Goal: Task Accomplishment & Management: Manage account settings

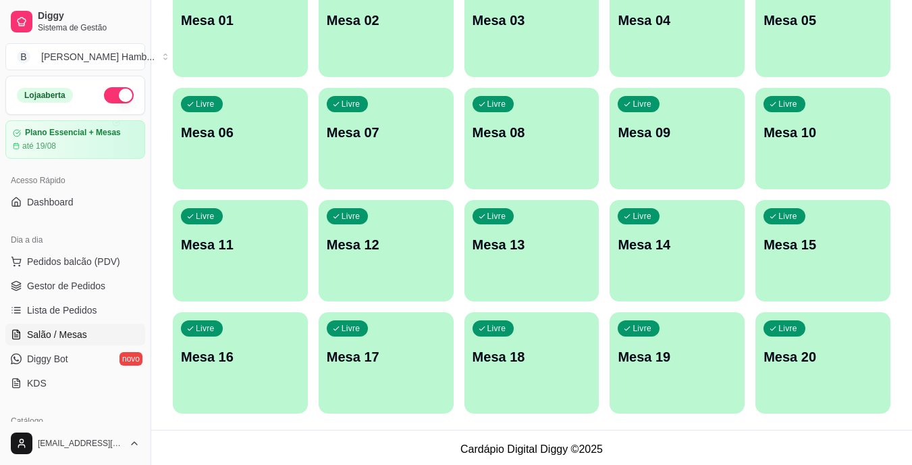
scroll to position [171, 0]
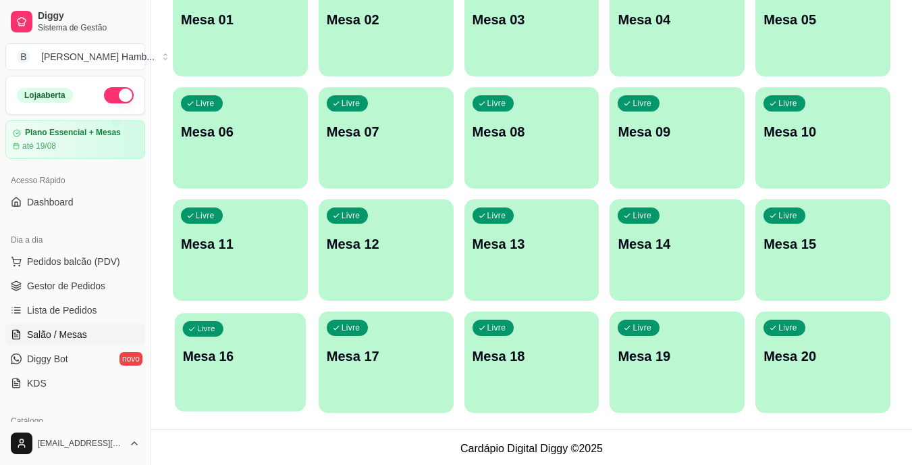
click at [276, 352] on p "Mesa 16" at bounding box center [240, 356] width 115 height 18
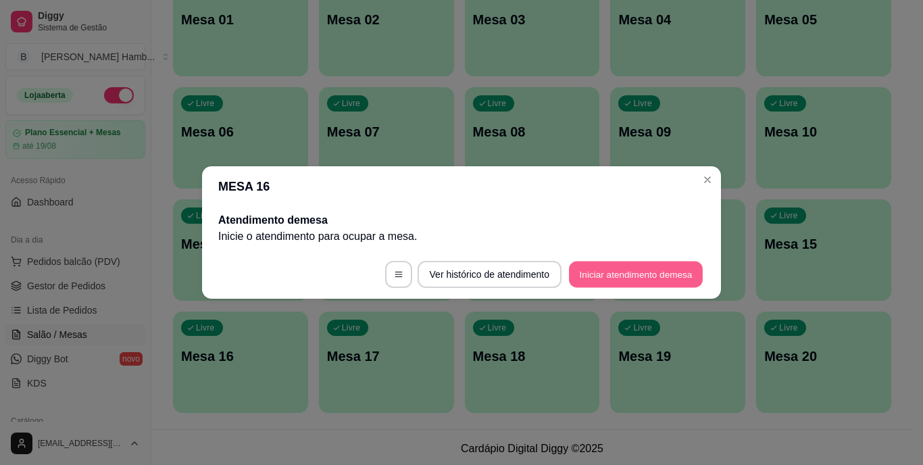
click at [649, 263] on button "Iniciar atendimento de mesa" at bounding box center [636, 274] width 134 height 26
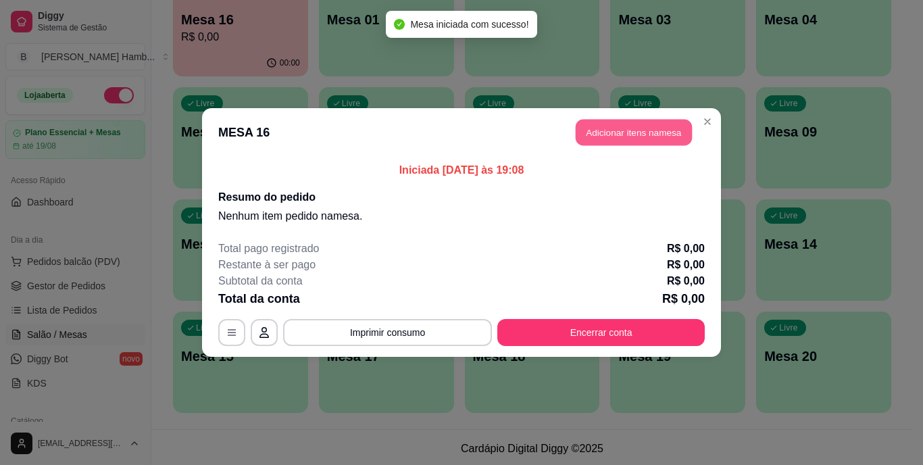
click at [646, 131] on button "Adicionar itens na mesa" at bounding box center [633, 133] width 116 height 26
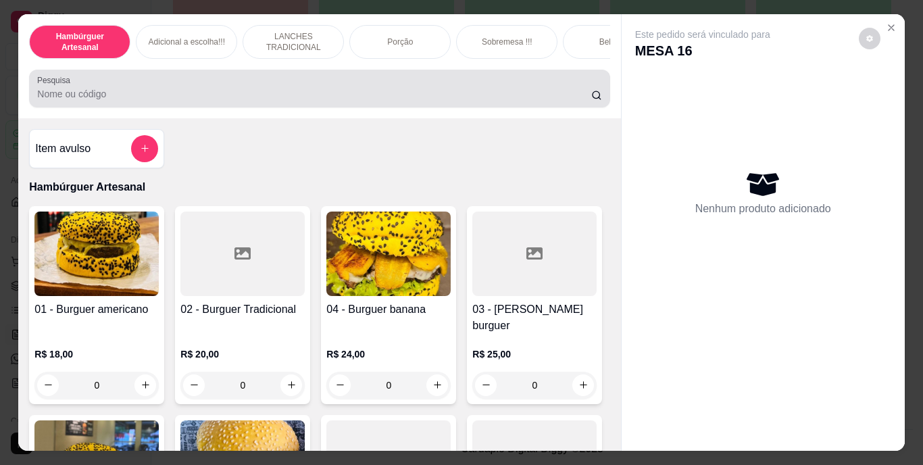
click at [480, 84] on div at bounding box center [319, 88] width 564 height 27
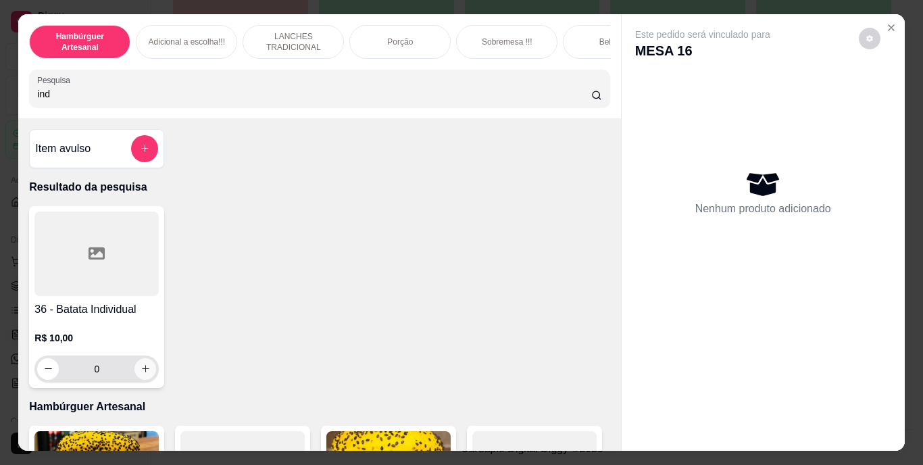
type input "ind"
click at [142, 372] on icon "increase-product-quantity" at bounding box center [145, 368] width 7 height 7
type input "1"
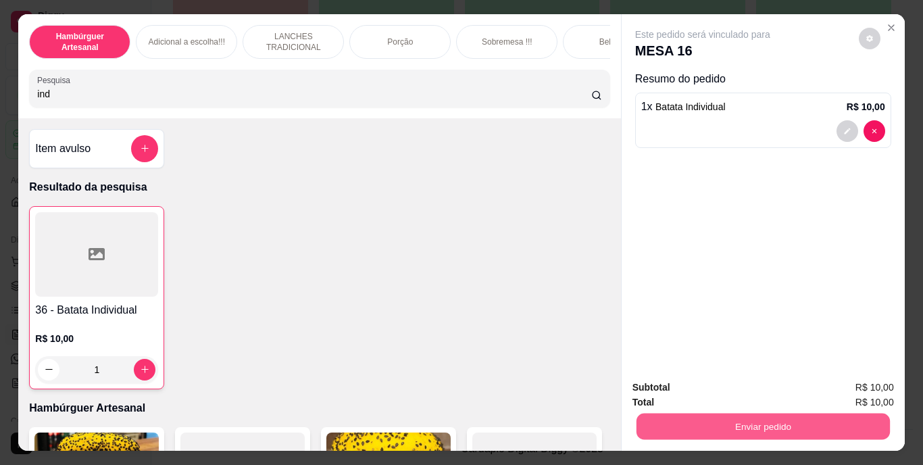
click at [777, 422] on button "Enviar pedido" at bounding box center [762, 426] width 253 height 26
click at [738, 388] on button "Não registrar e enviar pedido" at bounding box center [718, 388] width 136 height 25
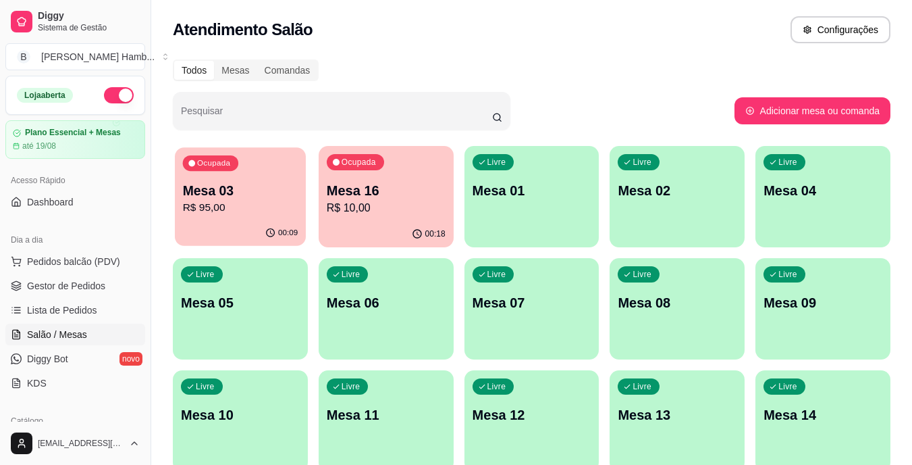
click at [209, 201] on p "R$ 95,00" at bounding box center [240, 208] width 115 height 16
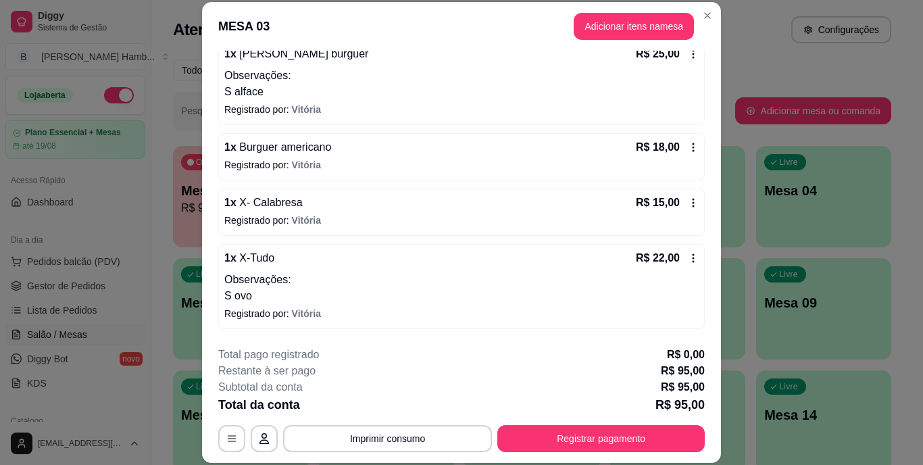
scroll to position [193, 0]
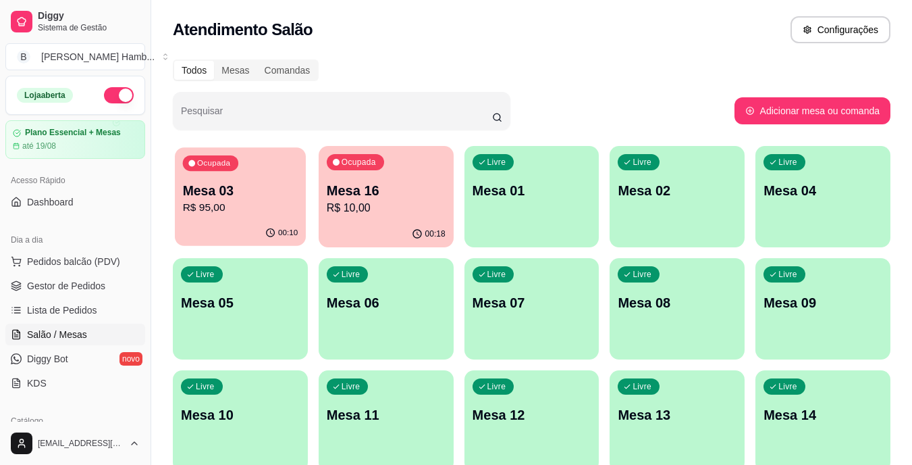
click at [280, 199] on div "Mesa 03 R$ 95,00" at bounding box center [240, 199] width 115 height 34
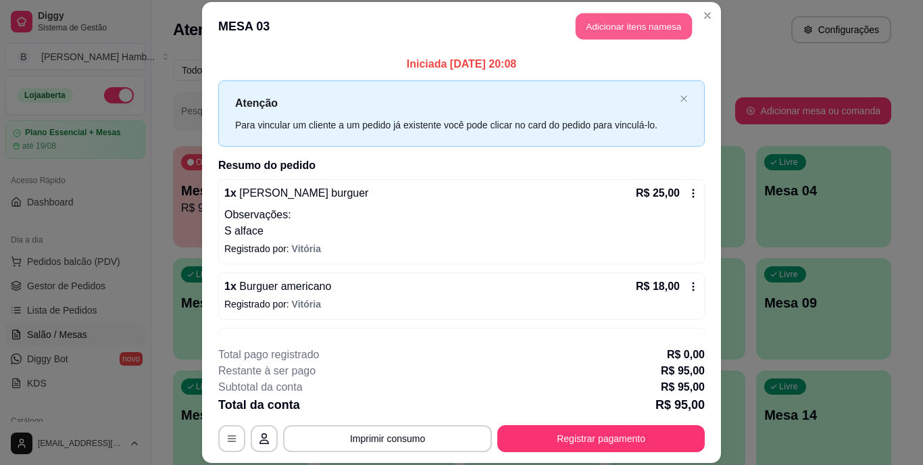
click at [607, 32] on button "Adicionar itens na mesa" at bounding box center [633, 27] width 116 height 26
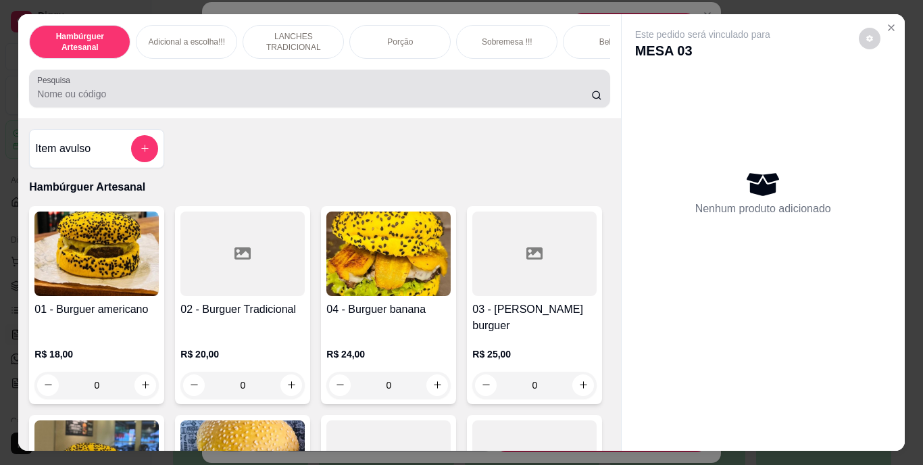
click at [512, 88] on div at bounding box center [319, 88] width 564 height 27
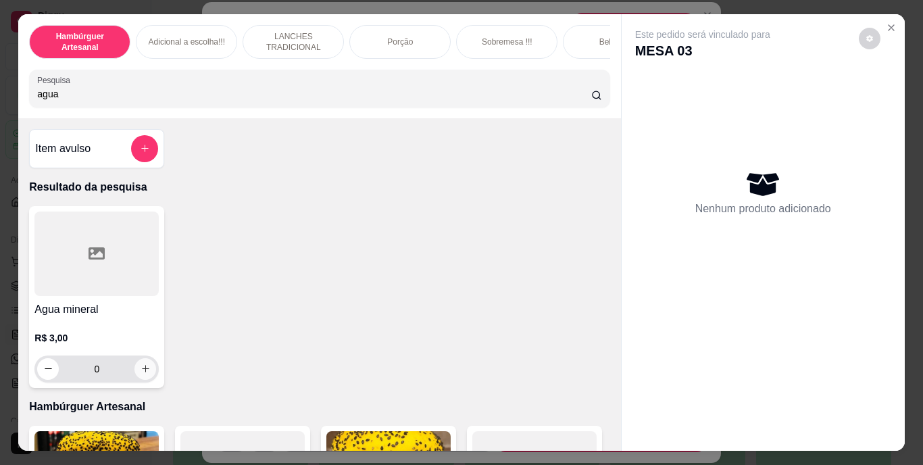
type input "agua"
click at [142, 372] on icon "increase-product-quantity" at bounding box center [145, 368] width 7 height 7
type input "1"
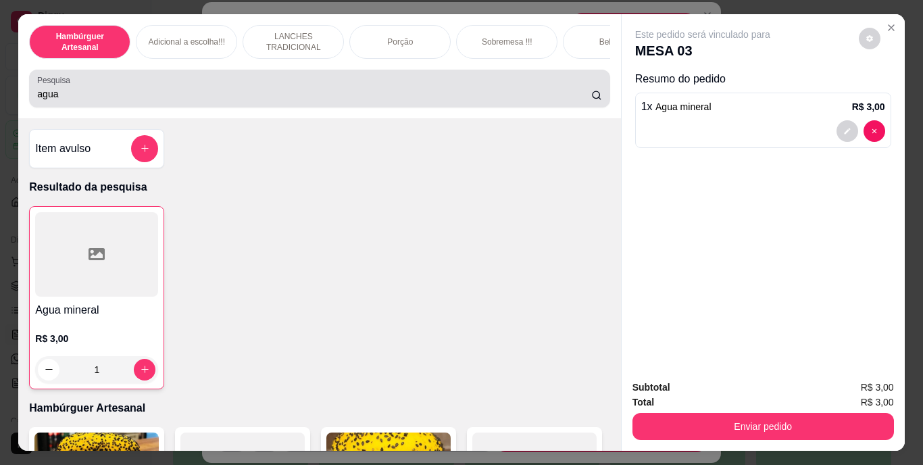
click at [448, 88] on div "agua" at bounding box center [319, 88] width 564 height 27
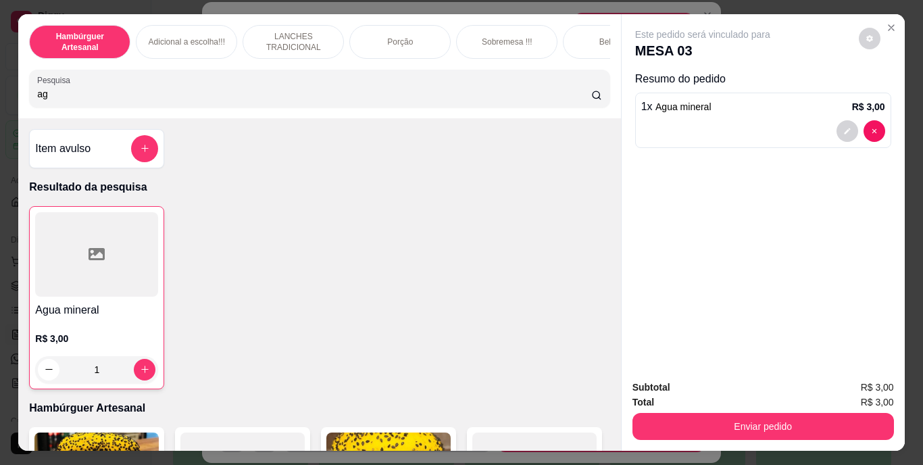
type input "a"
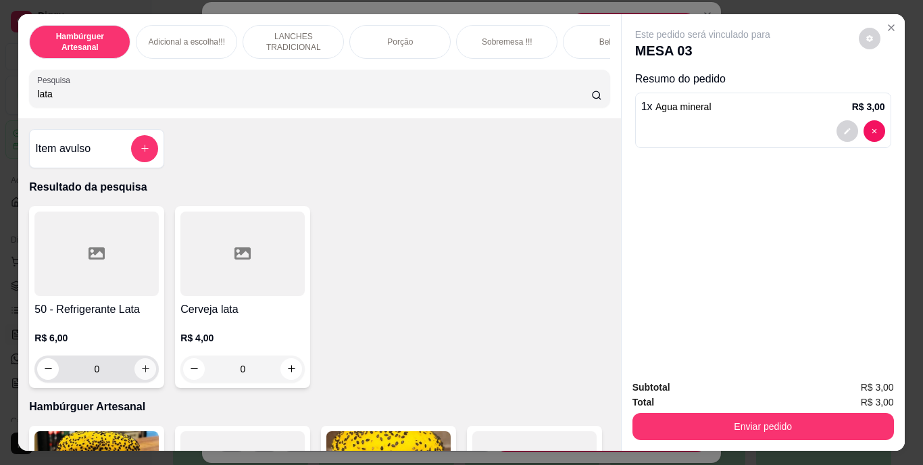
type input "lata"
click at [147, 373] on button "increase-product-quantity" at bounding box center [145, 368] width 21 height 21
type input "1"
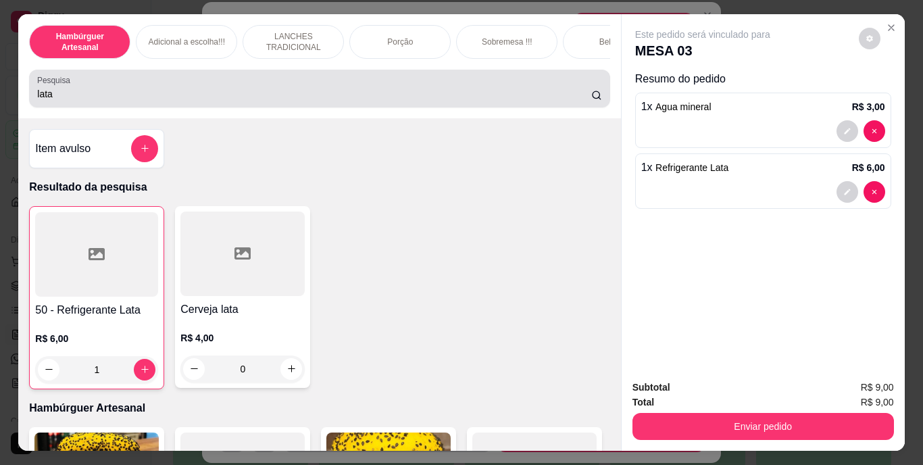
click at [313, 90] on div "lata" at bounding box center [319, 88] width 564 height 27
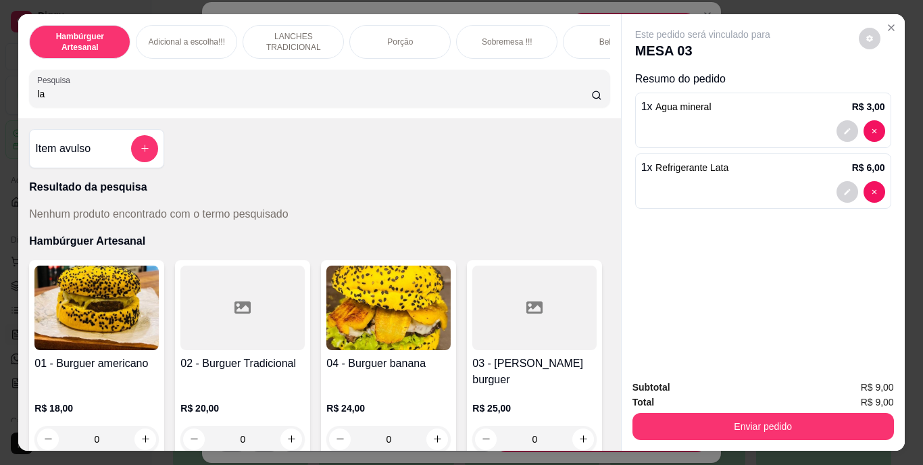
type input "l"
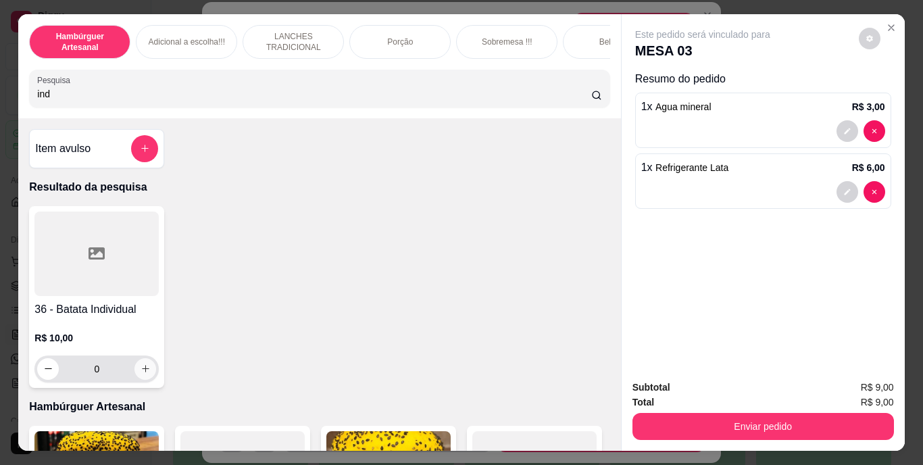
type input "ind"
click at [140, 373] on icon "increase-product-quantity" at bounding box center [145, 368] width 10 height 10
type input "1"
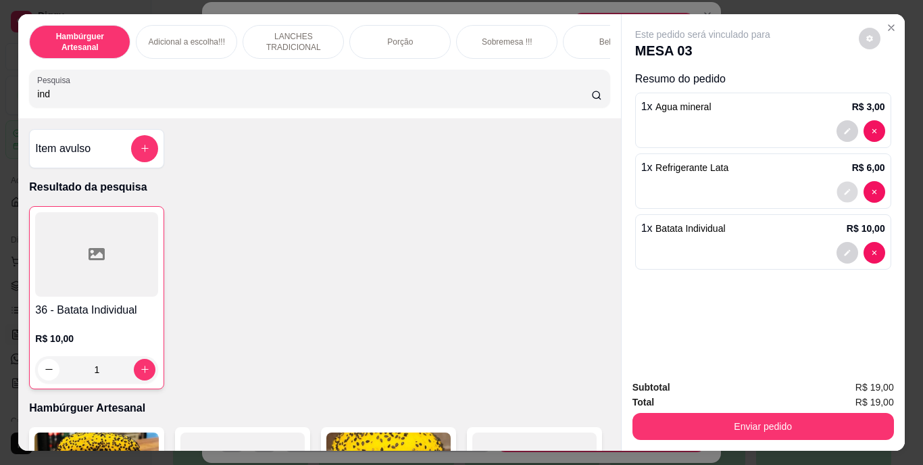
click at [836, 181] on button "decrease-product-quantity" at bounding box center [846, 191] width 21 height 21
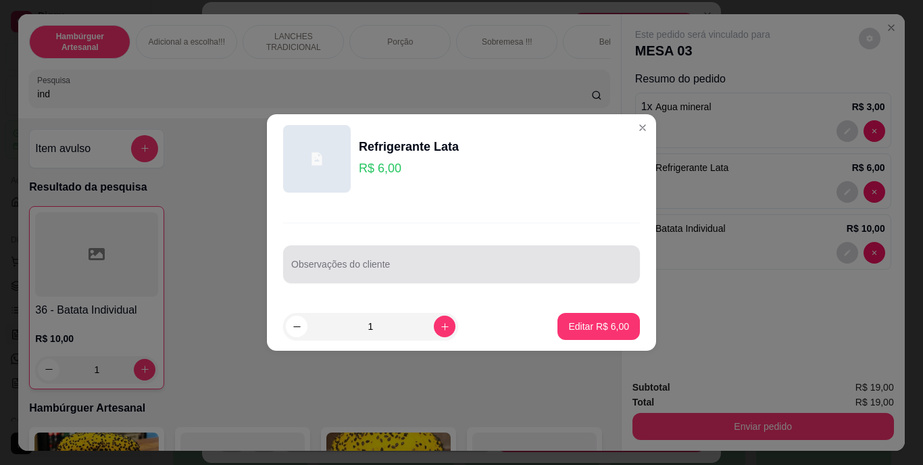
click at [527, 257] on div at bounding box center [461, 264] width 340 height 27
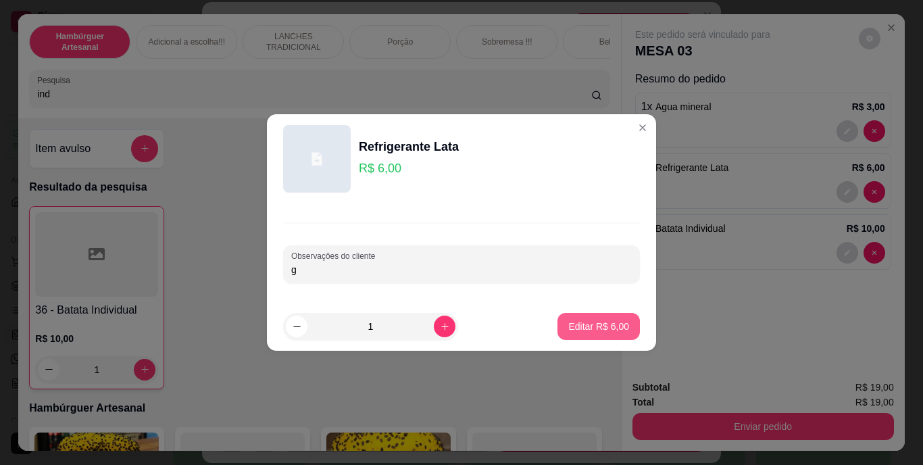
type input "g"
click at [592, 320] on p "Editar R$ 6,00" at bounding box center [598, 326] width 61 height 14
type input "0"
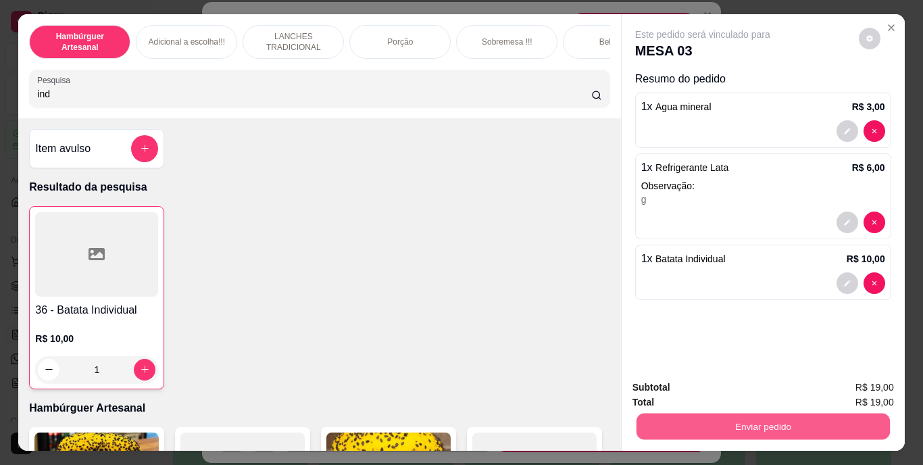
click at [676, 423] on button "Enviar pedido" at bounding box center [762, 426] width 253 height 26
click at [694, 384] on button "Não registrar e enviar pedido" at bounding box center [718, 388] width 136 height 25
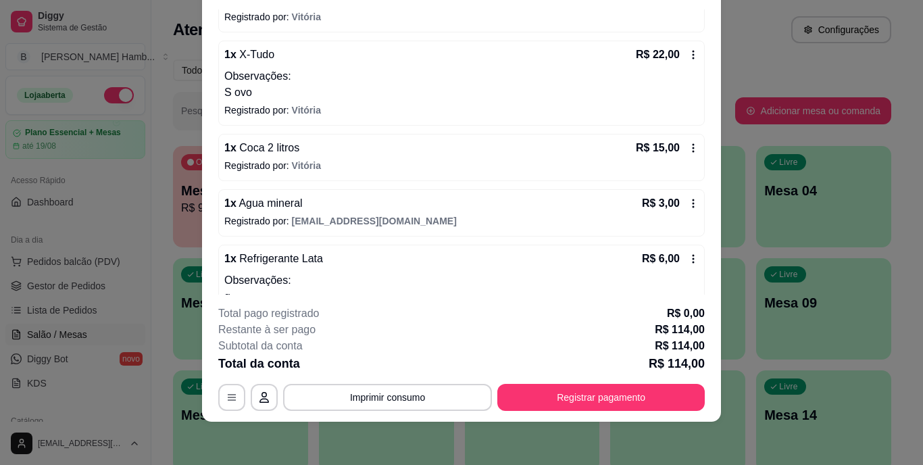
scroll to position [296, 0]
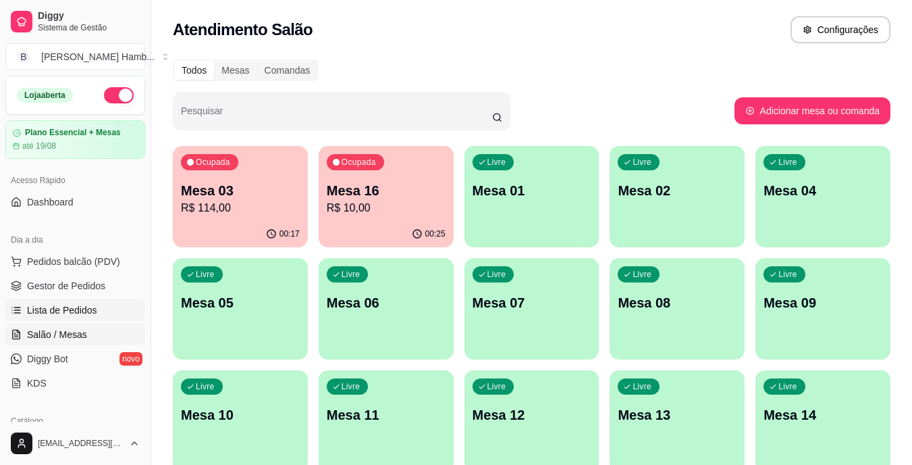
click at [118, 304] on link "Lista de Pedidos" at bounding box center [75, 310] width 140 height 22
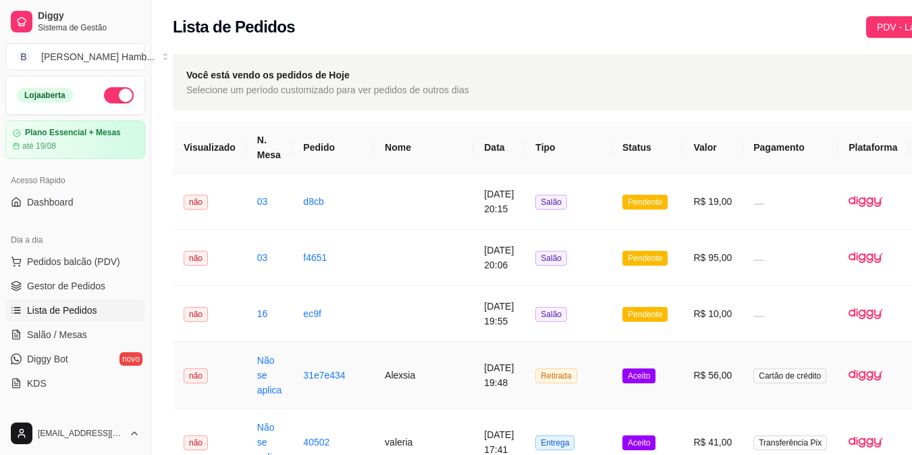
click at [473, 392] on td "14/08/2025 às 19:48" at bounding box center [498, 375] width 51 height 67
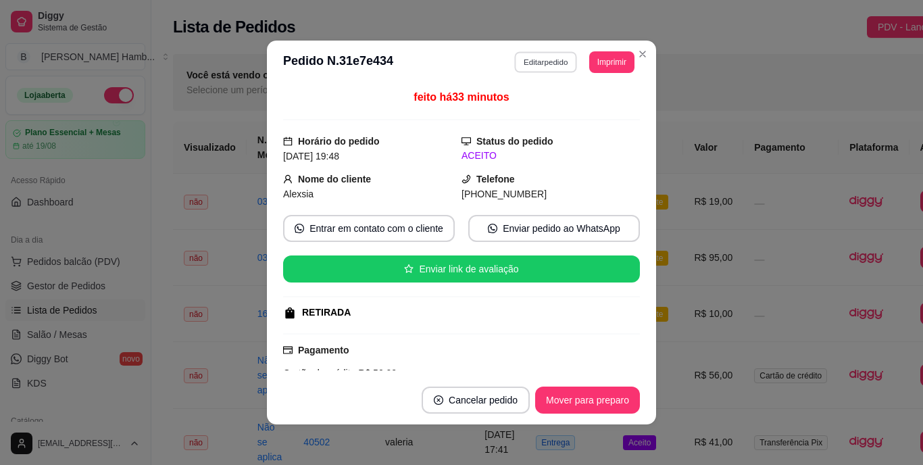
click at [543, 60] on button "Editar pedido" at bounding box center [546, 61] width 63 height 21
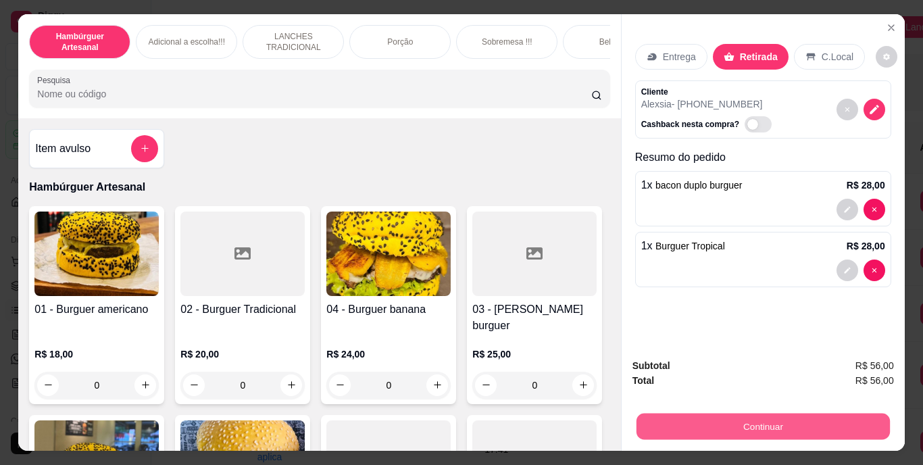
click at [721, 428] on button "Continuar" at bounding box center [762, 426] width 253 height 26
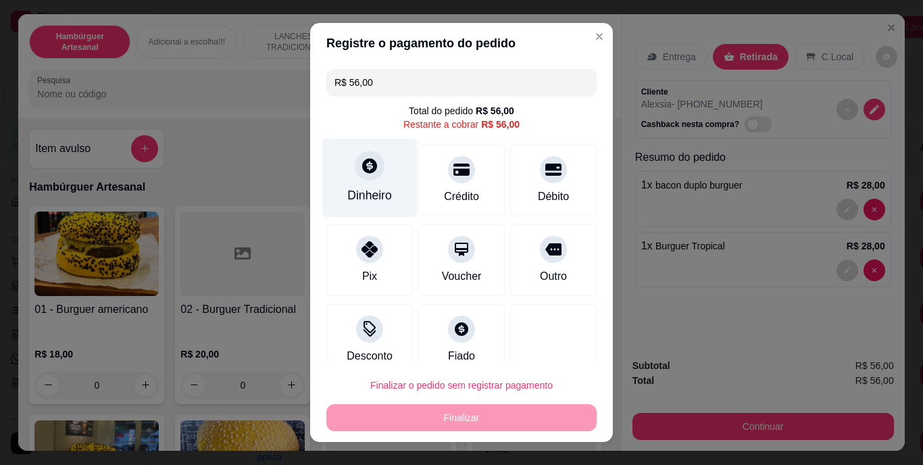
click at [357, 184] on div "Dinheiro" at bounding box center [369, 177] width 95 height 79
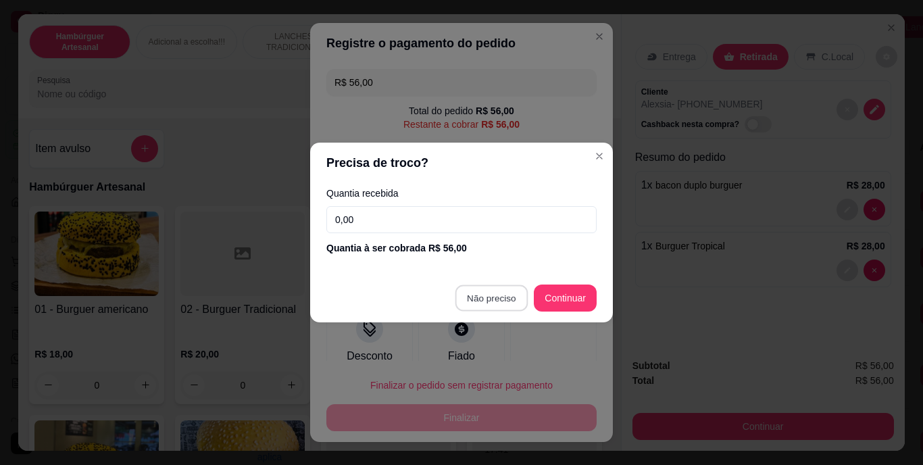
type input "R$ 0,00"
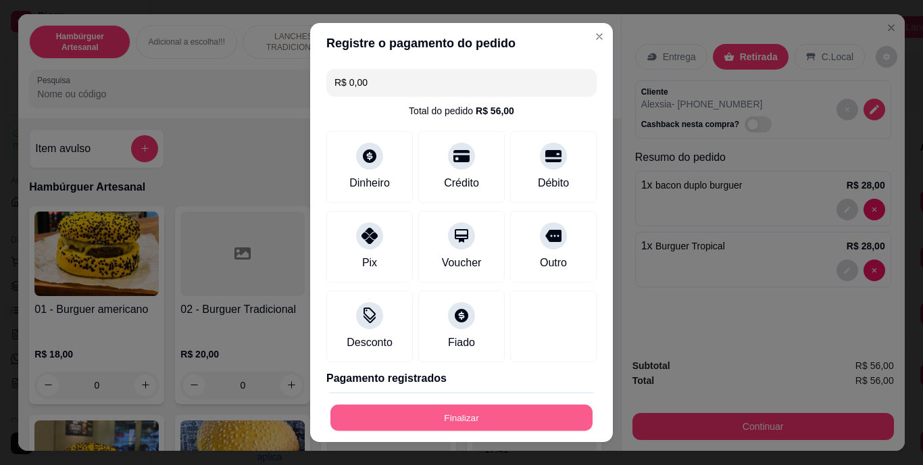
click at [469, 427] on button "Finalizar" at bounding box center [461, 417] width 262 height 26
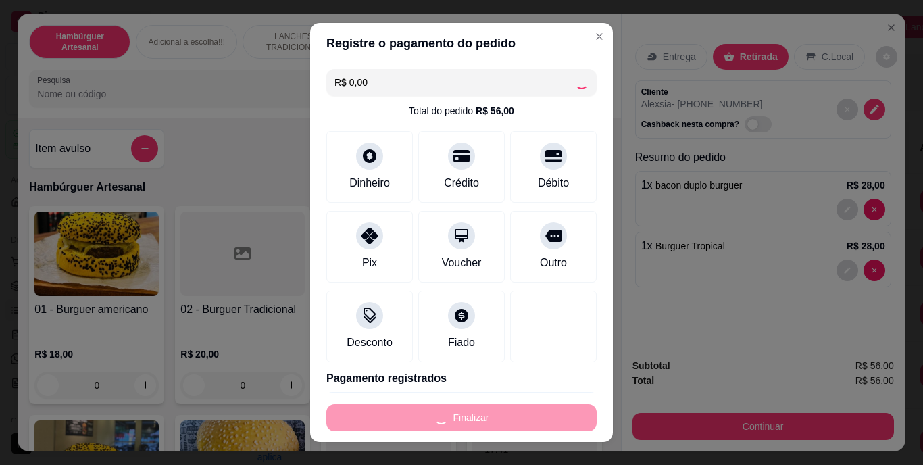
type input "0"
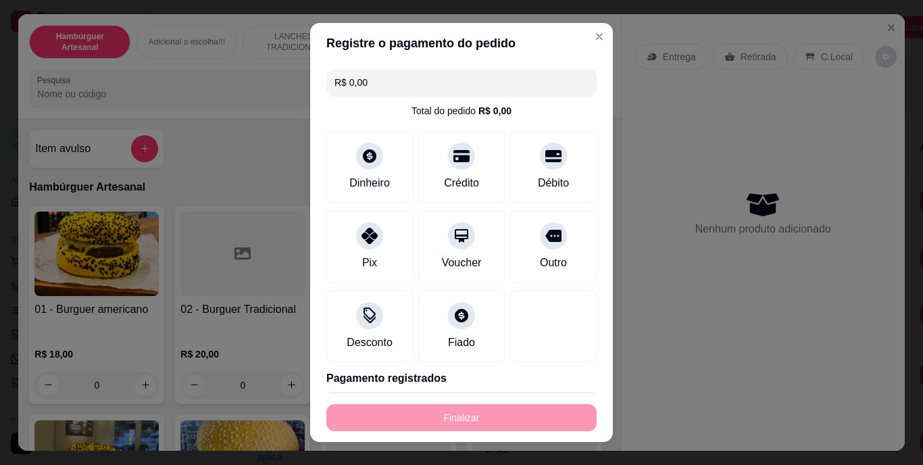
type input "-R$ 56,00"
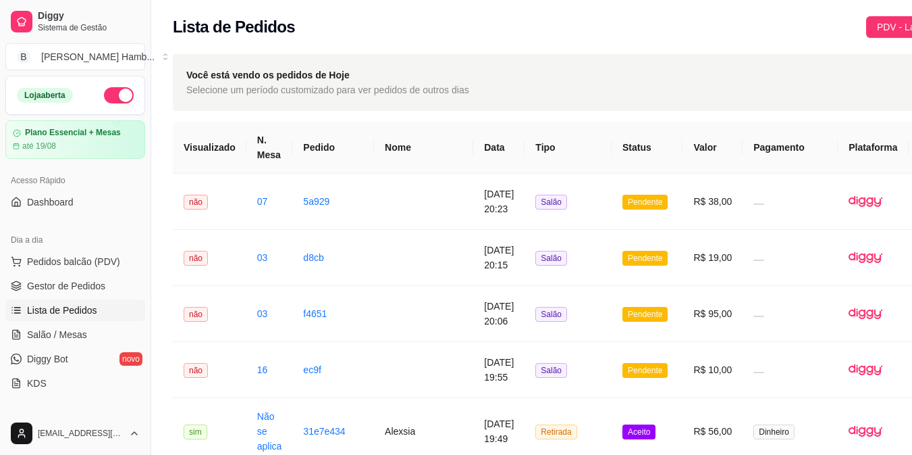
click at [56, 332] on span "Salão / Mesas" at bounding box center [57, 335] width 60 height 14
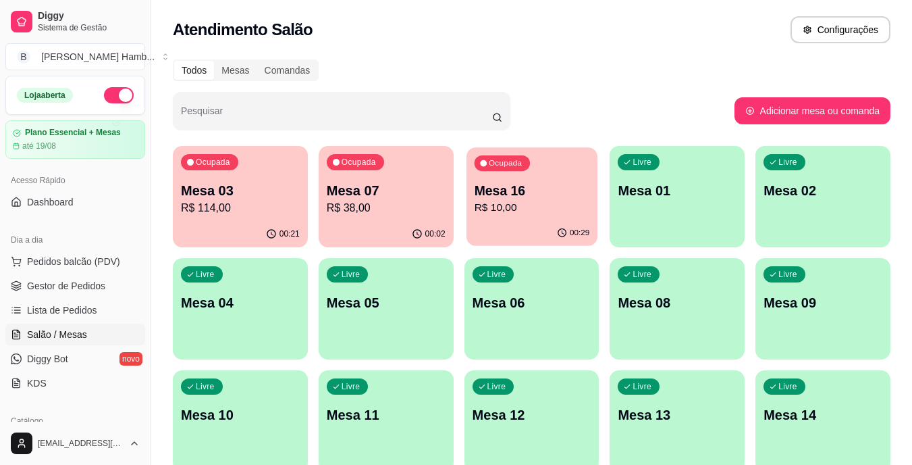
click at [496, 213] on p "R$ 10,00" at bounding box center [531, 208] width 115 height 16
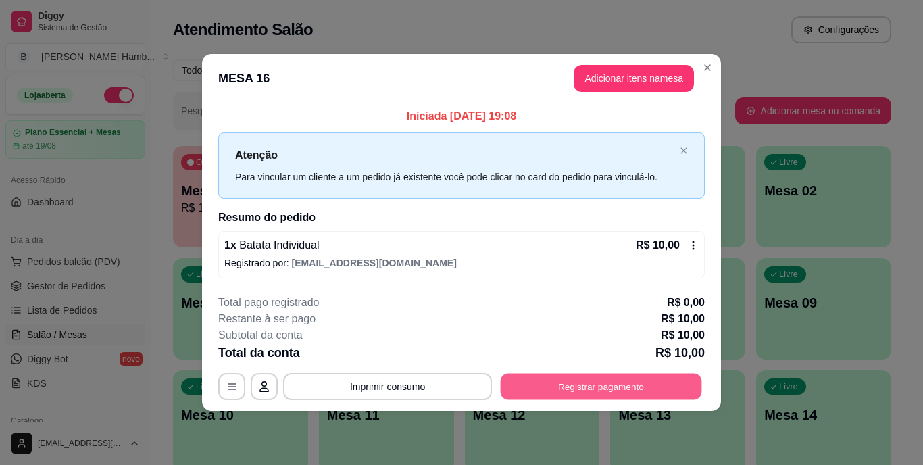
click at [542, 381] on button "Registrar pagamento" at bounding box center [600, 386] width 201 height 26
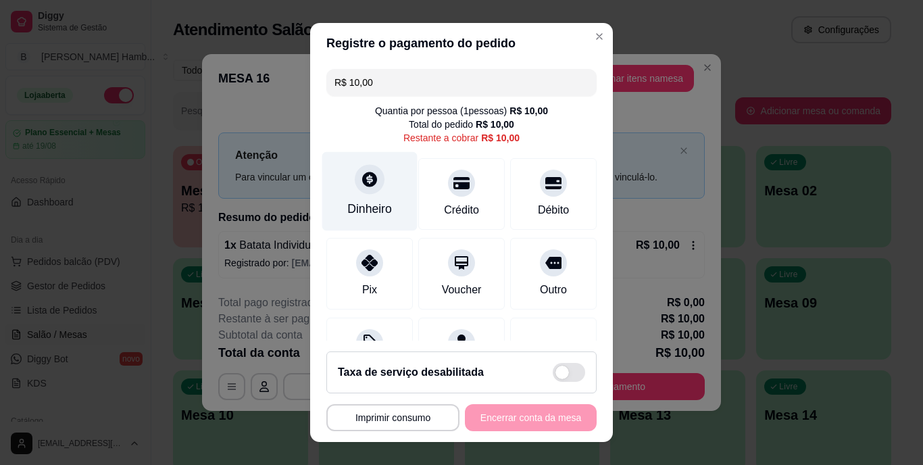
click at [365, 197] on div "Dinheiro" at bounding box center [369, 191] width 95 height 79
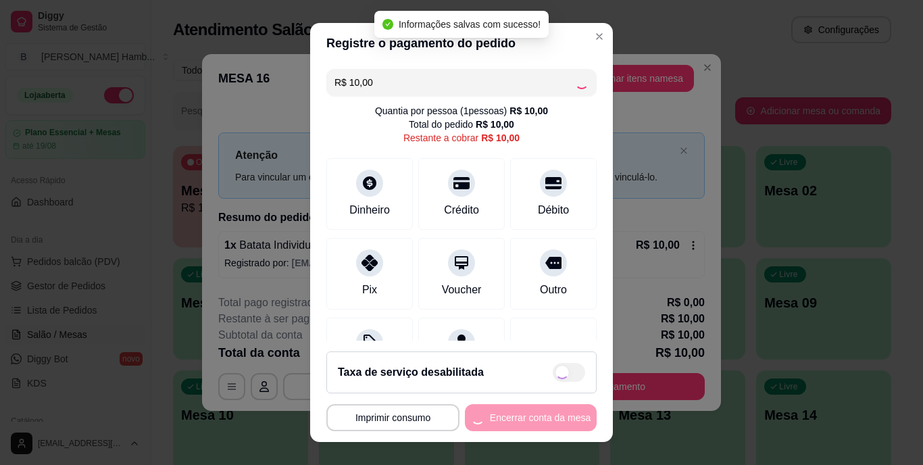
type input "R$ 0,00"
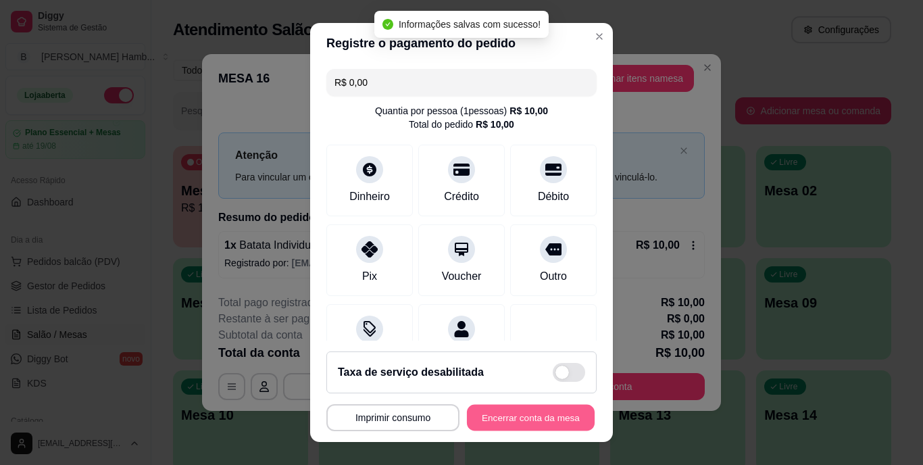
click at [519, 413] on button "Encerrar conta da mesa" at bounding box center [531, 417] width 128 height 26
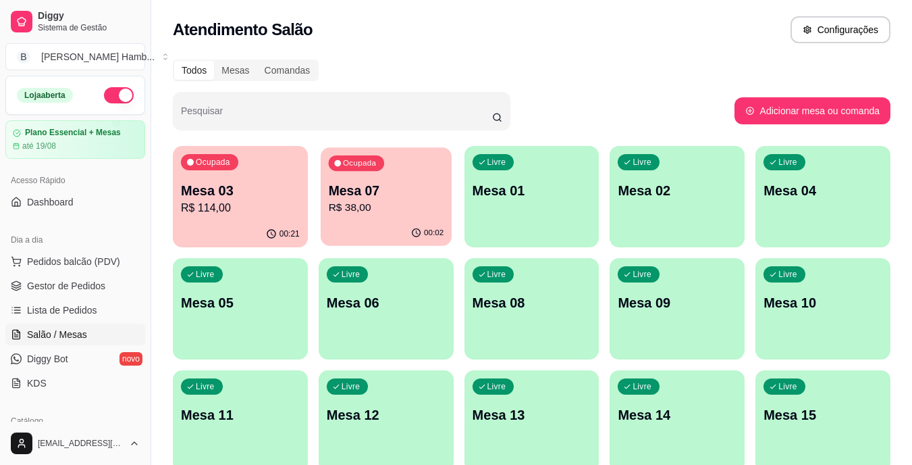
click at [377, 207] on p "R$ 38,00" at bounding box center [385, 208] width 115 height 16
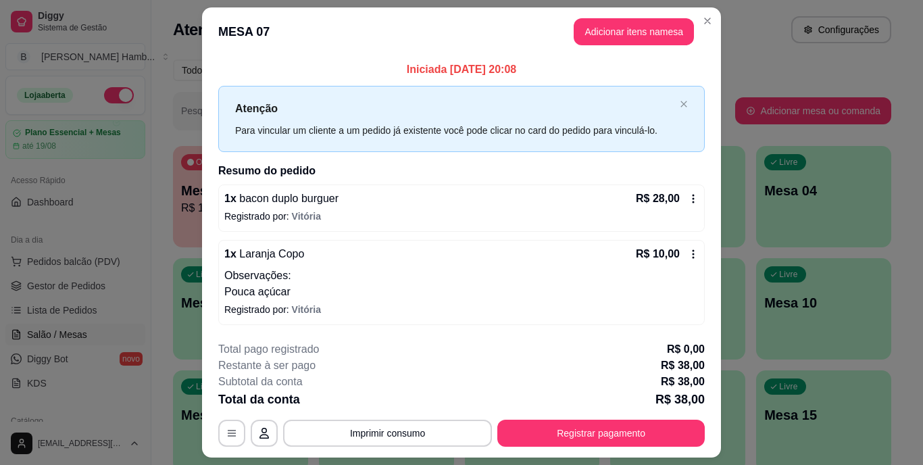
scroll to position [36, 0]
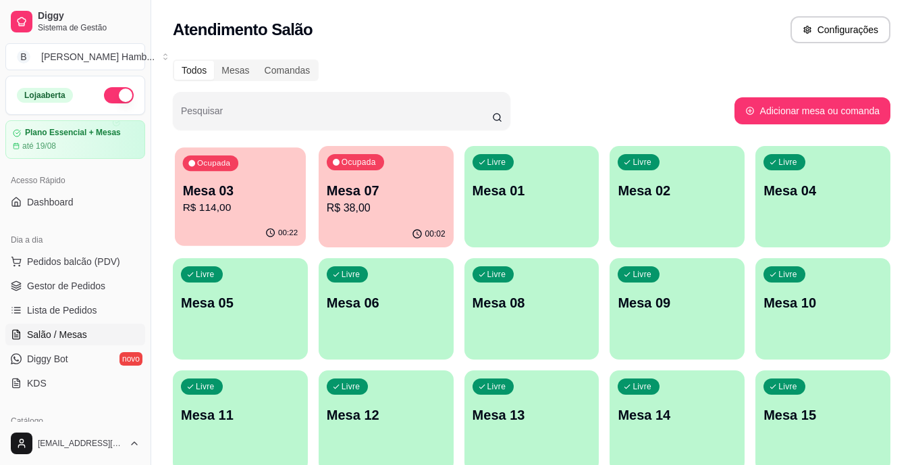
click at [264, 215] on p "R$ 114,00" at bounding box center [240, 208] width 115 height 16
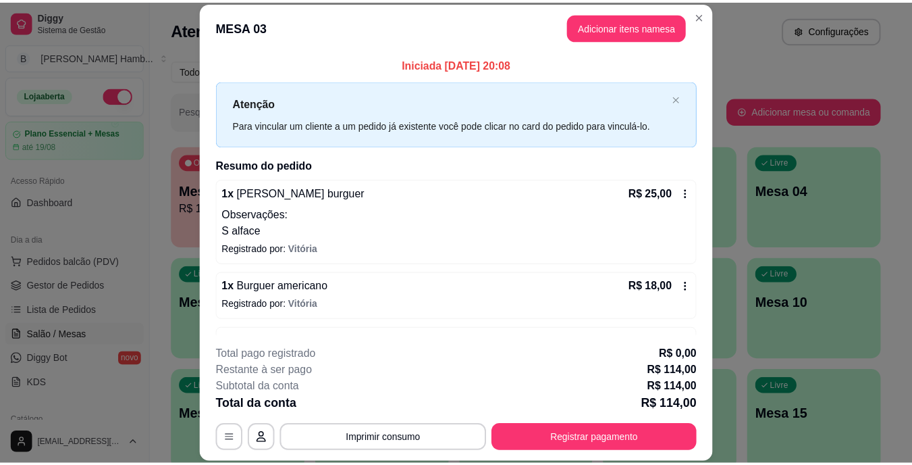
scroll to position [72, 0]
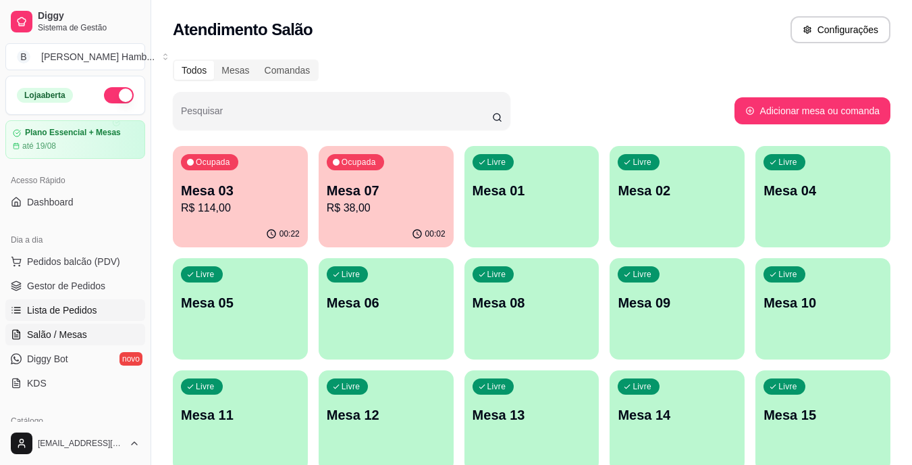
click at [67, 309] on span "Lista de Pedidos" at bounding box center [62, 310] width 70 height 14
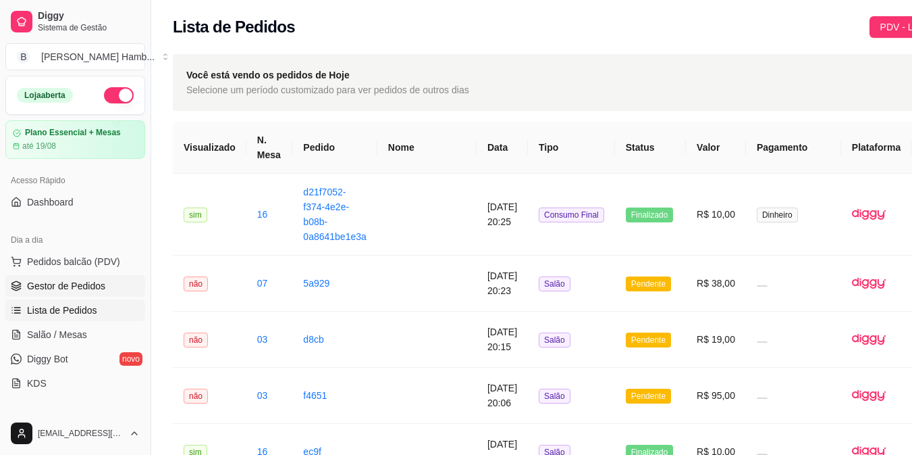
click at [81, 282] on span "Gestor de Pedidos" at bounding box center [66, 286] width 78 height 14
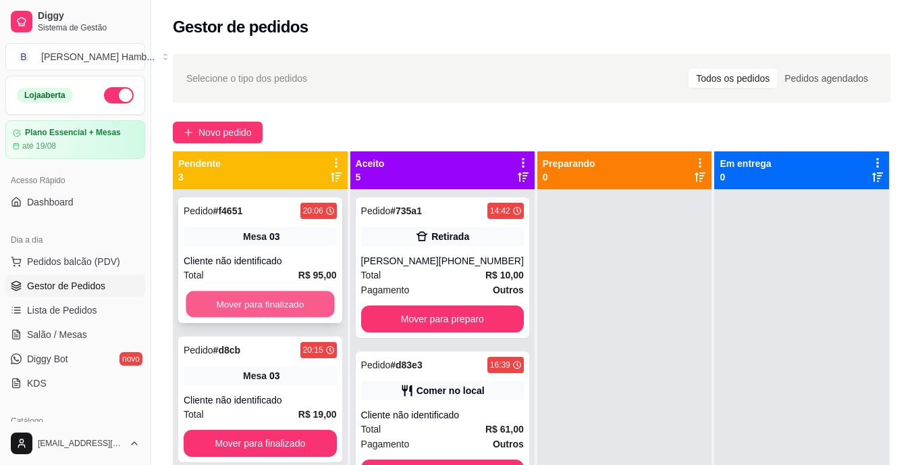
click at [233, 307] on button "Mover para finalizado" at bounding box center [260, 304] width 149 height 26
click at [236, 302] on button "Mover para finalizado" at bounding box center [260, 304] width 149 height 26
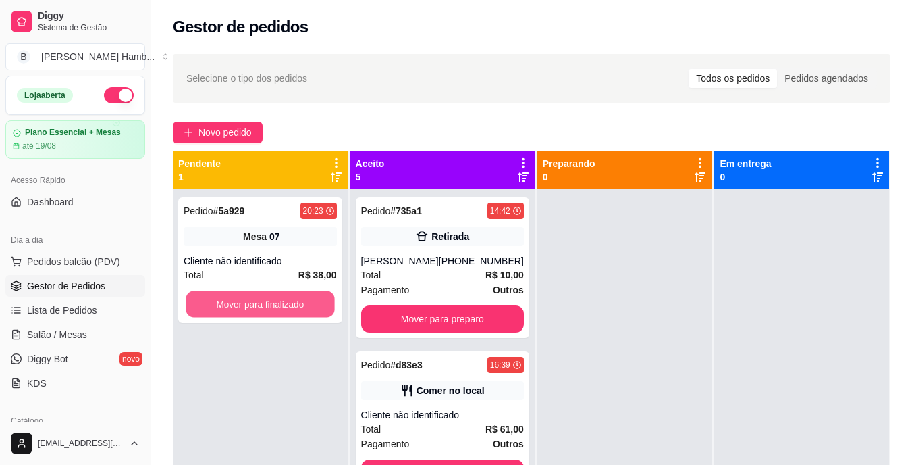
click at [236, 302] on button "Mover para finalizado" at bounding box center [260, 304] width 149 height 26
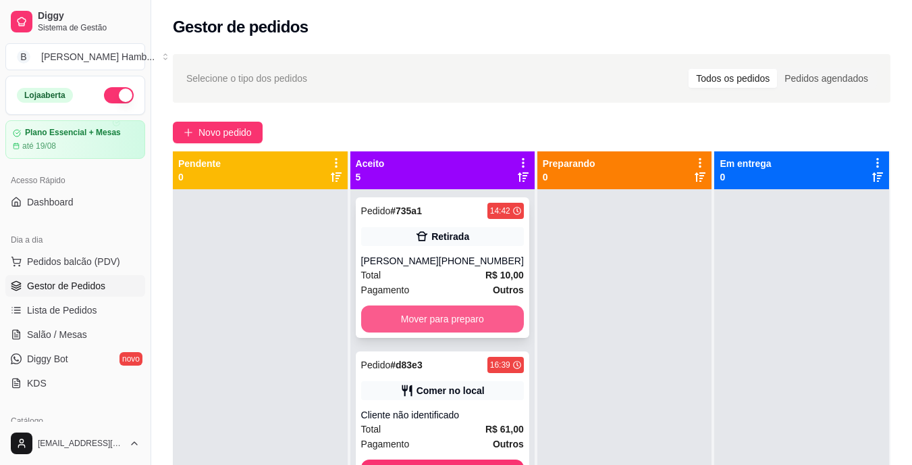
click at [392, 323] on button "Mover para preparo" at bounding box center [442, 318] width 163 height 27
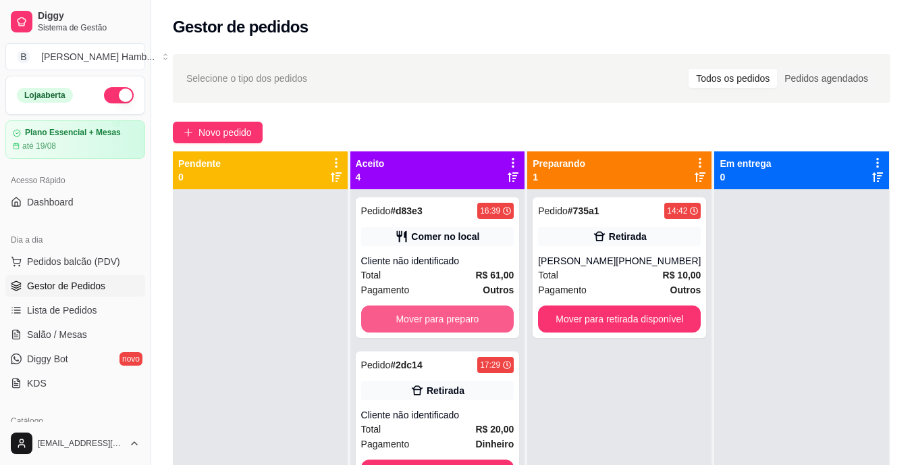
click at [392, 323] on button "Mover para preparo" at bounding box center [437, 318] width 153 height 27
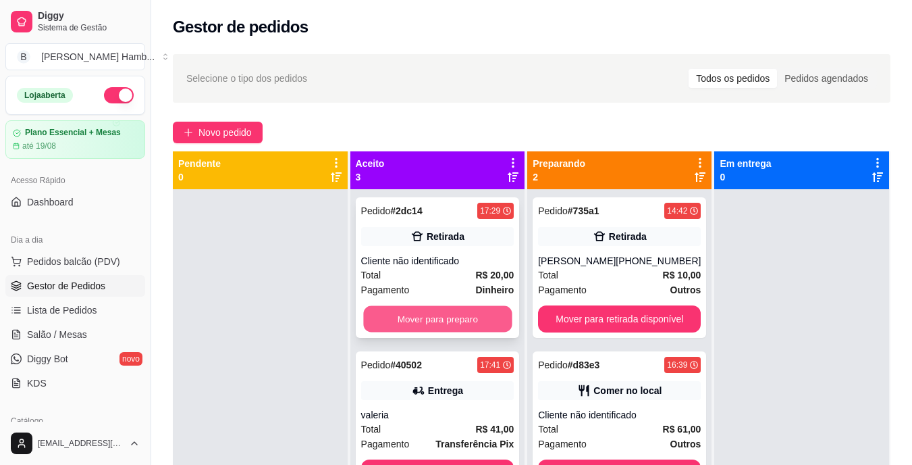
click at [403, 317] on button "Mover para preparo" at bounding box center [437, 319] width 149 height 26
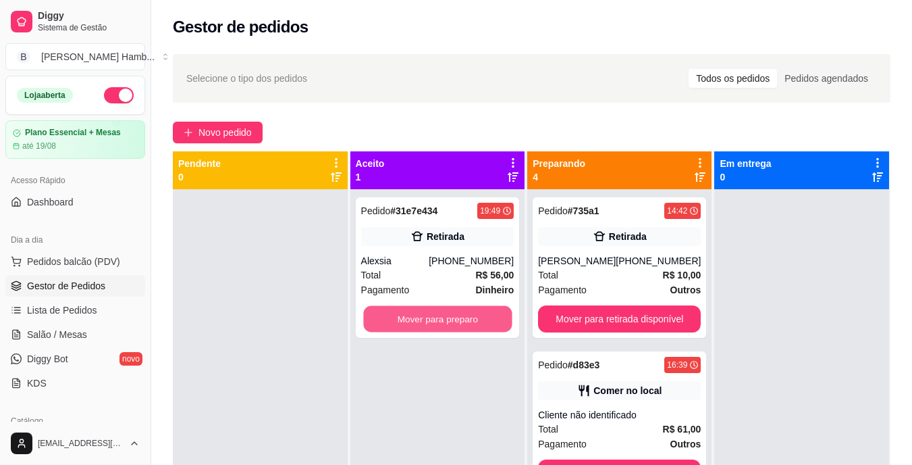
click at [405, 316] on button "Mover para preparo" at bounding box center [437, 319] width 149 height 26
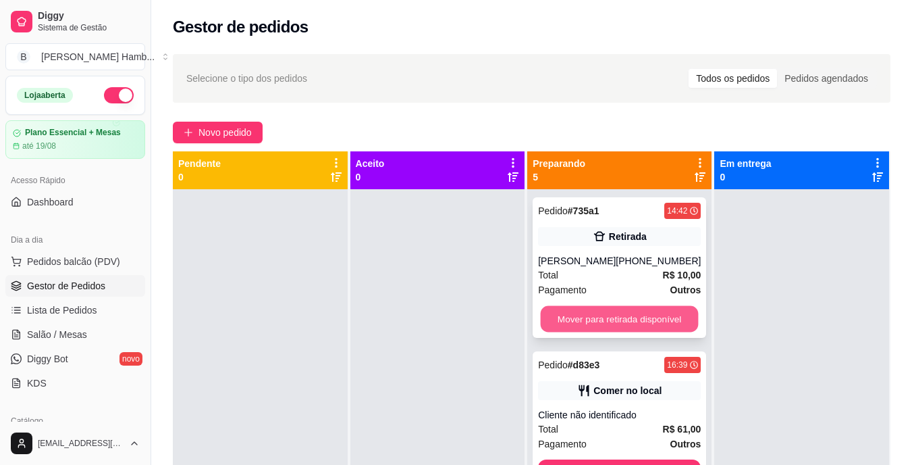
click at [594, 319] on button "Mover para retirada disponível" at bounding box center [620, 319] width 158 height 26
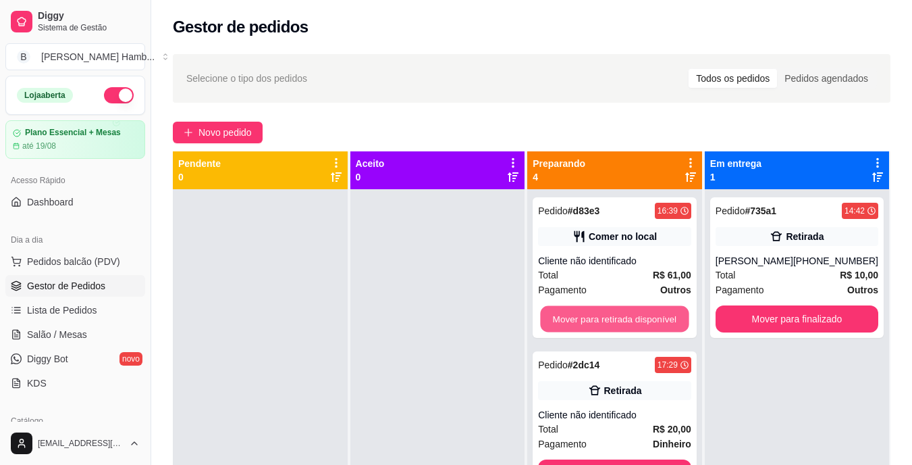
click at [594, 319] on button "Mover para retirada disponível" at bounding box center [615, 319] width 149 height 26
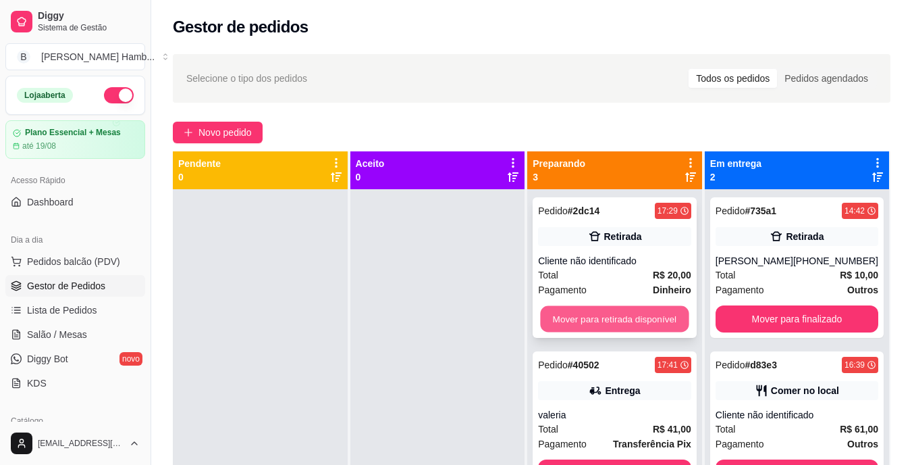
click at [596, 317] on button "Mover para retirada disponível" at bounding box center [615, 319] width 149 height 26
click at [596, 317] on button "Mover para entrega" at bounding box center [614, 318] width 153 height 27
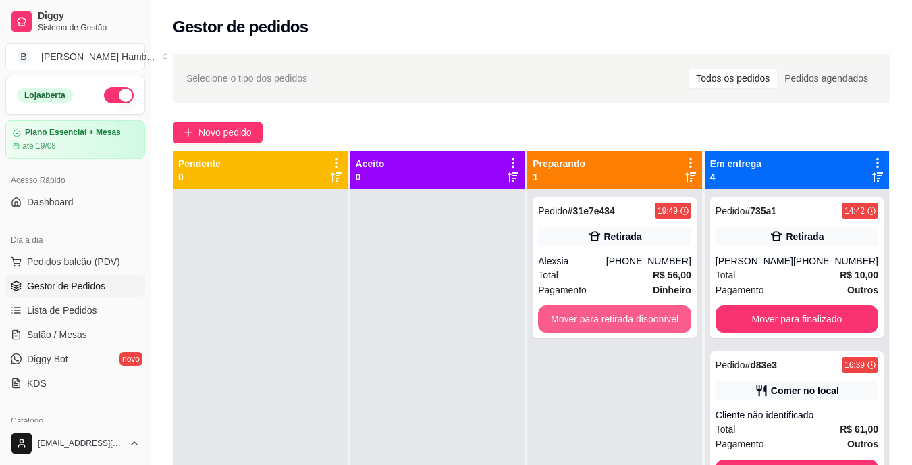
click at [596, 317] on button "Mover para retirada disponível" at bounding box center [614, 318] width 153 height 27
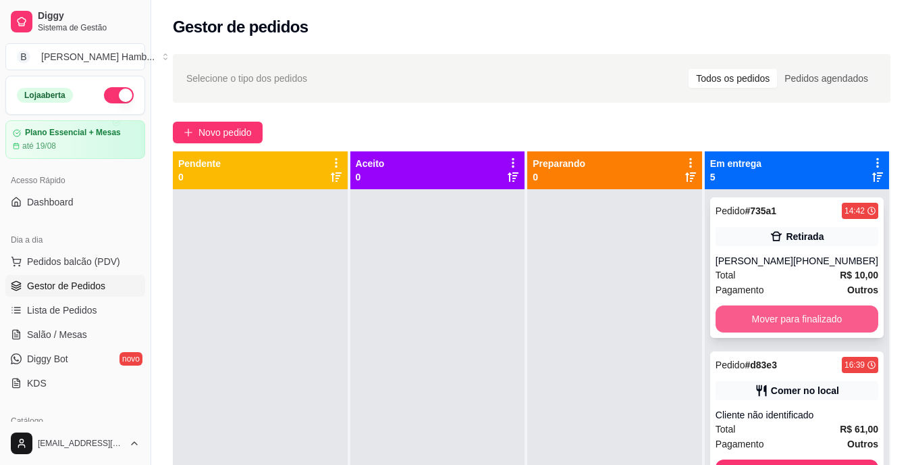
click at [766, 331] on button "Mover para finalizado" at bounding box center [797, 318] width 163 height 27
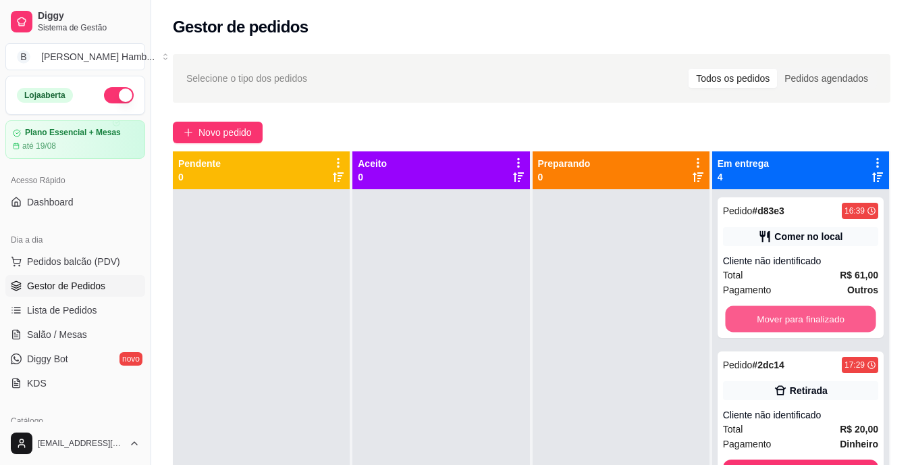
click at [766, 331] on button "Mover para finalizado" at bounding box center [800, 319] width 151 height 26
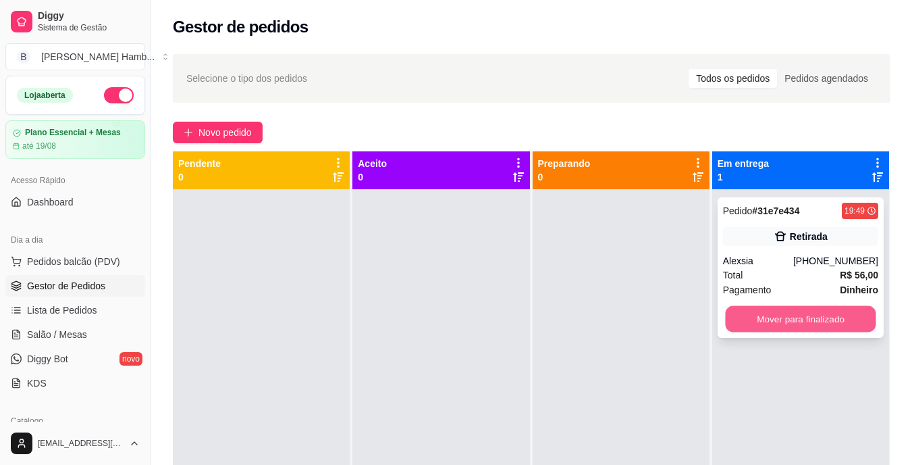
click at [773, 317] on button "Mover para finalizado" at bounding box center [800, 319] width 151 height 26
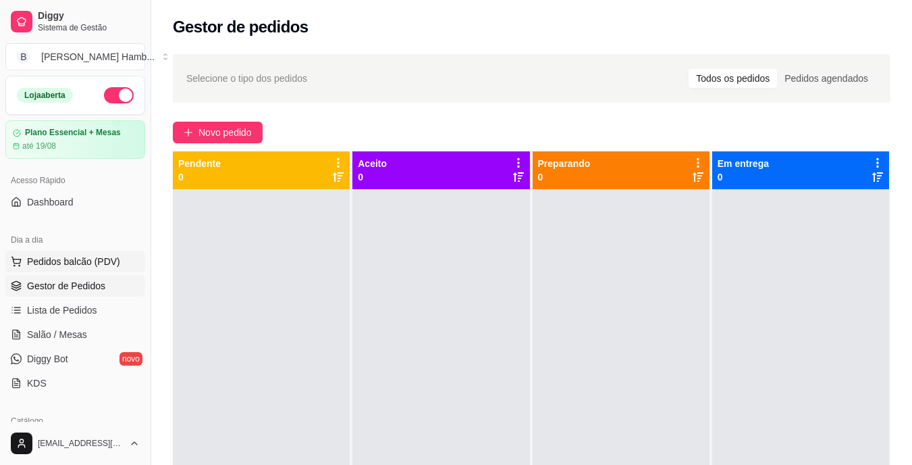
click at [93, 263] on span "Pedidos balcão (PDV)" at bounding box center [73, 262] width 93 height 14
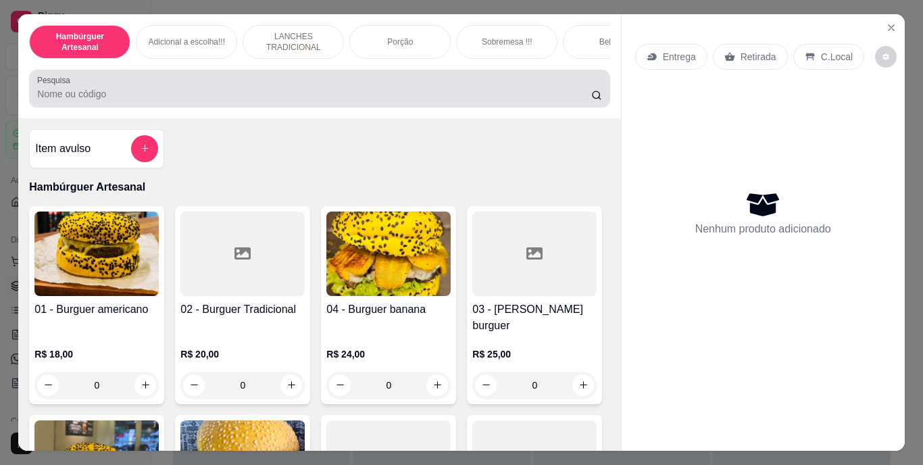
click at [188, 90] on div at bounding box center [319, 88] width 564 height 27
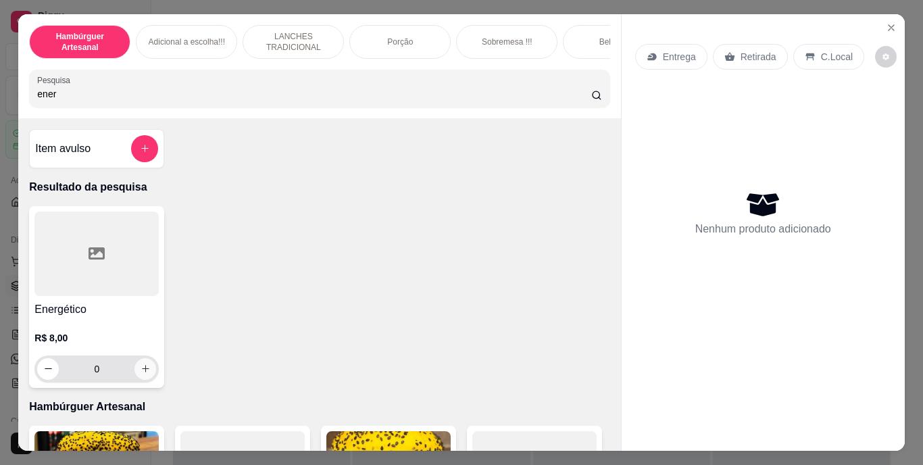
type input "ener"
click at [138, 367] on button "increase-product-quantity" at bounding box center [145, 368] width 21 height 21
type input "1"
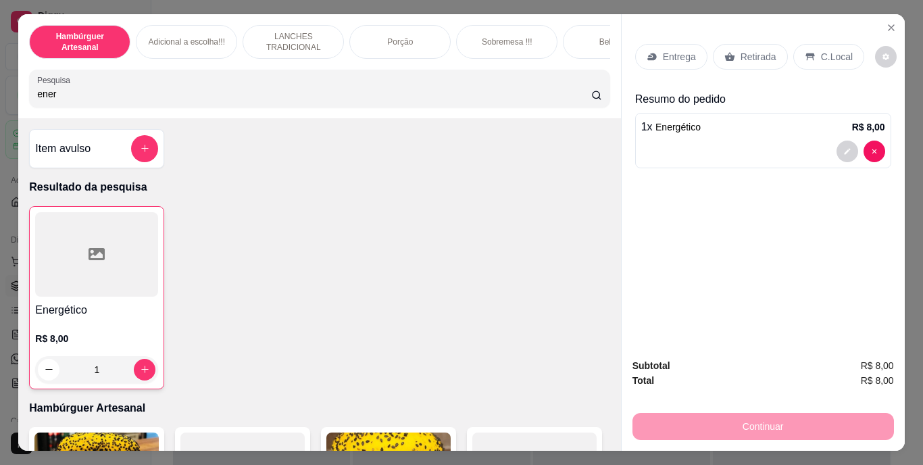
click at [743, 44] on div "Retirada" at bounding box center [750, 57] width 75 height 26
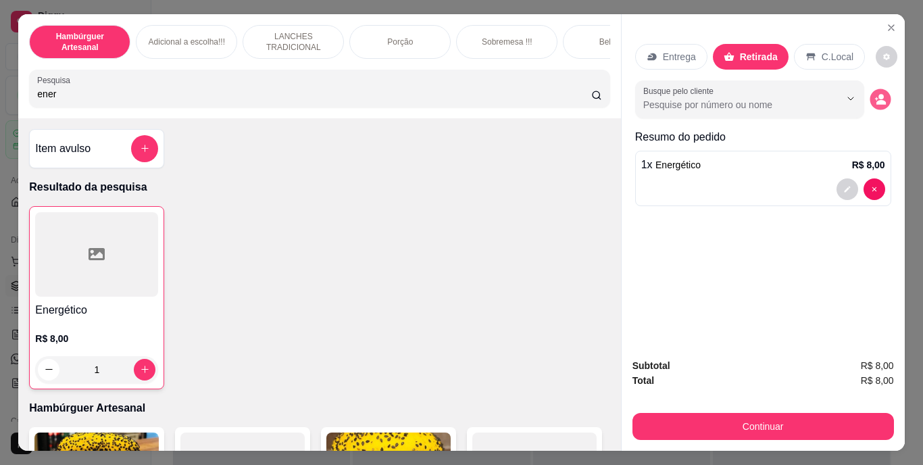
click at [874, 93] on icon "decrease-product-quantity" at bounding box center [879, 98] width 11 height 11
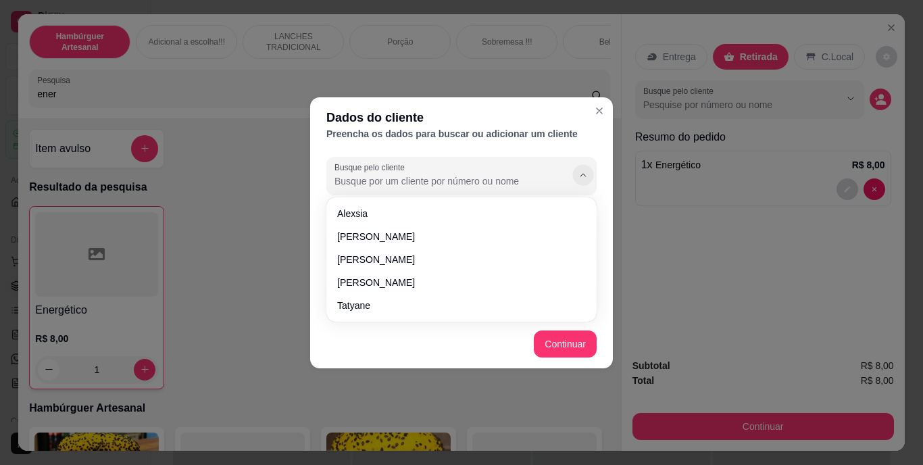
click at [584, 174] on icon "Show suggestions" at bounding box center [582, 175] width 11 height 11
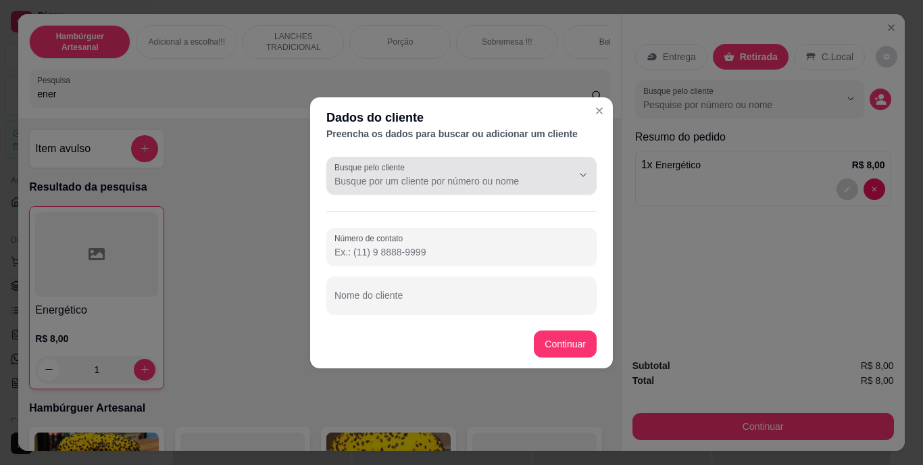
click at [530, 172] on div at bounding box center [461, 175] width 254 height 27
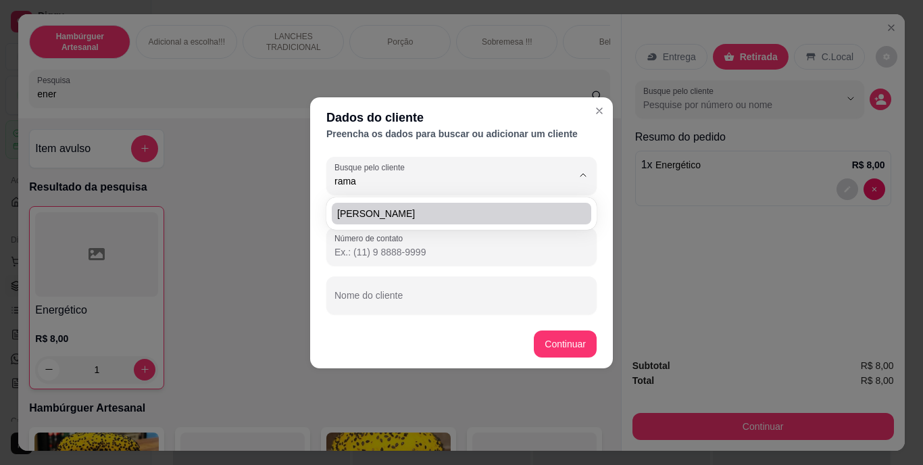
click at [512, 219] on span "Marciane Ramalho" at bounding box center [454, 214] width 235 height 14
type input "Marciane Ramalho"
type input "(69) 9 9333-4396"
type input "Marciane Ramalho"
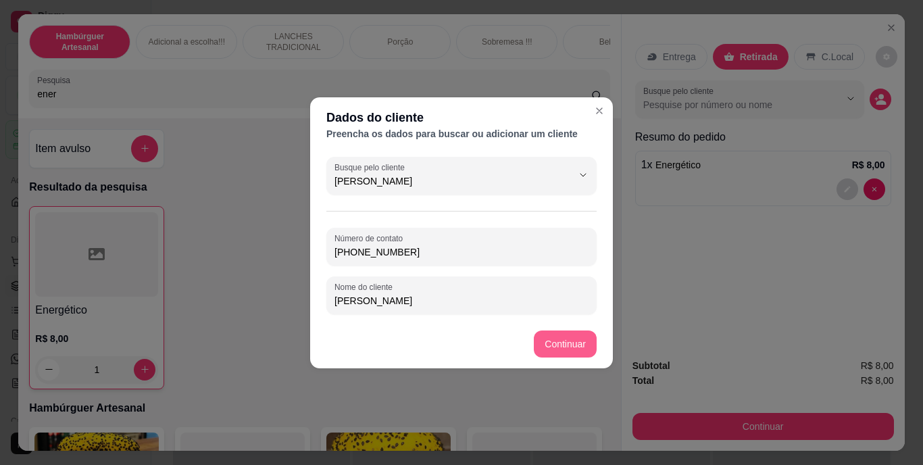
type input "Marciane Ramalho"
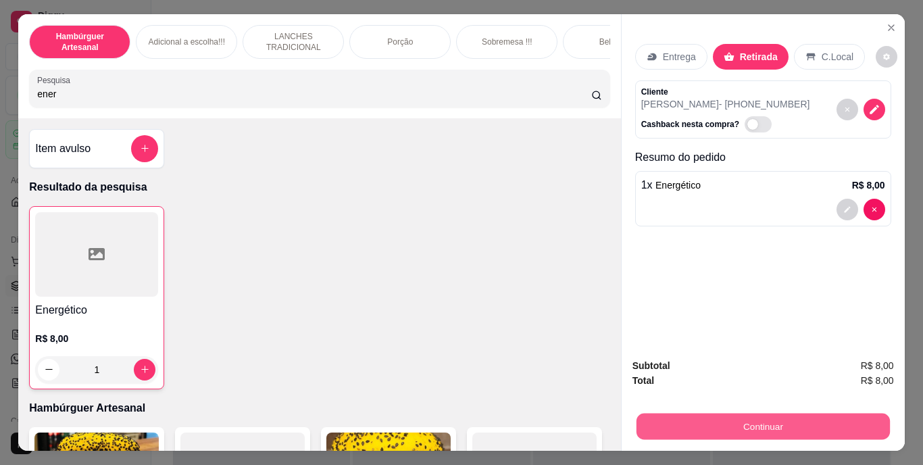
click at [701, 428] on button "Continuar" at bounding box center [762, 426] width 253 height 26
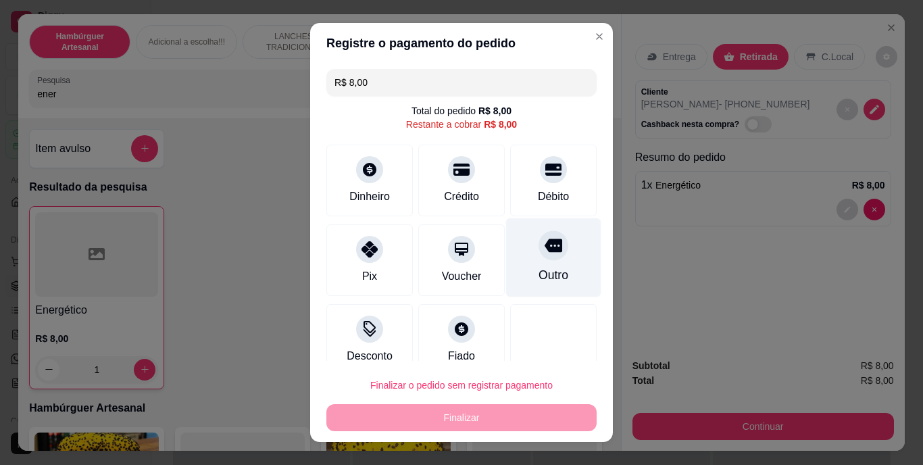
click at [544, 253] on icon at bounding box center [553, 246] width 18 height 18
type input "R$ 0,00"
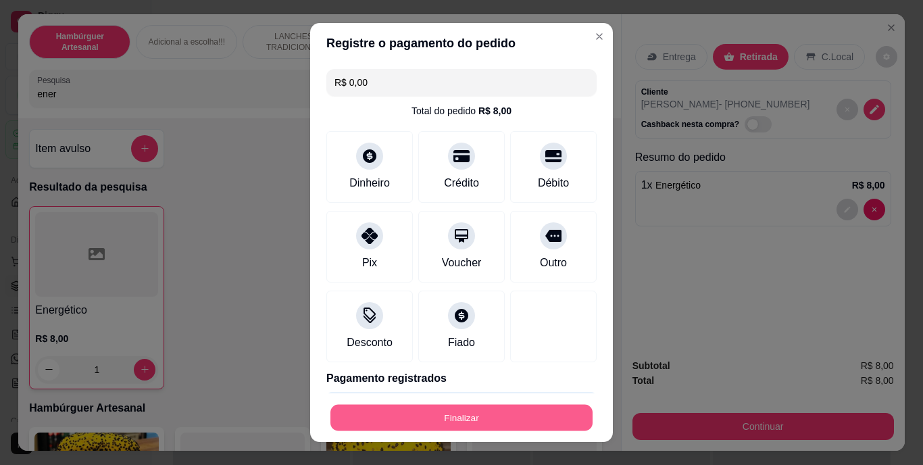
click at [469, 405] on button "Finalizar" at bounding box center [461, 417] width 262 height 26
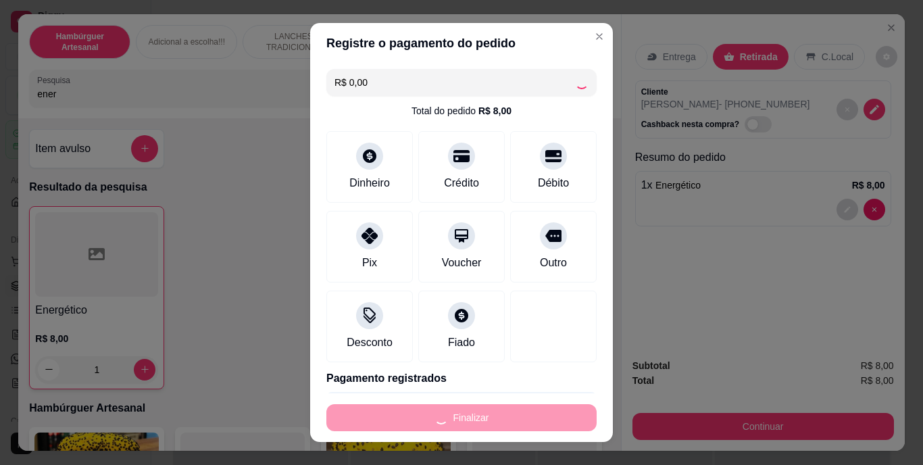
type input "0"
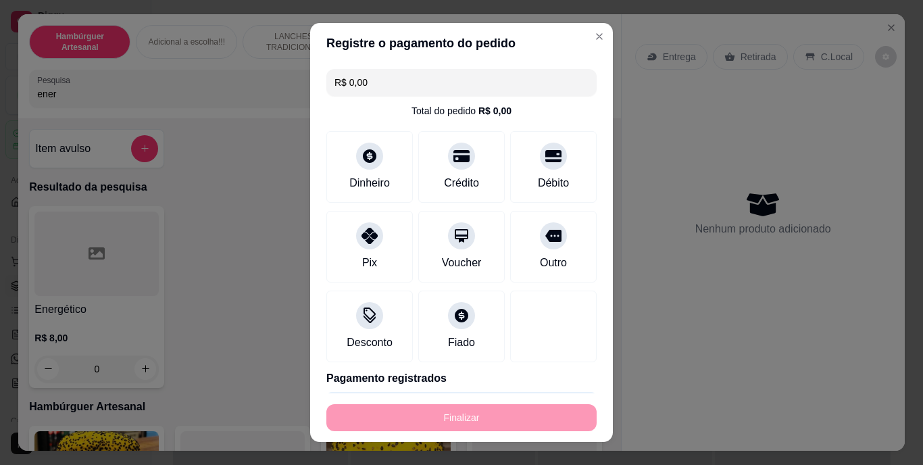
type input "-R$ 8,00"
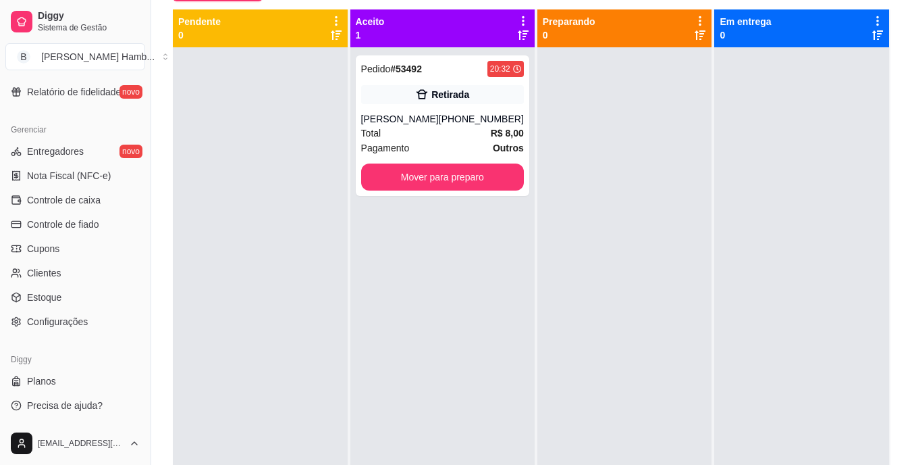
scroll to position [206, 0]
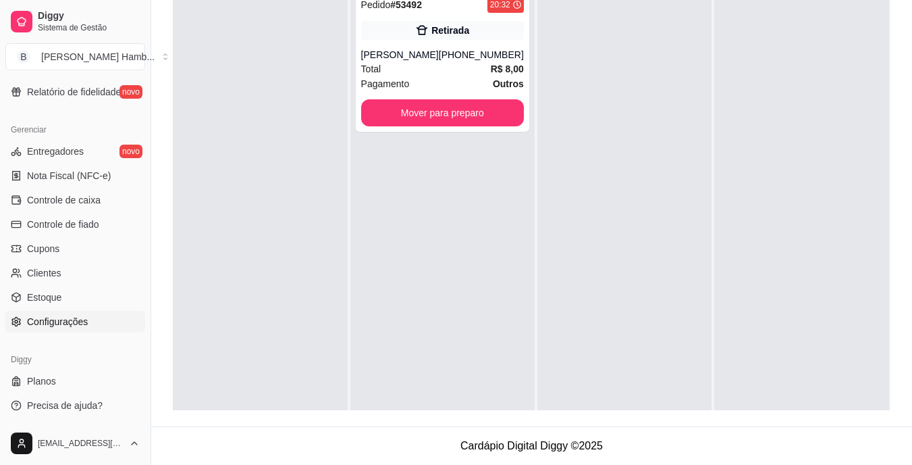
click at [57, 324] on span "Configurações" at bounding box center [57, 322] width 61 height 14
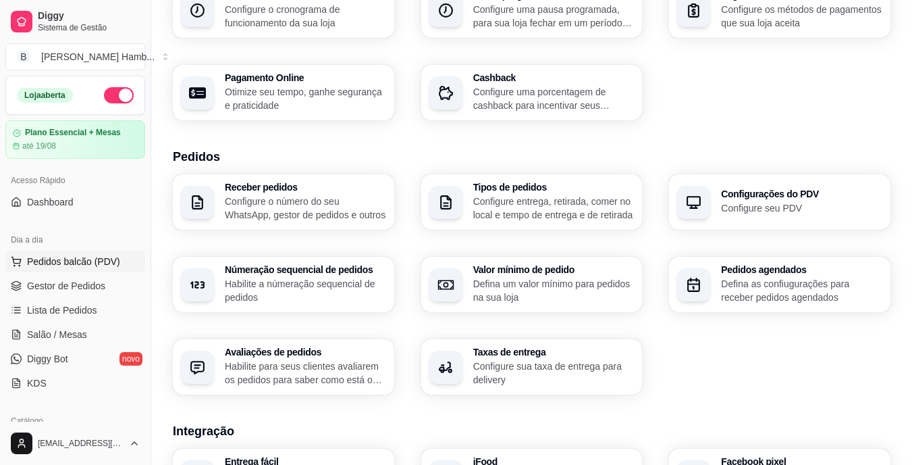
click at [46, 260] on span "Pedidos balcão (PDV)" at bounding box center [73, 262] width 93 height 14
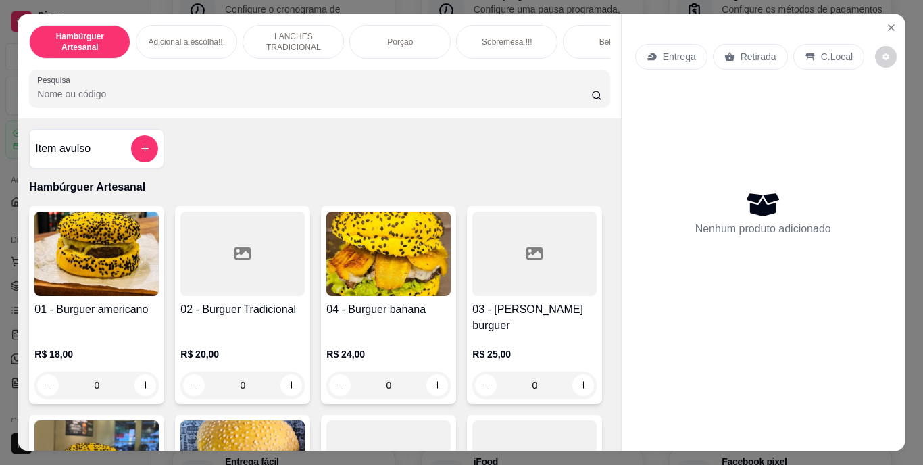
click at [226, 97] on input "Pesquisa" at bounding box center [314, 94] width 554 height 14
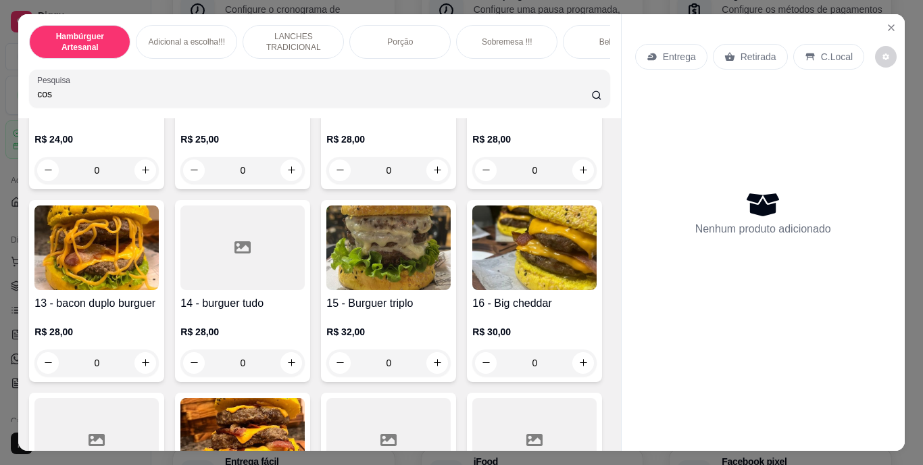
scroll to position [1026, 0]
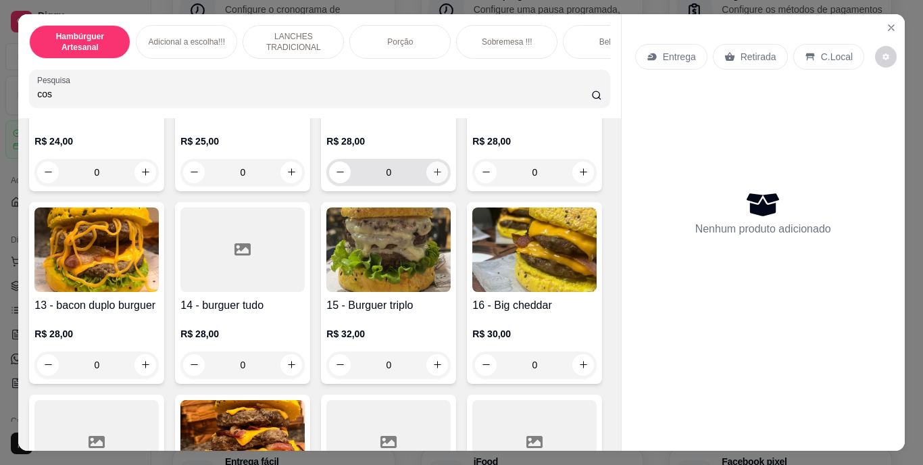
type input "cos"
click at [432, 177] on icon "increase-product-quantity" at bounding box center [437, 172] width 10 height 10
type input "1"
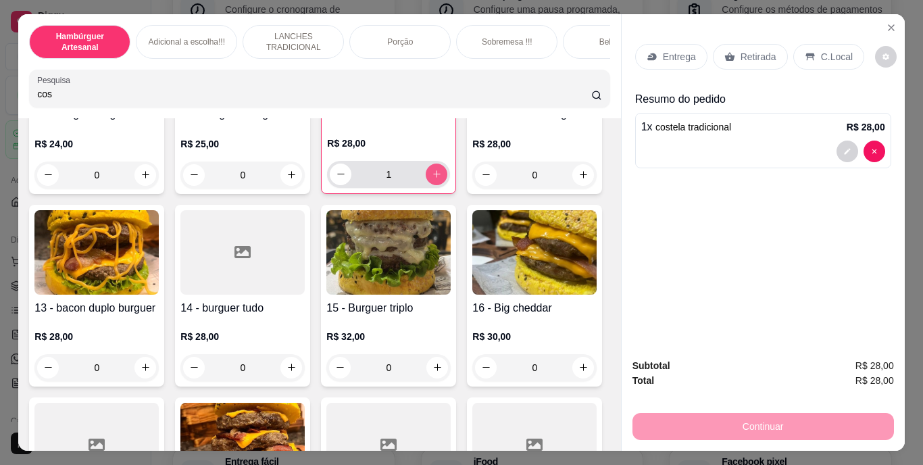
scroll to position [1027, 0]
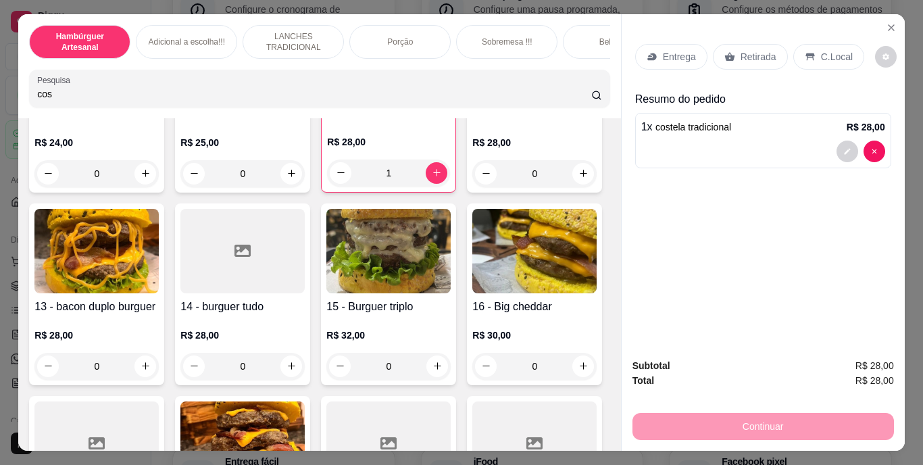
click at [728, 53] on icon at bounding box center [729, 56] width 11 height 11
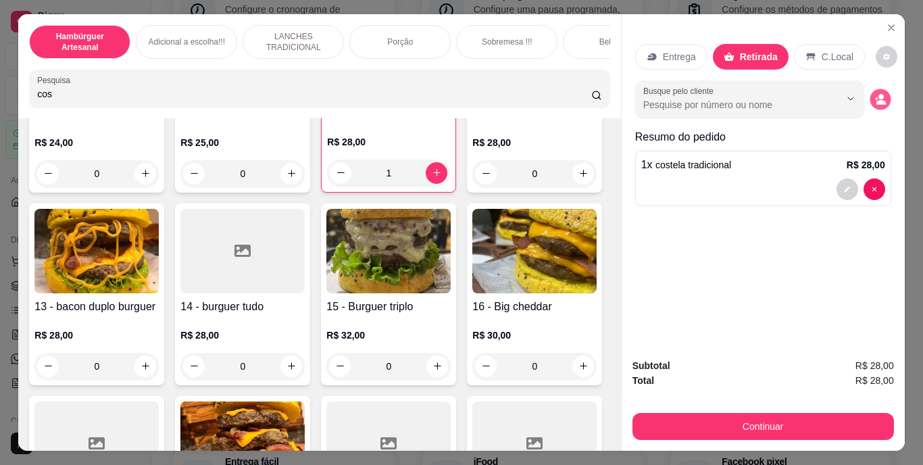
click at [874, 99] on icon "decrease-product-quantity" at bounding box center [879, 98] width 11 height 11
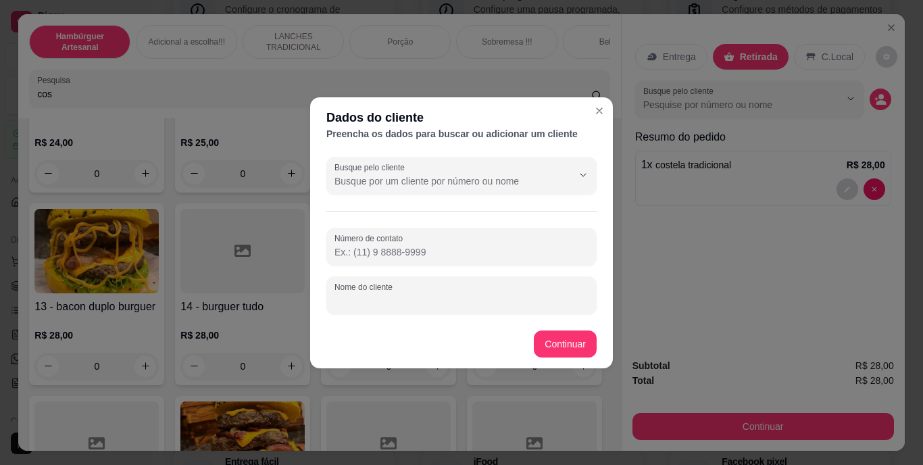
click at [492, 299] on input "Nome do cliente" at bounding box center [461, 301] width 254 height 14
type input "d"
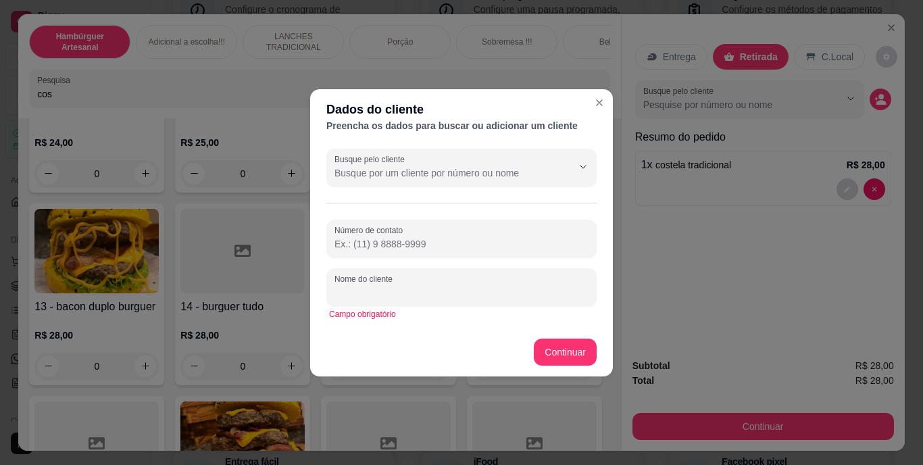
type input "R"
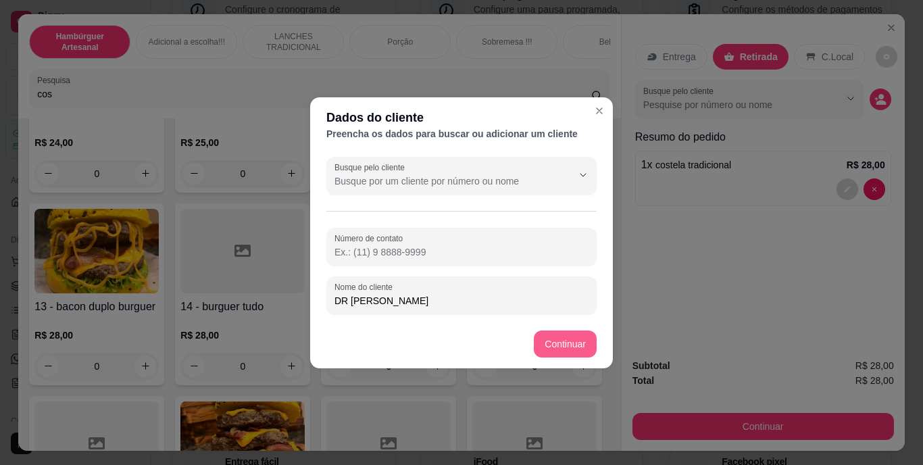
type input "DR RAISSA"
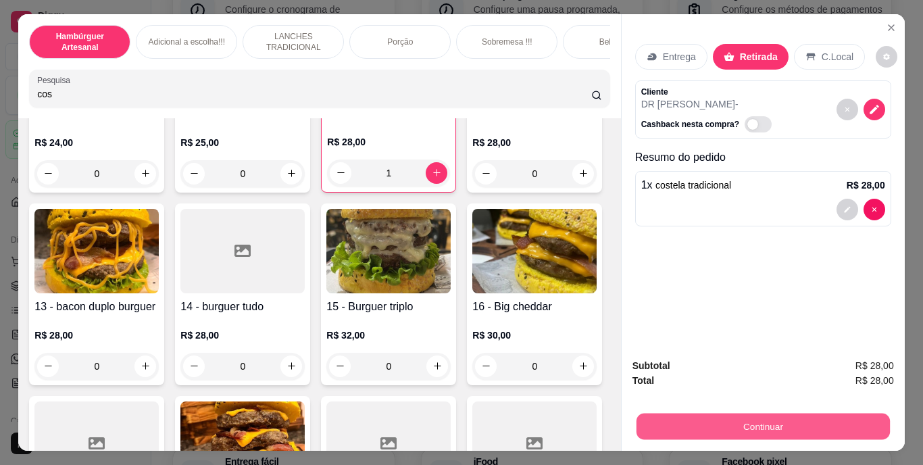
click at [757, 413] on button "Continuar" at bounding box center [762, 426] width 253 height 26
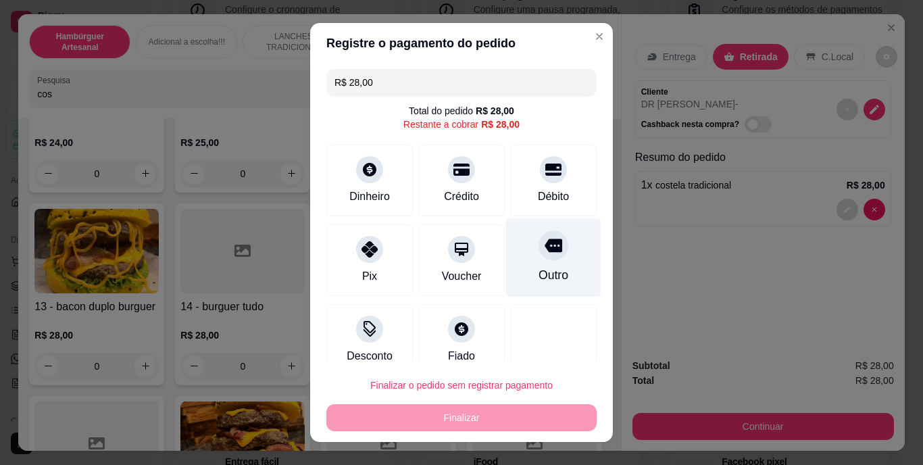
click at [506, 276] on div "Outro" at bounding box center [553, 257] width 95 height 79
type input "R$ 0,00"
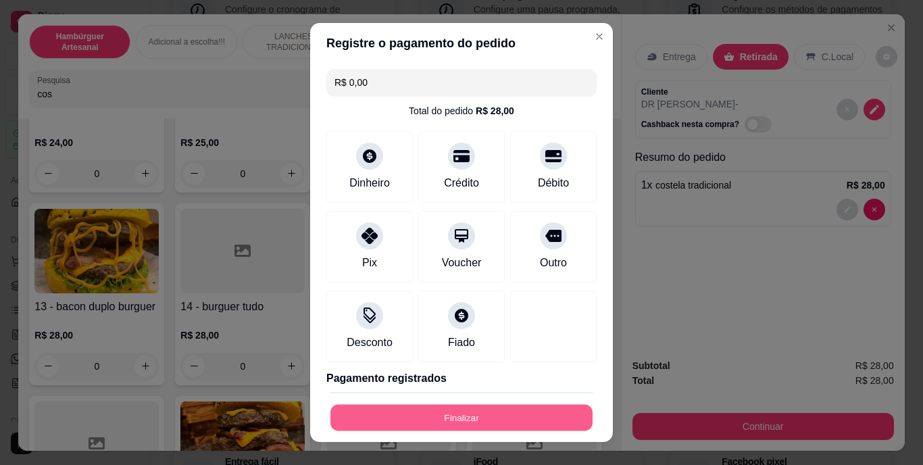
click at [478, 407] on button "Finalizar" at bounding box center [461, 417] width 262 height 26
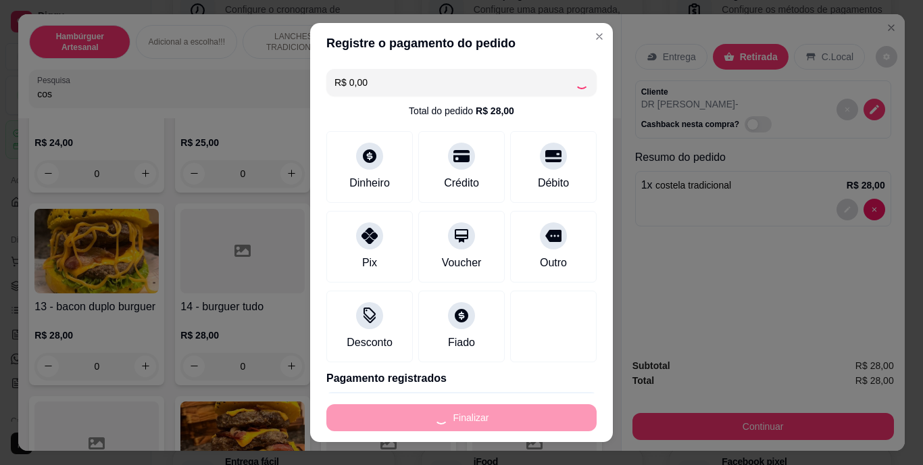
type input "0"
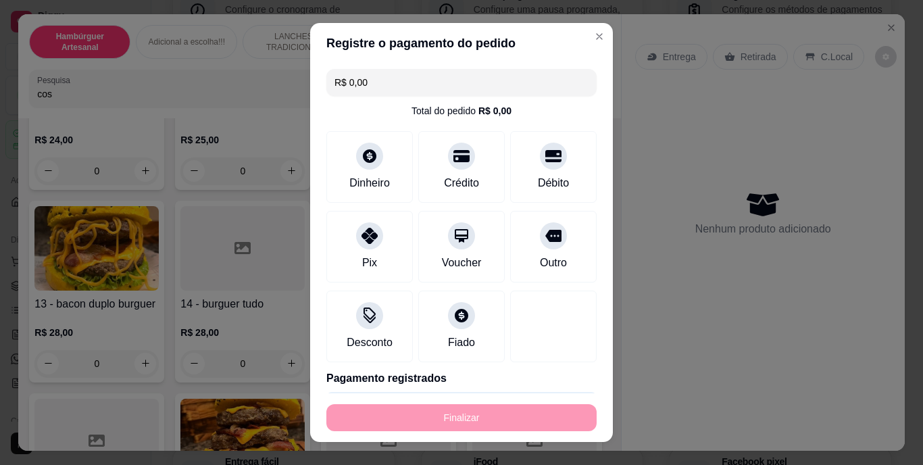
type input "-R$ 28,00"
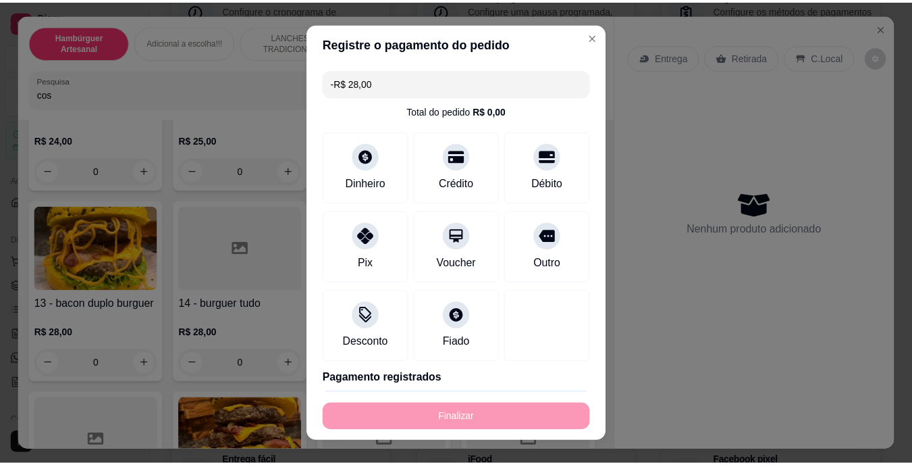
scroll to position [1026, 0]
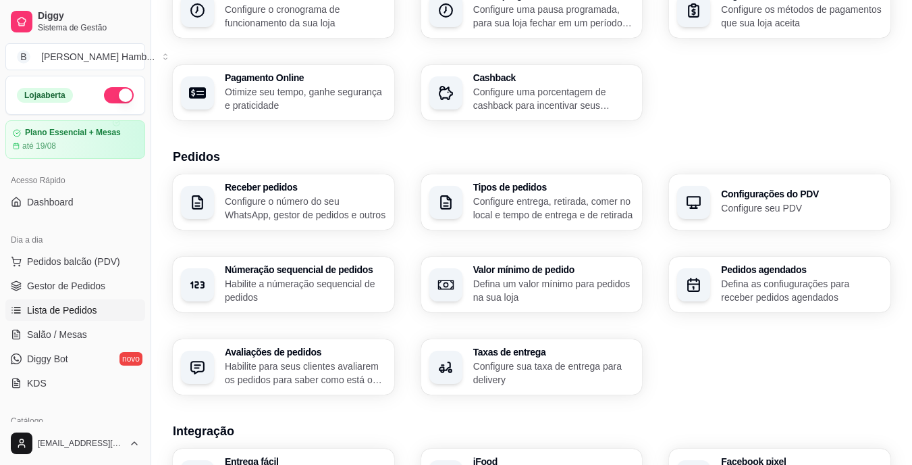
click at [89, 308] on span "Lista de Pedidos" at bounding box center [62, 310] width 70 height 14
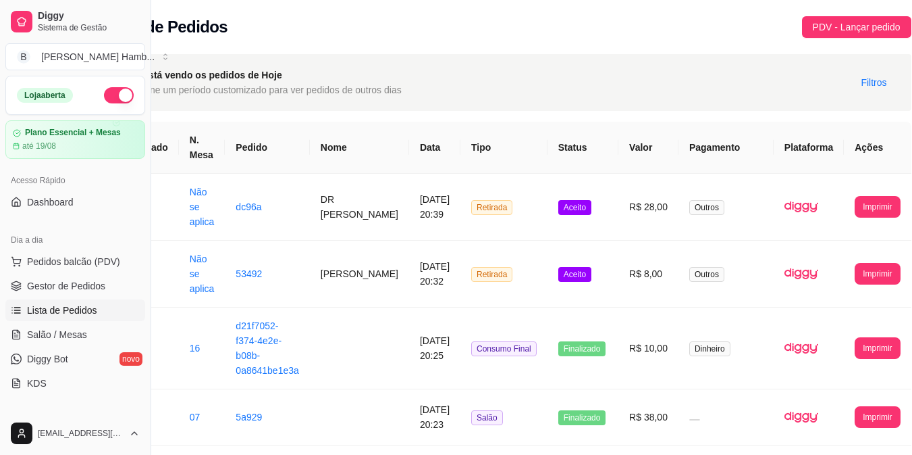
scroll to position [0, 78]
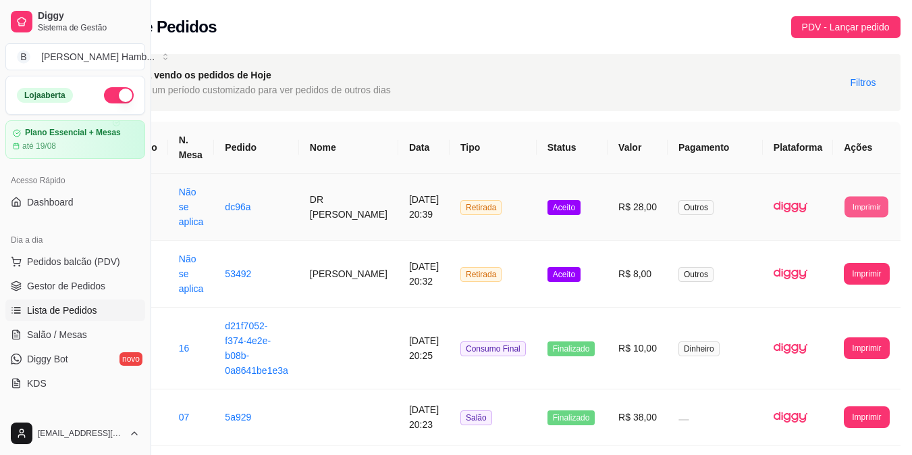
click at [860, 200] on button "Imprimir" at bounding box center [867, 206] width 44 height 21
click at [835, 266] on button "IMPRESSORA" at bounding box center [841, 267] width 71 height 21
click at [105, 251] on button "Pedidos balcão (PDV)" at bounding box center [75, 262] width 140 height 22
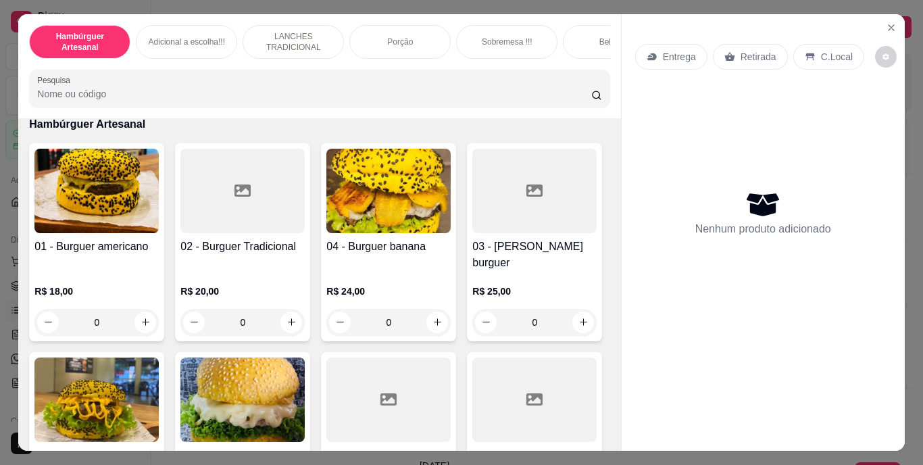
scroll to position [62, 0]
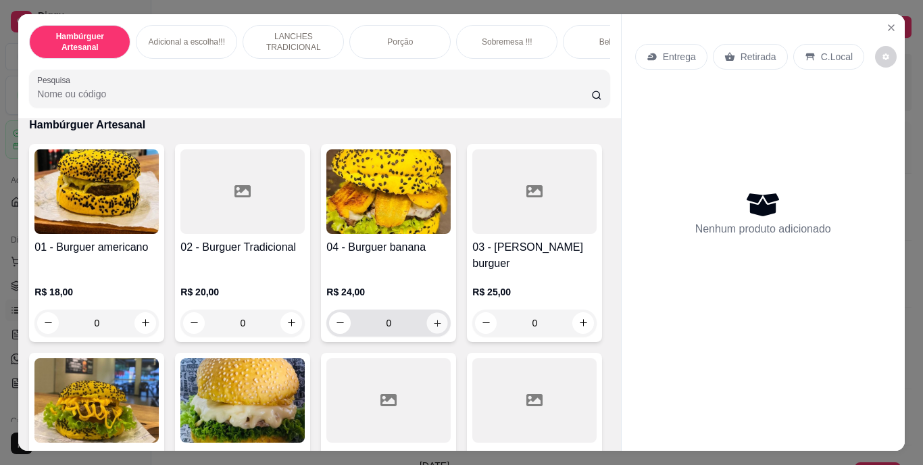
click at [434, 317] on button "increase-product-quantity" at bounding box center [437, 322] width 21 height 21
type input "1"
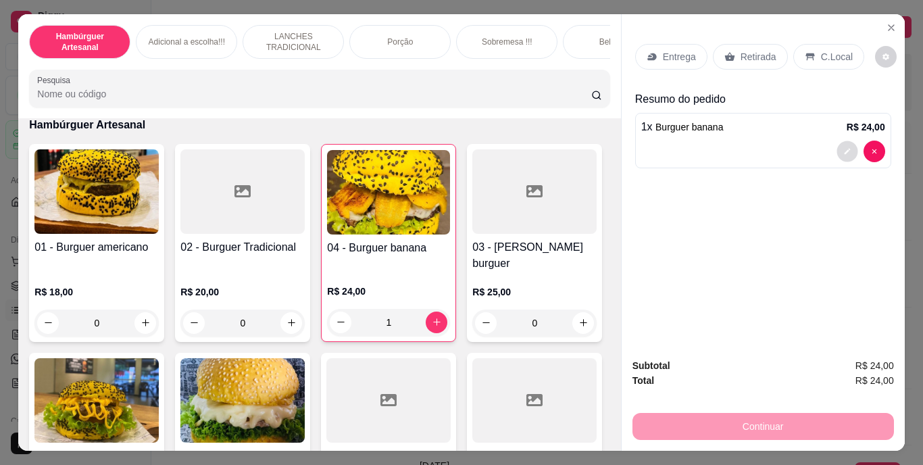
click at [843, 147] on icon "decrease-product-quantity" at bounding box center [847, 151] width 8 height 8
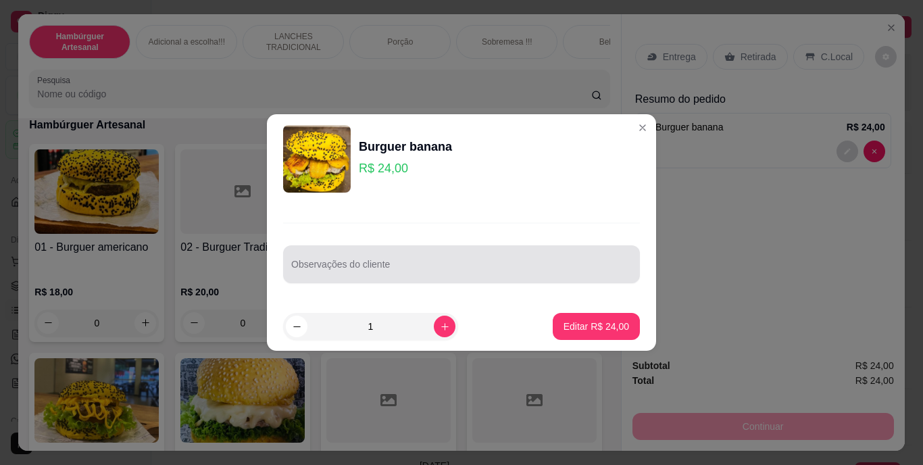
click at [570, 255] on div at bounding box center [461, 264] width 340 height 27
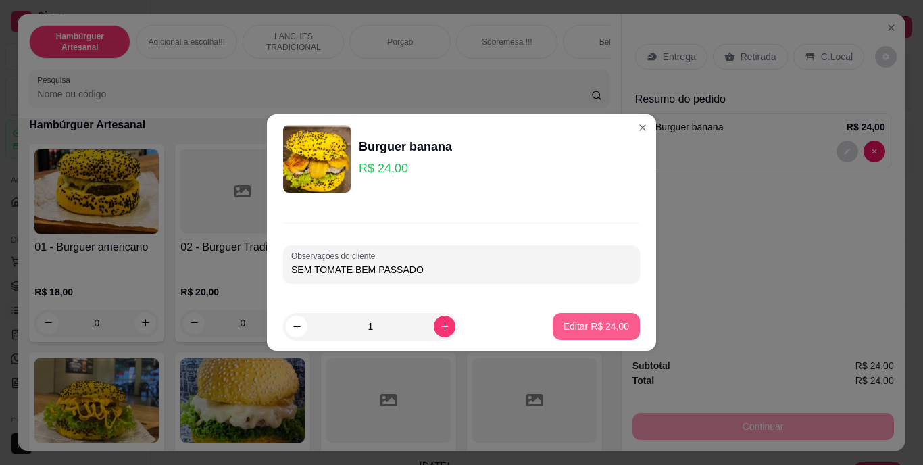
type input "SEM TOMATE BEM PASSADO"
click at [605, 323] on p "Editar R$ 24,00" at bounding box center [595, 325] width 63 height 13
type input "0"
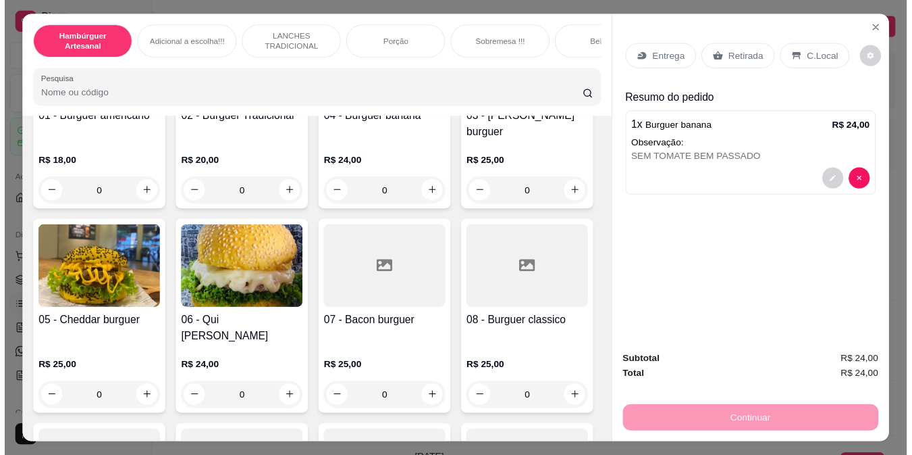
scroll to position [192, 0]
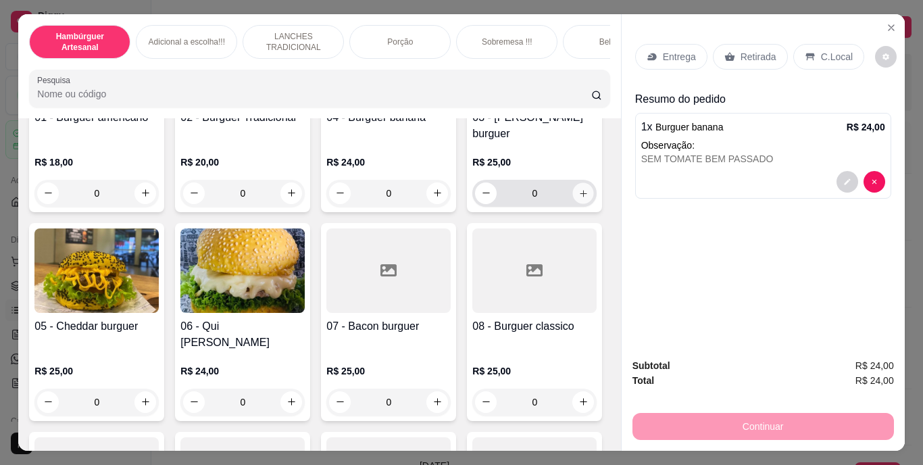
click at [573, 203] on button "increase-product-quantity" at bounding box center [583, 192] width 21 height 21
type input "1"
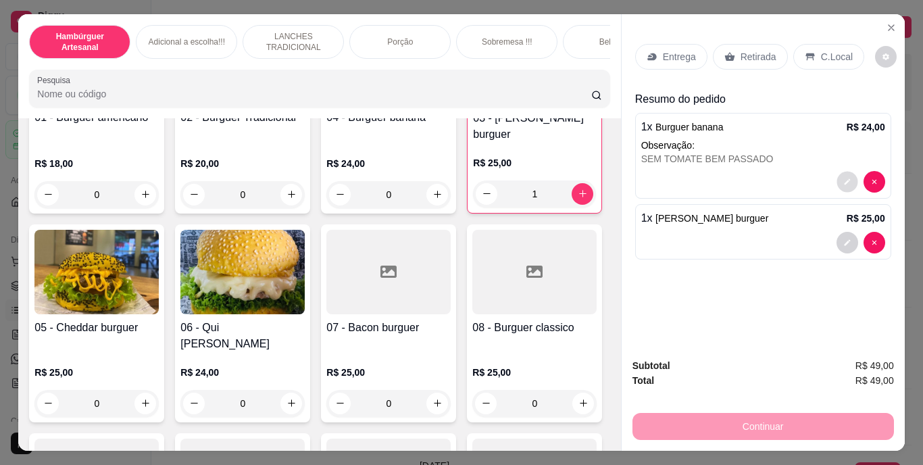
click at [843, 180] on icon "decrease-product-quantity" at bounding box center [847, 182] width 8 height 8
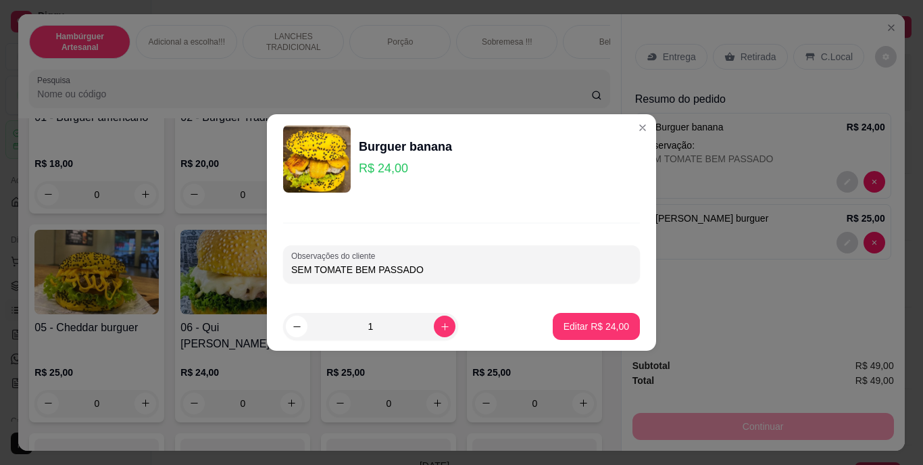
click at [420, 266] on input "SEM TOMATE BEM PASSADO" at bounding box center [461, 270] width 340 height 14
type input "SEM TOMATE BEM PASSADO,TROCAR O HANBURGUER G POR 2 P"
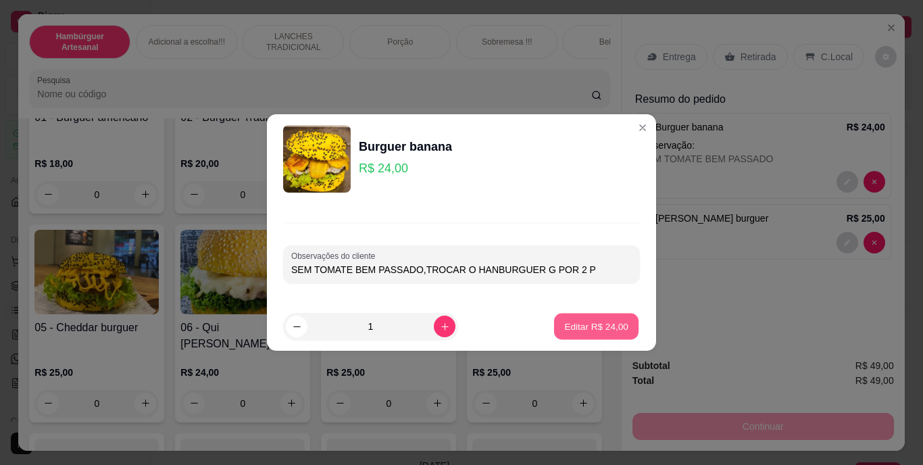
click at [596, 320] on p "Editar R$ 24,00" at bounding box center [595, 325] width 63 height 13
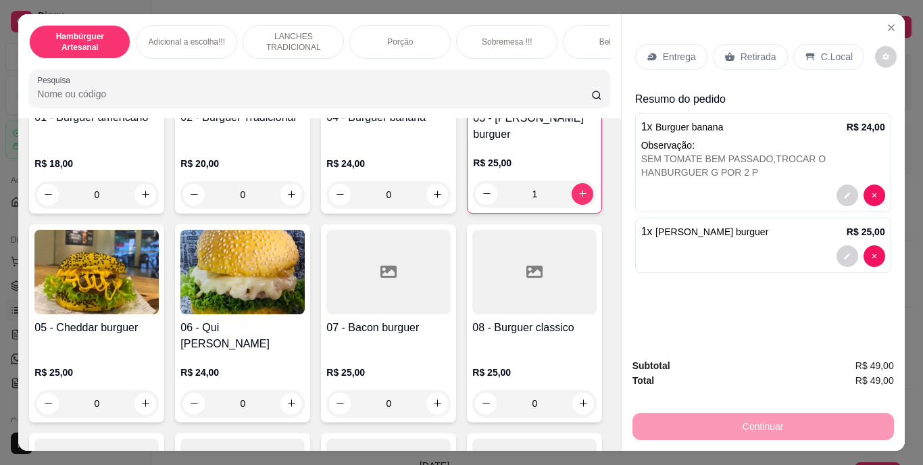
click at [804, 44] on div "C.Local" at bounding box center [828, 57] width 71 height 26
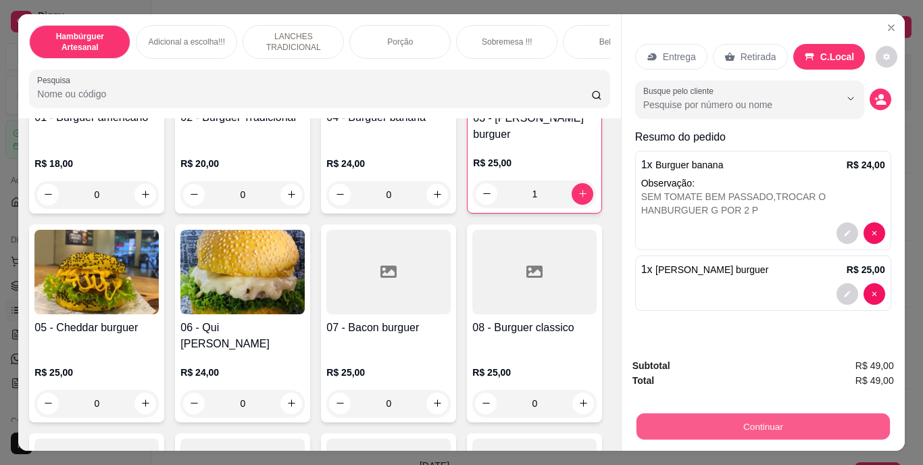
click at [709, 417] on button "Continuar" at bounding box center [762, 426] width 253 height 26
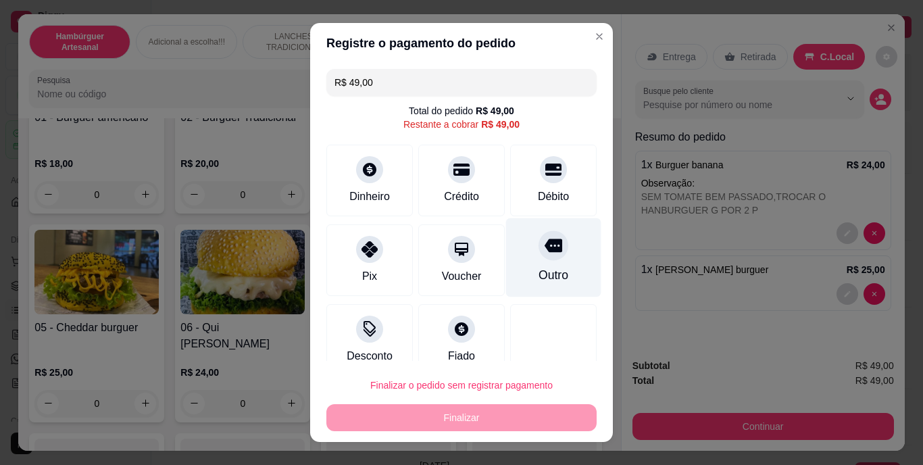
click at [539, 274] on div "Outro" at bounding box center [553, 276] width 30 height 18
type input "R$ 0,00"
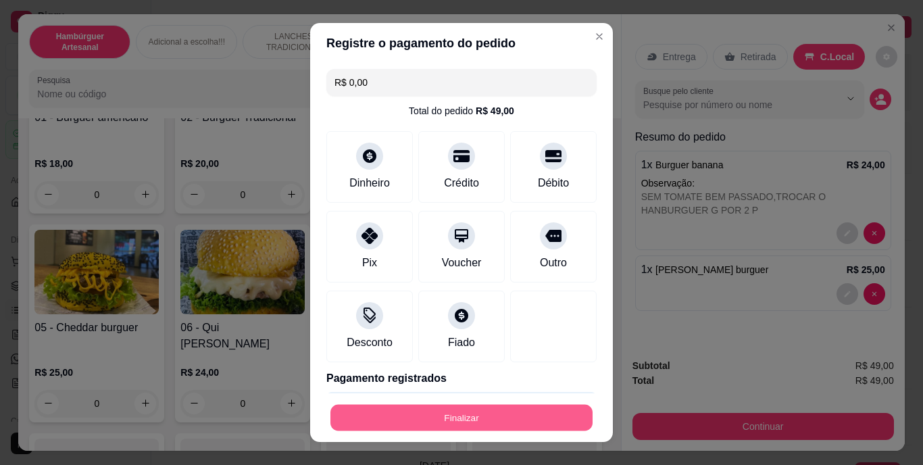
click at [461, 410] on button "Finalizar" at bounding box center [461, 417] width 262 height 26
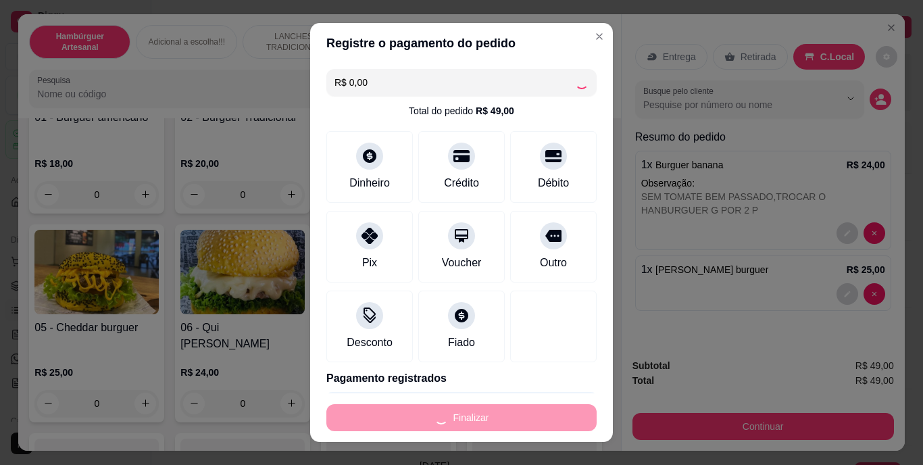
type input "0"
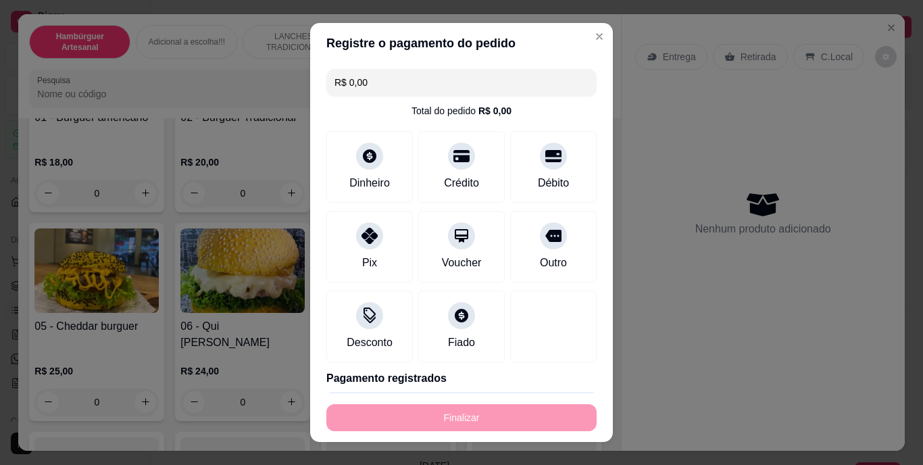
type input "-R$ 49,00"
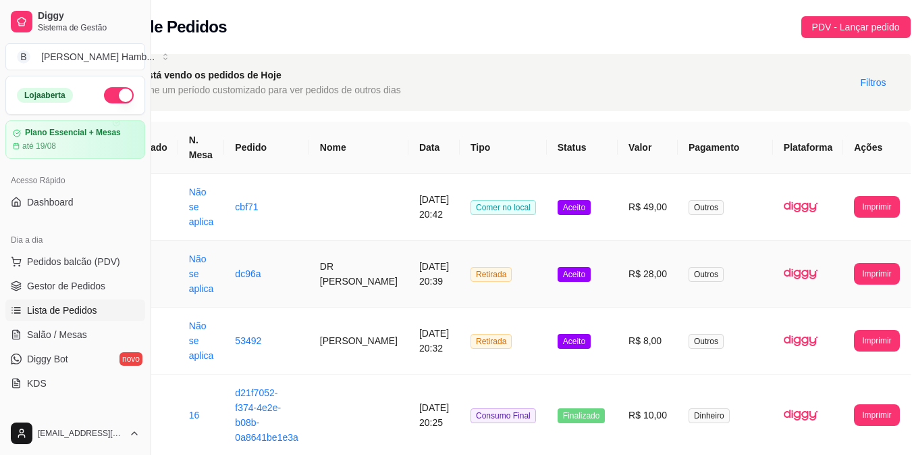
scroll to position [0, 78]
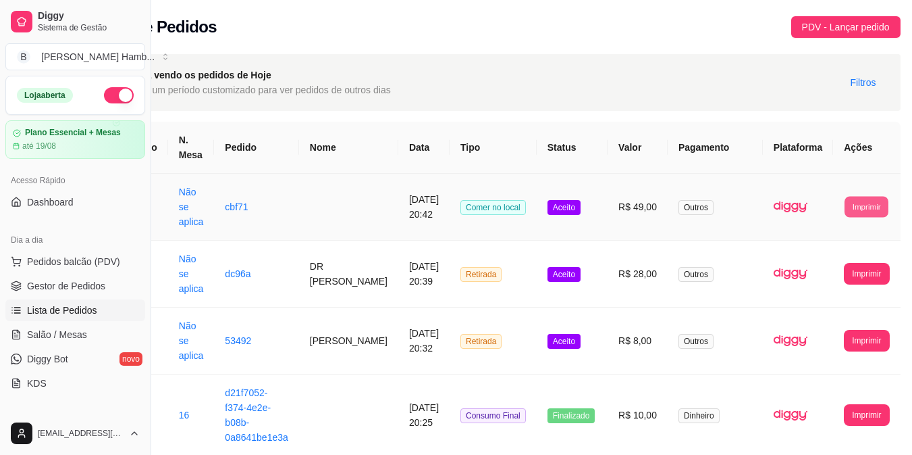
click at [845, 207] on button "Imprimir" at bounding box center [867, 206] width 44 height 21
click at [819, 263] on button "IMPRESSORA" at bounding box center [841, 267] width 71 height 21
click at [130, 283] on link "Gestor de Pedidos" at bounding box center [75, 286] width 140 height 22
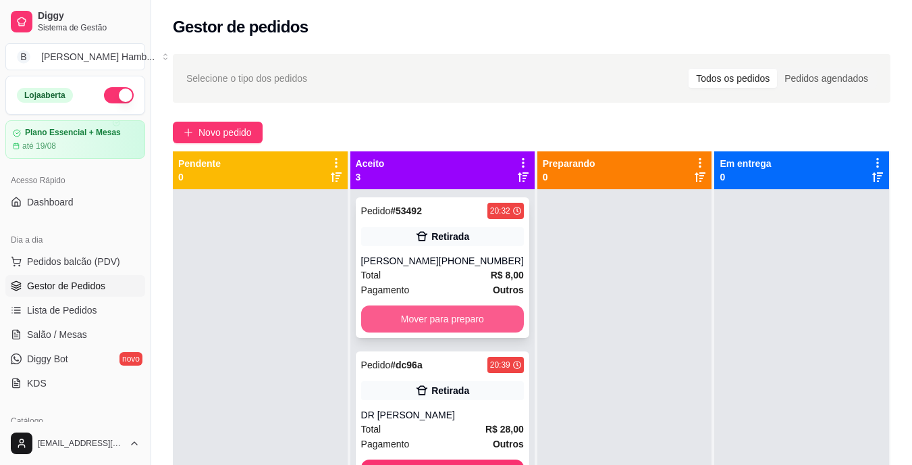
click at [466, 328] on button "Mover para preparo" at bounding box center [442, 318] width 163 height 27
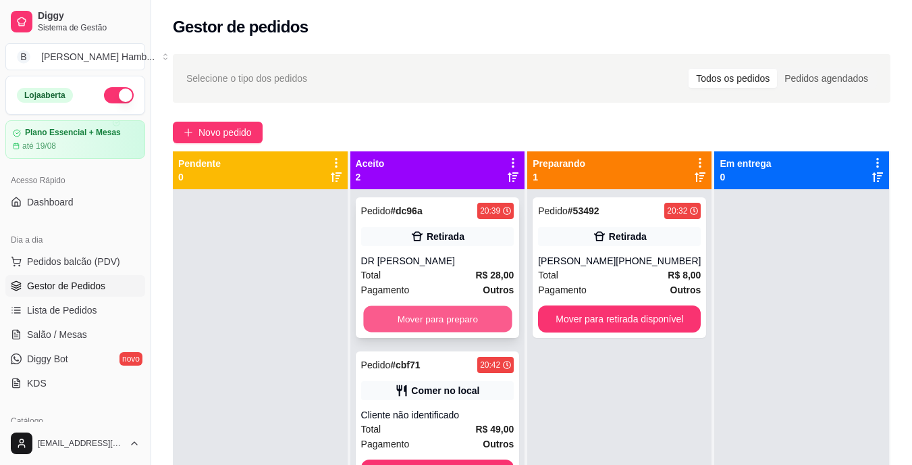
click at [472, 317] on button "Mover para preparo" at bounding box center [437, 319] width 149 height 26
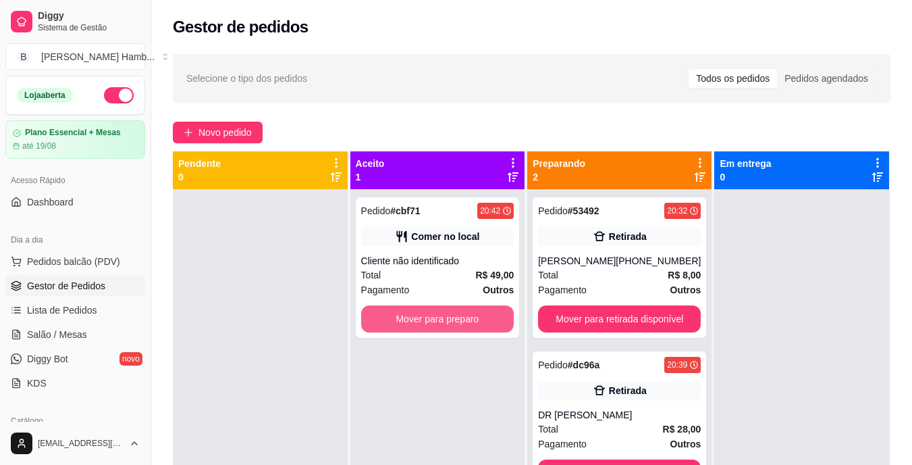
click at [472, 317] on button "Mover para preparo" at bounding box center [437, 318] width 153 height 27
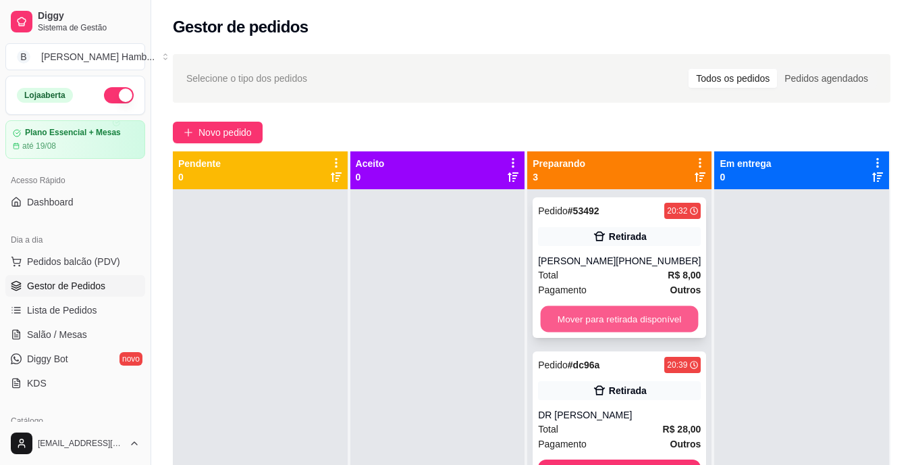
click at [569, 323] on button "Mover para retirada disponível" at bounding box center [620, 319] width 158 height 26
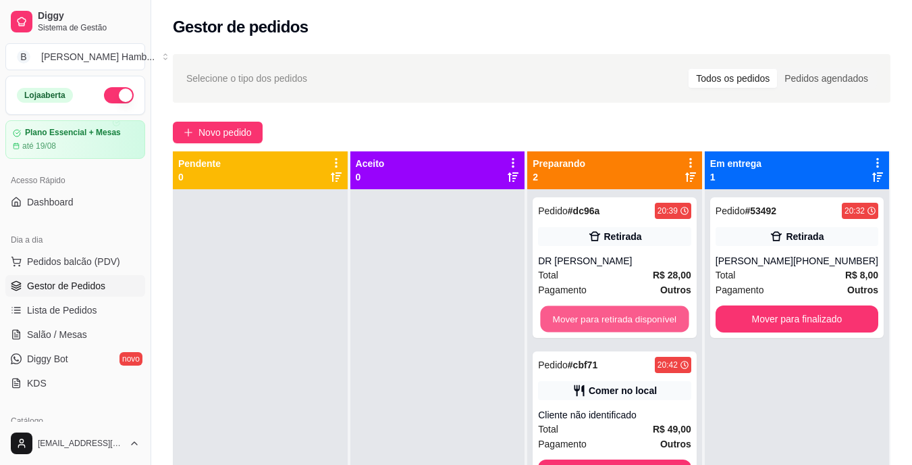
click at [569, 323] on button "Mover para retirada disponível" at bounding box center [615, 319] width 149 height 26
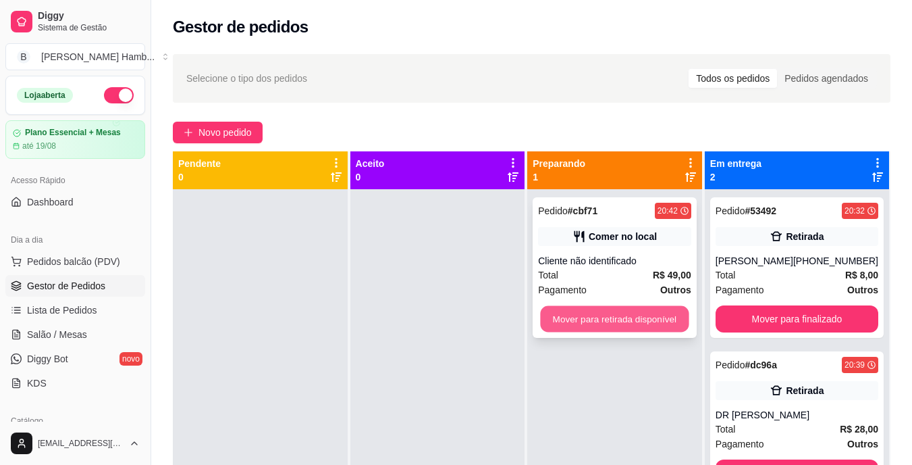
click at [579, 317] on button "Mover para retirada disponível" at bounding box center [615, 319] width 149 height 26
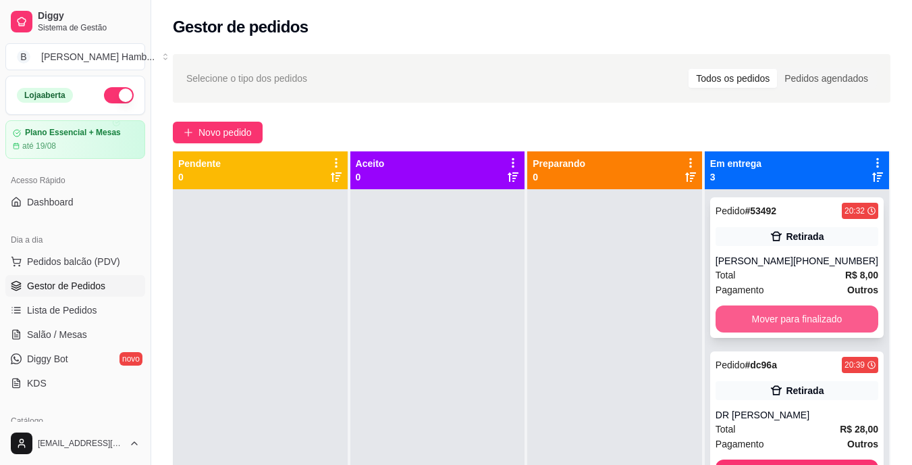
click at [741, 328] on button "Mover para finalizado" at bounding box center [797, 318] width 163 height 27
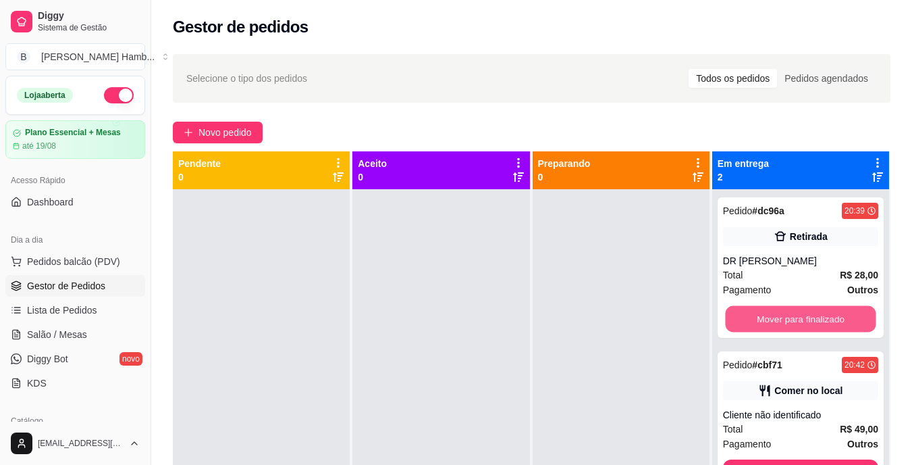
click at [741, 328] on button "Mover para finalizado" at bounding box center [800, 319] width 151 height 26
click at [741, 328] on div "Mover para finalizado" at bounding box center [800, 318] width 155 height 27
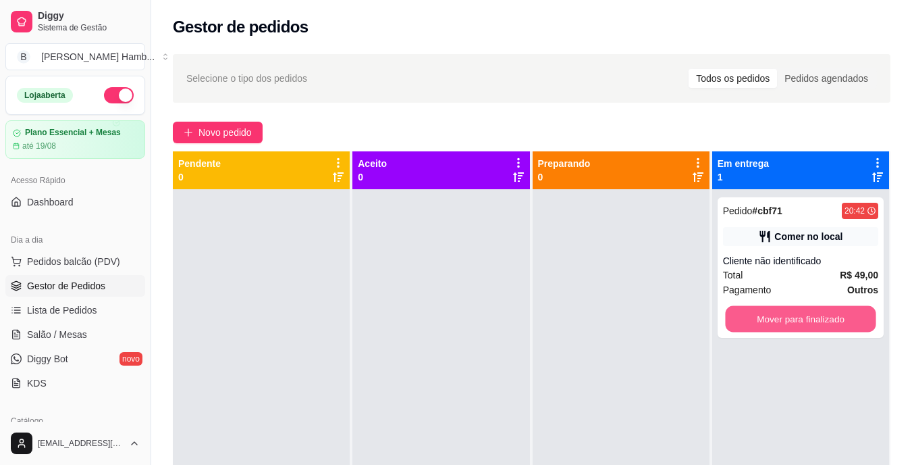
click at [741, 328] on button "Mover para finalizado" at bounding box center [800, 319] width 151 height 26
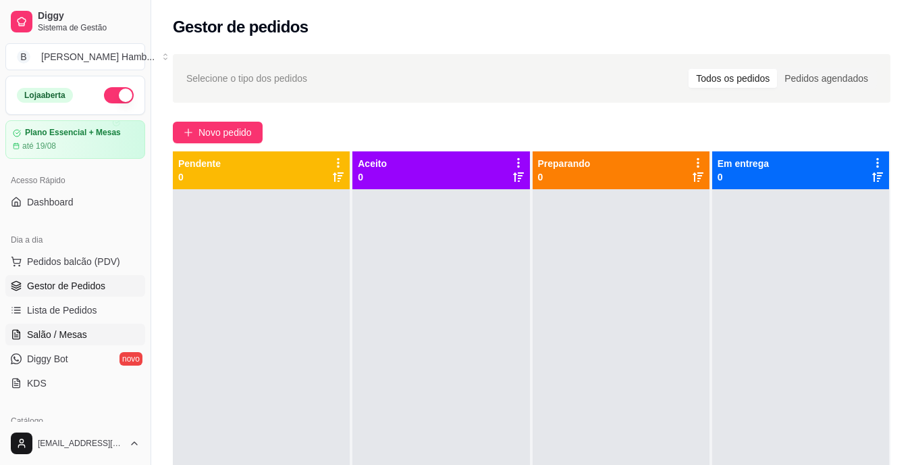
click at [91, 332] on link "Salão / Mesas" at bounding box center [75, 335] width 140 height 22
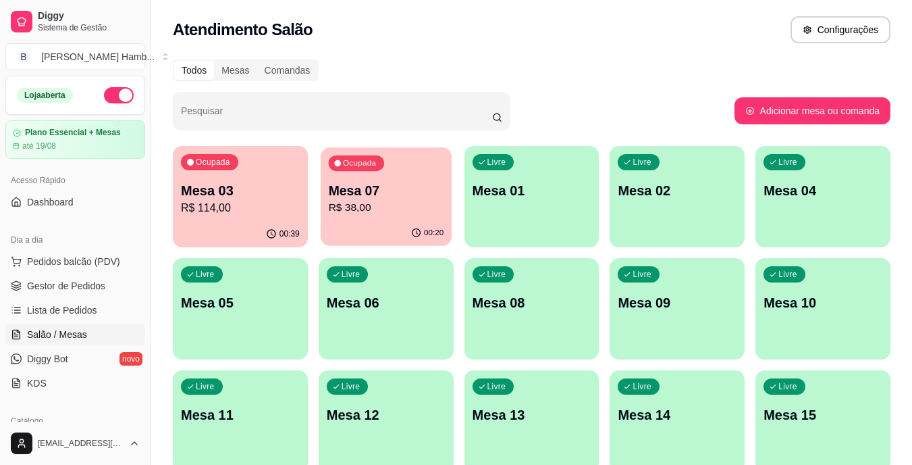
click at [382, 199] on div "Mesa 07 R$ 38,00" at bounding box center [385, 199] width 115 height 34
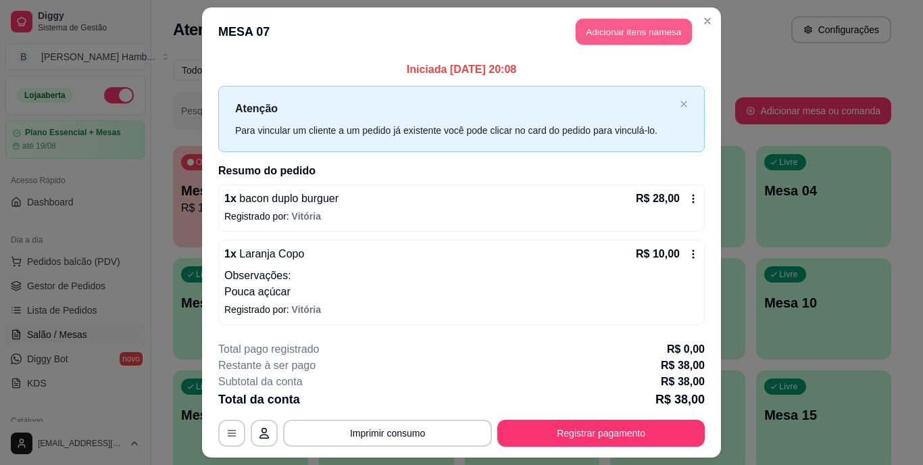
click at [599, 33] on button "Adicionar itens na mesa" at bounding box center [633, 32] width 116 height 26
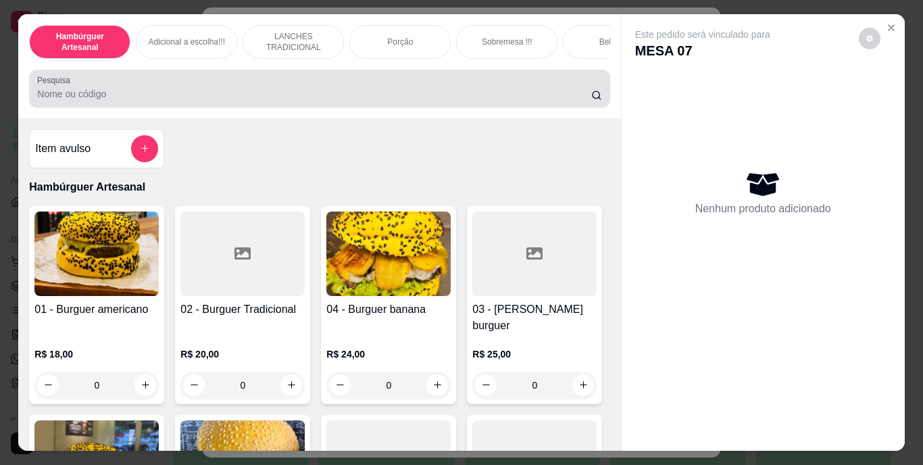
click at [468, 90] on div at bounding box center [319, 88] width 564 height 27
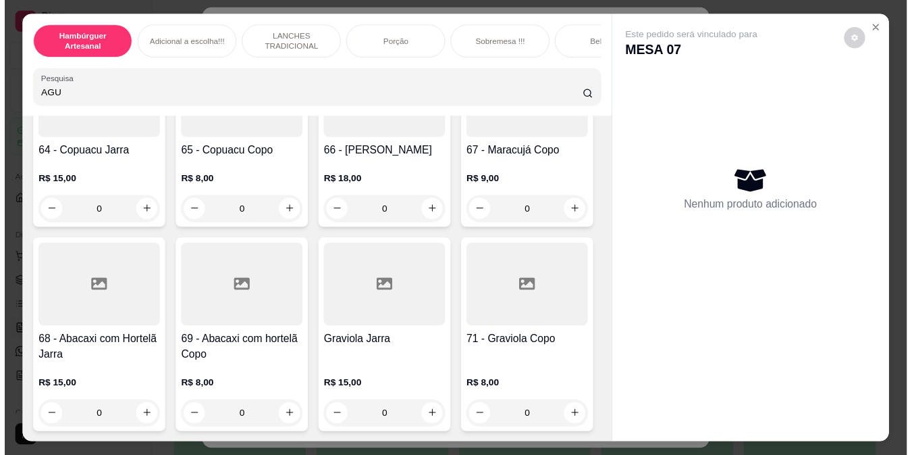
scroll to position [5090, 0]
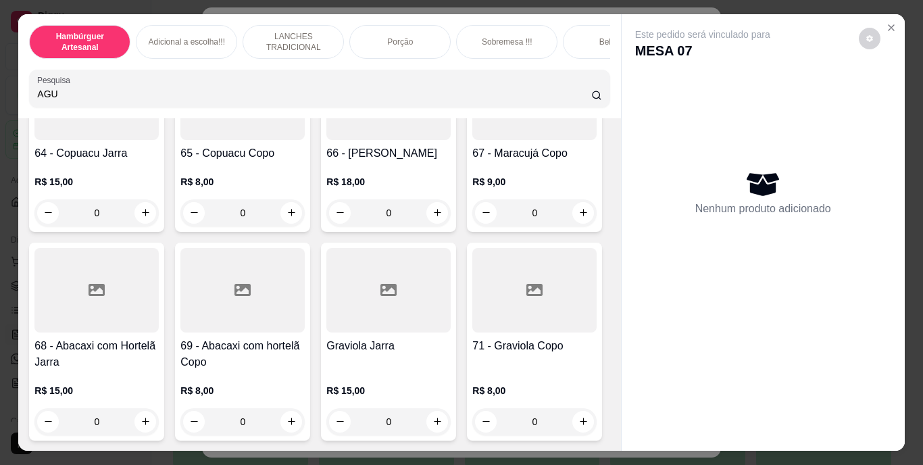
type input "AGU"
type input "1"
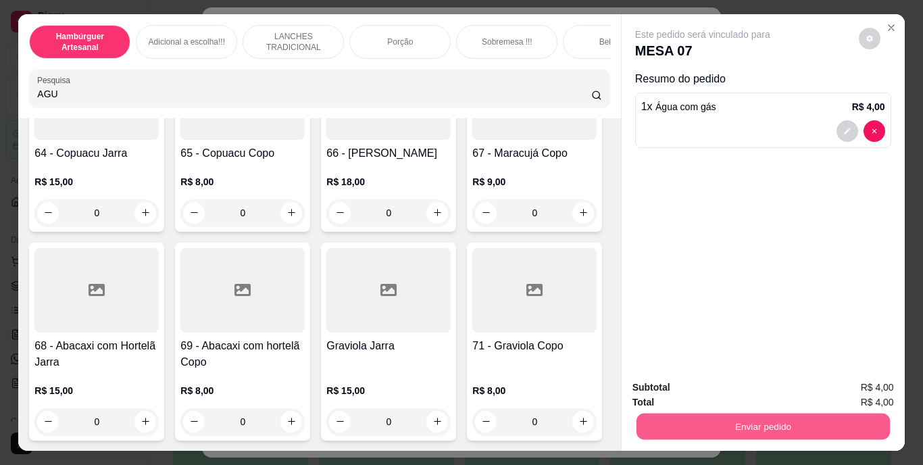
click at [797, 417] on button "Enviar pedido" at bounding box center [762, 426] width 253 height 26
click at [746, 382] on button "Não registrar e enviar pedido" at bounding box center [718, 389] width 140 height 26
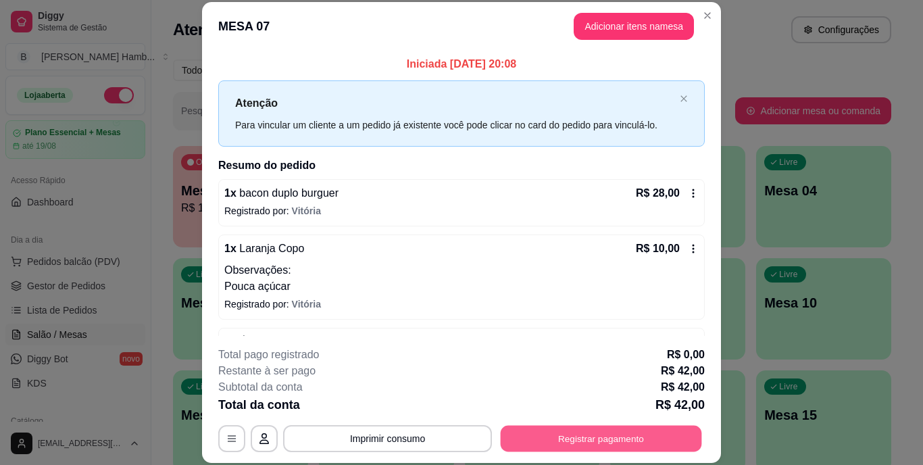
click at [556, 436] on button "Registrar pagamento" at bounding box center [600, 438] width 201 height 26
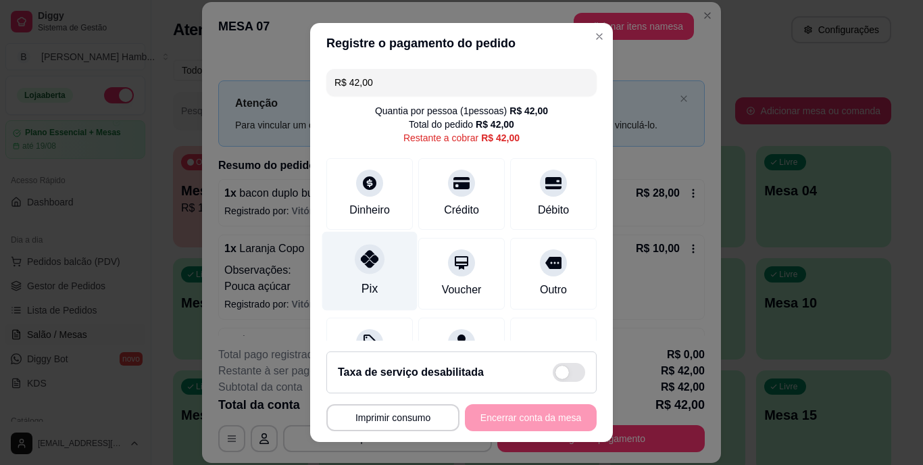
click at [361, 259] on icon at bounding box center [370, 260] width 18 height 18
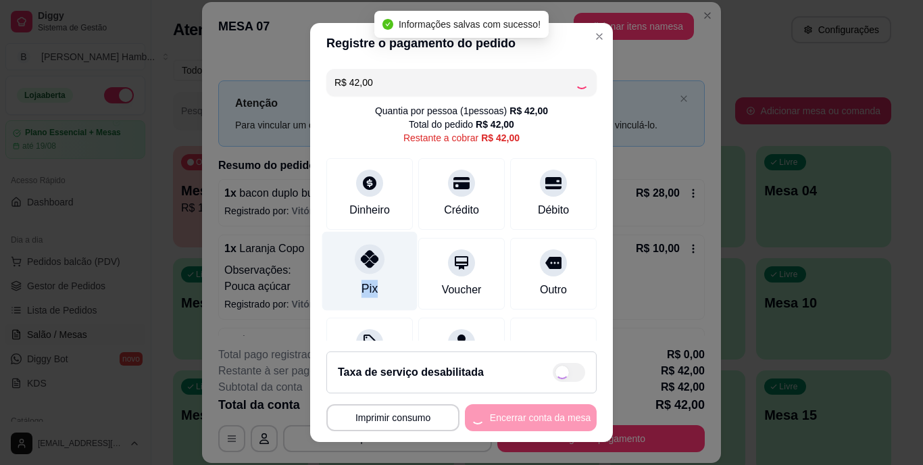
type input "R$ 0,00"
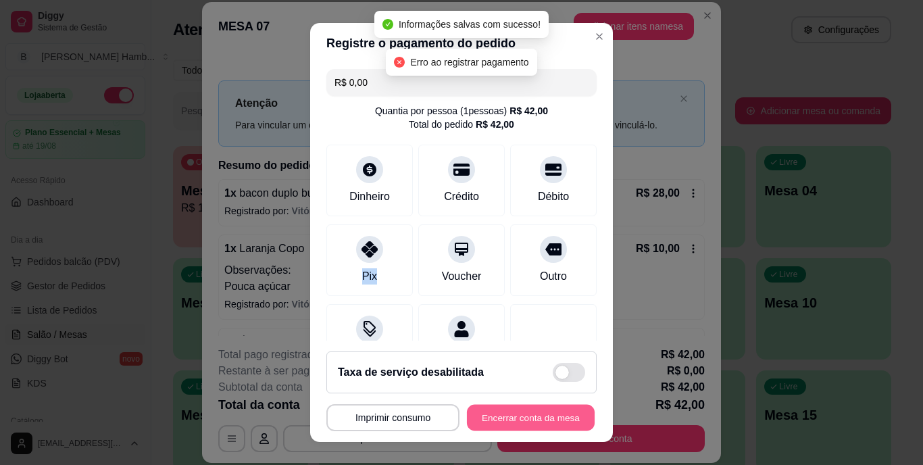
click at [487, 407] on button "Encerrar conta da mesa" at bounding box center [531, 417] width 128 height 26
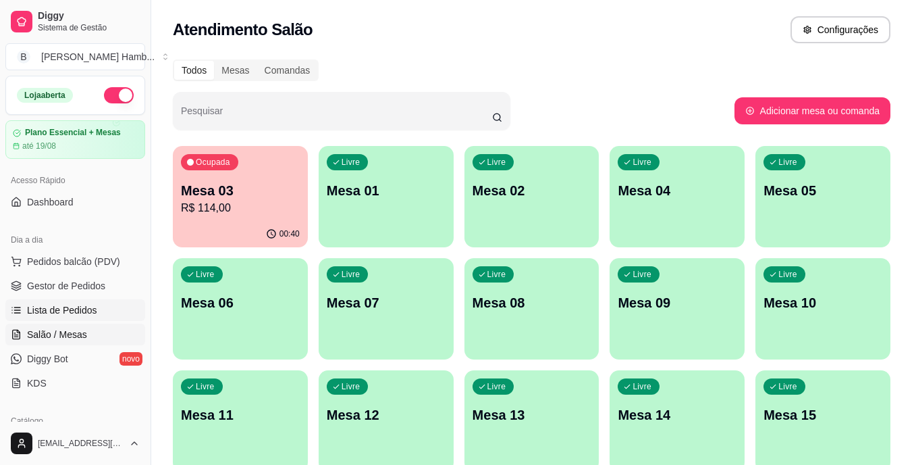
click at [78, 309] on span "Lista de Pedidos" at bounding box center [62, 310] width 70 height 14
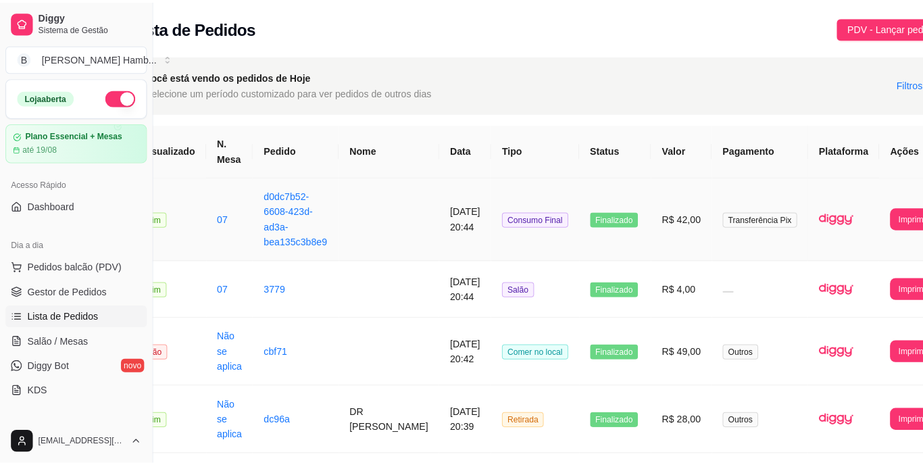
scroll to position [0, 43]
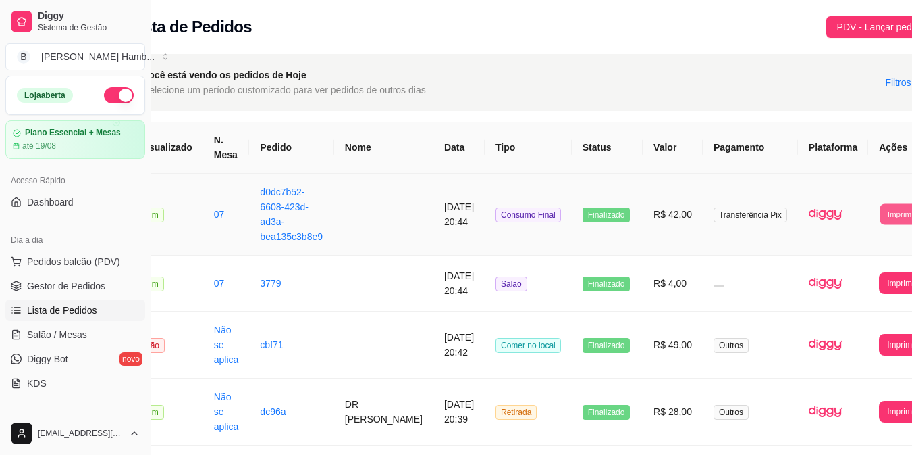
click at [880, 215] on button "Imprimir" at bounding box center [902, 213] width 44 height 21
click at [850, 269] on button "IMPRESSORA" at bounding box center [867, 274] width 71 height 21
click at [109, 259] on span "Pedidos balcão (PDV)" at bounding box center [73, 262] width 93 height 14
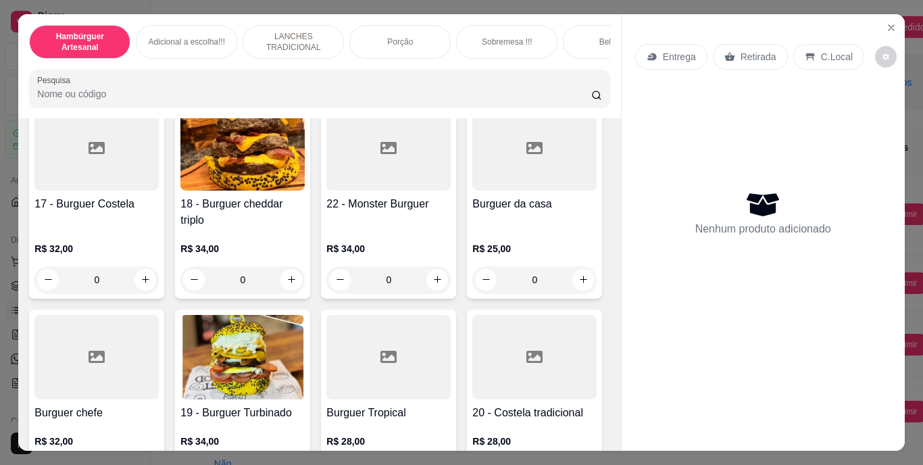
scroll to position [908, 0]
click at [143, 74] on icon "increase-product-quantity" at bounding box center [145, 70] width 7 height 7
type input "1"
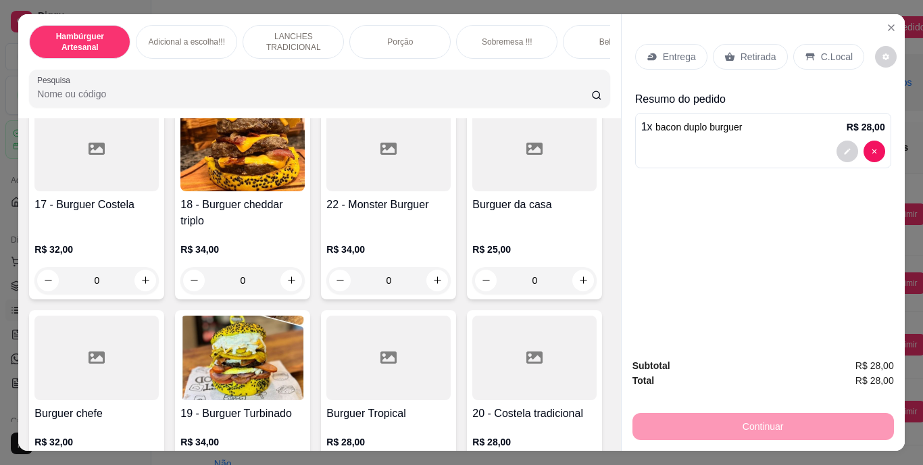
scroll to position [909, 0]
click at [844, 148] on icon "decrease-product-quantity" at bounding box center [847, 151] width 8 height 8
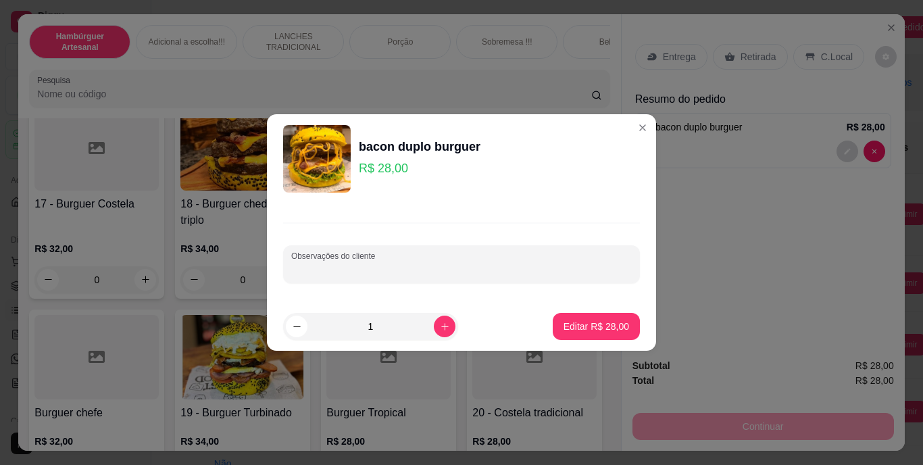
click at [517, 267] on input "Observações do cliente" at bounding box center [461, 270] width 340 height 14
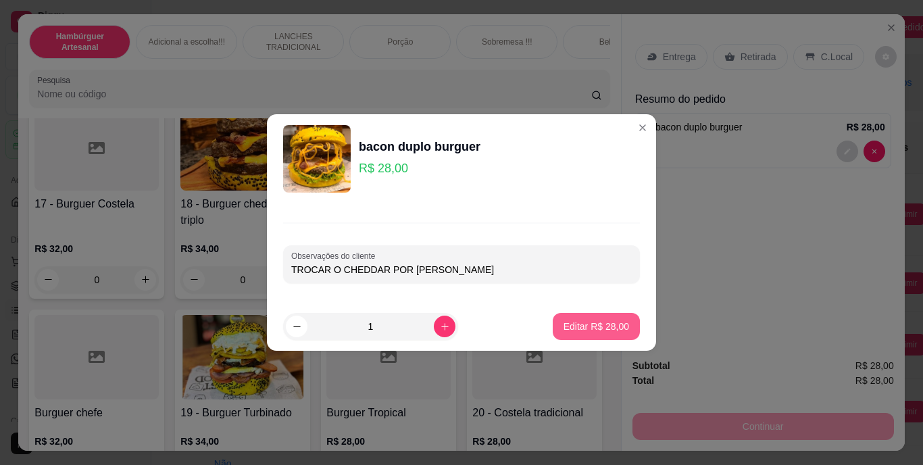
type input "TROCAR O CHEDDAR POR MUSSARELA"
click at [564, 323] on p "Editar R$ 28,00" at bounding box center [595, 325] width 63 height 13
type input "0"
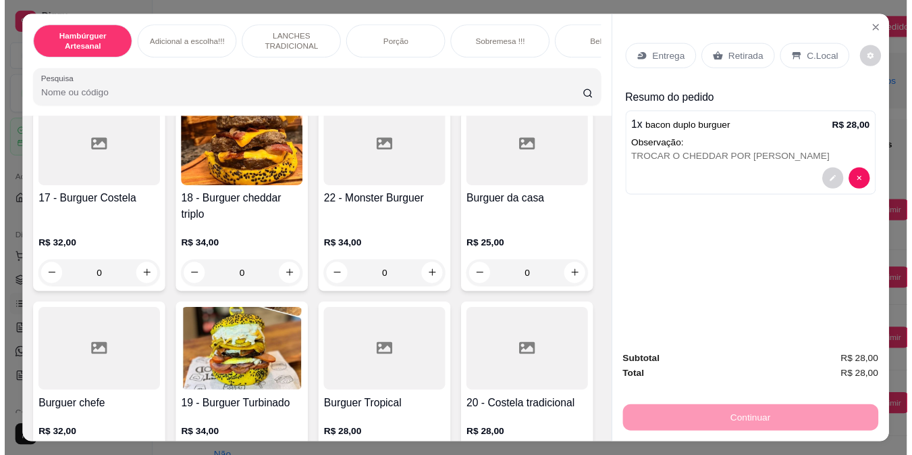
scroll to position [908, 0]
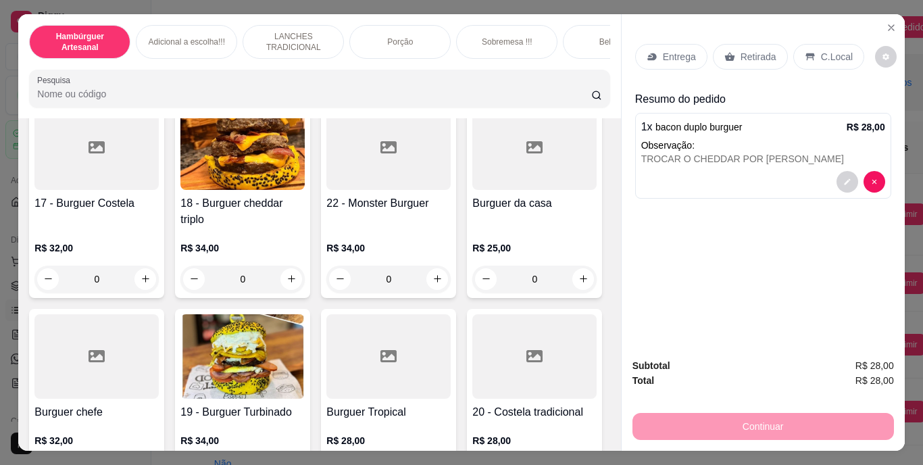
click at [760, 44] on div "Retirada" at bounding box center [750, 57] width 75 height 26
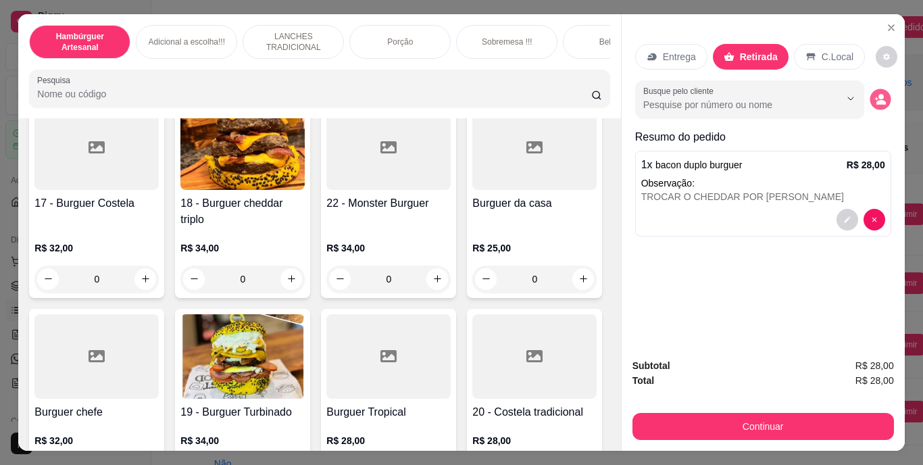
click at [876, 100] on icon "decrease-product-quantity" at bounding box center [880, 102] width 9 height 5
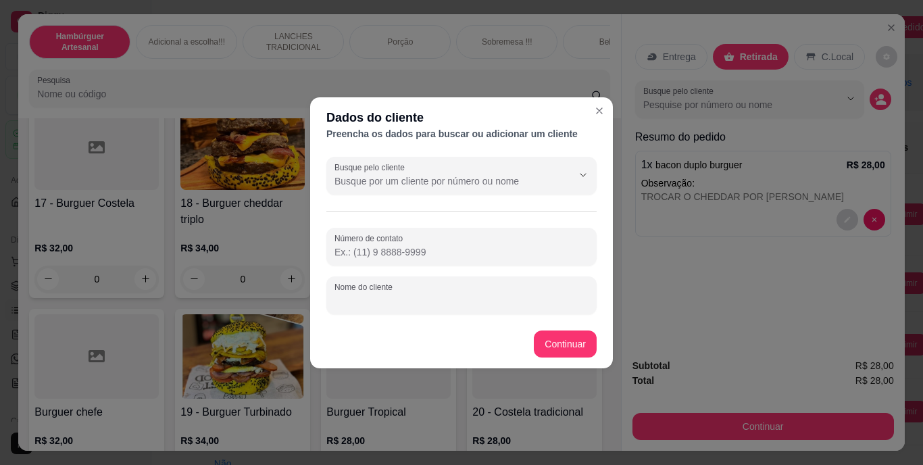
click at [521, 296] on input "Nome do cliente" at bounding box center [461, 301] width 254 height 14
type input "THAIS"
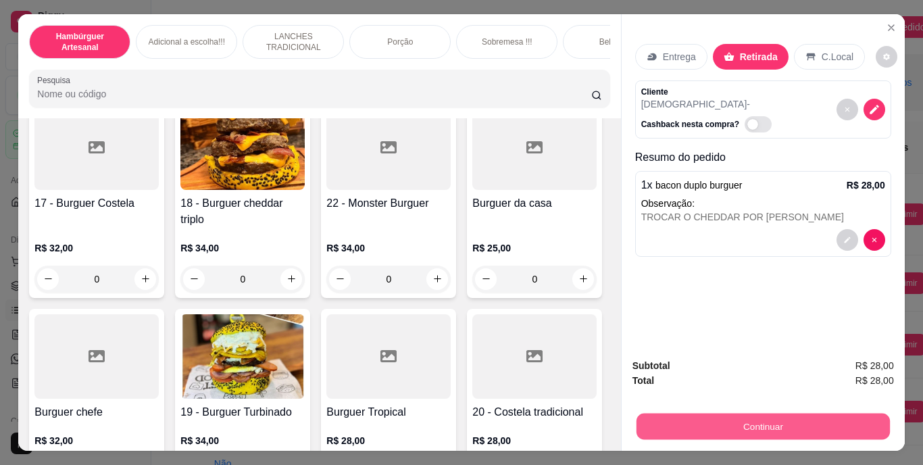
click at [663, 413] on button "Continuar" at bounding box center [762, 426] width 253 height 26
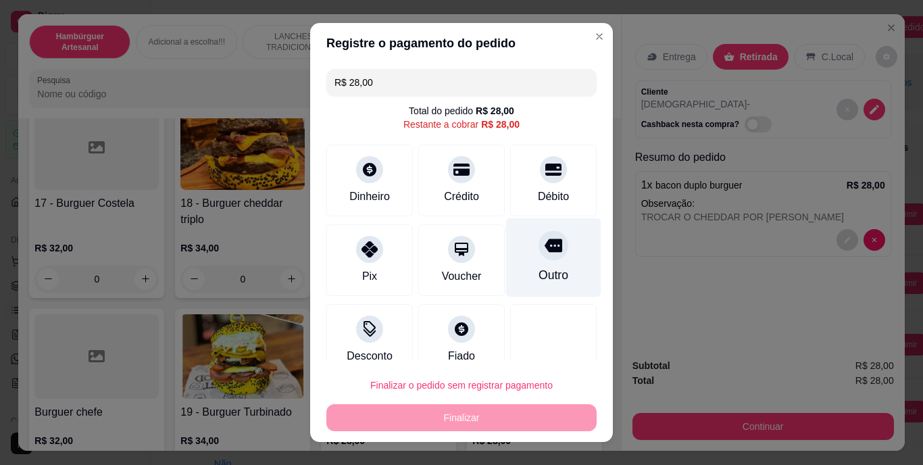
click at [543, 257] on div "Outro" at bounding box center [553, 257] width 95 height 79
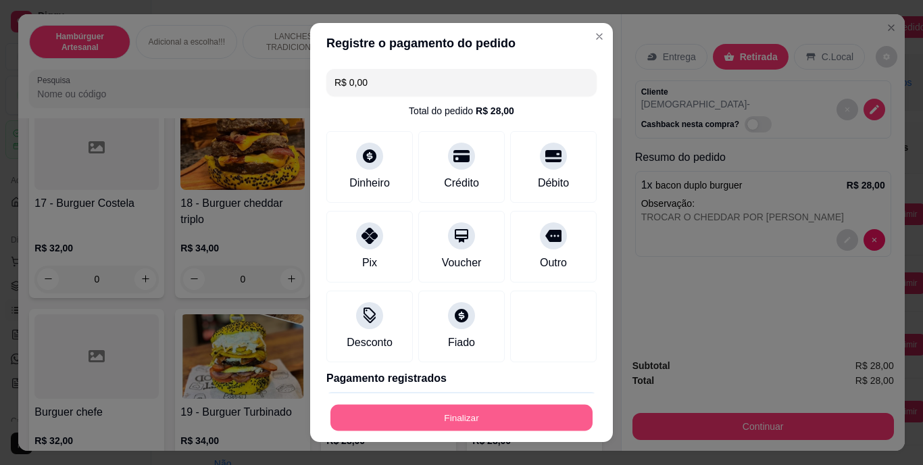
click at [469, 412] on button "Finalizar" at bounding box center [461, 417] width 262 height 26
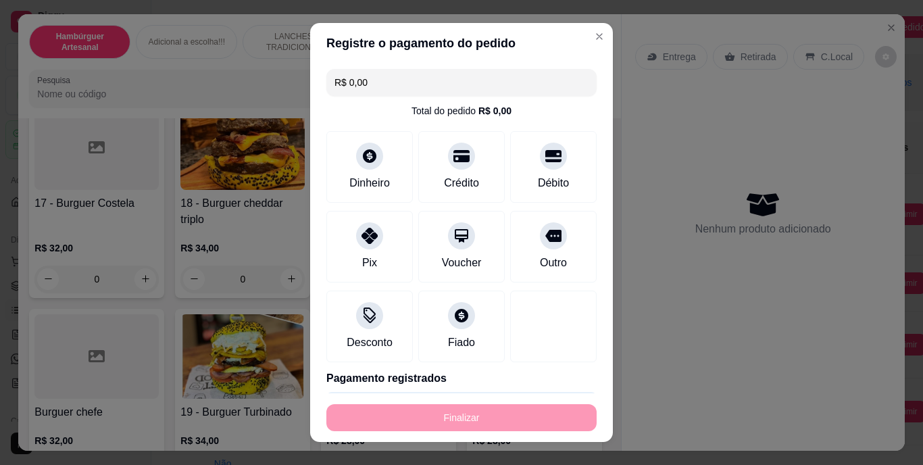
type input "-R$ 28,00"
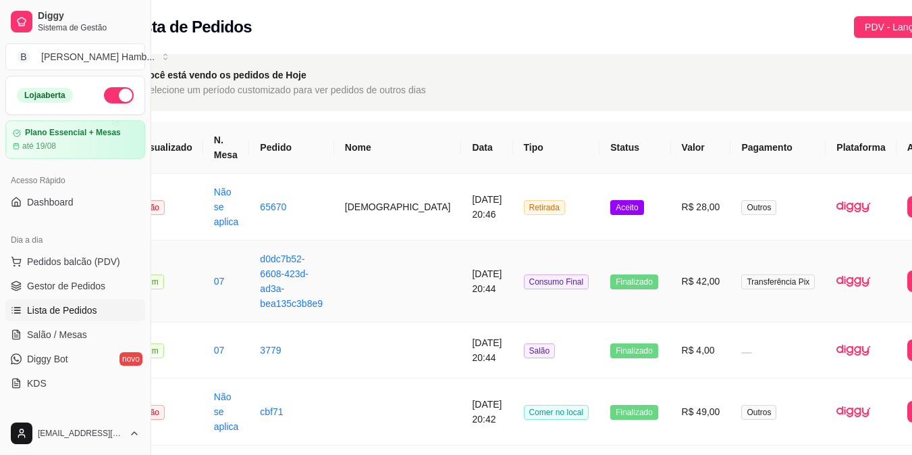
scroll to position [0, 78]
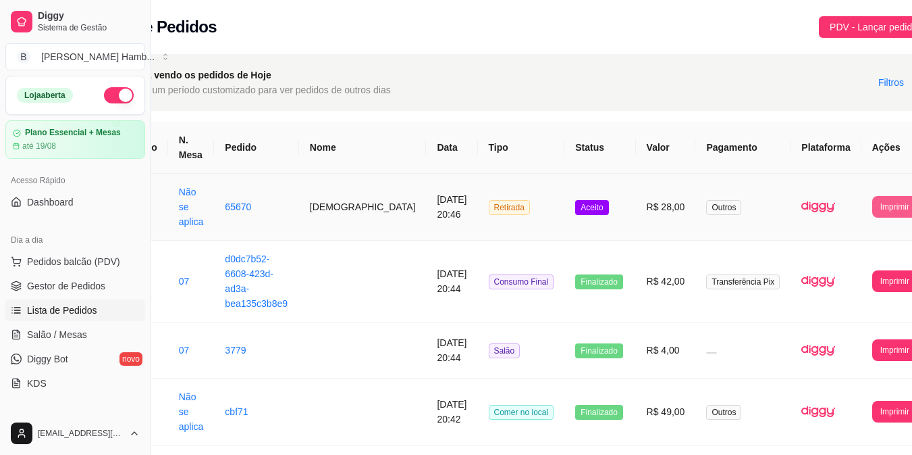
click at [873, 199] on button "Imprimir" at bounding box center [895, 207] width 45 height 22
click at [835, 261] on button "IMPRESSORA" at bounding box center [841, 267] width 71 height 21
click at [101, 263] on span "Pedidos balcão (PDV)" at bounding box center [73, 262] width 93 height 14
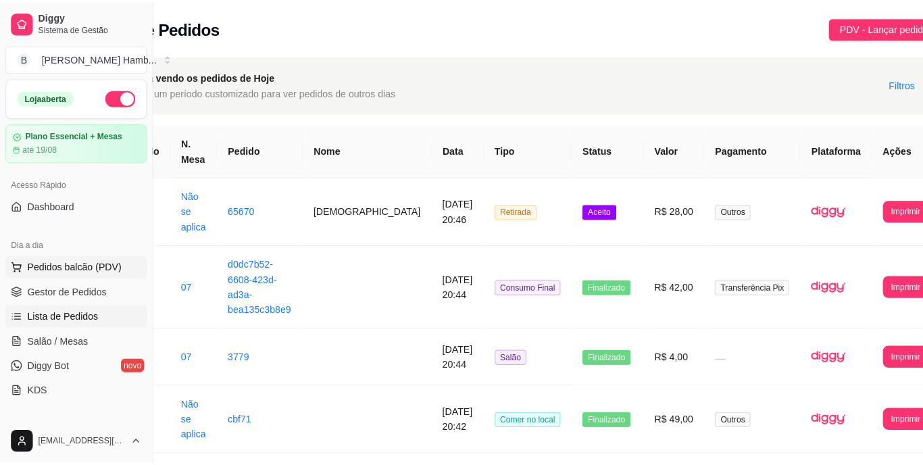
scroll to position [0, 68]
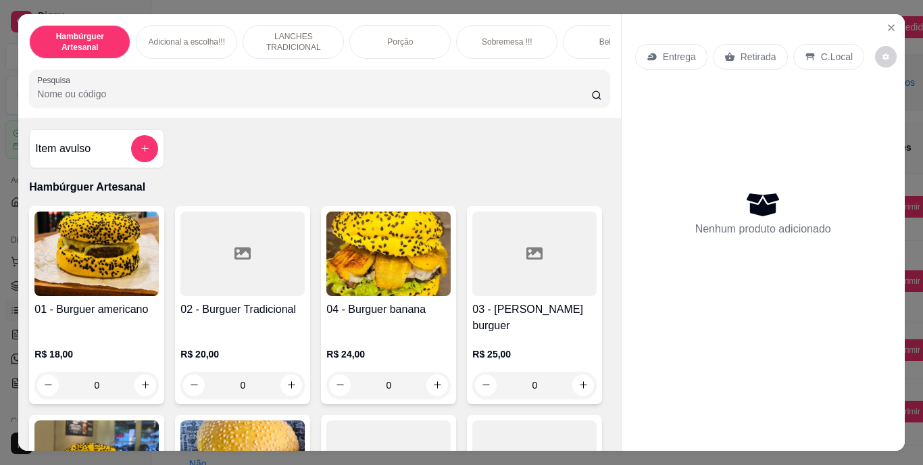
click at [656, 44] on div "Entrega" at bounding box center [671, 57] width 72 height 26
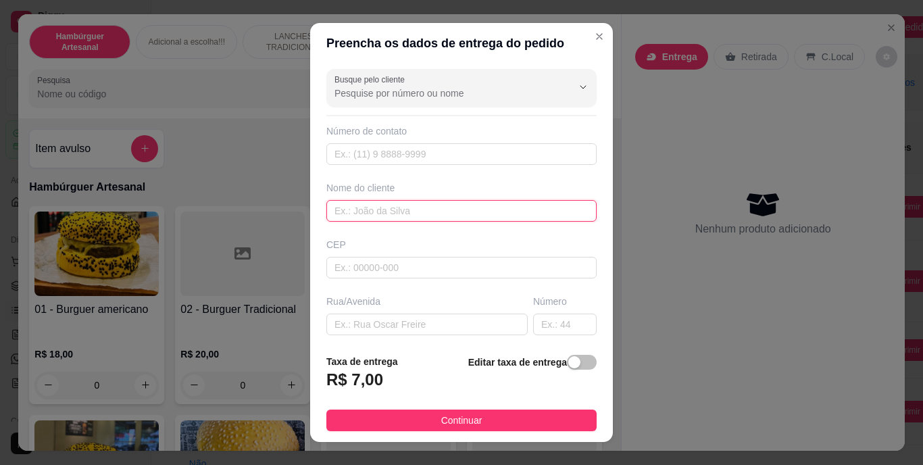
click at [476, 207] on input "text" at bounding box center [461, 211] width 270 height 22
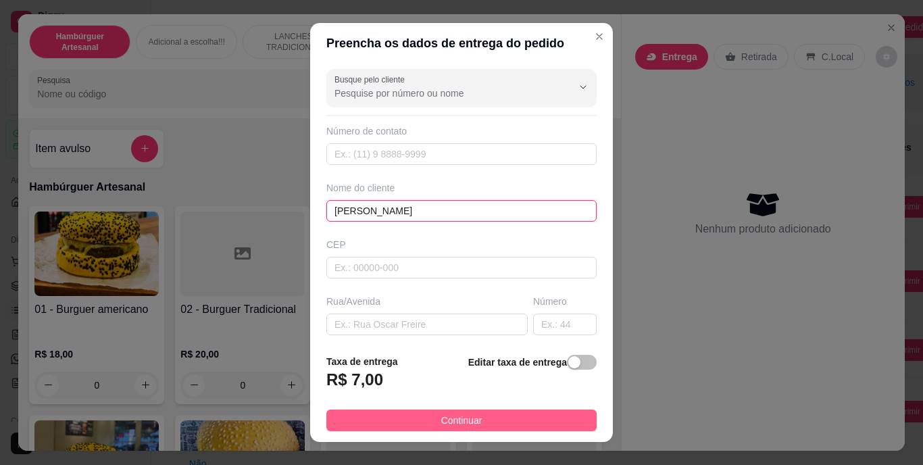
type input "ERIC"
click at [454, 414] on span "Continuar" at bounding box center [461, 420] width 41 height 15
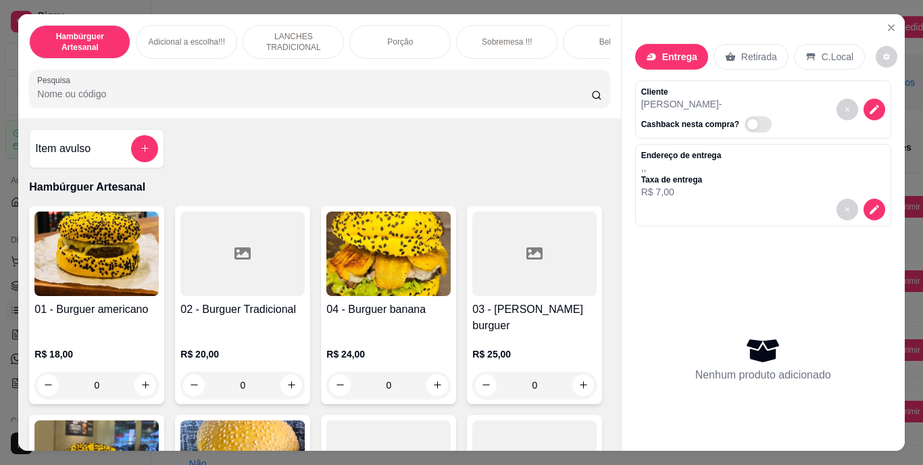
click at [760, 50] on p "Retirada" at bounding box center [759, 57] width 36 height 14
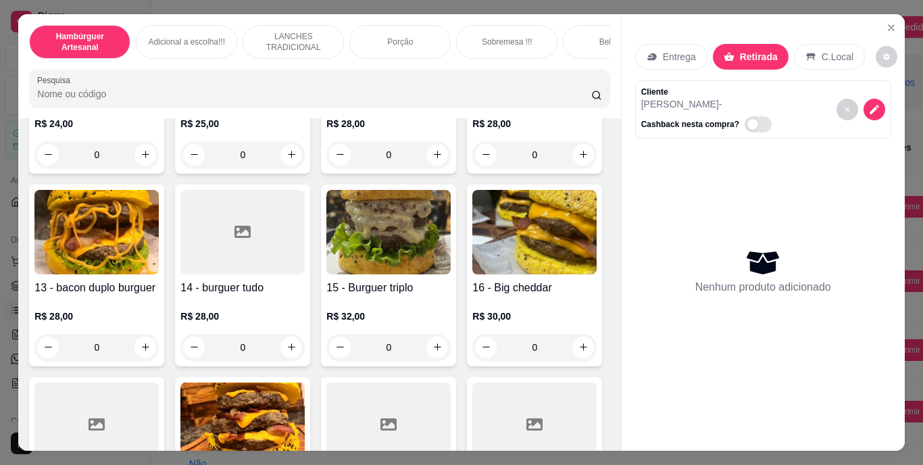
scroll to position [635, 0]
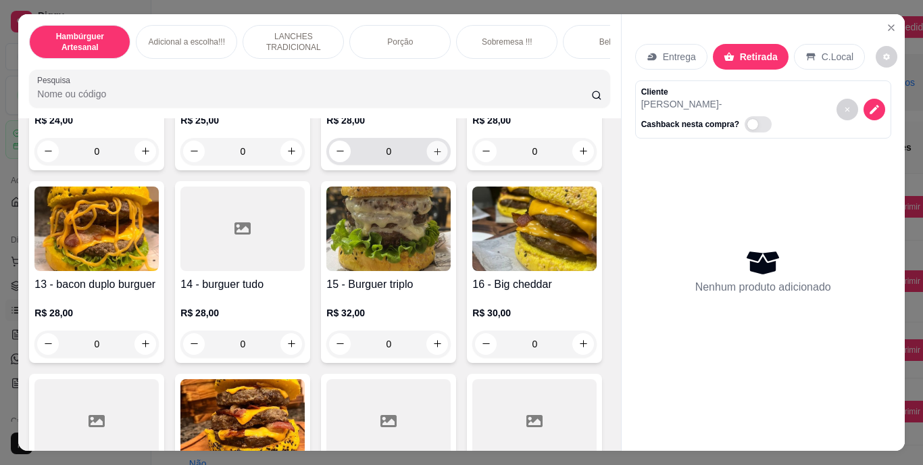
click at [427, 161] on button "increase-product-quantity" at bounding box center [437, 150] width 21 height 21
type input "1"
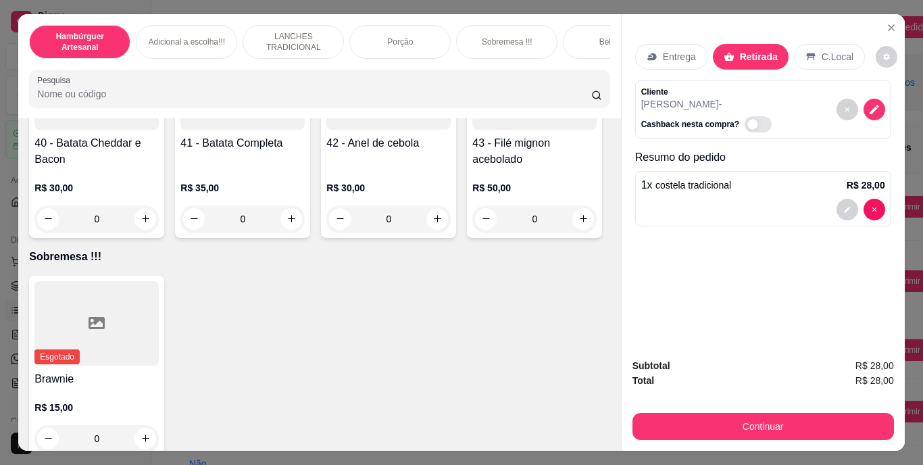
scroll to position [2819, 0]
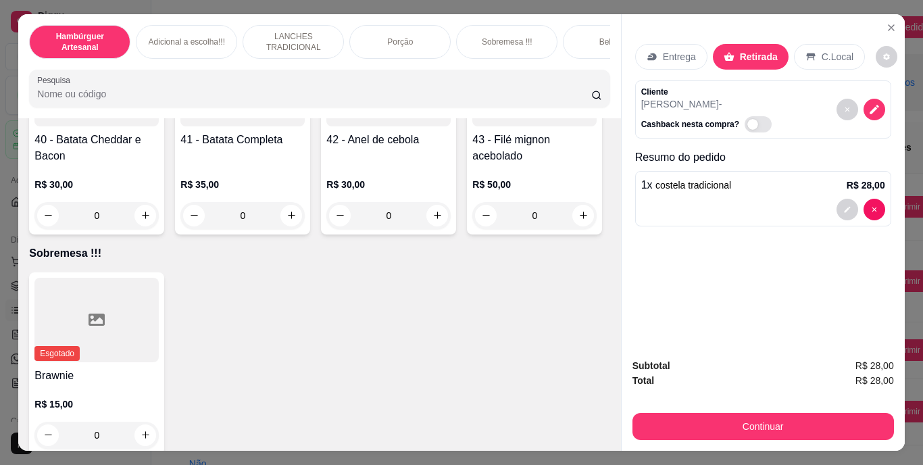
type input "1"
click at [837, 259] on button "decrease-product-quantity" at bounding box center [846, 269] width 21 height 21
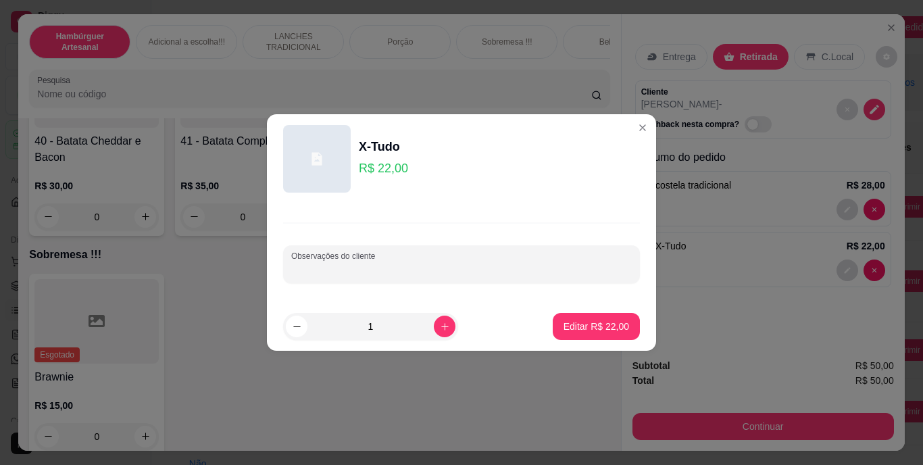
click at [484, 272] on input "Observações do cliente" at bounding box center [461, 270] width 340 height 14
type input "SEM SALSICHA"
click at [573, 315] on button "Editar R$ 22,00" at bounding box center [596, 326] width 84 height 26
type input "0"
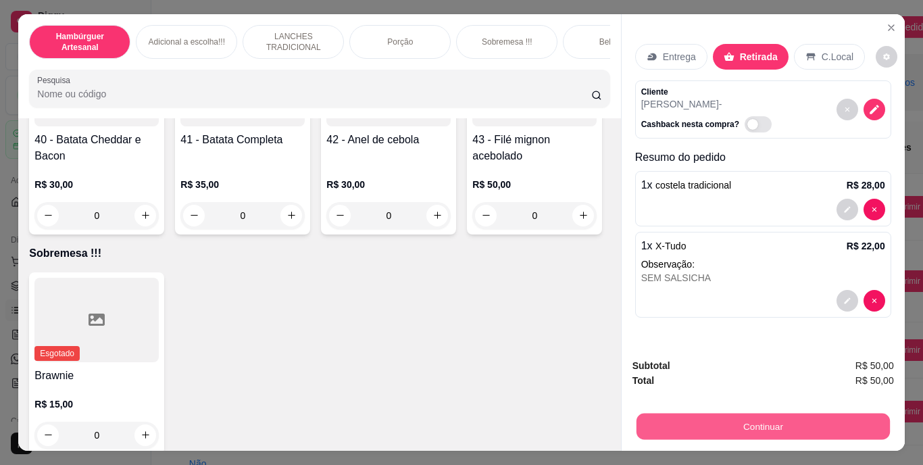
click at [683, 417] on button "Continuar" at bounding box center [762, 426] width 253 height 26
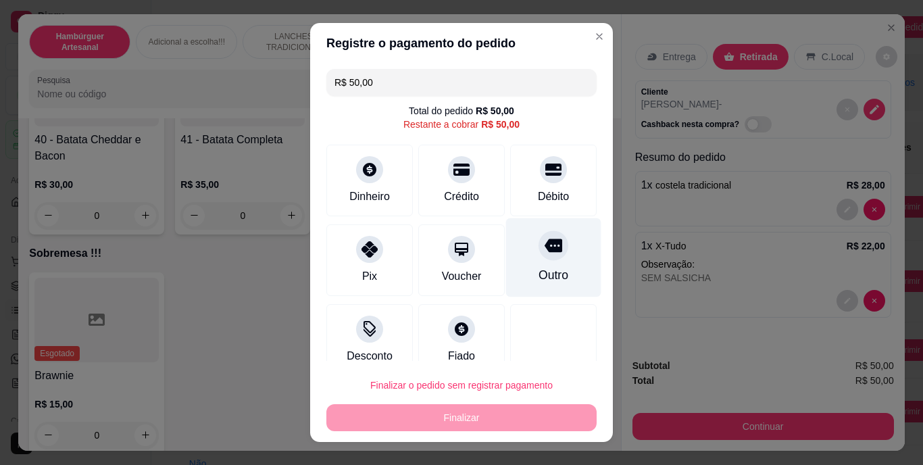
click at [544, 239] on icon at bounding box center [553, 246] width 18 height 14
type input "R$ 0,00"
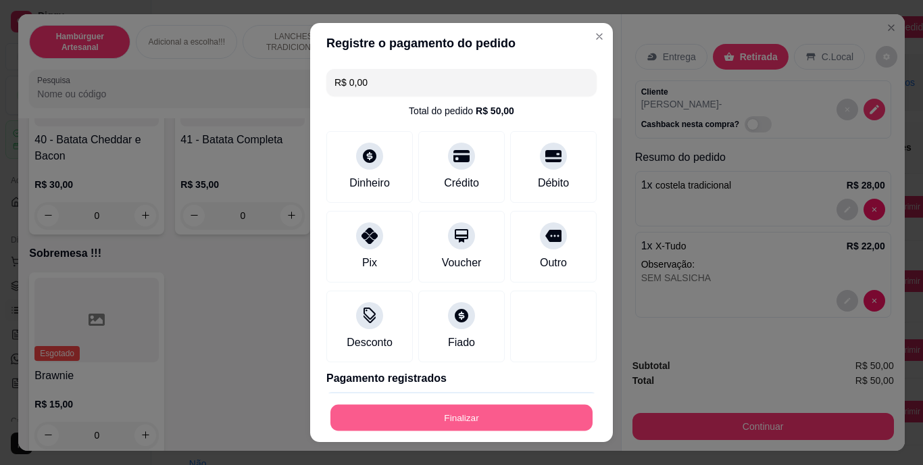
click at [453, 404] on button "Finalizar" at bounding box center [461, 417] width 262 height 26
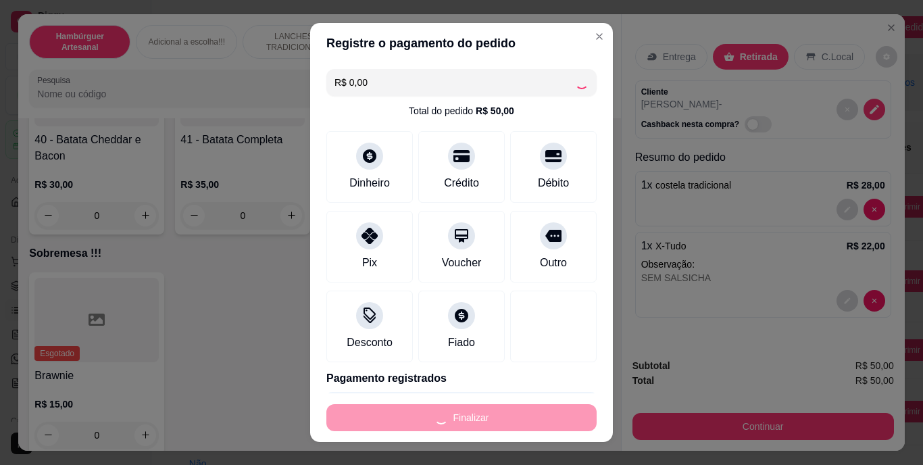
type input "0"
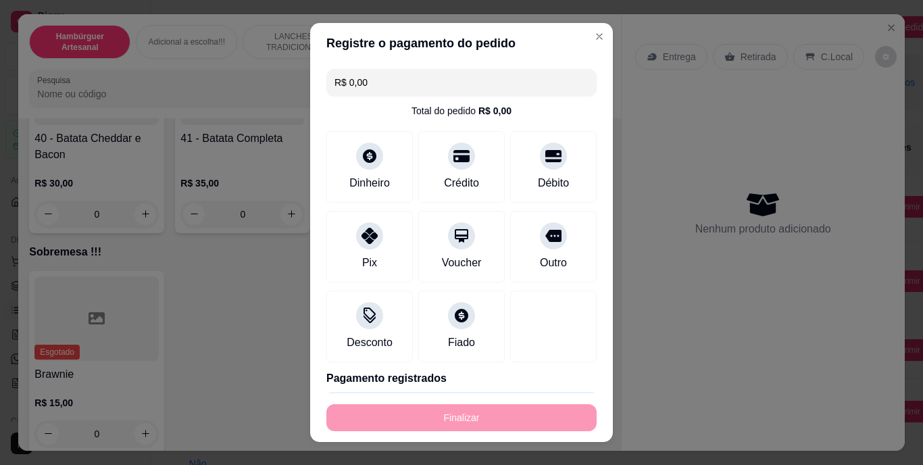
type input "-R$ 50,00"
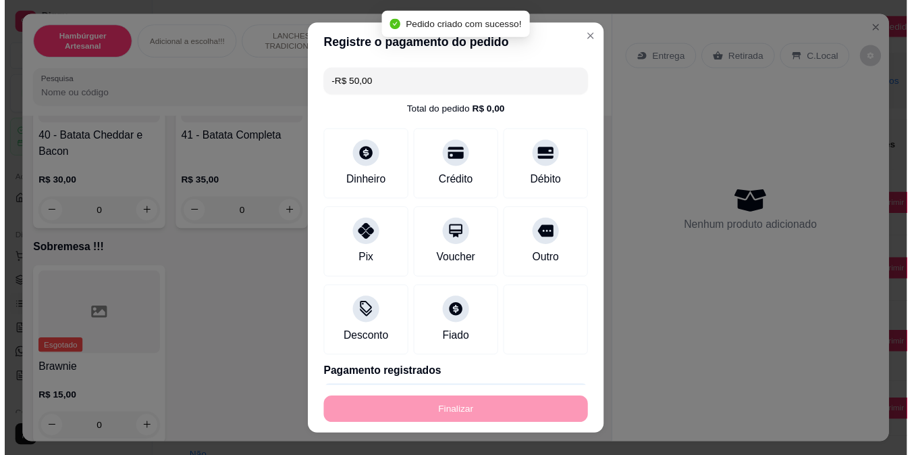
scroll to position [2818, 0]
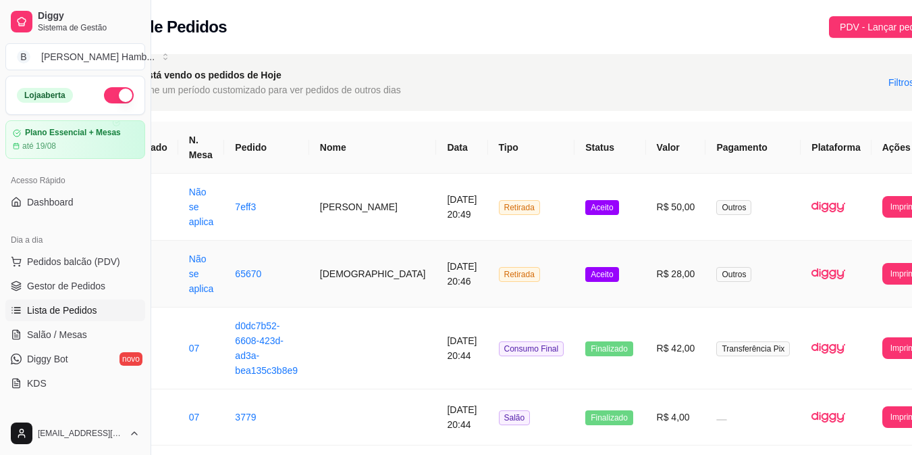
scroll to position [0, 78]
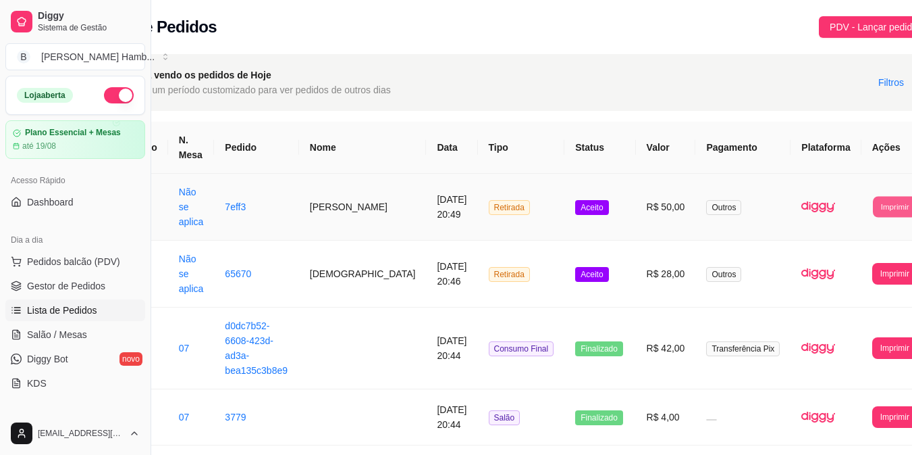
click at [873, 202] on button "Imprimir" at bounding box center [895, 206] width 44 height 21
click at [848, 260] on button "IMPRESSORA" at bounding box center [841, 267] width 71 height 21
click at [86, 332] on link "Salão / Mesas" at bounding box center [75, 335] width 140 height 22
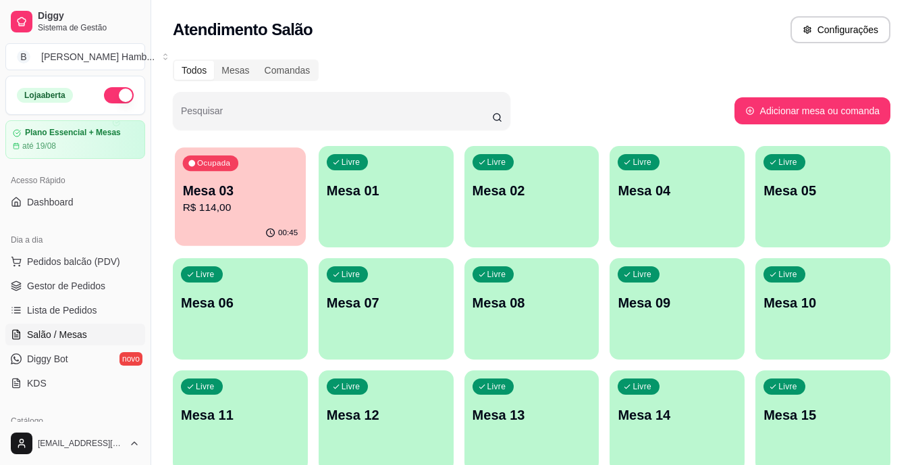
click at [257, 211] on p "R$ 114,00" at bounding box center [240, 208] width 115 height 16
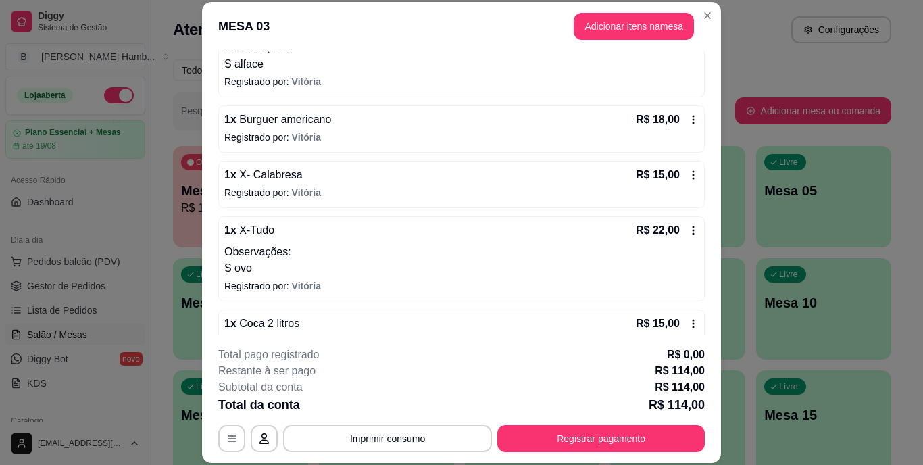
scroll to position [167, 0]
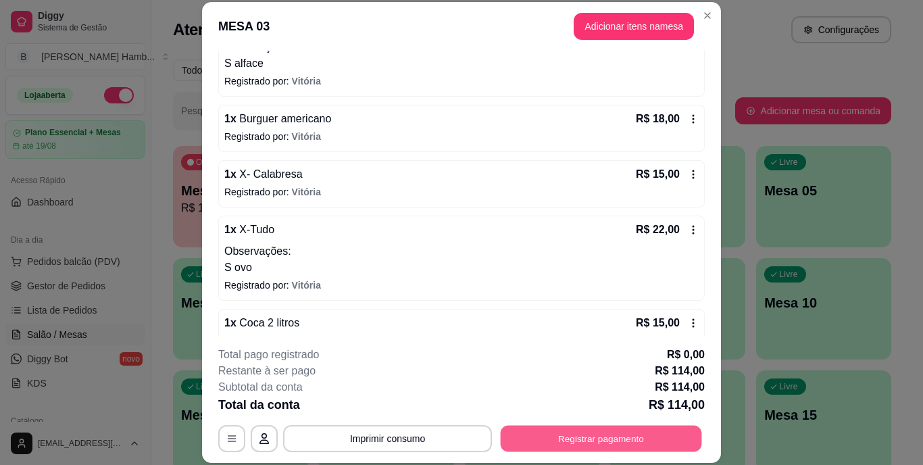
click at [561, 440] on button "Registrar pagamento" at bounding box center [600, 438] width 201 height 26
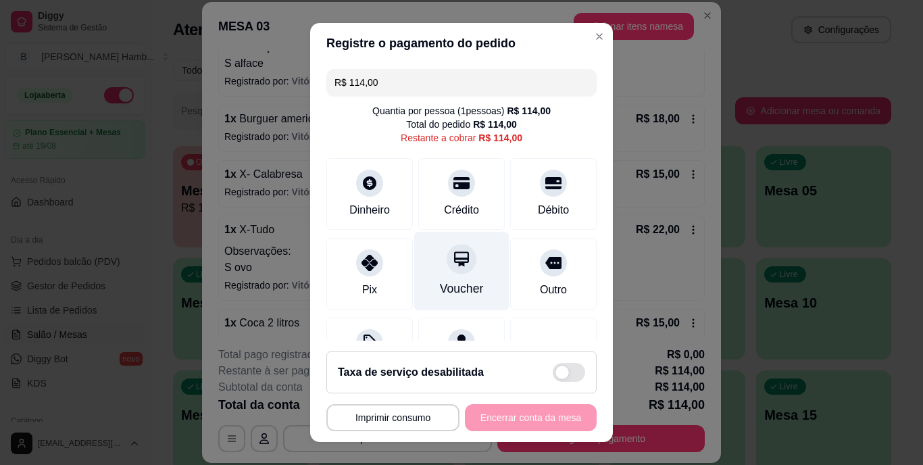
scroll to position [70, 0]
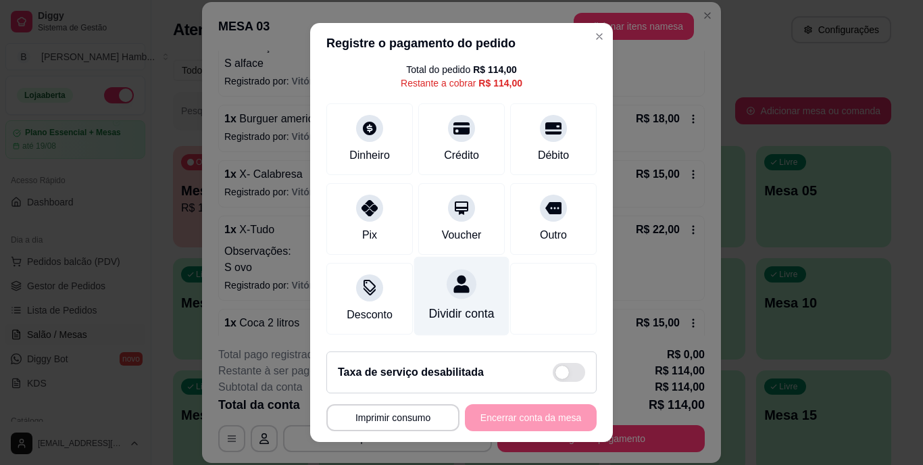
click at [449, 305] on div "Dividir conta" at bounding box center [462, 314] width 66 height 18
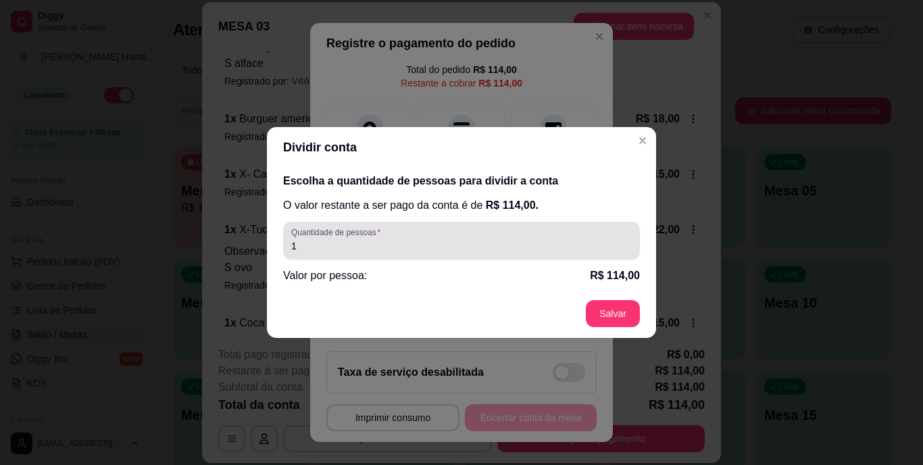
click at [428, 253] on div "1" at bounding box center [461, 240] width 340 height 27
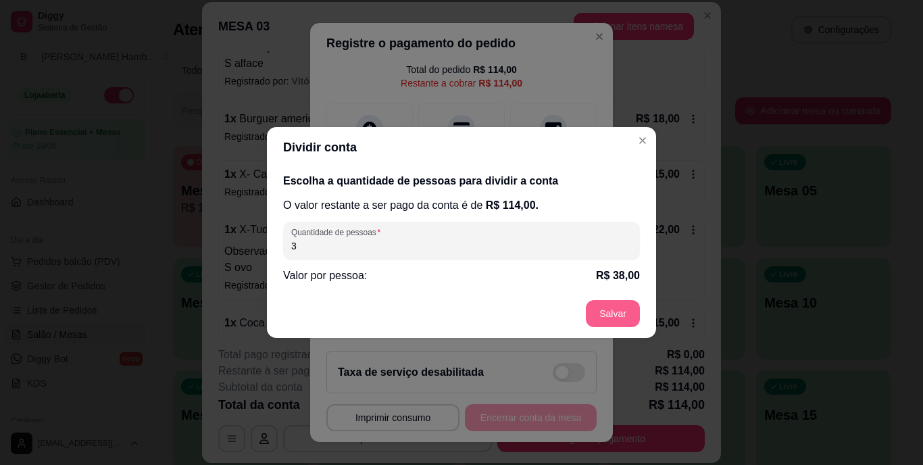
type input "3"
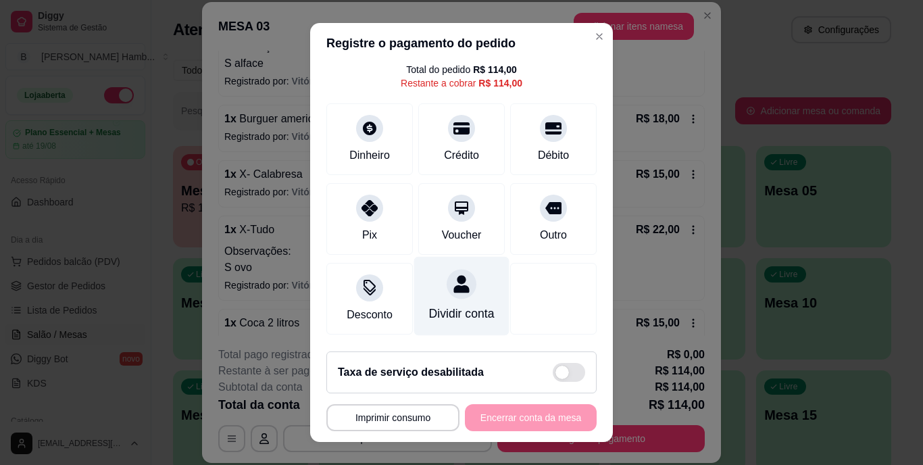
click at [430, 274] on div "Dividir conta" at bounding box center [461, 296] width 95 height 79
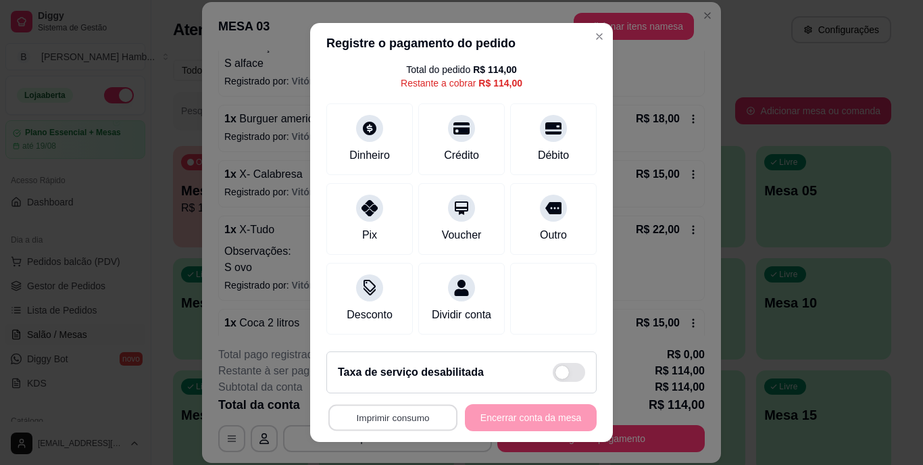
click at [396, 415] on button "Imprimir consumo" at bounding box center [392, 417] width 129 height 26
click at [392, 388] on button "IMPRESSORA" at bounding box center [389, 386] width 95 height 21
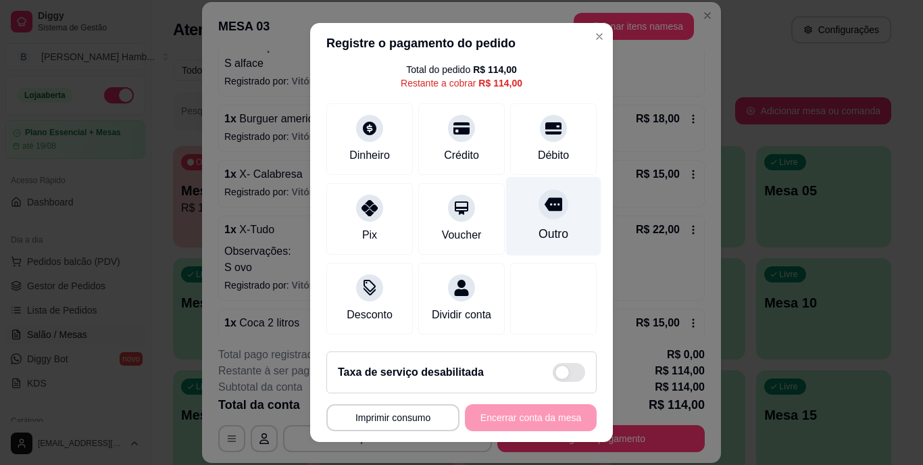
click at [541, 226] on div "Outro" at bounding box center [553, 235] width 30 height 18
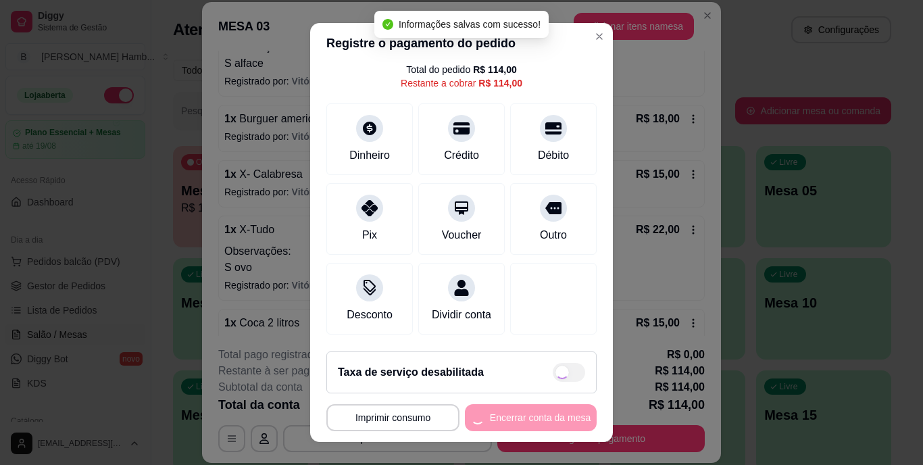
type input "R$ 0,00"
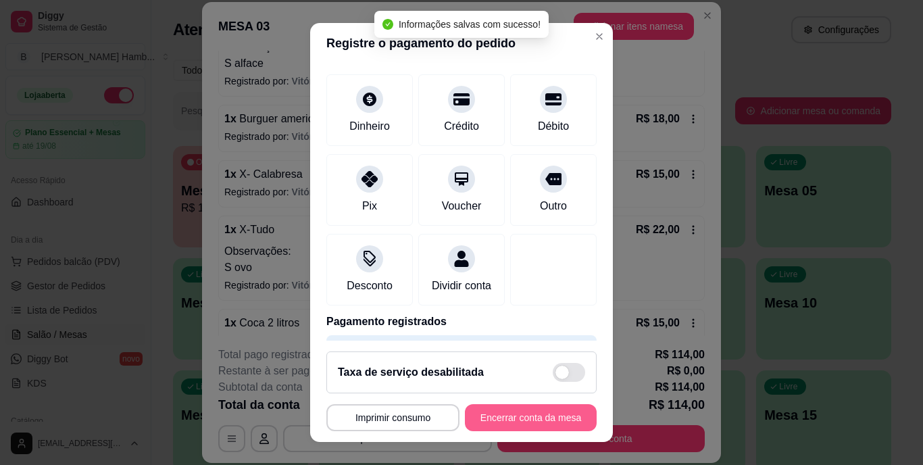
click at [525, 413] on button "Encerrar conta da mesa" at bounding box center [531, 417] width 132 height 27
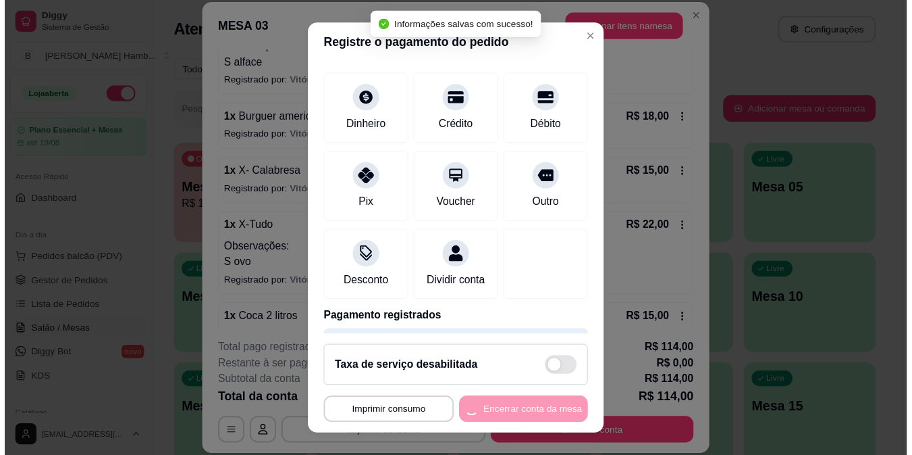
scroll to position [0, 0]
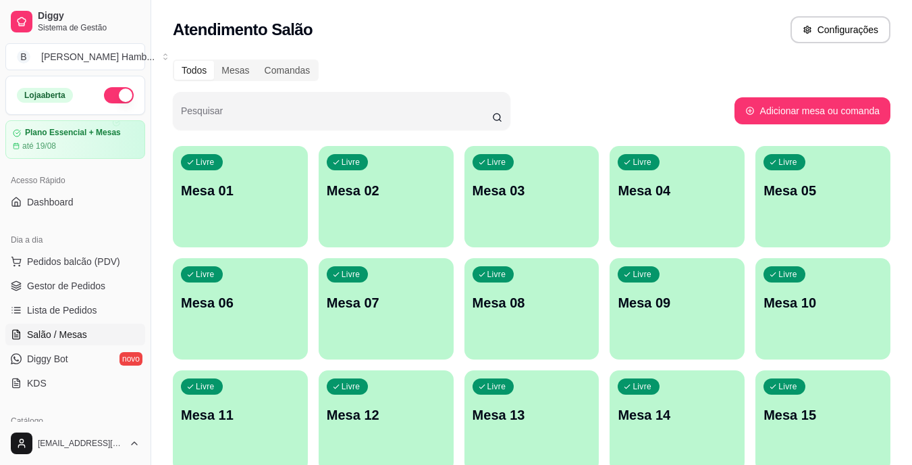
click at [115, 285] on link "Gestor de Pedidos" at bounding box center [75, 286] width 140 height 22
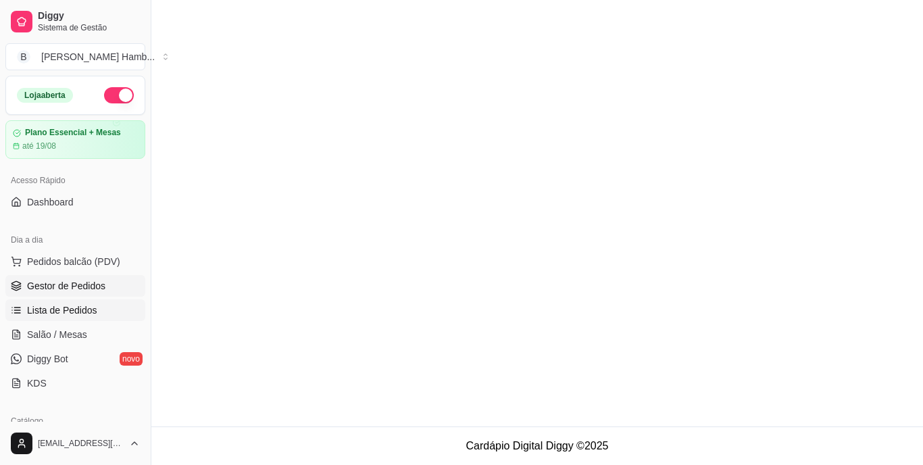
click at [94, 311] on span "Lista de Pedidos" at bounding box center [62, 310] width 70 height 14
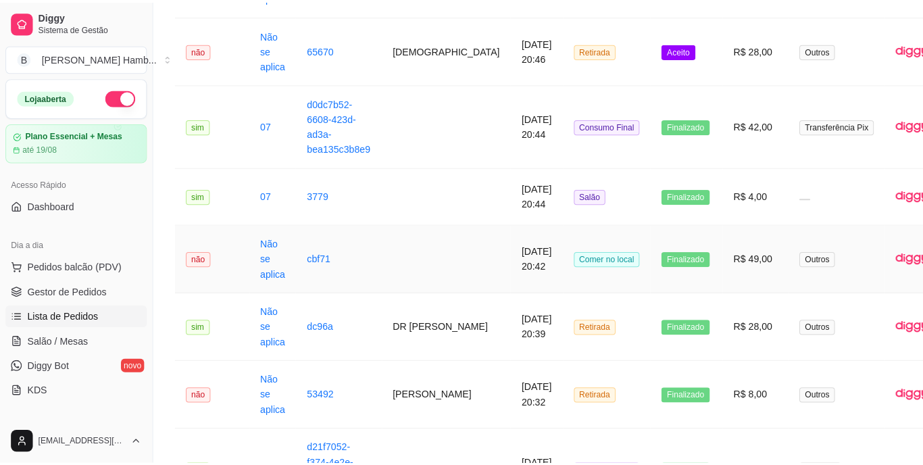
scroll to position [308, 0]
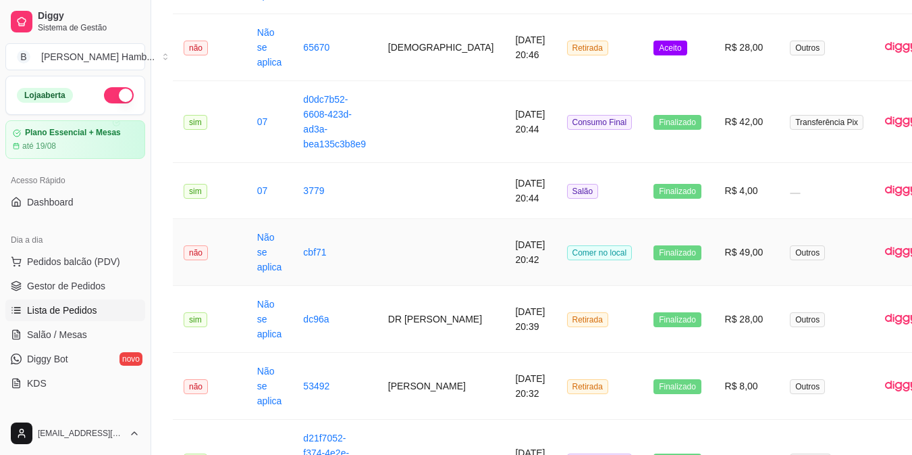
click at [715, 258] on td "R$ 49,00" at bounding box center [748, 252] width 66 height 67
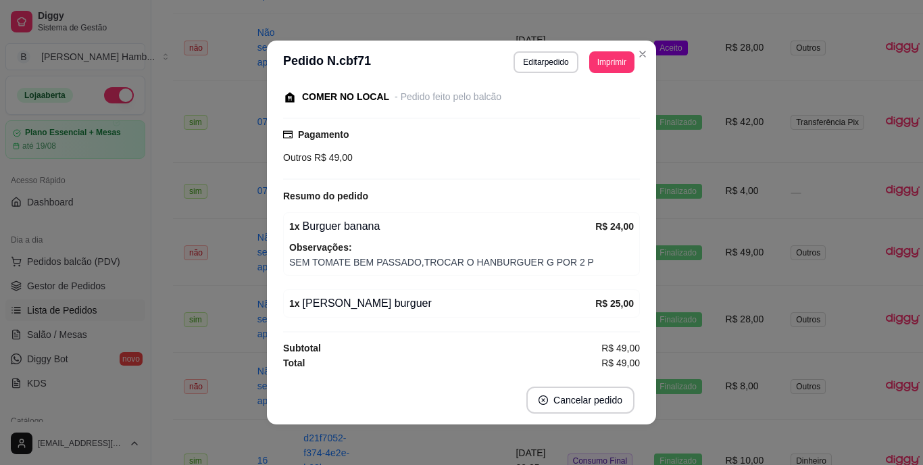
scroll to position [3, 0]
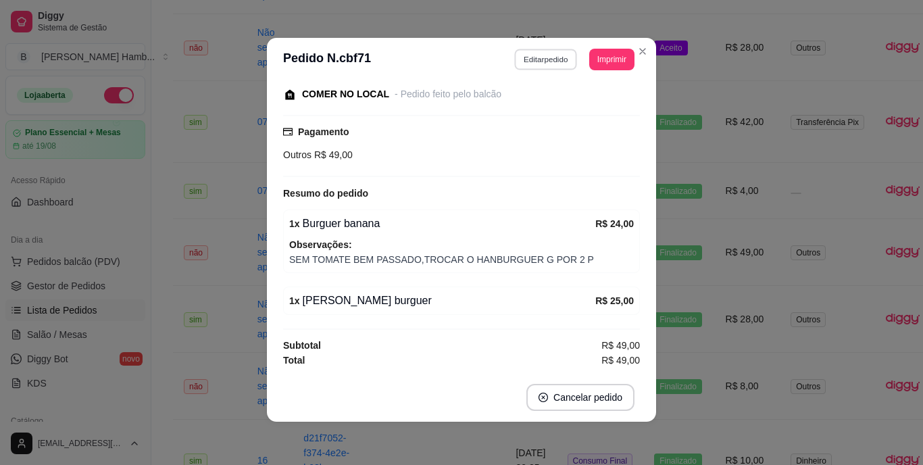
click at [540, 56] on button "Editar pedido" at bounding box center [546, 59] width 63 height 21
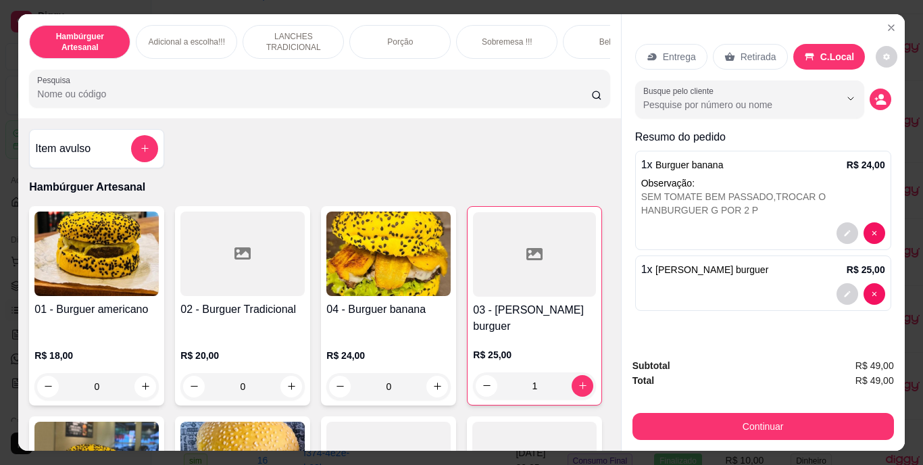
click at [398, 92] on input "Pesquisa" at bounding box center [314, 94] width 554 height 14
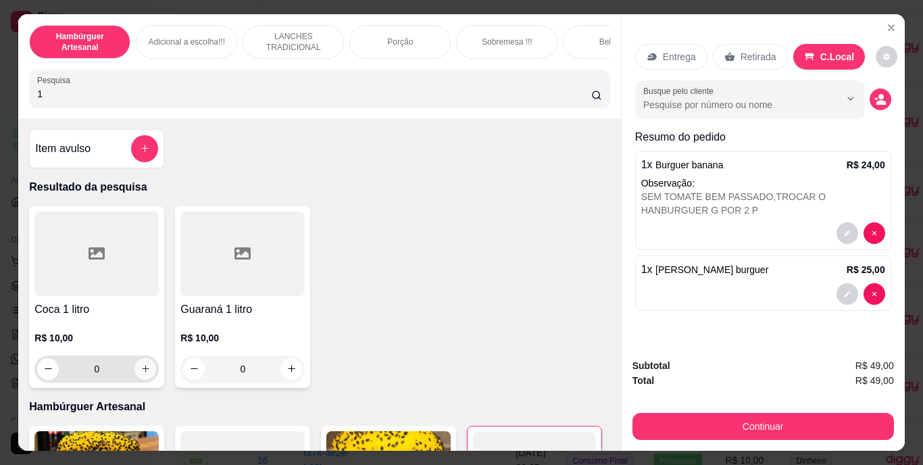
type input "1"
click at [136, 367] on button "increase-product-quantity" at bounding box center [145, 368] width 21 height 21
type input "1"
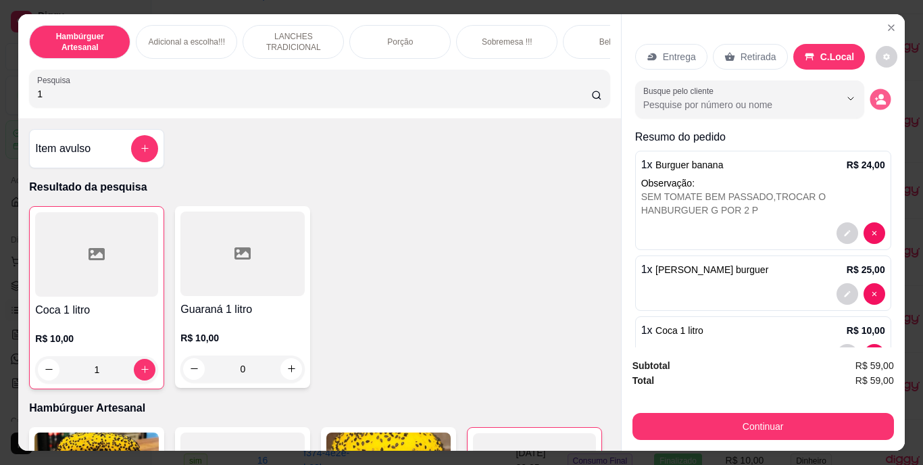
click at [870, 88] on button "decrease-product-quantity" at bounding box center [879, 98] width 21 height 21
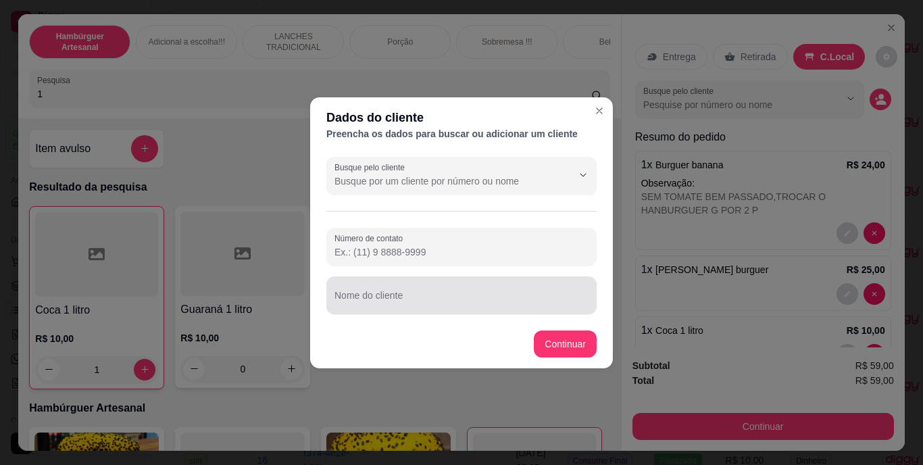
click at [489, 292] on div at bounding box center [461, 295] width 254 height 27
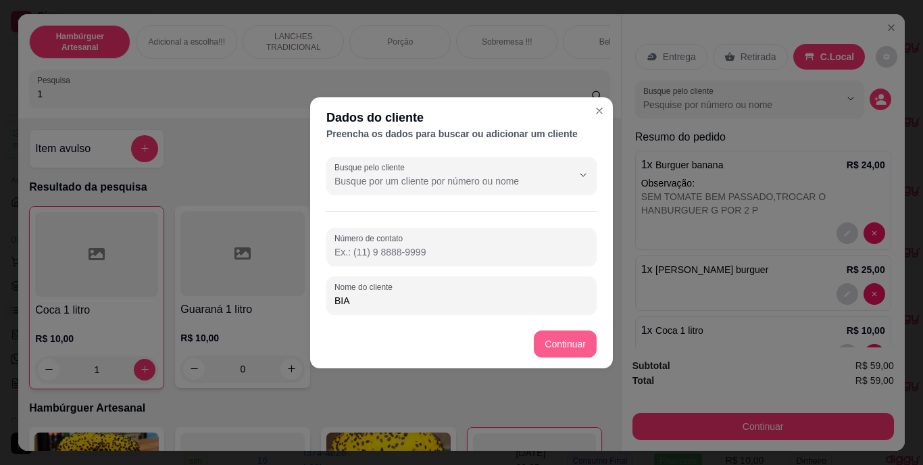
type input "BIA"
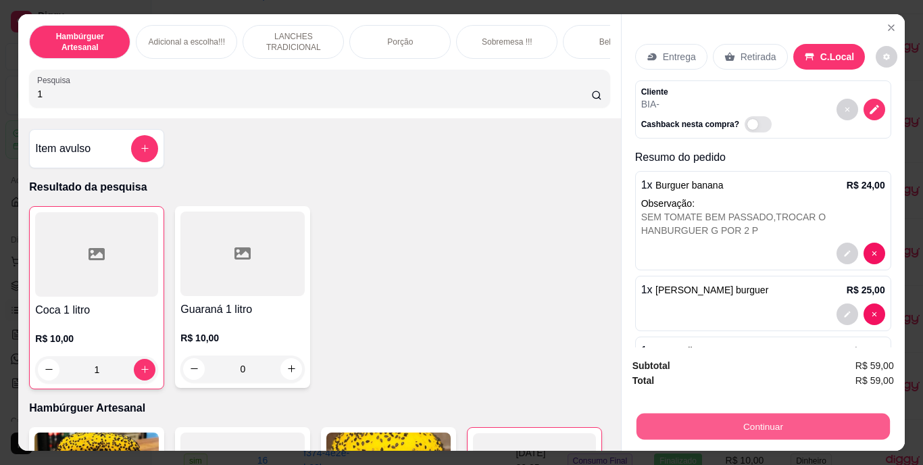
click at [685, 409] on div "Continuar" at bounding box center [762, 424] width 261 height 30
click at [684, 428] on button "Continuar" at bounding box center [762, 426] width 253 height 26
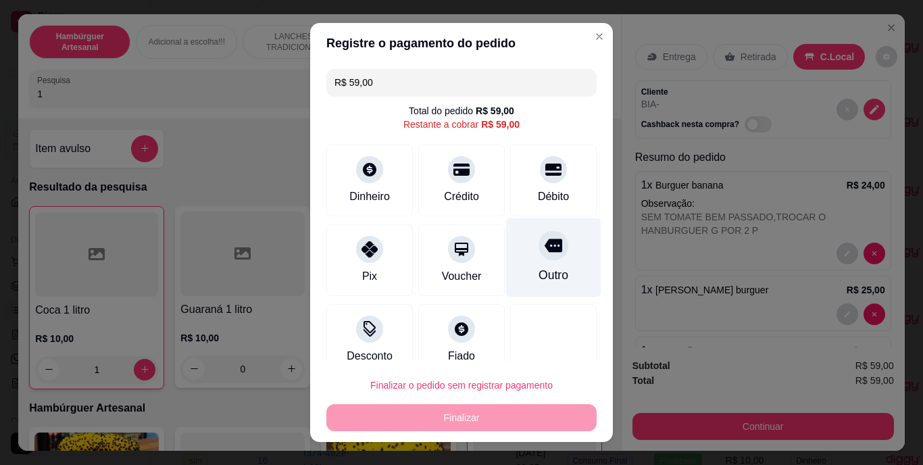
click at [546, 287] on div "Outro" at bounding box center [553, 257] width 95 height 79
type input "R$ 0,00"
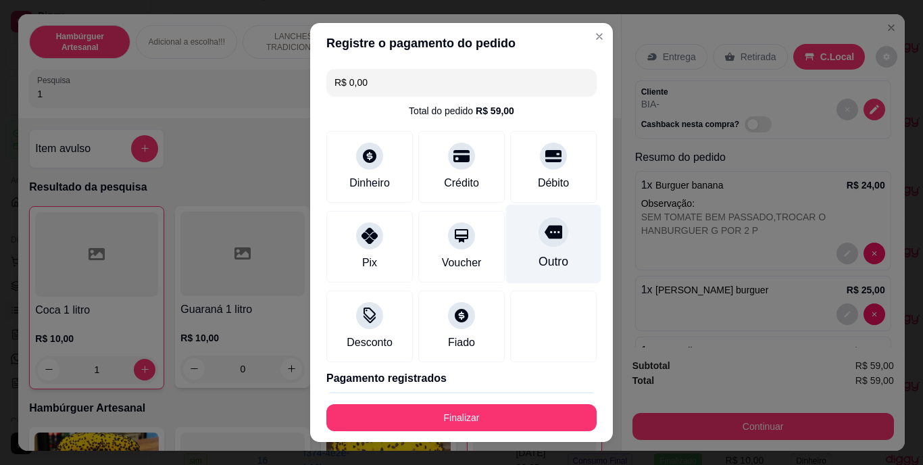
click at [546, 287] on div "R$ 0,00 Total do pedido R$ 59,00 Dinheiro Crédito Débito Pix Voucher Outro Desc…" at bounding box center [461, 227] width 303 height 329
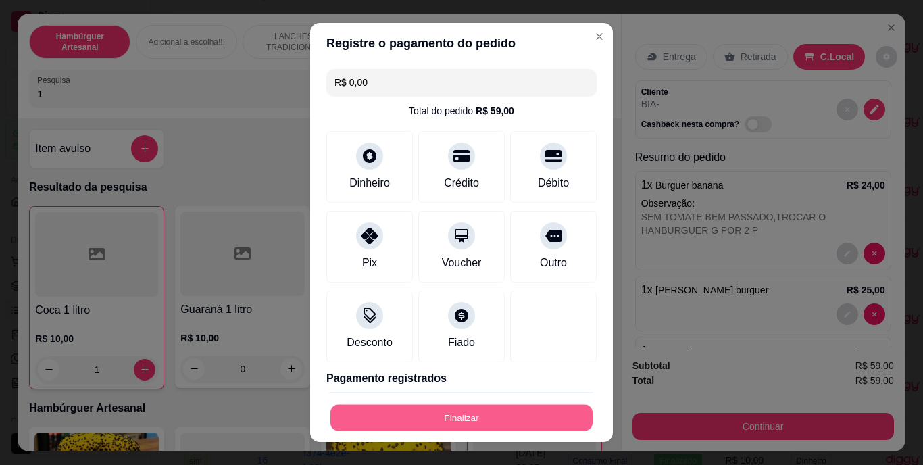
click at [509, 413] on button "Finalizar" at bounding box center [461, 417] width 262 height 26
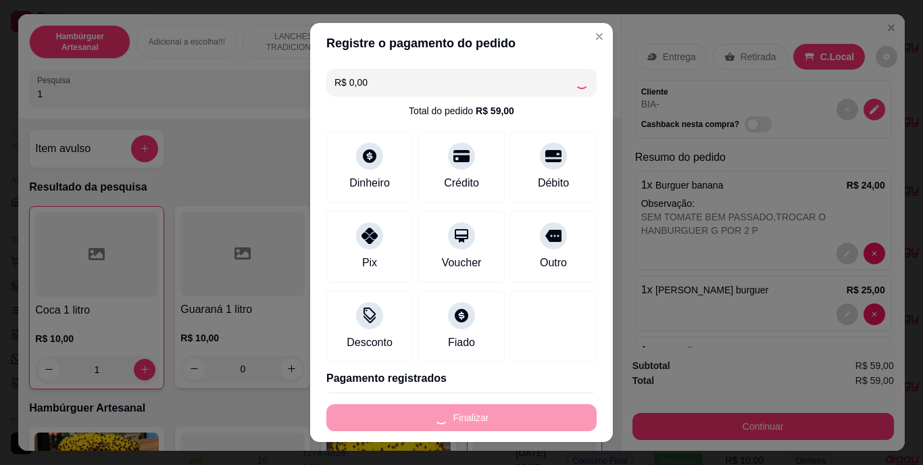
type input "0"
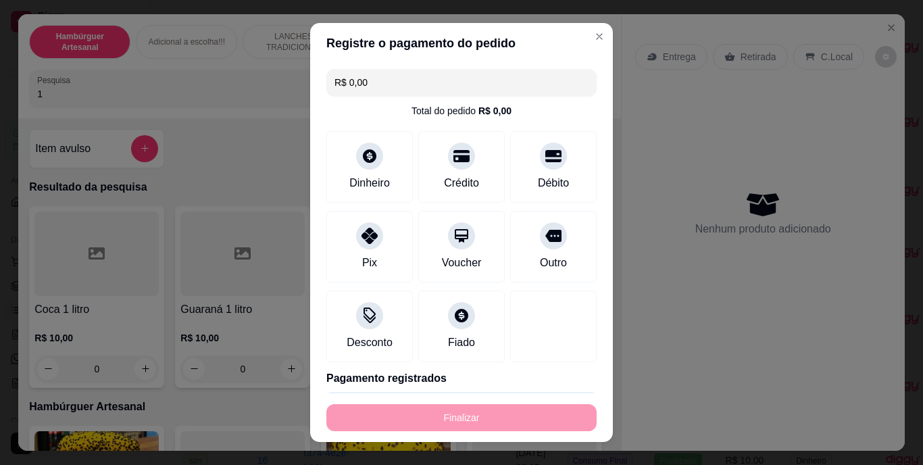
type input "-R$ 59,00"
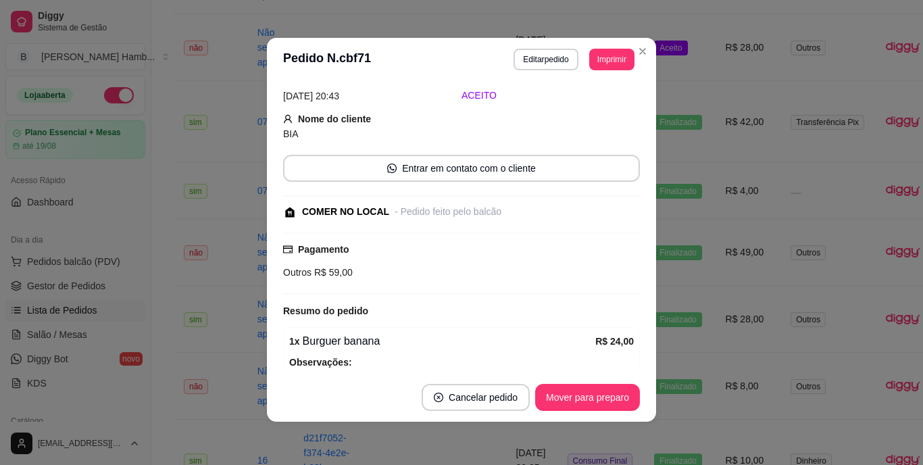
scroll to position [205, 0]
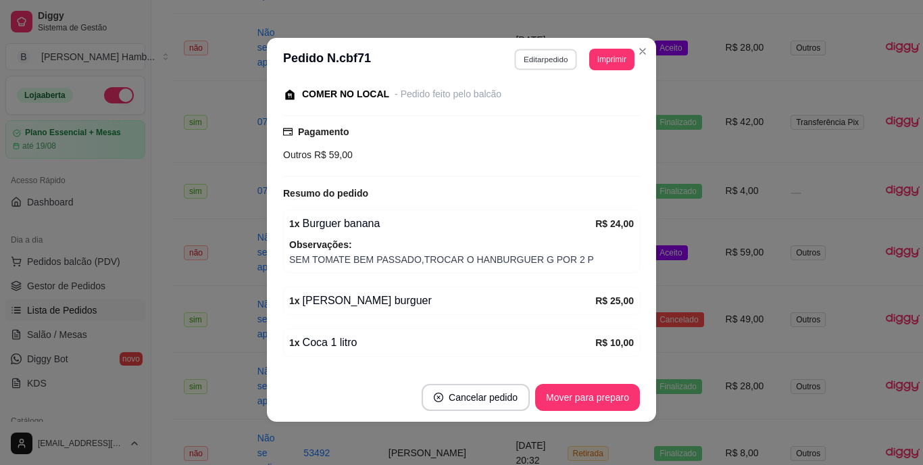
click at [544, 63] on button "Editar pedido" at bounding box center [546, 59] width 63 height 21
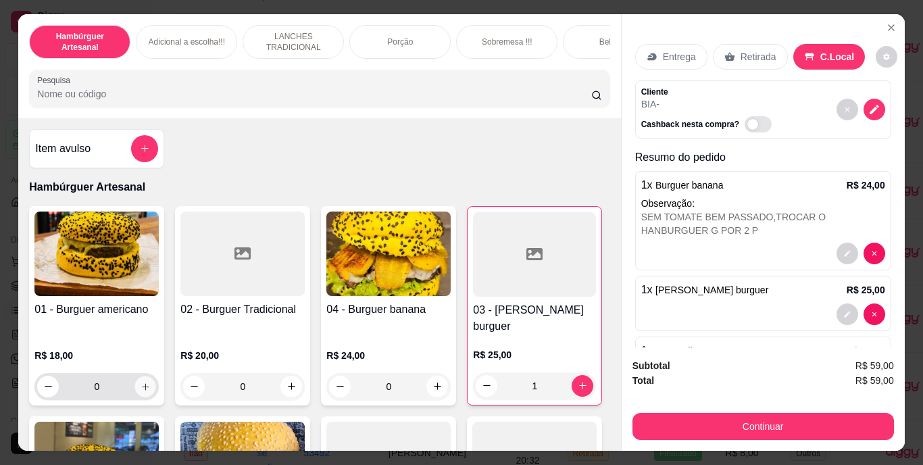
click at [138, 381] on button "increase-product-quantity" at bounding box center [145, 386] width 21 height 21
type input "1"
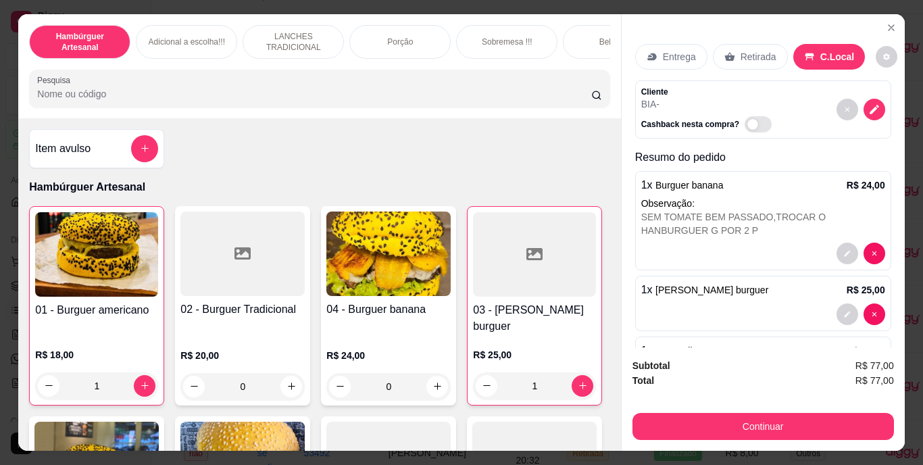
scroll to position [124, 0]
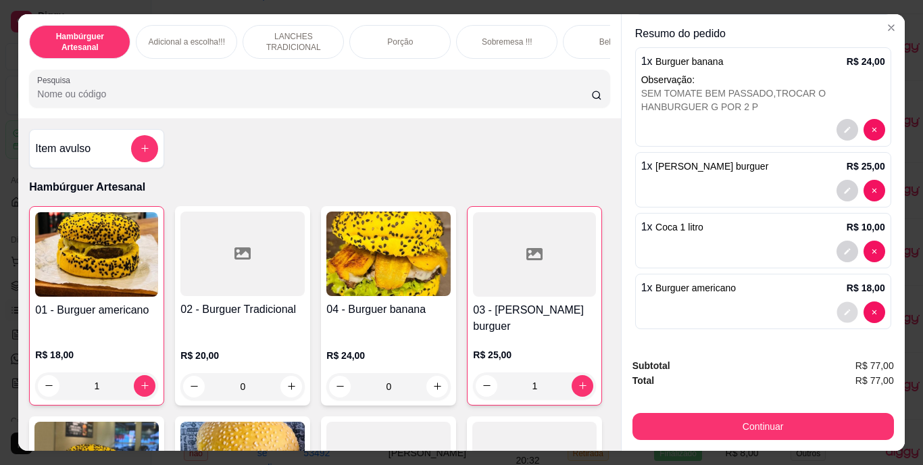
click at [836, 302] on button "decrease-product-quantity" at bounding box center [846, 311] width 21 height 21
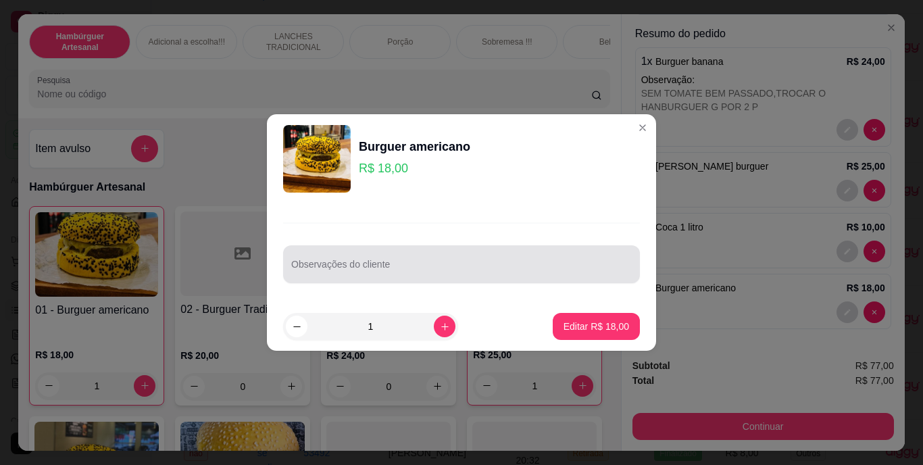
click at [438, 259] on div at bounding box center [461, 264] width 340 height 27
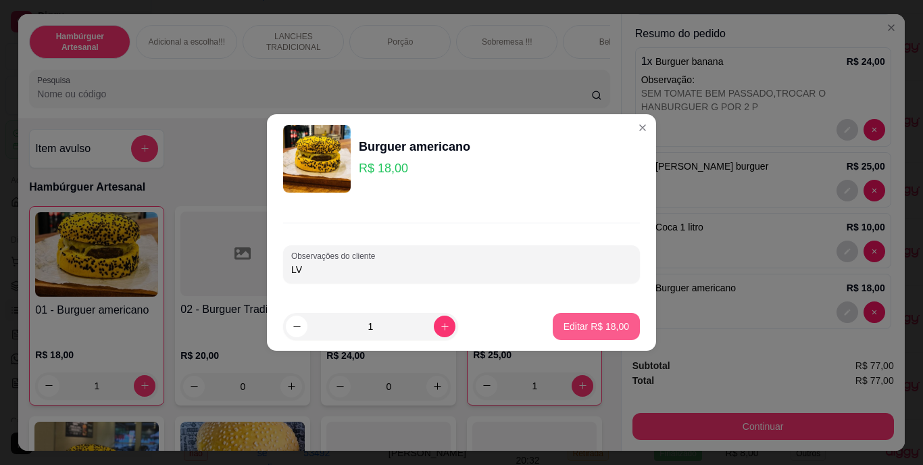
type input "LV"
click at [563, 326] on p "Editar R$ 18,00" at bounding box center [596, 326] width 66 height 14
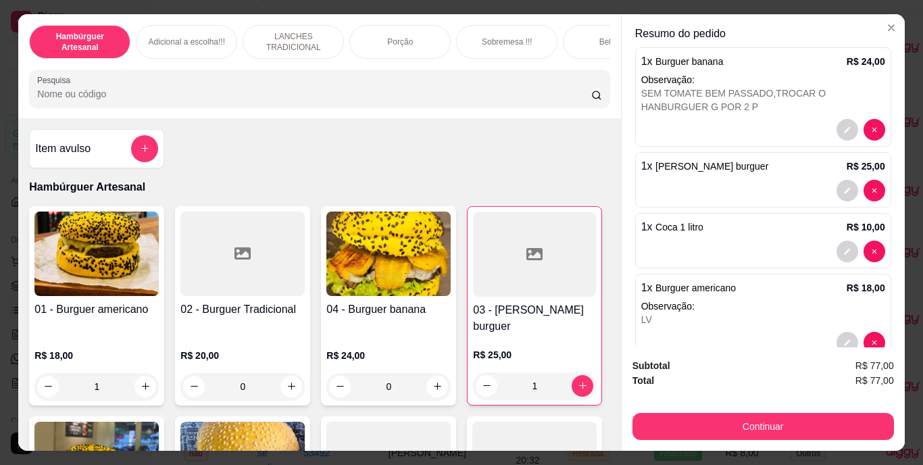
type input "0"
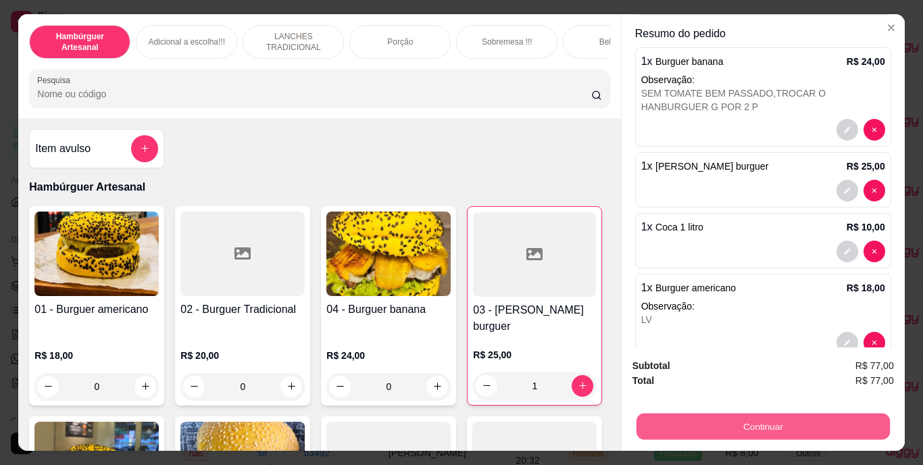
click at [668, 418] on button "Continuar" at bounding box center [762, 426] width 253 height 26
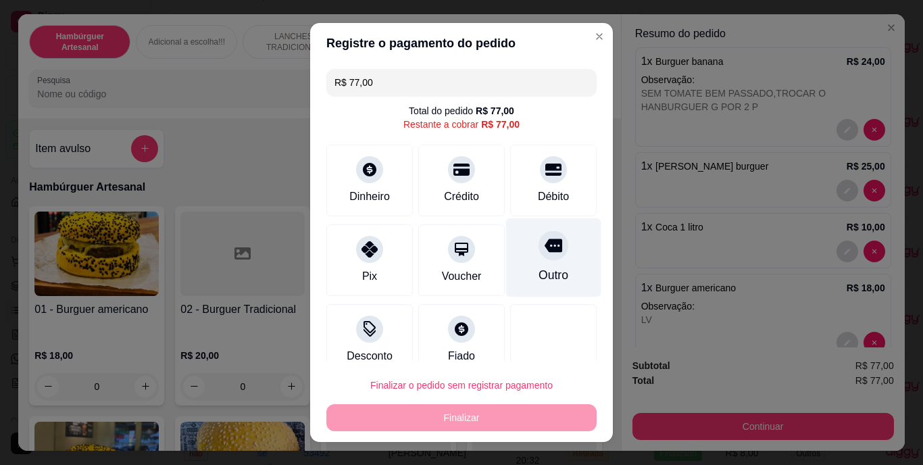
click at [538, 270] on div "Outro" at bounding box center [553, 276] width 30 height 18
type input "R$ 0,00"
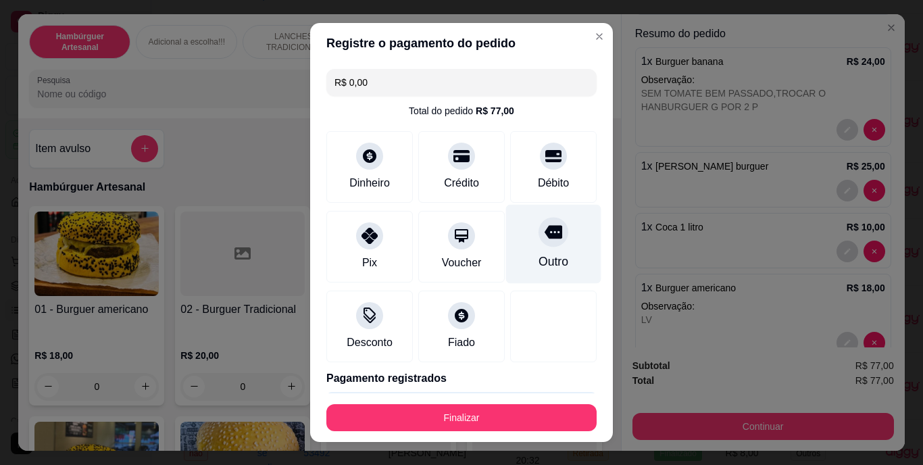
click at [538, 270] on div "Outro" at bounding box center [553, 262] width 30 height 18
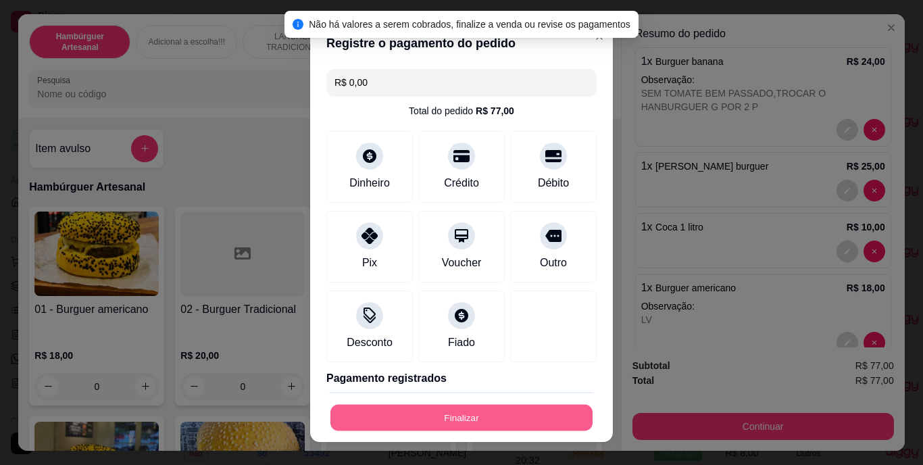
click at [463, 417] on button "Finalizar" at bounding box center [461, 417] width 262 height 26
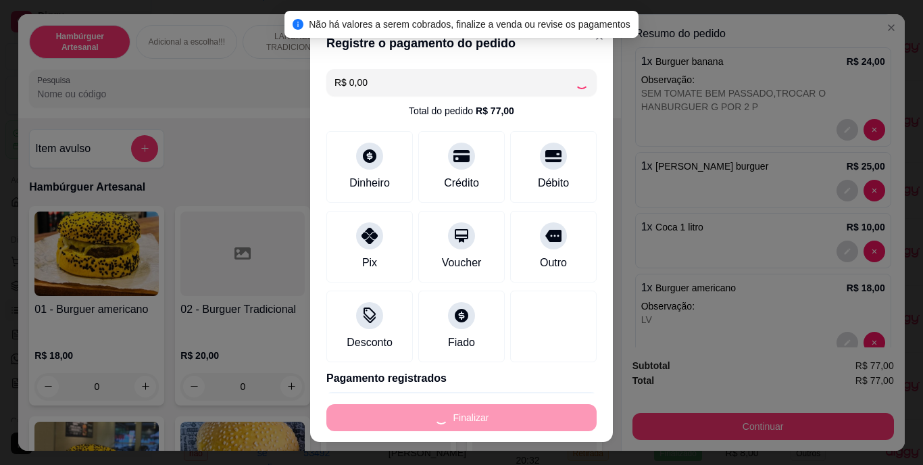
type input "0"
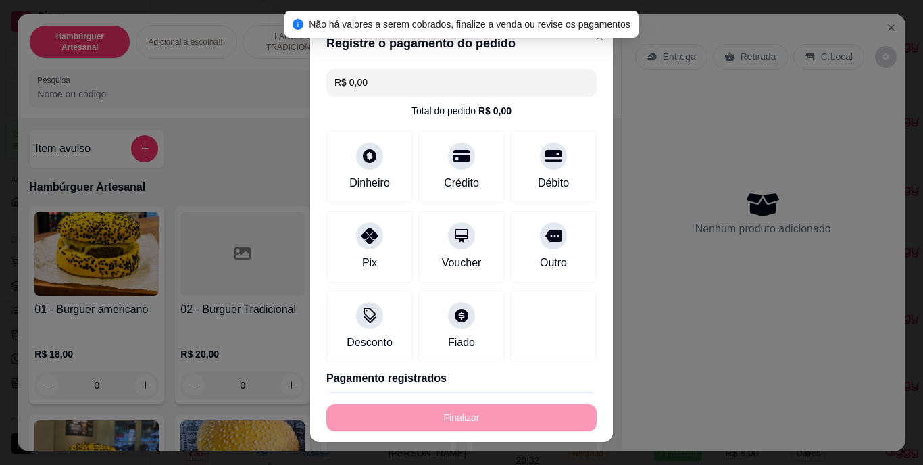
type input "-R$ 77,00"
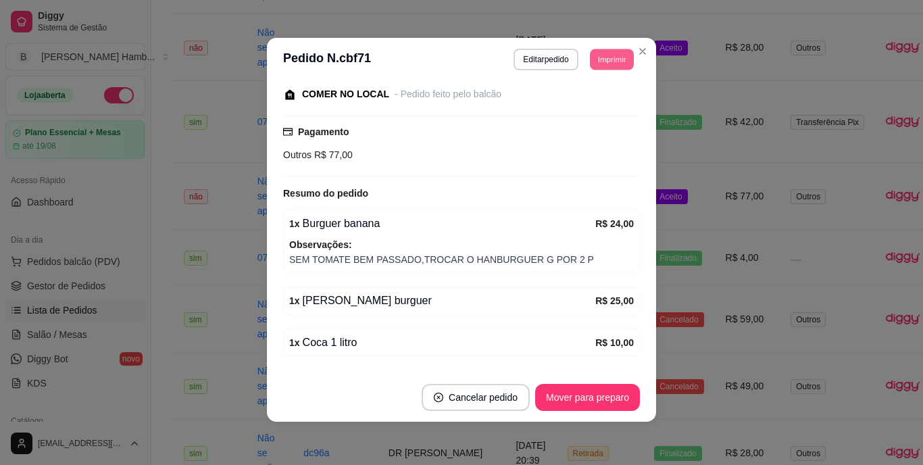
click at [607, 49] on button "Imprimir" at bounding box center [612, 59] width 44 height 21
click at [588, 103] on button "IMPRESSORA" at bounding box center [581, 106] width 95 height 21
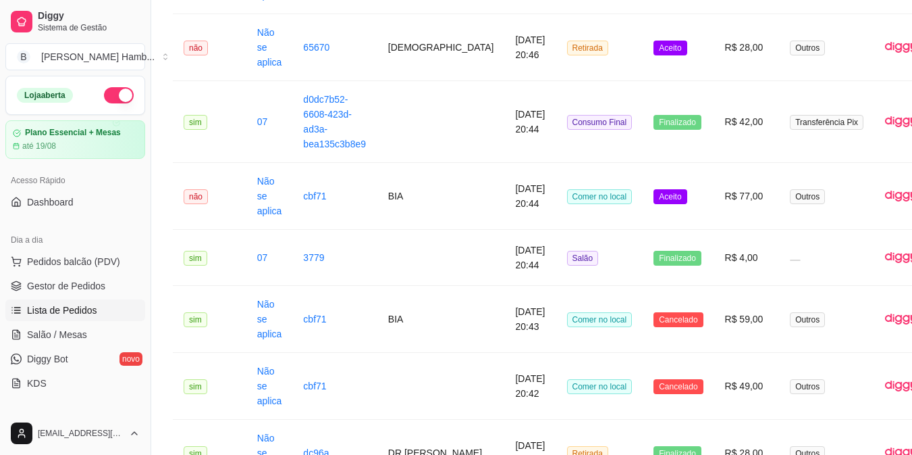
click at [59, 266] on span "Pedidos balcão (PDV)" at bounding box center [73, 262] width 93 height 14
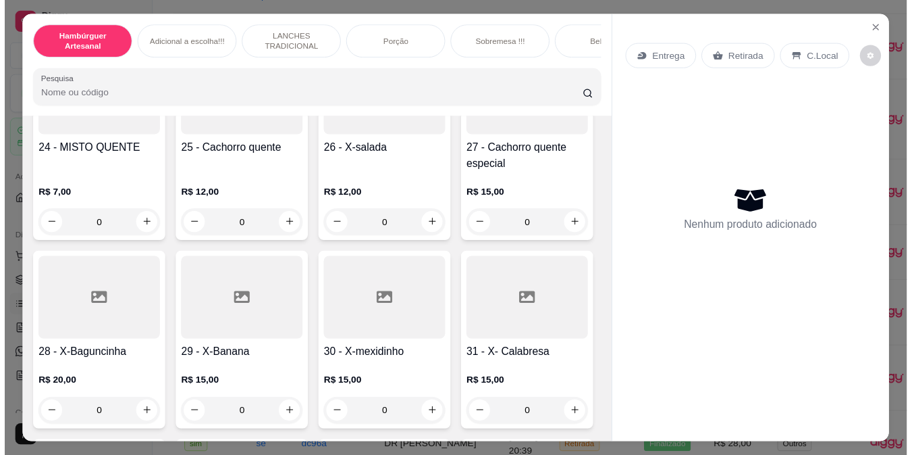
scroll to position [1994, 0]
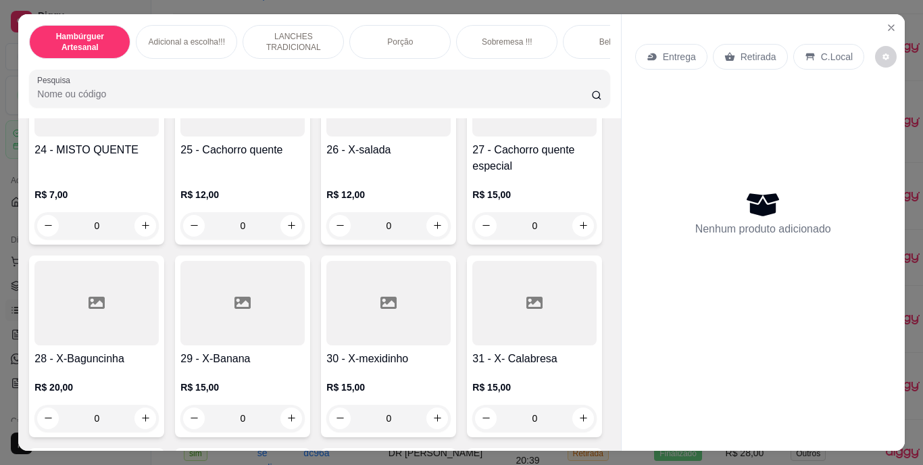
type input "1"
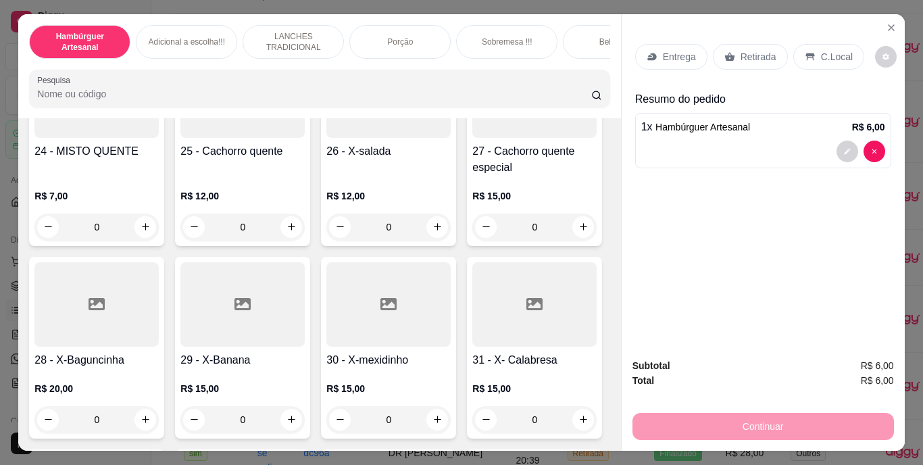
click at [729, 44] on div "Retirada" at bounding box center [750, 57] width 75 height 26
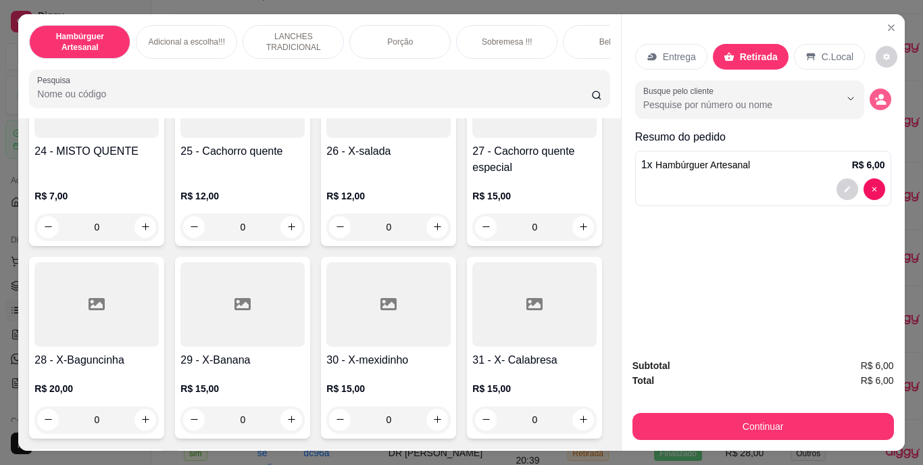
click at [878, 94] on circle "decrease-product-quantity" at bounding box center [880, 96] width 5 height 5
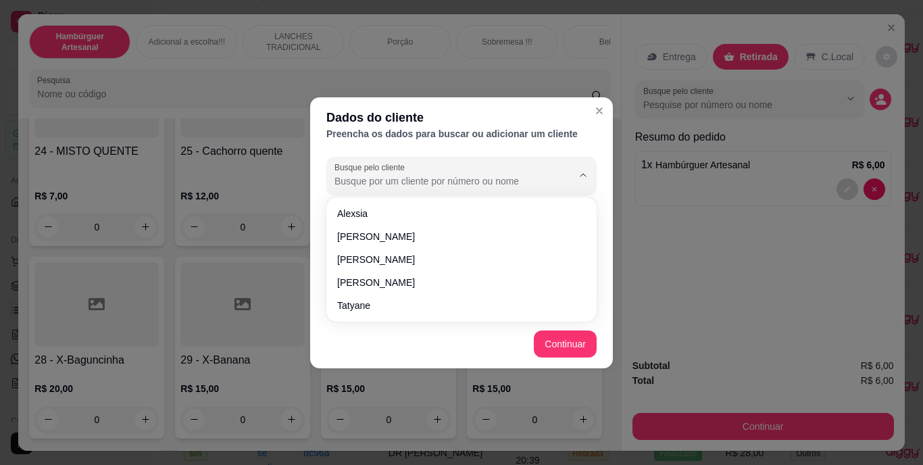
click at [516, 183] on input "Busque pelo cliente" at bounding box center [442, 181] width 216 height 14
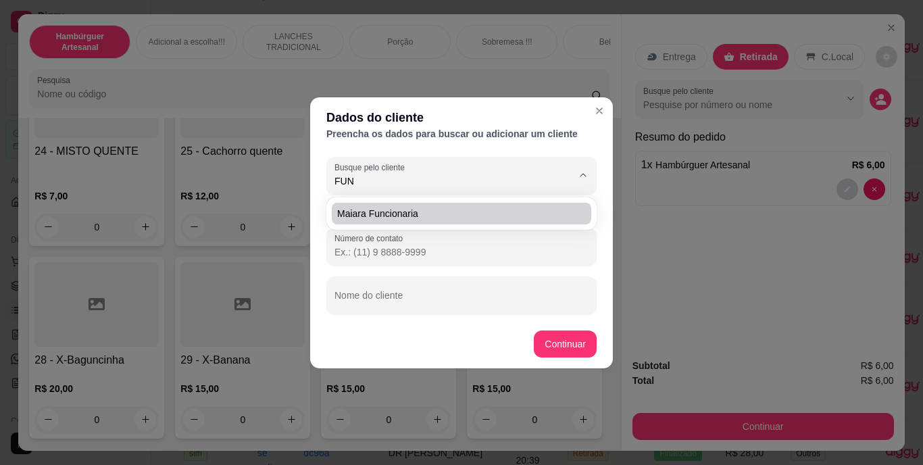
click at [507, 207] on span "maiara funcionaria" at bounding box center [454, 214] width 235 height 14
type input "maiara funcionaria"
type input "(69) 9 9380-1859"
type input "maiara funcionaria"
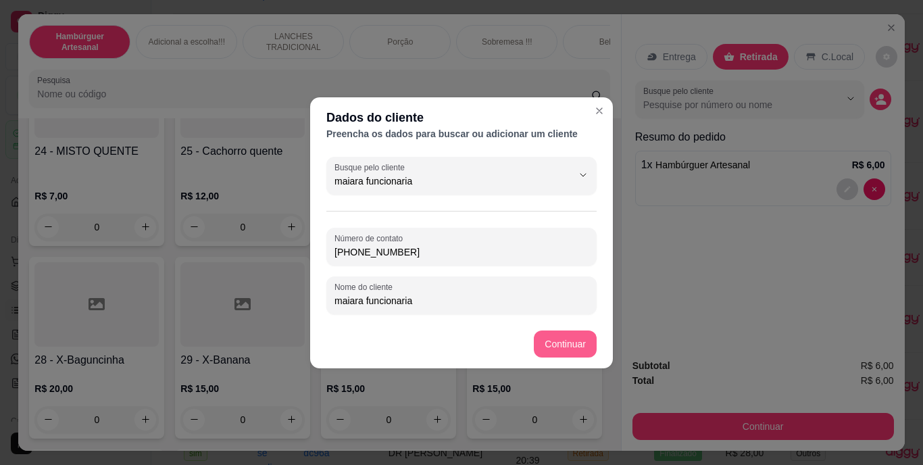
type input "maiara funcionaria"
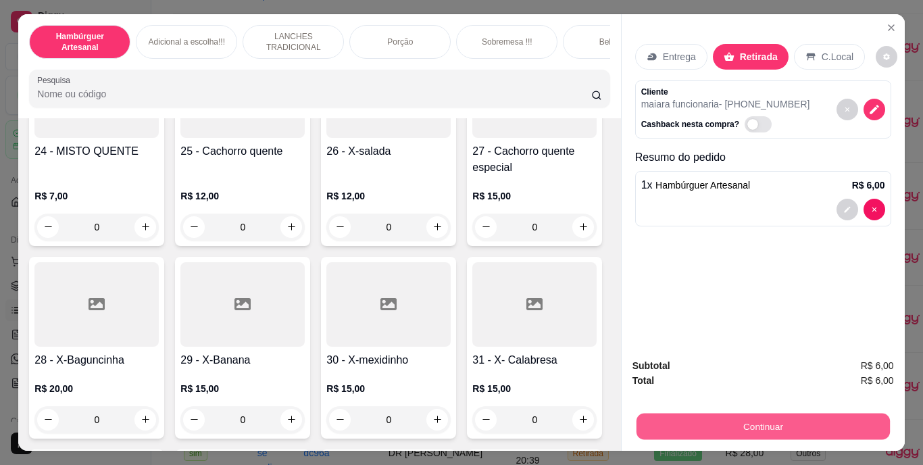
click at [655, 414] on button "Continuar" at bounding box center [762, 426] width 253 height 26
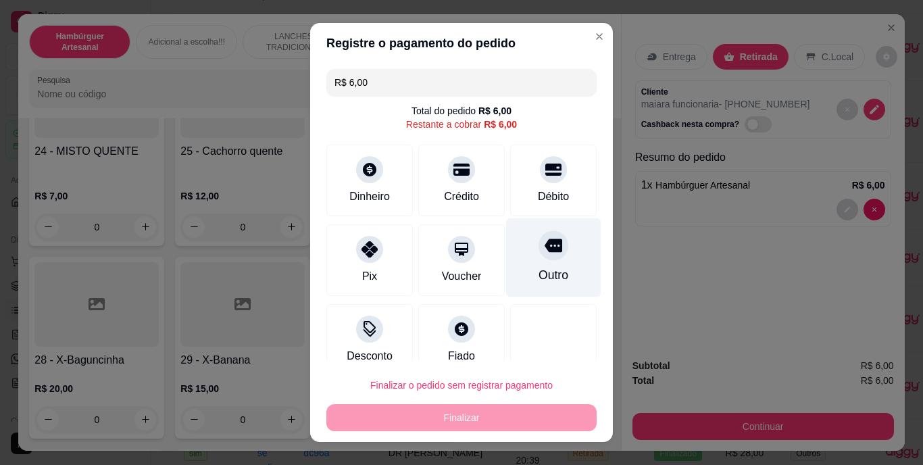
click at [564, 258] on div "Outro" at bounding box center [553, 257] width 95 height 79
type input "R$ 0,00"
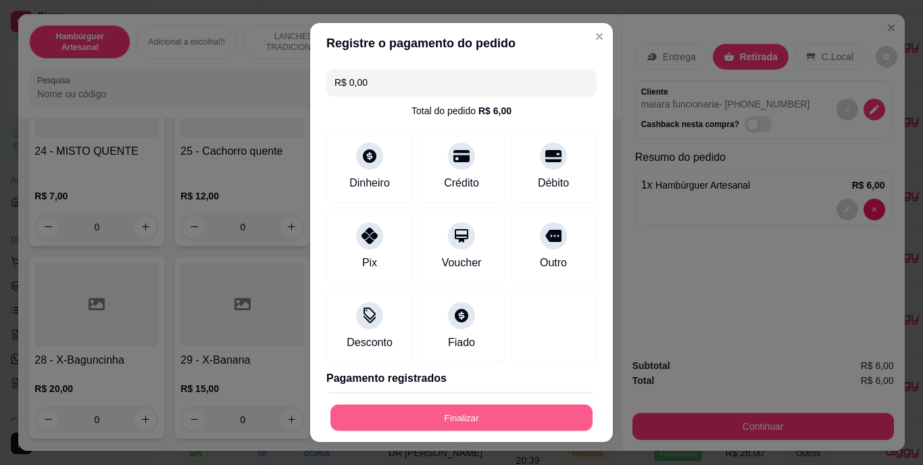
click at [448, 411] on button "Finalizar" at bounding box center [461, 417] width 262 height 26
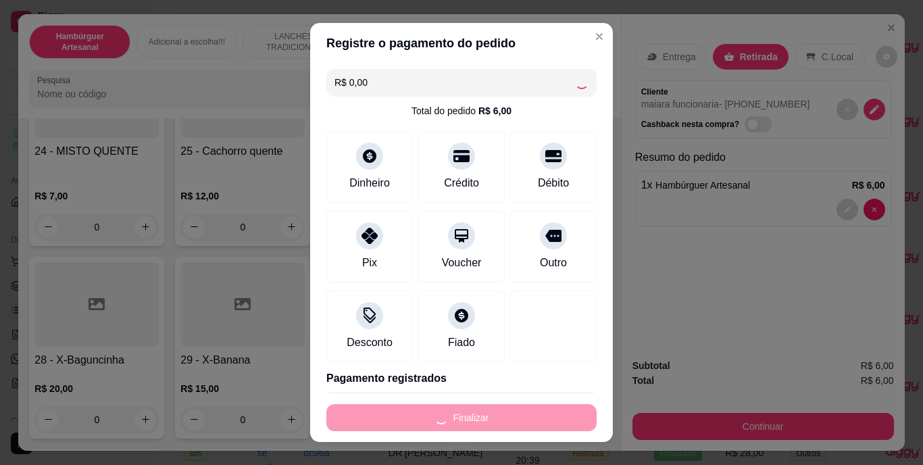
type input "0"
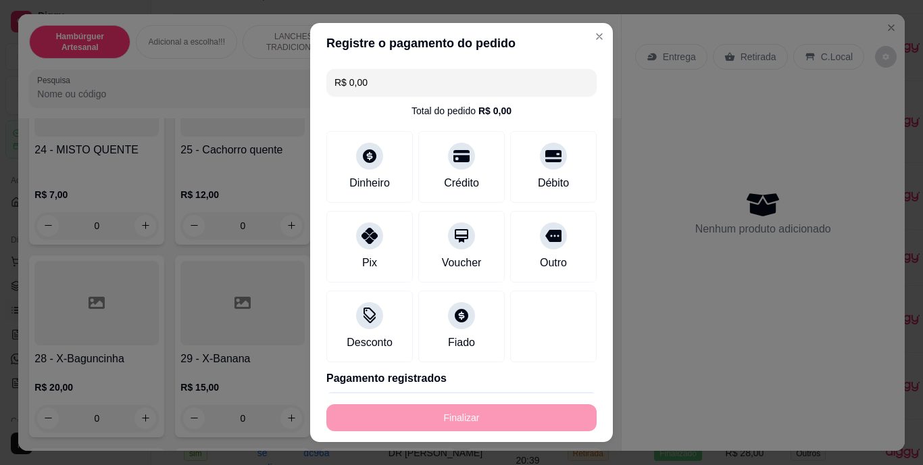
type input "-R$ 6,00"
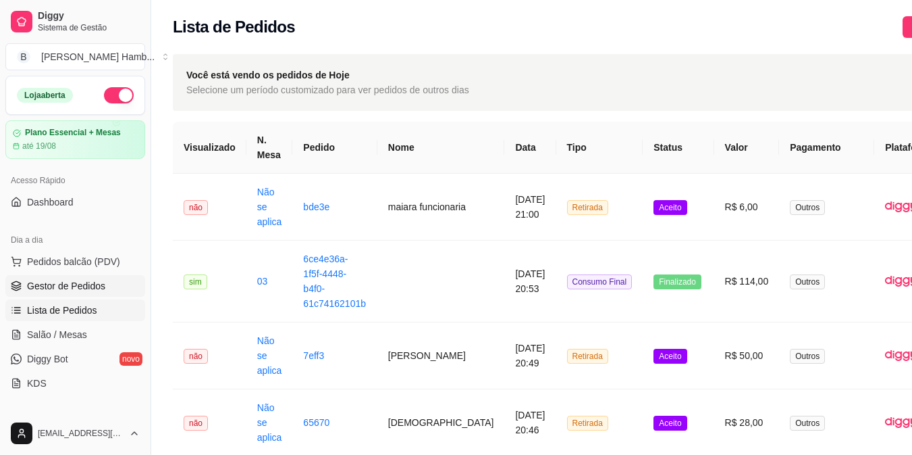
click at [63, 284] on span "Gestor de Pedidos" at bounding box center [66, 286] width 78 height 14
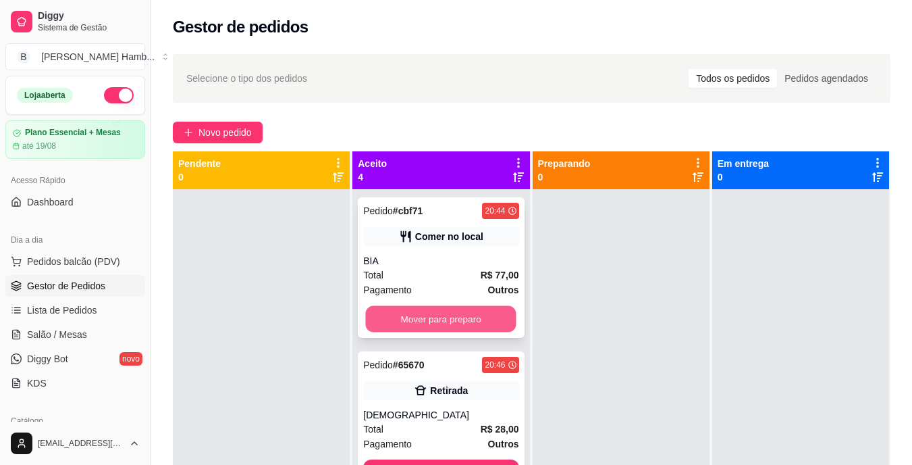
click at [442, 307] on button "Mover para preparo" at bounding box center [441, 319] width 151 height 26
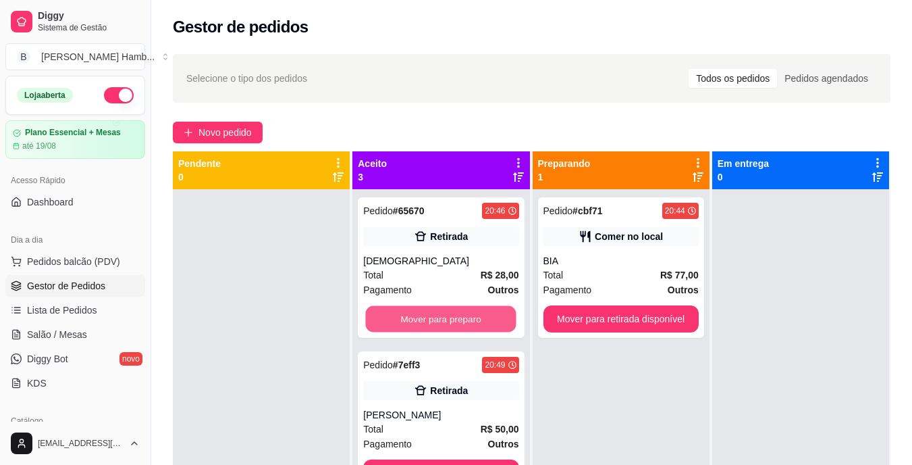
click at [442, 307] on button "Mover para preparo" at bounding box center [441, 319] width 151 height 26
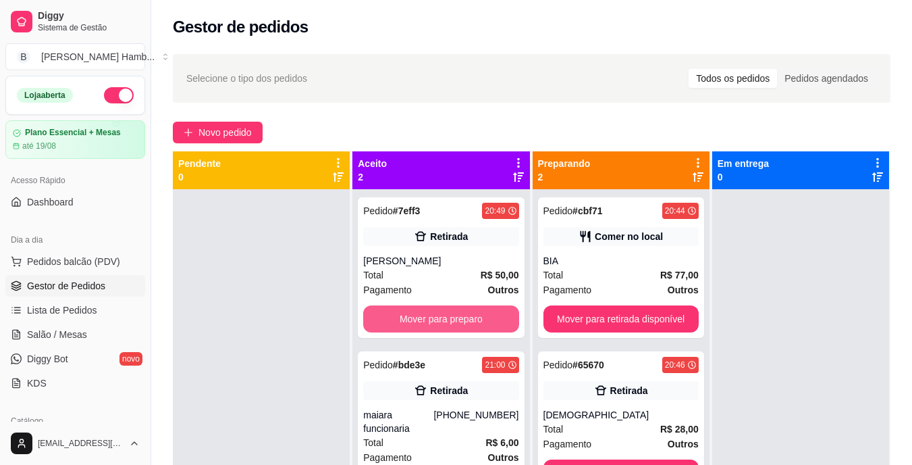
click at [442, 307] on button "Mover para preparo" at bounding box center [440, 318] width 155 height 27
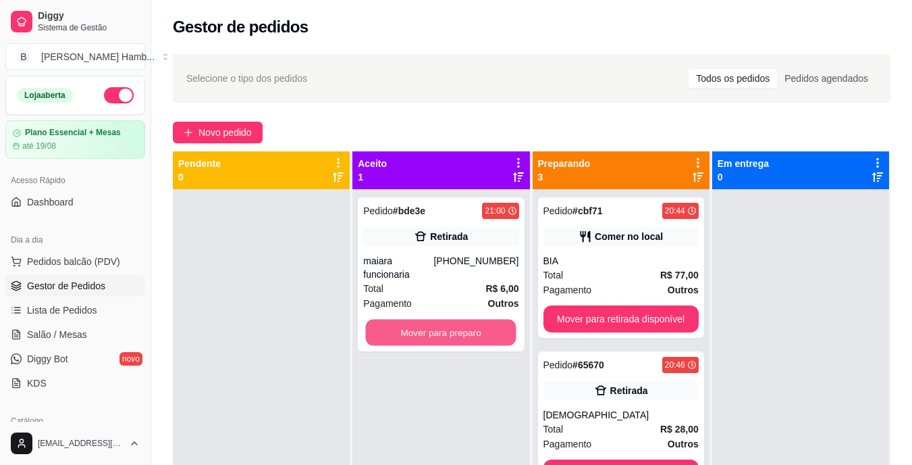
click at [442, 319] on button "Mover para preparo" at bounding box center [441, 332] width 151 height 26
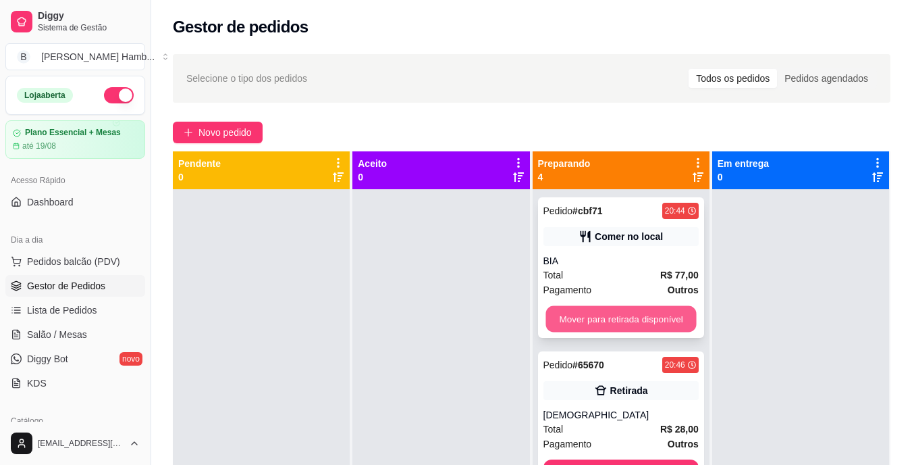
click at [553, 316] on button "Mover para retirada disponível" at bounding box center [621, 319] width 151 height 26
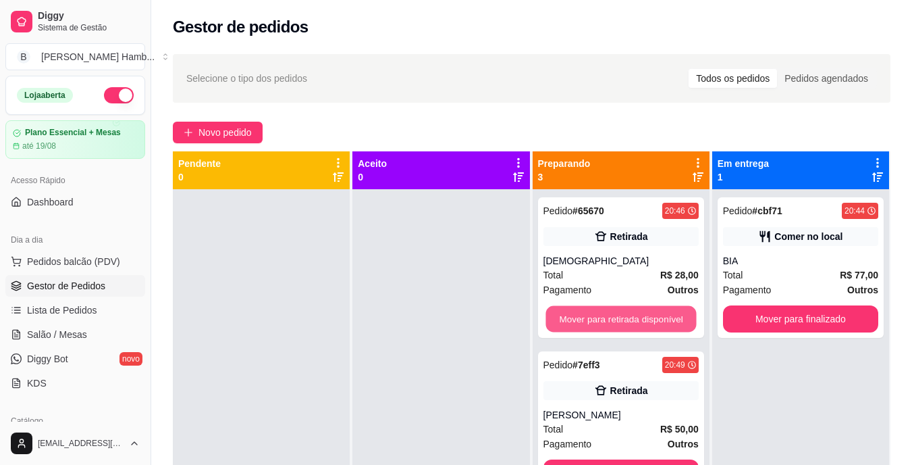
click at [553, 316] on button "Mover para retirada disponível" at bounding box center [621, 319] width 151 height 26
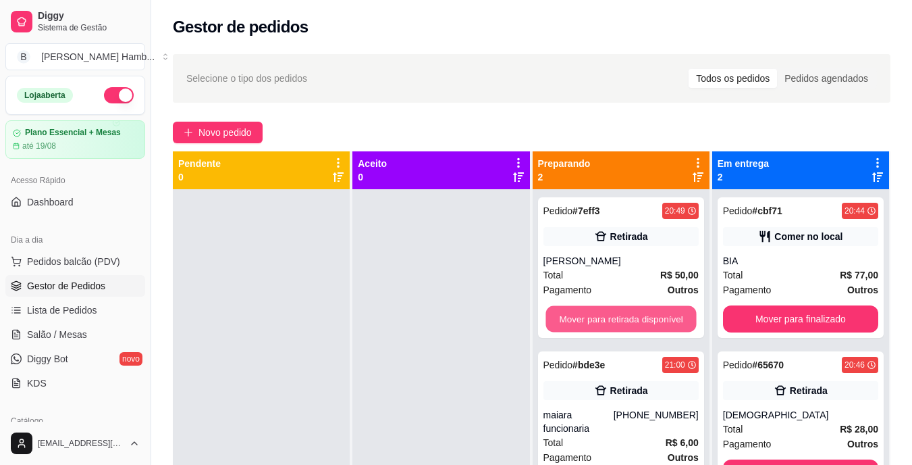
click at [553, 316] on button "Mover para retirada disponível" at bounding box center [621, 319] width 151 height 26
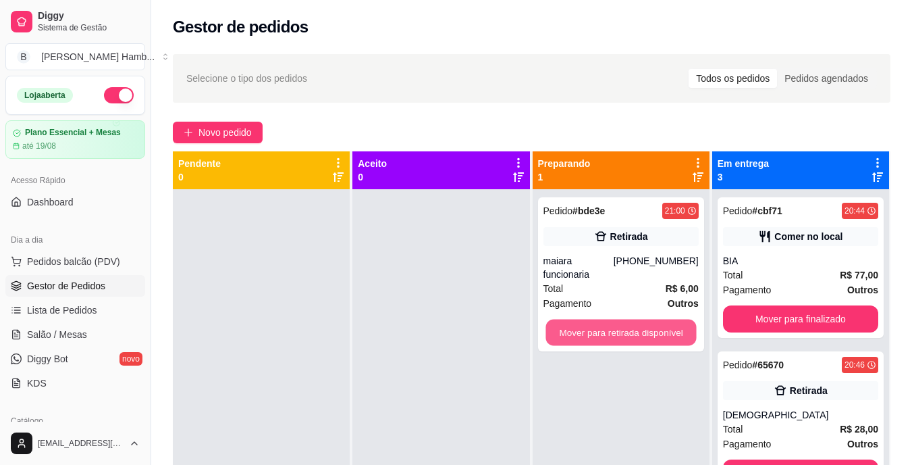
click at [553, 319] on button "Mover para retirada disponível" at bounding box center [621, 332] width 151 height 26
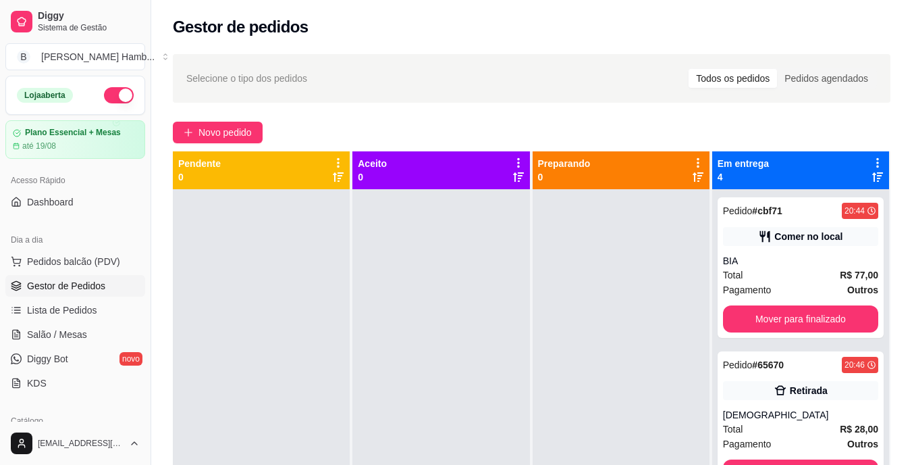
click at [553, 316] on div at bounding box center [621, 421] width 177 height 465
click at [729, 317] on button "Mover para finalizado" at bounding box center [800, 319] width 151 height 26
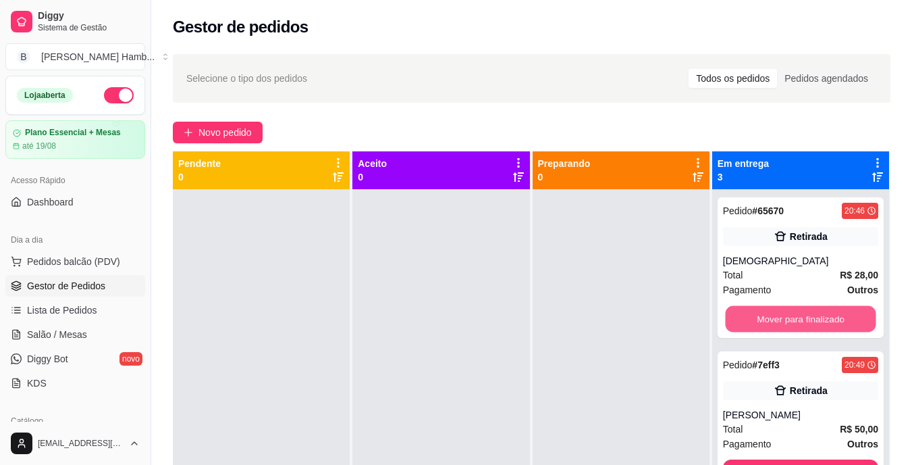
click at [729, 317] on button "Mover para finalizado" at bounding box center [800, 319] width 151 height 26
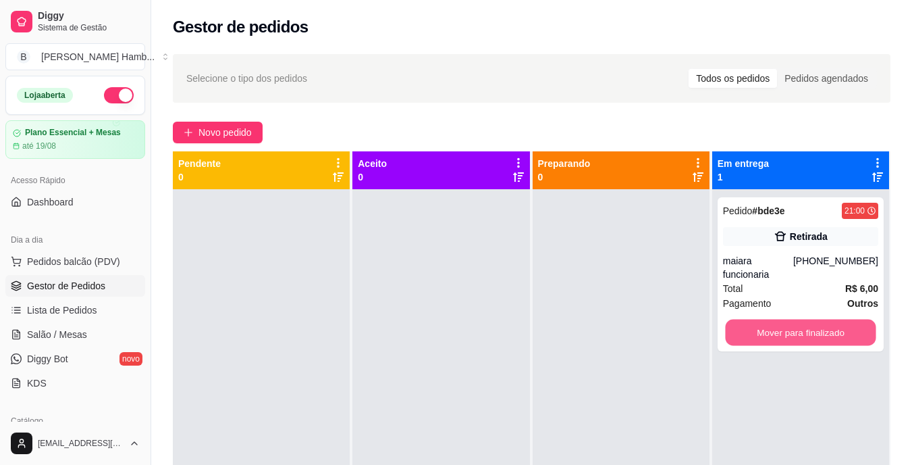
click at [729, 319] on button "Mover para finalizado" at bounding box center [800, 332] width 151 height 26
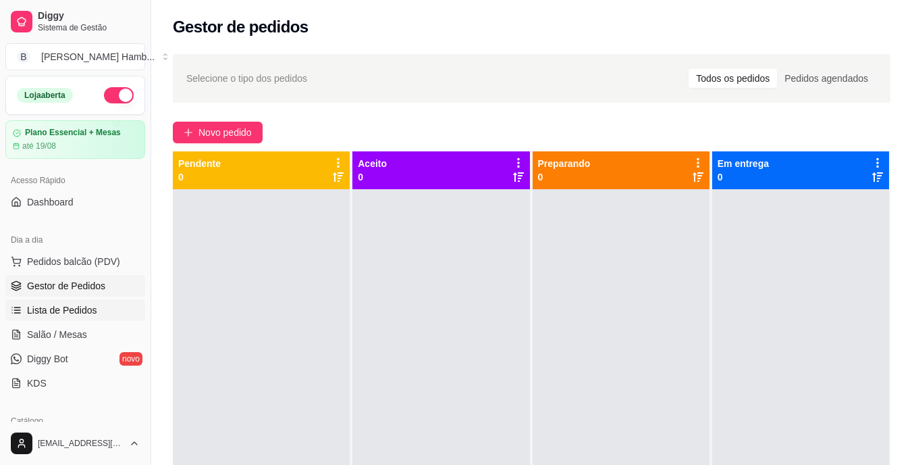
click at [67, 308] on span "Lista de Pedidos" at bounding box center [62, 310] width 70 height 14
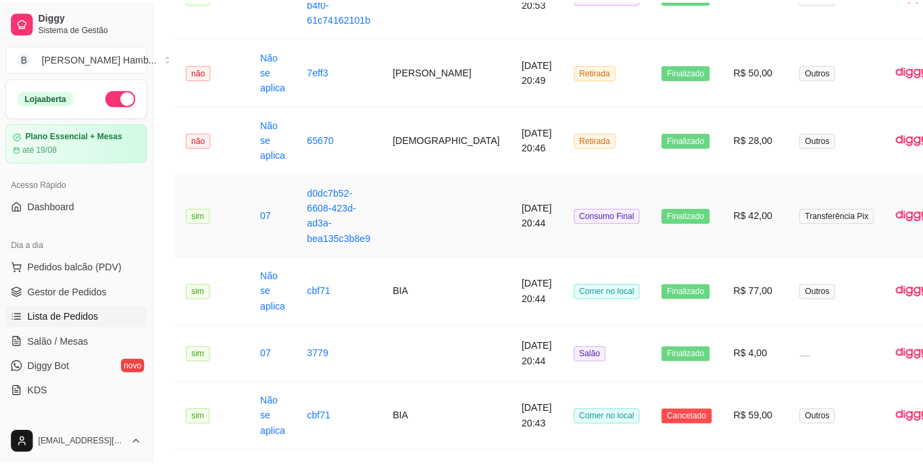
scroll to position [336, 0]
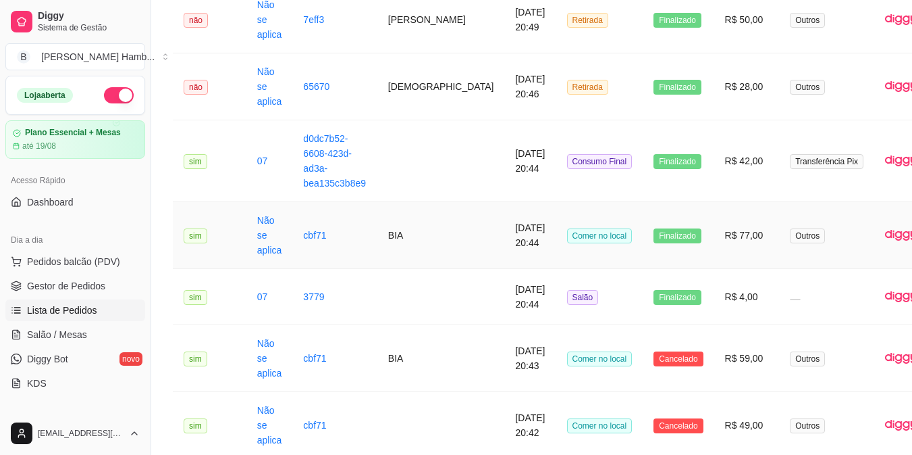
click at [643, 260] on td "Finalizado" at bounding box center [678, 235] width 71 height 67
click at [99, 266] on span "Pedidos balcão (PDV)" at bounding box center [73, 262] width 93 height 14
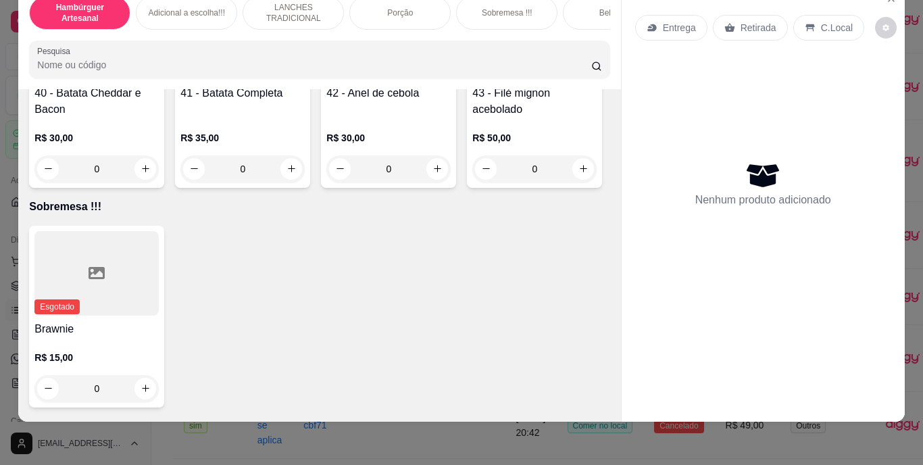
scroll to position [2866, 0]
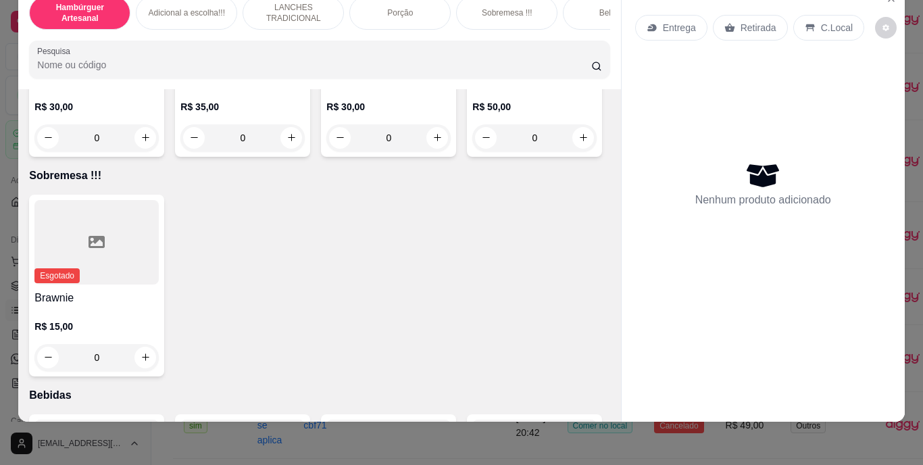
type input "1"
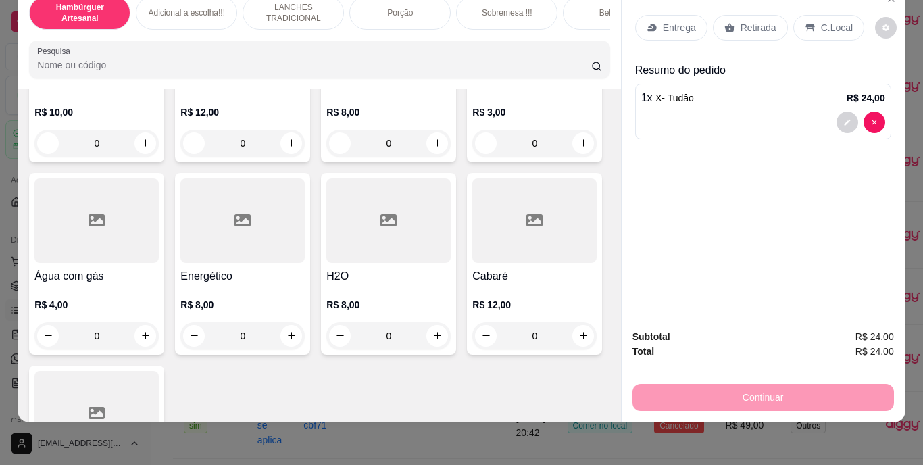
scroll to position [3880, 0]
type input "1"
click at [842, 172] on button "decrease-product-quantity" at bounding box center [846, 182] width 21 height 21
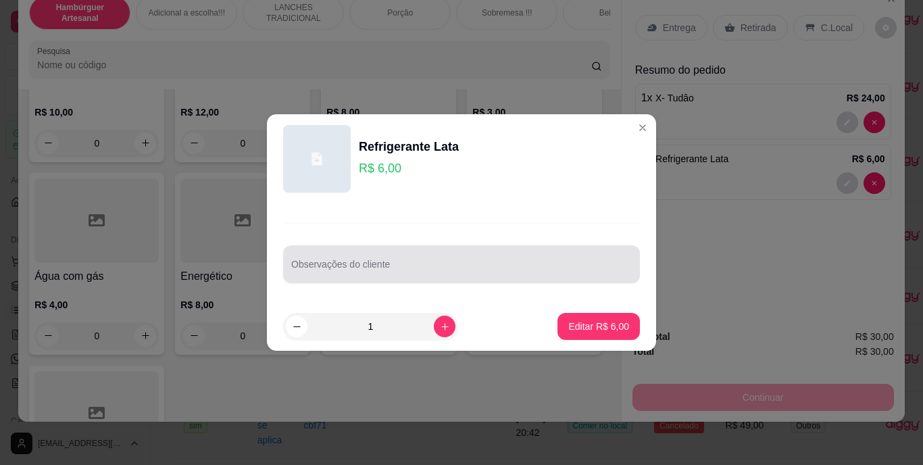
click at [598, 261] on div at bounding box center [461, 264] width 340 height 27
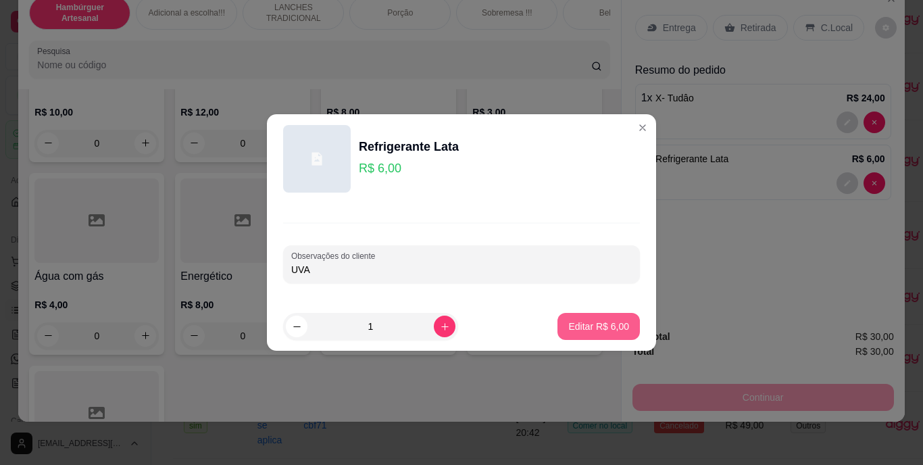
type input "UVA"
click at [613, 315] on button "Editar R$ 6,00" at bounding box center [599, 326] width 80 height 26
type input "0"
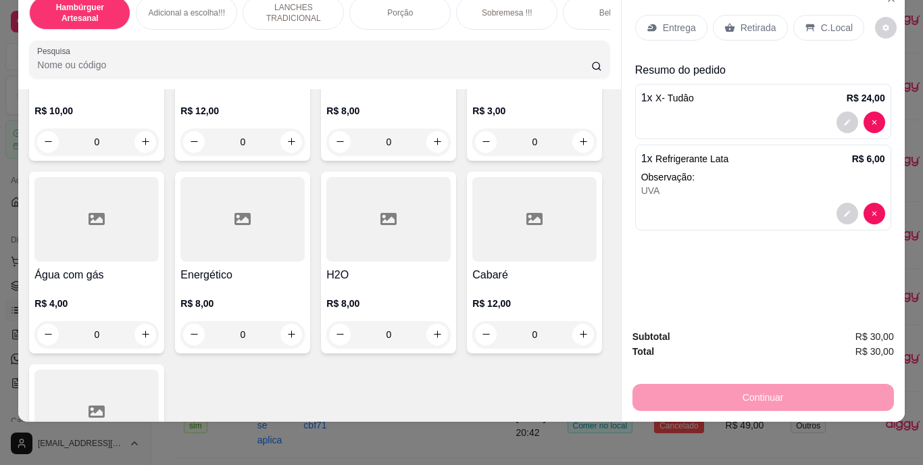
click at [681, 21] on p "Entrega" at bounding box center [679, 28] width 33 height 14
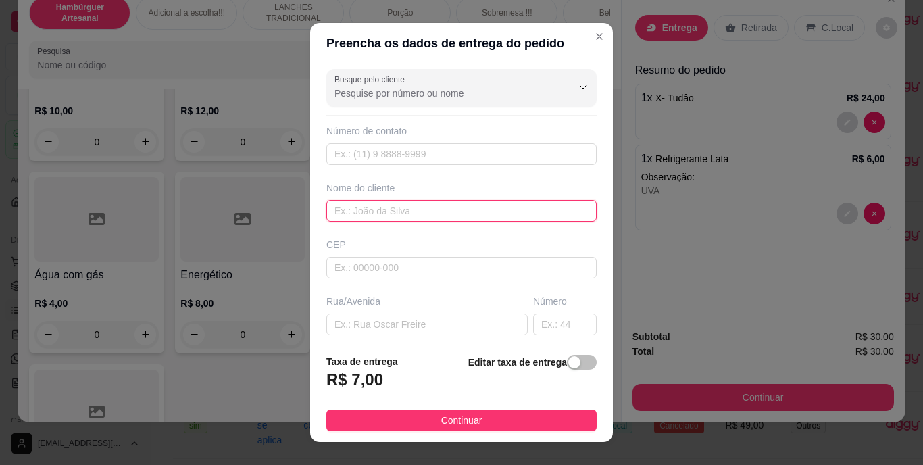
click at [455, 214] on input "text" at bounding box center [461, 211] width 270 height 22
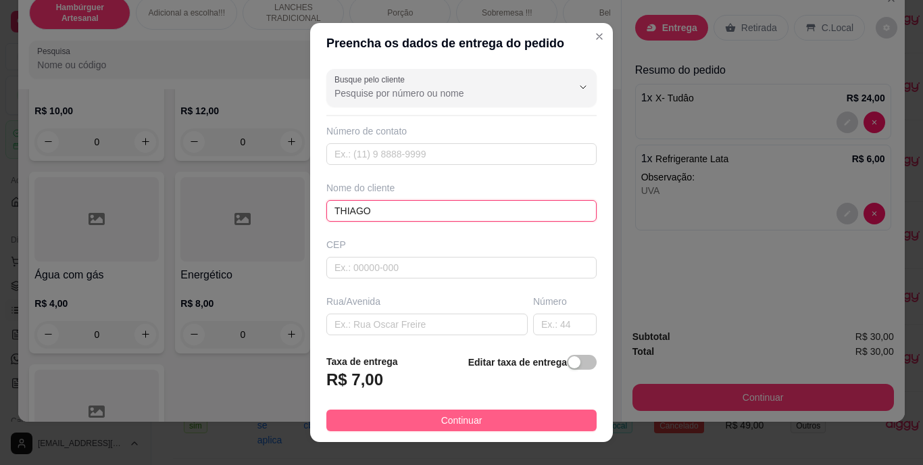
type input "THIAGO"
click at [418, 419] on button "Continuar" at bounding box center [461, 420] width 270 height 22
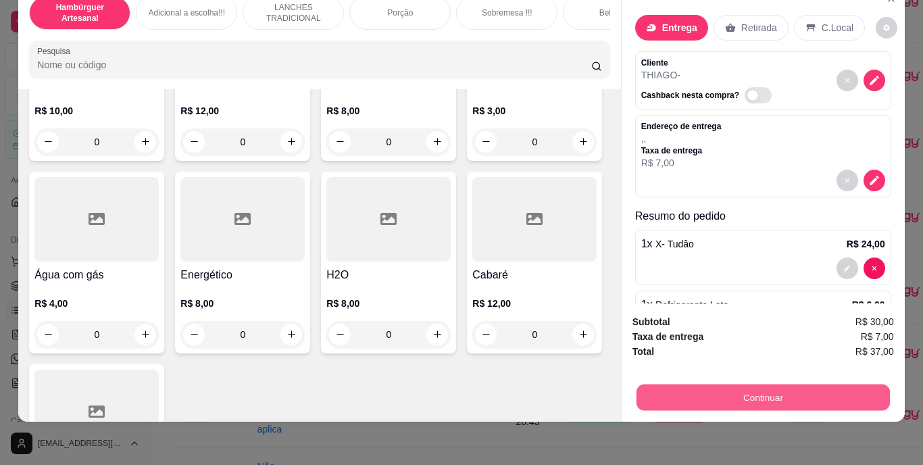
click at [675, 384] on button "Continuar" at bounding box center [762, 397] width 253 height 26
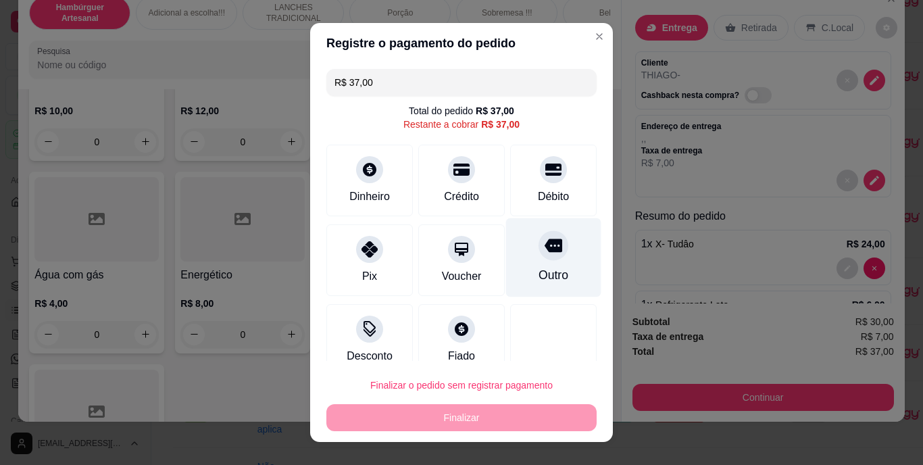
click at [544, 247] on icon at bounding box center [553, 246] width 18 height 14
type input "R$ 0,00"
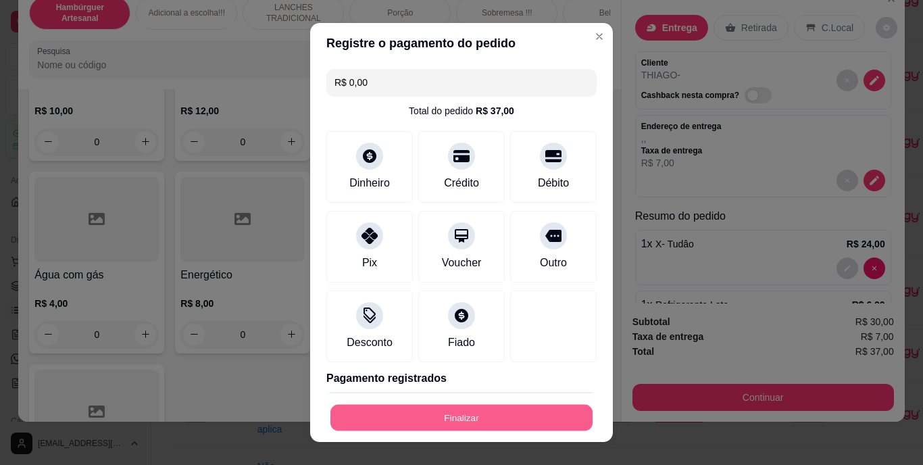
click at [490, 422] on button "Finalizar" at bounding box center [461, 417] width 262 height 26
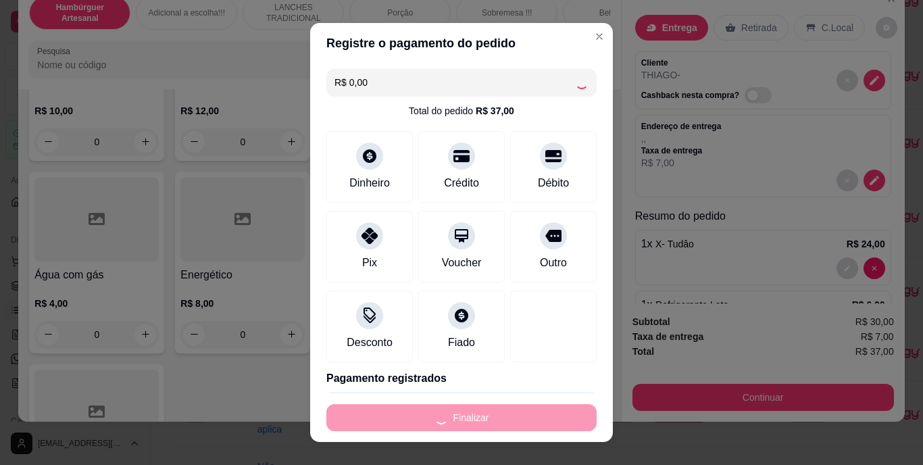
type input "0"
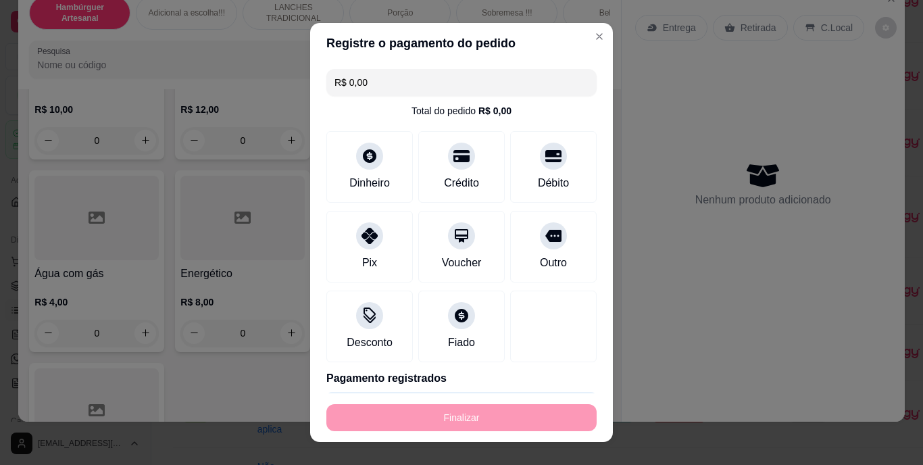
type input "-R$ 37,00"
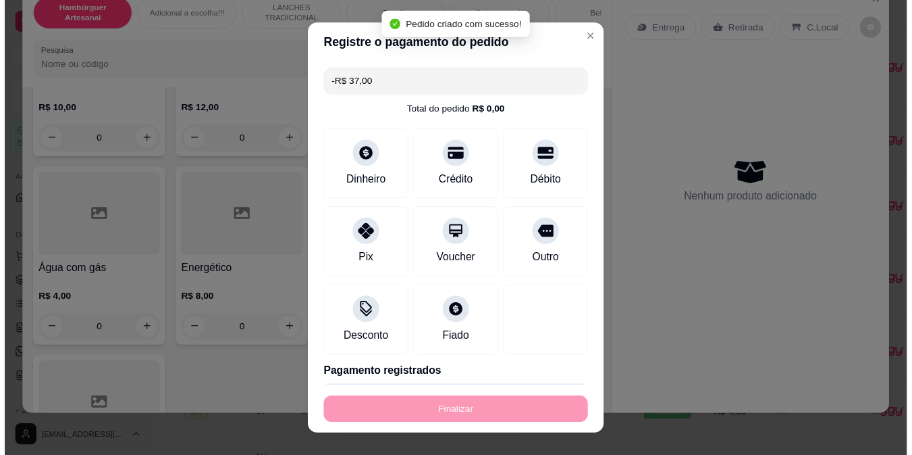
scroll to position [3879, 0]
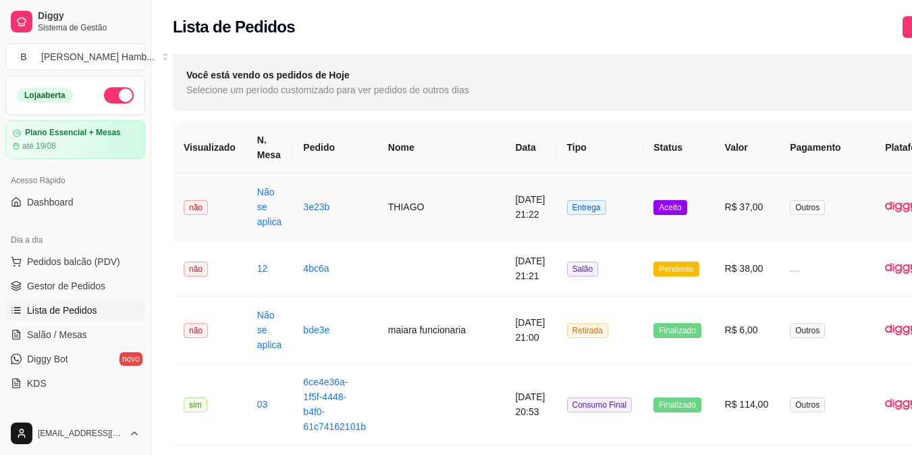
scroll to position [0, 68]
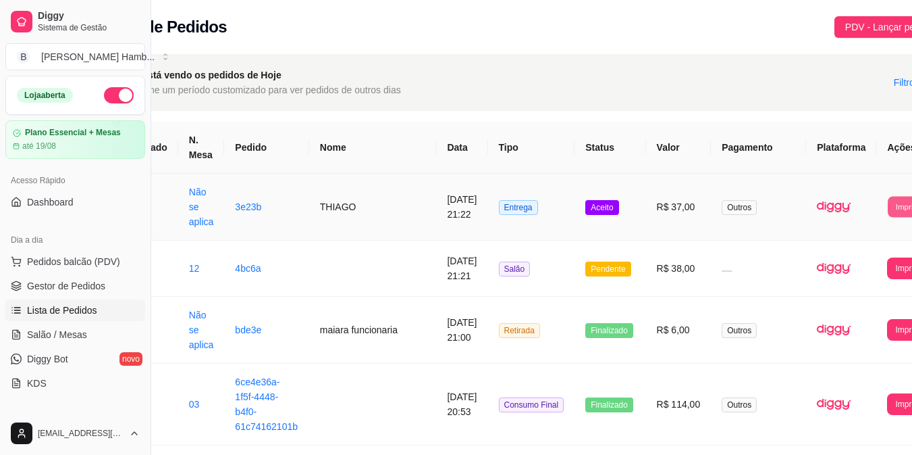
click at [888, 204] on button "Imprimir" at bounding box center [910, 206] width 44 height 21
click at [827, 259] on button "IMPRESSORA" at bounding box center [842, 267] width 71 height 21
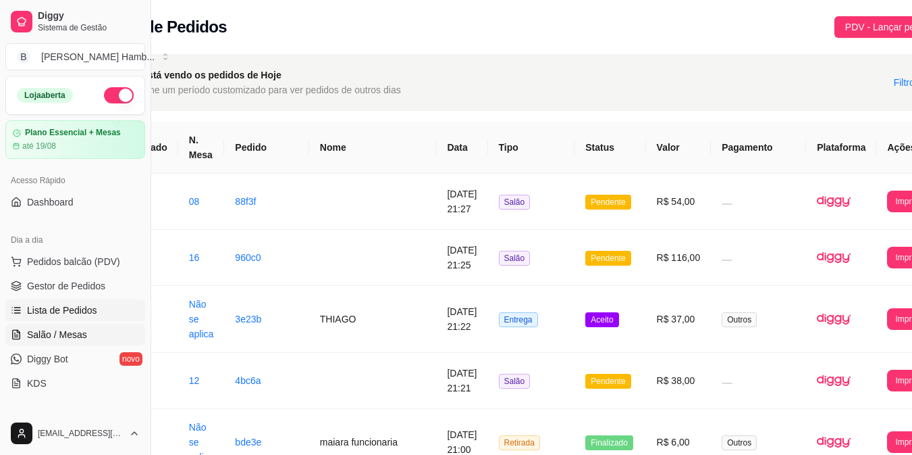
click at [80, 330] on span "Salão / Mesas" at bounding box center [57, 335] width 60 height 14
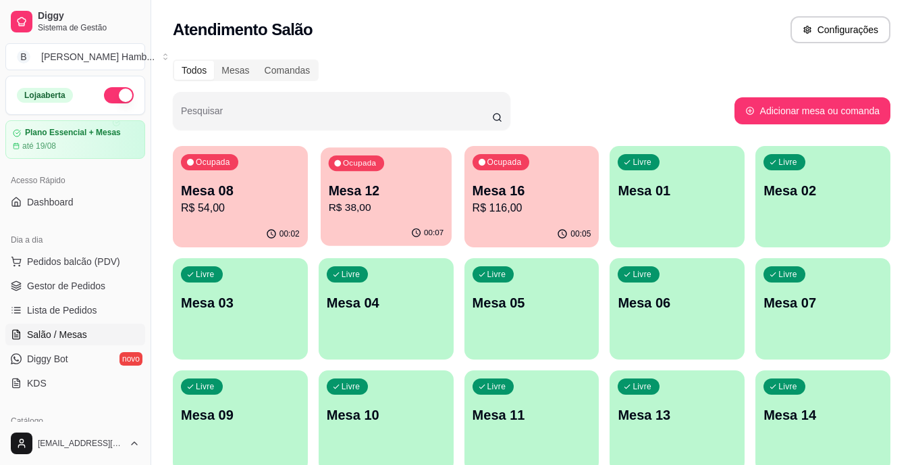
click at [382, 224] on div "00:07" at bounding box center [386, 233] width 131 height 26
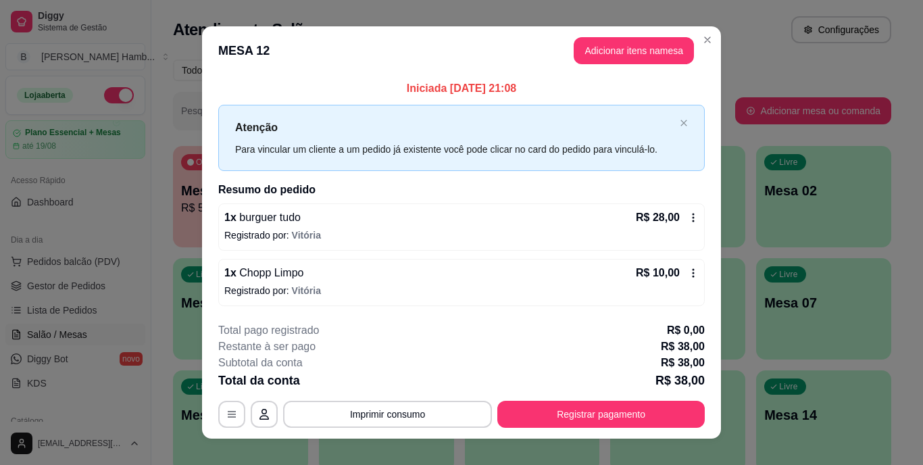
scroll to position [17, 0]
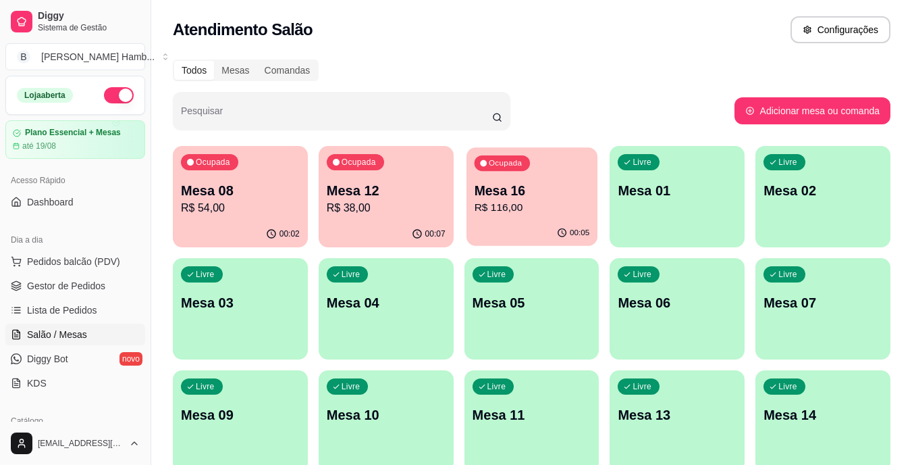
click at [496, 182] on p "Mesa 16" at bounding box center [531, 191] width 115 height 18
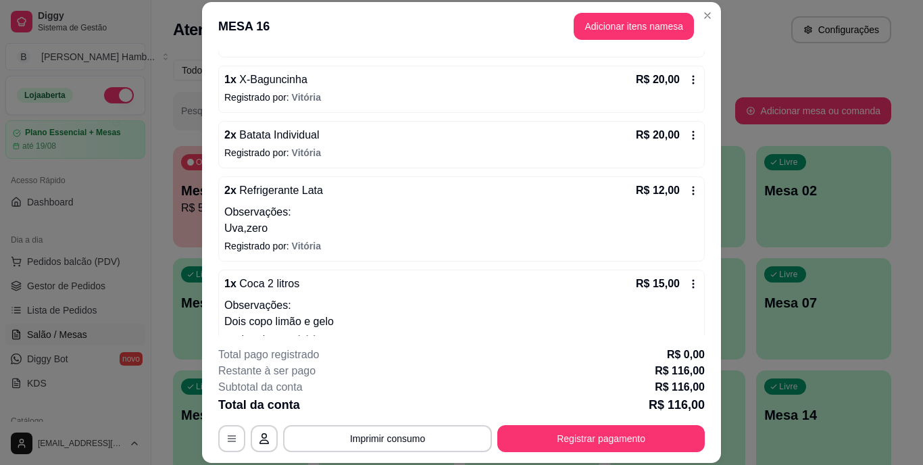
scroll to position [249, 0]
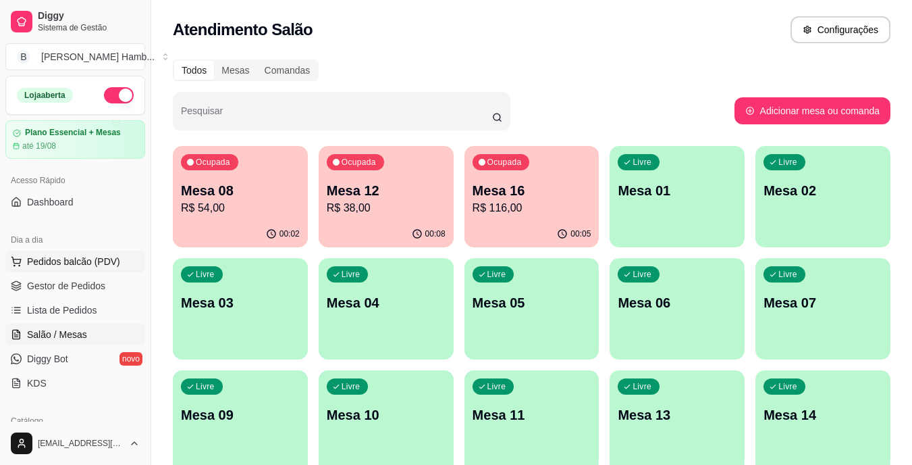
click at [118, 264] on button "Pedidos balcão (PDV)" at bounding box center [75, 262] width 140 height 22
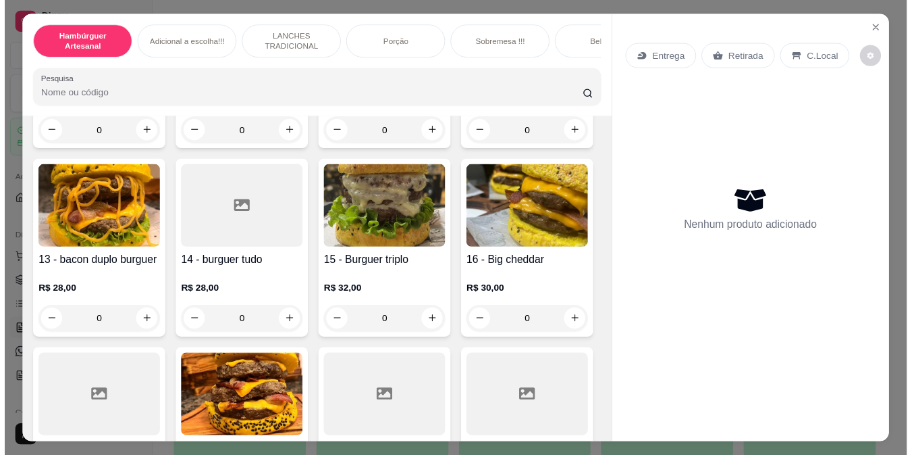
scroll to position [794, 0]
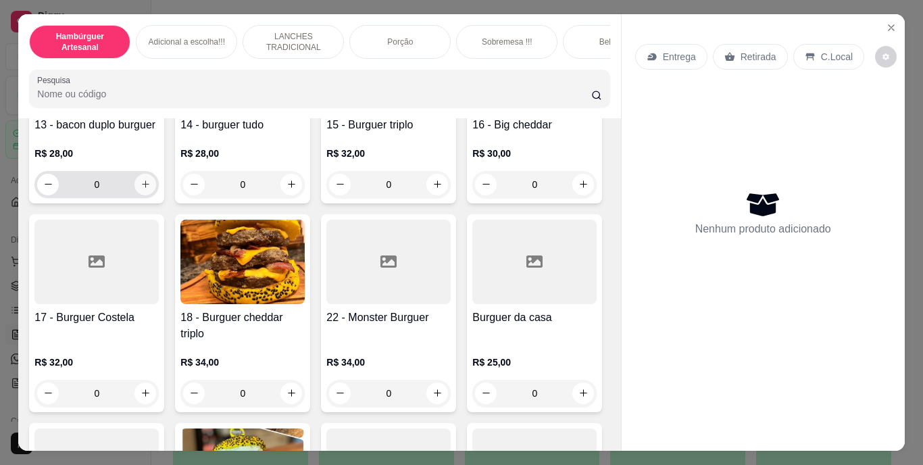
click at [141, 189] on icon "increase-product-quantity" at bounding box center [145, 184] width 10 height 10
type input "1"
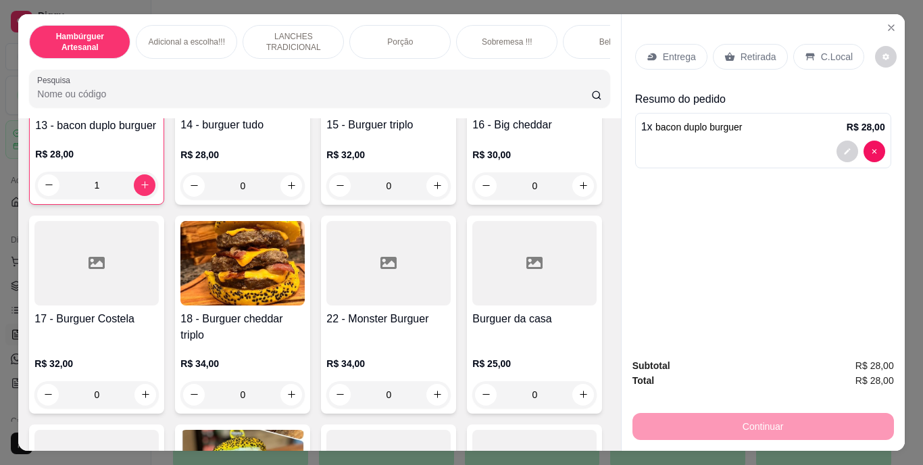
click at [755, 50] on p "Retirada" at bounding box center [758, 57] width 36 height 14
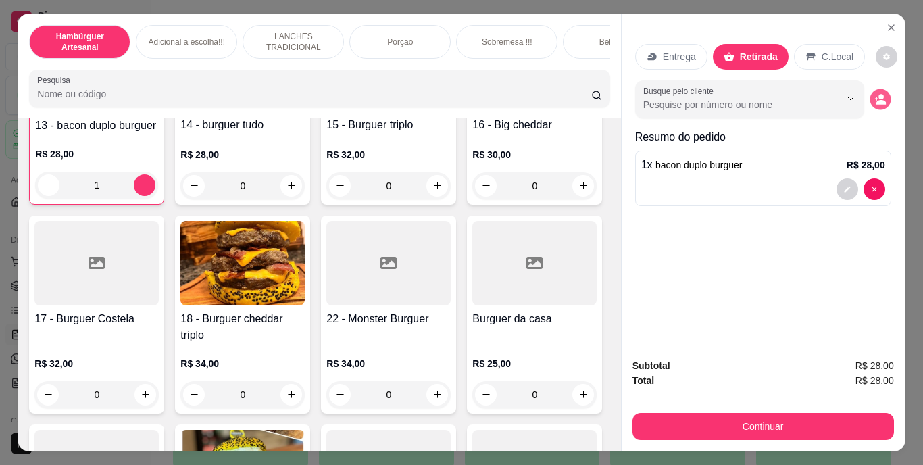
click at [874, 93] on icon "decrease-product-quantity" at bounding box center [879, 98] width 11 height 11
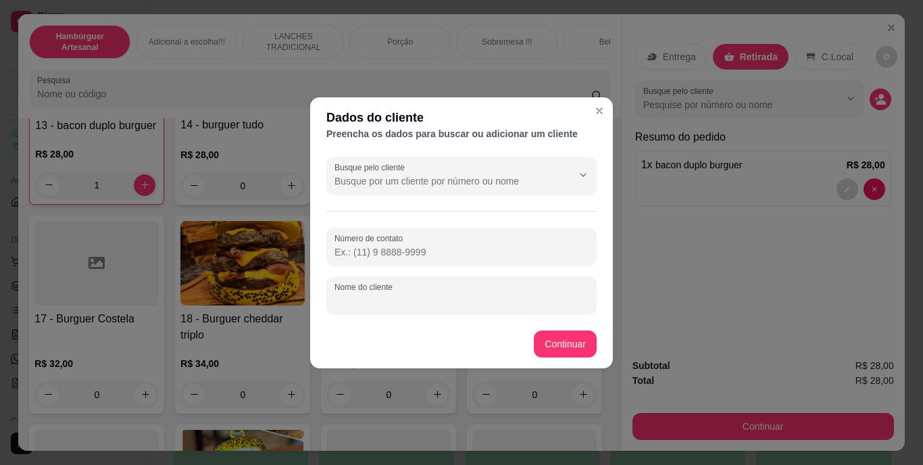
click at [524, 301] on input "Nome do cliente" at bounding box center [461, 301] width 254 height 14
type input "VITOR"
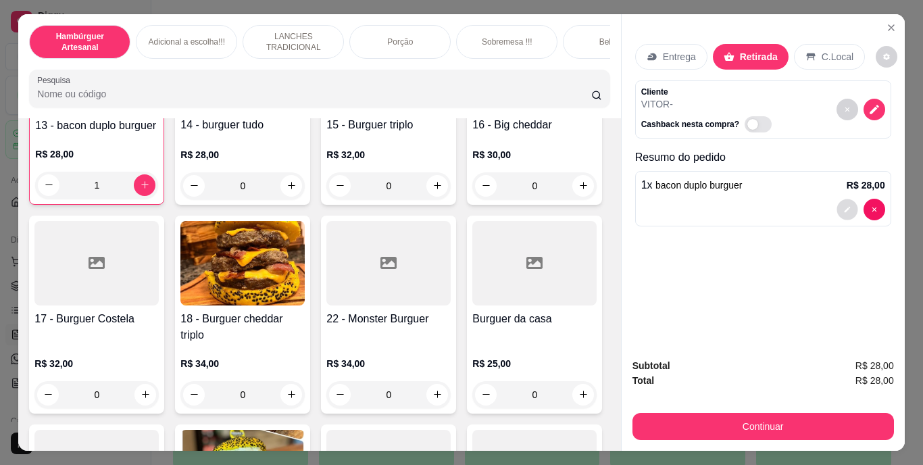
click at [836, 199] on button "decrease-product-quantity" at bounding box center [846, 209] width 21 height 21
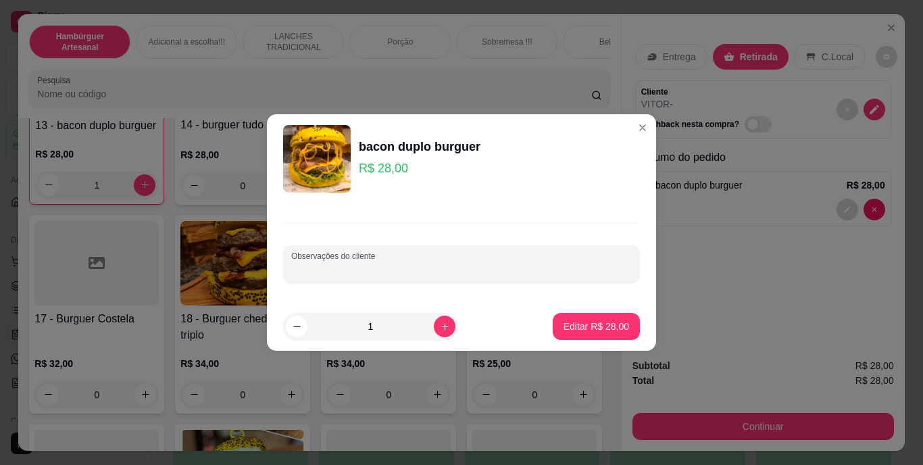
click at [500, 268] on input "Observações do cliente" at bounding box center [461, 270] width 340 height 14
type input "FAZER AS 21;45"
click at [587, 317] on button "Editar R$ 28,00" at bounding box center [596, 326] width 84 height 26
type input "0"
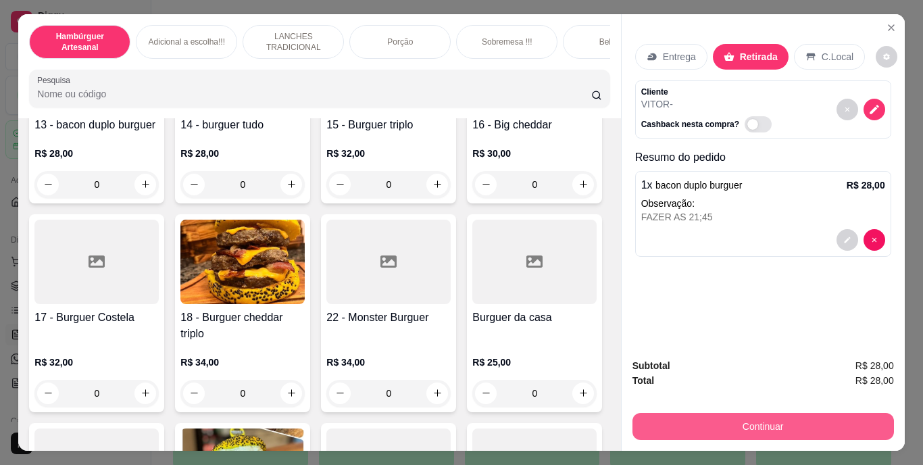
click at [676, 414] on button "Continuar" at bounding box center [762, 426] width 261 height 27
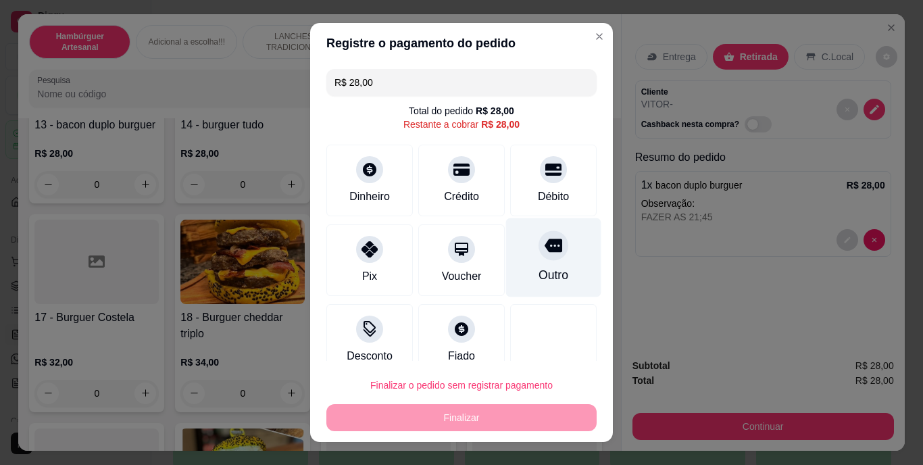
click at [544, 276] on div "Outro" at bounding box center [553, 276] width 30 height 18
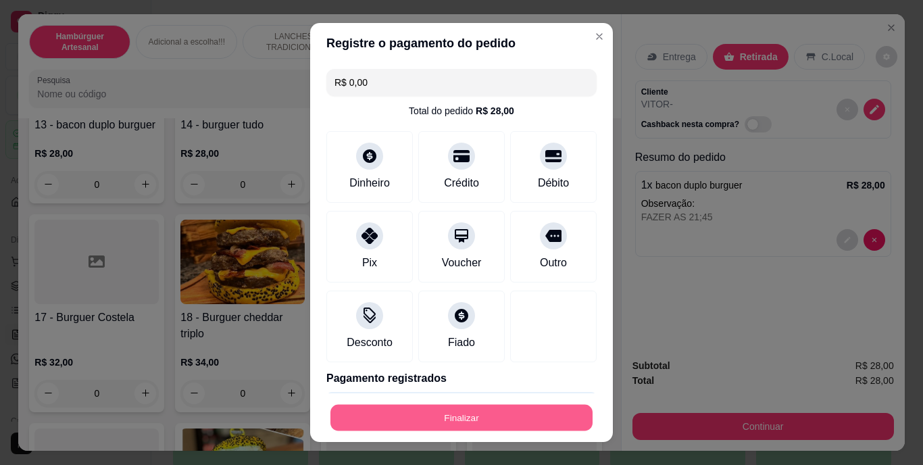
click at [501, 419] on button "Finalizar" at bounding box center [461, 417] width 262 height 26
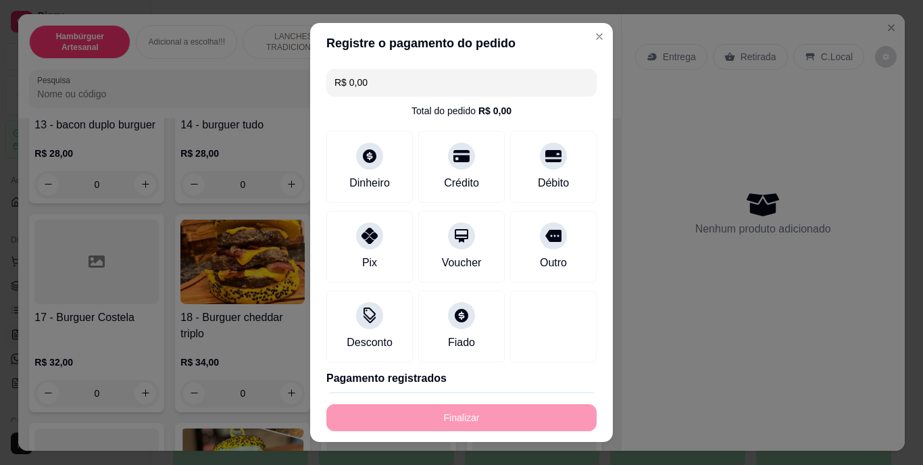
type input "-R$ 28,00"
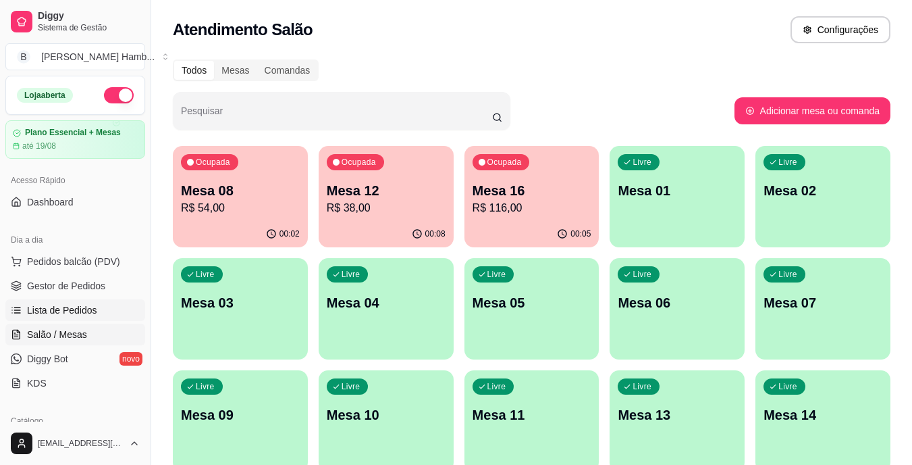
click at [66, 312] on span "Lista de Pedidos" at bounding box center [62, 310] width 70 height 14
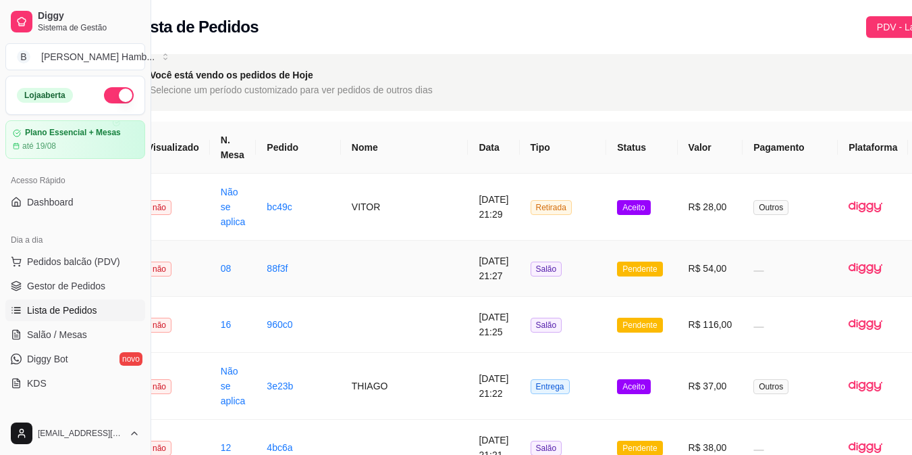
scroll to position [0, 68]
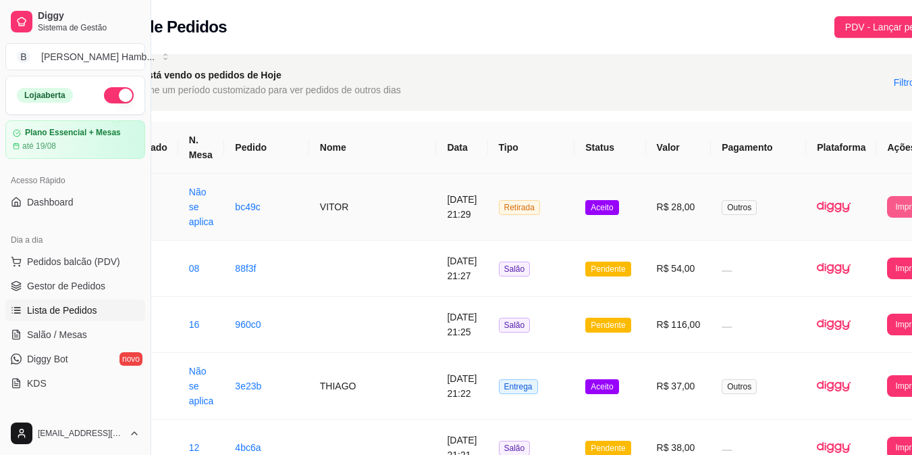
click at [887, 210] on button "Imprimir" at bounding box center [909, 207] width 45 height 22
click at [816, 263] on button "IMPRESSORA" at bounding box center [842, 267] width 71 height 21
click at [88, 260] on span "Pedidos balcão (PDV)" at bounding box center [73, 262] width 93 height 14
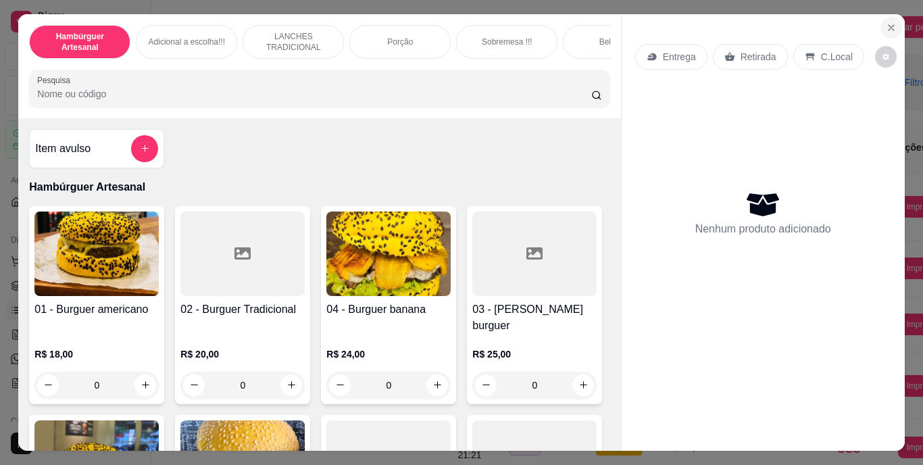
click at [885, 25] on icon "Close" at bounding box center [890, 27] width 11 height 11
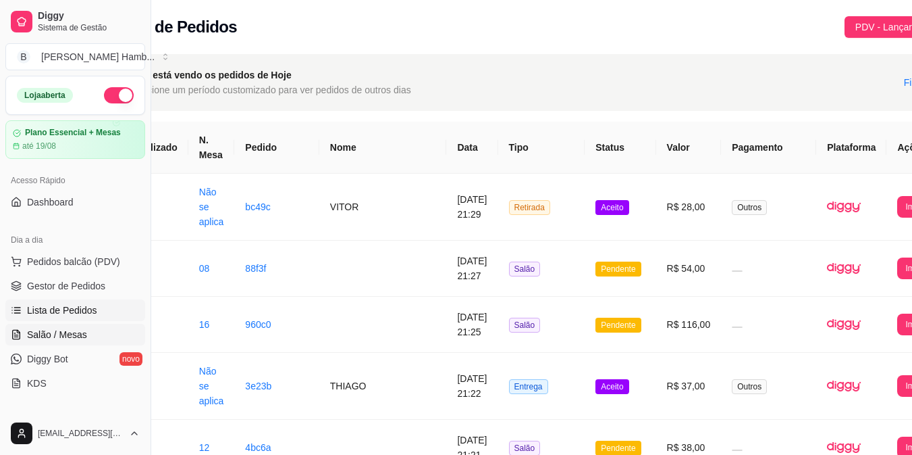
click at [101, 339] on link "Salão / Mesas" at bounding box center [75, 335] width 140 height 22
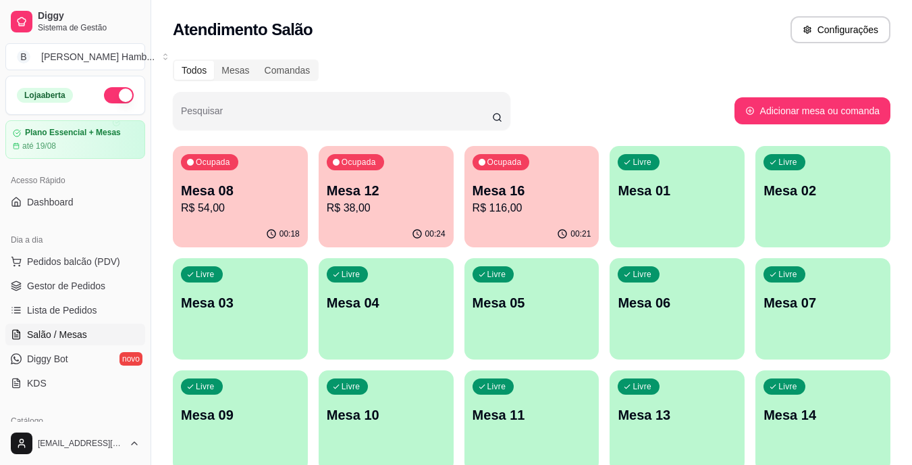
click at [292, 299] on p "Mesa 03" at bounding box center [240, 302] width 119 height 19
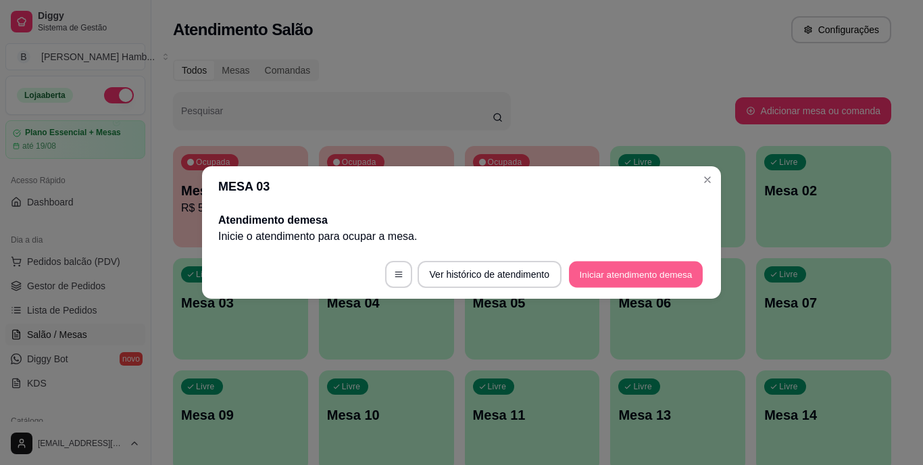
click at [593, 276] on button "Iniciar atendimento de mesa" at bounding box center [636, 274] width 134 height 26
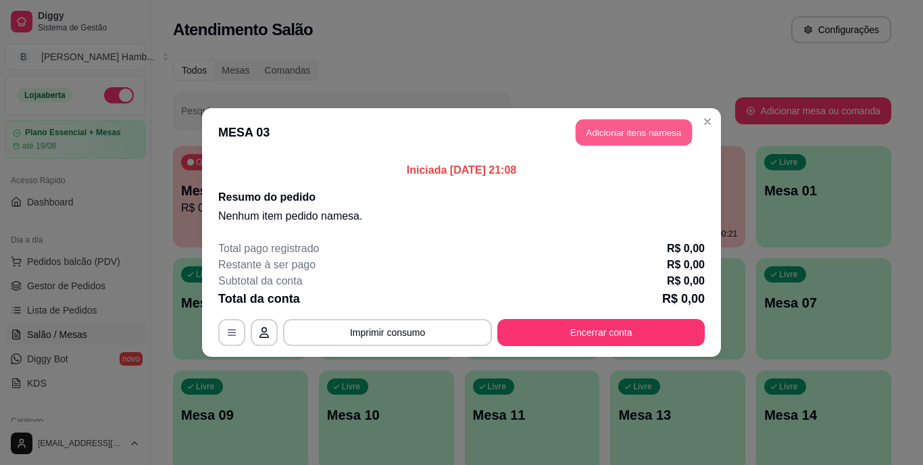
click at [609, 130] on button "Adicionar itens na mesa" at bounding box center [633, 133] width 116 height 26
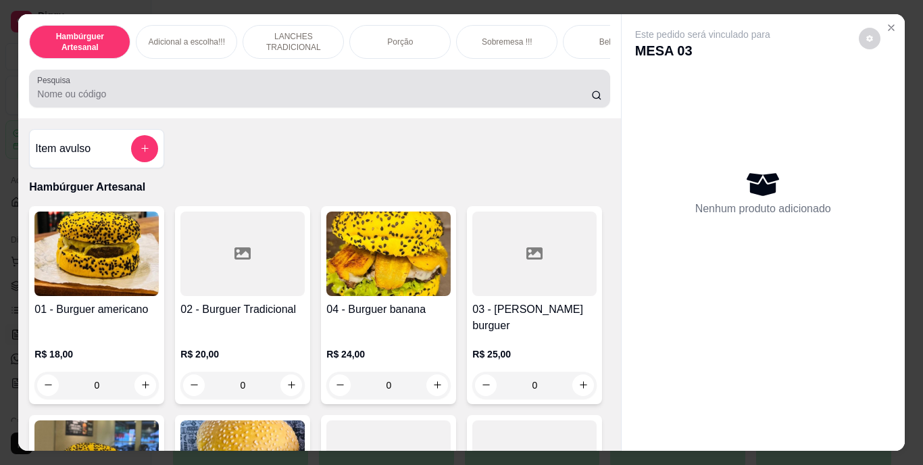
click at [482, 86] on div at bounding box center [319, 88] width 564 height 27
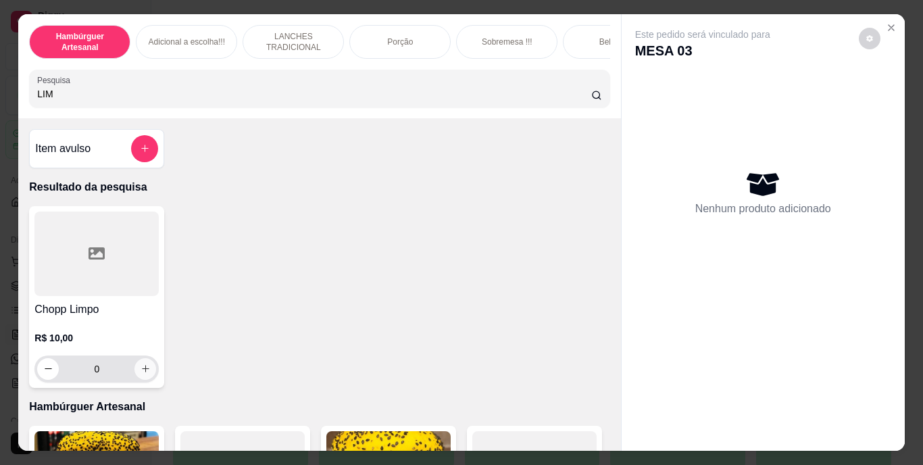
type input "LIM"
click at [142, 371] on icon "increase-product-quantity" at bounding box center [145, 368] width 10 height 10
type input "1"
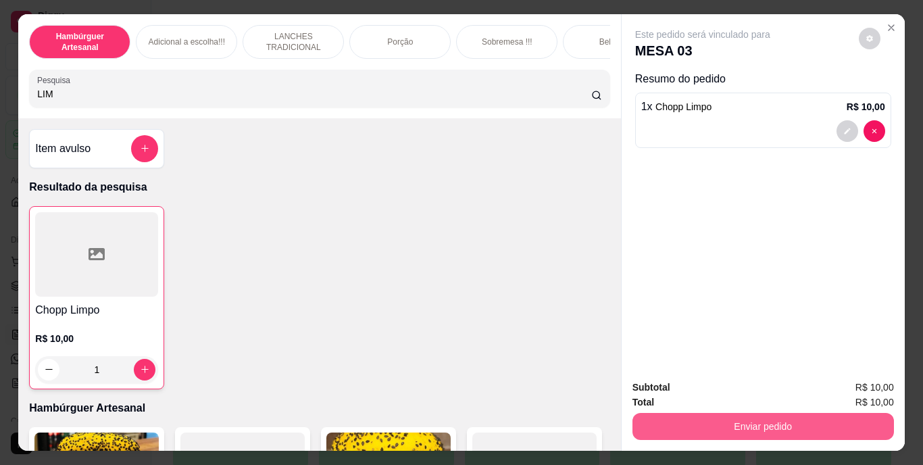
click at [735, 423] on button "Enviar pedido" at bounding box center [762, 426] width 261 height 27
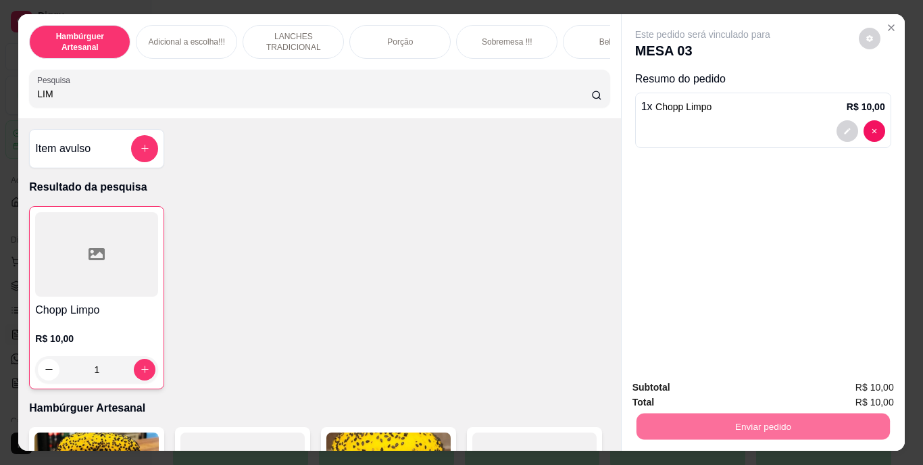
click at [711, 381] on button "Não registrar e enviar pedido" at bounding box center [718, 388] width 136 height 25
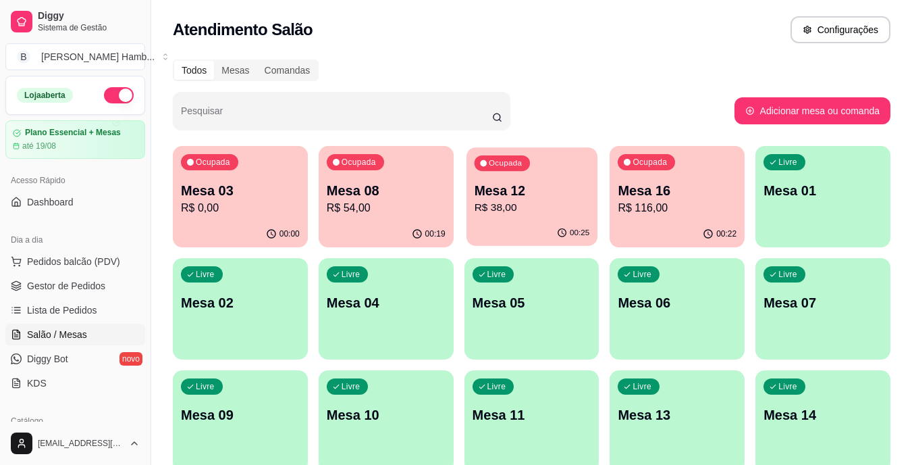
click at [544, 168] on div "Ocupada Mesa 12 R$ 38,00" at bounding box center [532, 183] width 131 height 73
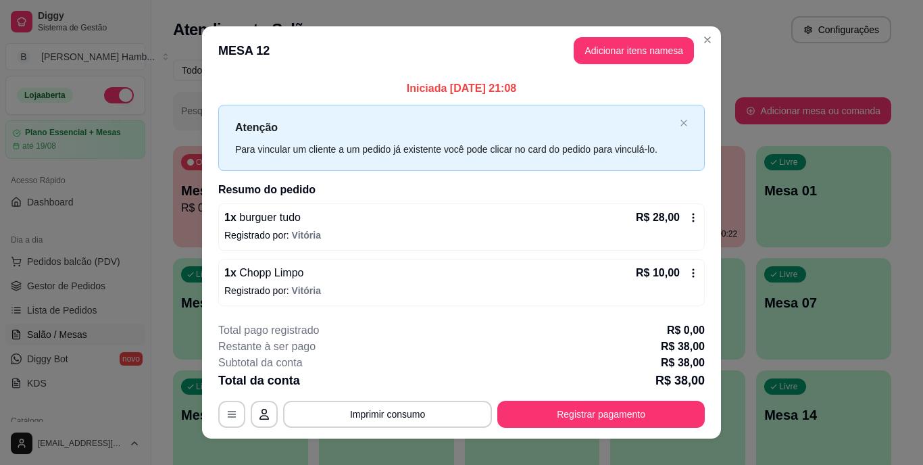
scroll to position [17, 0]
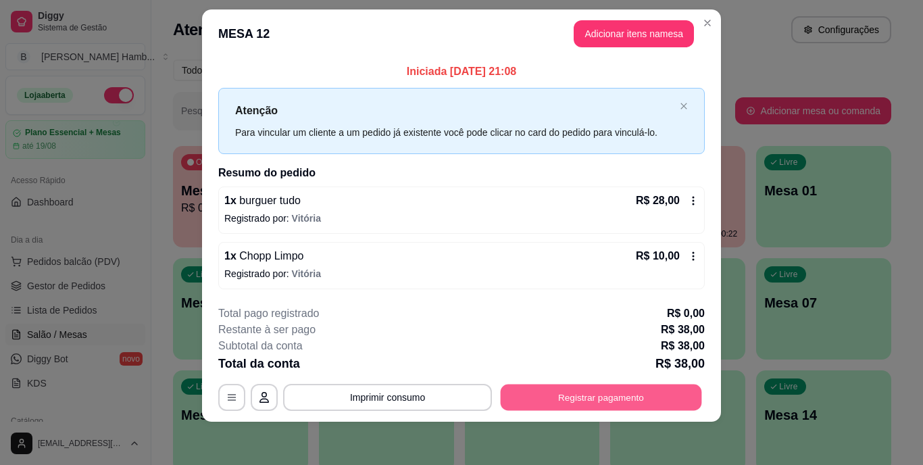
click at [587, 405] on button "Registrar pagamento" at bounding box center [600, 397] width 201 height 26
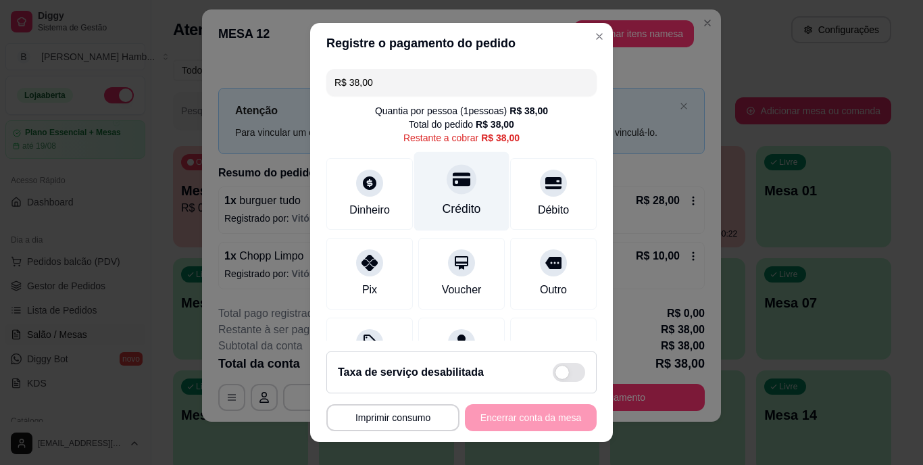
click at [467, 190] on div "Crédito" at bounding box center [461, 191] width 95 height 79
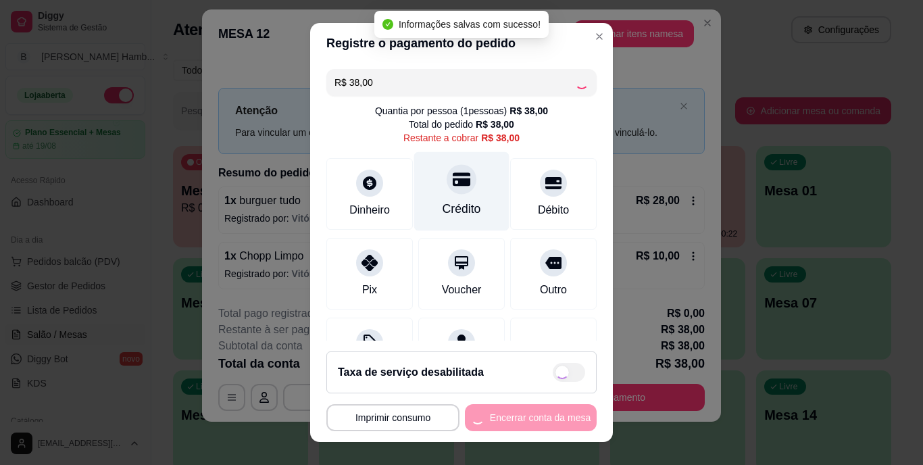
type input "R$ 0,00"
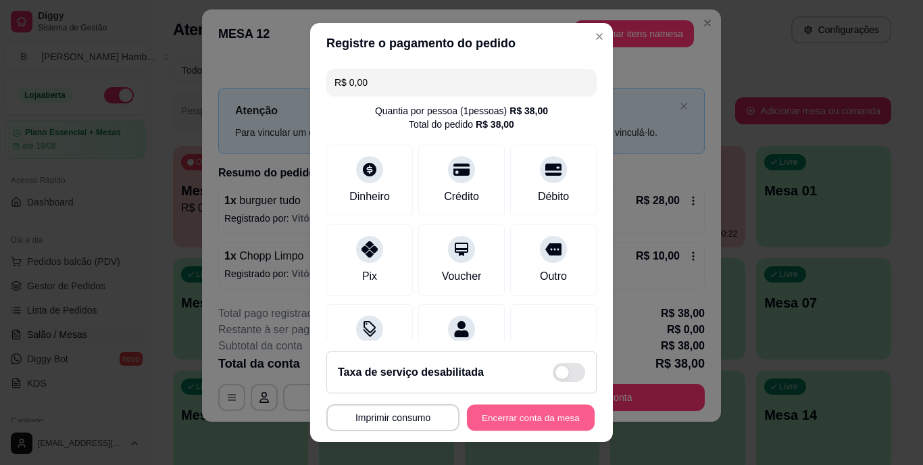
click at [504, 420] on button "Encerrar conta da mesa" at bounding box center [531, 417] width 128 height 26
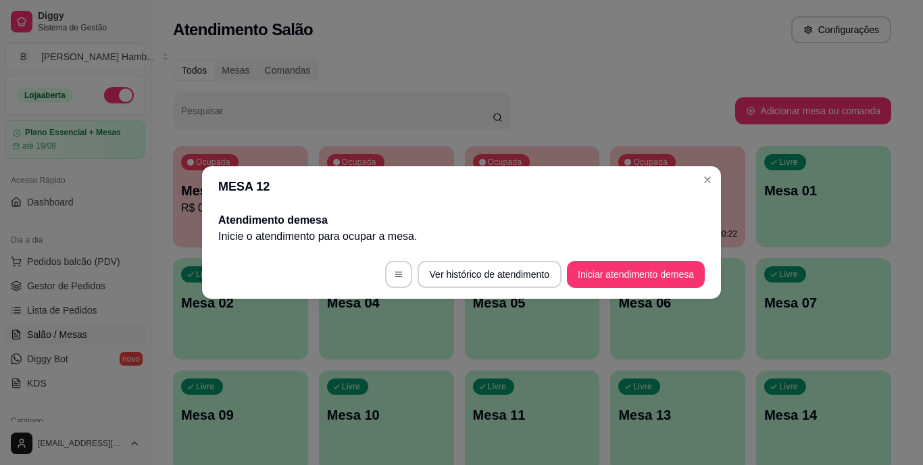
scroll to position [0, 0]
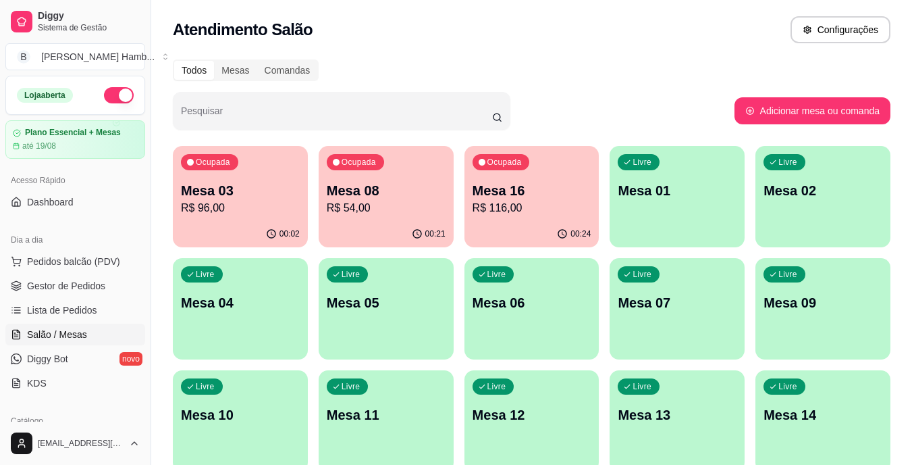
click at [250, 195] on p "Mesa 03" at bounding box center [240, 190] width 119 height 19
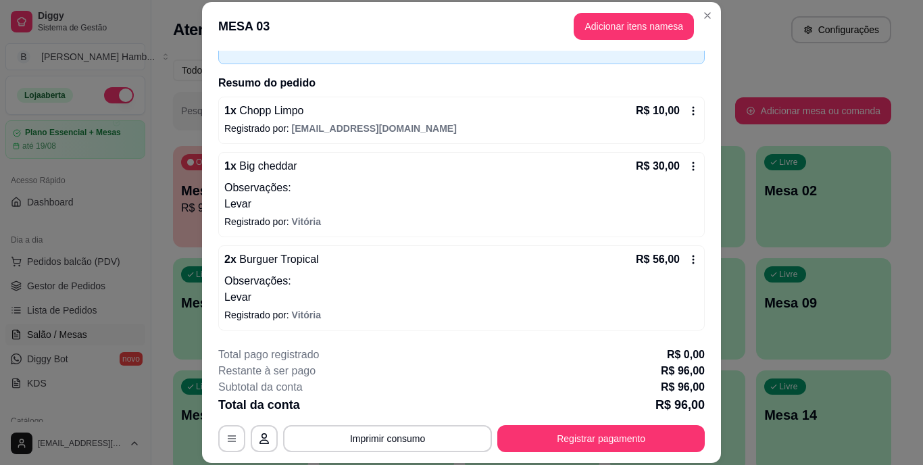
scroll to position [82, 0]
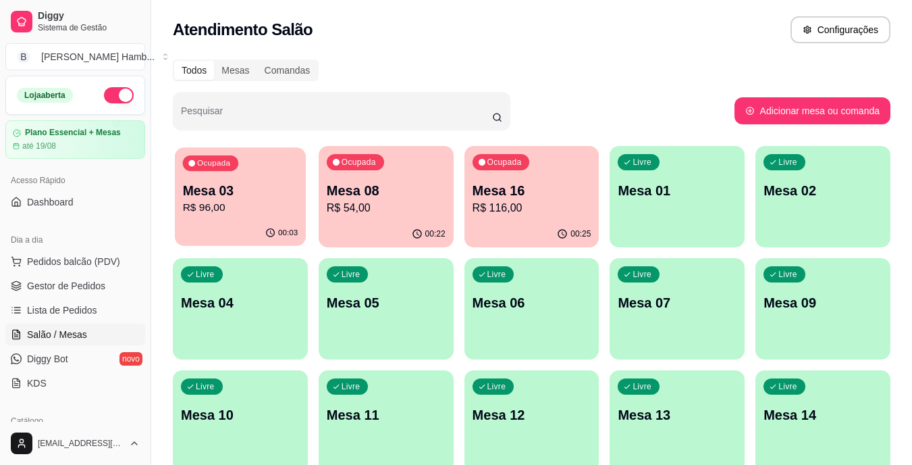
click at [240, 192] on p "Mesa 03" at bounding box center [240, 191] width 115 height 18
click at [395, 190] on p "Mesa 08" at bounding box center [385, 191] width 115 height 18
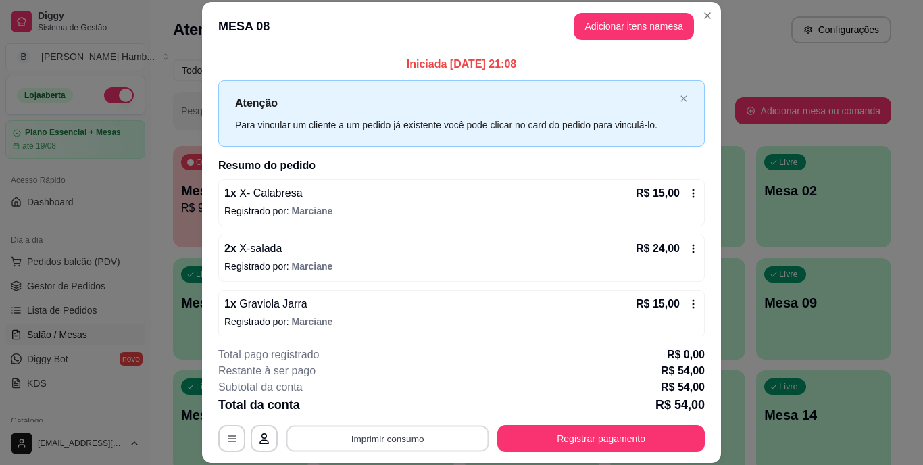
click at [411, 439] on button "Imprimir consumo" at bounding box center [387, 438] width 203 height 26
click at [388, 406] on button "IMPRESSORA" at bounding box center [386, 406] width 95 height 21
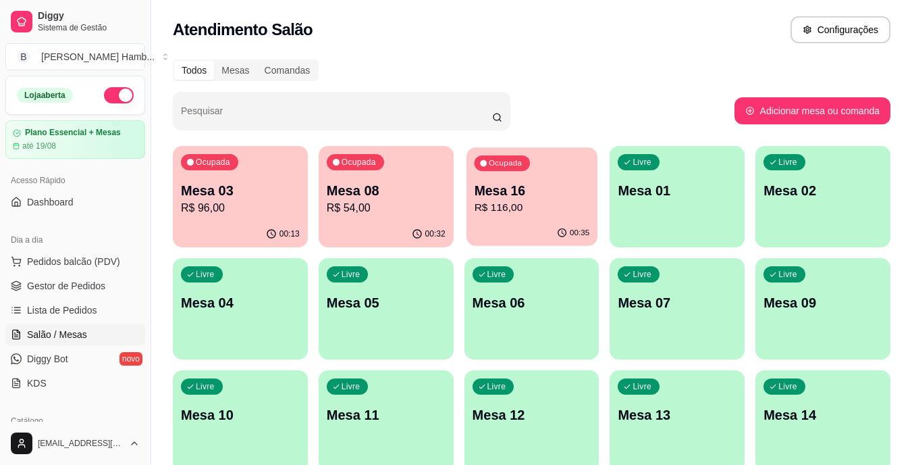
click at [539, 207] on p "R$ 116,00" at bounding box center [531, 208] width 115 height 16
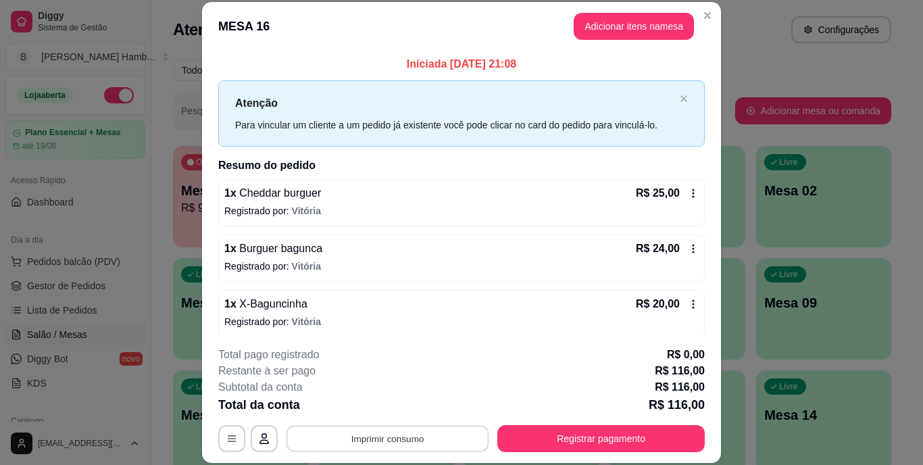
click at [372, 434] on button "Imprimir consumo" at bounding box center [387, 438] width 203 height 26
click at [384, 408] on button "IMPRESSORA" at bounding box center [386, 406] width 95 height 21
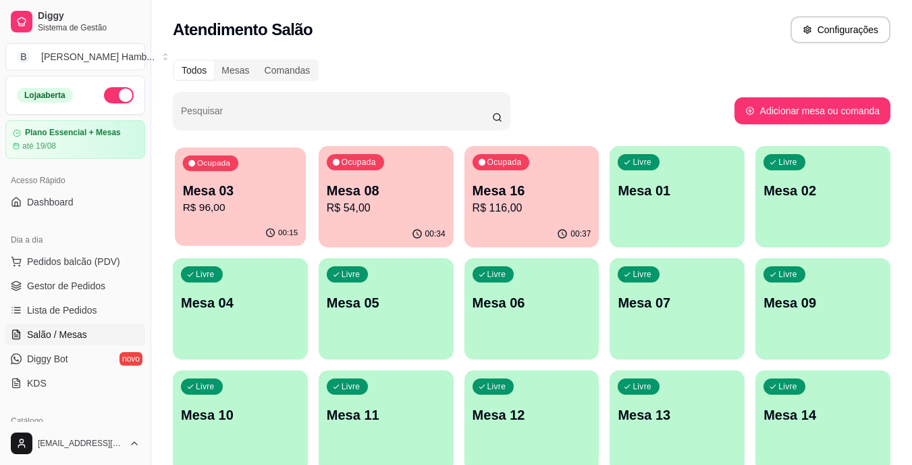
click at [213, 202] on p "R$ 96,00" at bounding box center [240, 208] width 115 height 16
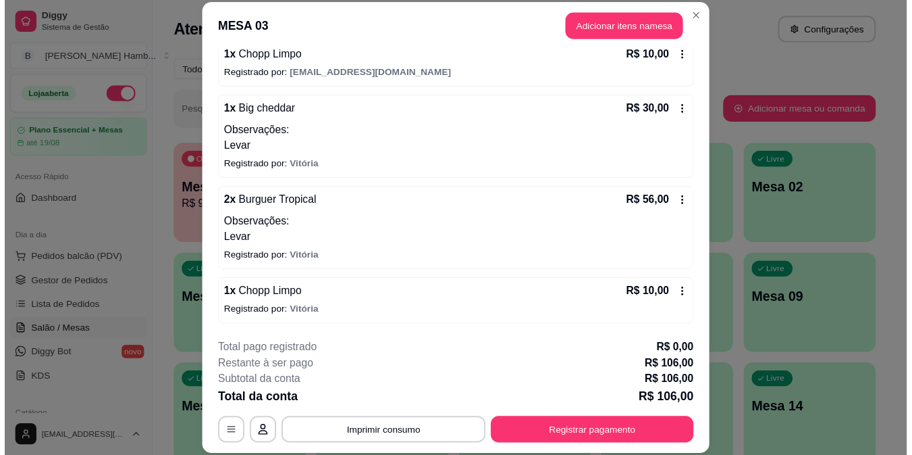
scroll to position [137, 0]
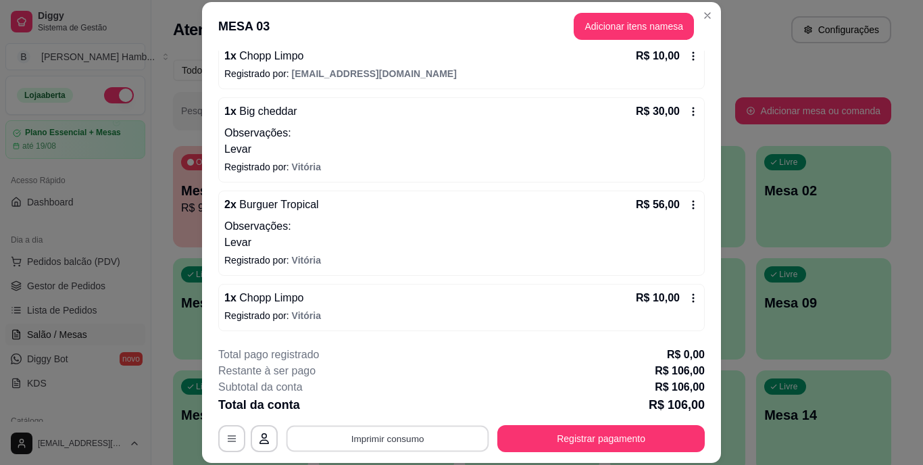
click at [453, 433] on button "Imprimir consumo" at bounding box center [387, 438] width 203 height 26
click at [412, 398] on button "IMPRESSORA" at bounding box center [386, 406] width 95 height 21
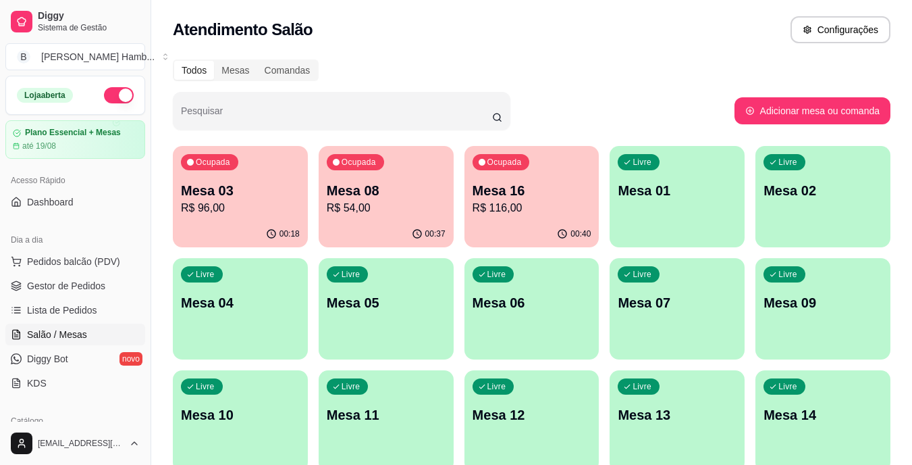
click at [98, 261] on span "Pedidos balcão (PDV)" at bounding box center [73, 262] width 93 height 14
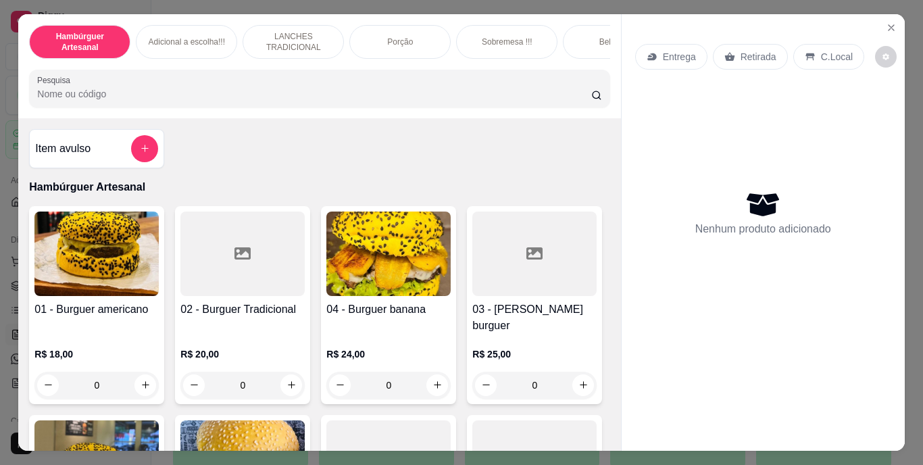
click at [294, 99] on input "Pesquisa" at bounding box center [314, 94] width 554 height 14
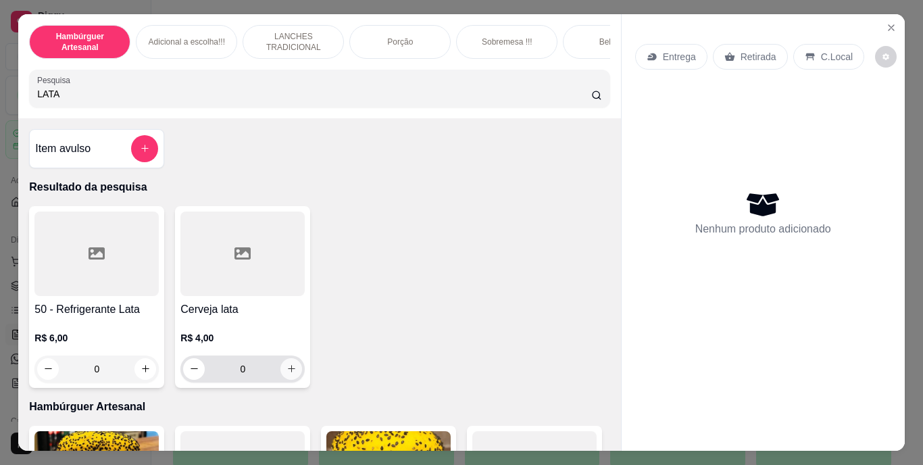
type input "LATA"
click at [286, 372] on icon "increase-product-quantity" at bounding box center [291, 368] width 10 height 10
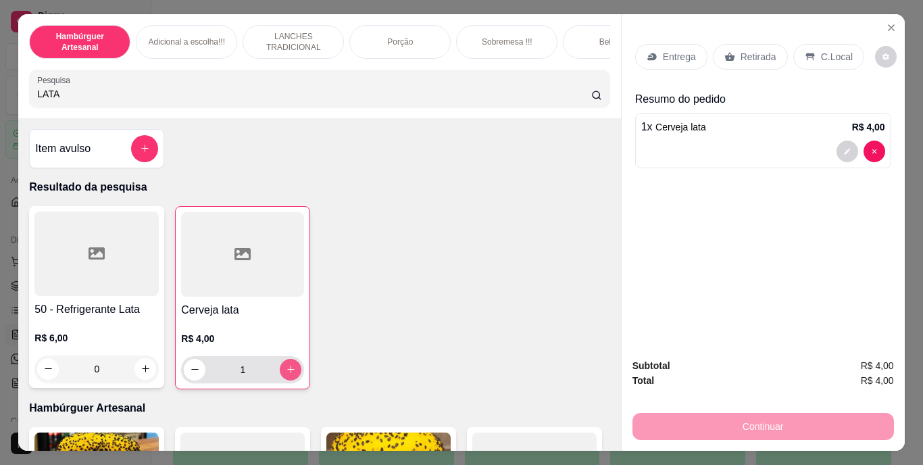
type input "1"
click at [729, 45] on div "Retirada" at bounding box center [750, 57] width 75 height 26
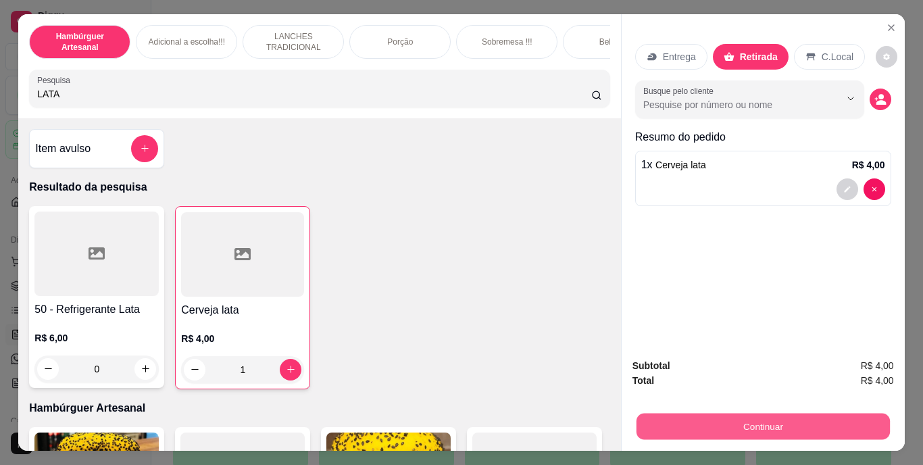
click at [711, 422] on button "Continuar" at bounding box center [762, 426] width 253 height 26
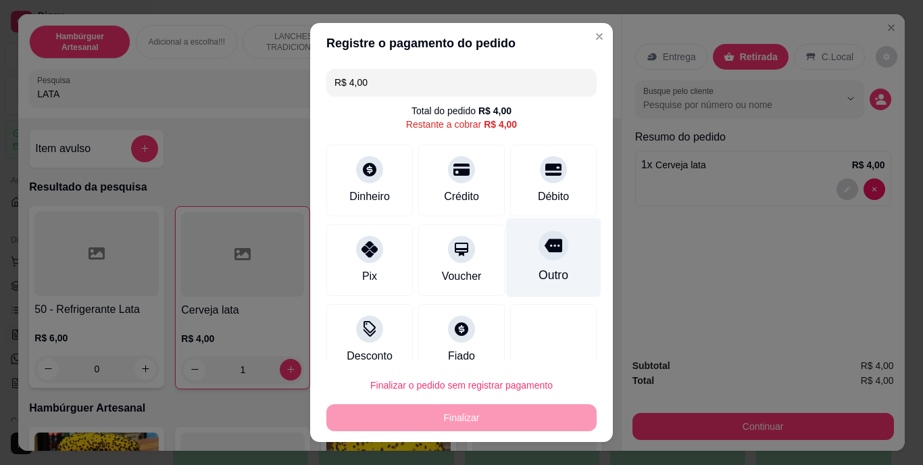
click at [550, 253] on div "Outro" at bounding box center [553, 257] width 95 height 79
type input "R$ 0,00"
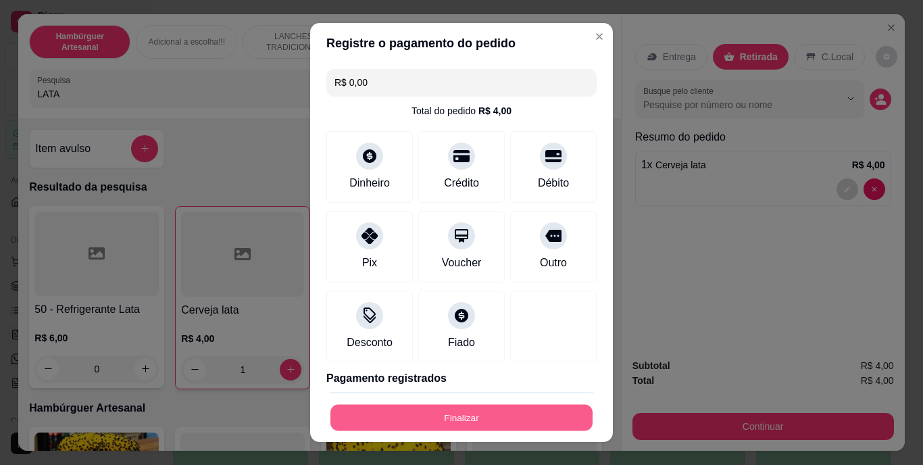
click at [505, 413] on button "Finalizar" at bounding box center [461, 417] width 262 height 26
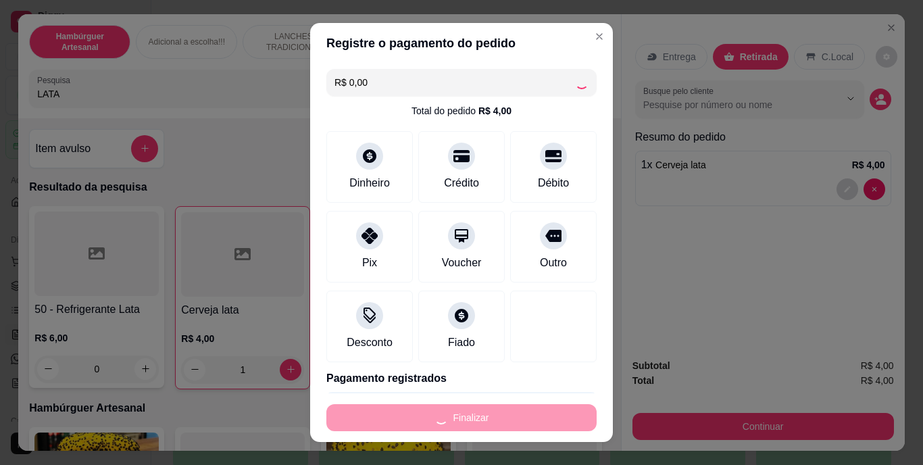
type input "0"
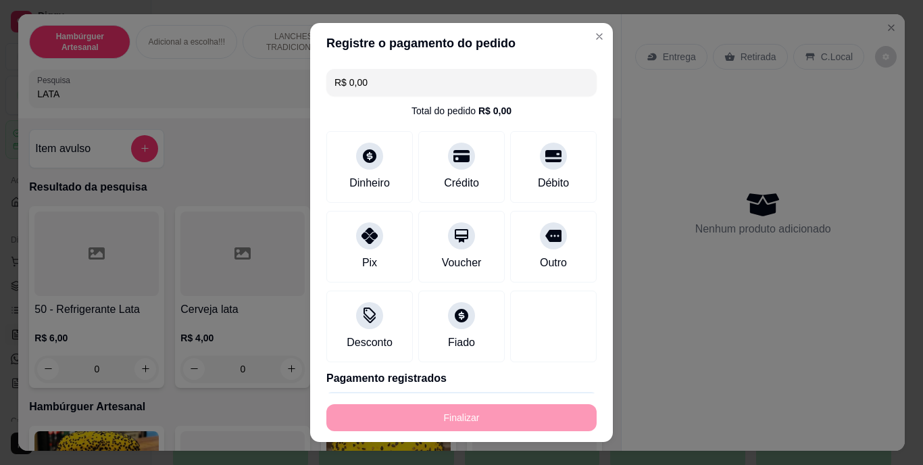
type input "-R$ 4,00"
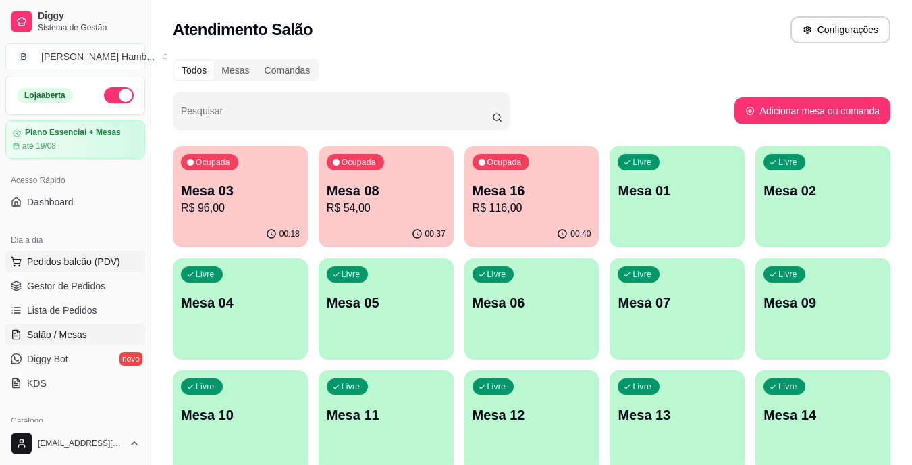
click at [86, 266] on span "Pedidos balcão (PDV)" at bounding box center [73, 262] width 93 height 14
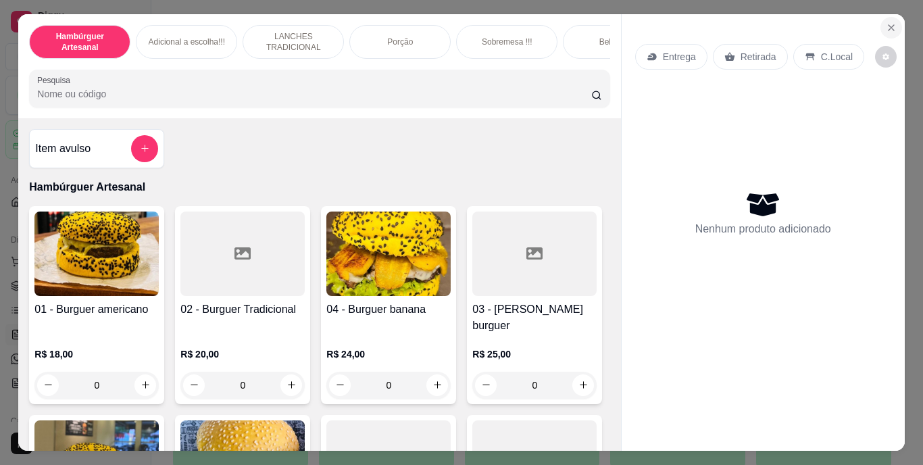
click at [888, 25] on icon "Close" at bounding box center [890, 27] width 5 height 5
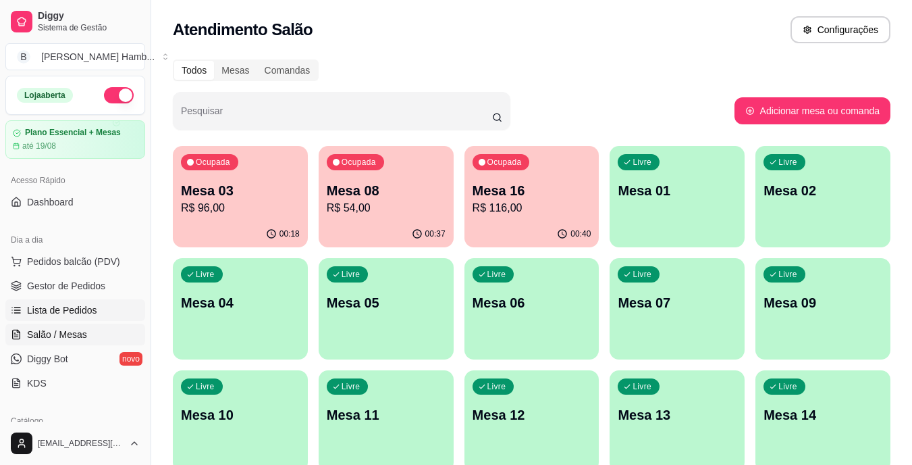
click at [43, 312] on span "Lista de Pedidos" at bounding box center [62, 310] width 70 height 14
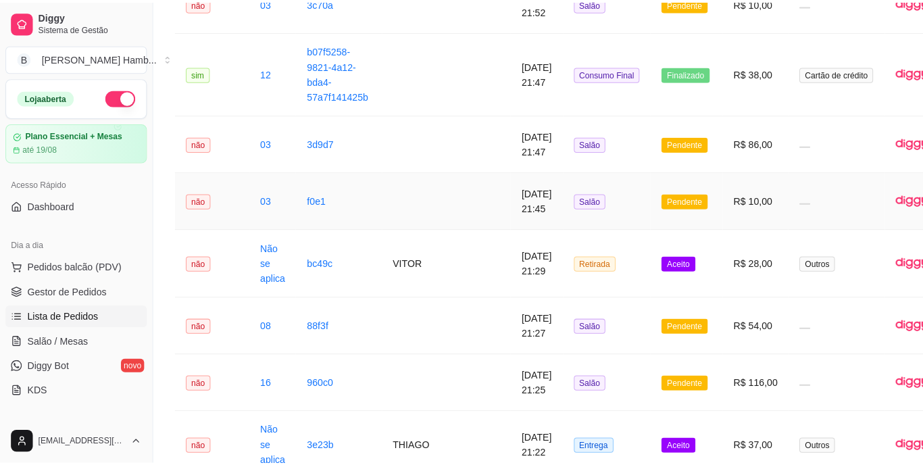
scroll to position [457, 0]
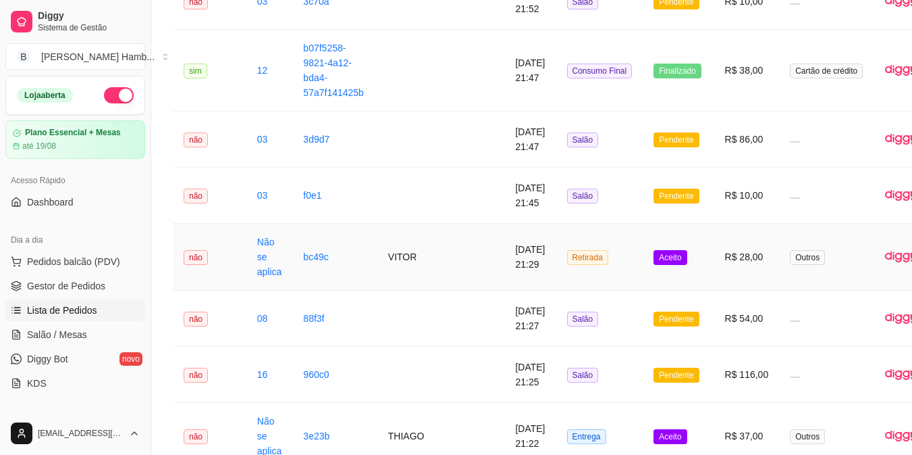
click at [577, 248] on td "Retirada" at bounding box center [600, 257] width 87 height 67
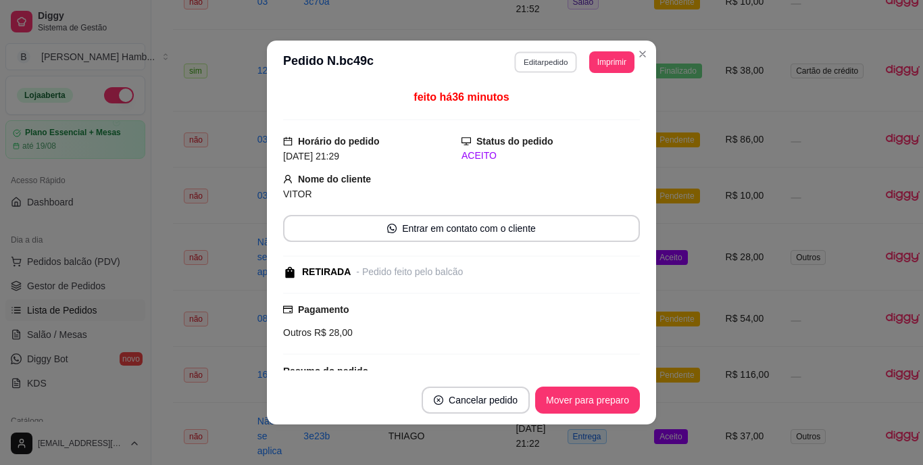
click at [550, 62] on button "Editar pedido" at bounding box center [546, 61] width 63 height 21
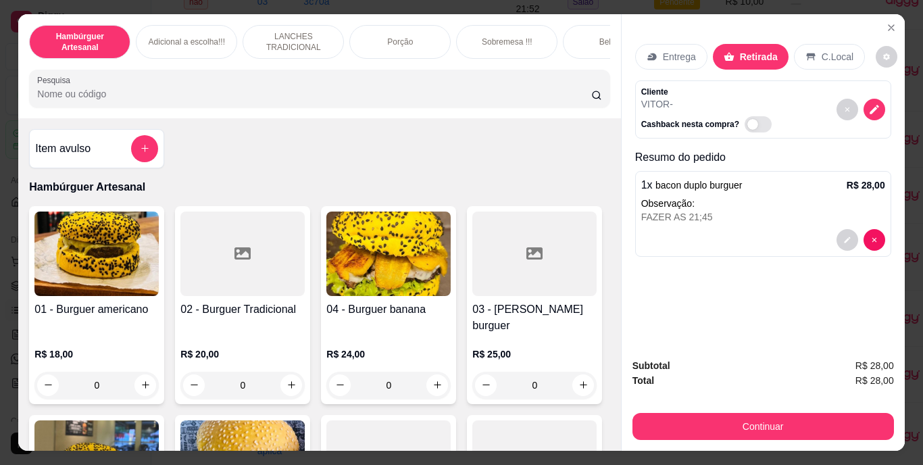
click at [530, 101] on input "Pesquisa" at bounding box center [314, 94] width 554 height 14
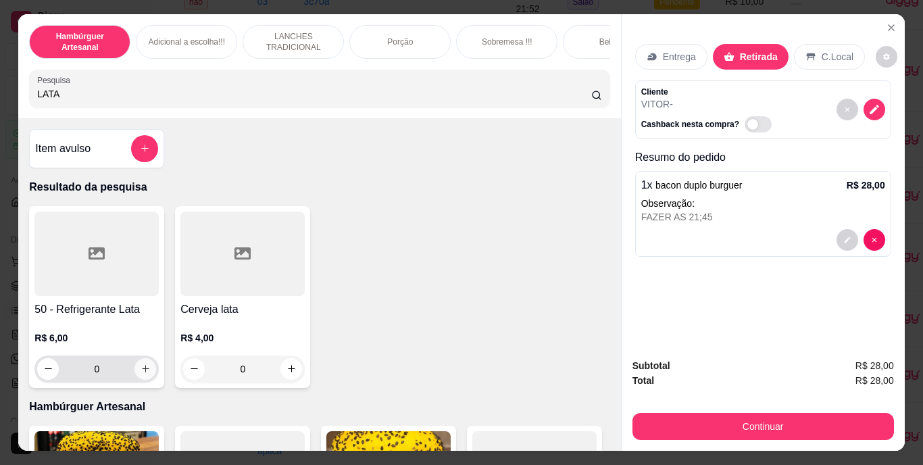
type input "LATA"
click at [140, 373] on icon "increase-product-quantity" at bounding box center [145, 368] width 10 height 10
type input "1"
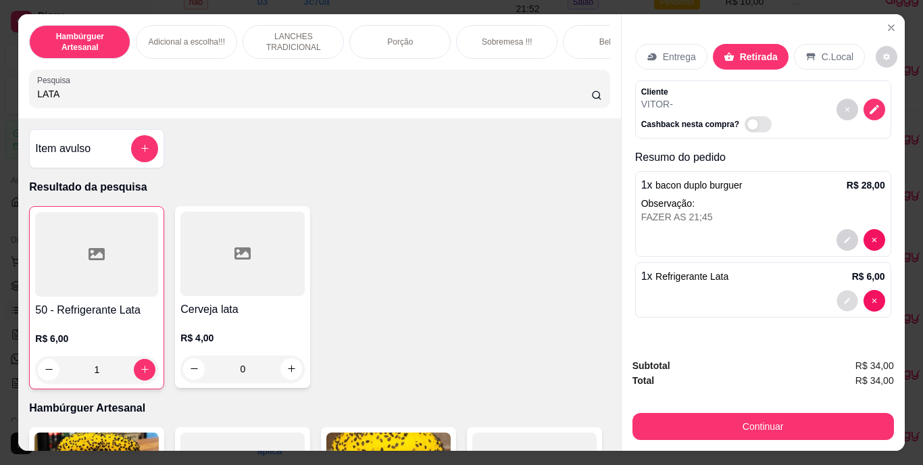
click at [836, 292] on button "decrease-product-quantity" at bounding box center [846, 300] width 21 height 21
click at [840, 290] on button "decrease-product-quantity" at bounding box center [846, 300] width 21 height 21
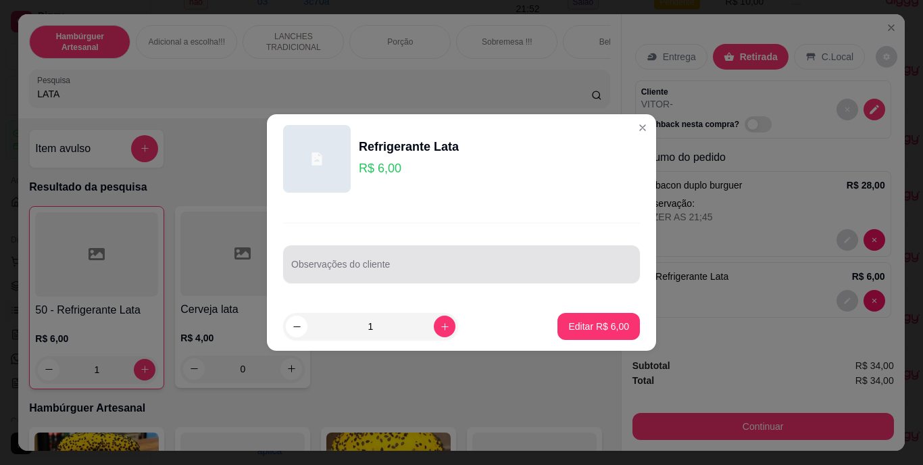
click at [600, 254] on div at bounding box center [461, 264] width 340 height 27
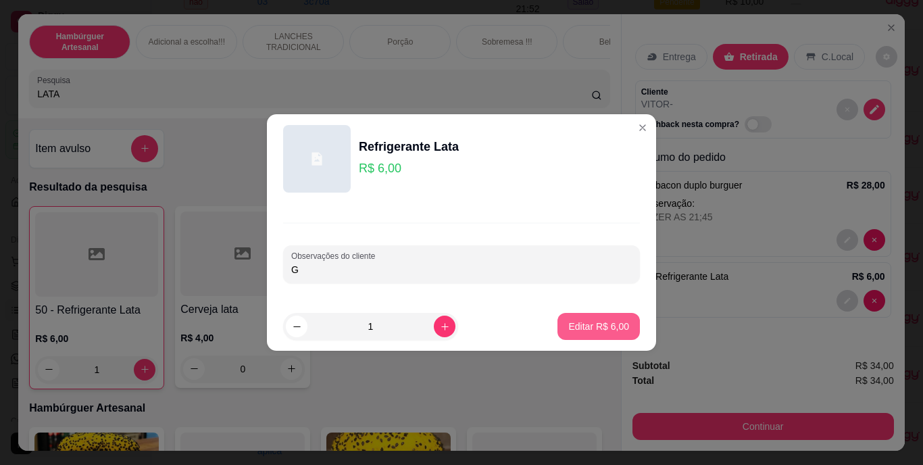
type input "G"
click at [594, 326] on p "Editar R$ 6,00" at bounding box center [598, 325] width 59 height 13
type input "0"
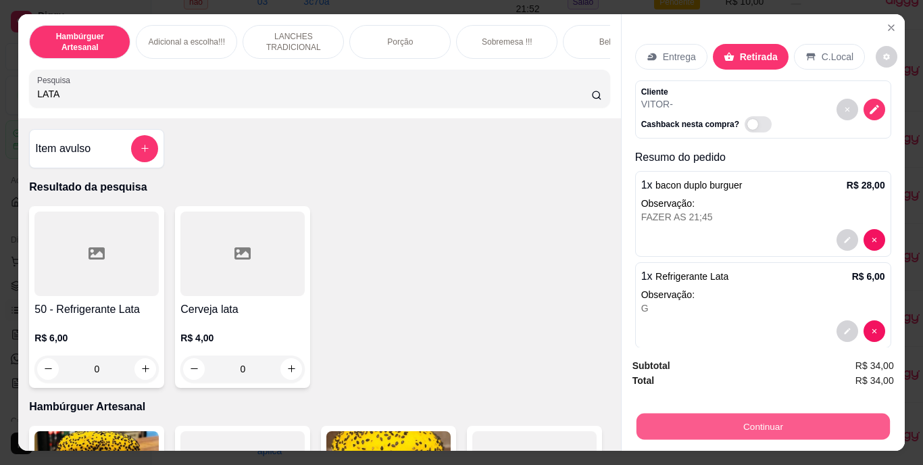
click at [707, 426] on button "Continuar" at bounding box center [762, 426] width 253 height 26
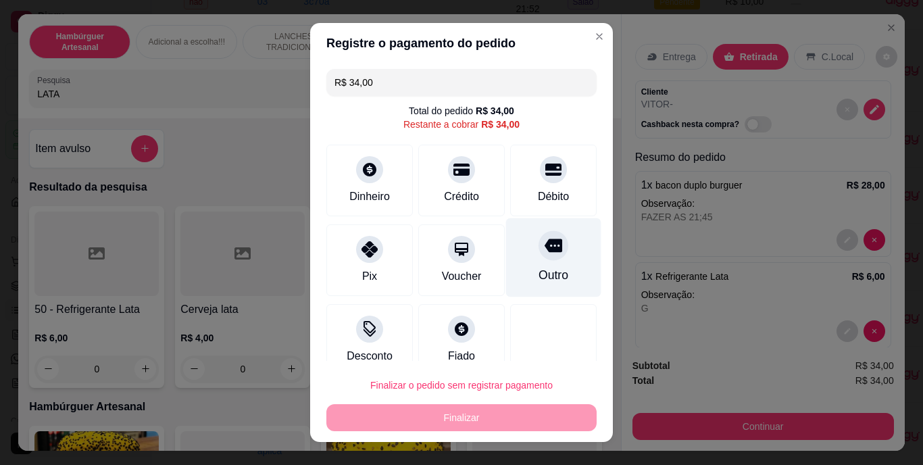
click at [544, 241] on icon at bounding box center [553, 246] width 18 height 14
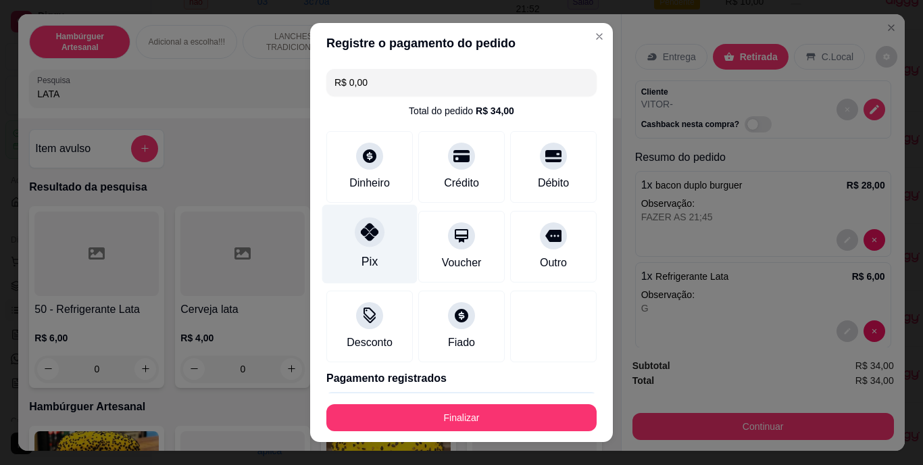
click at [346, 236] on div "Pix" at bounding box center [369, 244] width 95 height 79
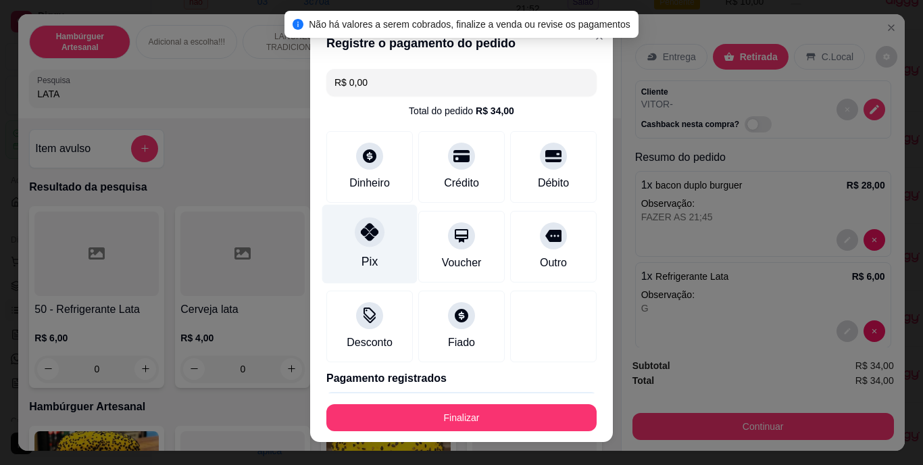
click at [346, 236] on div "Pix" at bounding box center [369, 244] width 95 height 79
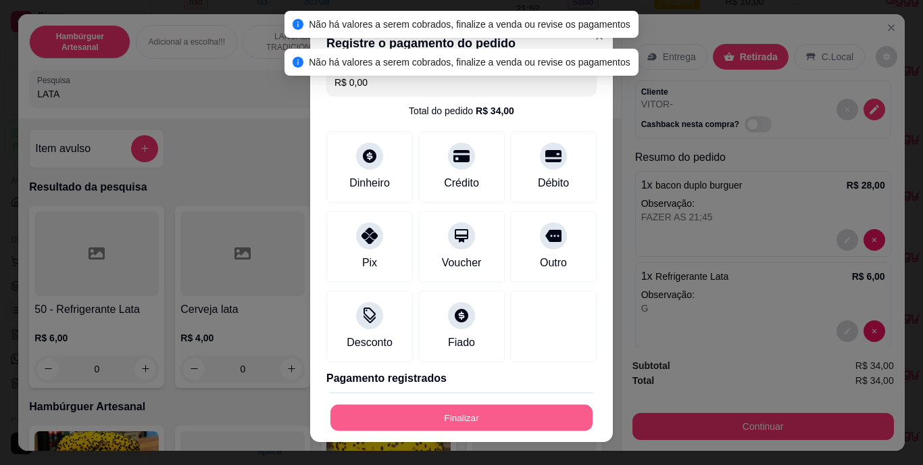
click at [427, 414] on button "Finalizar" at bounding box center [461, 417] width 262 height 26
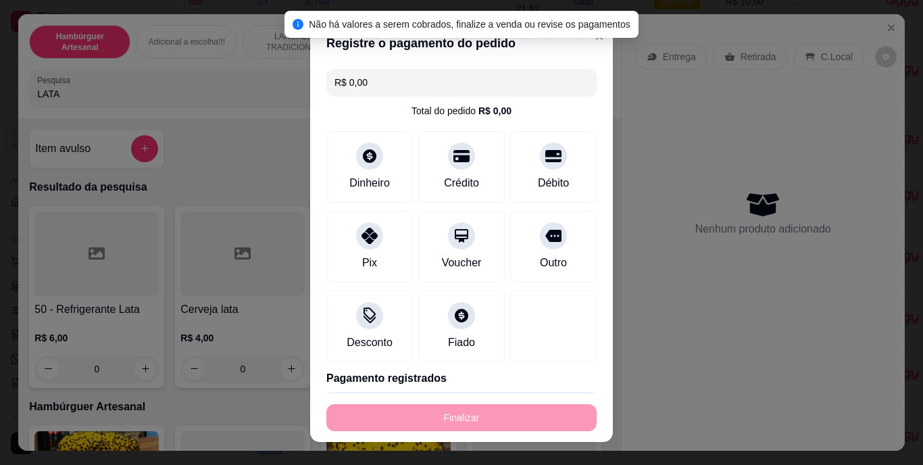
type input "-R$ 34,00"
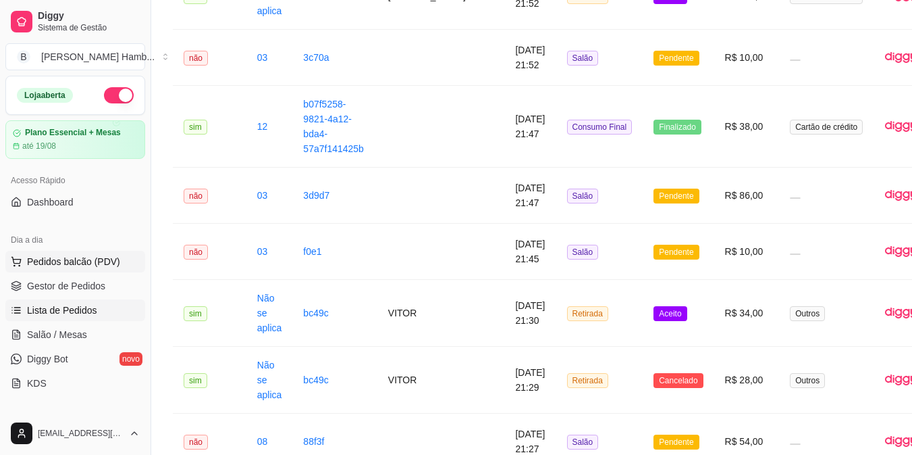
click at [99, 255] on span "Pedidos balcão (PDV)" at bounding box center [73, 262] width 93 height 14
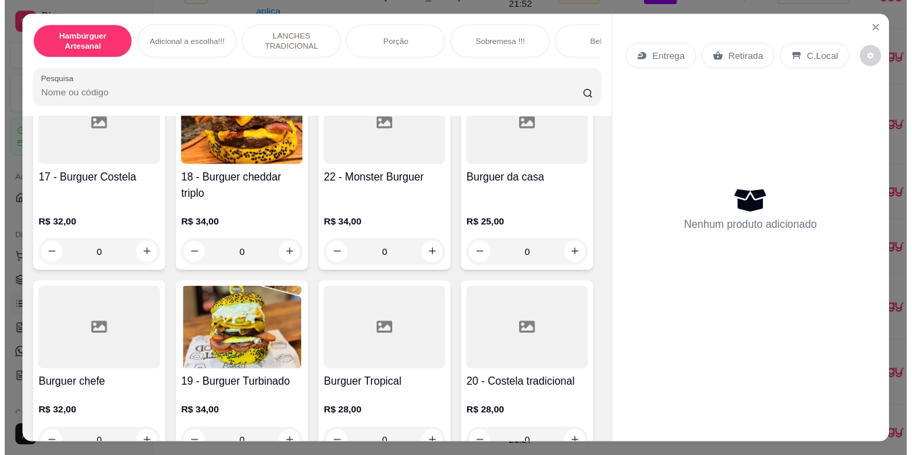
scroll to position [1025, 0]
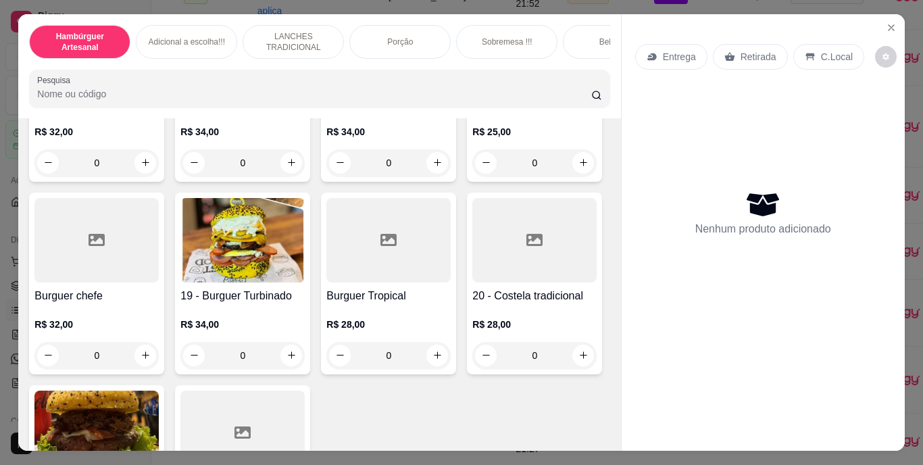
type input "1"
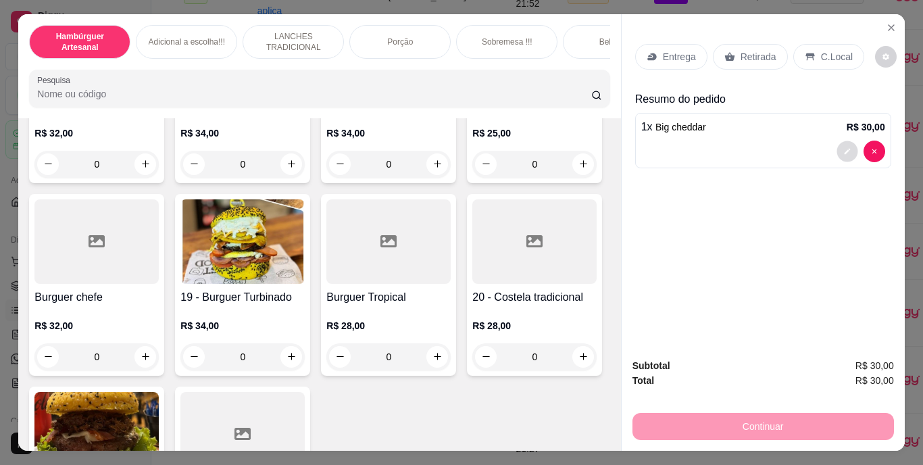
click at [844, 148] on icon "decrease-product-quantity" at bounding box center [847, 151] width 6 height 6
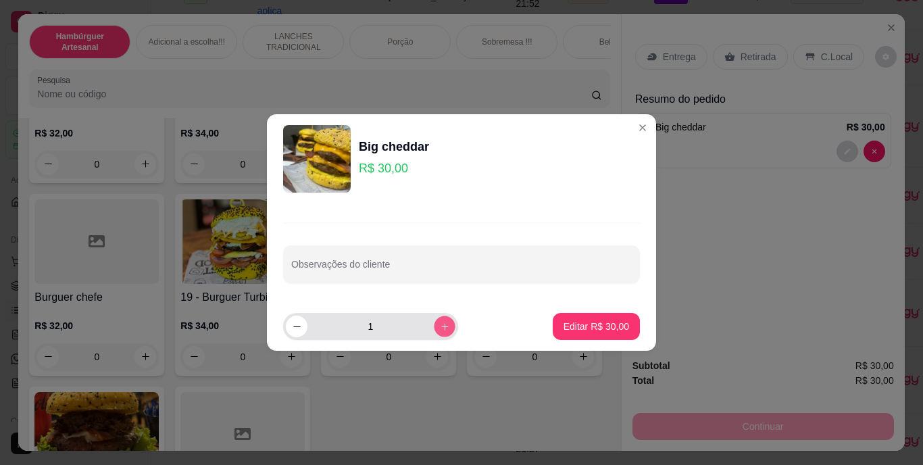
click at [441, 325] on icon "increase-product-quantity" at bounding box center [444, 326] width 7 height 7
type input "2"
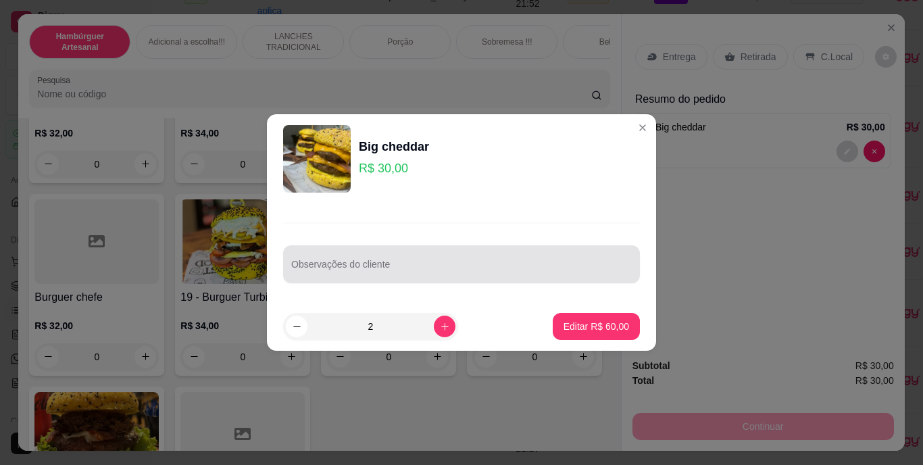
click at [469, 259] on div at bounding box center [461, 264] width 340 height 27
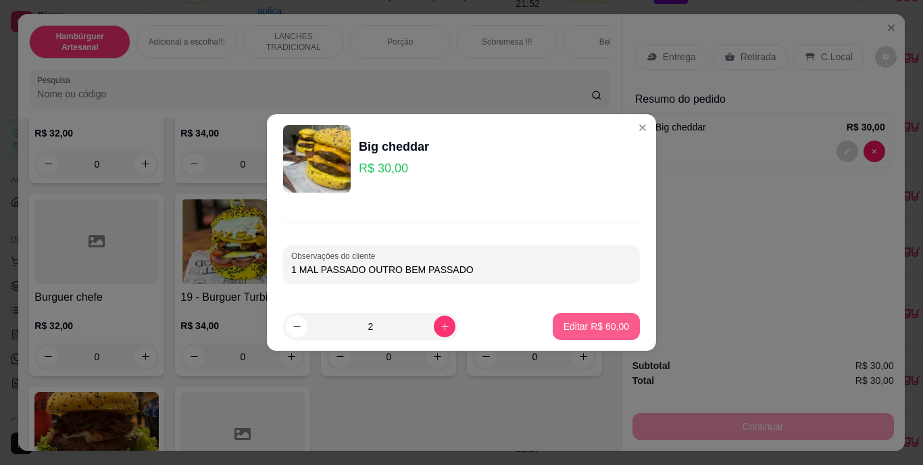
type input "1 MAL PASSADO OUTRO BEM PASSADO"
click at [569, 322] on p "Editar R$ 60,00" at bounding box center [595, 325] width 63 height 13
type input "0"
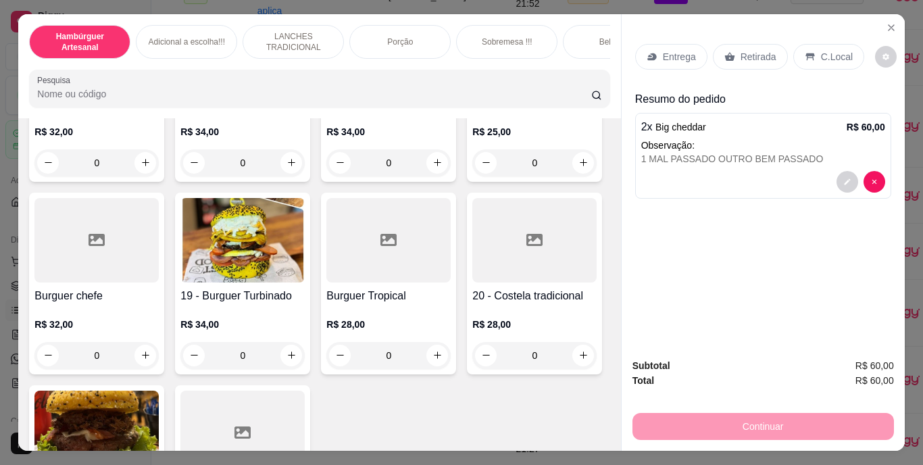
click at [761, 44] on div "Retirada" at bounding box center [750, 57] width 75 height 26
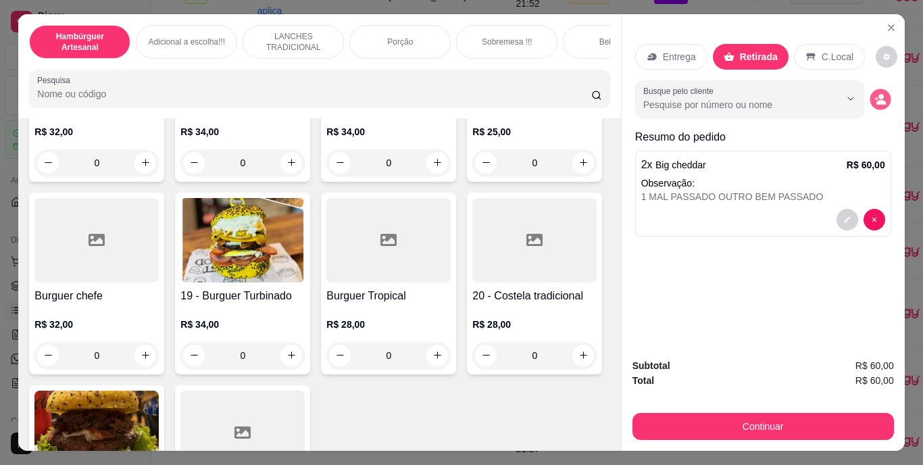
click at [878, 94] on circle "decrease-product-quantity" at bounding box center [880, 96] width 5 height 5
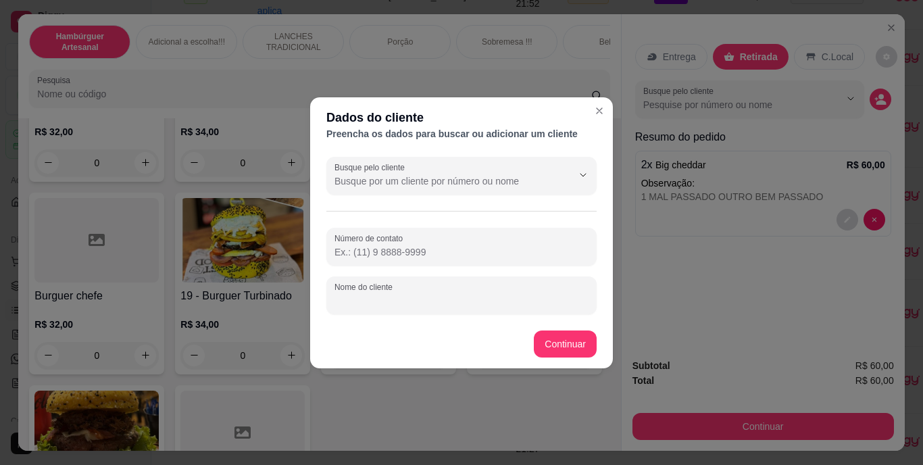
click at [540, 295] on input "Nome do cliente" at bounding box center [461, 301] width 254 height 14
type input "MARCOS"
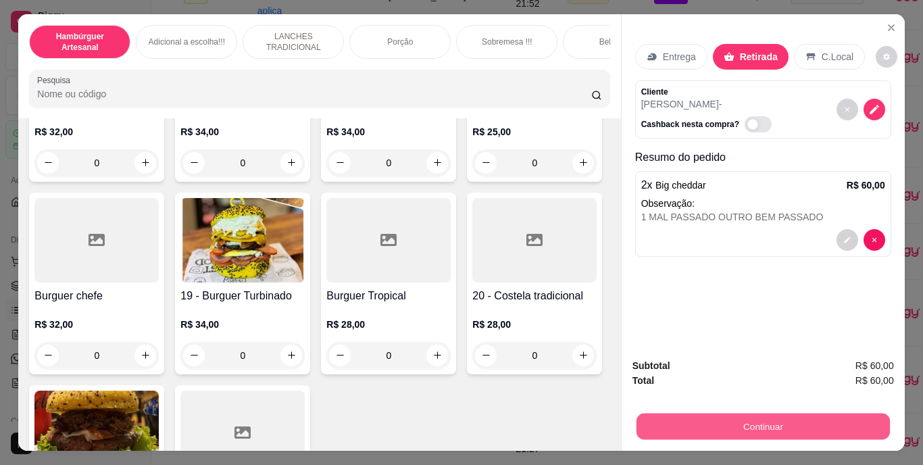
click at [679, 413] on button "Continuar" at bounding box center [762, 426] width 253 height 26
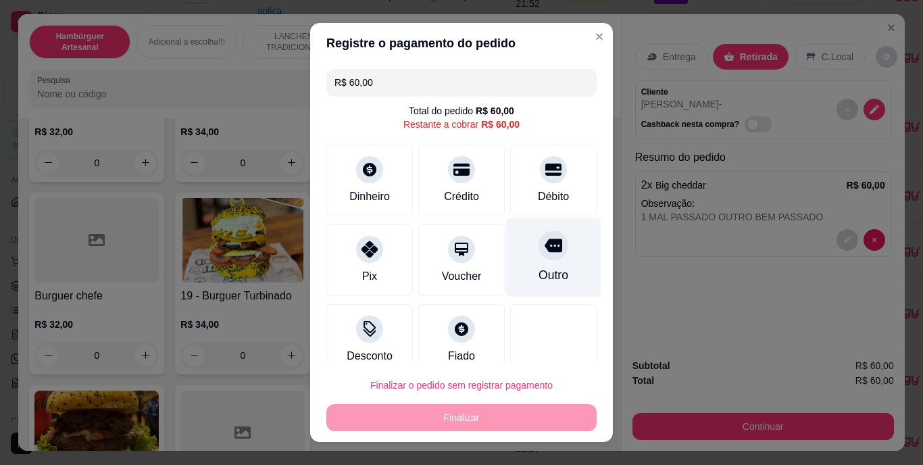
click at [515, 267] on div "Outro" at bounding box center [553, 257] width 95 height 79
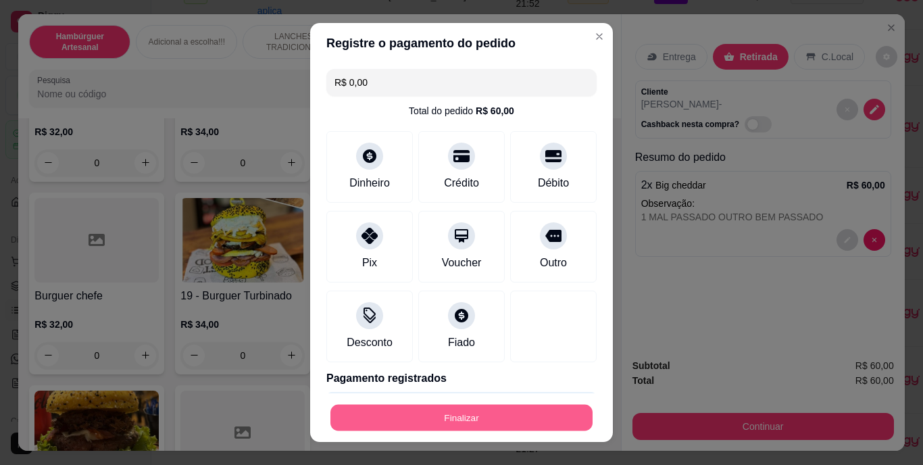
click at [488, 411] on button "Finalizar" at bounding box center [461, 417] width 262 height 26
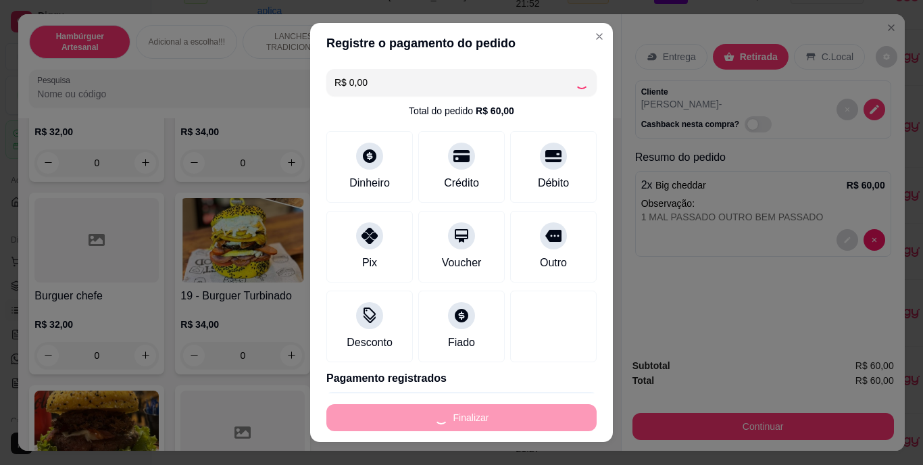
click at [488, 411] on div "Finalizar" at bounding box center [461, 417] width 270 height 27
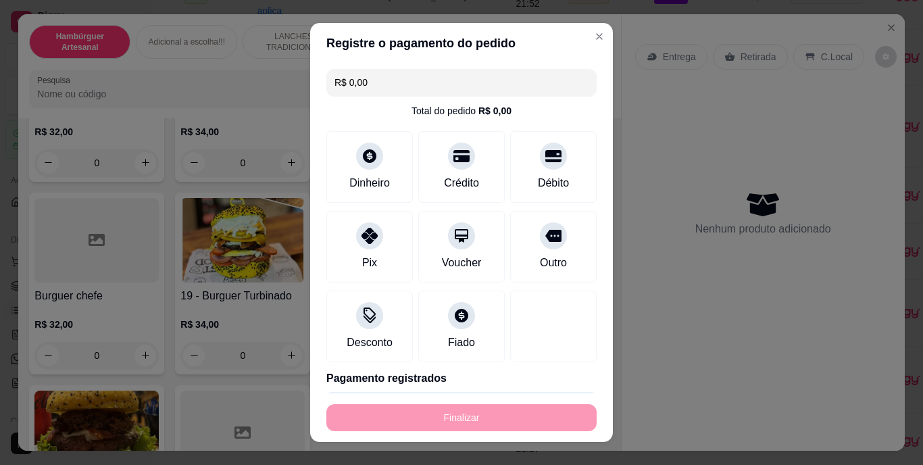
type input "-R$ 60,00"
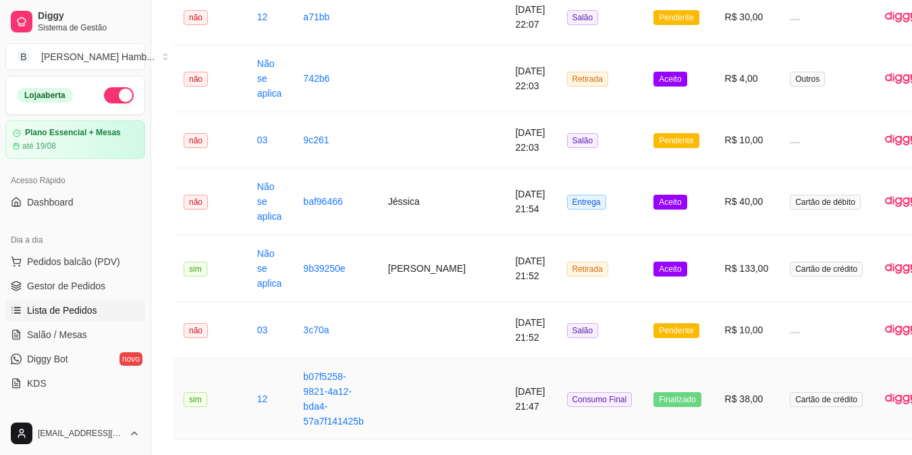
scroll to position [242, 0]
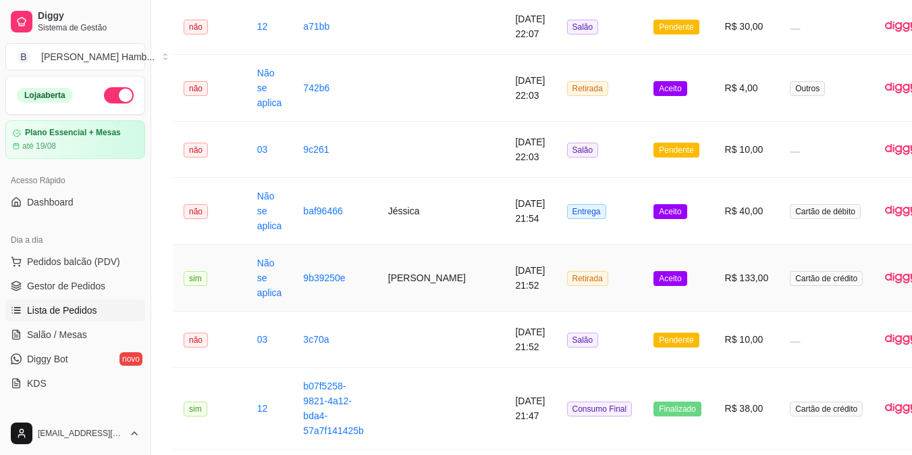
click at [557, 290] on td "Retirada" at bounding box center [600, 277] width 87 height 67
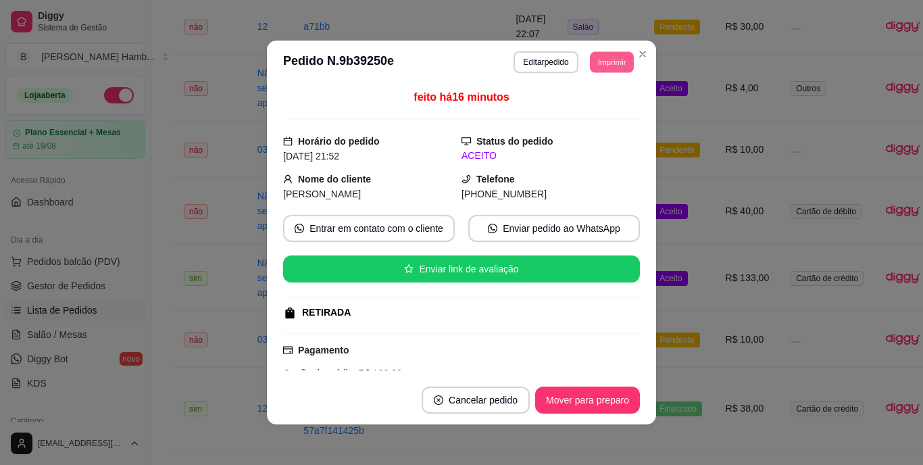
click at [596, 58] on button "Imprimir" at bounding box center [612, 61] width 44 height 21
click at [590, 105] on button "IMPRESSORA" at bounding box center [581, 109] width 95 height 21
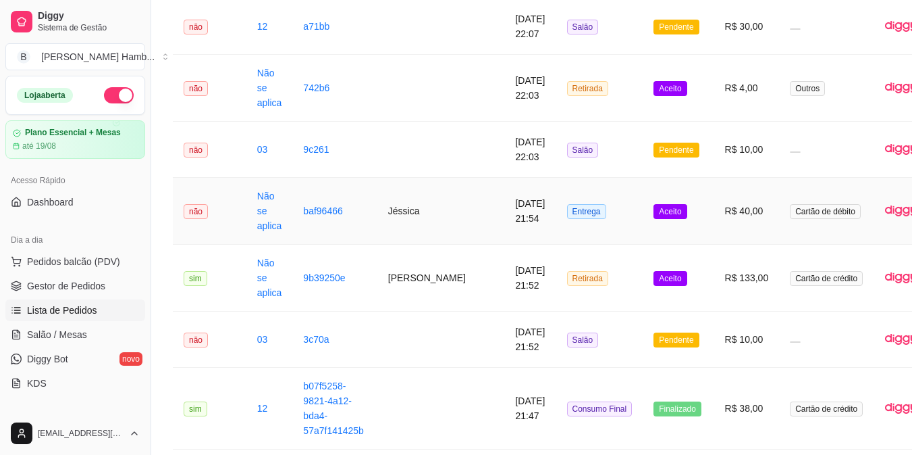
click at [557, 222] on td "Entrega" at bounding box center [600, 211] width 87 height 67
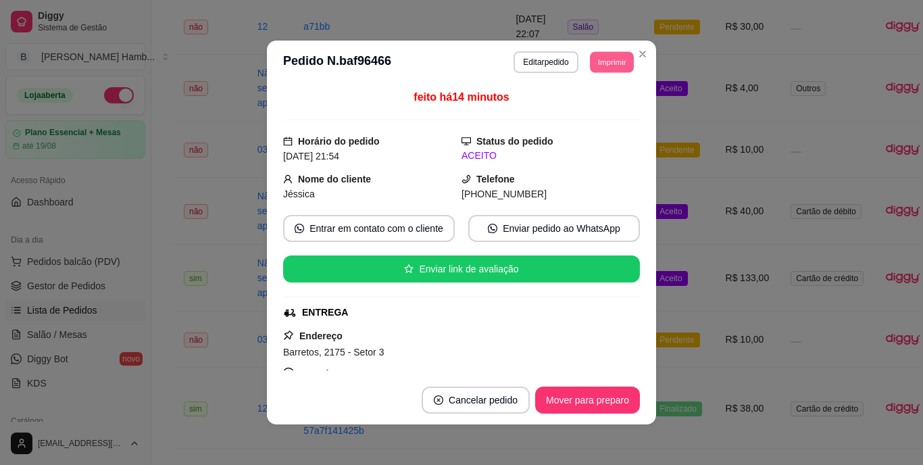
click at [590, 58] on button "Imprimir" at bounding box center [612, 61] width 44 height 21
click at [579, 104] on button "IMPRESSORA" at bounding box center [581, 110] width 98 height 22
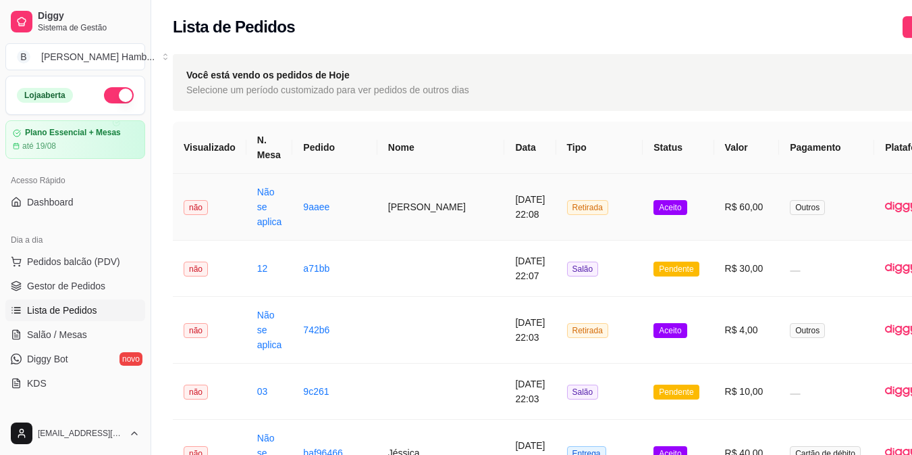
scroll to position [0, 68]
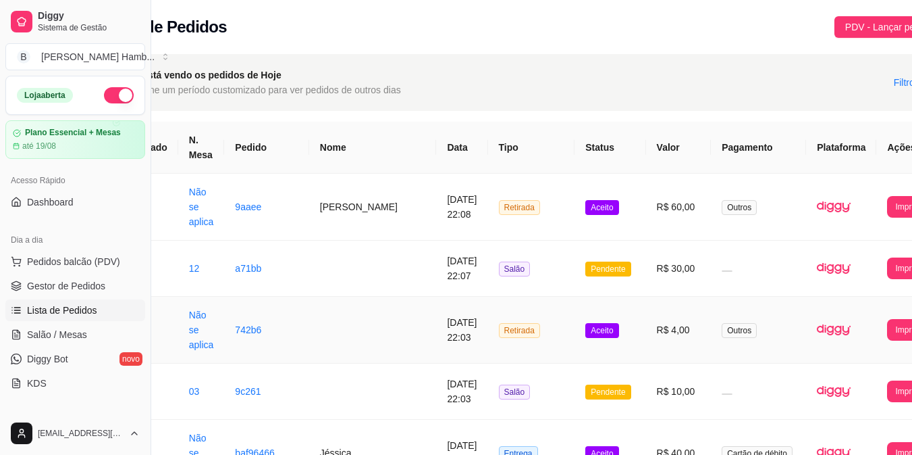
click at [746, 337] on td "Outros" at bounding box center [758, 329] width 95 height 67
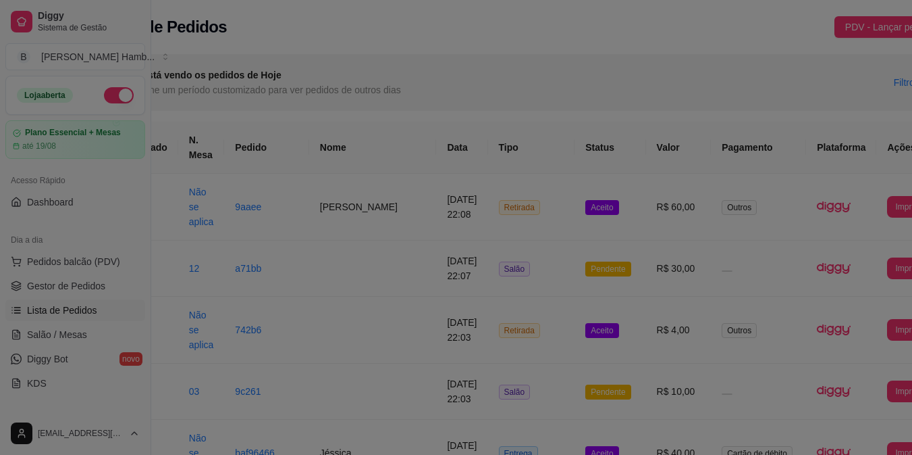
scroll to position [0, 58]
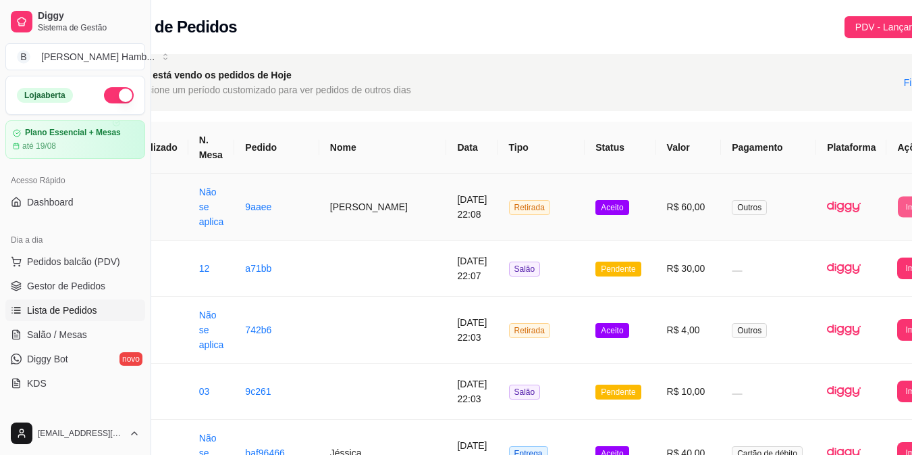
click at [898, 207] on button "Imprimir" at bounding box center [920, 206] width 44 height 21
click at [848, 263] on button "IMPRESSORA" at bounding box center [852, 267] width 71 height 21
click at [105, 285] on link "Gestor de Pedidos" at bounding box center [75, 286] width 140 height 22
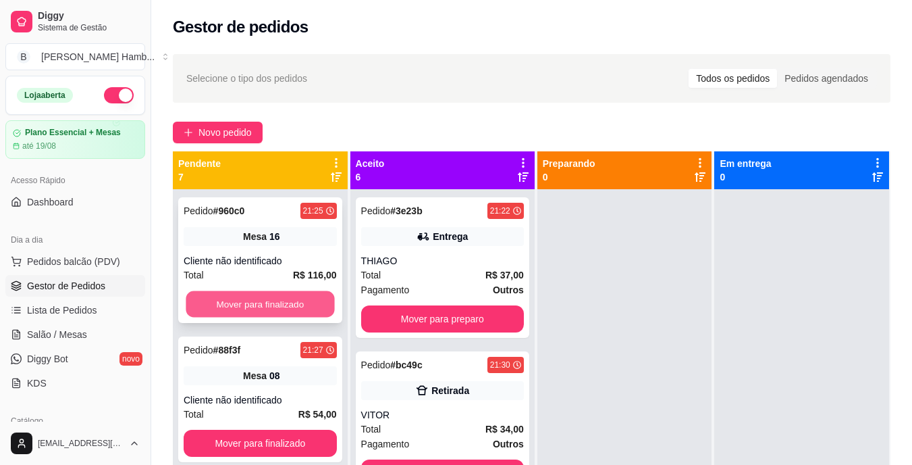
click at [287, 299] on button "Mover para finalizado" at bounding box center [260, 304] width 149 height 26
click at [287, 299] on button "Mover para finalizado" at bounding box center [260, 303] width 153 height 27
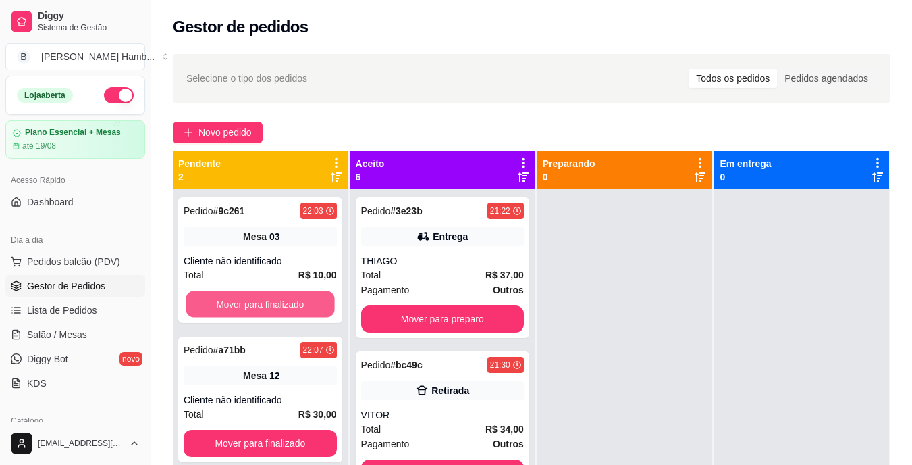
click at [287, 299] on button "Mover para finalizado" at bounding box center [260, 304] width 149 height 26
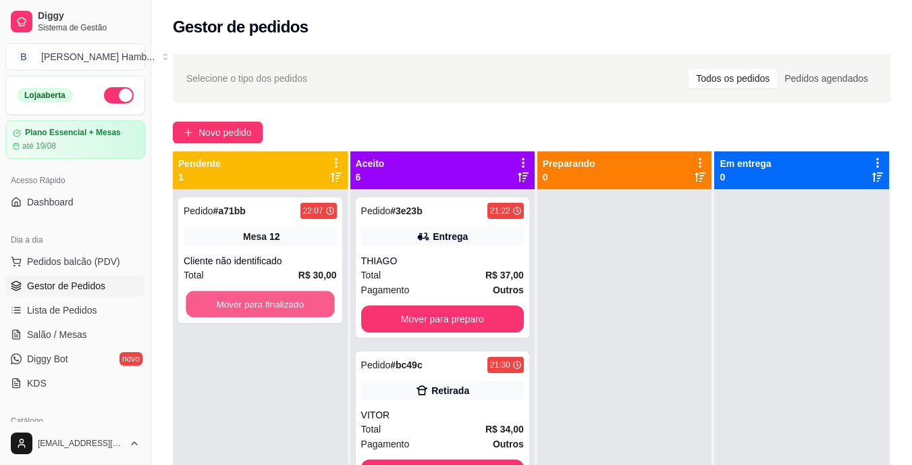
click at [287, 299] on button "Mover para finalizado" at bounding box center [260, 304] width 149 height 26
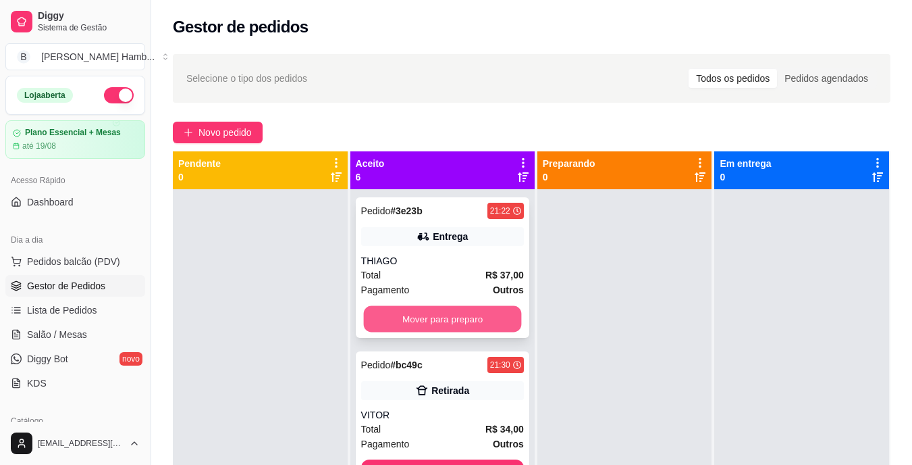
click at [398, 311] on button "Mover para preparo" at bounding box center [442, 319] width 158 height 26
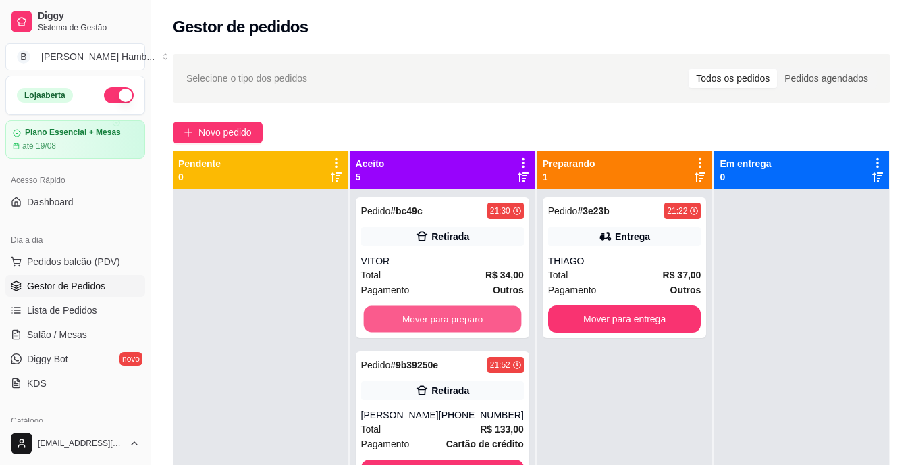
click at [398, 311] on button "Mover para preparo" at bounding box center [442, 319] width 158 height 26
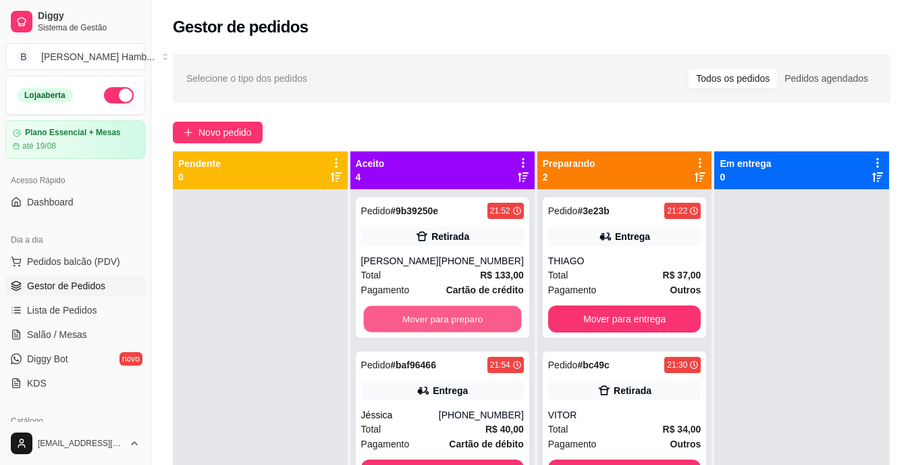
click at [398, 311] on button "Mover para preparo" at bounding box center [442, 319] width 158 height 26
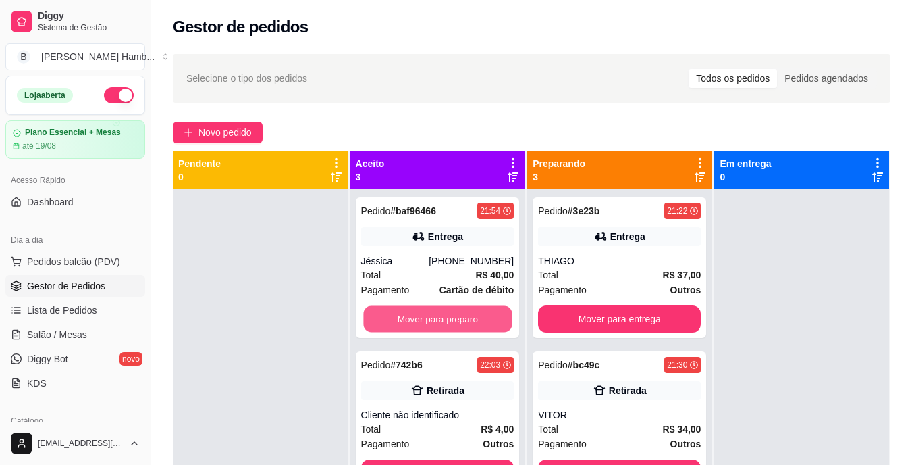
click at [398, 311] on button "Mover para preparo" at bounding box center [437, 319] width 149 height 26
click at [398, 311] on div "Mover para preparo" at bounding box center [437, 318] width 153 height 27
click at [448, 326] on button "Mover para preparo" at bounding box center [437, 319] width 149 height 26
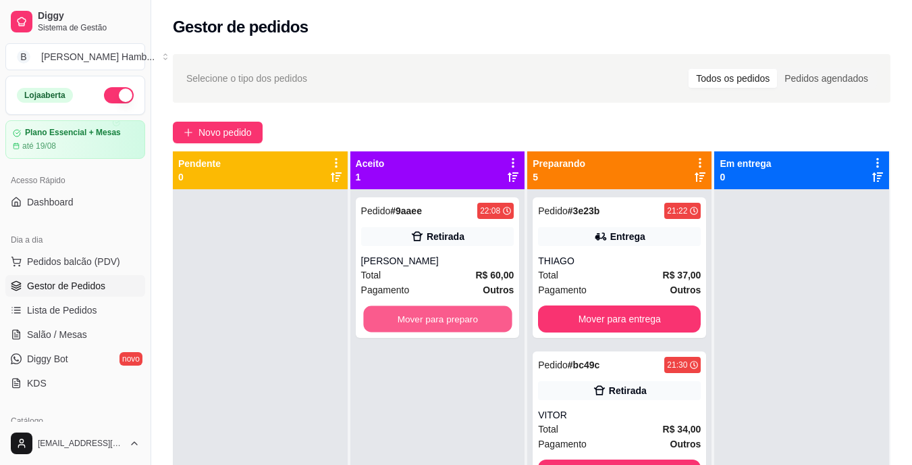
click at [453, 314] on button "Mover para preparo" at bounding box center [437, 319] width 149 height 26
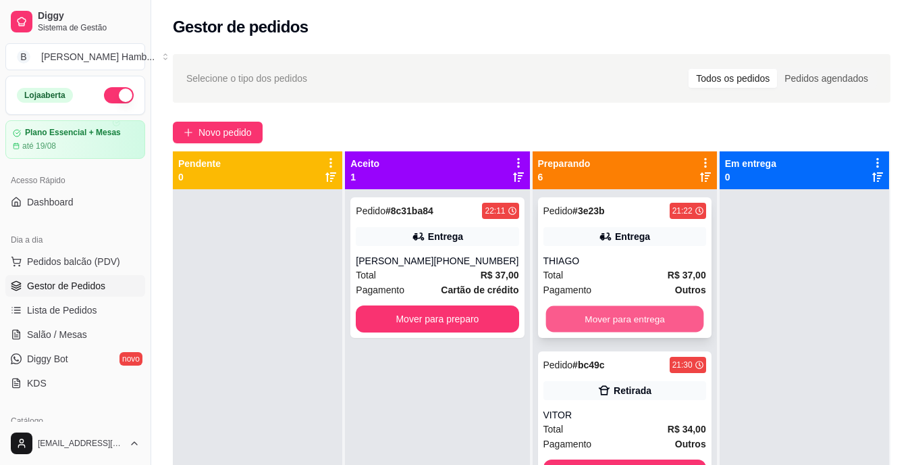
click at [575, 321] on button "Mover para entrega" at bounding box center [625, 319] width 158 height 26
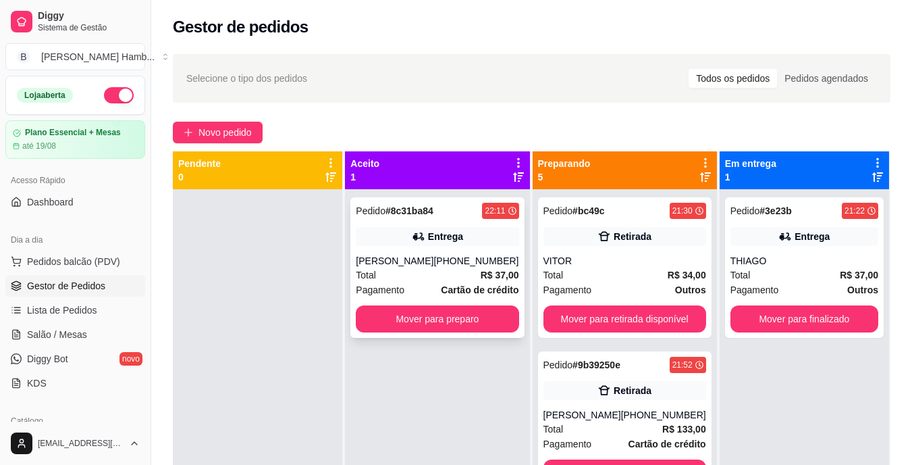
click at [409, 264] on div "Linda" at bounding box center [395, 261] width 78 height 14
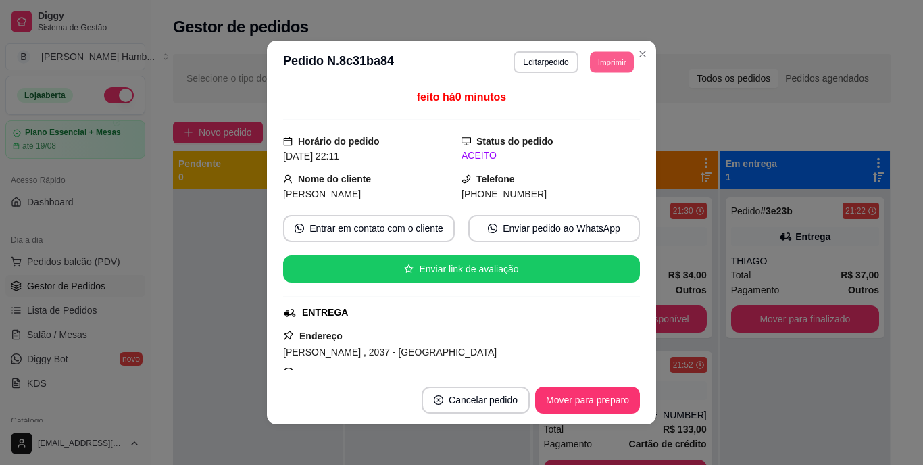
click at [615, 53] on button "Imprimir" at bounding box center [612, 61] width 44 height 21
click at [580, 101] on button "IMPRESSORA" at bounding box center [581, 109] width 95 height 21
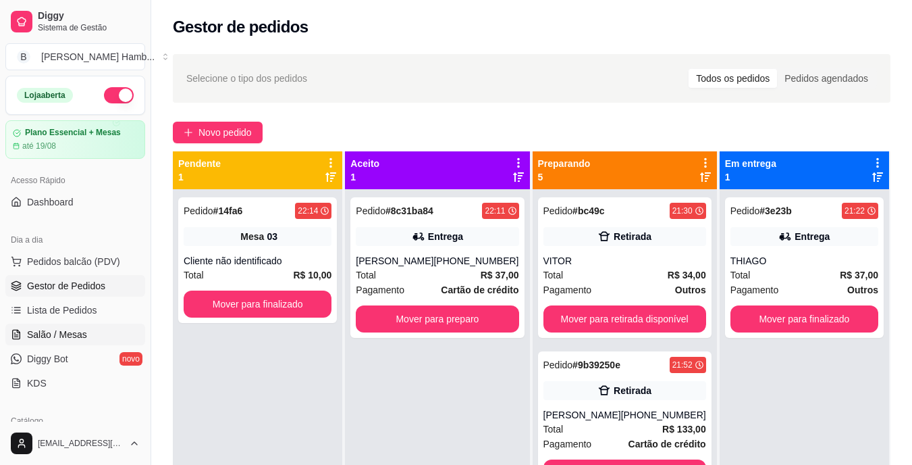
click at [84, 332] on span "Salão / Mesas" at bounding box center [57, 335] width 60 height 14
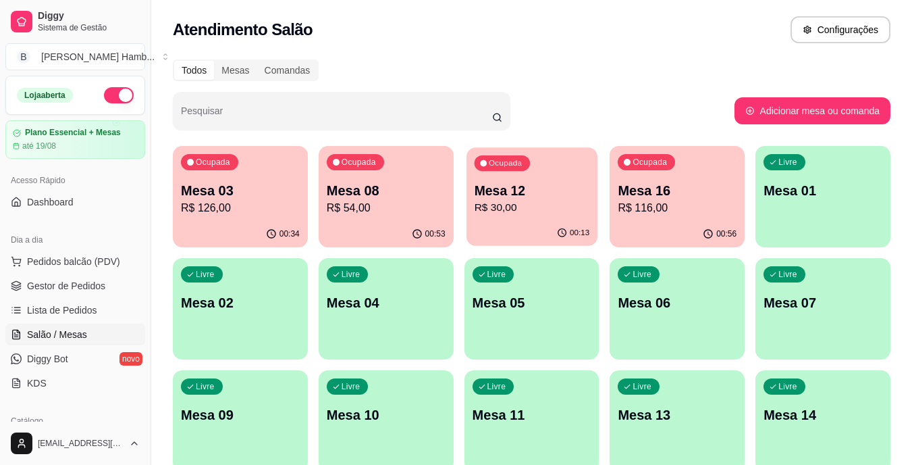
click at [504, 217] on div "Ocupada Mesa 12 R$ 30,00" at bounding box center [532, 183] width 131 height 73
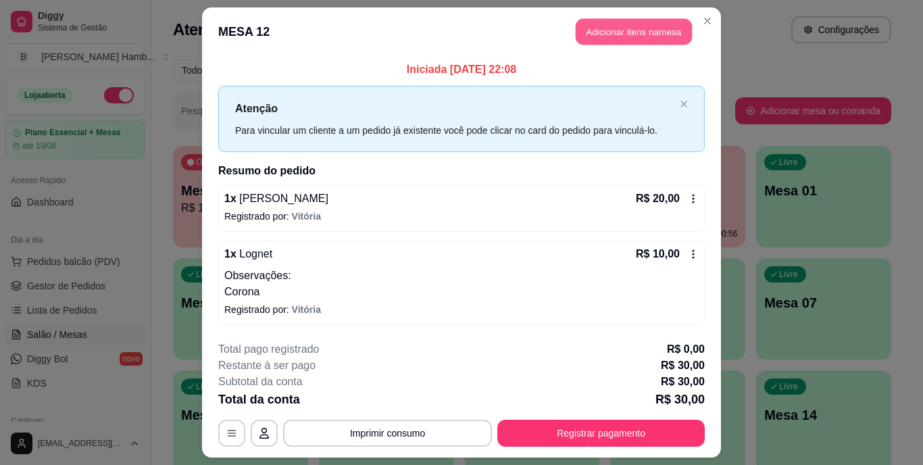
click at [629, 32] on button "Adicionar itens na mesa" at bounding box center [633, 32] width 116 height 26
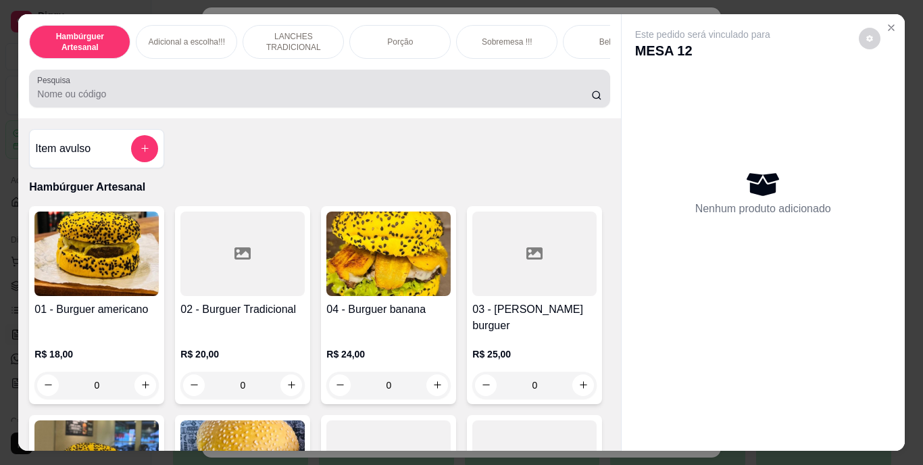
click at [537, 96] on input "Pesquisa" at bounding box center [314, 94] width 554 height 14
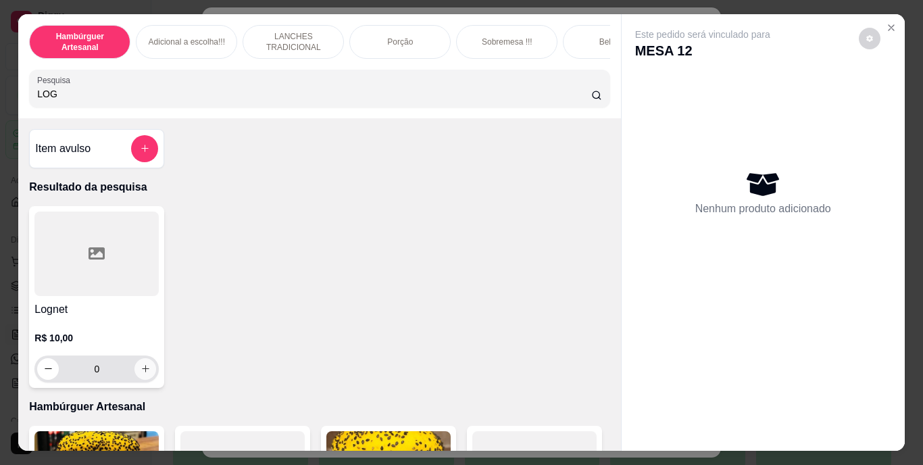
type input "LOG"
click at [141, 367] on button "increase-product-quantity" at bounding box center [145, 368] width 21 height 21
type input "1"
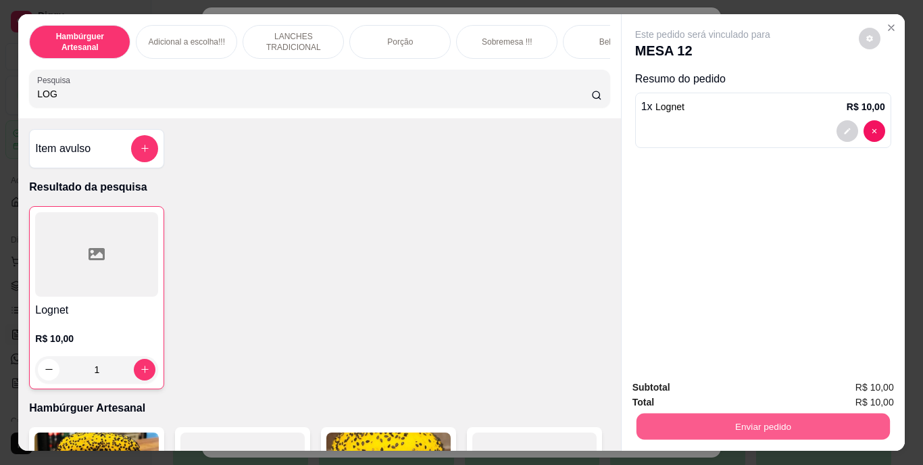
click at [652, 413] on button "Enviar pedido" at bounding box center [762, 426] width 253 height 26
click at [667, 394] on button "Não registrar e enviar pedido" at bounding box center [718, 388] width 136 height 25
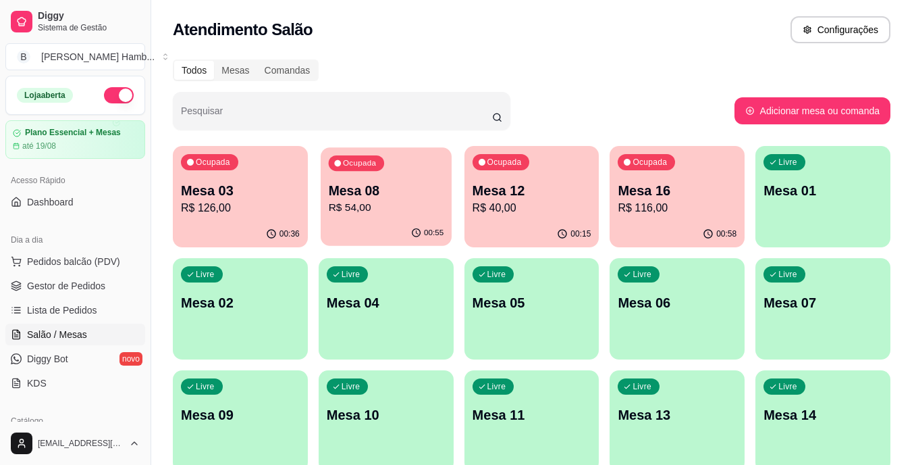
click at [394, 211] on p "R$ 54,00" at bounding box center [385, 208] width 115 height 16
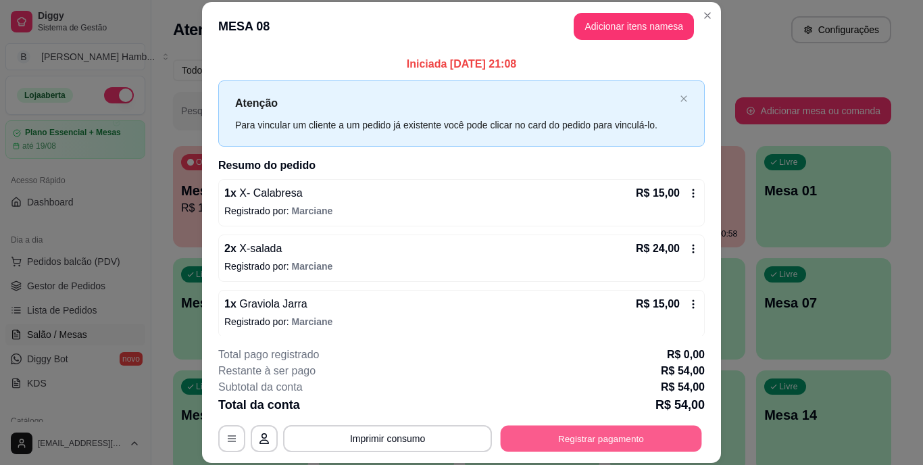
click at [548, 446] on button "Registrar pagamento" at bounding box center [600, 438] width 201 height 26
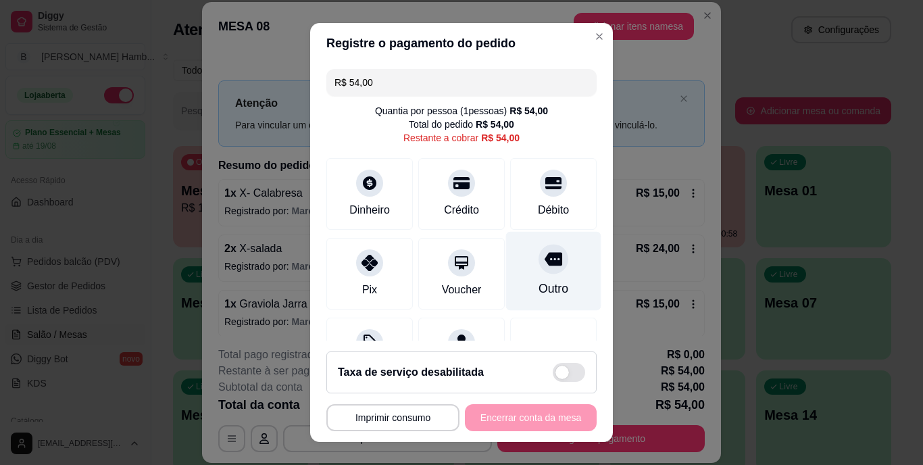
click at [538, 263] on div at bounding box center [553, 259] width 30 height 30
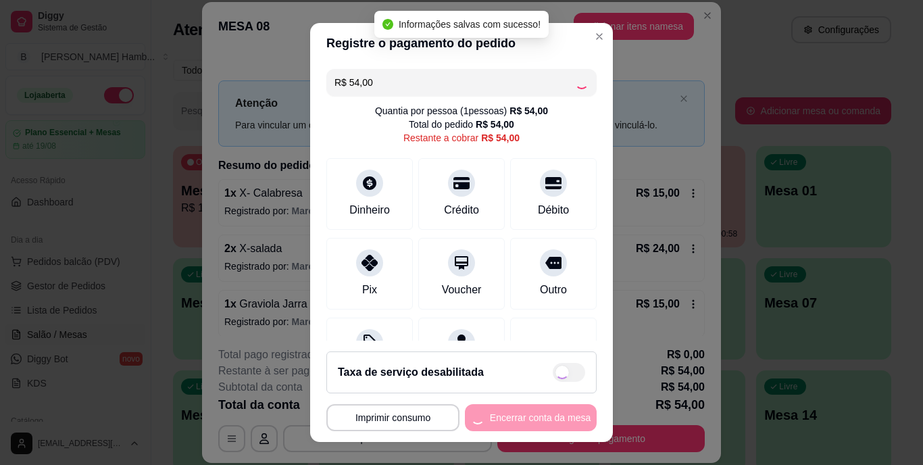
type input "R$ 0,00"
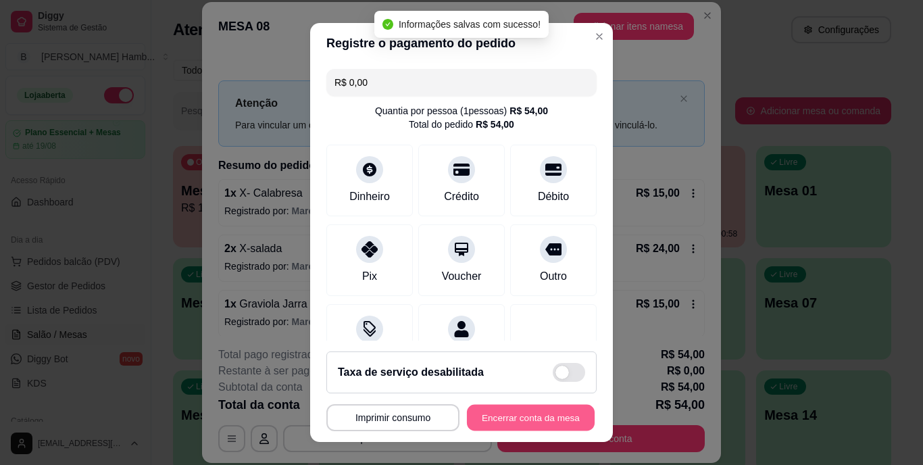
click at [529, 409] on button "Encerrar conta da mesa" at bounding box center [531, 417] width 128 height 26
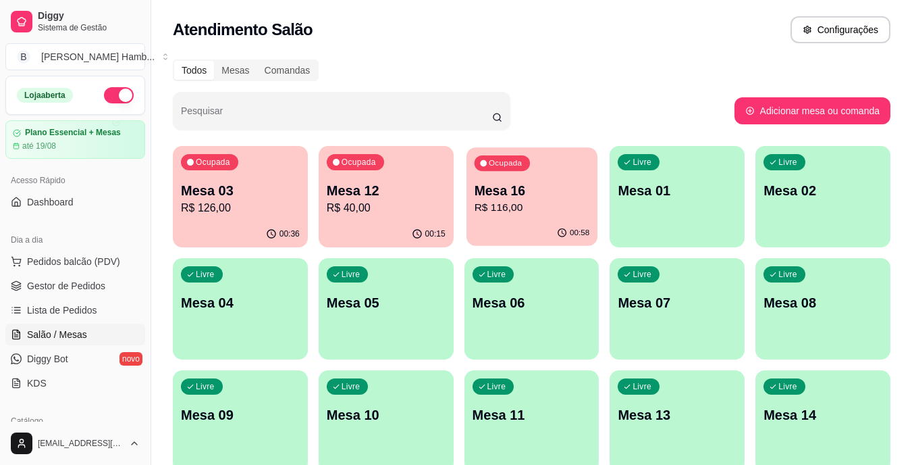
click at [558, 180] on div "Ocupada Mesa 16 R$ 116,00" at bounding box center [532, 183] width 131 height 73
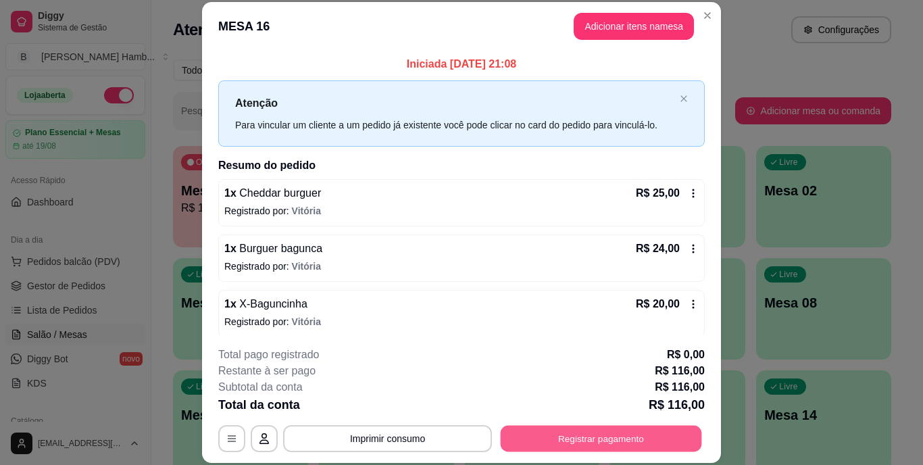
click at [575, 445] on button "Registrar pagamento" at bounding box center [600, 438] width 201 height 26
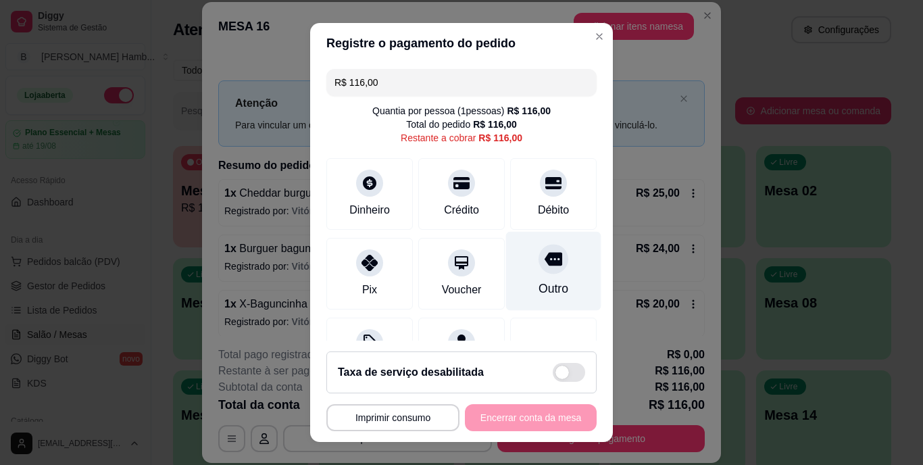
click at [544, 266] on icon at bounding box center [553, 260] width 18 height 18
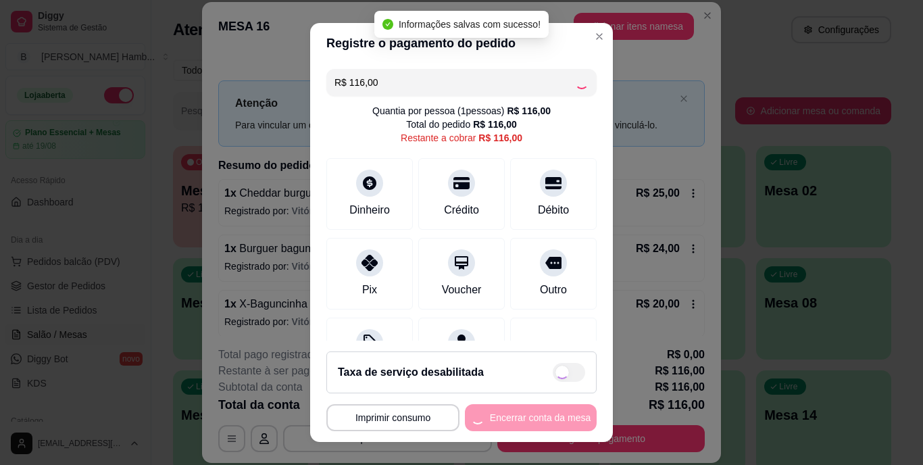
type input "R$ 0,00"
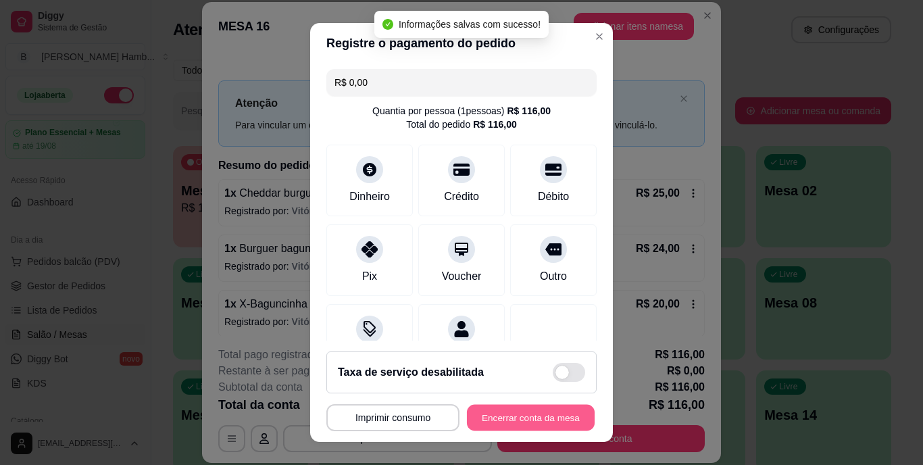
click at [505, 415] on button "Encerrar conta da mesa" at bounding box center [531, 417] width 128 height 26
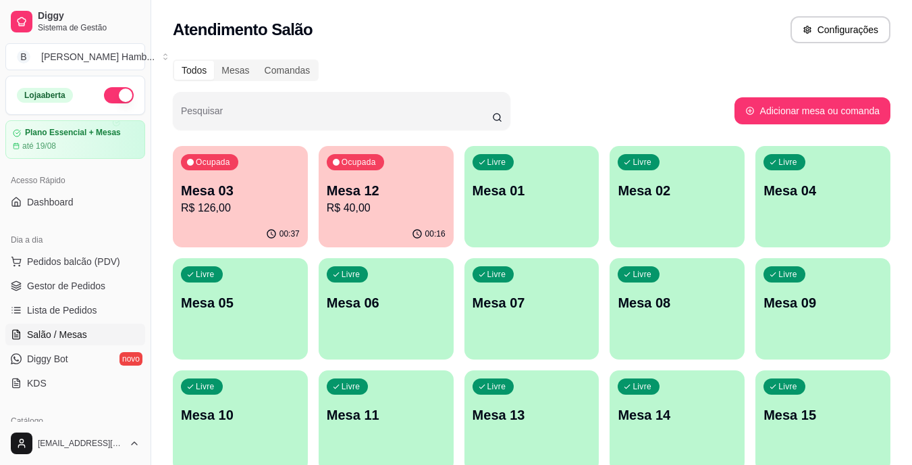
click at [247, 197] on p "Mesa 03" at bounding box center [240, 190] width 119 height 19
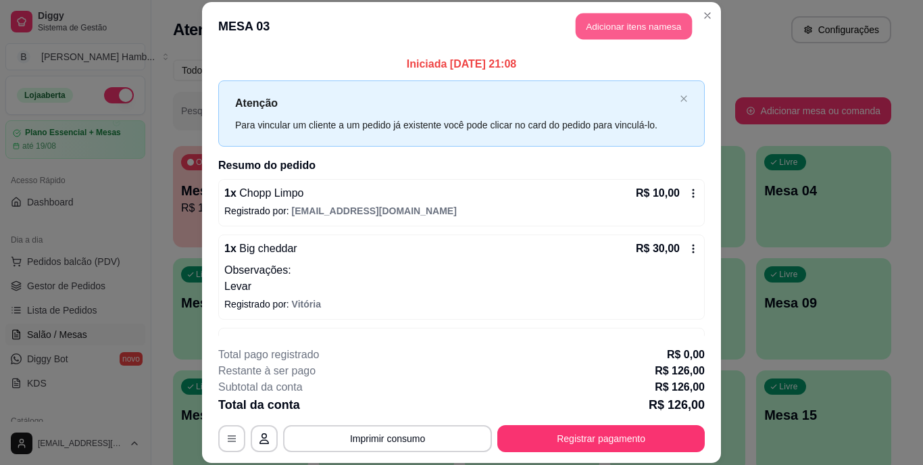
click at [623, 19] on button "Adicionar itens na mesa" at bounding box center [633, 27] width 116 height 26
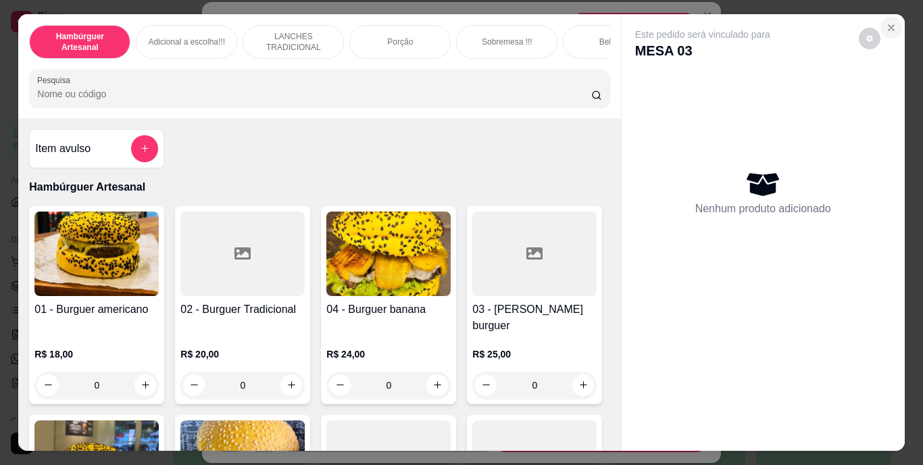
click at [885, 17] on button "Close" at bounding box center [891, 28] width 22 height 22
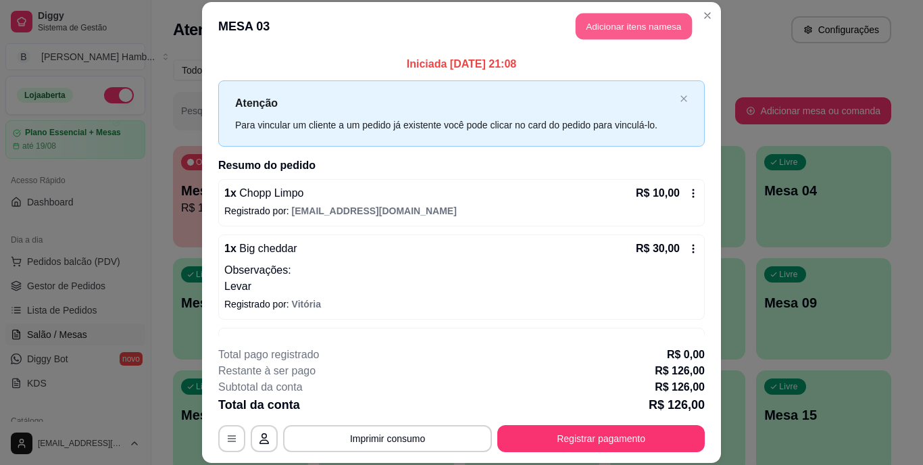
click at [623, 25] on button "Adicionar itens na mesa" at bounding box center [633, 27] width 116 height 26
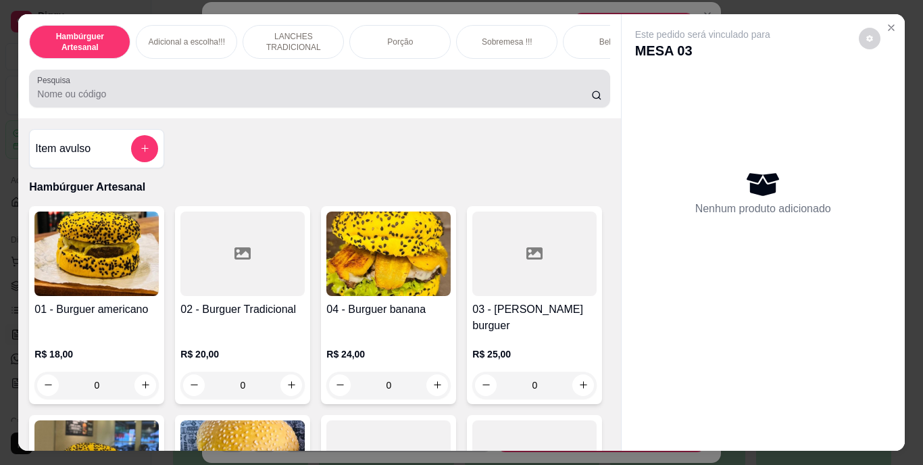
click at [527, 76] on div "Pesquisa" at bounding box center [319, 89] width 580 height 38
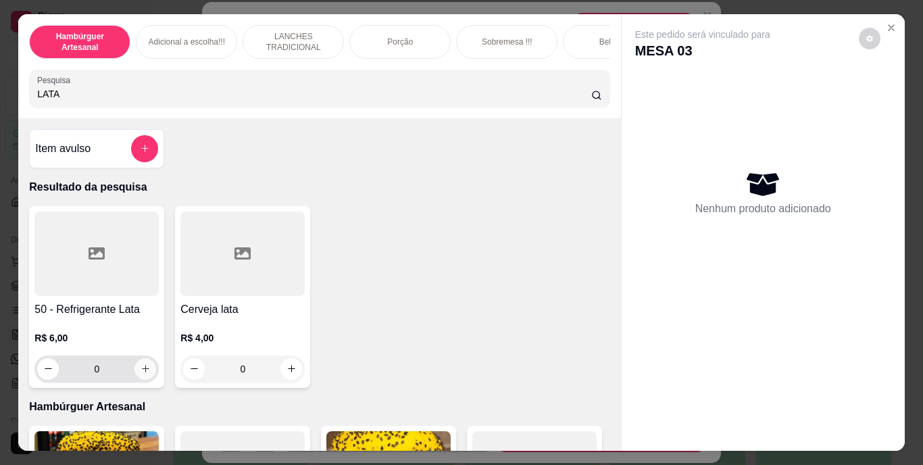
type input "LATA"
click at [140, 373] on icon "increase-product-quantity" at bounding box center [145, 368] width 10 height 10
type input "1"
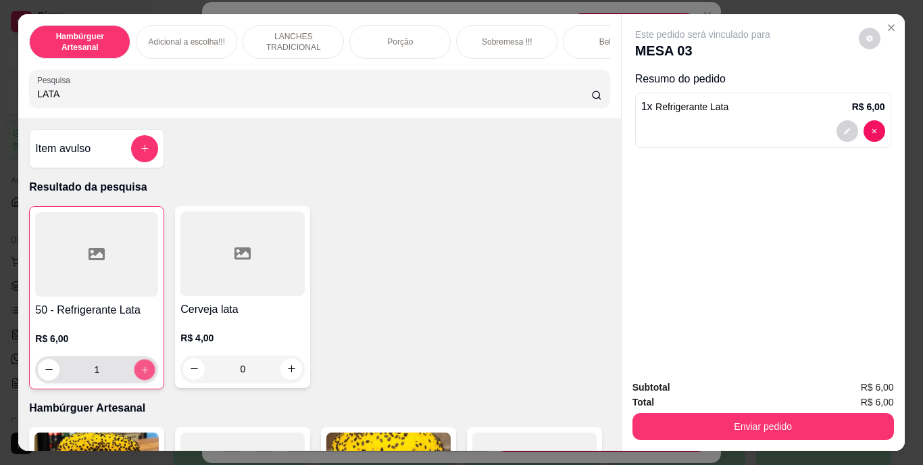
click at [140, 374] on icon "increase-product-quantity" at bounding box center [145, 369] width 10 height 10
type input "2"
click at [842, 120] on button "decrease-product-quantity" at bounding box center [846, 130] width 21 height 21
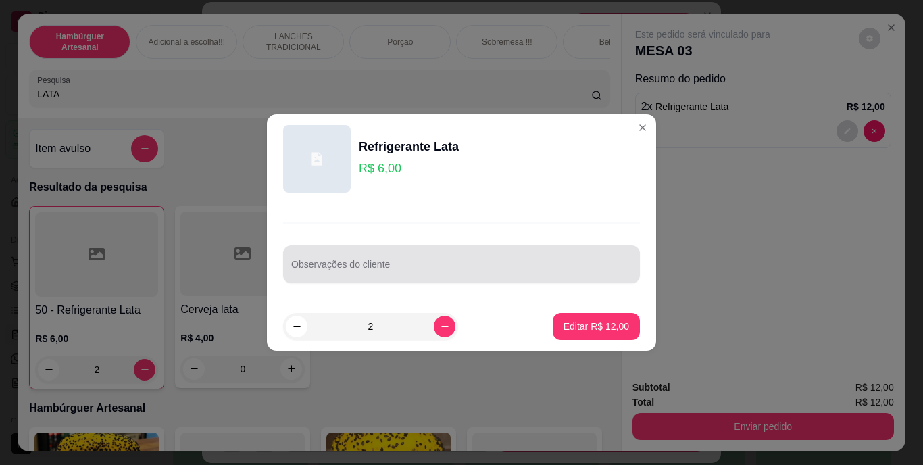
click at [561, 252] on div at bounding box center [461, 264] width 340 height 27
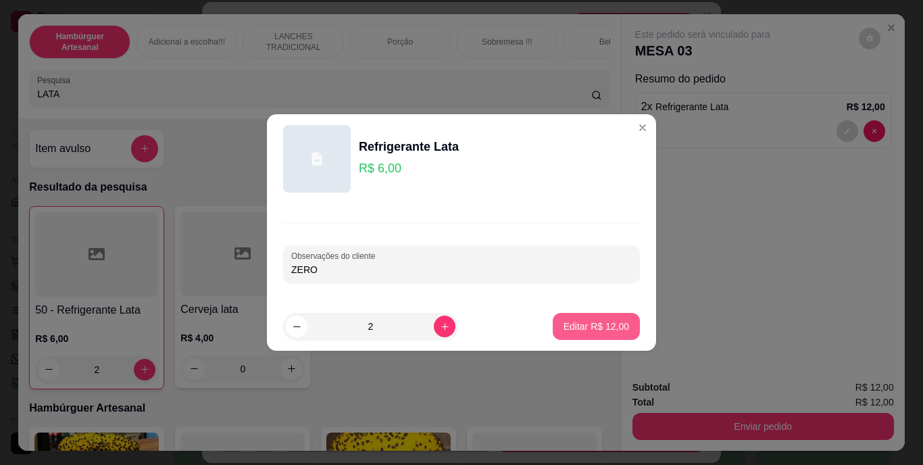
type input "ZERO"
click at [608, 325] on p "Editar R$ 12,00" at bounding box center [595, 325] width 63 height 13
type input "0"
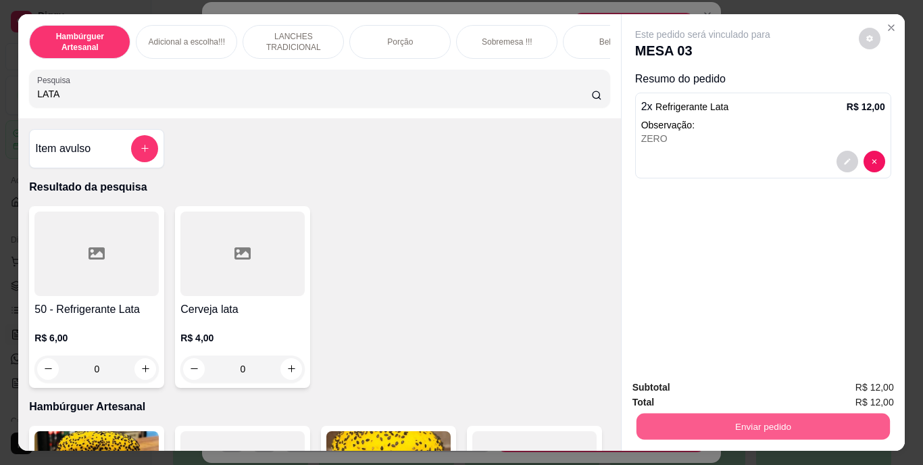
click at [713, 419] on button "Enviar pedido" at bounding box center [762, 426] width 253 height 26
click at [703, 389] on button "Não registrar e enviar pedido" at bounding box center [718, 388] width 136 height 25
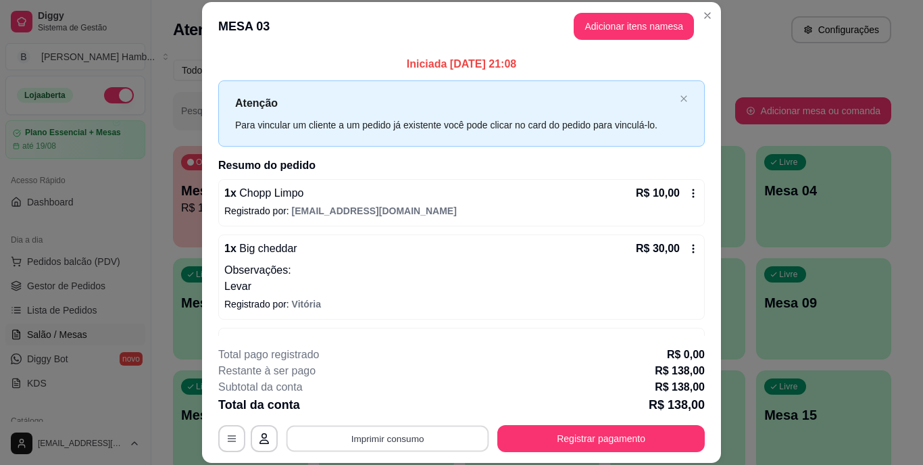
click at [446, 432] on button "Imprimir consumo" at bounding box center [387, 438] width 203 height 26
click at [405, 411] on button "IMPRESSORA" at bounding box center [386, 406] width 95 height 21
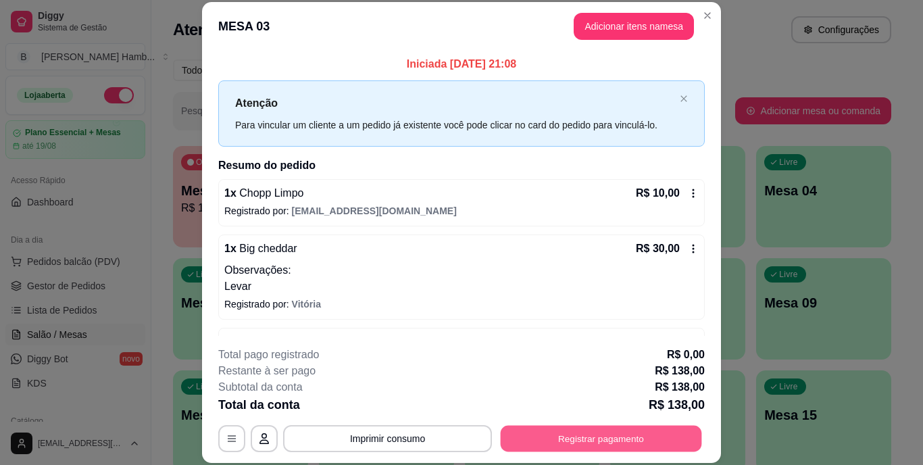
click at [548, 433] on button "Registrar pagamento" at bounding box center [600, 438] width 201 height 26
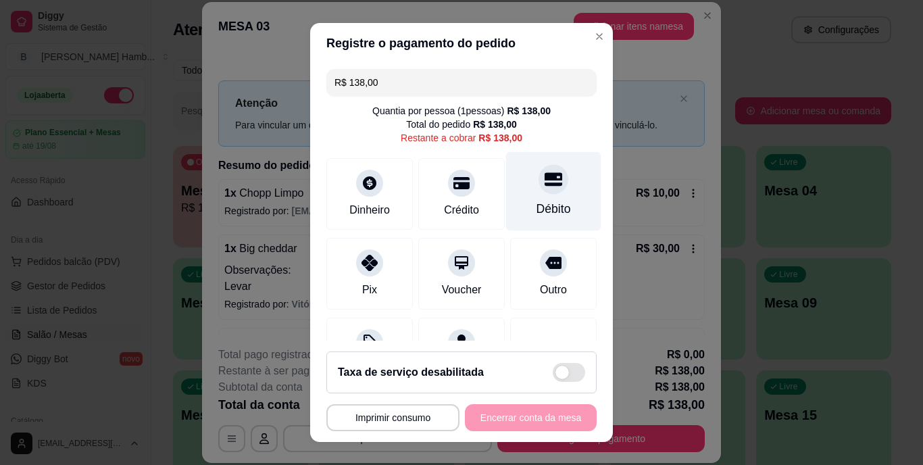
click at [536, 203] on div "Débito" at bounding box center [553, 210] width 34 height 18
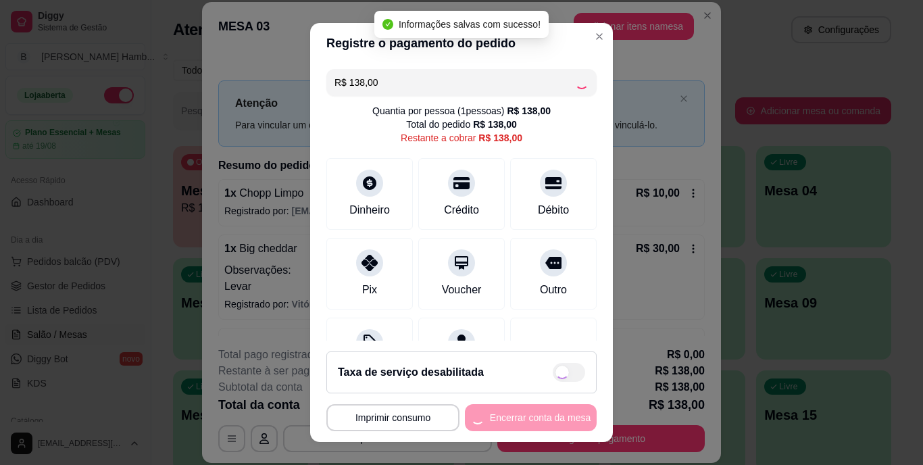
type input "R$ 0,00"
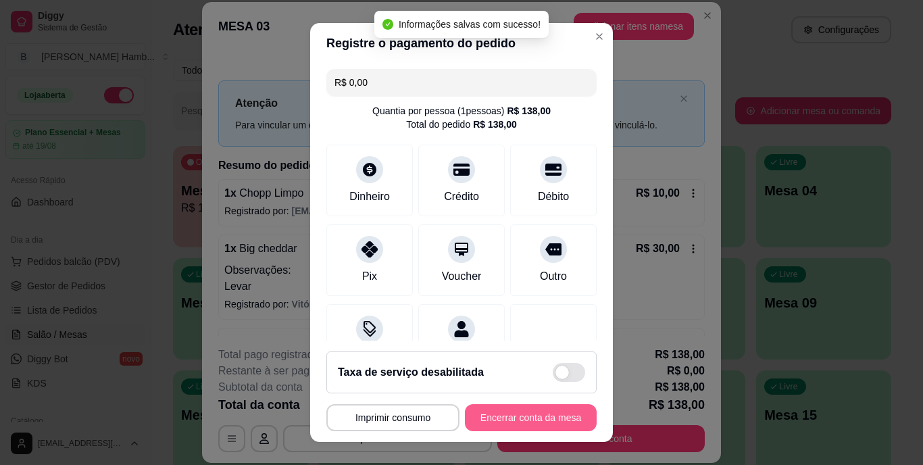
click at [519, 415] on button "Encerrar conta da mesa" at bounding box center [531, 417] width 132 height 27
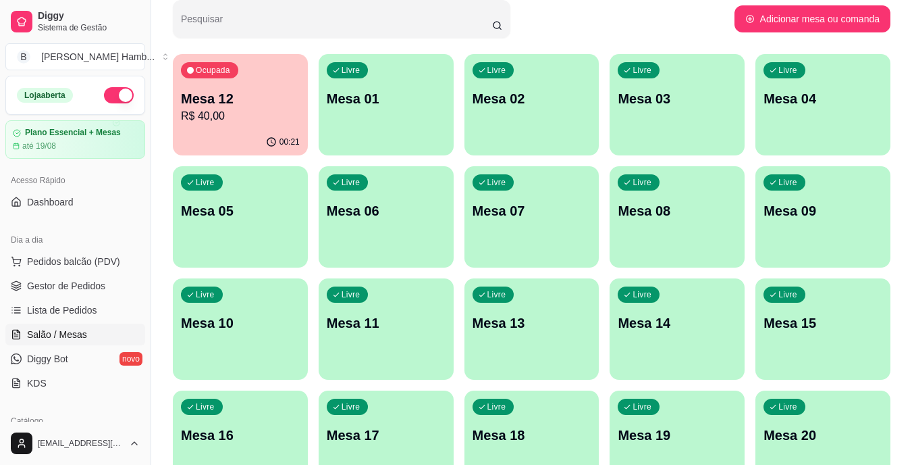
scroll to position [174, 0]
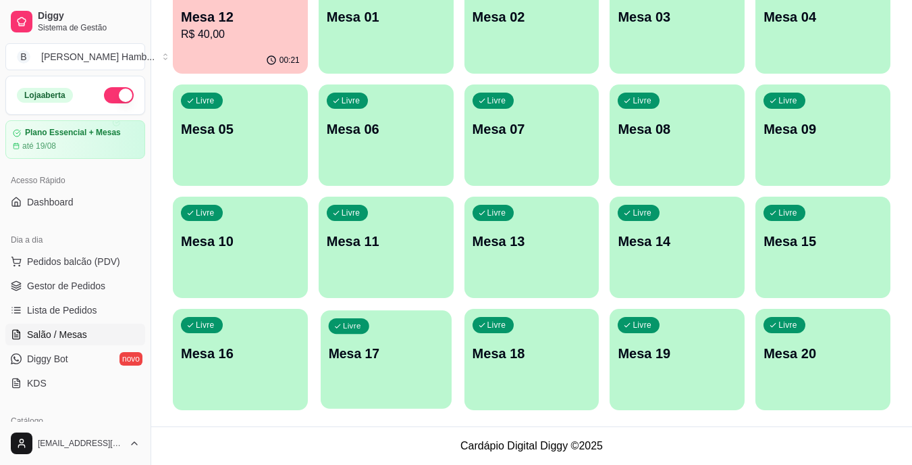
click at [418, 334] on div "Livre Mesa 17" at bounding box center [386, 351] width 131 height 82
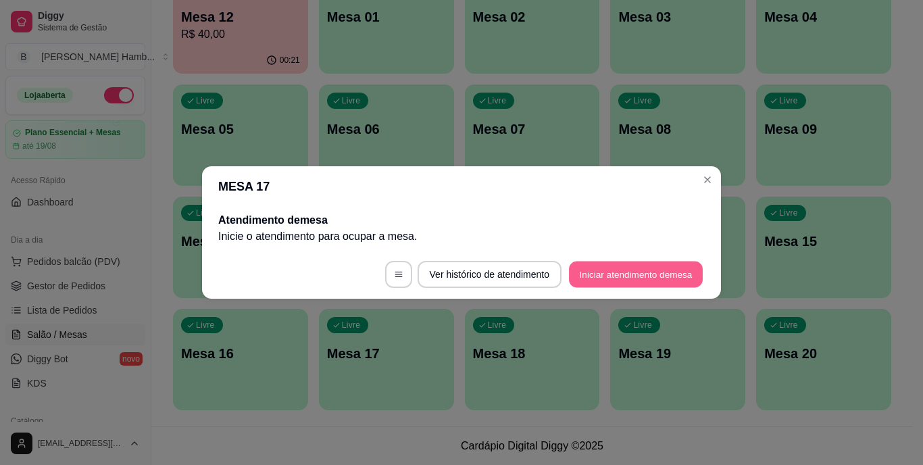
click at [604, 272] on button "Iniciar atendimento de mesa" at bounding box center [636, 274] width 134 height 26
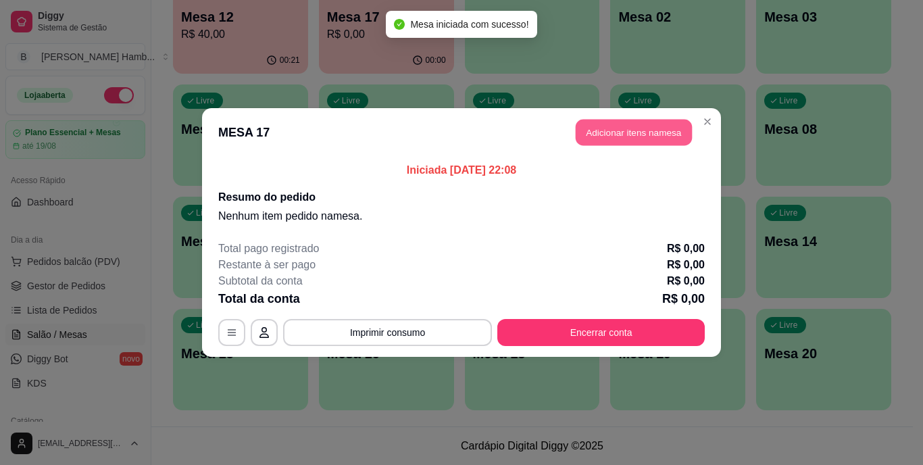
click at [609, 126] on button "Adicionar itens na mesa" at bounding box center [633, 133] width 116 height 26
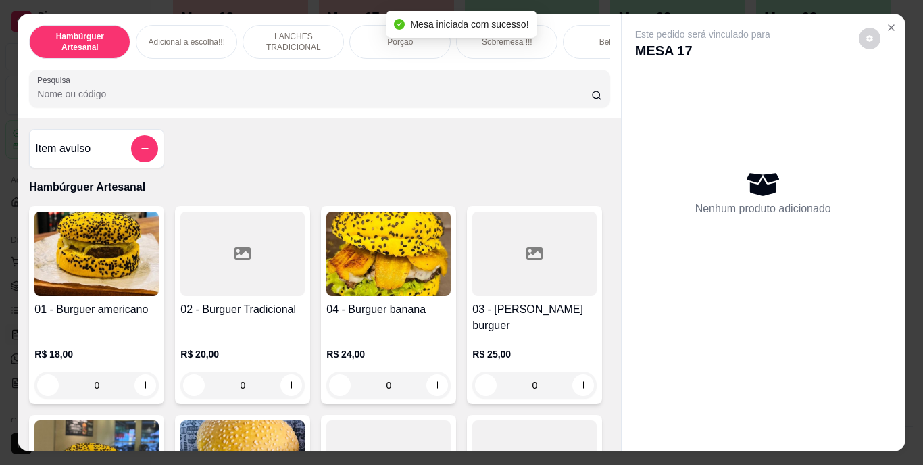
click at [385, 100] on input "Pesquisa" at bounding box center [314, 94] width 554 height 14
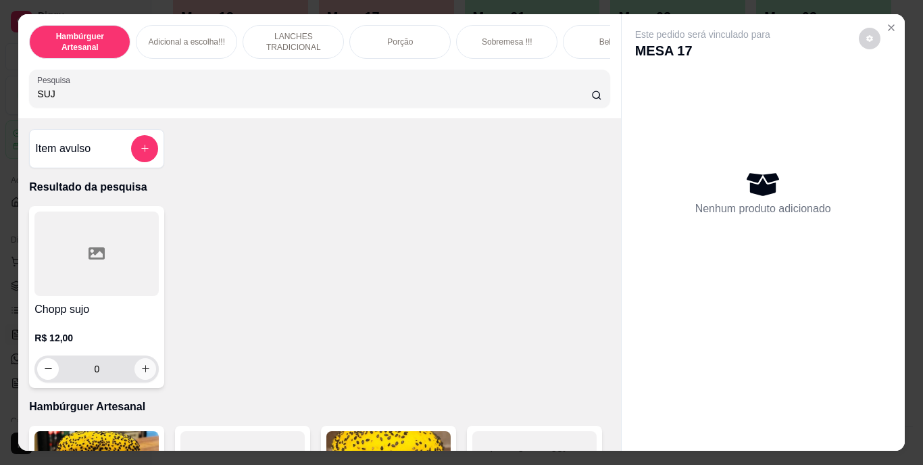
type input "SUJ"
click at [147, 370] on button "increase-product-quantity" at bounding box center [145, 368] width 21 height 21
type input "1"
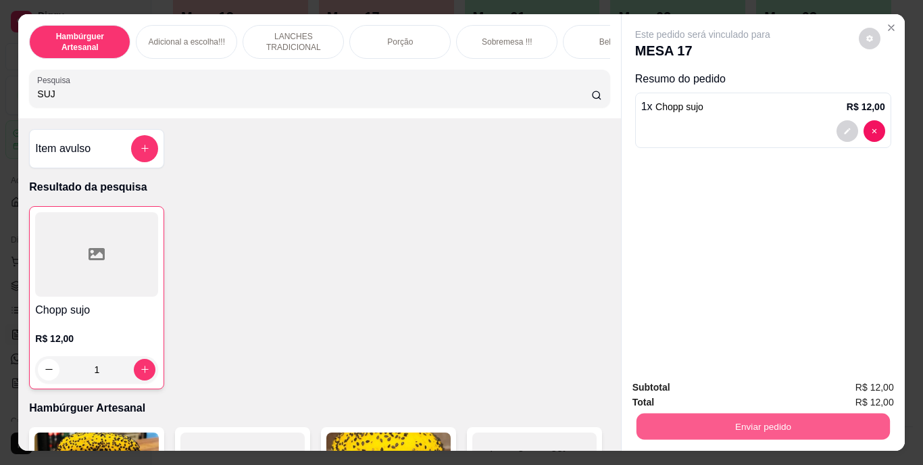
click at [643, 421] on button "Enviar pedido" at bounding box center [762, 426] width 253 height 26
click at [686, 387] on button "Não registrar e enviar pedido" at bounding box center [718, 388] width 136 height 25
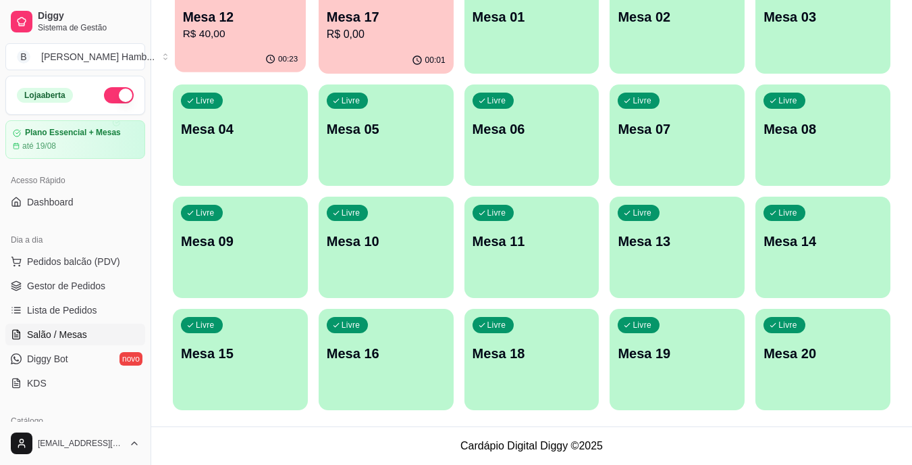
click at [278, 22] on p "Mesa 12" at bounding box center [240, 17] width 115 height 18
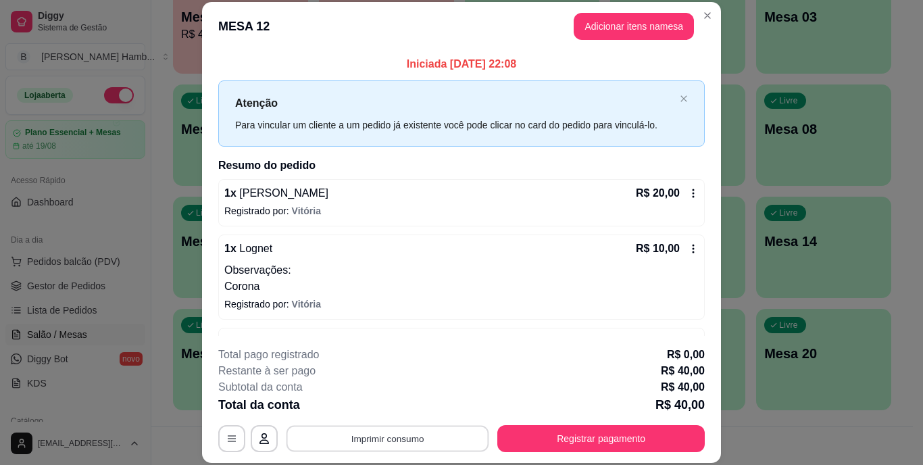
click at [389, 434] on button "Imprimir consumo" at bounding box center [387, 438] width 203 height 26
click at [396, 407] on button "IMPRESSORA" at bounding box center [387, 407] width 98 height 22
click at [405, 438] on button "Imprimir consumo" at bounding box center [387, 438] width 203 height 26
click at [400, 410] on button "IMPRESSORA" at bounding box center [386, 406] width 95 height 21
click at [400, 410] on div "Escolha a impressora IMPRESSORA" at bounding box center [386, 398] width 111 height 46
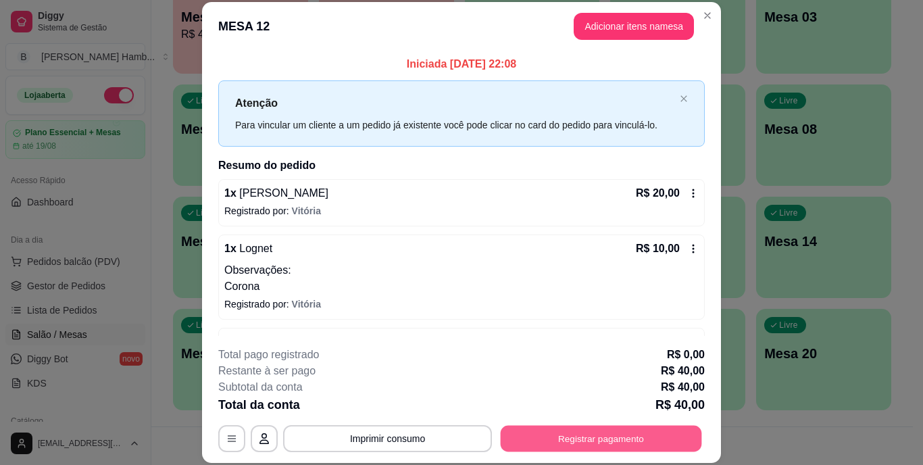
click at [579, 440] on button "Registrar pagamento" at bounding box center [600, 438] width 201 height 26
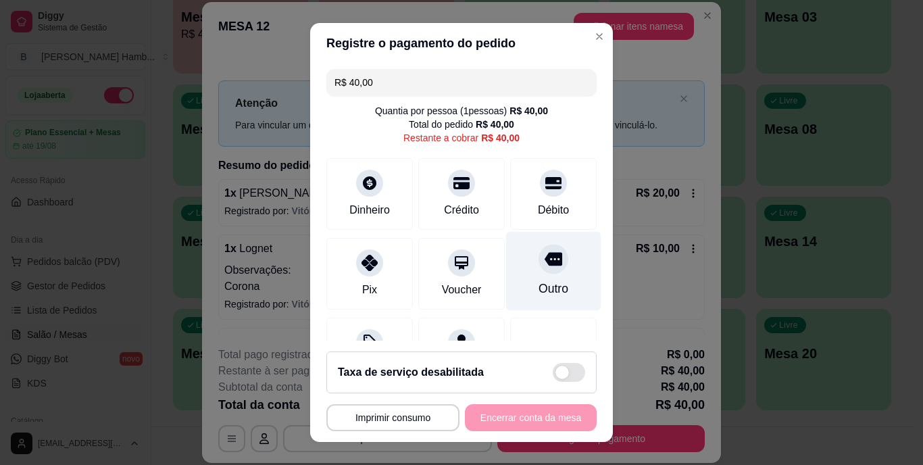
click at [538, 282] on div "Outro" at bounding box center [553, 289] width 30 height 18
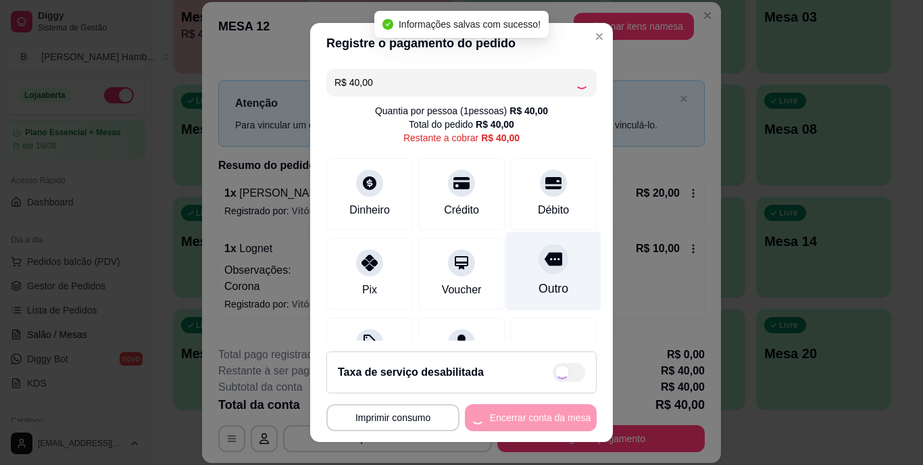
type input "R$ 0,00"
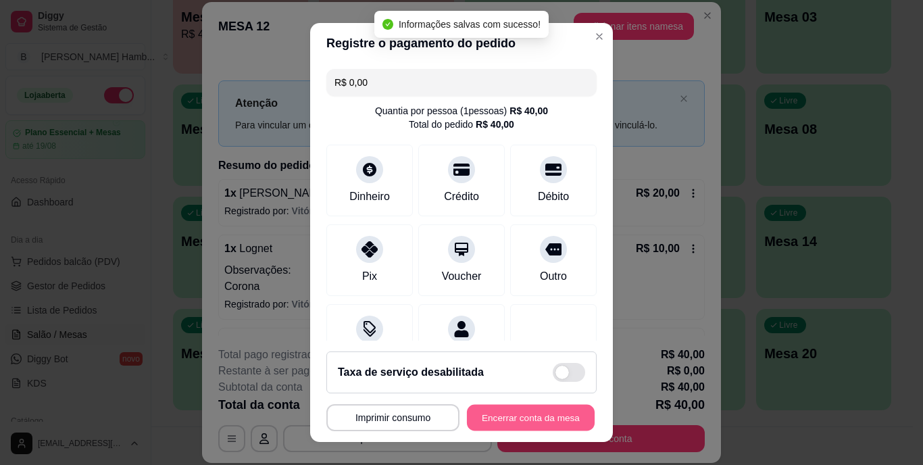
click at [492, 419] on button "Encerrar conta da mesa" at bounding box center [531, 417] width 128 height 26
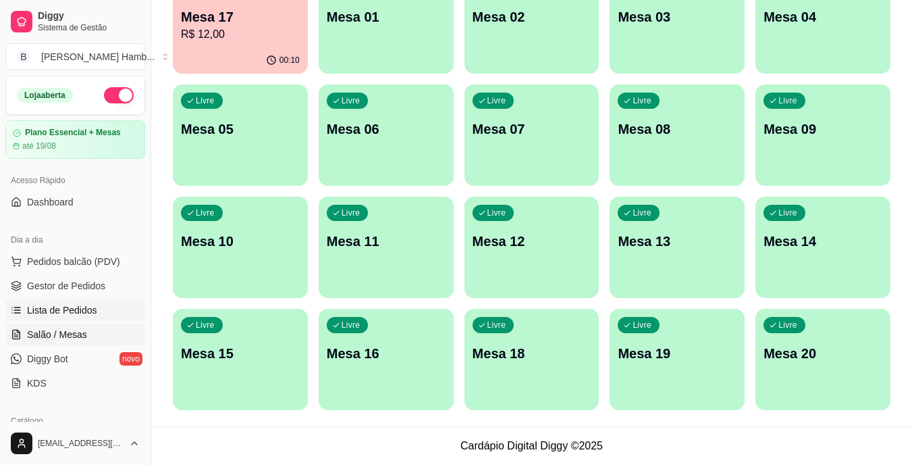
click at [108, 311] on link "Lista de Pedidos" at bounding box center [75, 310] width 140 height 22
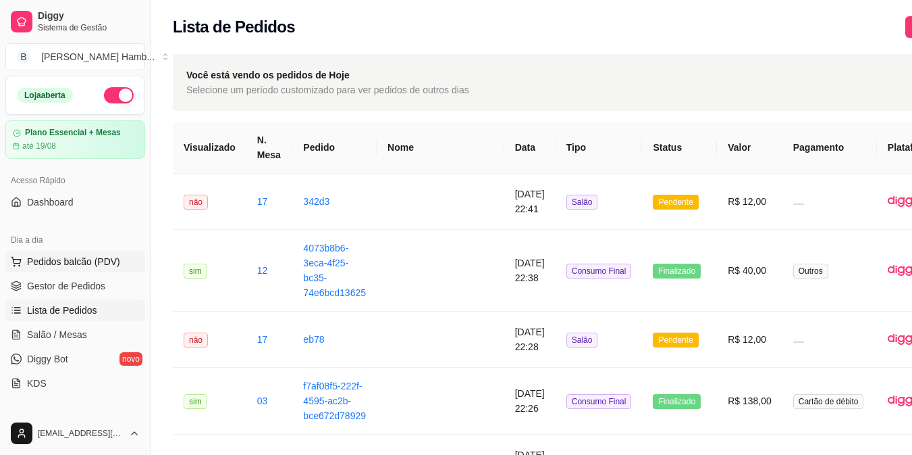
click at [61, 253] on button "Pedidos balcão (PDV)" at bounding box center [75, 262] width 140 height 22
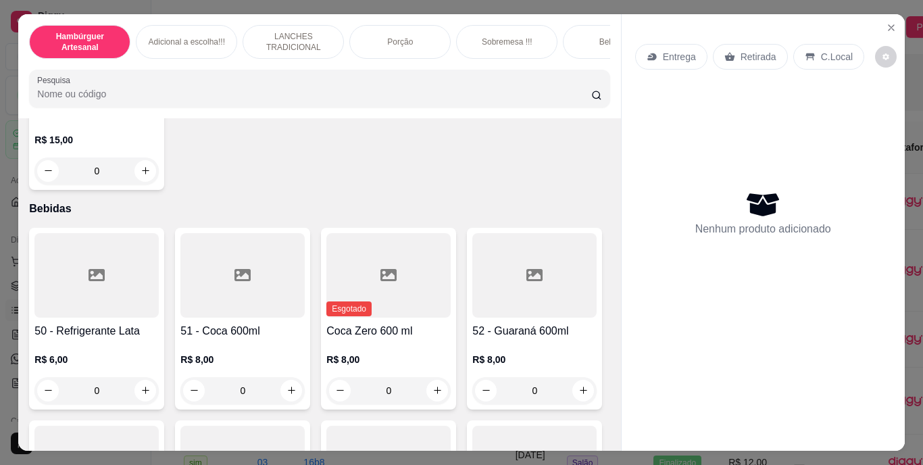
scroll to position [3119, 0]
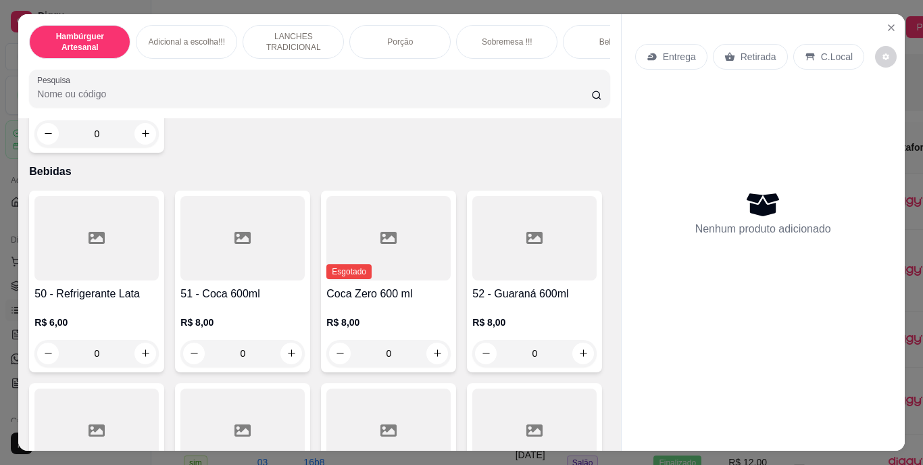
type input "1"
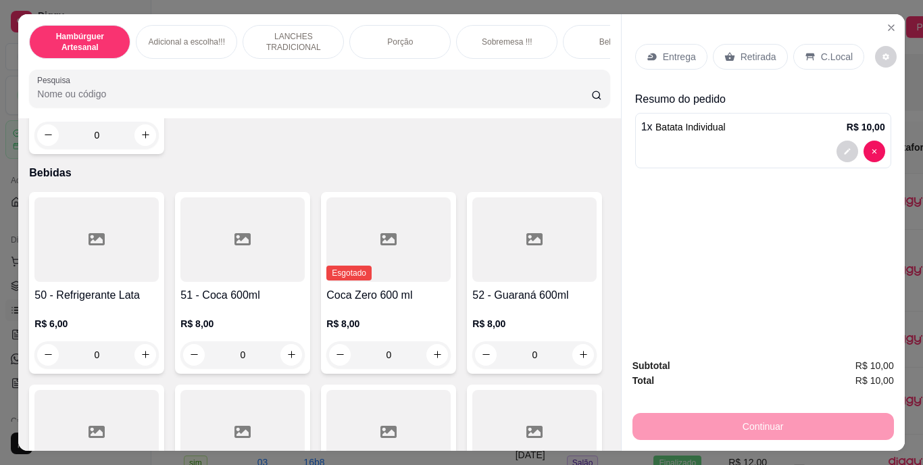
scroll to position [3120, 0]
click at [845, 147] on icon "decrease-product-quantity" at bounding box center [847, 151] width 8 height 8
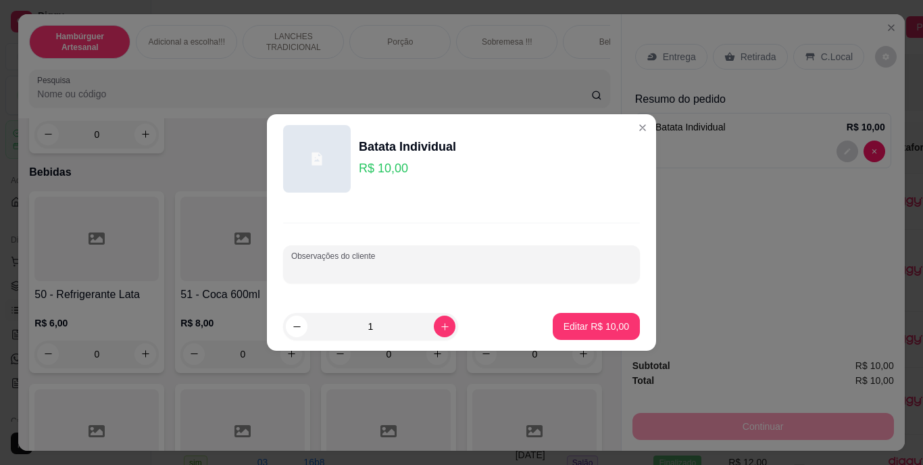
click at [577, 276] on input "Observações do cliente" at bounding box center [461, 270] width 340 height 14
type input "JANTA VITORIA"
click at [603, 328] on p "Editar R$ 10,00" at bounding box center [595, 325] width 63 height 13
type input "0"
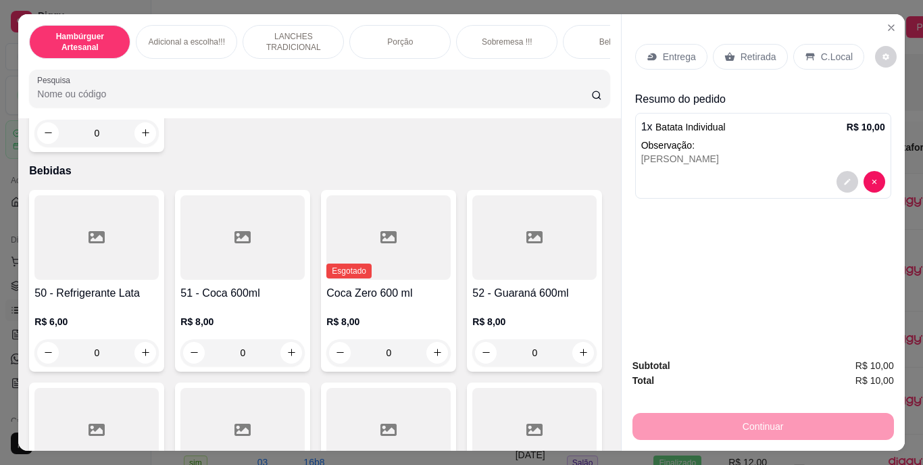
scroll to position [3119, 0]
click at [740, 55] on p "Retirada" at bounding box center [758, 57] width 36 height 14
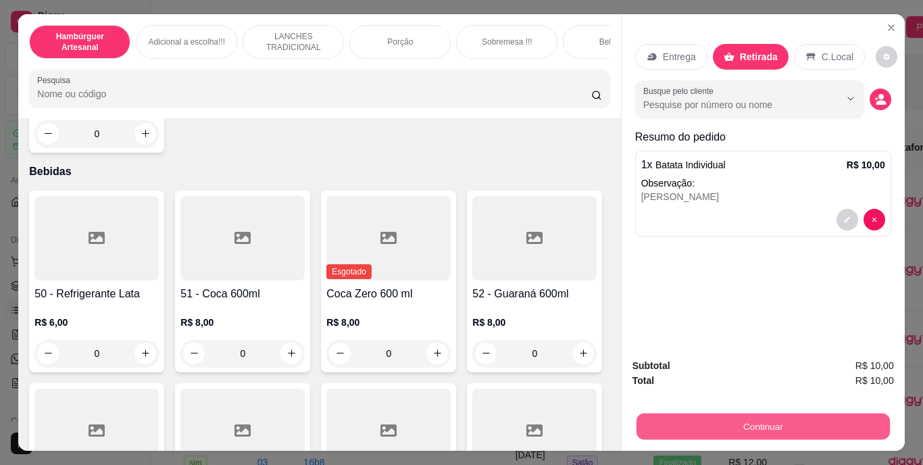
click at [731, 421] on button "Continuar" at bounding box center [762, 426] width 253 height 26
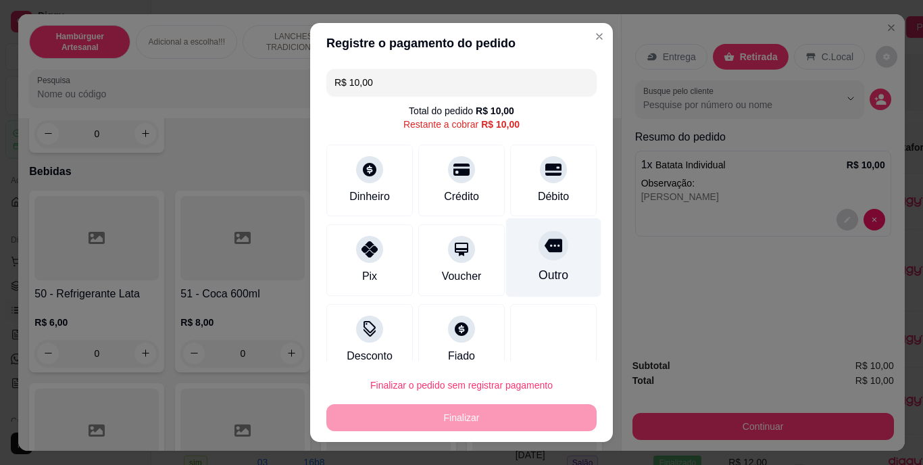
click at [562, 249] on div "Outro" at bounding box center [553, 257] width 95 height 79
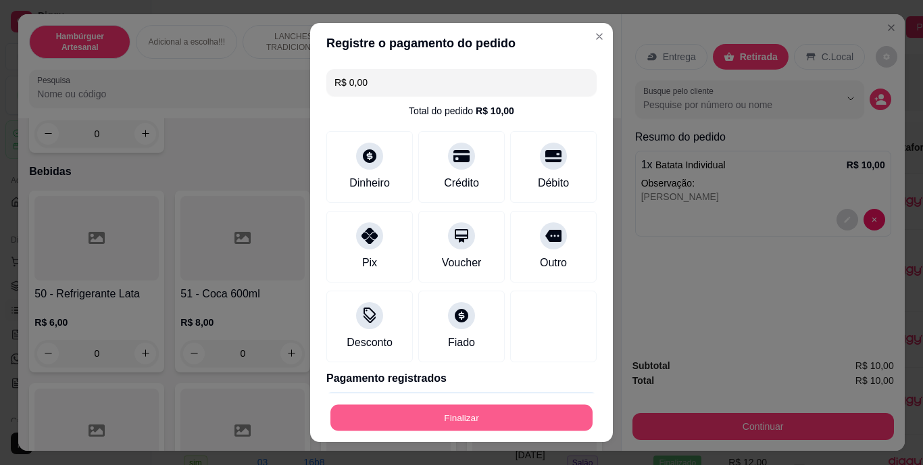
click at [514, 423] on button "Finalizar" at bounding box center [461, 417] width 262 height 26
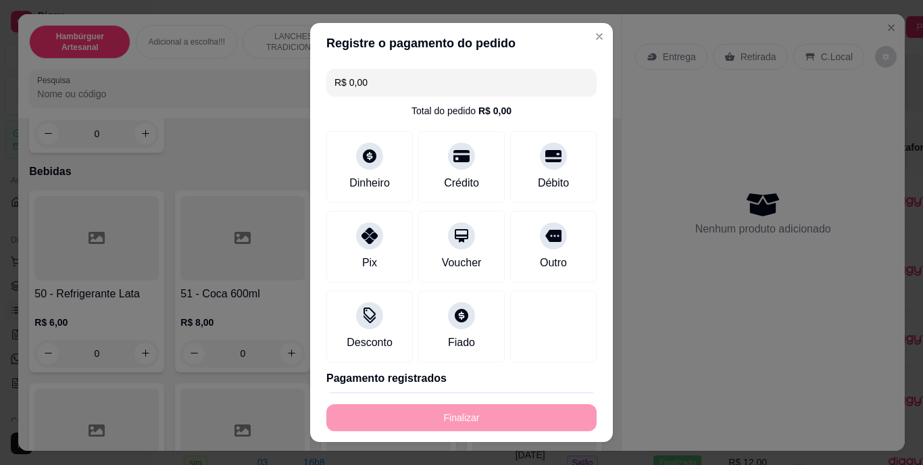
type input "-R$ 10,00"
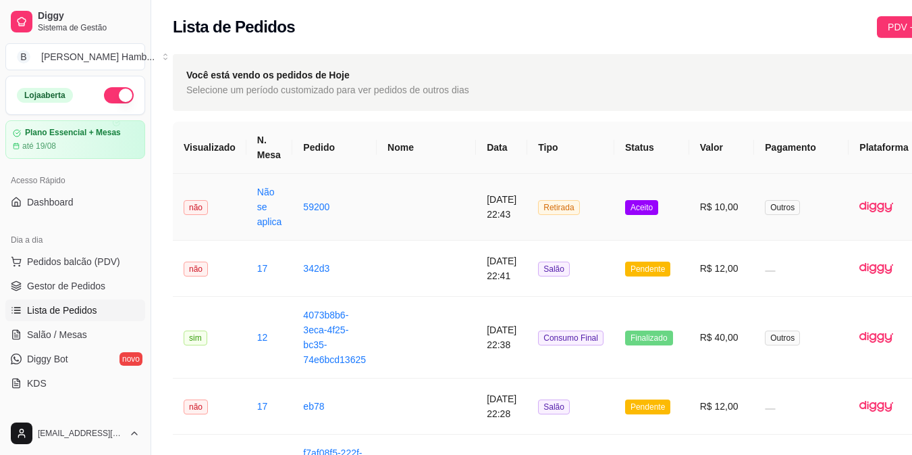
click at [839, 257] on button "IMPRESSORA" at bounding box center [857, 267] width 95 height 21
drag, startPoint x: 65, startPoint y: 264, endPoint x: 78, endPoint y: 268, distance: 13.5
click at [73, 263] on span "Pedidos balcão (PDV)" at bounding box center [73, 262] width 93 height 14
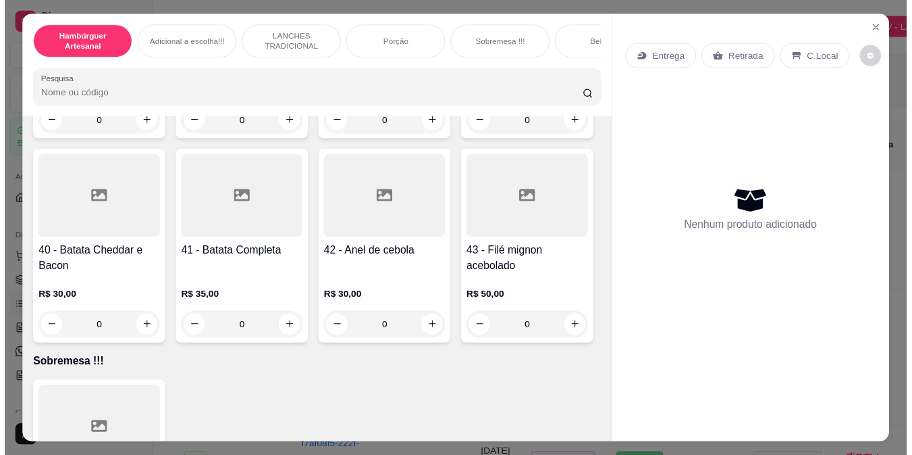
scroll to position [2702, 0]
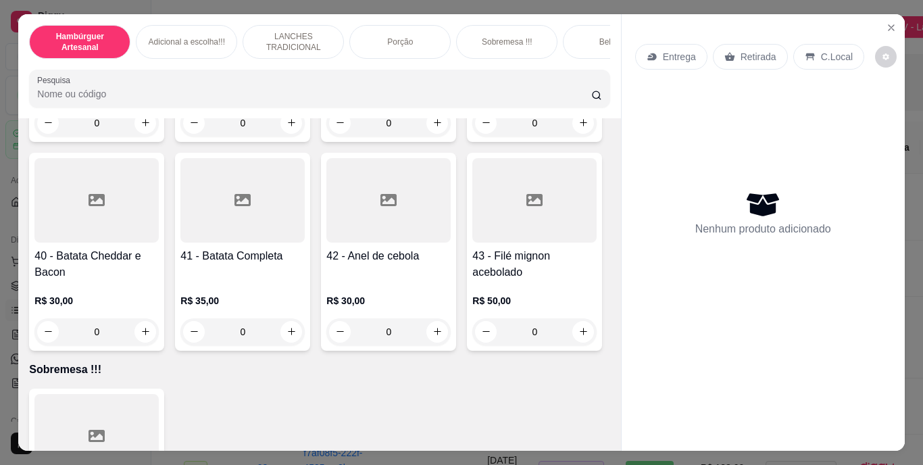
type input "1"
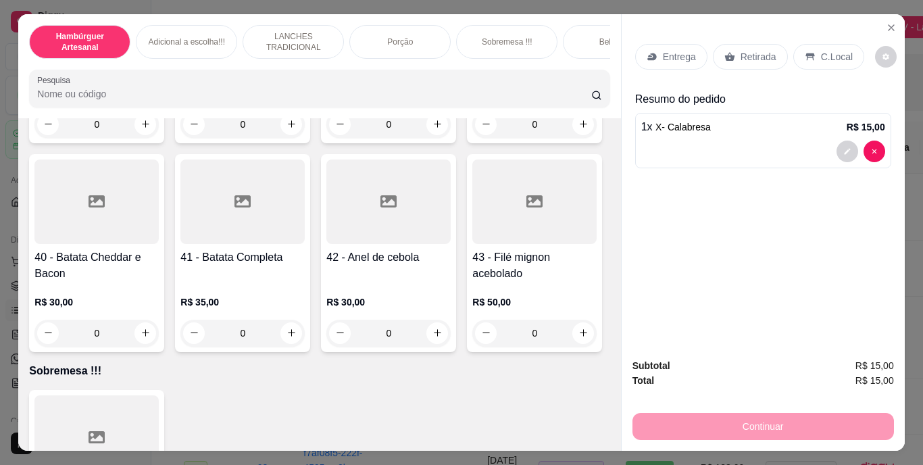
click at [743, 68] on div "Entrega Retirada C.Local" at bounding box center [763, 56] width 256 height 47
click at [753, 50] on p "Retirada" at bounding box center [758, 57] width 36 height 14
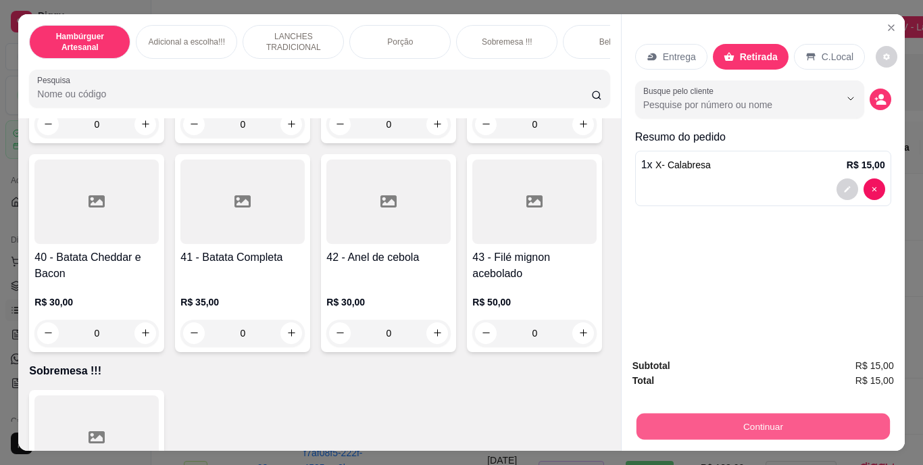
click at [697, 428] on button "Continuar" at bounding box center [762, 426] width 253 height 26
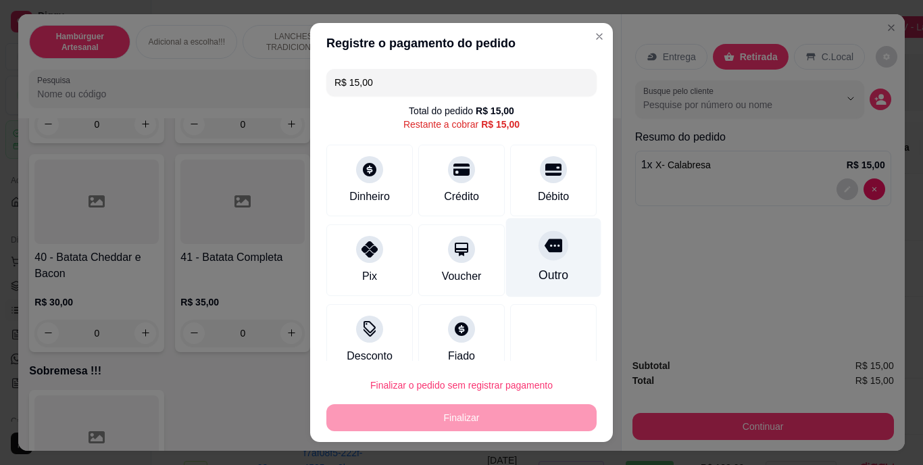
click at [513, 246] on div "Outro" at bounding box center [553, 257] width 95 height 79
type input "R$ 0,00"
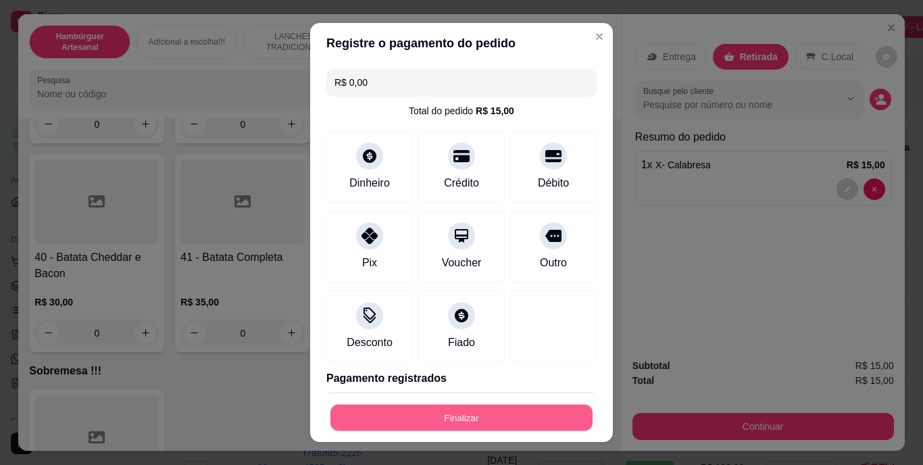
click at [500, 415] on button "Finalizar" at bounding box center [461, 417] width 262 height 26
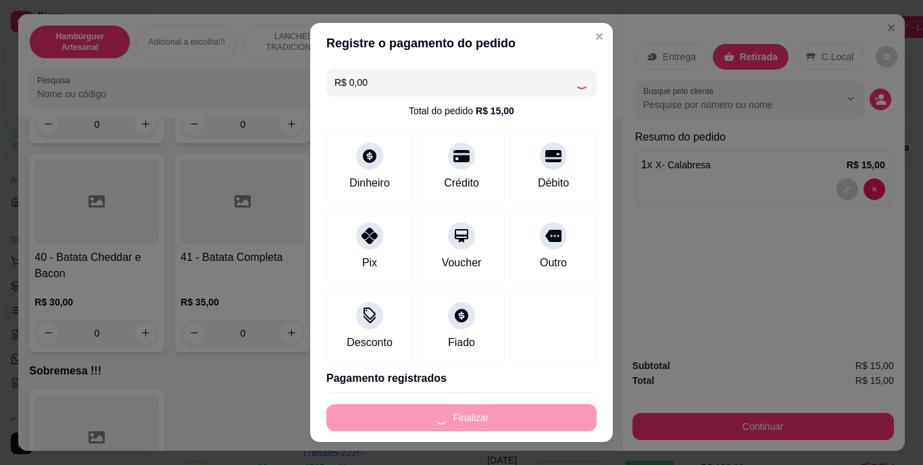
type input "0"
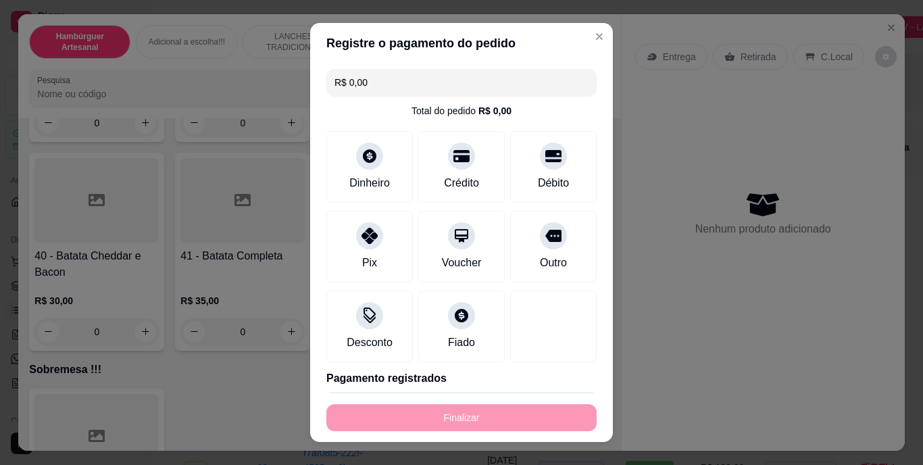
type input "-R$ 15,00"
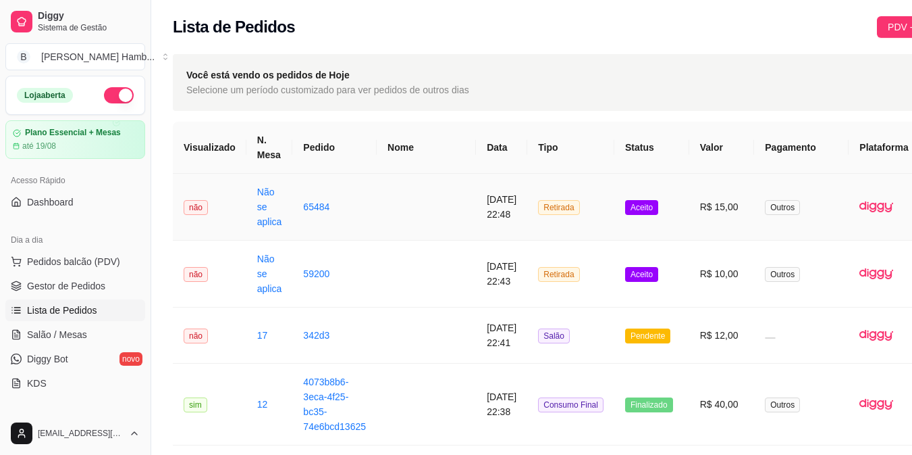
scroll to position [0, 72]
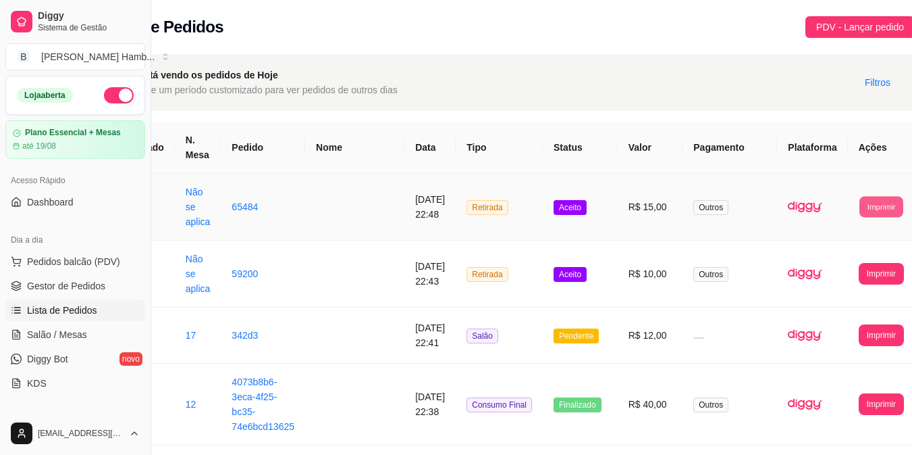
click at [860, 201] on button "Imprimir" at bounding box center [882, 206] width 44 height 21
click at [827, 263] on button "IMPRESSORA" at bounding box center [842, 267] width 71 height 21
click at [683, 216] on td "Outros" at bounding box center [730, 207] width 95 height 67
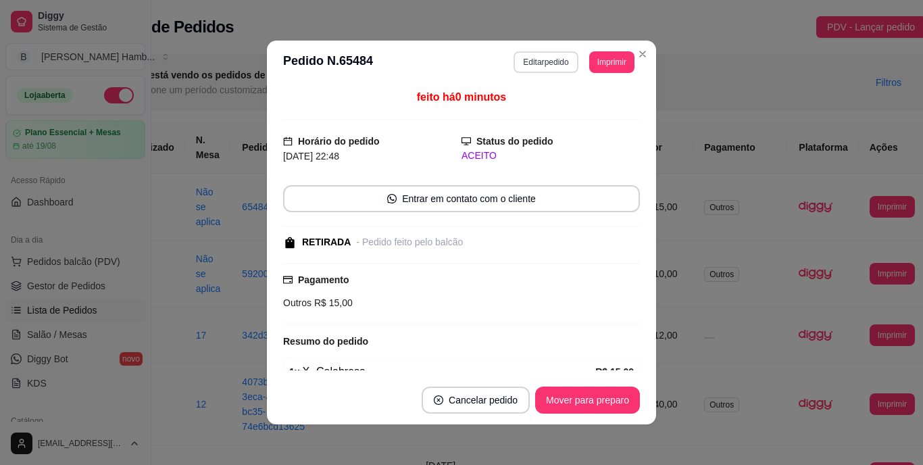
click at [541, 68] on button "Editar pedido" at bounding box center [545, 62] width 64 height 22
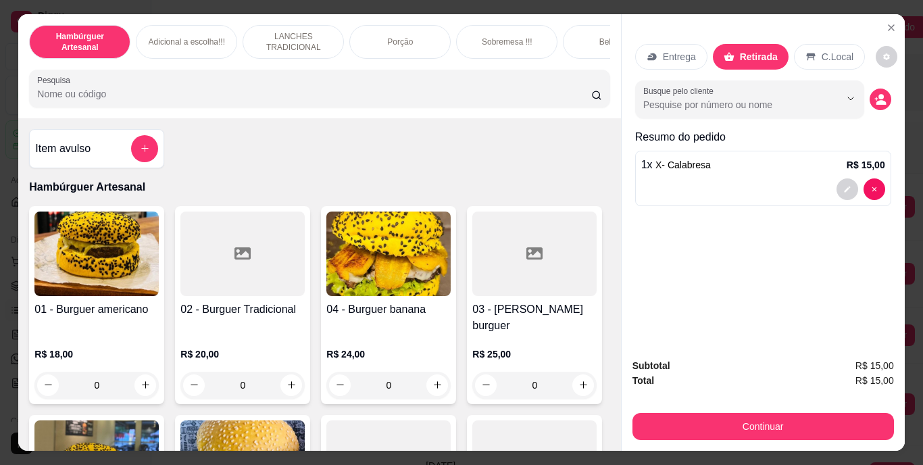
click at [680, 51] on p "Entrega" at bounding box center [679, 57] width 33 height 14
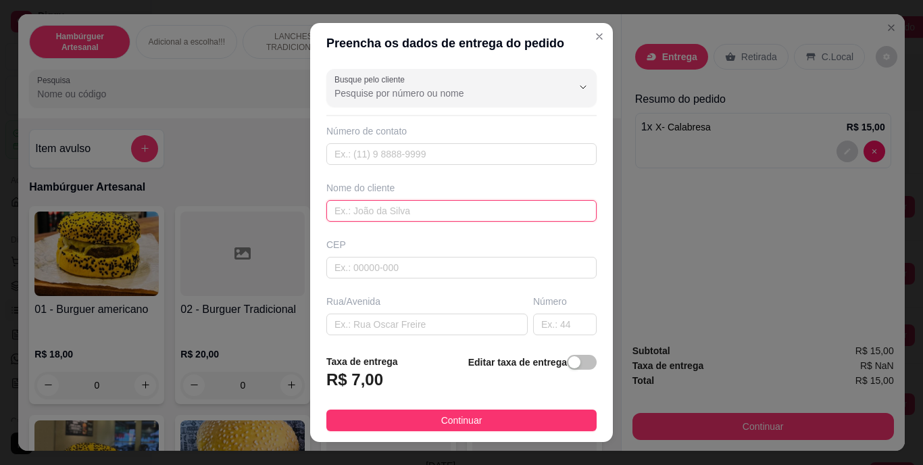
click at [481, 207] on input "text" at bounding box center [461, 211] width 270 height 22
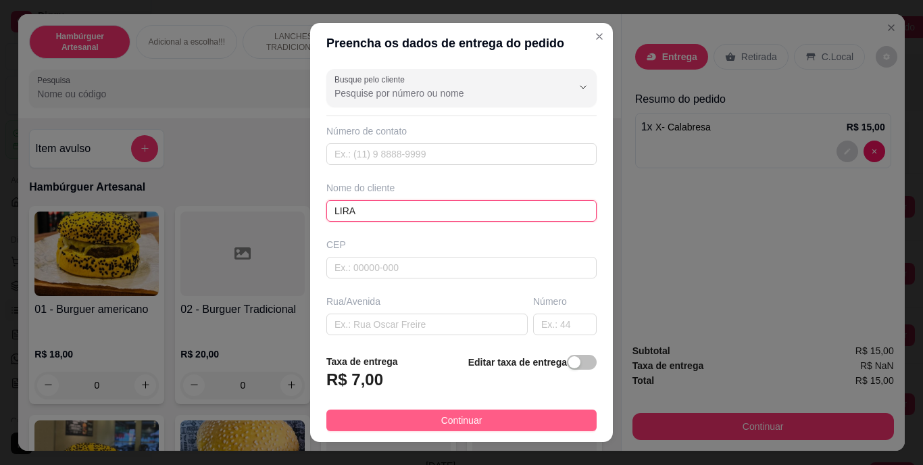
type input "LIRA"
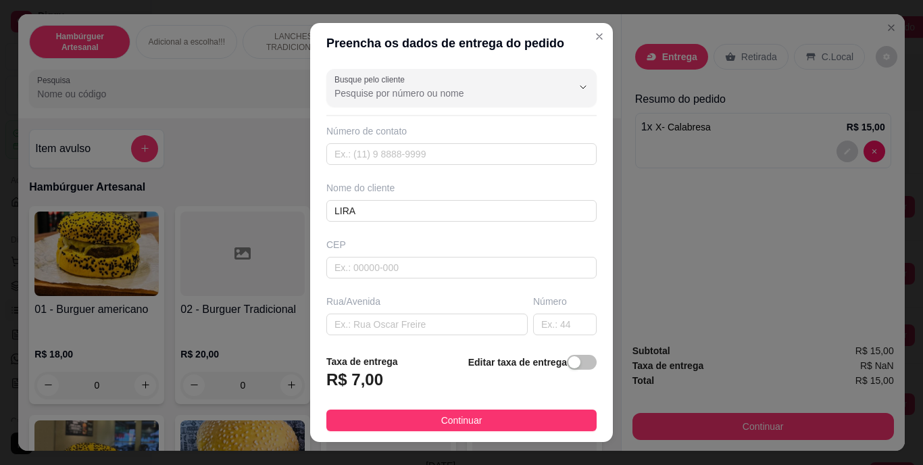
drag, startPoint x: 363, startPoint y: 415, endPoint x: 366, endPoint y: 423, distance: 9.2
click at [363, 423] on button "Continuar" at bounding box center [461, 420] width 270 height 22
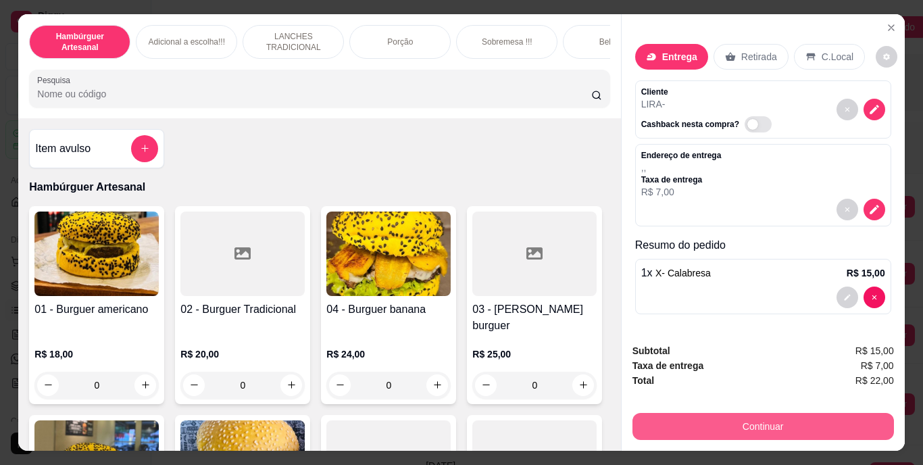
click at [658, 416] on button "Continuar" at bounding box center [762, 426] width 261 height 27
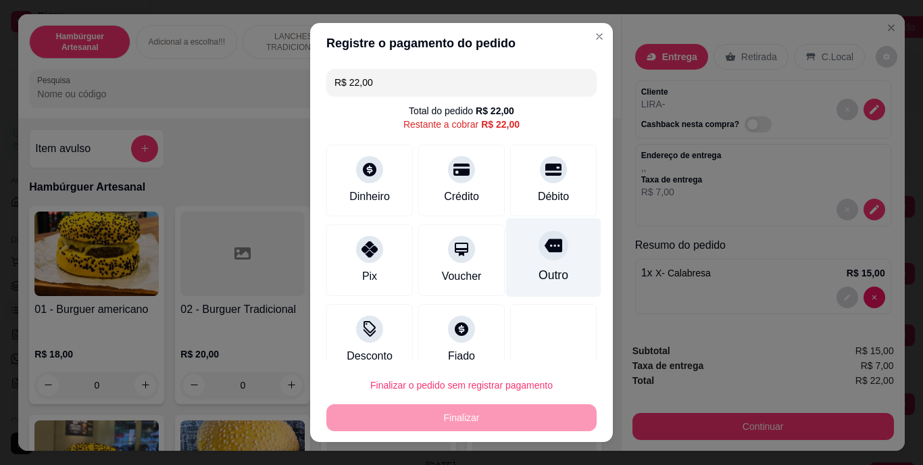
click at [544, 251] on icon at bounding box center [553, 246] width 18 height 14
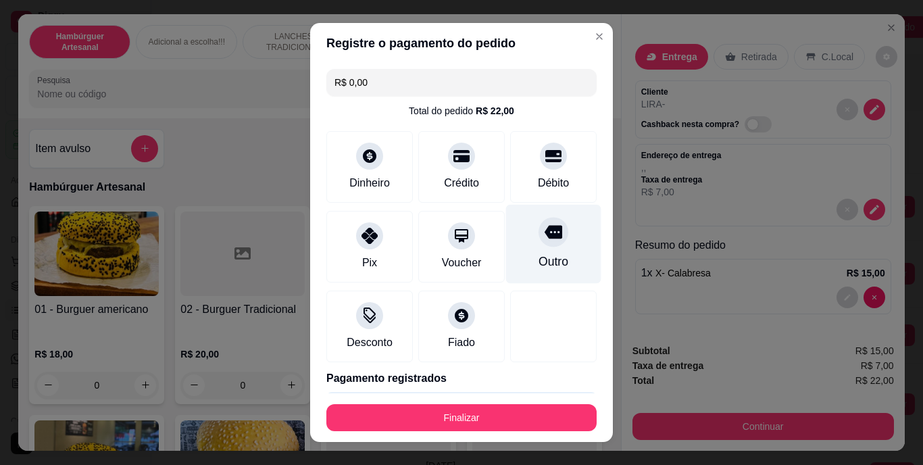
type input "R$ 0,00"
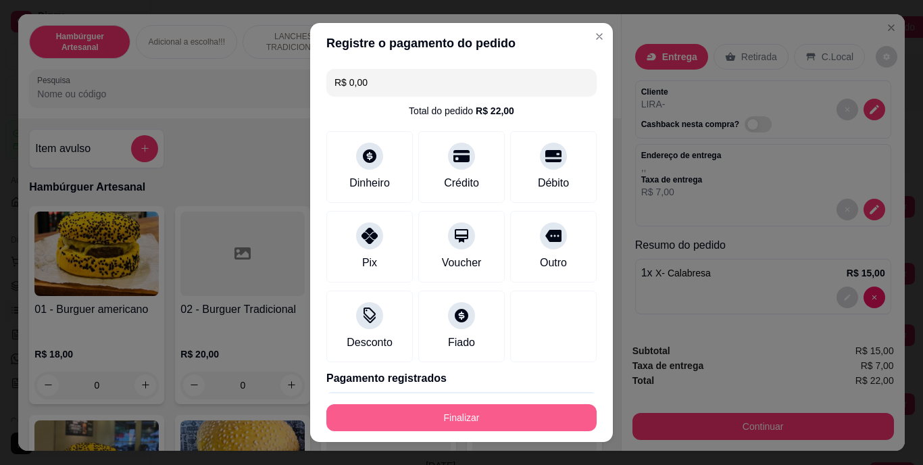
click at [474, 417] on button "Finalizar" at bounding box center [461, 417] width 270 height 27
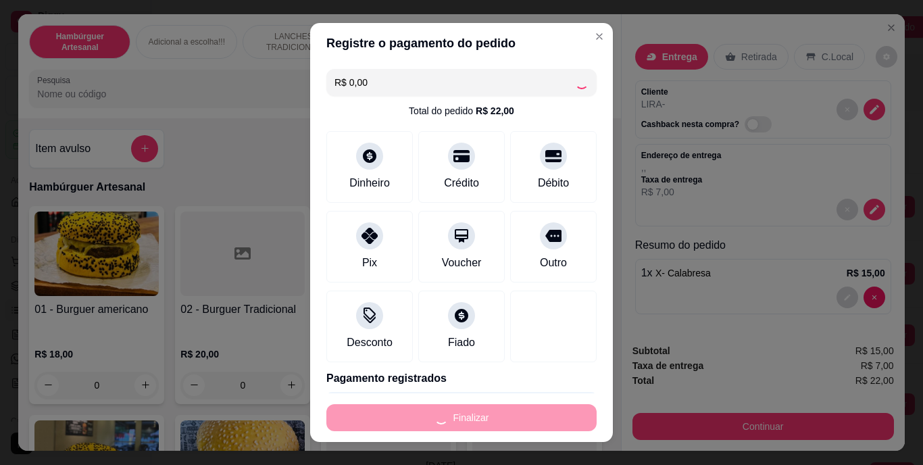
type input "0"
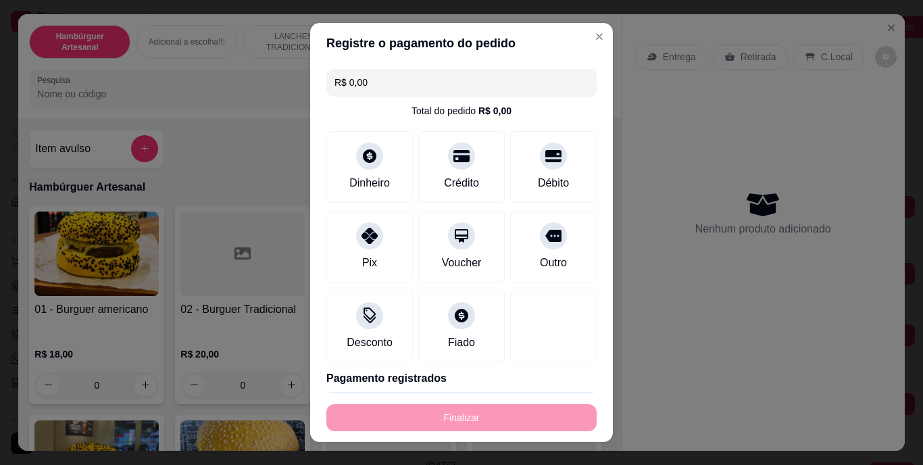
type input "-R$ 22,00"
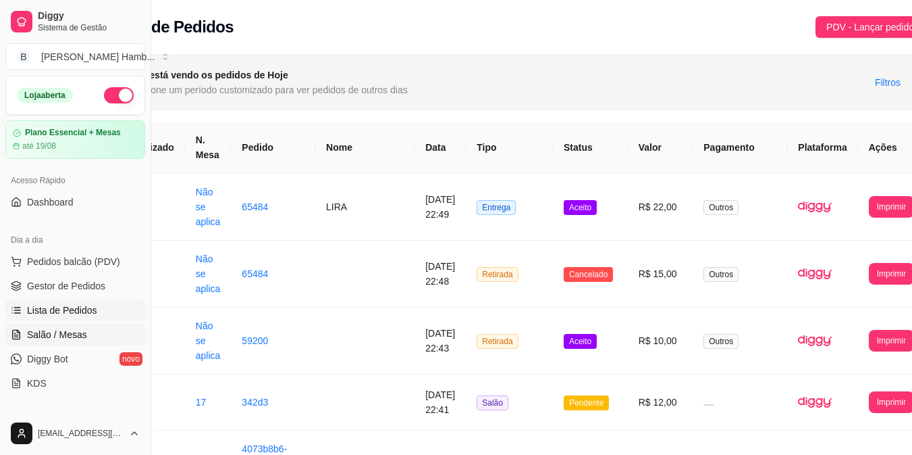
click at [84, 325] on link "Salão / Mesas" at bounding box center [75, 335] width 140 height 22
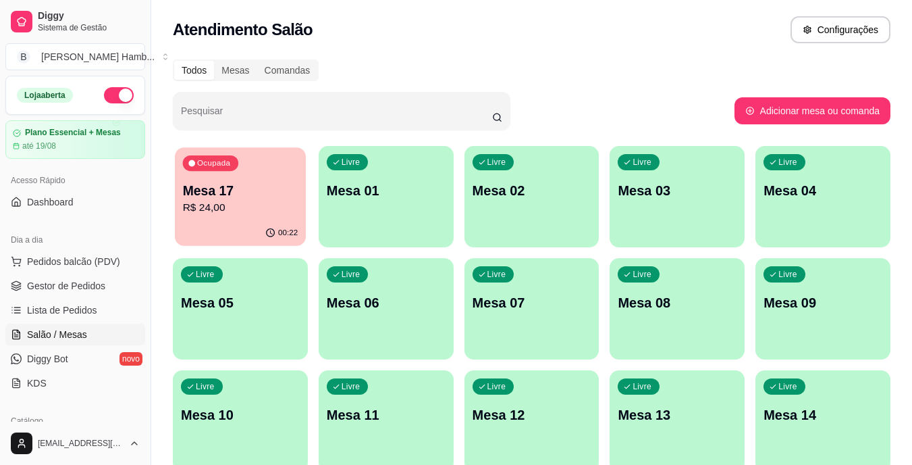
click at [267, 201] on p "R$ 24,00" at bounding box center [240, 208] width 115 height 16
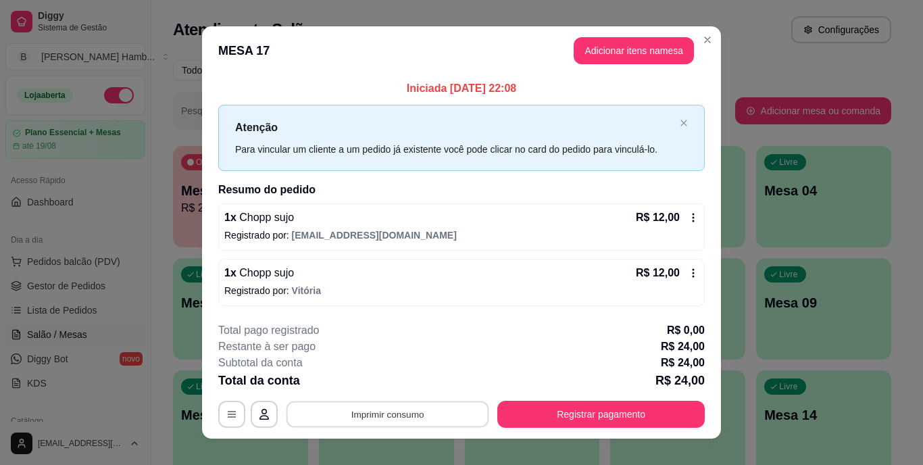
click at [406, 415] on button "Imprimir consumo" at bounding box center [387, 414] width 203 height 26
click at [402, 377] on button "IMPRESSORA" at bounding box center [386, 382] width 95 height 21
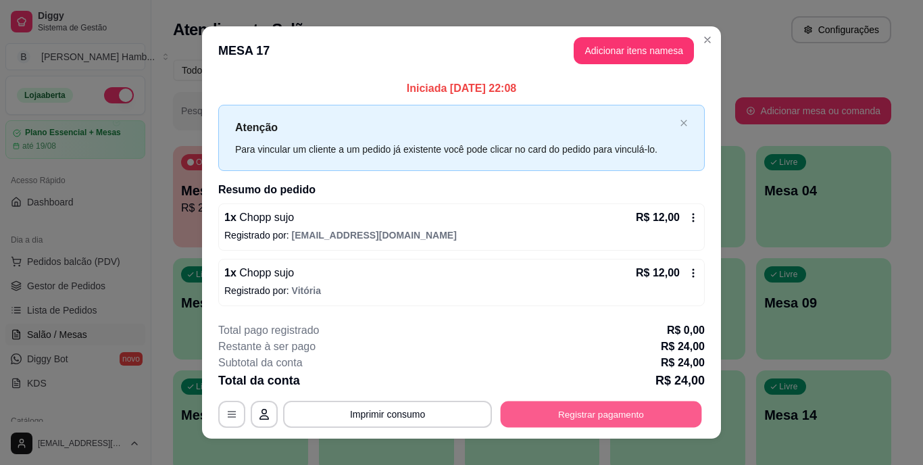
click at [574, 408] on button "Registrar pagamento" at bounding box center [600, 414] width 201 height 26
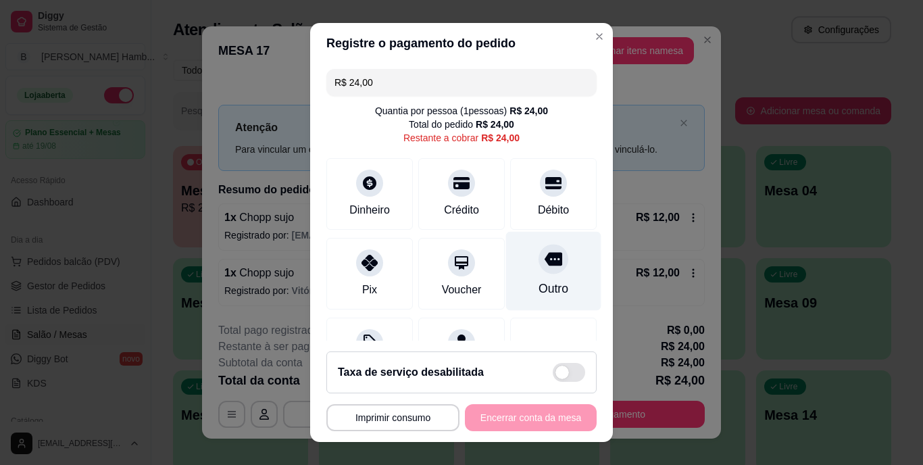
click at [544, 263] on icon at bounding box center [553, 260] width 18 height 14
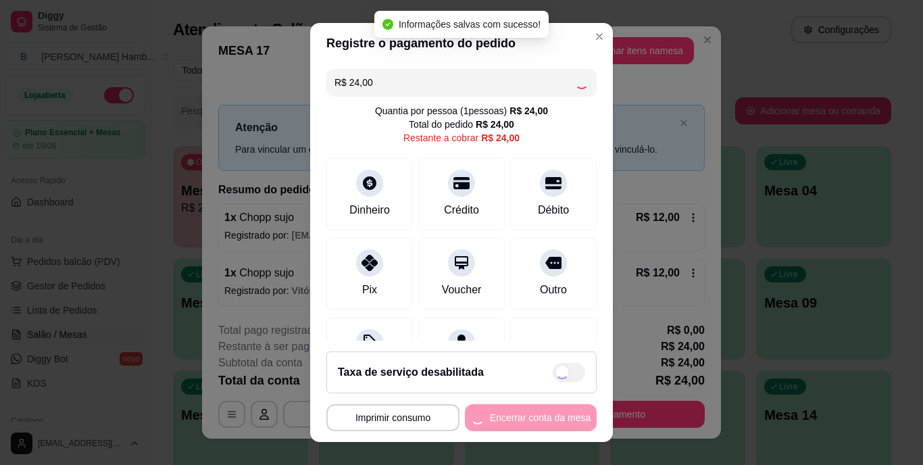
type input "R$ 0,00"
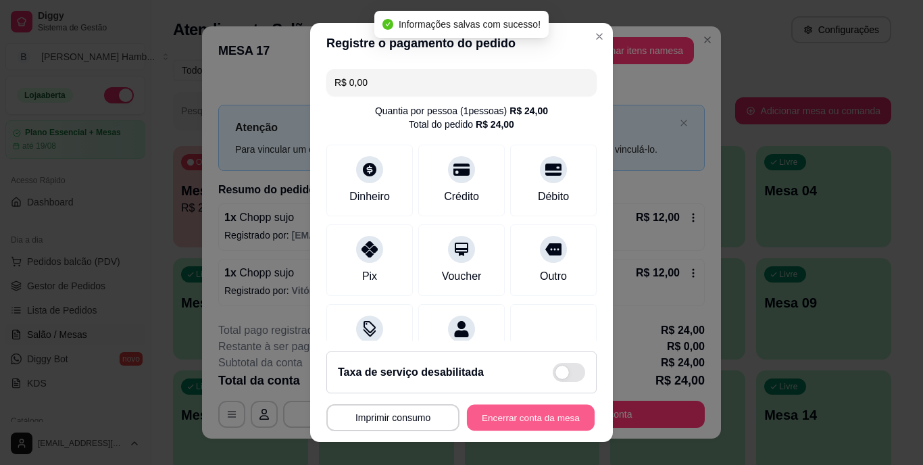
click at [516, 405] on button "Encerrar conta da mesa" at bounding box center [531, 417] width 128 height 26
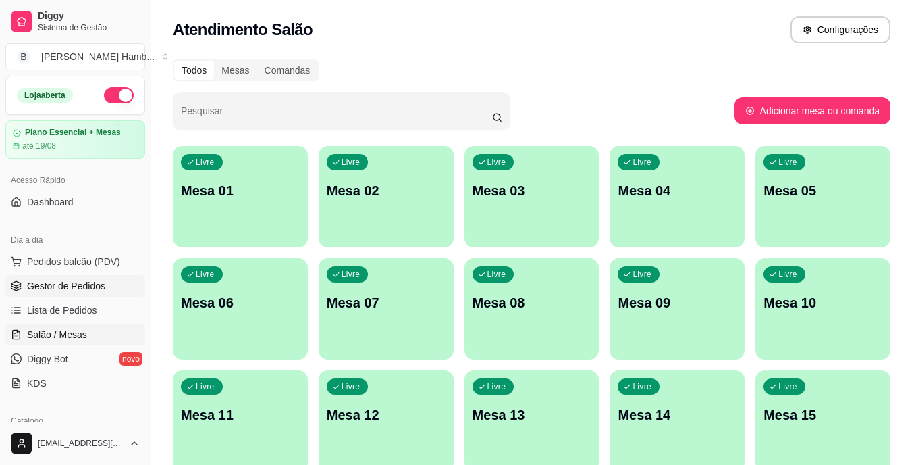
click at [109, 293] on link "Gestor de Pedidos" at bounding box center [75, 286] width 140 height 22
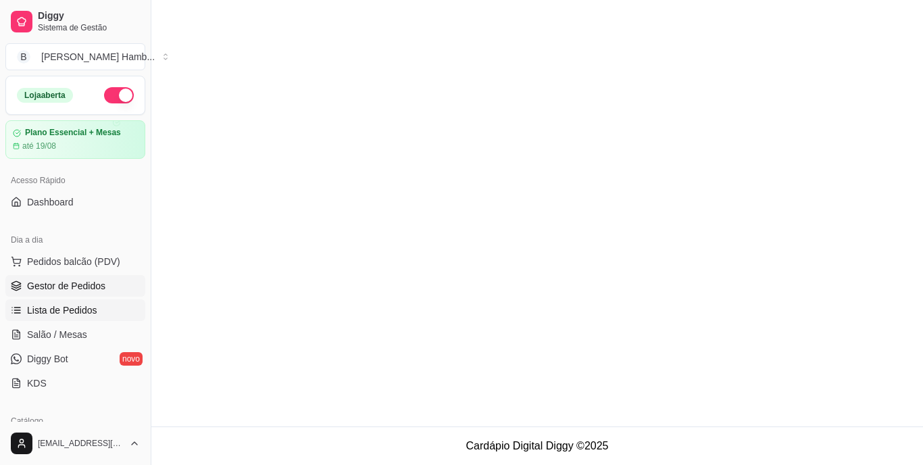
click at [105, 314] on link "Lista de Pedidos" at bounding box center [75, 310] width 140 height 22
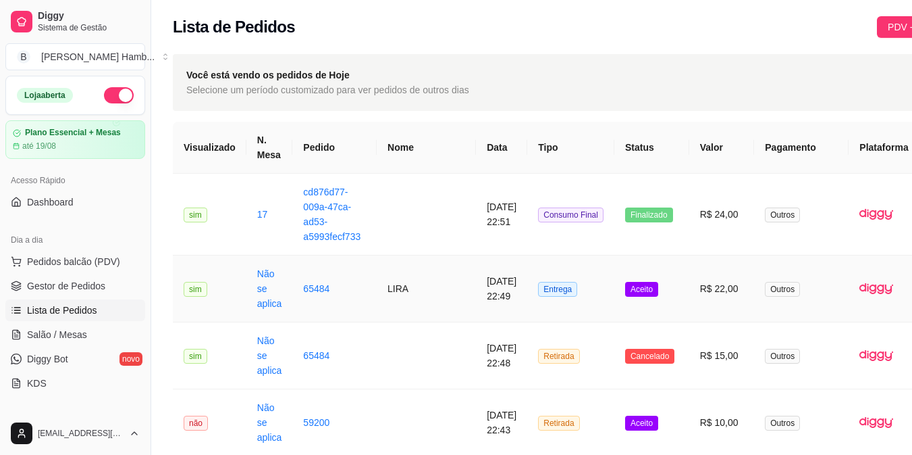
click at [690, 288] on td "R$ 22,00" at bounding box center [723, 288] width 66 height 67
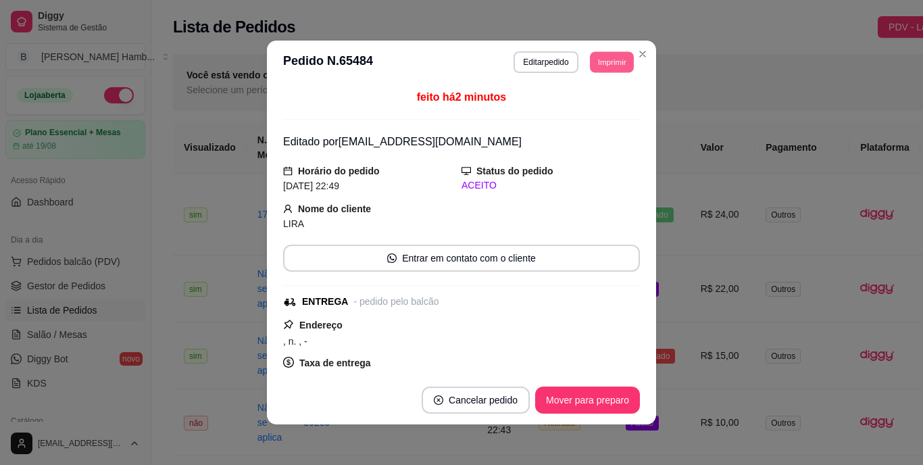
click at [602, 53] on button "Imprimir" at bounding box center [612, 61] width 44 height 21
click at [577, 103] on button "IMPRESSORA" at bounding box center [581, 109] width 95 height 21
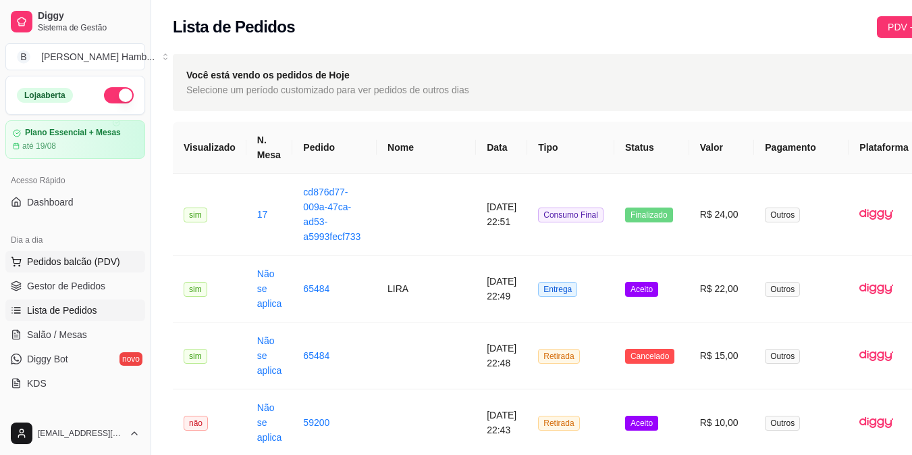
click at [88, 263] on span "Pedidos balcão (PDV)" at bounding box center [73, 262] width 93 height 14
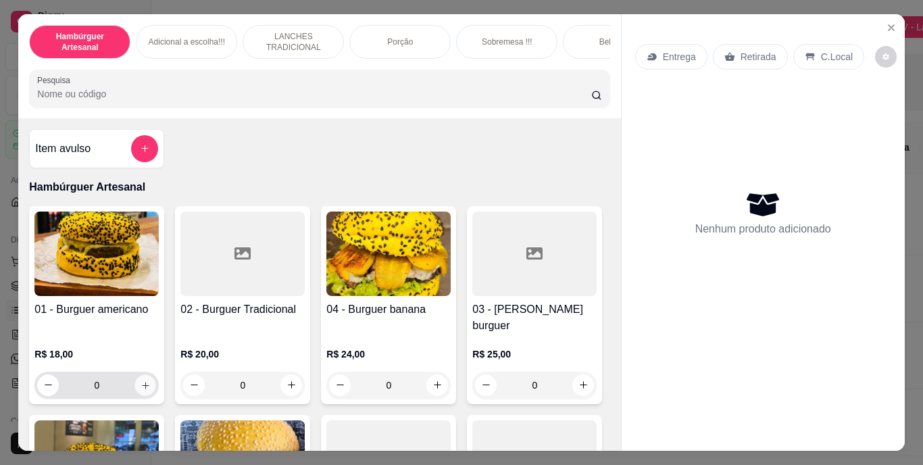
click at [143, 380] on icon "increase-product-quantity" at bounding box center [145, 385] width 10 height 10
type input "1"
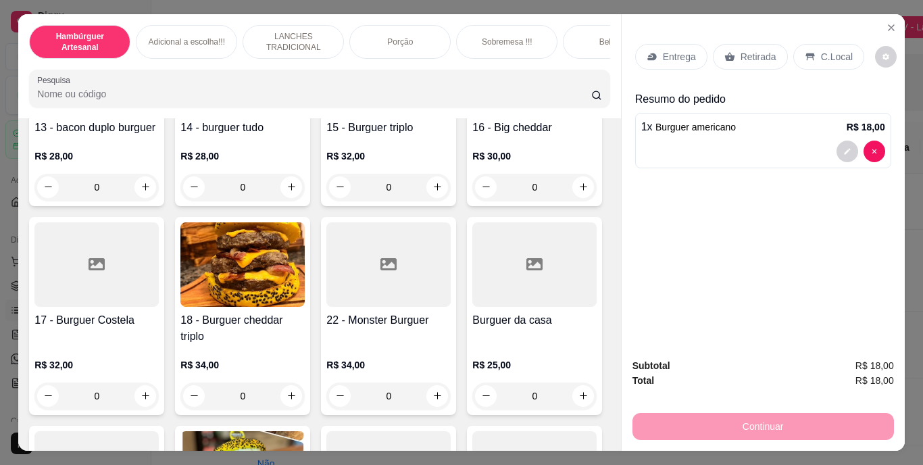
scroll to position [867, 0]
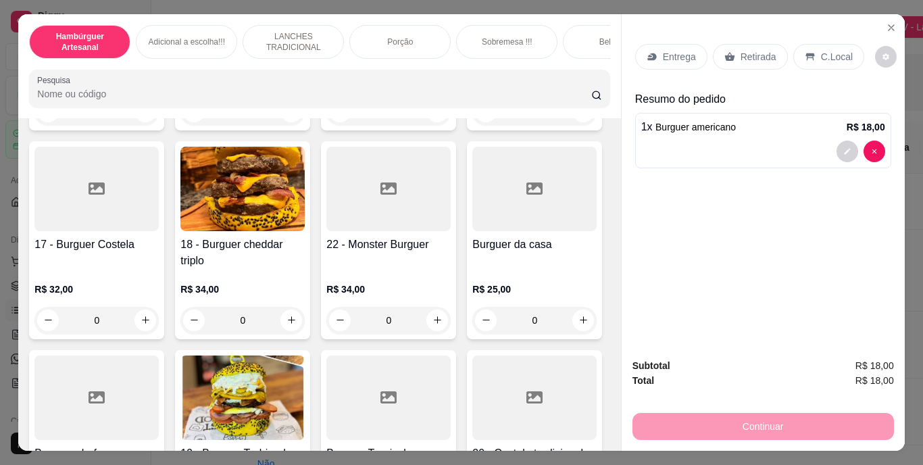
drag, startPoint x: 301, startPoint y: 267, endPoint x: 341, endPoint y: 137, distance: 135.9
click at [341, 137] on div "01 - Burguer americano R$ 18,00 1 02 - Burguer Tradicional R$ 20,00 0 04 - Burg…" at bounding box center [319, 31] width 580 height 1385
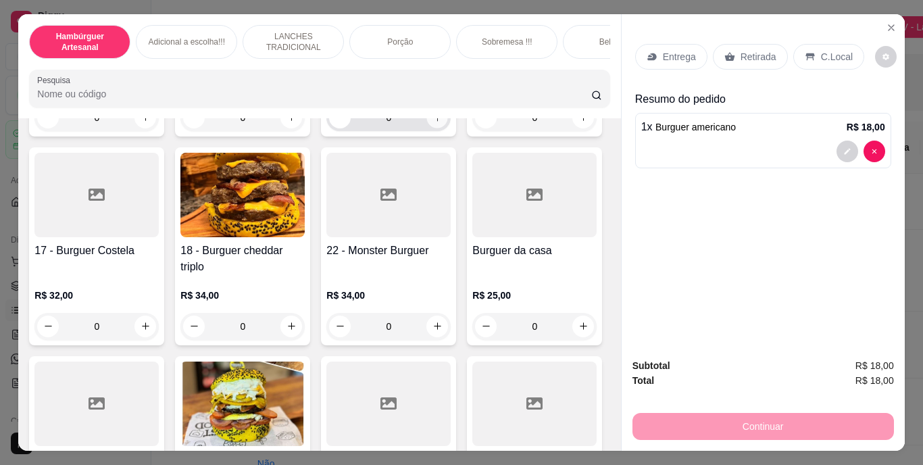
click at [432, 122] on icon "increase-product-quantity" at bounding box center [437, 117] width 10 height 10
type input "1"
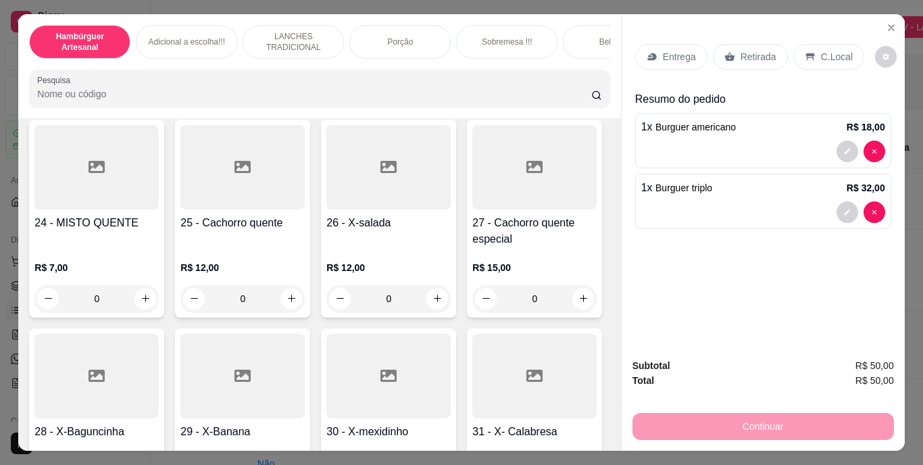
scroll to position [1982, 0]
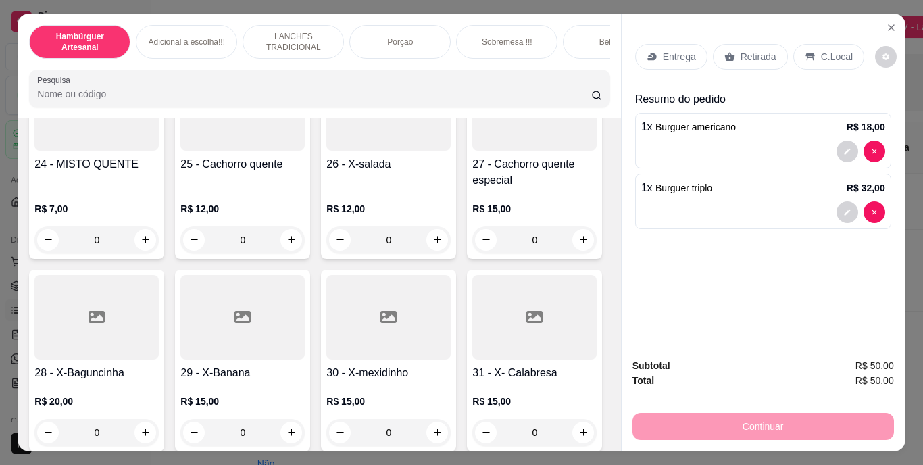
type input "1"
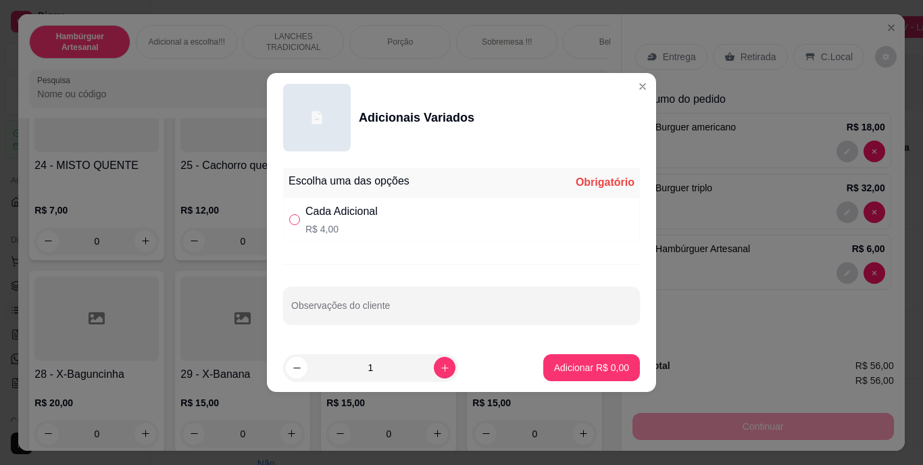
click at [293, 216] on input "" at bounding box center [294, 219] width 11 height 11
radio input "true"
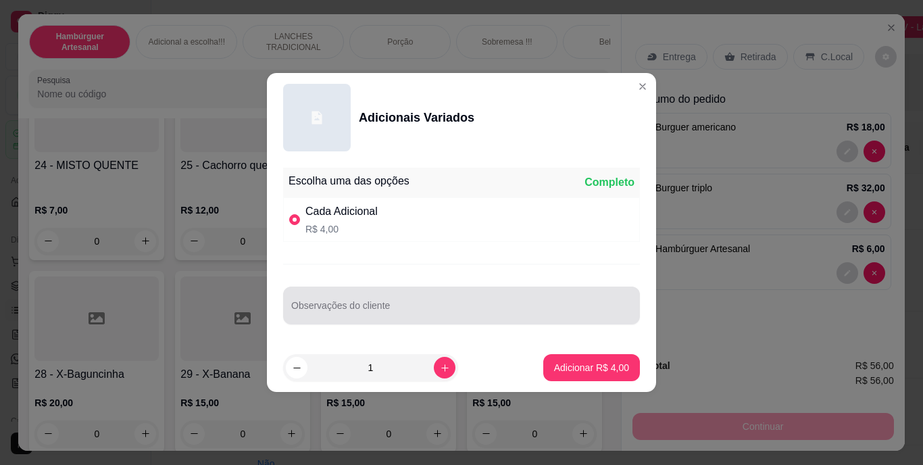
click at [313, 302] on div at bounding box center [461, 305] width 340 height 27
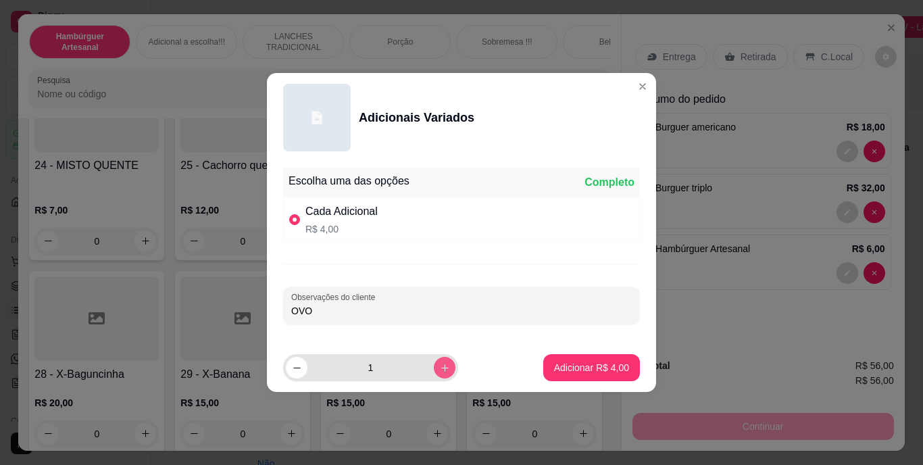
type input "OVO"
click at [440, 369] on icon "increase-product-quantity" at bounding box center [445, 368] width 10 height 10
type input "4"
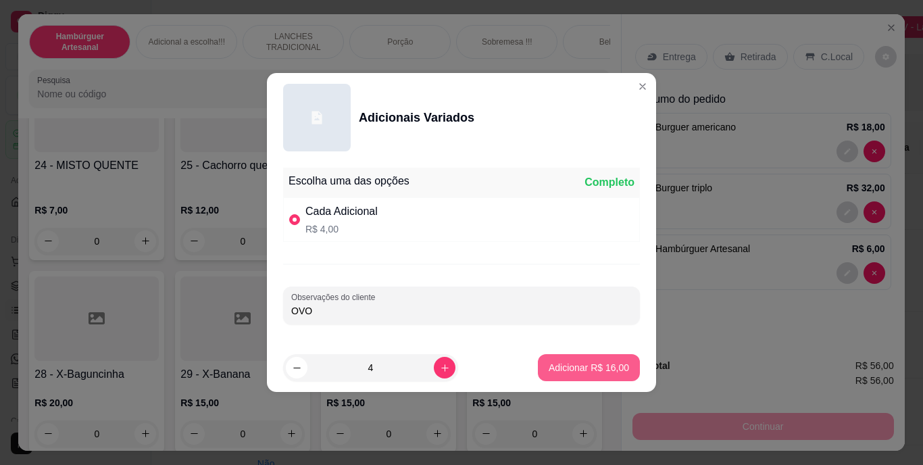
click at [557, 366] on p "Adicionar R$ 16,00" at bounding box center [588, 368] width 80 height 14
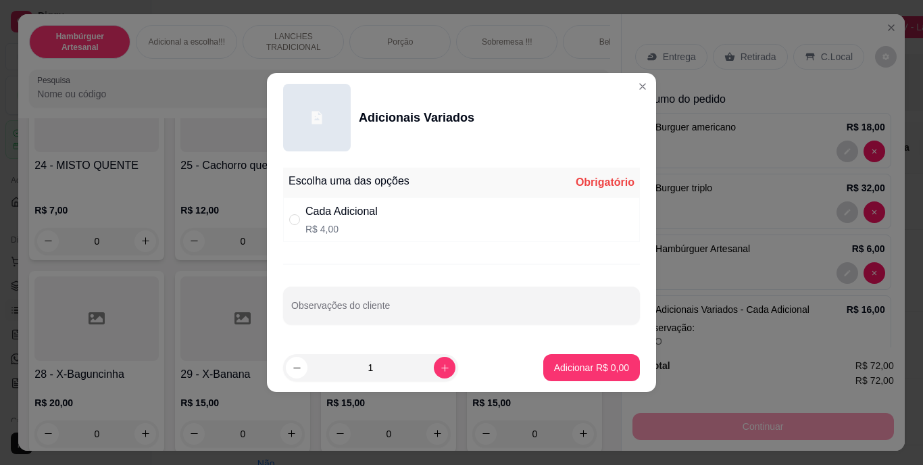
click at [294, 205] on div "Cada Adicional R$ 4,00" at bounding box center [461, 219] width 357 height 45
radio input "true"
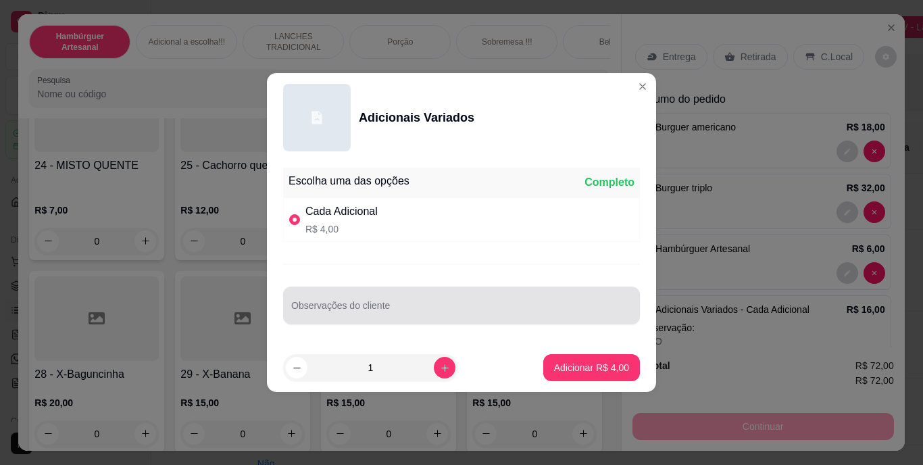
click at [340, 296] on div at bounding box center [461, 305] width 340 height 27
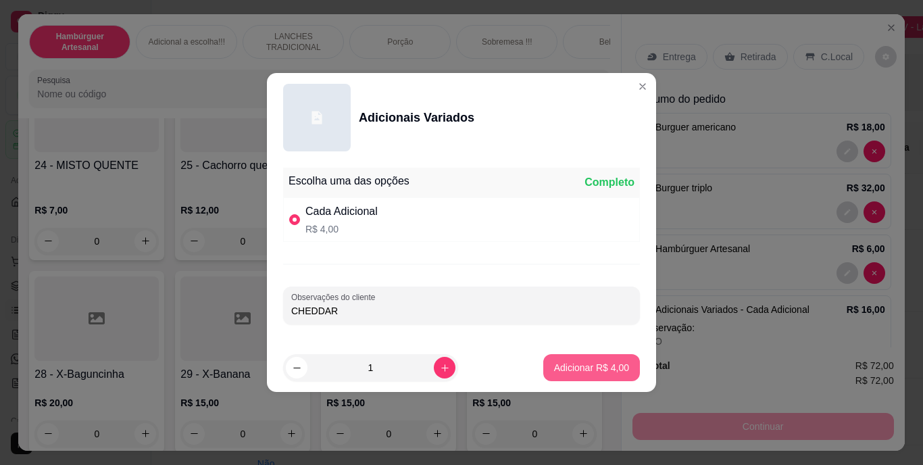
type input "CHEDDAR"
click at [592, 363] on p "Adicionar R$ 4,00" at bounding box center [590, 367] width 73 height 13
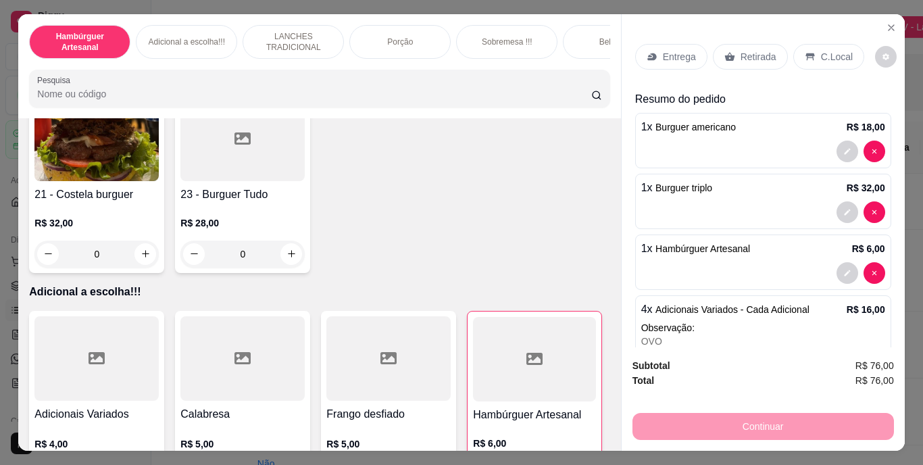
scroll to position [1292, 0]
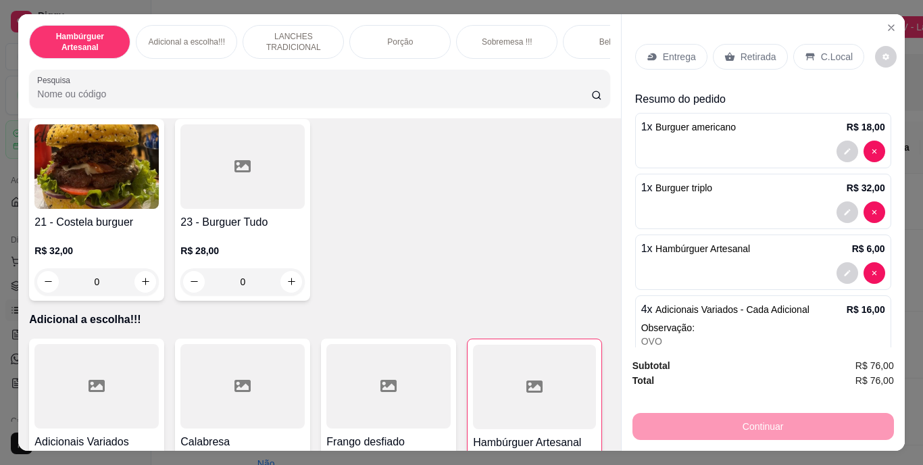
click at [156, 103] on div "0" at bounding box center [96, 89] width 119 height 27
click at [156, 99] on button "increase-product-quantity" at bounding box center [145, 88] width 21 height 21
type input "1"
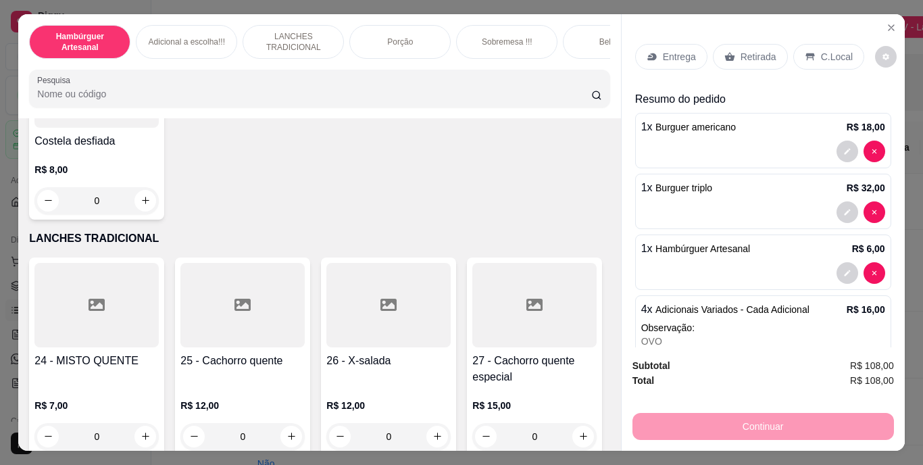
scroll to position [1788, 0]
click at [146, 22] on div "0" at bounding box center [96, 8] width 124 height 27
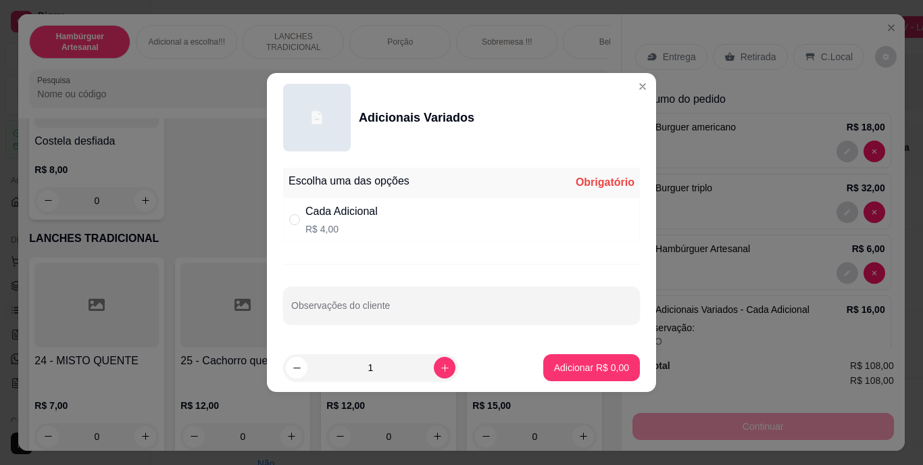
click at [307, 221] on div "Cada Adicional R$ 4,00" at bounding box center [341, 219] width 72 height 32
radio input "true"
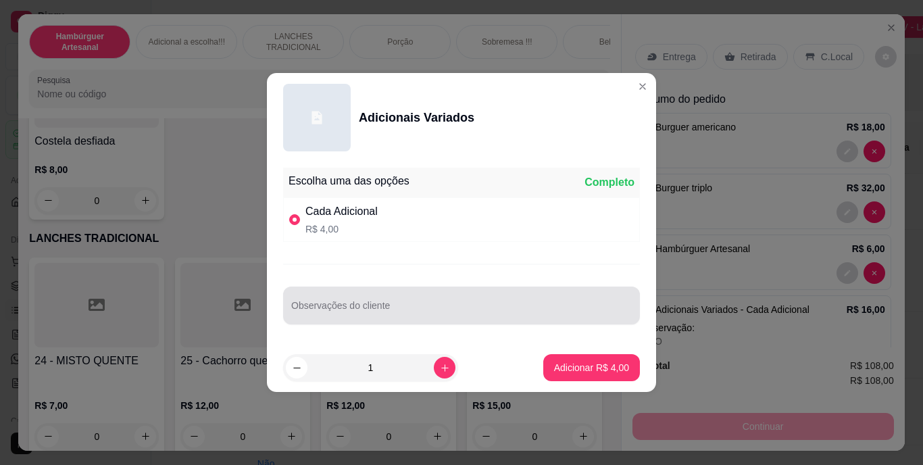
click at [351, 305] on input "Observações do cliente" at bounding box center [461, 311] width 340 height 14
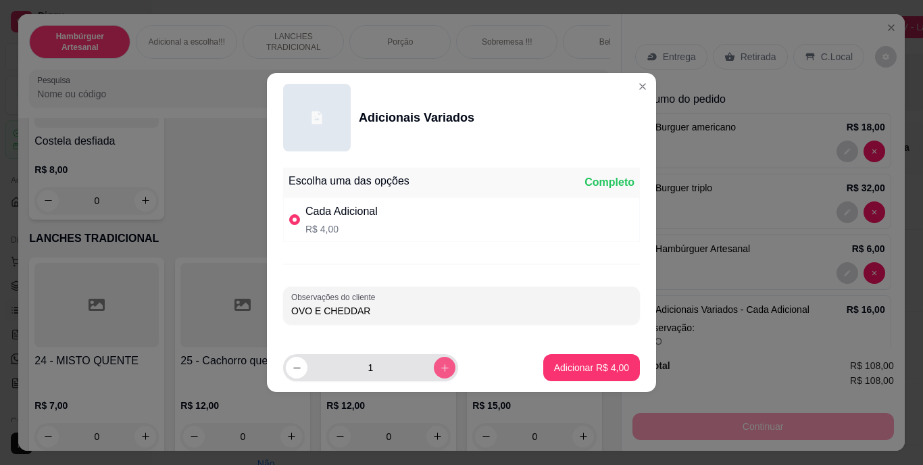
type input "OVO E CHEDDAR"
click at [441, 367] on icon "increase-product-quantity" at bounding box center [444, 367] width 7 height 7
type input "2"
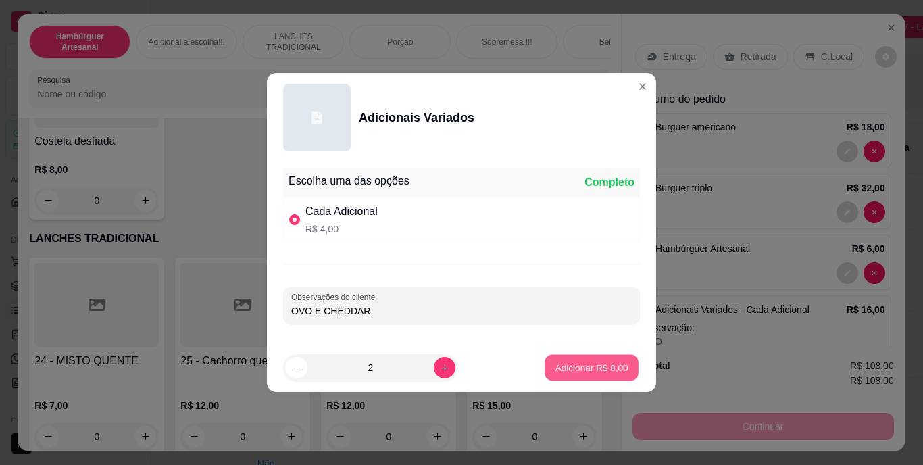
click at [590, 366] on p "Adicionar R$ 8,00" at bounding box center [590, 367] width 73 height 13
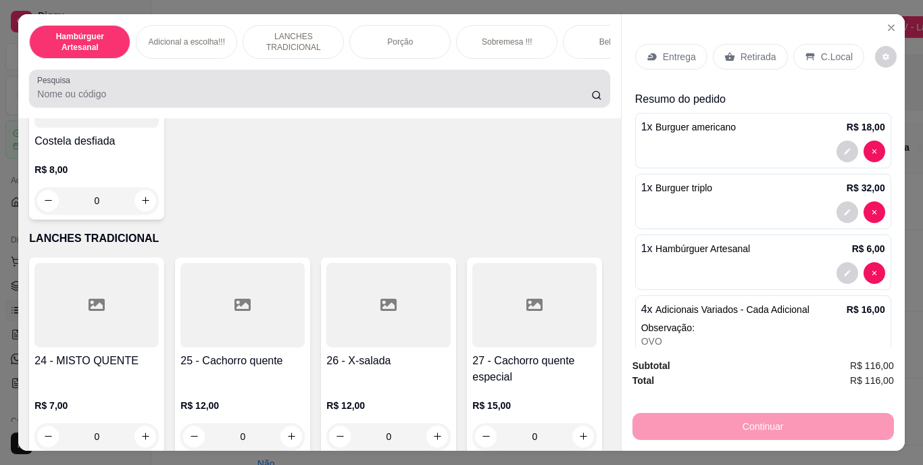
click at [523, 107] on div "Pesquisa" at bounding box center [319, 89] width 580 height 38
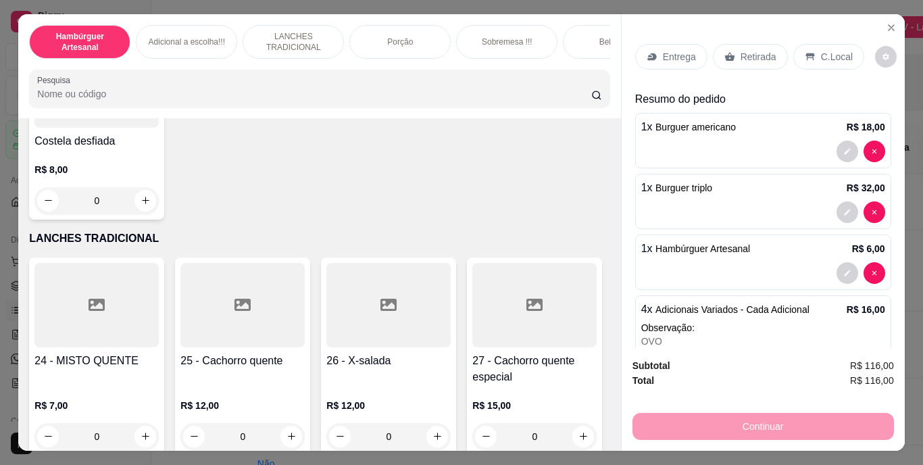
click at [521, 98] on input "Pesquisa" at bounding box center [314, 94] width 554 height 14
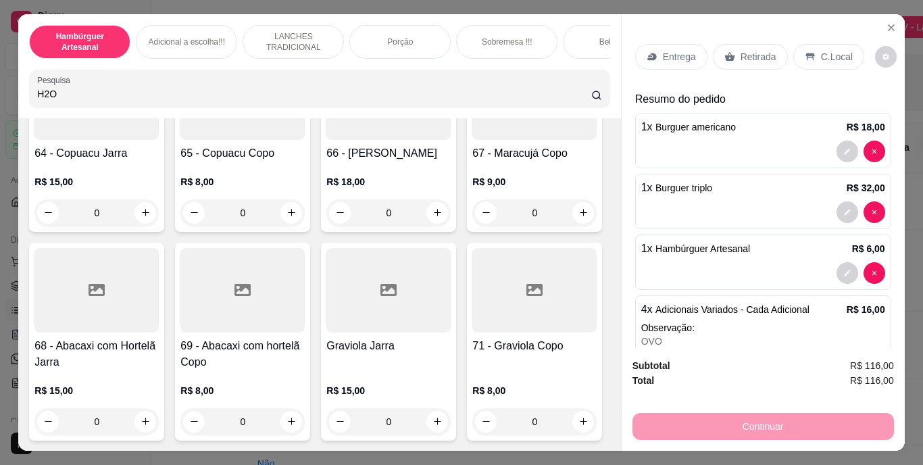
scroll to position [5273, 0]
type input "H2O"
type input "1"
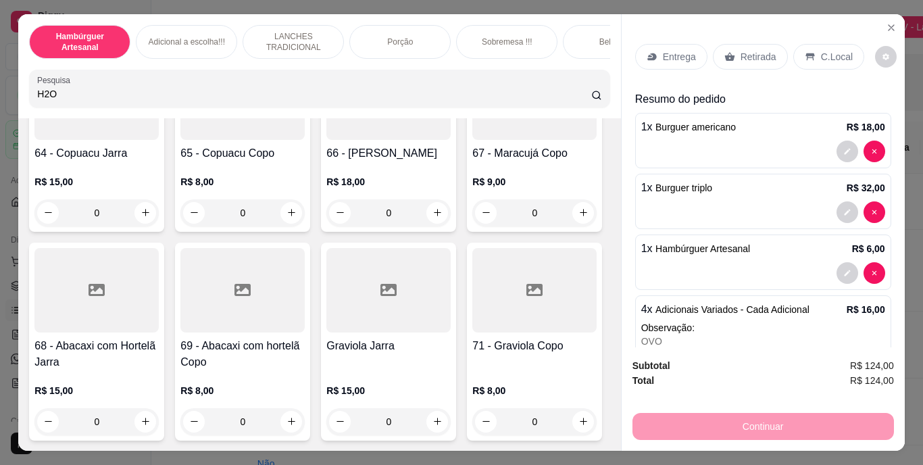
scroll to position [5274, 0]
click at [746, 51] on p "Retirada" at bounding box center [758, 57] width 36 height 14
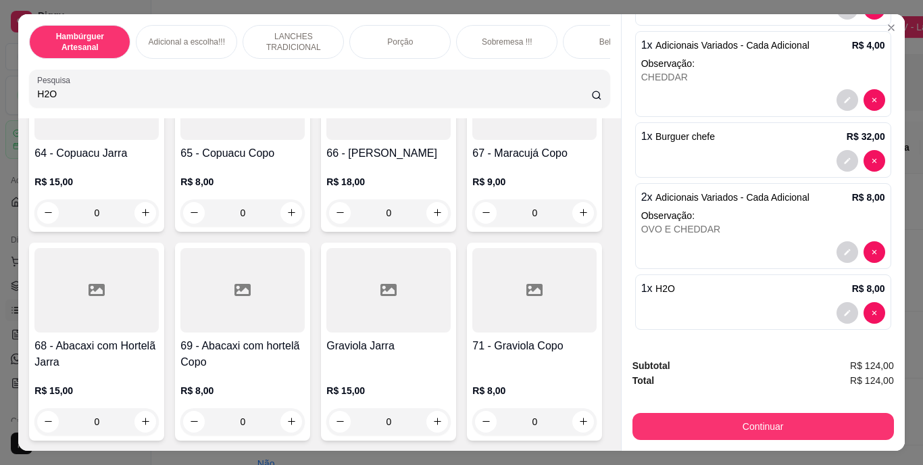
scroll to position [394, 0]
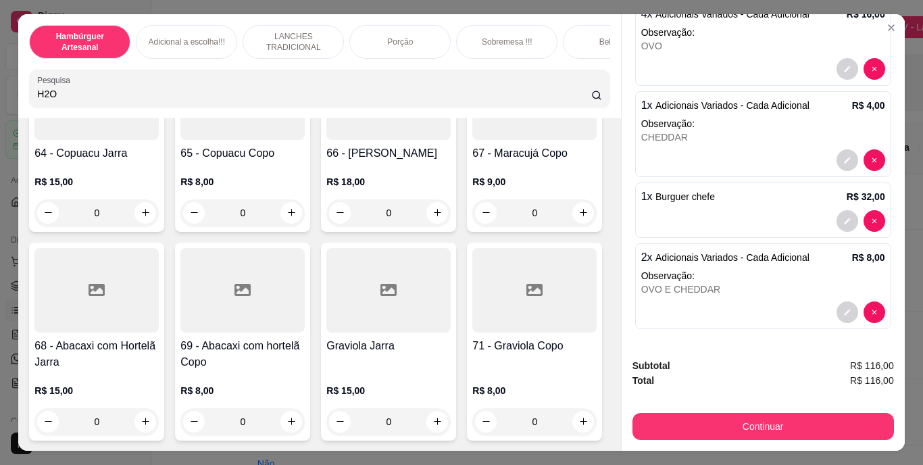
type input "0"
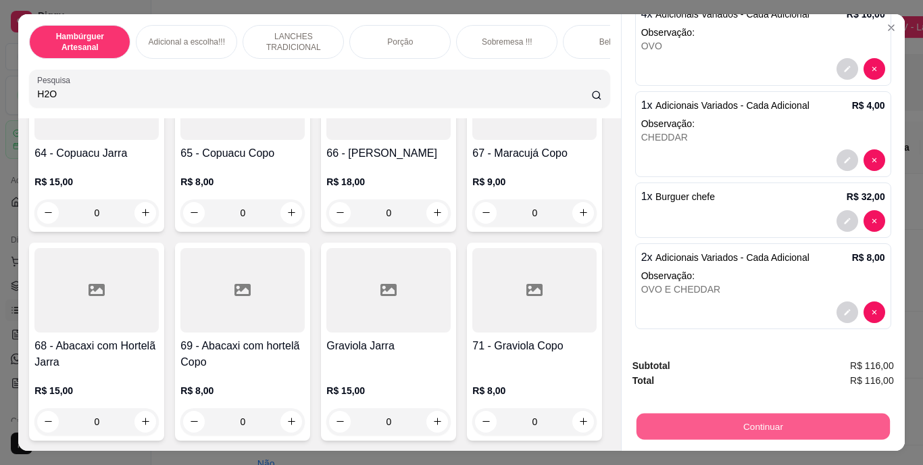
click at [735, 425] on button "Continuar" at bounding box center [762, 426] width 253 height 26
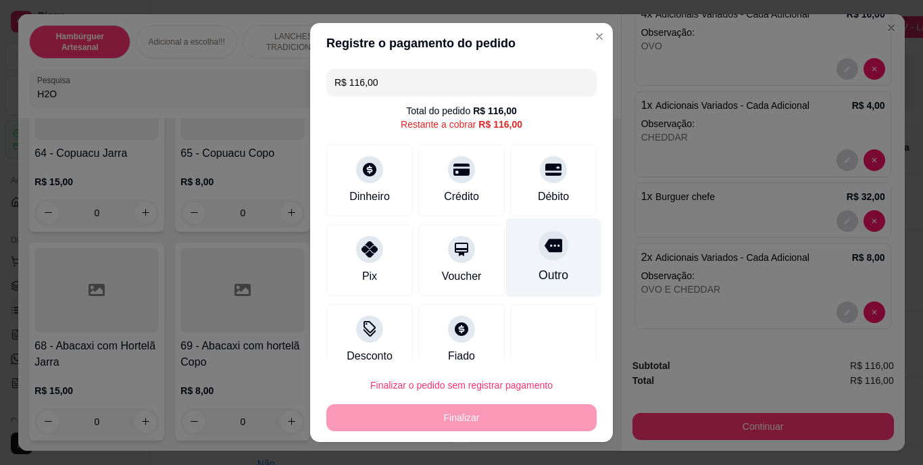
click at [544, 247] on icon at bounding box center [553, 246] width 18 height 14
type input "R$ 0,00"
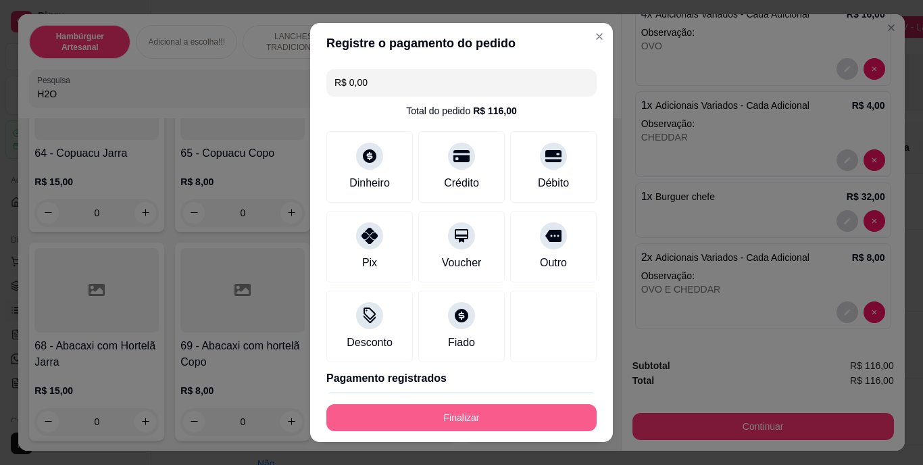
click at [477, 423] on button "Finalizar" at bounding box center [461, 417] width 270 height 27
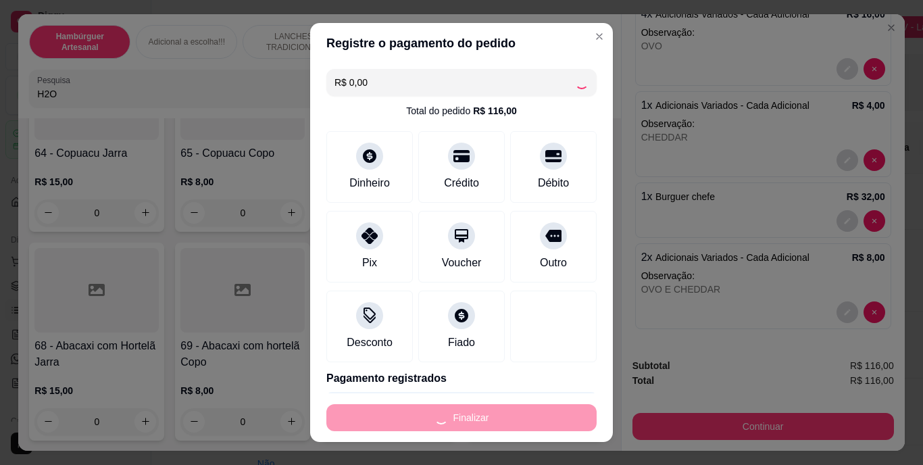
type input "0"
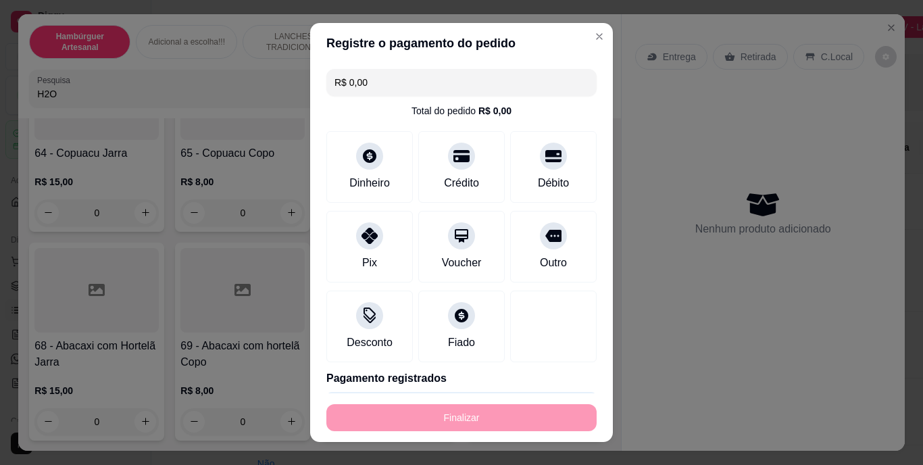
type input "-R$ 116,00"
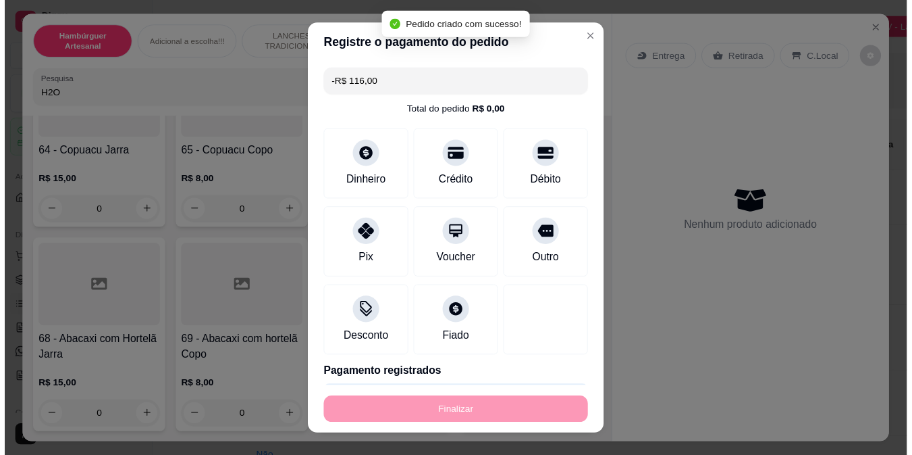
scroll to position [5267, 0]
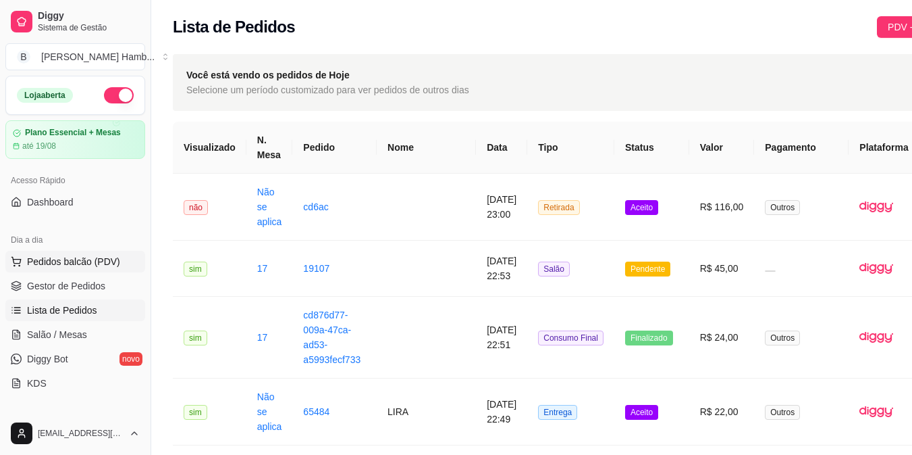
click at [91, 264] on span "Pedidos balcão (PDV)" at bounding box center [73, 262] width 93 height 14
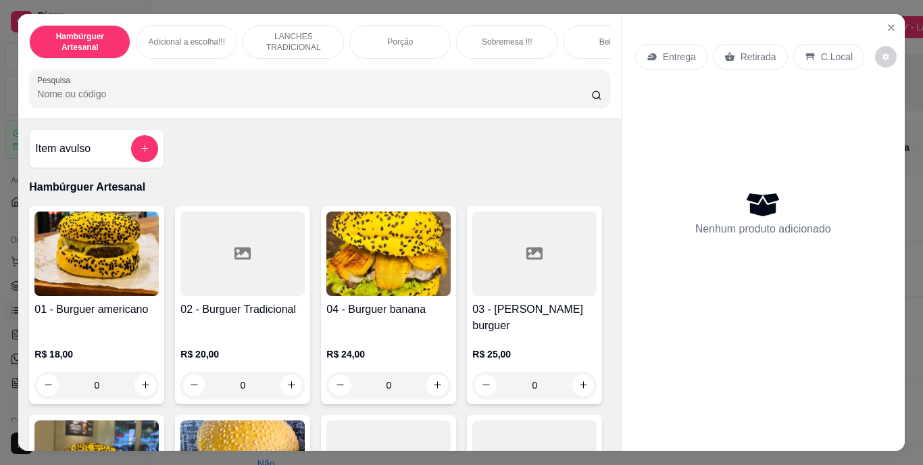
click at [262, 93] on input "Pesquisa" at bounding box center [314, 94] width 554 height 14
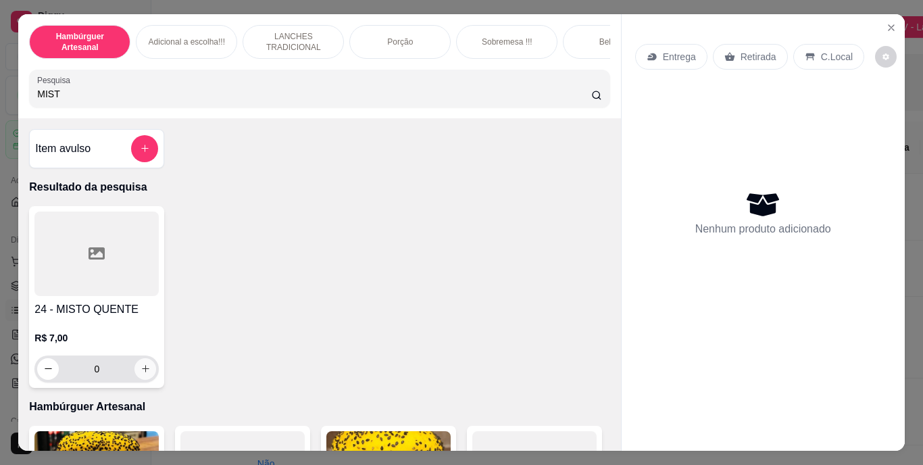
type input "MIST"
click at [143, 368] on icon "increase-product-quantity" at bounding box center [145, 368] width 10 height 10
type input "1"
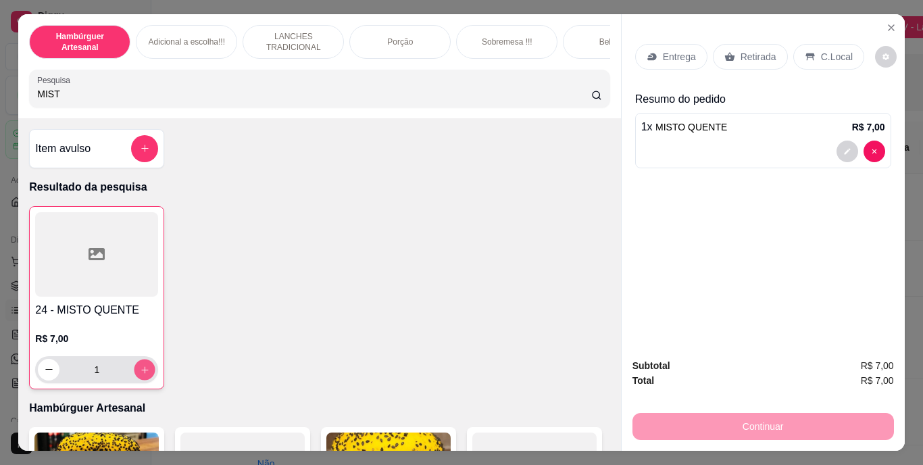
click at [143, 368] on button "increase-product-quantity" at bounding box center [144, 369] width 21 height 21
type input "2"
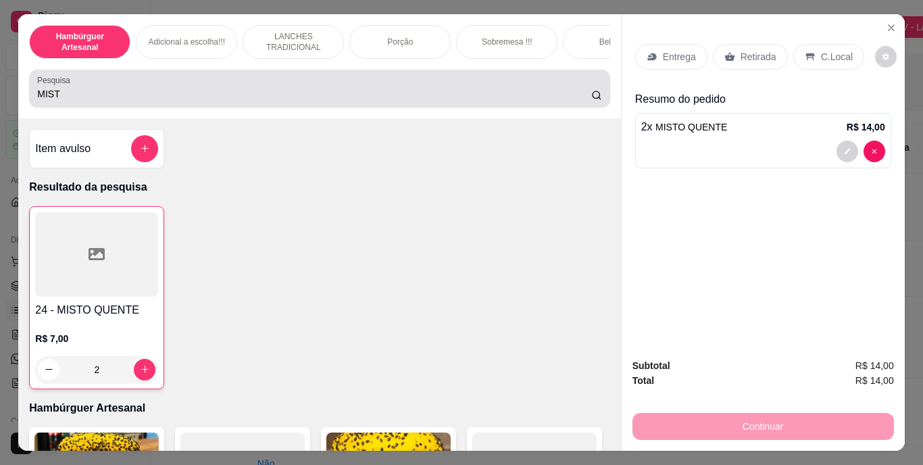
click at [228, 107] on div "Pesquisa MIST" at bounding box center [319, 89] width 580 height 38
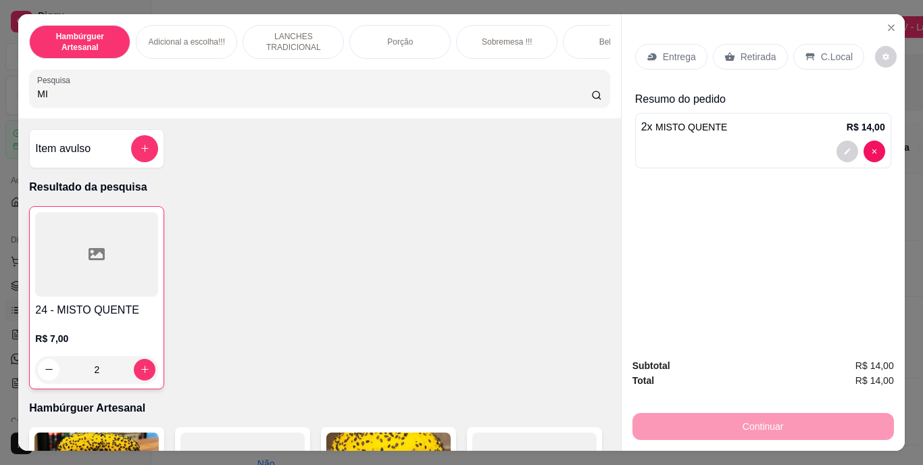
type input "M"
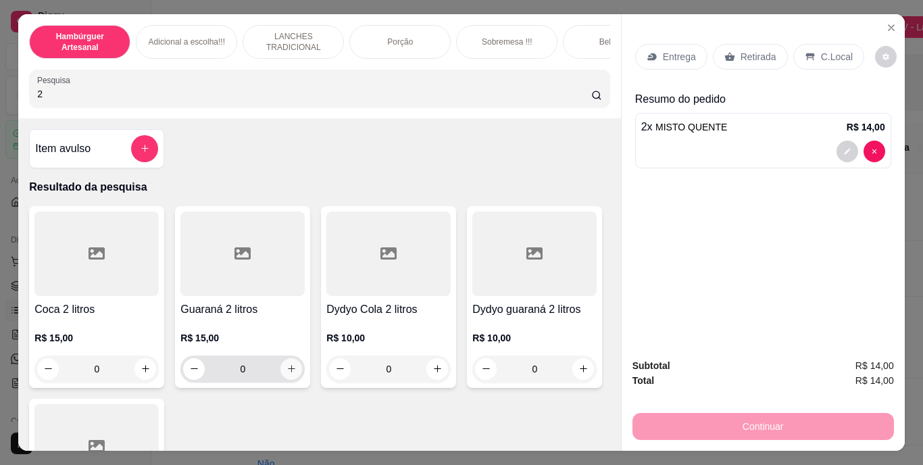
type input "2"
click at [286, 368] on icon "increase-product-quantity" at bounding box center [291, 368] width 10 height 10
type input "1"
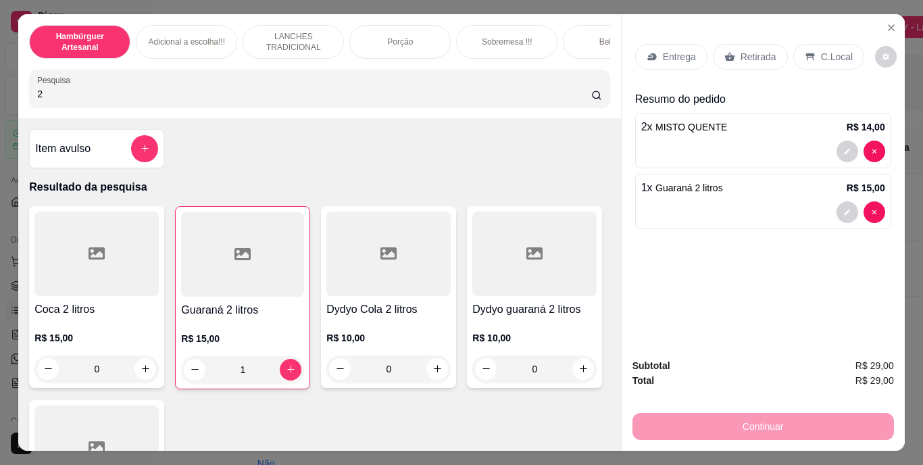
click at [745, 55] on p "Retirada" at bounding box center [758, 57] width 36 height 14
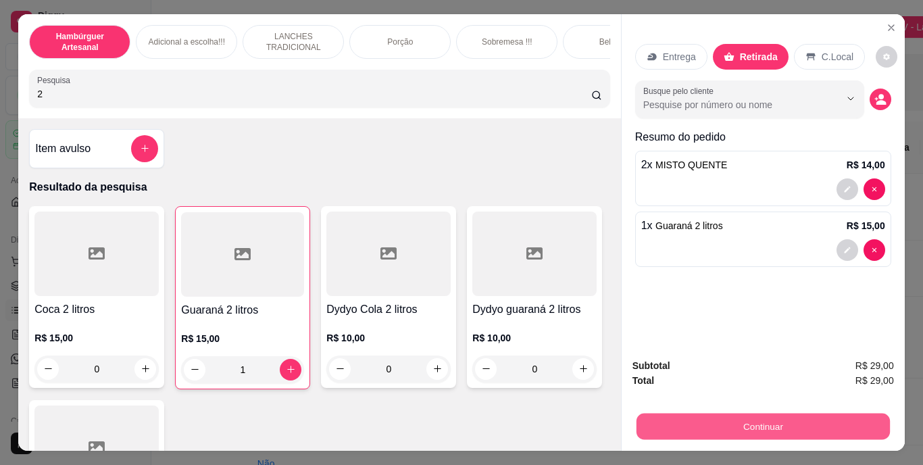
click at [721, 433] on button "Continuar" at bounding box center [762, 426] width 253 height 26
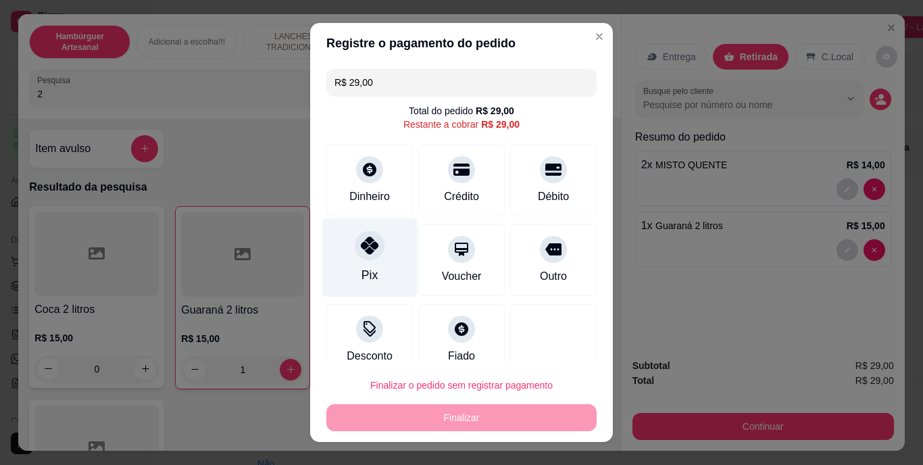
click at [380, 276] on div "Pix" at bounding box center [369, 257] width 95 height 79
type input "R$ 0,00"
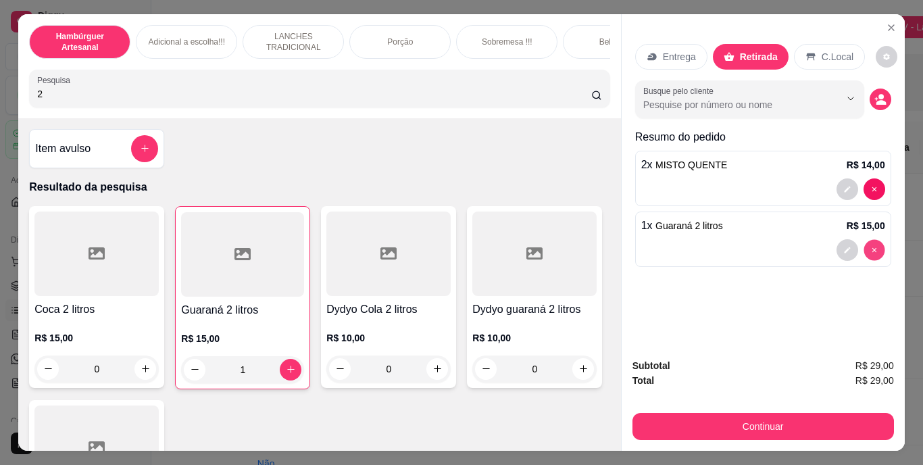
type input "0"
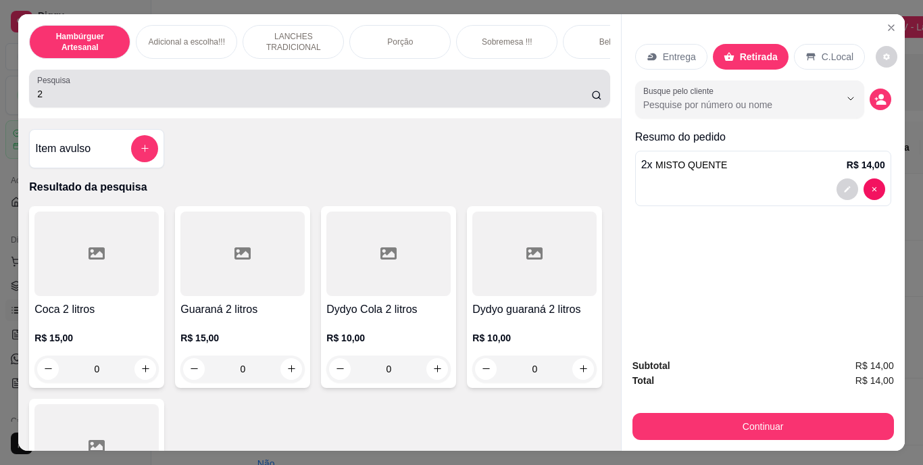
click at [360, 101] on input "2" at bounding box center [314, 94] width 554 height 14
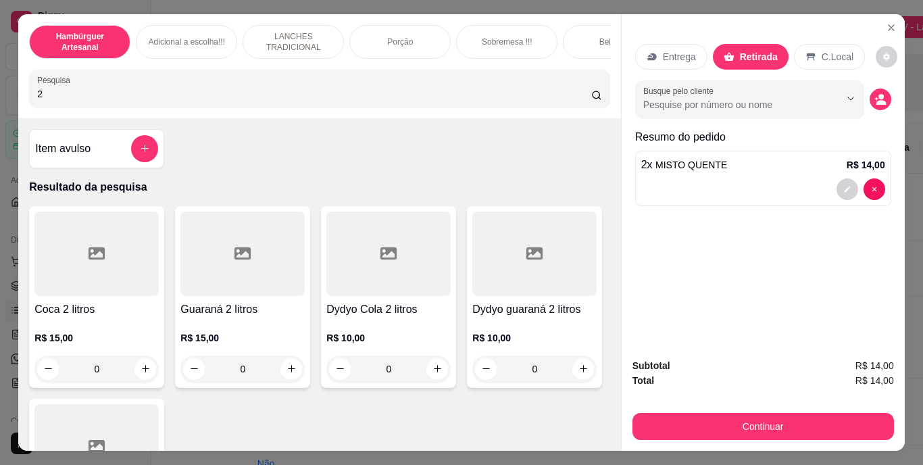
type input "2"
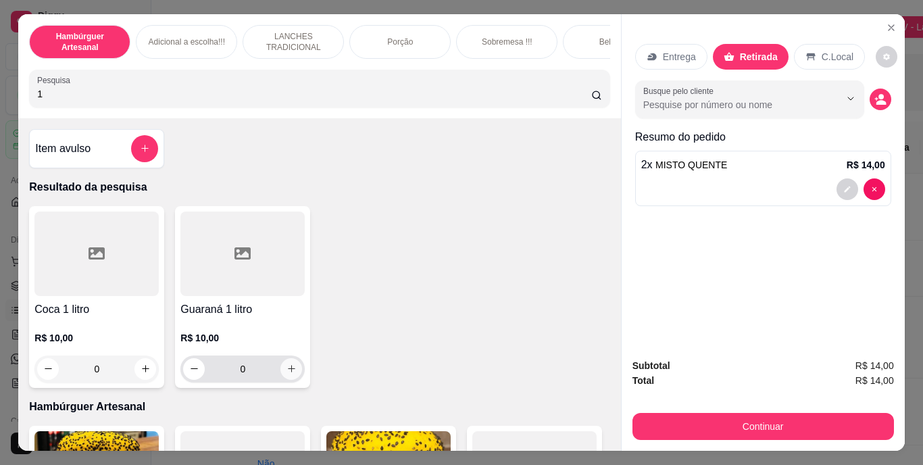
type input "1"
click at [286, 372] on icon "increase-product-quantity" at bounding box center [291, 368] width 10 height 10
type input "1"
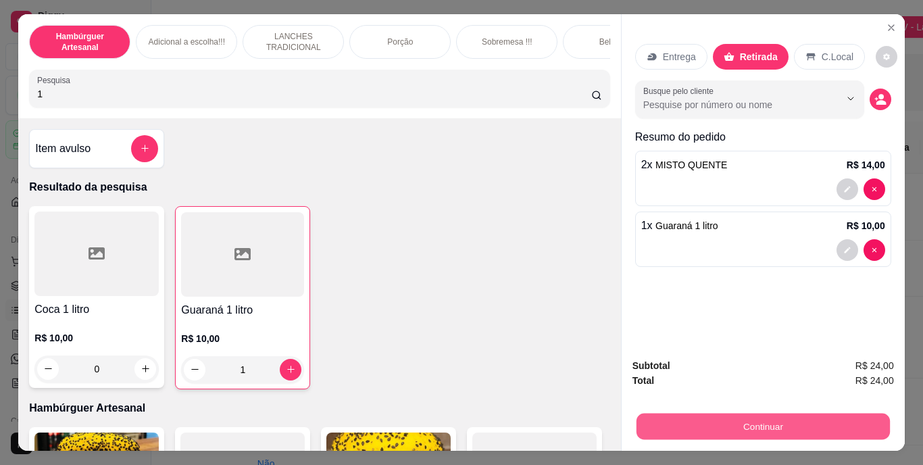
click at [673, 413] on button "Continuar" at bounding box center [762, 426] width 253 height 26
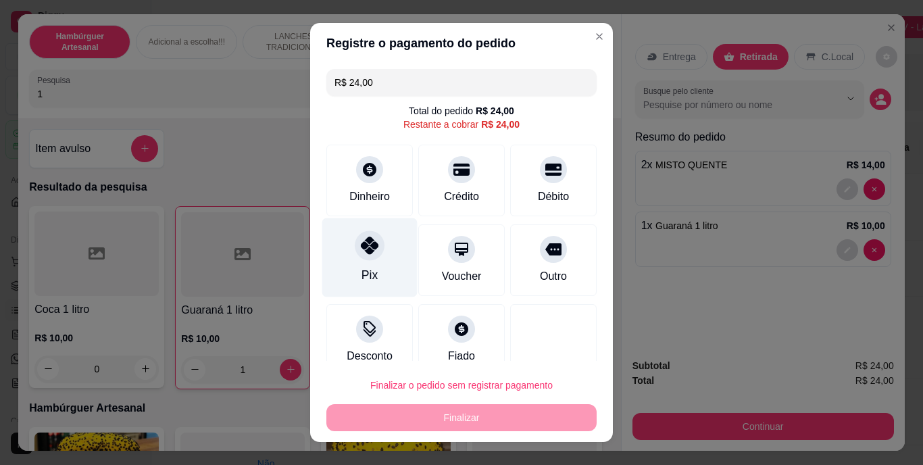
click at [357, 265] on div "Pix" at bounding box center [369, 257] width 95 height 79
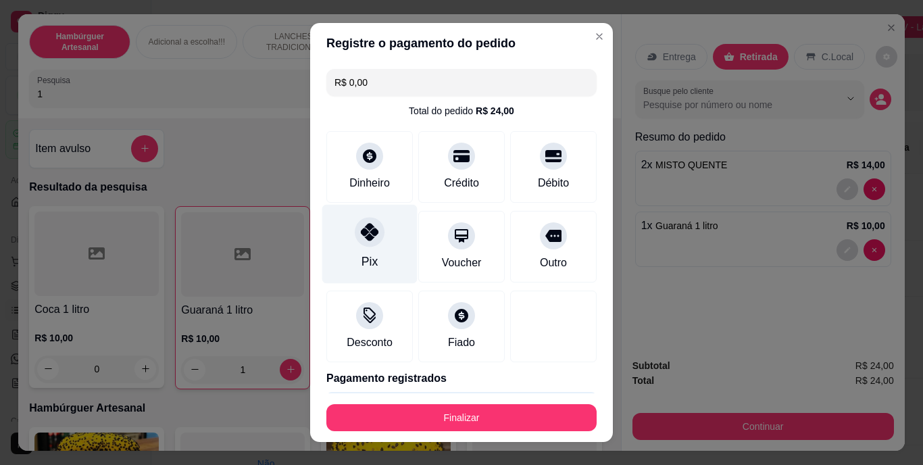
type input "R$ 0,00"
click at [359, 244] on div at bounding box center [370, 232] width 30 height 30
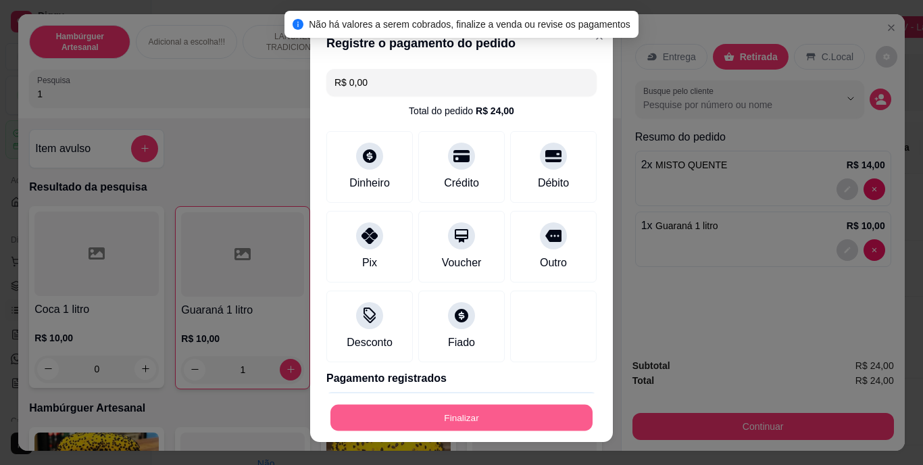
click at [404, 412] on button "Finalizar" at bounding box center [461, 417] width 262 height 26
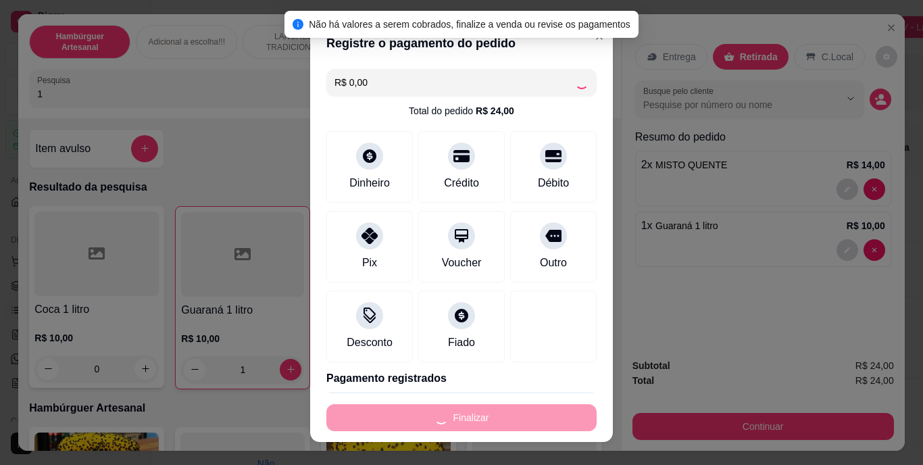
type input "0"
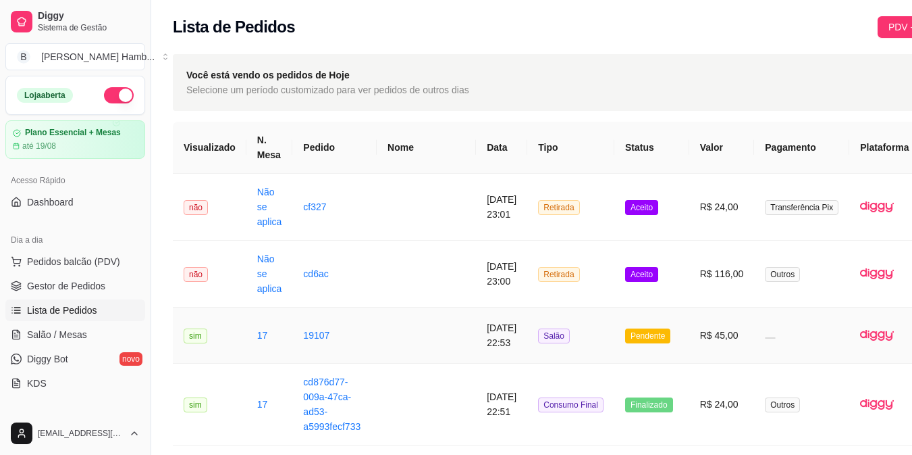
scroll to position [0, 63]
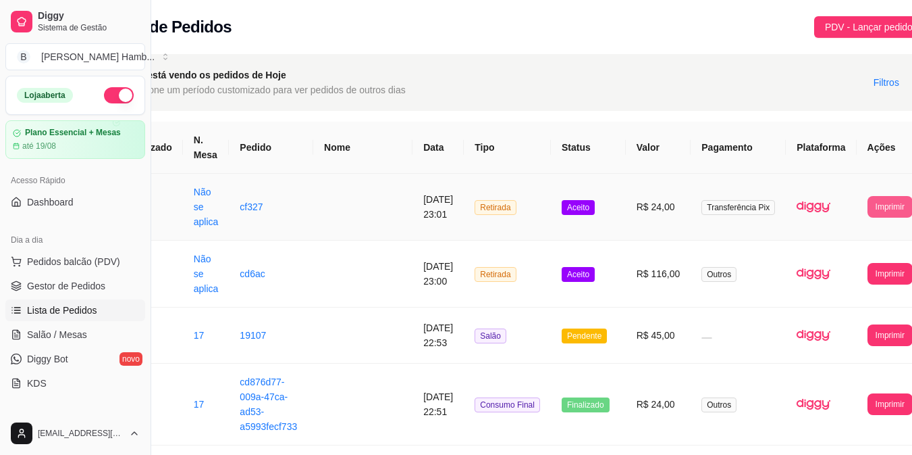
click at [868, 201] on button "Imprimir" at bounding box center [890, 207] width 45 height 22
click at [837, 269] on button "IMPRESSORA" at bounding box center [842, 267] width 71 height 21
click at [869, 277] on button "Imprimir" at bounding box center [891, 273] width 44 height 21
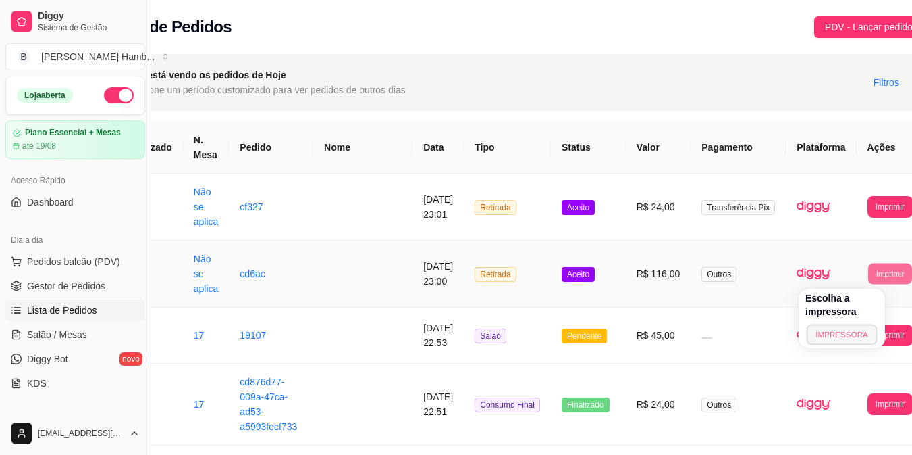
click at [840, 334] on button "IMPRESSORA" at bounding box center [842, 334] width 71 height 21
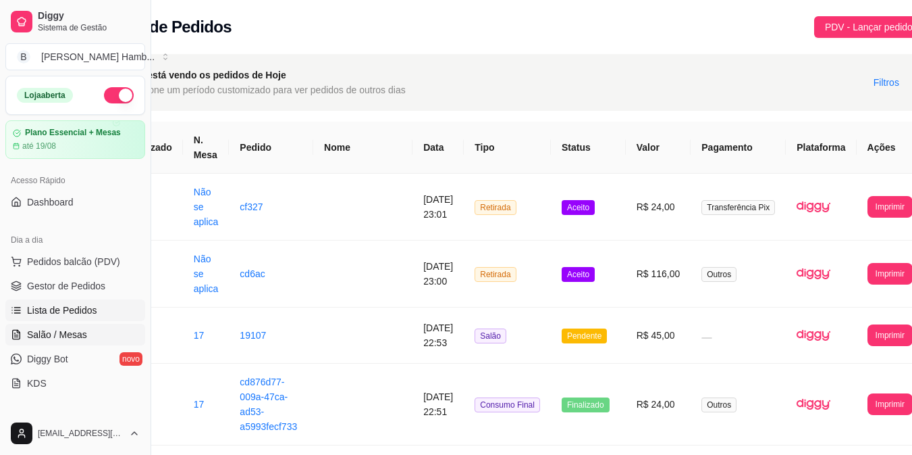
click at [48, 338] on span "Salão / Mesas" at bounding box center [57, 335] width 60 height 14
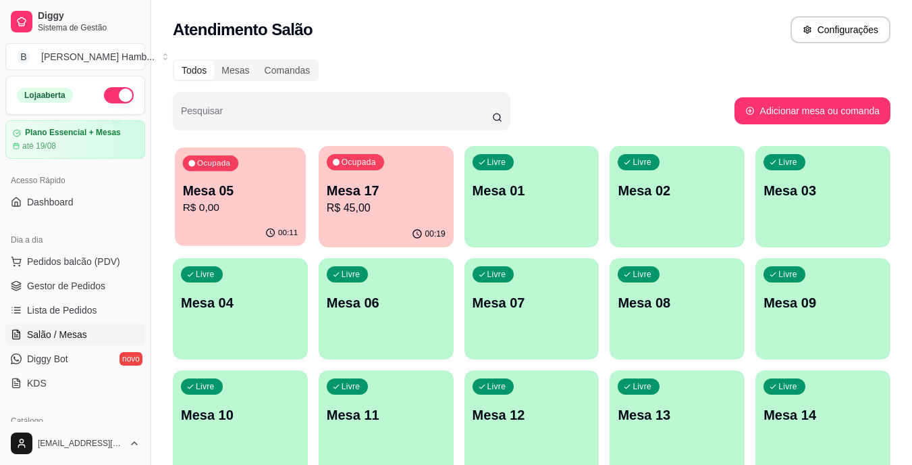
click at [244, 203] on p "R$ 0,00" at bounding box center [240, 208] width 115 height 16
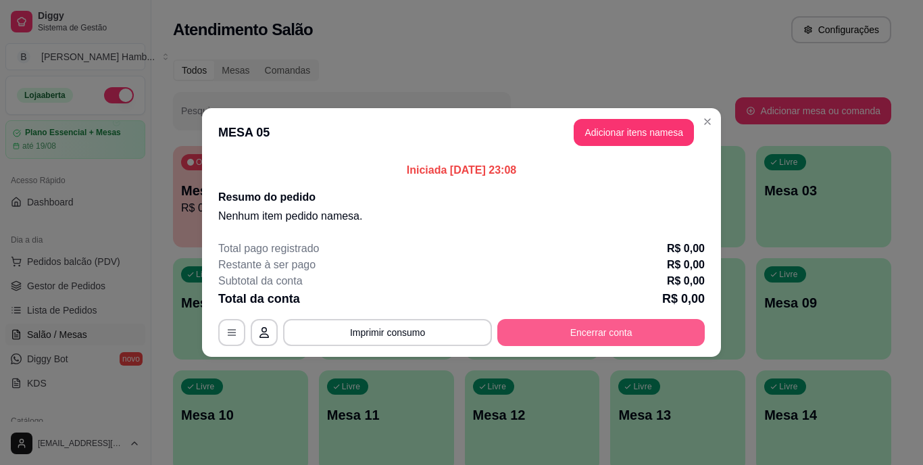
click at [620, 341] on button "Encerrar conta" at bounding box center [600, 332] width 207 height 27
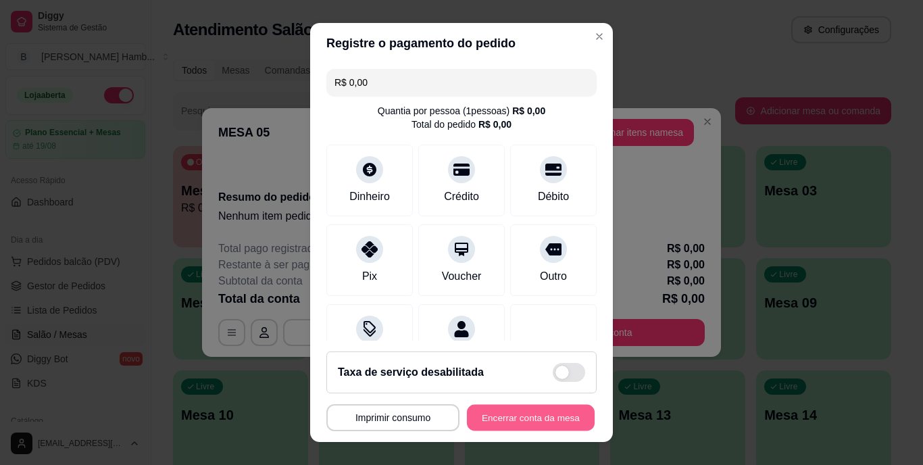
click at [546, 418] on button "Encerrar conta da mesa" at bounding box center [531, 417] width 128 height 26
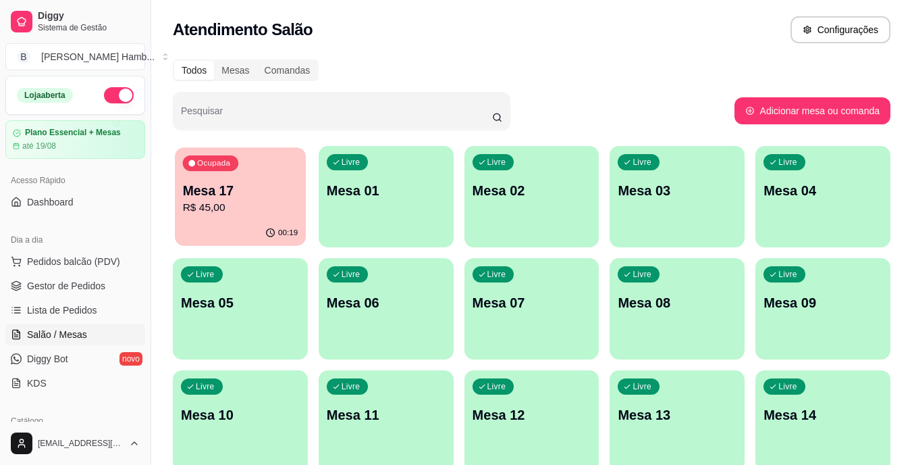
click at [267, 195] on p "Mesa 17" at bounding box center [240, 191] width 115 height 18
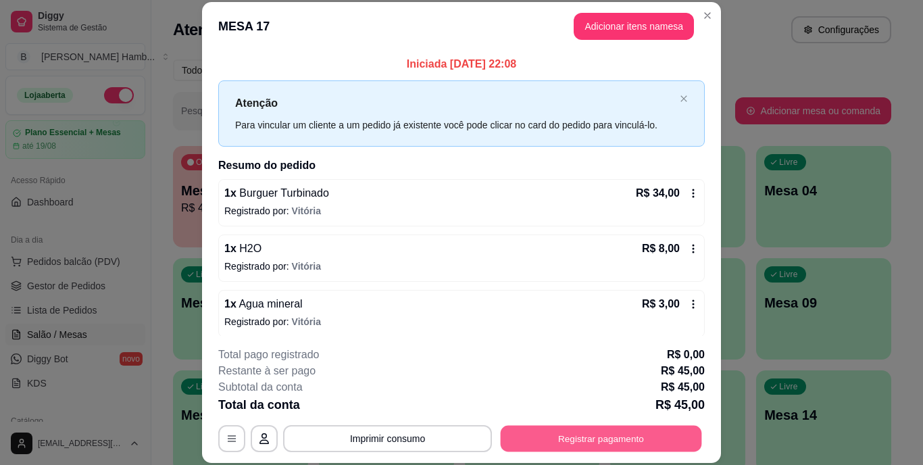
click at [550, 439] on button "Registrar pagamento" at bounding box center [600, 438] width 201 height 26
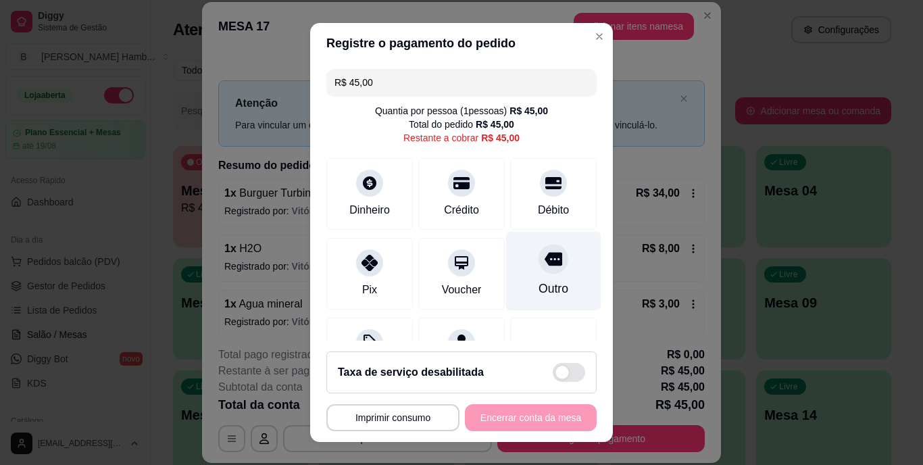
click at [544, 264] on icon at bounding box center [553, 260] width 18 height 14
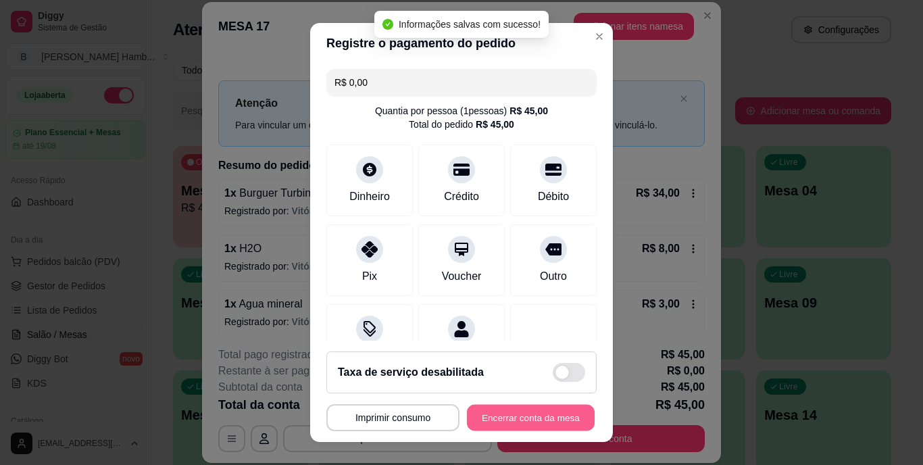
click at [486, 419] on button "Encerrar conta da mesa" at bounding box center [531, 417] width 128 height 26
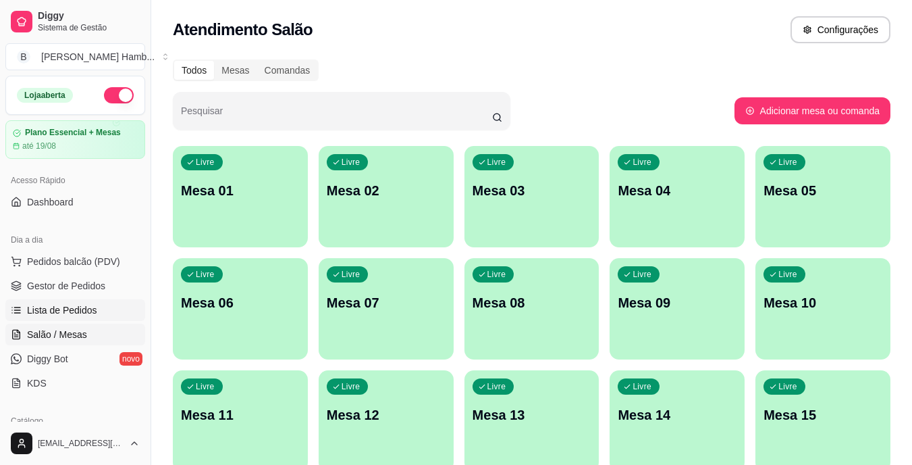
click at [99, 309] on link "Lista de Pedidos" at bounding box center [75, 310] width 140 height 22
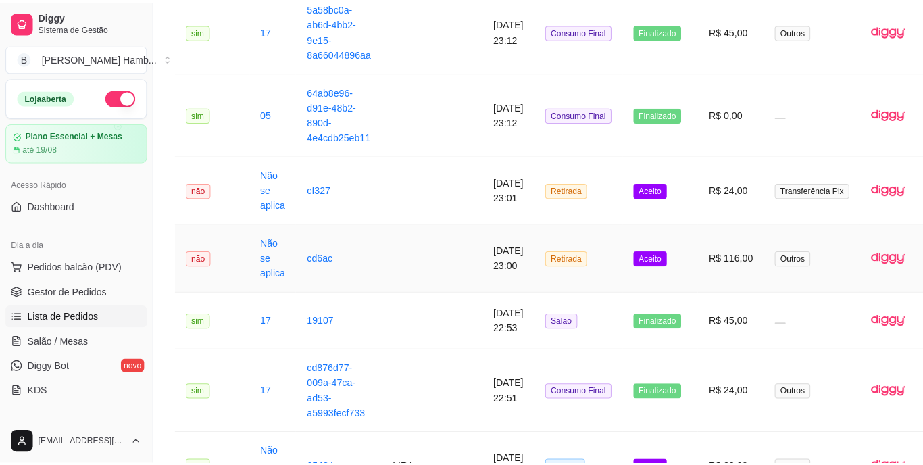
scroll to position [192, 0]
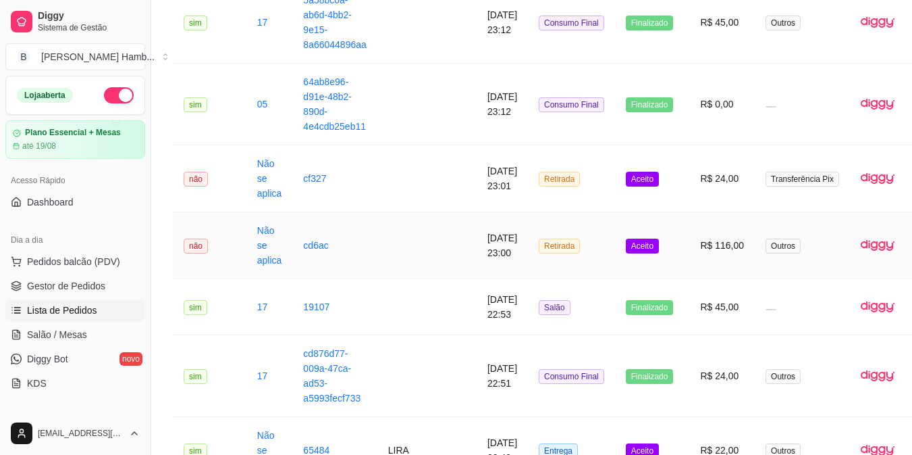
click at [714, 252] on td "R$ 116,00" at bounding box center [723, 245] width 66 height 67
click at [101, 262] on span "Pedidos balcão (PDV)" at bounding box center [73, 262] width 93 height 14
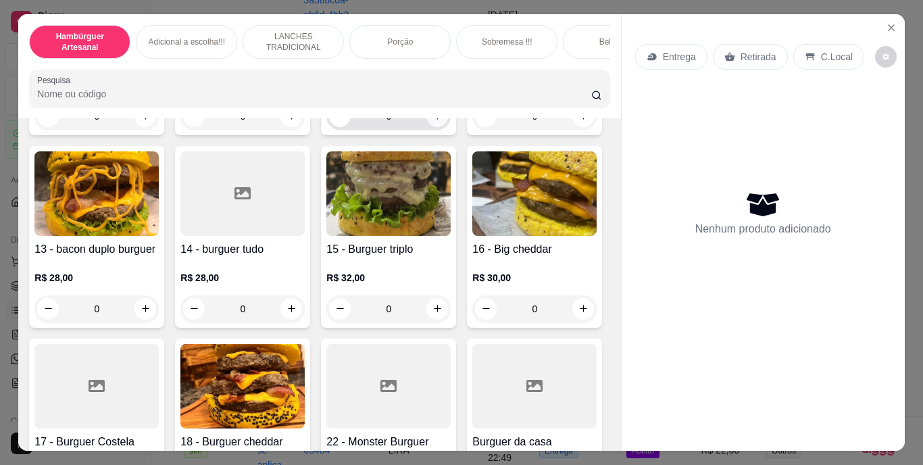
scroll to position [804, 0]
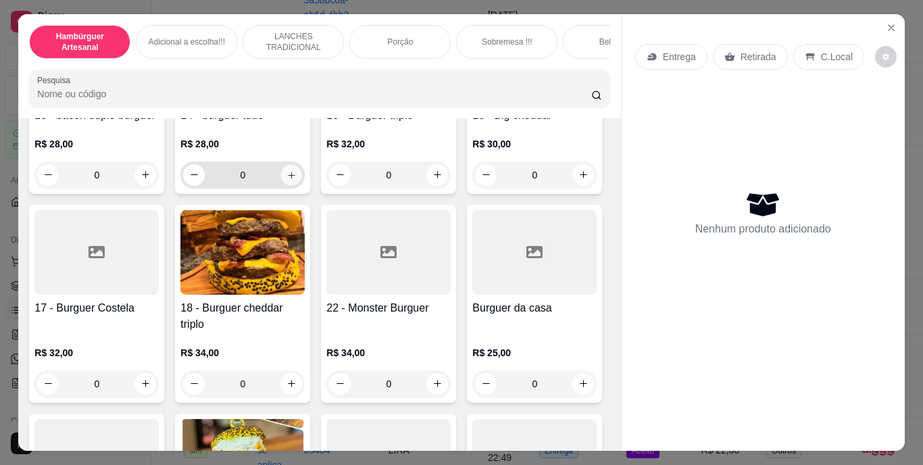
click at [286, 180] on icon "increase-product-quantity" at bounding box center [291, 175] width 10 height 10
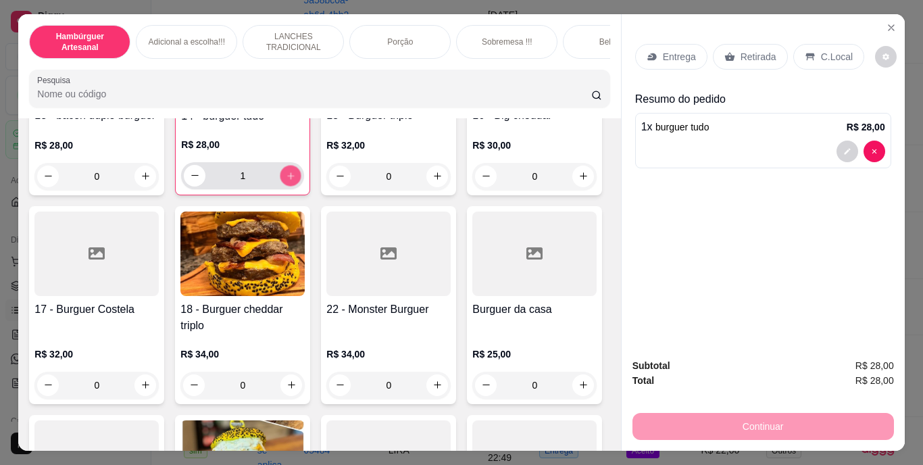
click at [286, 180] on icon "increase-product-quantity" at bounding box center [291, 175] width 10 height 10
click at [746, 50] on p "Retirada" at bounding box center [758, 57] width 36 height 14
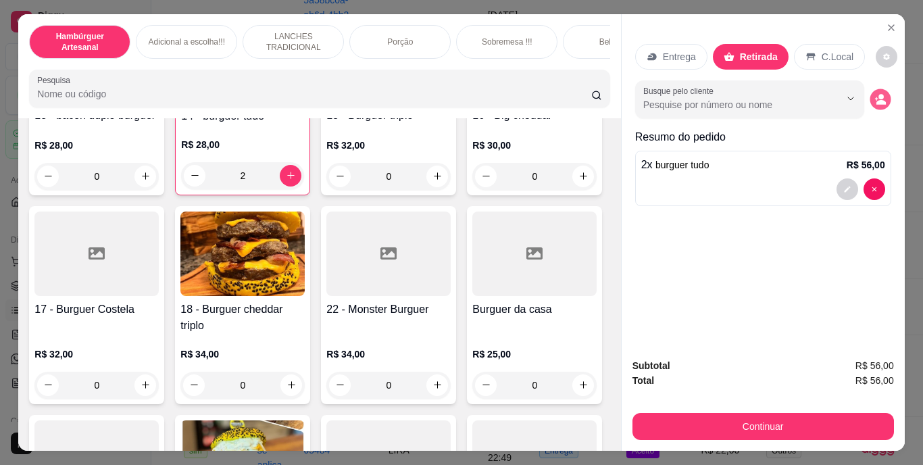
click at [869, 92] on button "decrease-product-quantity" at bounding box center [879, 98] width 21 height 21
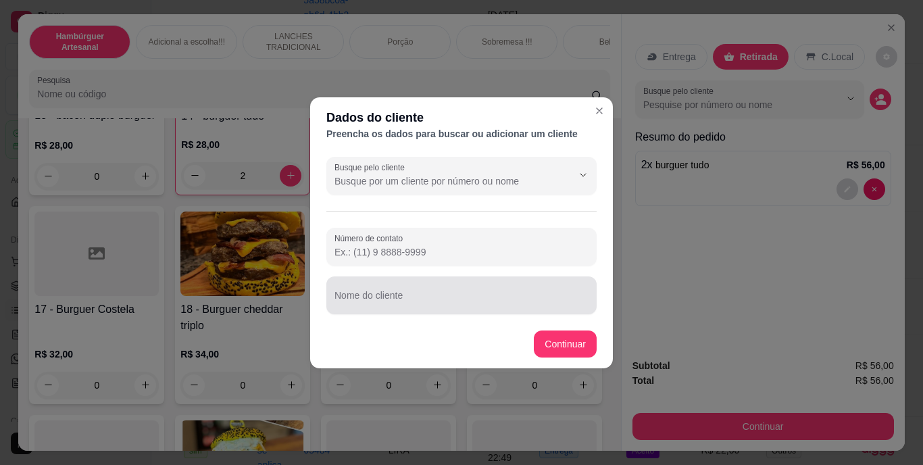
click at [498, 305] on input "Nome do cliente" at bounding box center [461, 301] width 254 height 14
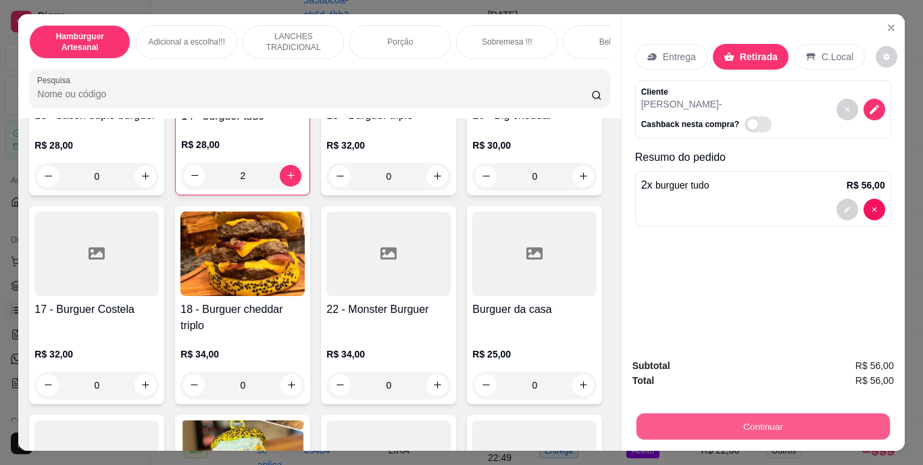
click at [731, 418] on button "Continuar" at bounding box center [762, 426] width 253 height 26
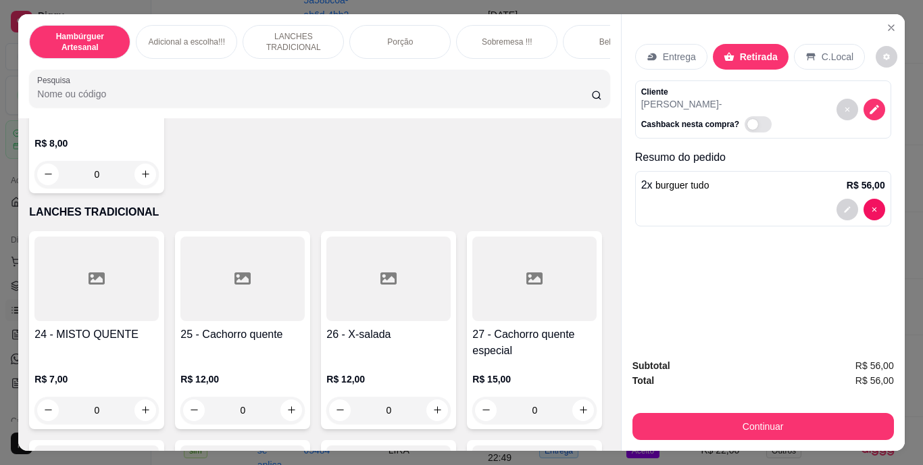
scroll to position [1966, 0]
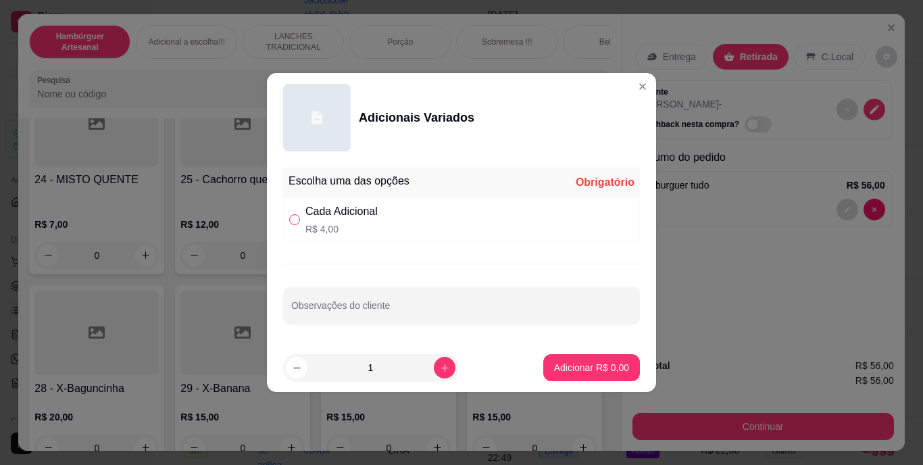
click at [295, 214] on input "" at bounding box center [294, 219] width 11 height 11
click at [440, 367] on icon "increase-product-quantity" at bounding box center [445, 368] width 10 height 10
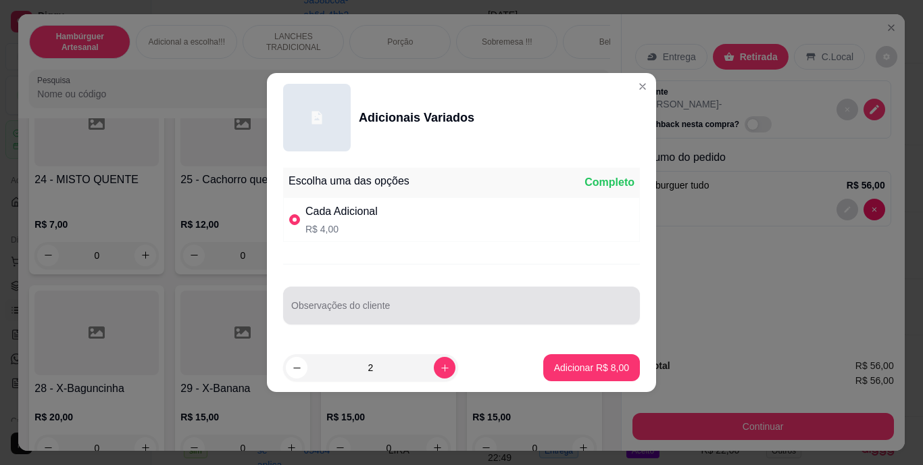
click at [423, 300] on div at bounding box center [461, 305] width 340 height 27
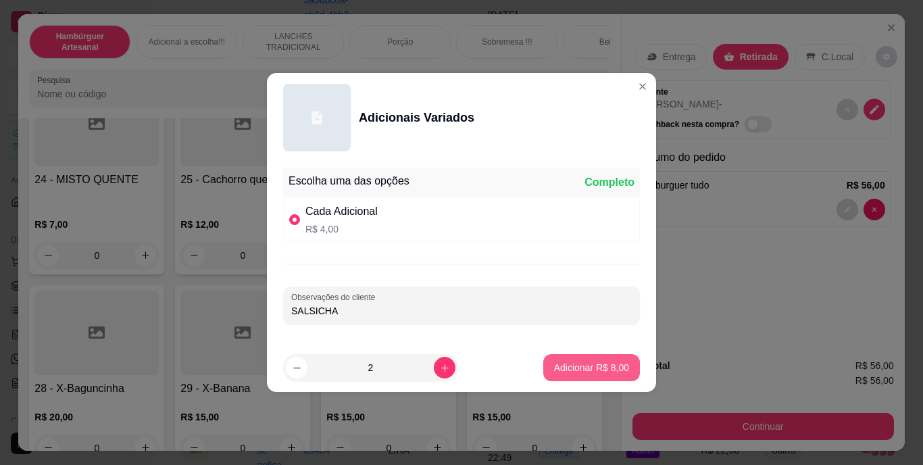
click at [589, 364] on p "Adicionar R$ 8,00" at bounding box center [591, 368] width 75 height 14
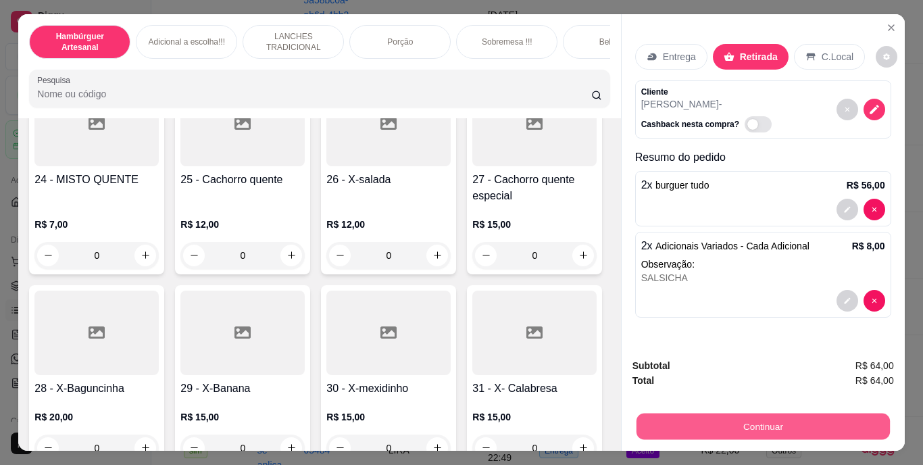
click at [669, 418] on button "Continuar" at bounding box center [762, 426] width 253 height 26
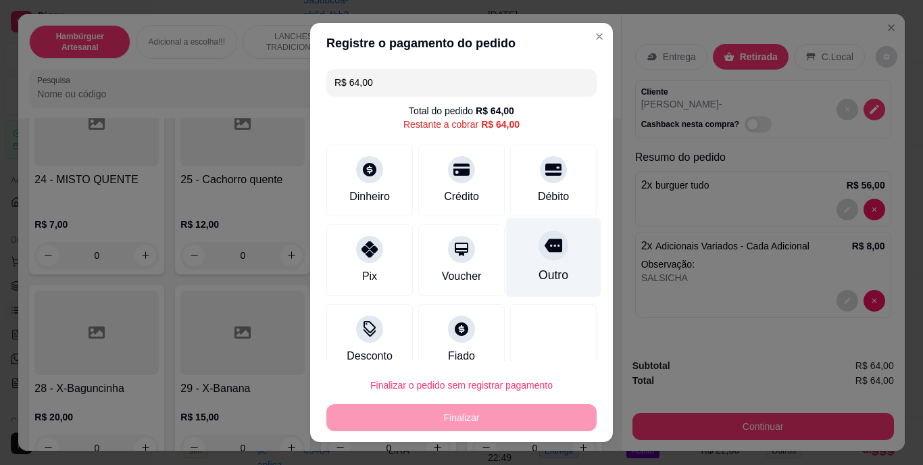
click at [544, 249] on icon at bounding box center [553, 246] width 18 height 14
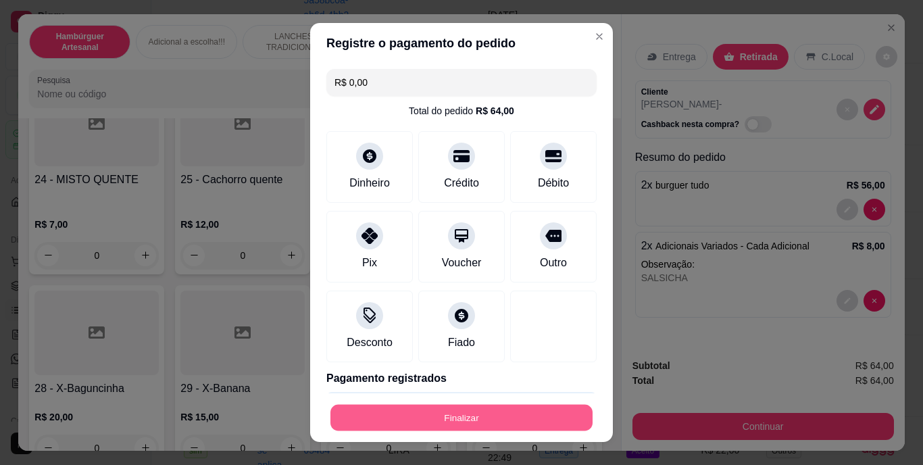
click at [507, 421] on button "Finalizar" at bounding box center [461, 417] width 262 height 26
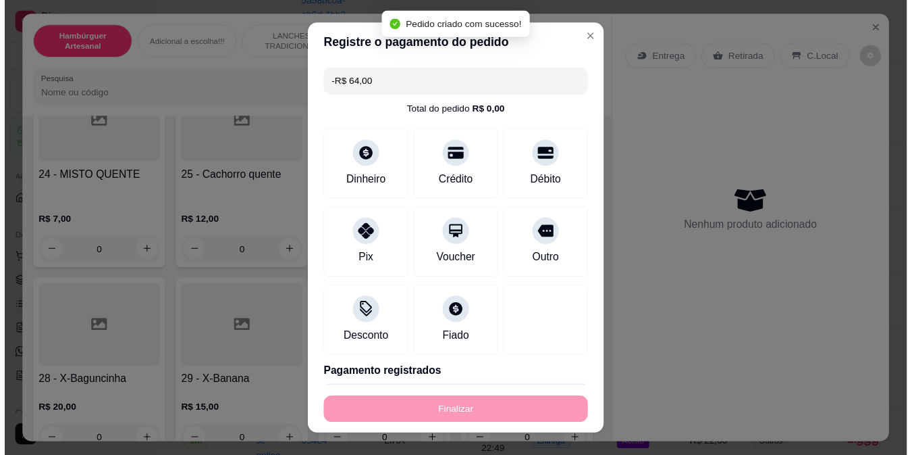
scroll to position [1965, 0]
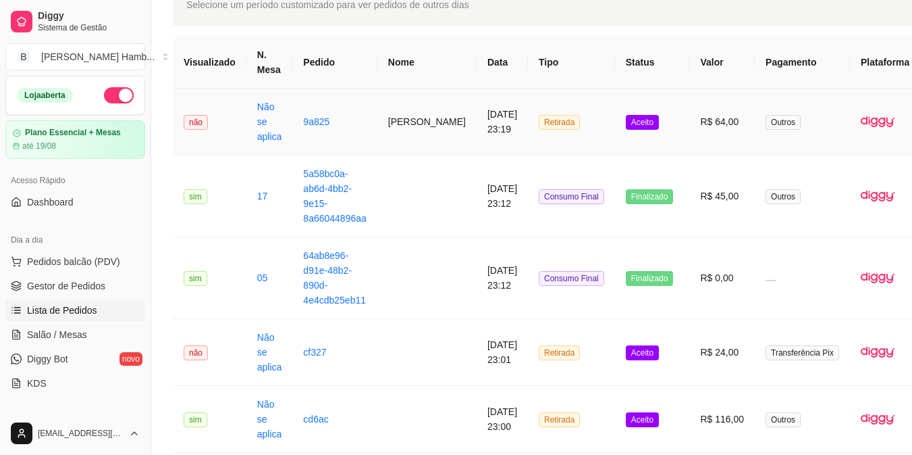
scroll to position [85, 64]
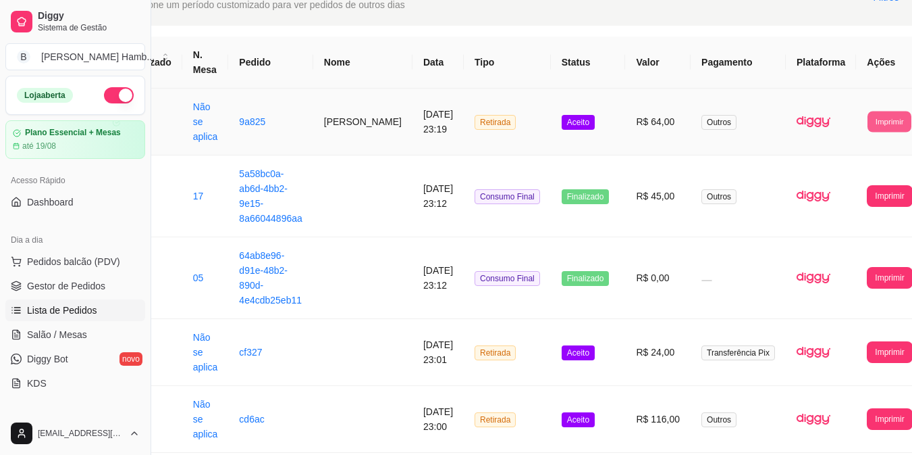
click at [868, 122] on button "Imprimir" at bounding box center [890, 121] width 44 height 21
click at [837, 174] on button "IMPRESSORA" at bounding box center [842, 182] width 71 height 21
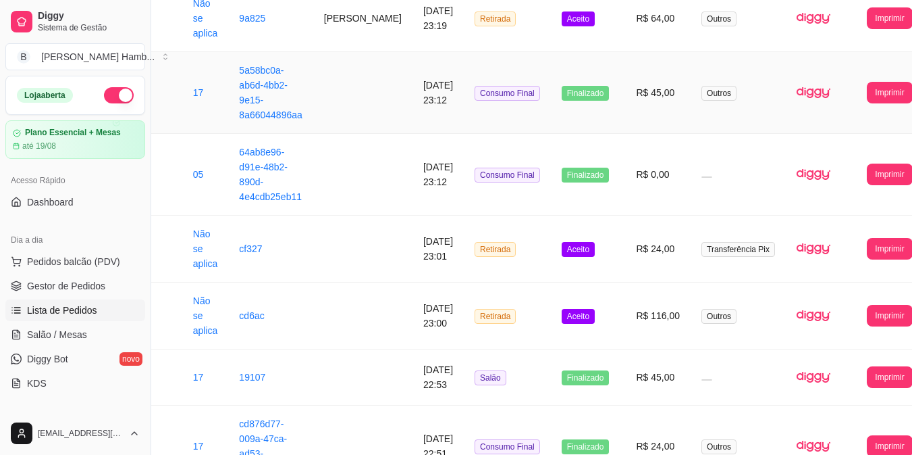
scroll to position [189, 64]
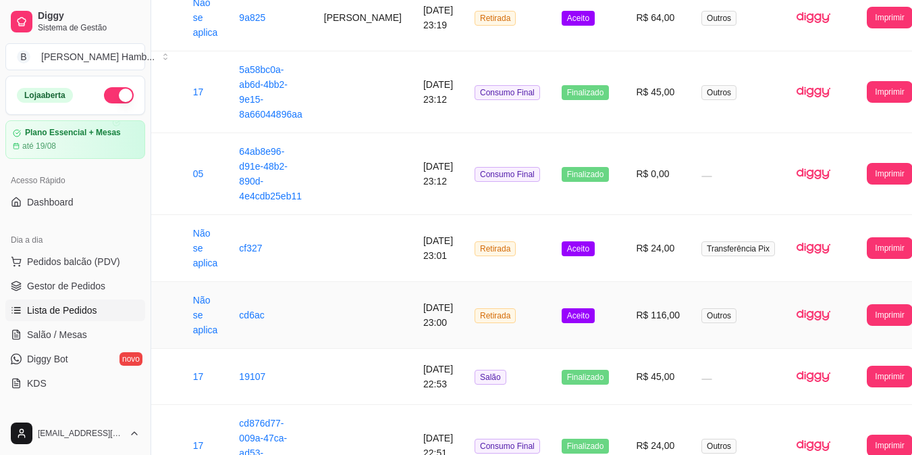
click at [625, 307] on td "R$ 116,00" at bounding box center [658, 315] width 66 height 67
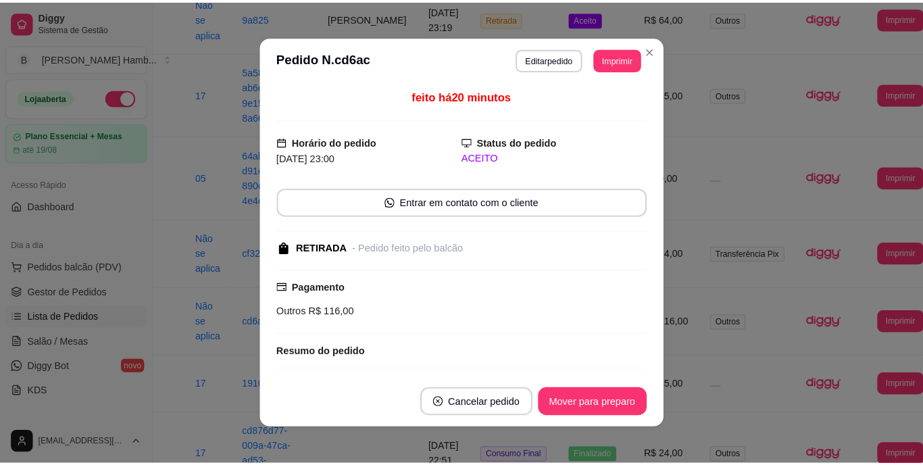
scroll to position [189, 54]
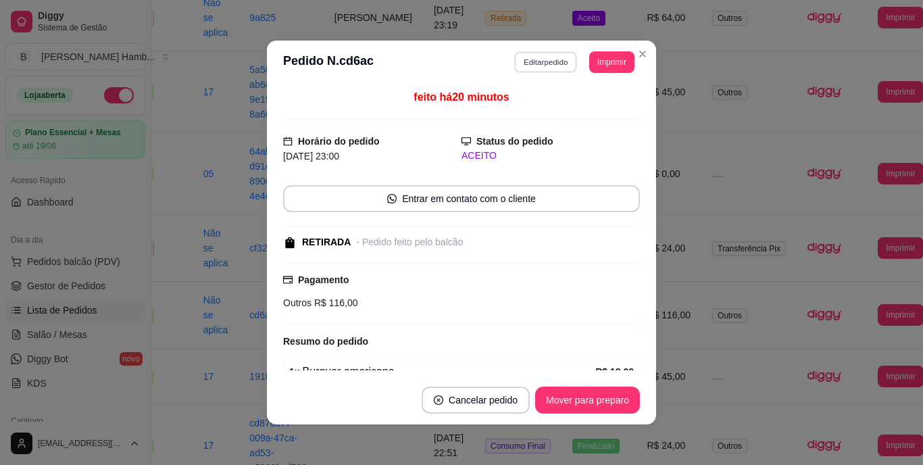
click at [548, 59] on button "Editar pedido" at bounding box center [546, 61] width 63 height 21
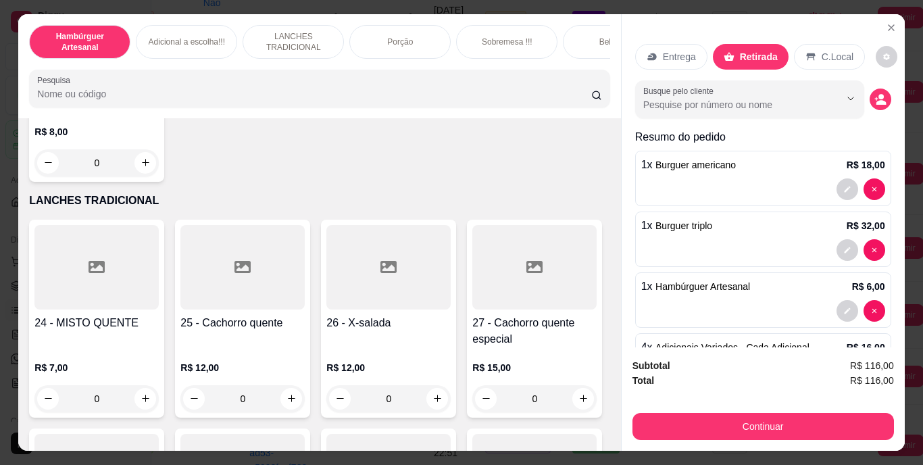
scroll to position [1825, 0]
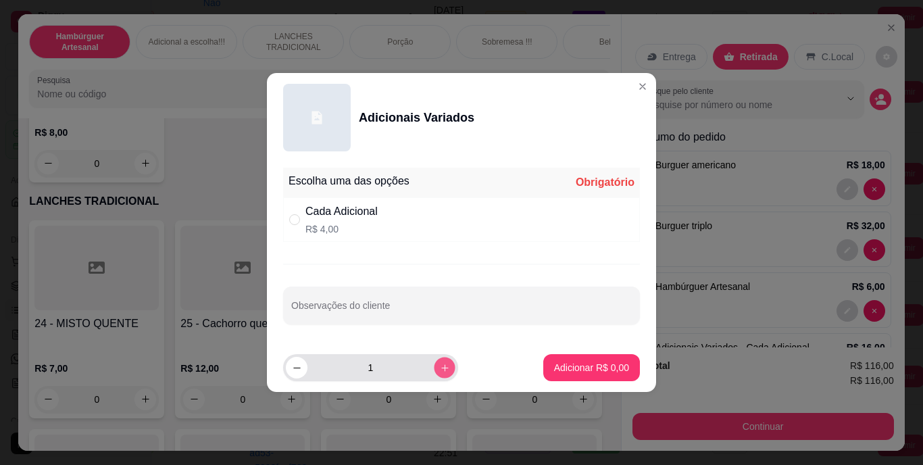
click at [440, 369] on icon "increase-product-quantity" at bounding box center [445, 368] width 10 height 10
click at [302, 219] on div "" at bounding box center [297, 219] width 16 height 15
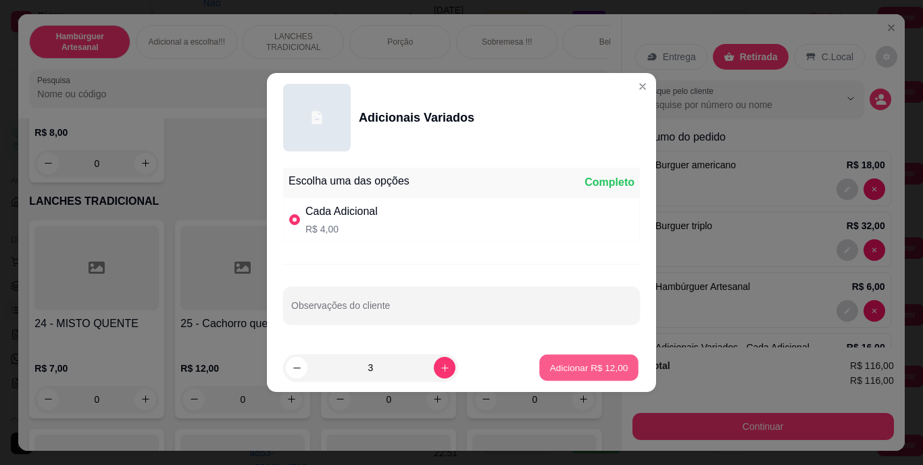
click at [552, 370] on p "Adicionar R$ 12,00" at bounding box center [589, 367] width 78 height 13
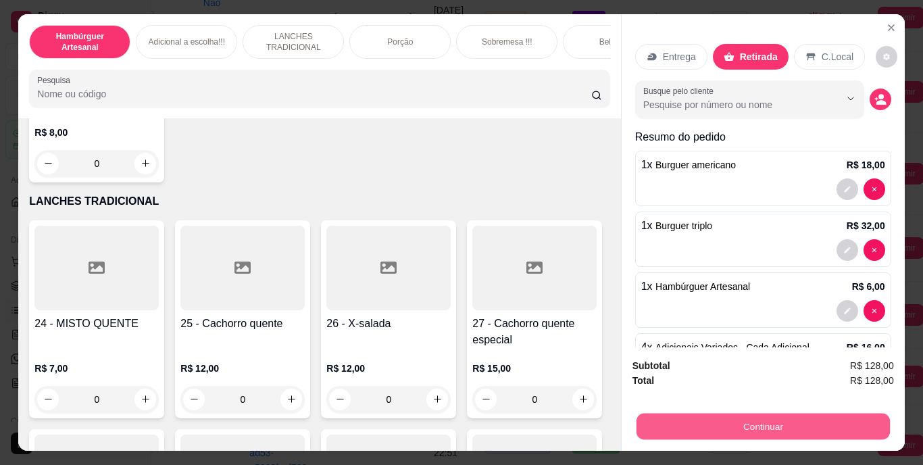
click at [681, 419] on button "Continuar" at bounding box center [762, 426] width 253 height 26
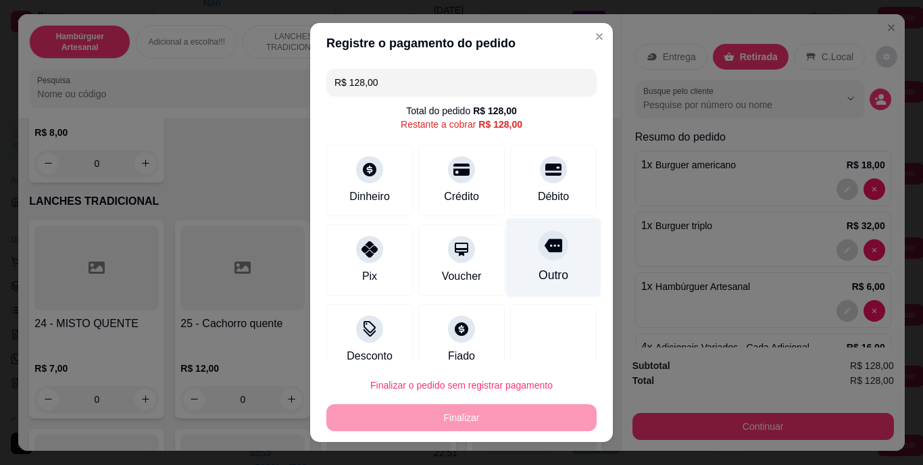
click at [544, 252] on icon at bounding box center [553, 246] width 18 height 18
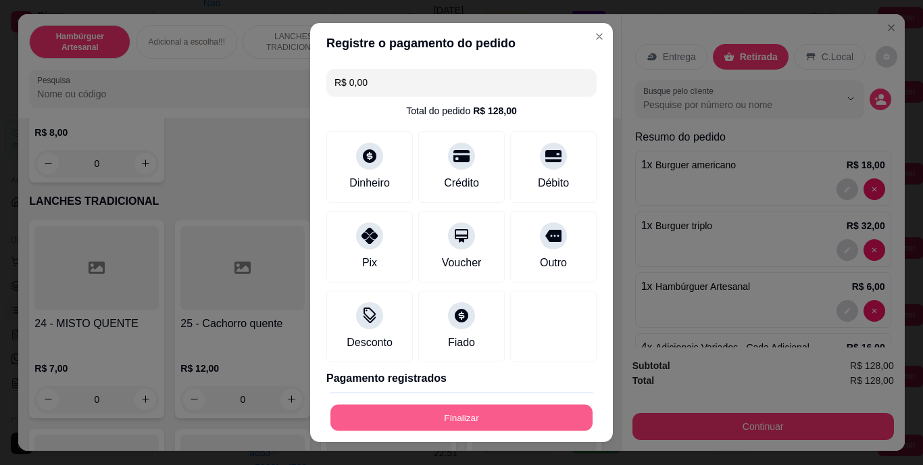
click at [494, 411] on button "Finalizar" at bounding box center [461, 417] width 262 height 26
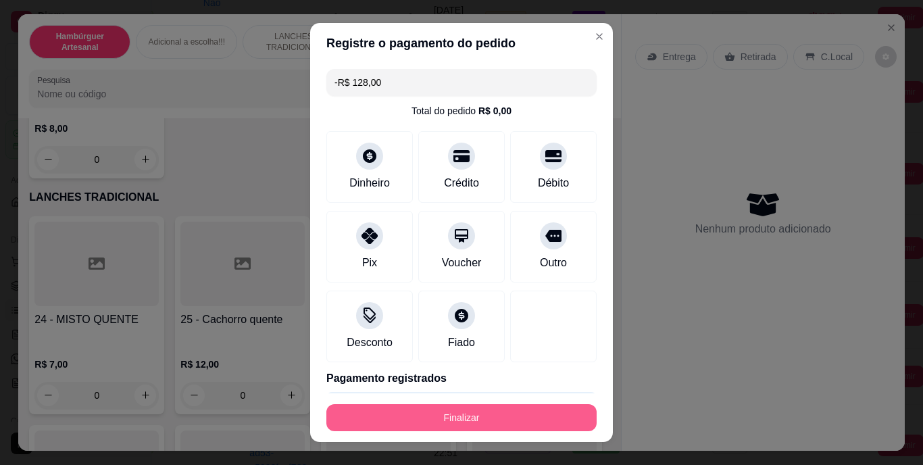
scroll to position [1821, 0]
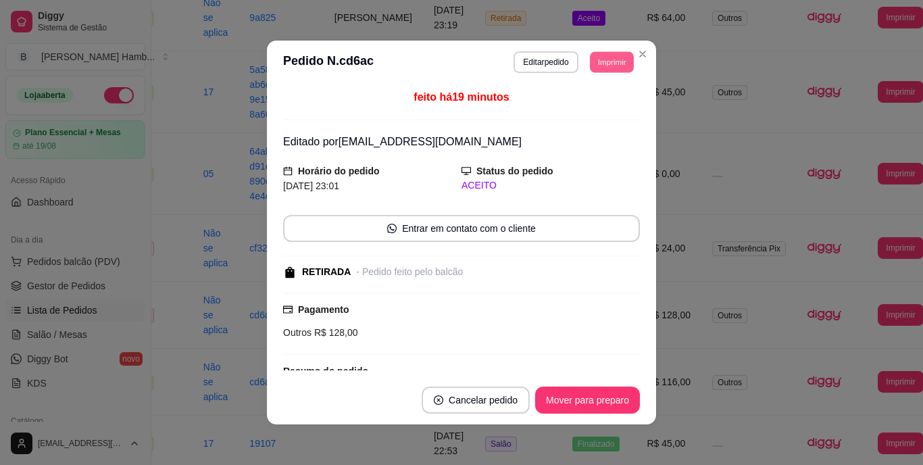
click at [604, 65] on button "Imprimir" at bounding box center [612, 61] width 44 height 21
click at [588, 115] on button "IMPRESSORA" at bounding box center [581, 109] width 95 height 21
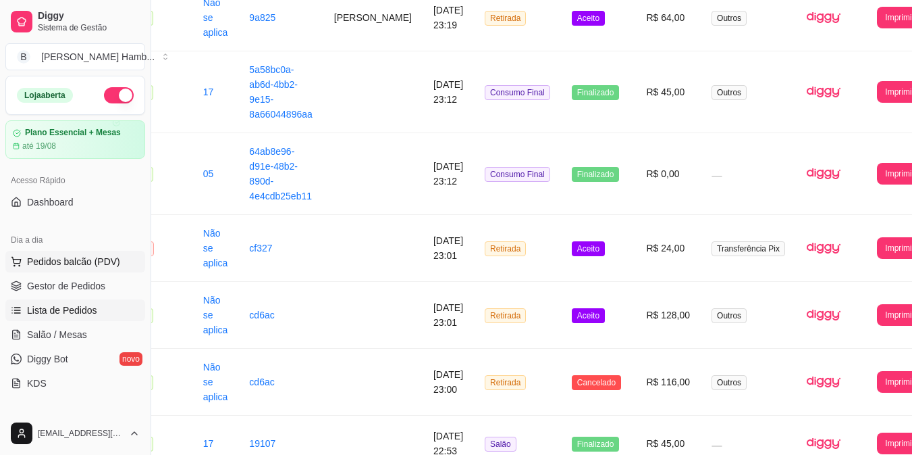
click at [107, 261] on span "Pedidos balcão (PDV)" at bounding box center [73, 262] width 93 height 14
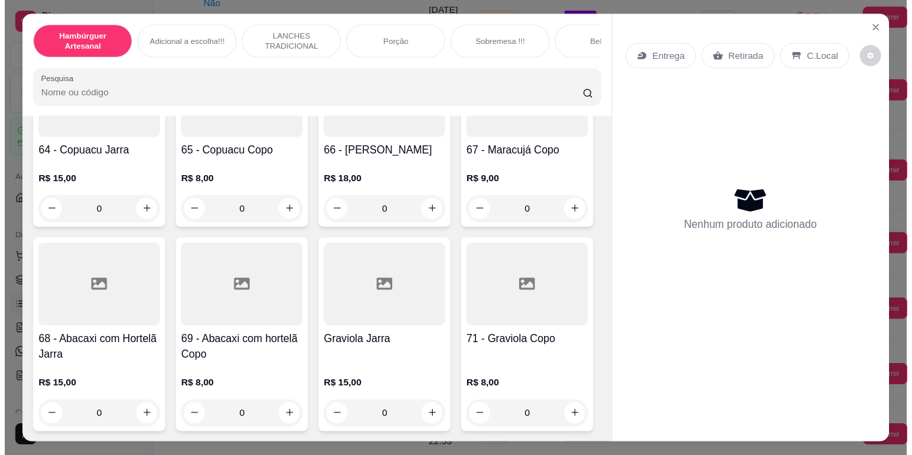
scroll to position [4988, 0]
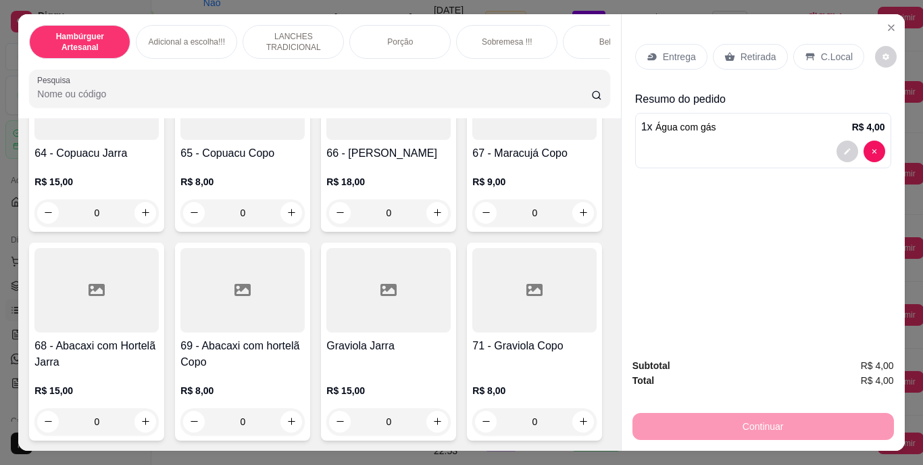
click at [727, 51] on icon at bounding box center [729, 56] width 11 height 11
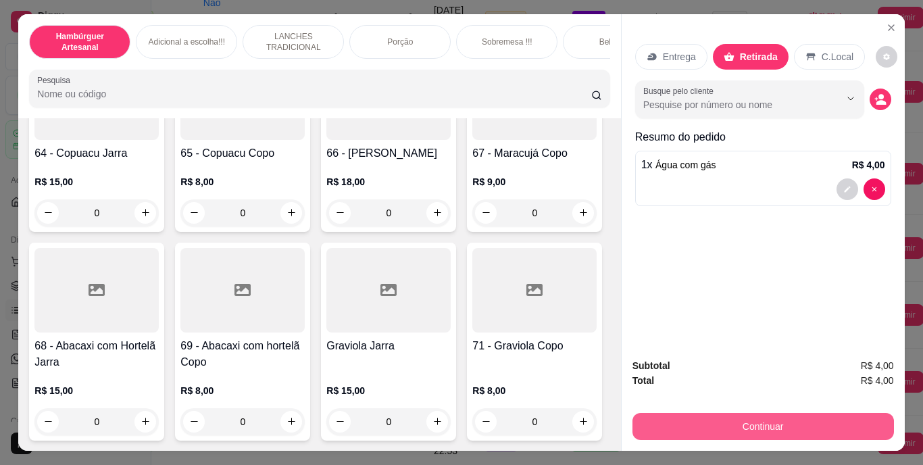
click at [704, 419] on button "Continuar" at bounding box center [762, 426] width 261 height 27
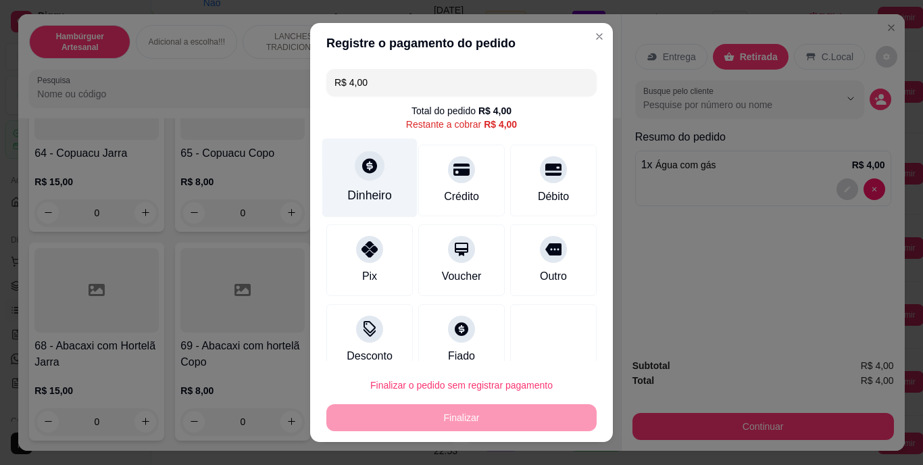
click at [377, 192] on div "Dinheiro" at bounding box center [369, 196] width 45 height 18
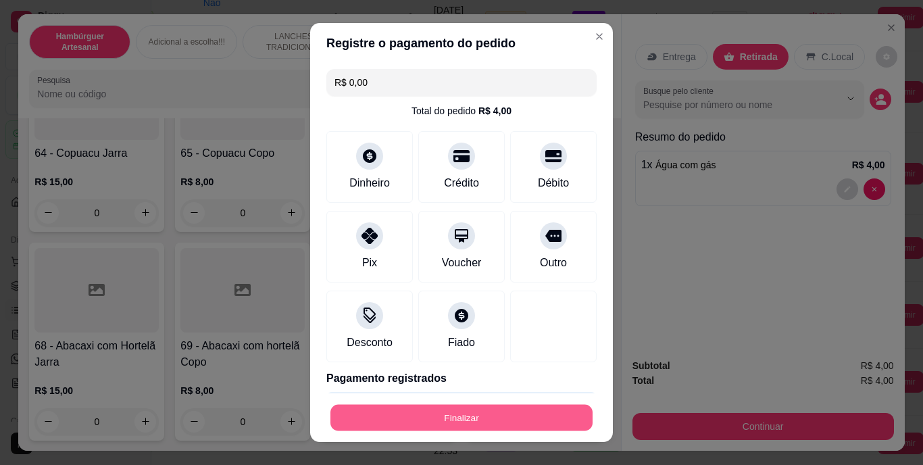
click at [463, 413] on button "Finalizar" at bounding box center [461, 417] width 262 height 26
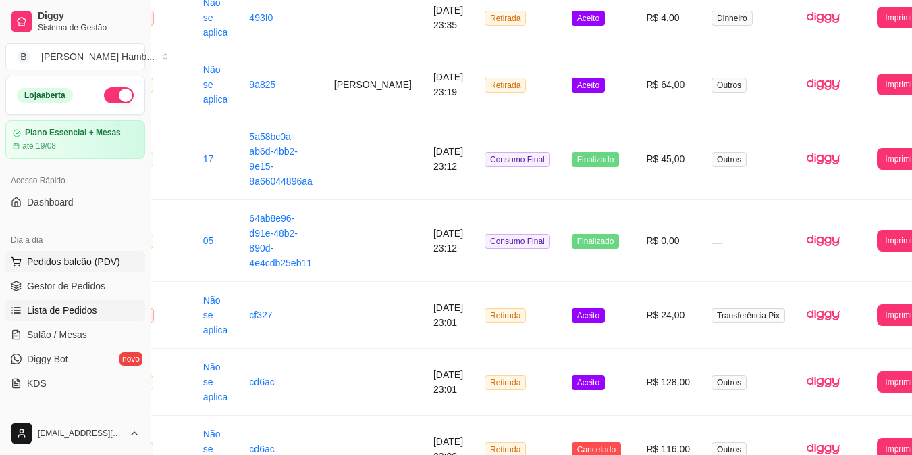
click at [45, 252] on button "Pedidos balcão (PDV)" at bounding box center [75, 262] width 140 height 22
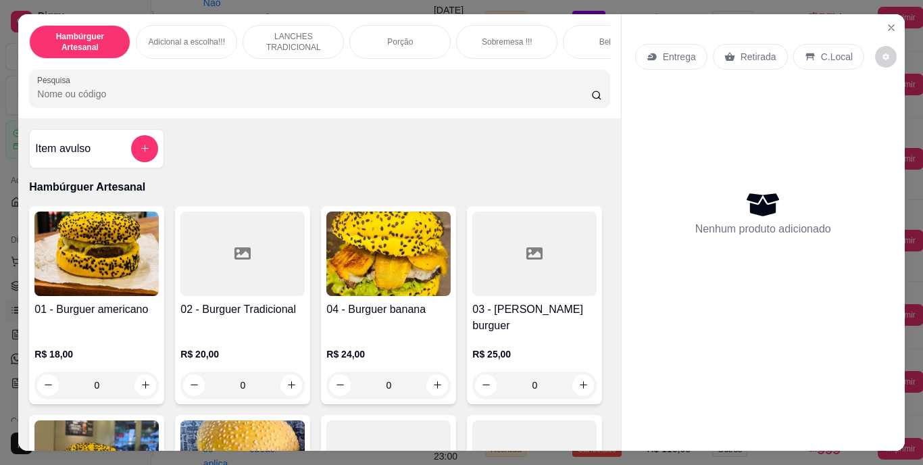
click at [179, 97] on input "Pesquisa" at bounding box center [314, 94] width 554 height 14
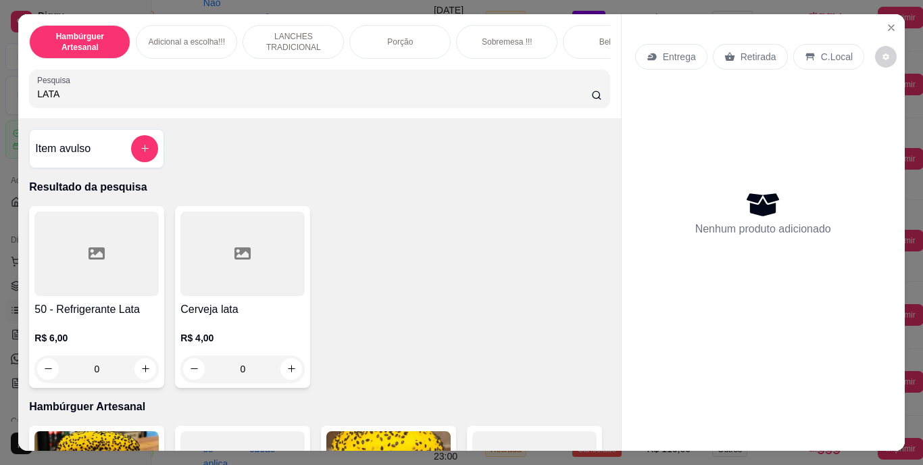
click at [140, 358] on div "R$ 6,00 0" at bounding box center [96, 356] width 124 height 51
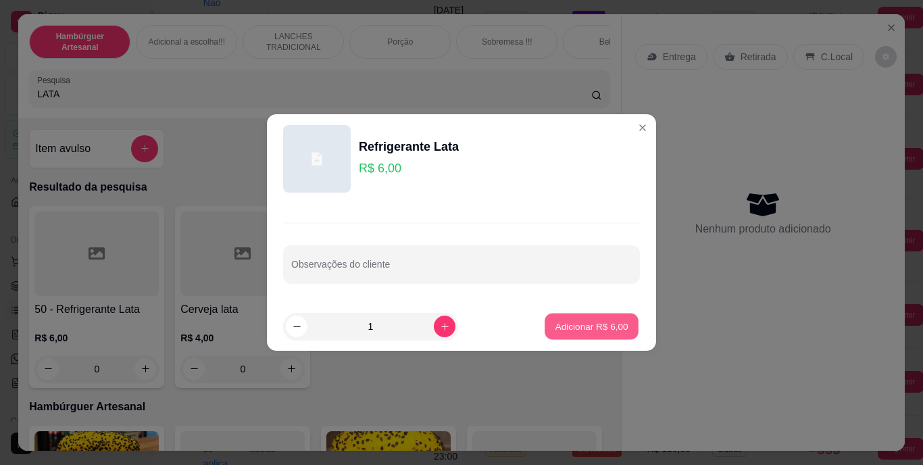
click at [557, 328] on p "Adicionar R$ 6,00" at bounding box center [590, 325] width 73 height 13
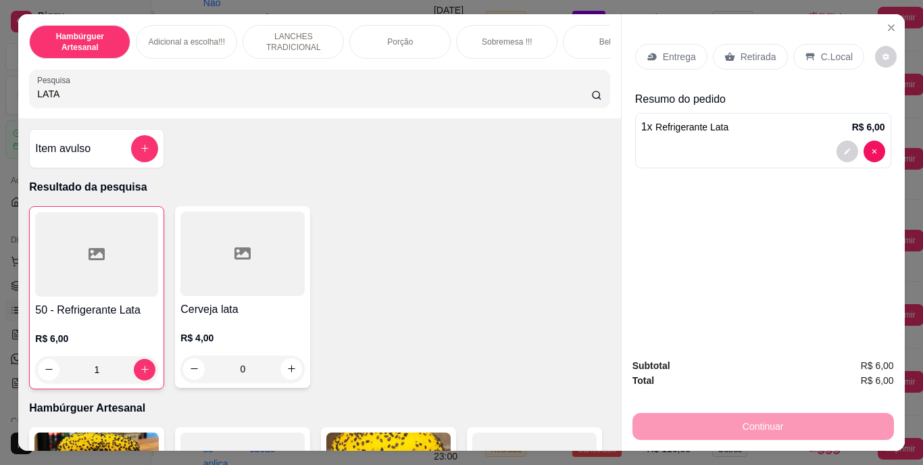
click at [754, 52] on p "Retirada" at bounding box center [758, 57] width 36 height 14
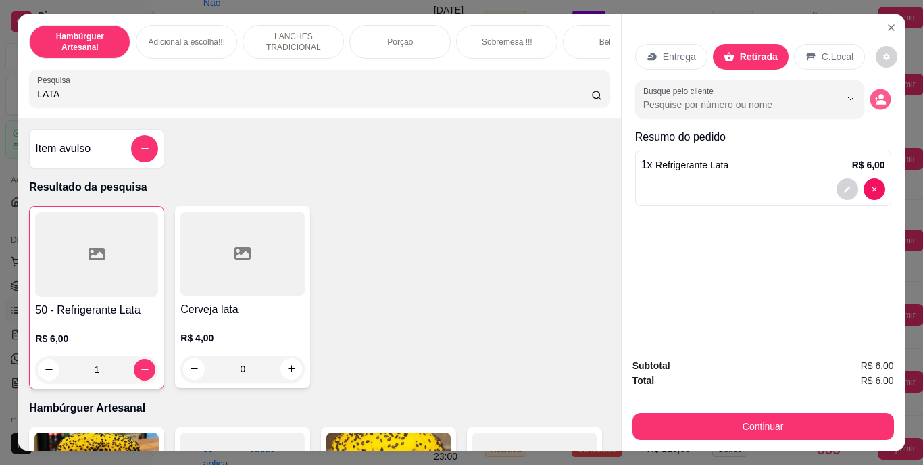
click at [878, 94] on circle "decrease-product-quantity" at bounding box center [880, 96] width 5 height 5
click at [871, 103] on button "decrease-product-quantity" at bounding box center [879, 98] width 21 height 21
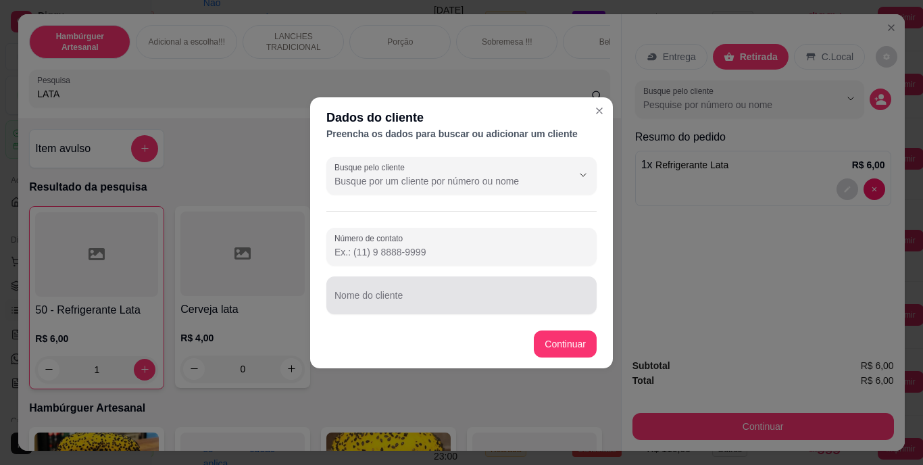
click at [552, 280] on div "Nome do cliente" at bounding box center [461, 295] width 270 height 38
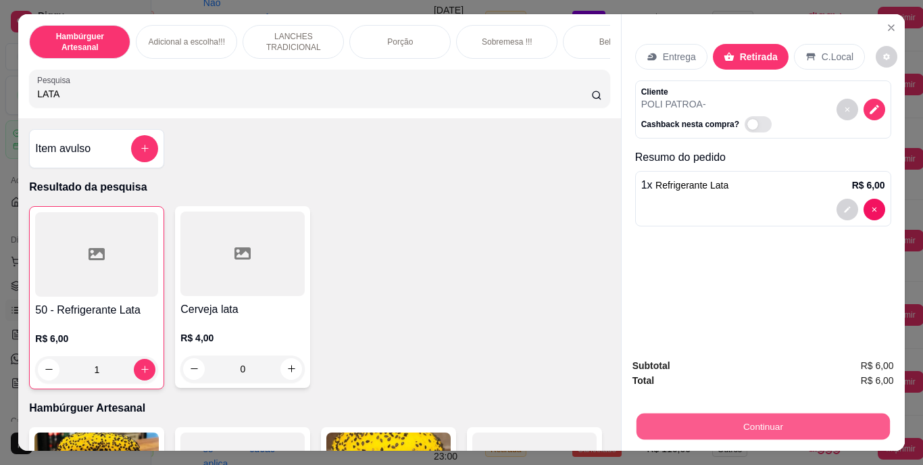
click at [701, 413] on button "Continuar" at bounding box center [762, 426] width 253 height 26
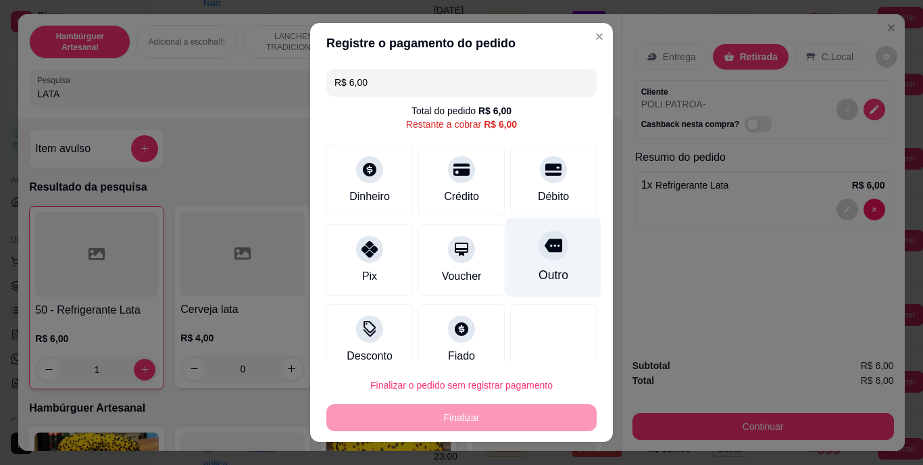
click at [544, 237] on icon at bounding box center [553, 246] width 18 height 18
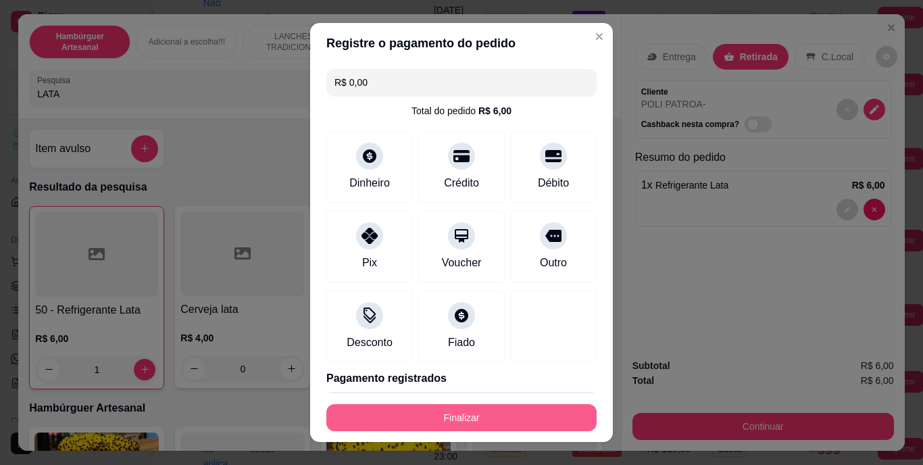
click at [498, 421] on button "Finalizar" at bounding box center [461, 417] width 270 height 27
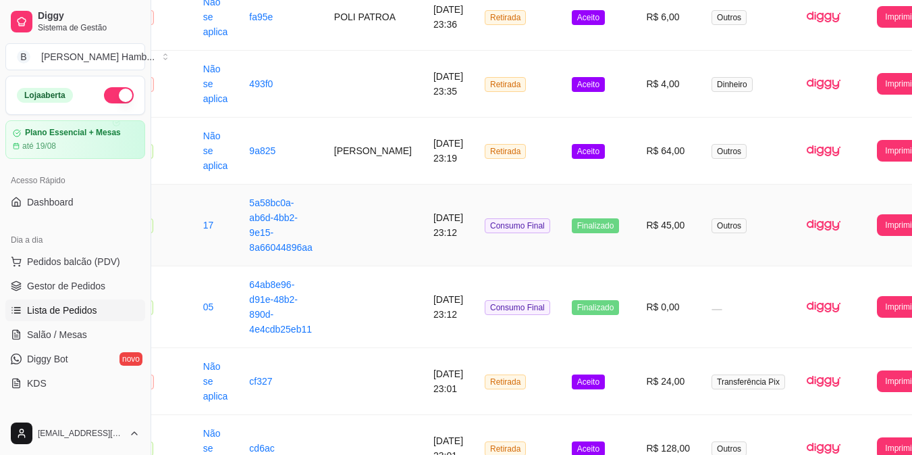
scroll to position [189, 54]
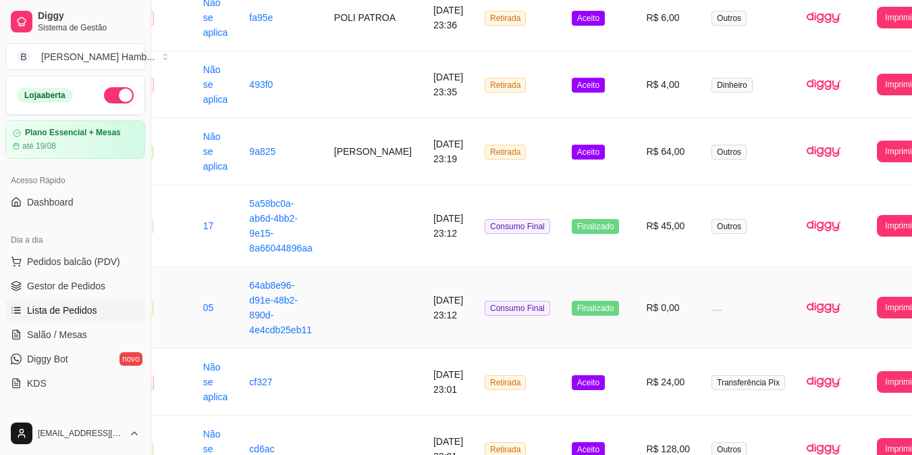
click at [597, 315] on td "Finalizado" at bounding box center [598, 308] width 75 height 82
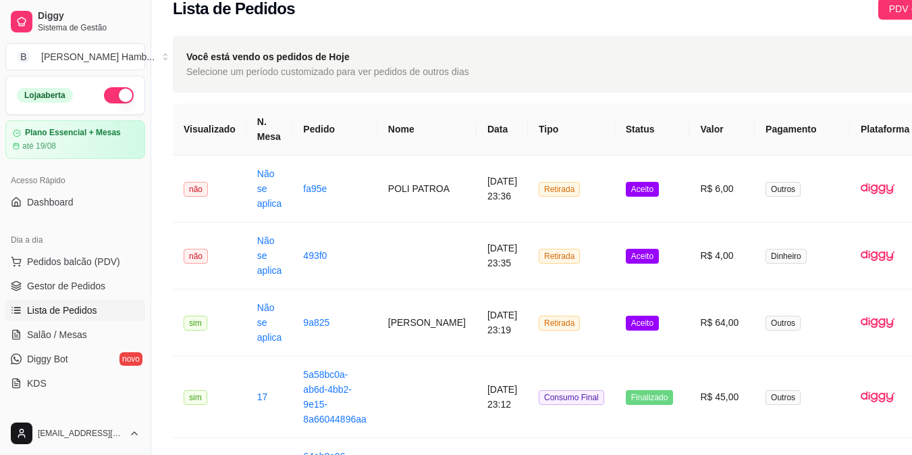
scroll to position [0, 0]
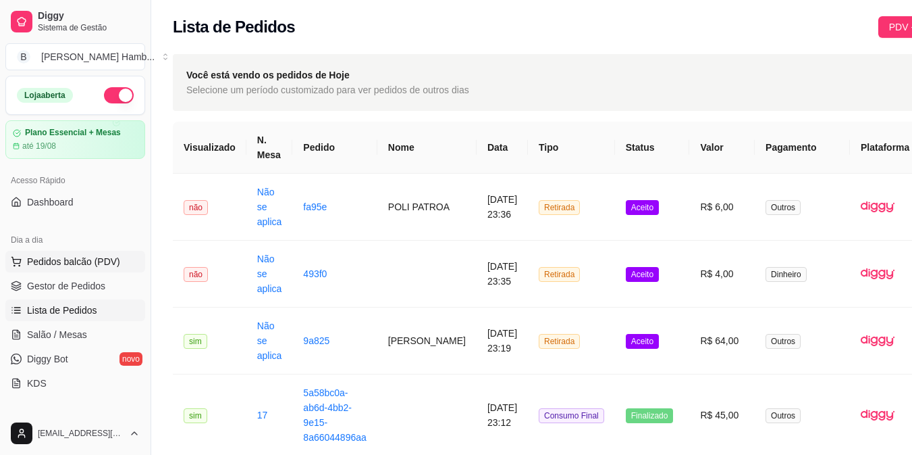
click at [80, 259] on span "Pedidos balcão (PDV)" at bounding box center [73, 262] width 93 height 14
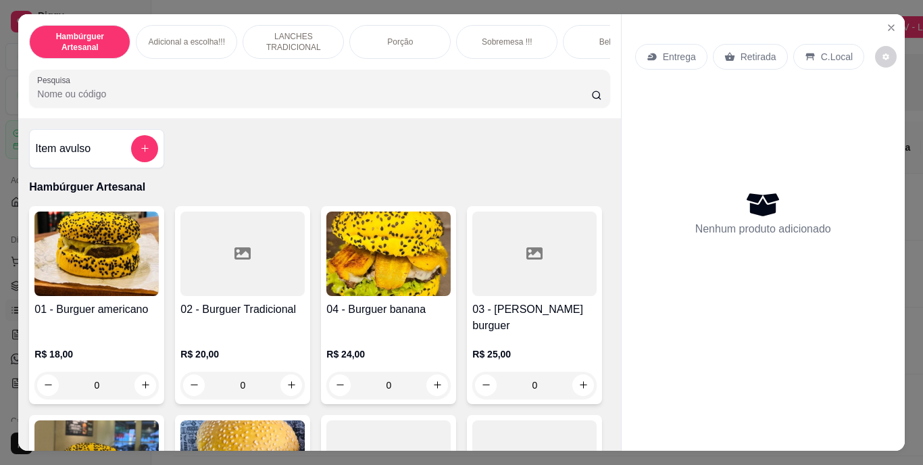
click at [177, 100] on input "Pesquisa" at bounding box center [314, 94] width 554 height 14
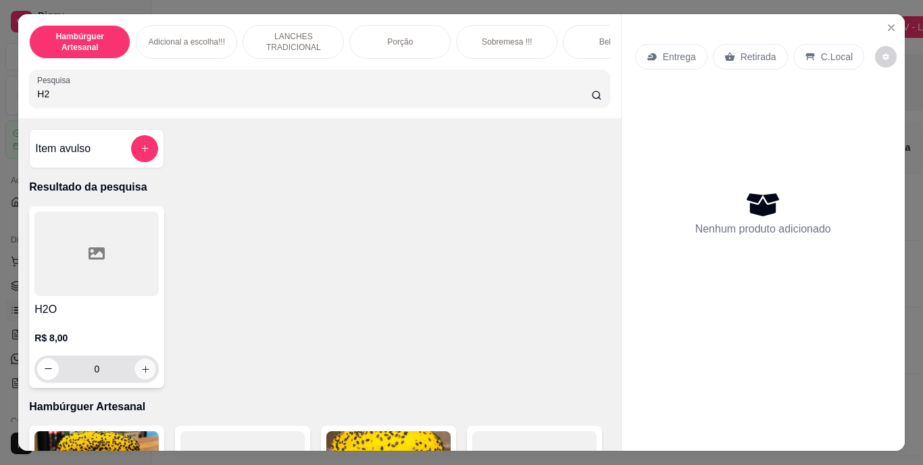
click at [140, 373] on icon "increase-product-quantity" at bounding box center [145, 368] width 10 height 10
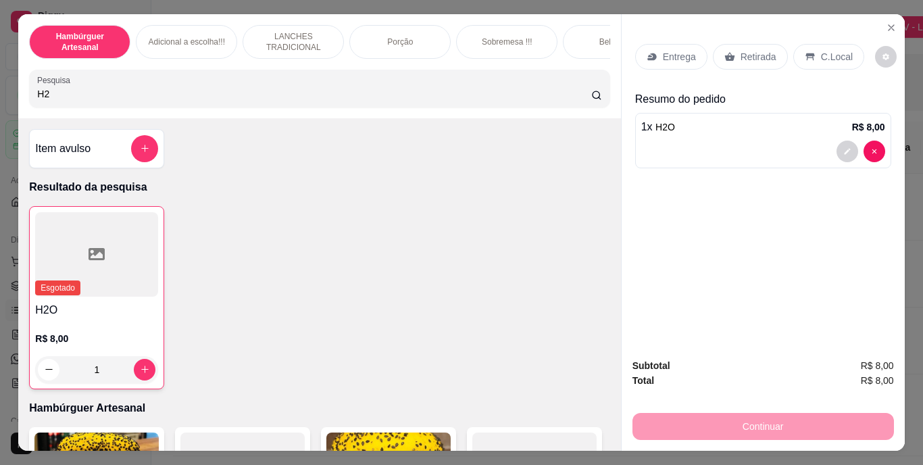
click at [752, 50] on p "Retirada" at bounding box center [758, 57] width 36 height 14
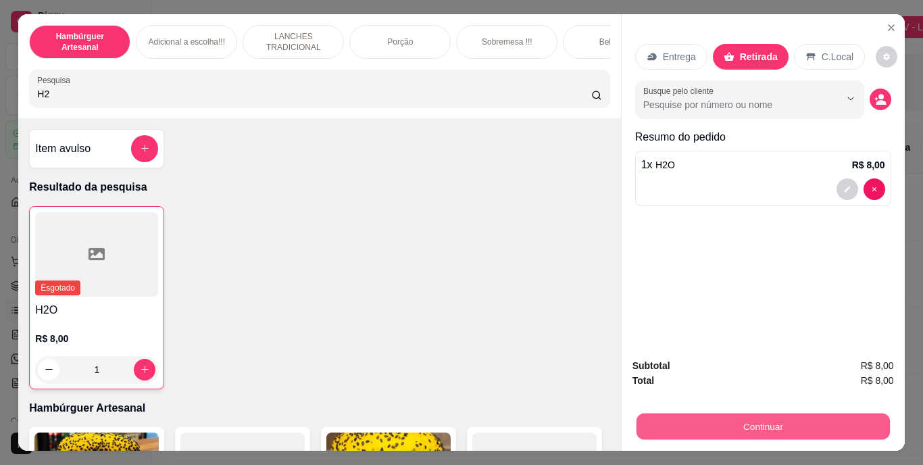
click at [787, 425] on button "Continuar" at bounding box center [762, 426] width 253 height 26
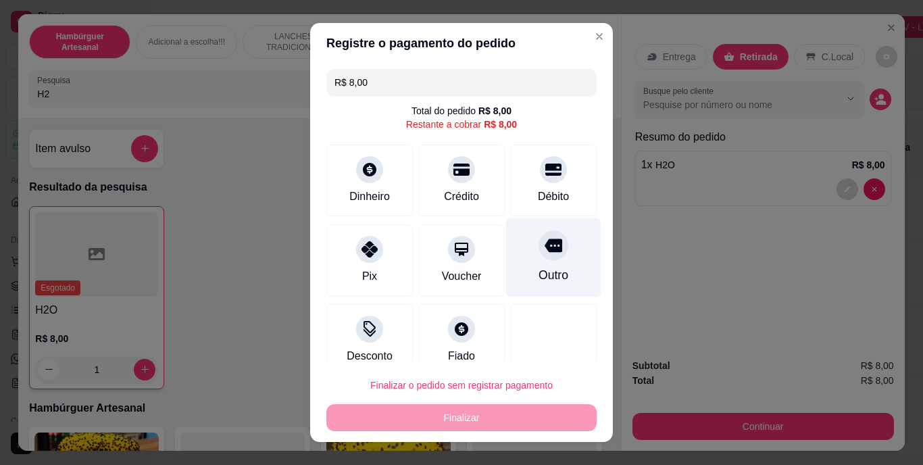
click at [544, 242] on icon at bounding box center [553, 246] width 18 height 14
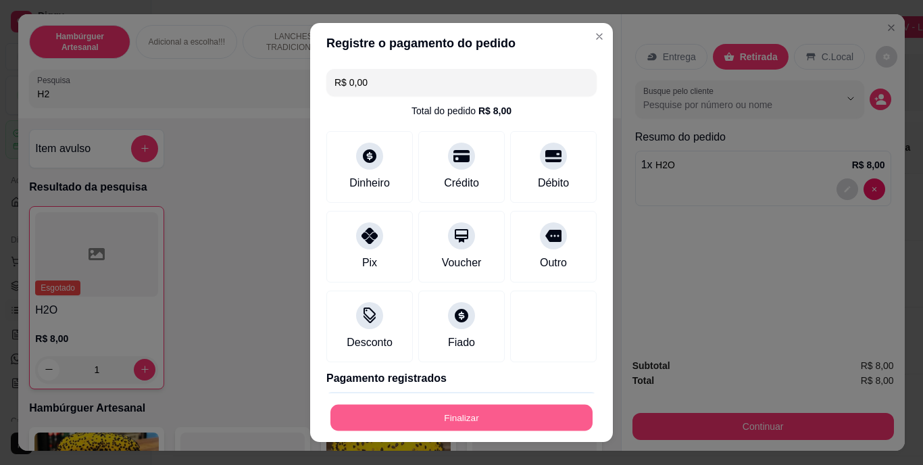
click at [446, 421] on button "Finalizar" at bounding box center [461, 417] width 262 height 26
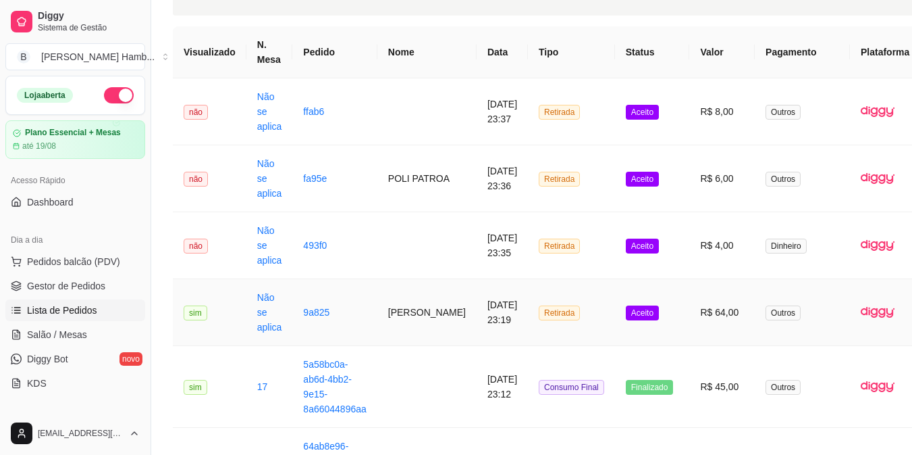
scroll to position [97, 0]
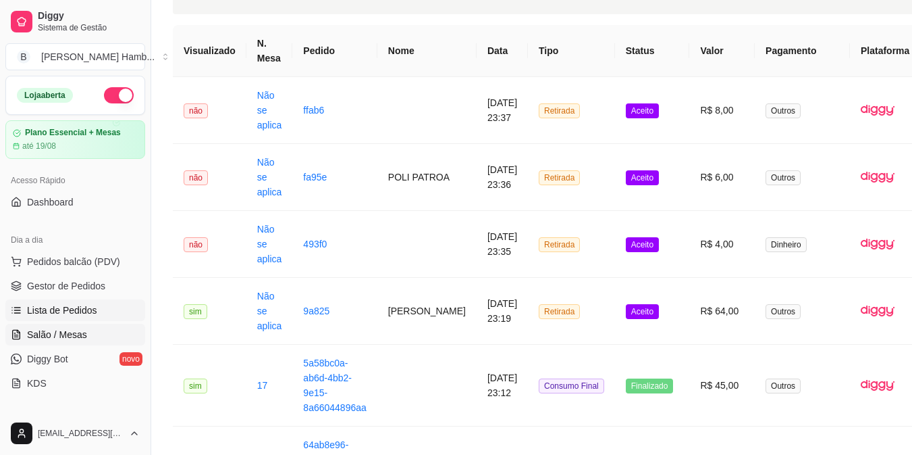
click at [61, 332] on span "Salão / Mesas" at bounding box center [57, 335] width 60 height 14
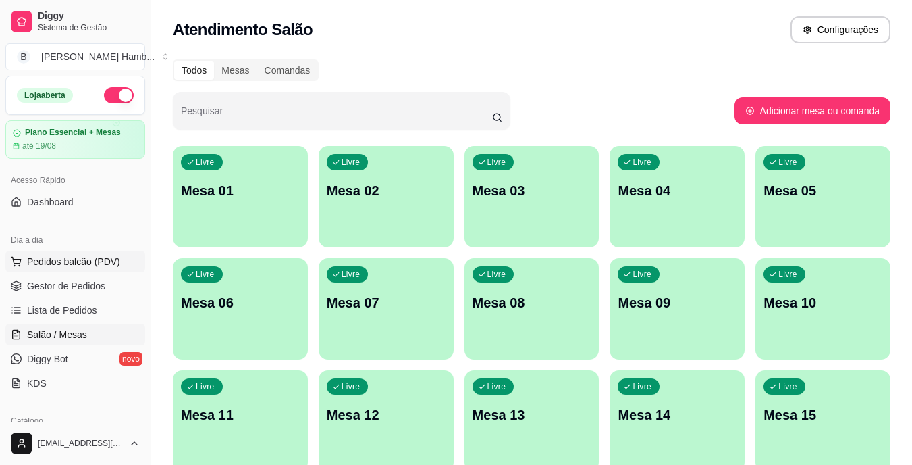
click at [85, 261] on span "Pedidos balcão (PDV)" at bounding box center [73, 262] width 93 height 14
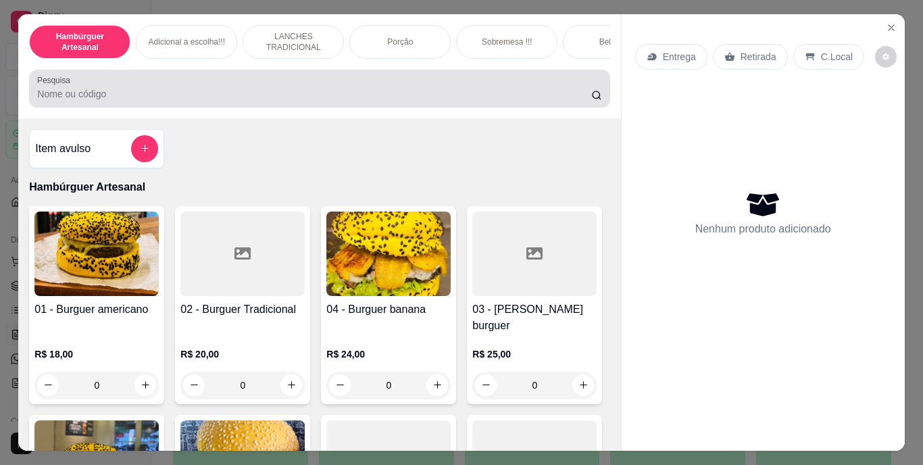
click at [108, 89] on div at bounding box center [319, 88] width 564 height 27
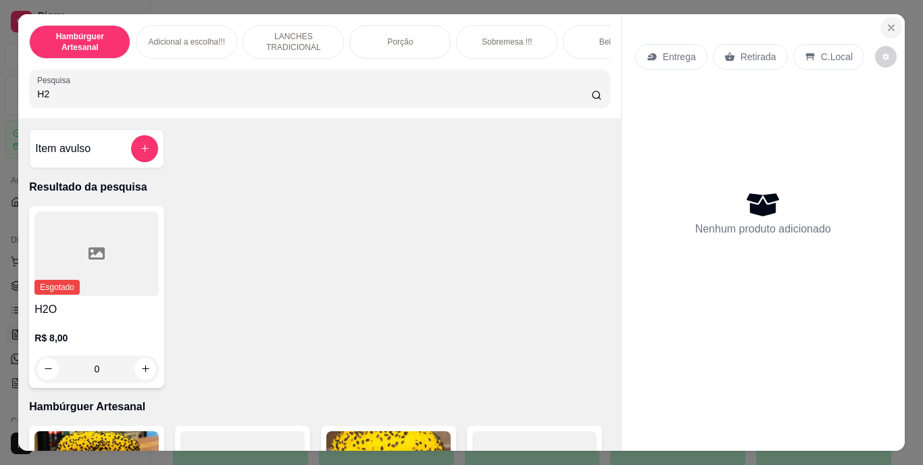
click at [885, 26] on icon "Close" at bounding box center [890, 27] width 11 height 11
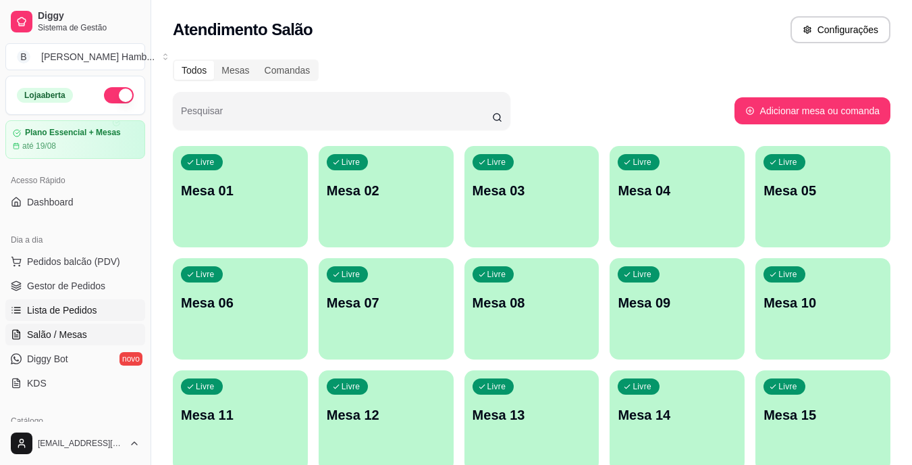
click at [92, 308] on span "Lista de Pedidos" at bounding box center [62, 310] width 70 height 14
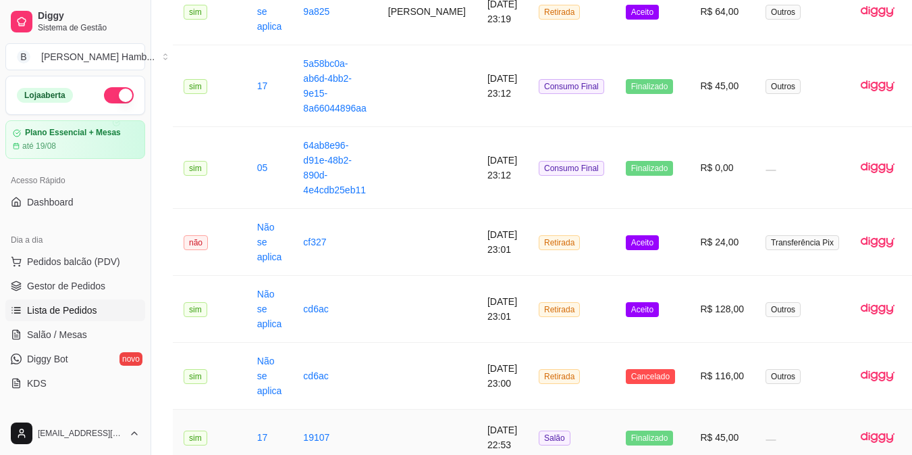
scroll to position [395, 0]
click at [111, 285] on link "Gestor de Pedidos" at bounding box center [75, 286] width 140 height 22
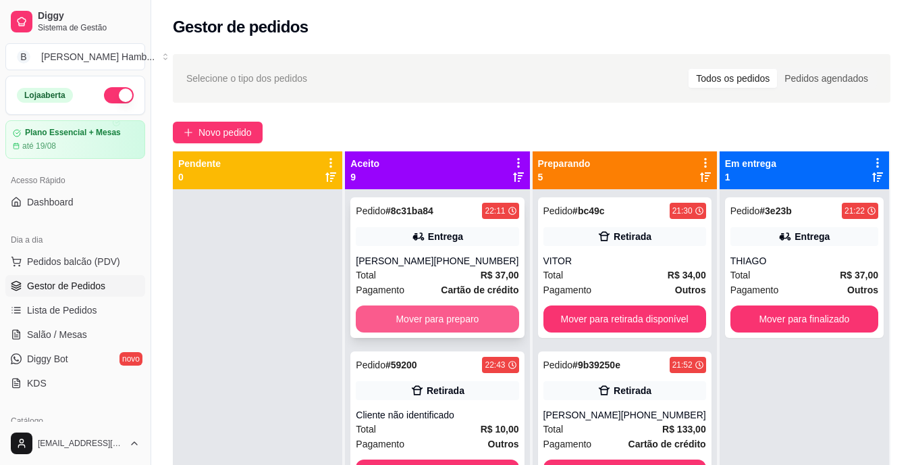
click at [376, 321] on button "Mover para preparo" at bounding box center [437, 318] width 163 height 27
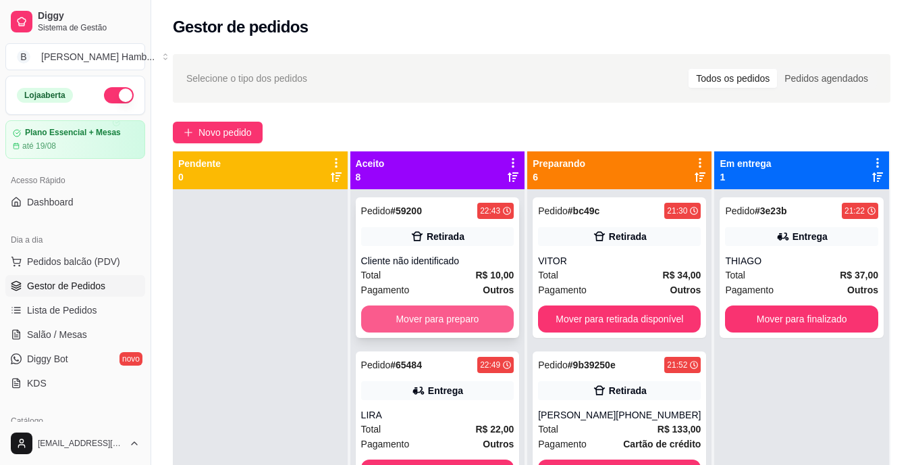
click at [397, 315] on button "Mover para preparo" at bounding box center [437, 318] width 153 height 27
click at [397, 315] on button "Mover para preparo" at bounding box center [437, 319] width 149 height 26
click at [397, 315] on button "Mover para preparo" at bounding box center [437, 318] width 153 height 27
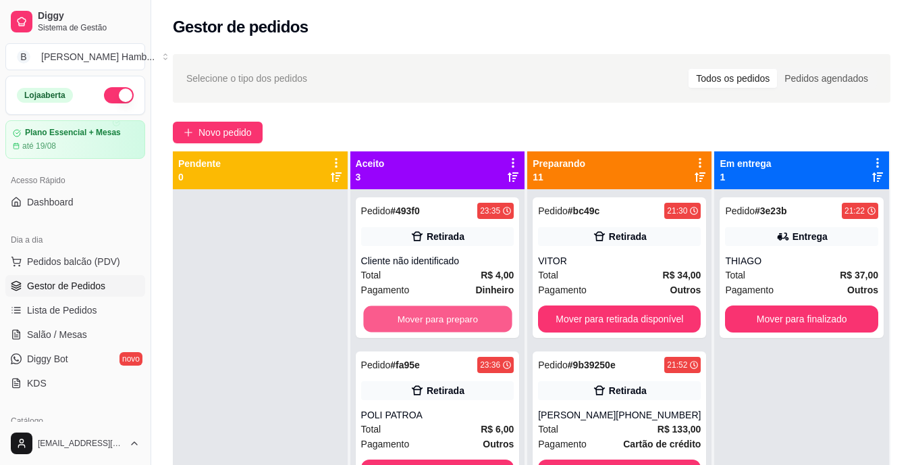
click at [397, 315] on button "Mover para preparo" at bounding box center [437, 319] width 149 height 26
click at [397, 315] on button "Mover para preparo" at bounding box center [437, 318] width 153 height 27
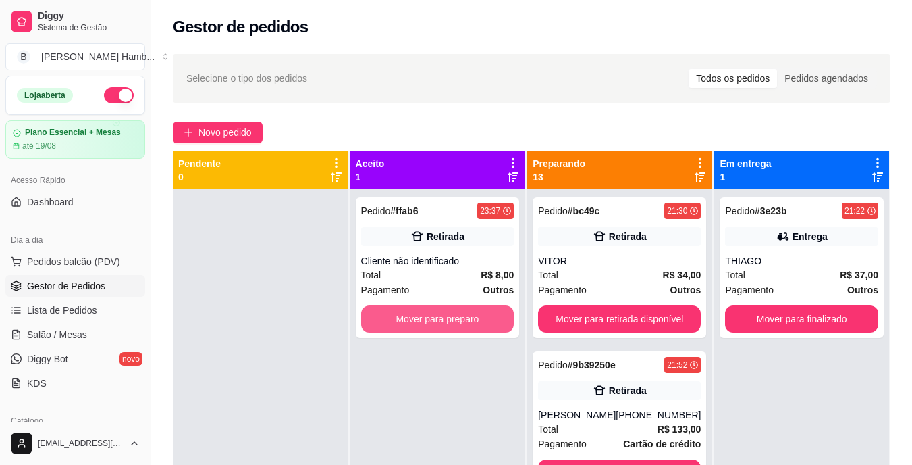
click at [397, 315] on button "Mover para preparo" at bounding box center [437, 318] width 153 height 27
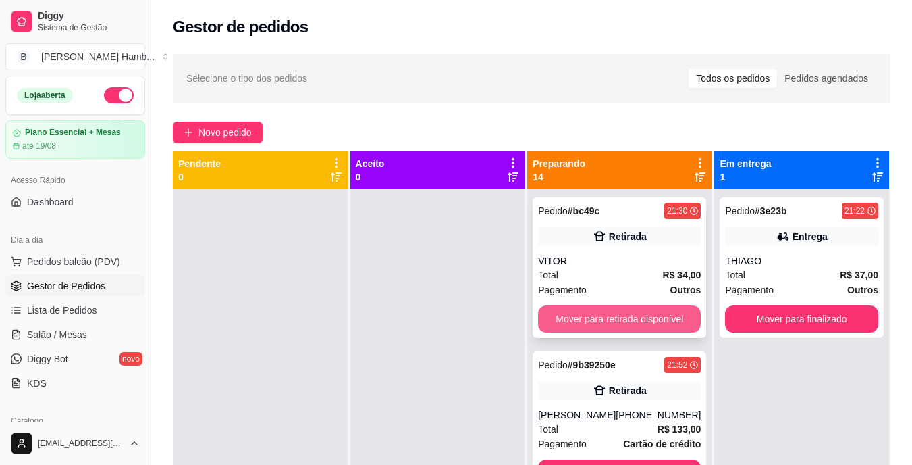
click at [602, 311] on button "Mover para retirada disponível" at bounding box center [619, 318] width 163 height 27
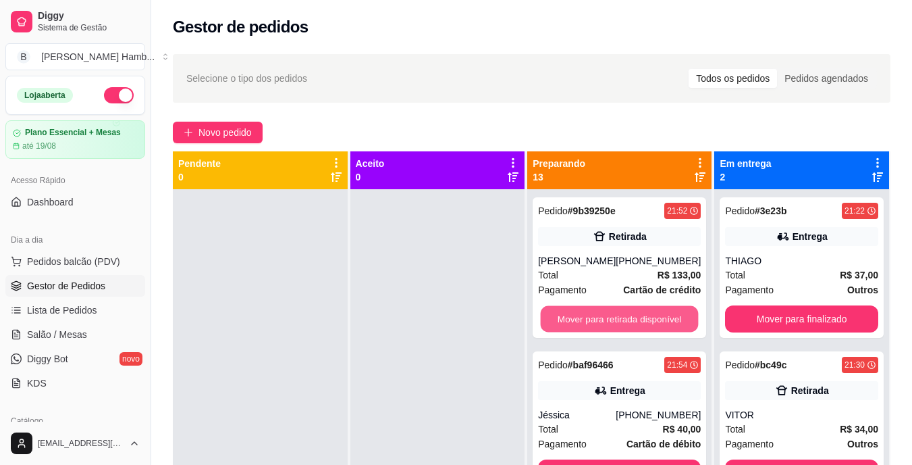
click at [600, 324] on button "Mover para retirada disponível" at bounding box center [620, 319] width 158 height 26
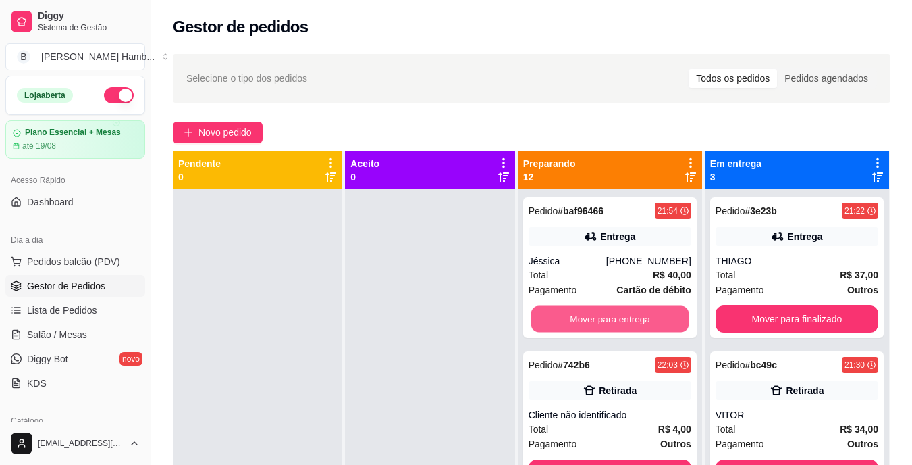
click at [600, 324] on button "Mover para entrega" at bounding box center [610, 319] width 158 height 26
click at [600, 324] on button "Mover para retirada disponível" at bounding box center [610, 318] width 163 height 27
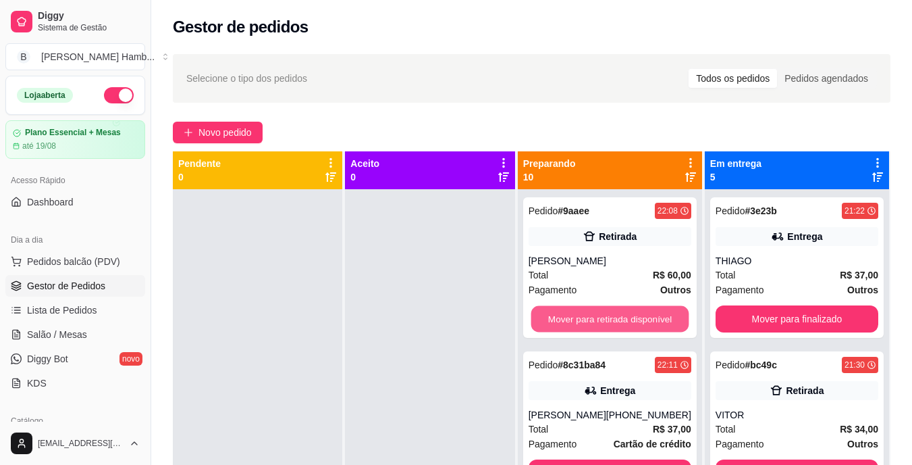
click at [600, 324] on button "Mover para retirada disponível" at bounding box center [610, 319] width 158 height 26
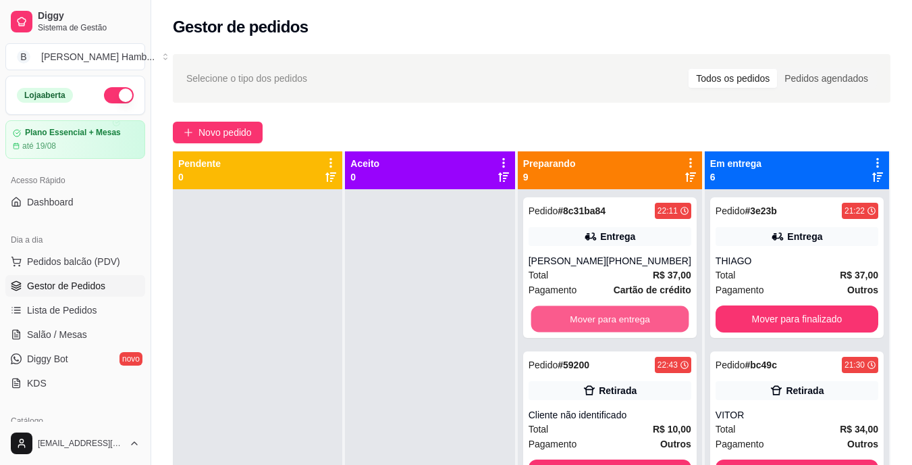
click at [600, 324] on button "Mover para entrega" at bounding box center [610, 319] width 158 height 26
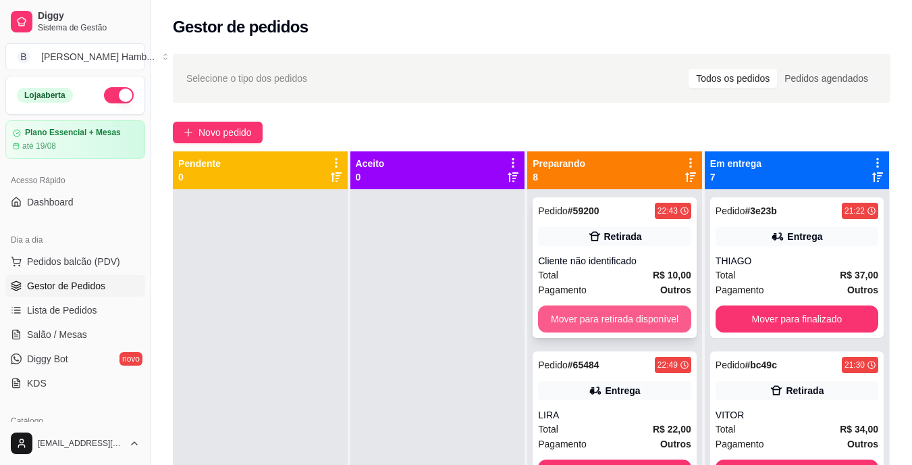
click at [599, 324] on button "Mover para retirada disponível" at bounding box center [614, 318] width 153 height 27
click at [599, 324] on button "Mover para entrega" at bounding box center [615, 319] width 149 height 26
click at [599, 324] on button "Mover para retirada disponível" at bounding box center [615, 319] width 149 height 26
click at [599, 324] on button "Mover para retirada disponível" at bounding box center [614, 318] width 153 height 27
click at [599, 324] on button "Mover para retirada disponível" at bounding box center [615, 319] width 149 height 26
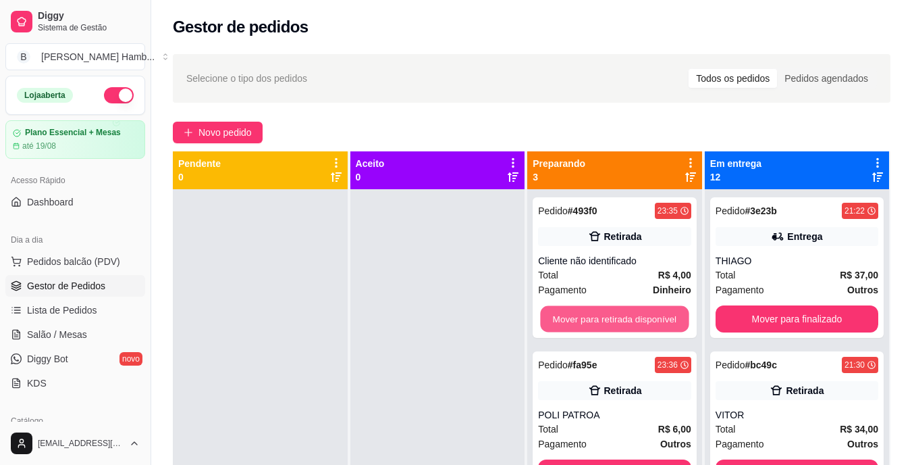
click at [599, 324] on button "Mover para retirada disponível" at bounding box center [615, 319] width 149 height 26
click at [599, 324] on button "Mover para retirada disponível" at bounding box center [614, 318] width 153 height 27
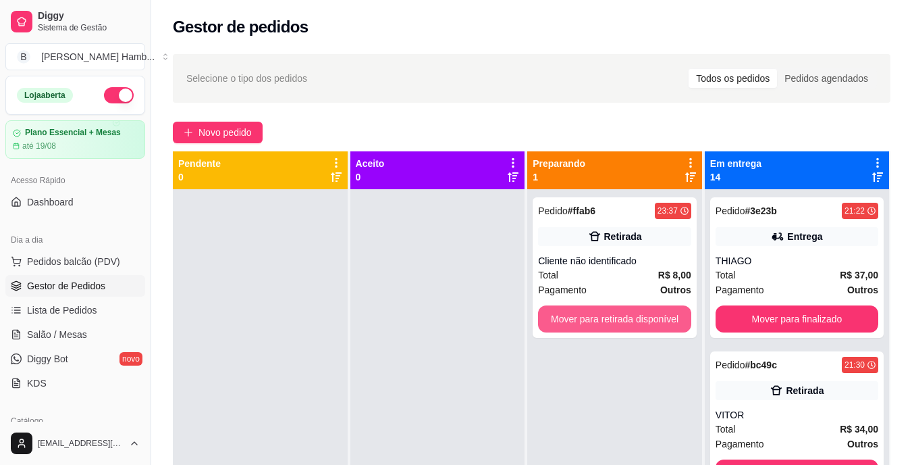
click at [599, 324] on button "Mover para retirada disponível" at bounding box center [614, 318] width 153 height 27
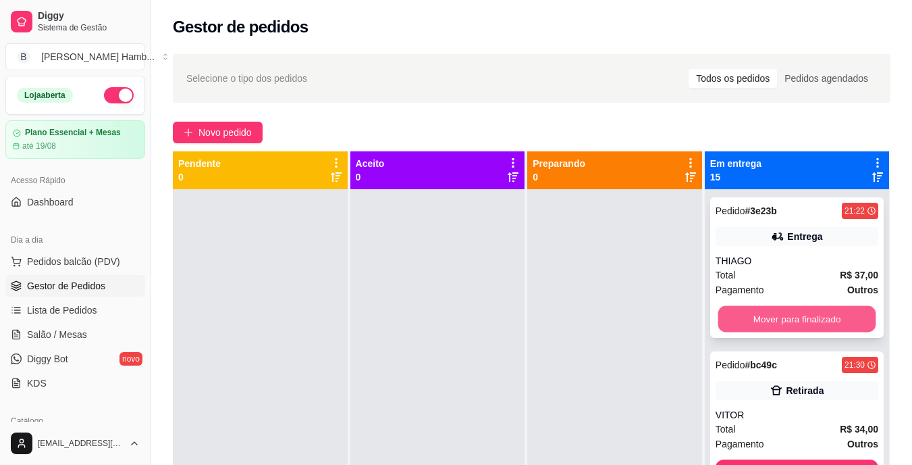
click at [756, 329] on button "Mover para finalizado" at bounding box center [797, 319] width 158 height 26
click at [760, 318] on button "Mover para finalizado" at bounding box center [797, 318] width 163 height 27
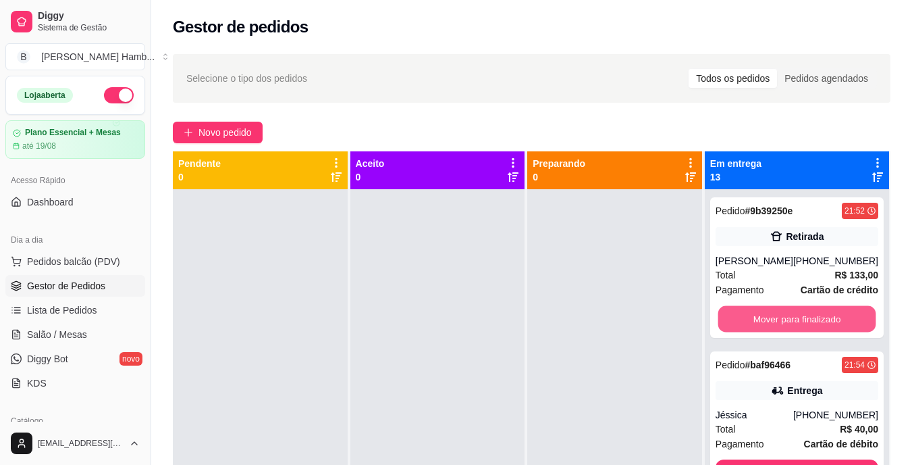
click at [760, 318] on button "Mover para finalizado" at bounding box center [797, 319] width 158 height 26
click at [760, 318] on button "Mover para finalizado" at bounding box center [797, 318] width 163 height 27
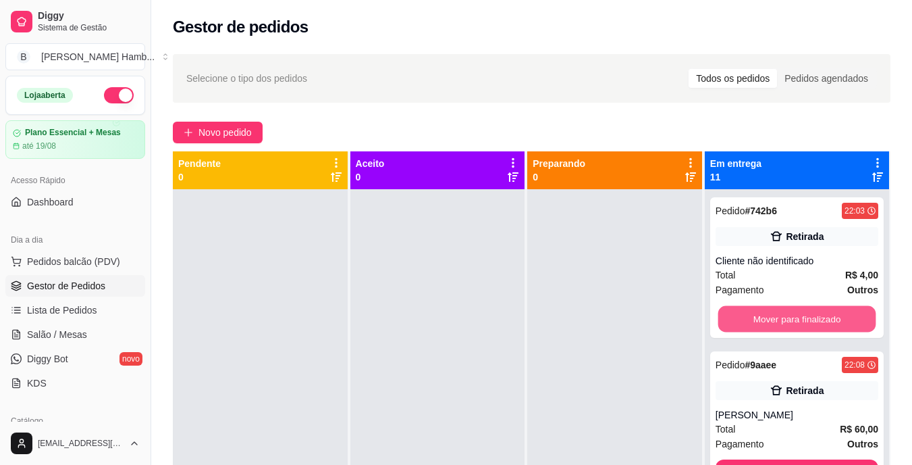
click at [760, 318] on button "Mover para finalizado" at bounding box center [797, 319] width 158 height 26
click at [760, 318] on button "Mover para finalizado" at bounding box center [797, 318] width 163 height 27
click at [760, 318] on button "Mover para finalizado" at bounding box center [797, 319] width 158 height 26
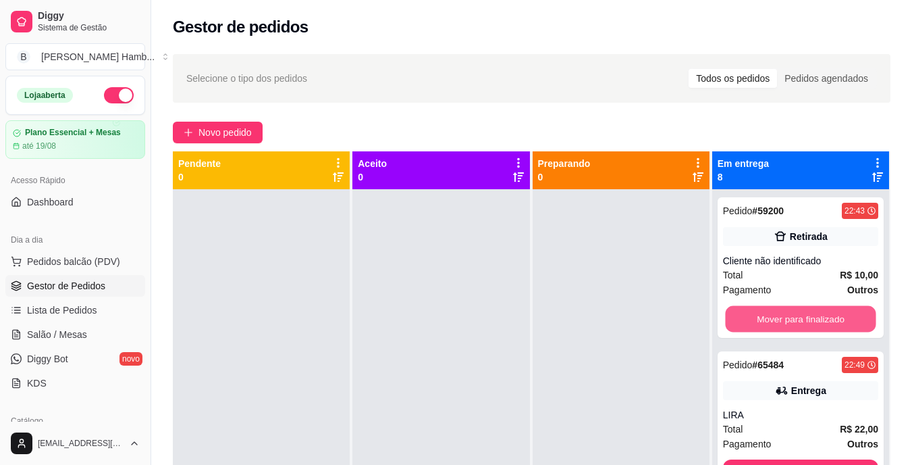
click at [760, 318] on button "Mover para finalizado" at bounding box center [800, 319] width 151 height 26
click at [760, 318] on button "Mover para finalizado" at bounding box center [800, 318] width 155 height 27
click at [760, 318] on button "Mover para finalizado" at bounding box center [800, 319] width 151 height 26
click at [760, 318] on button "Mover para finalizado" at bounding box center [800, 318] width 155 height 27
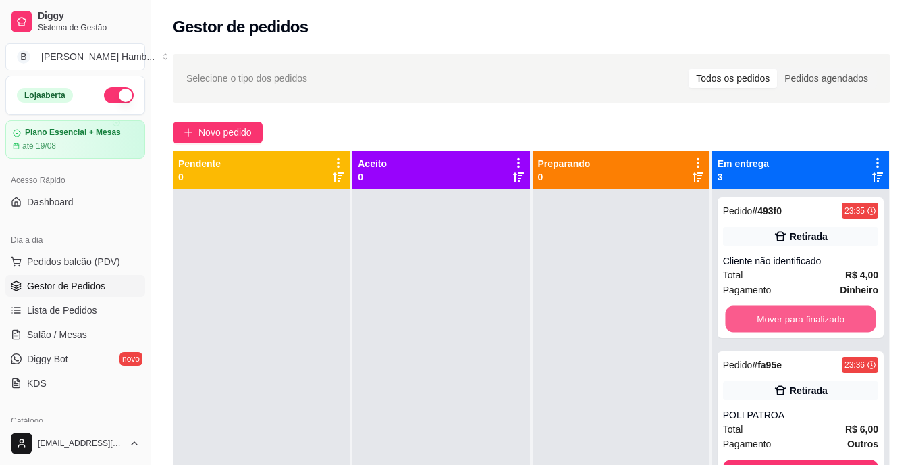
click at [760, 318] on button "Mover para finalizado" at bounding box center [800, 319] width 151 height 26
click at [760, 318] on button "Mover para finalizado" at bounding box center [800, 318] width 155 height 27
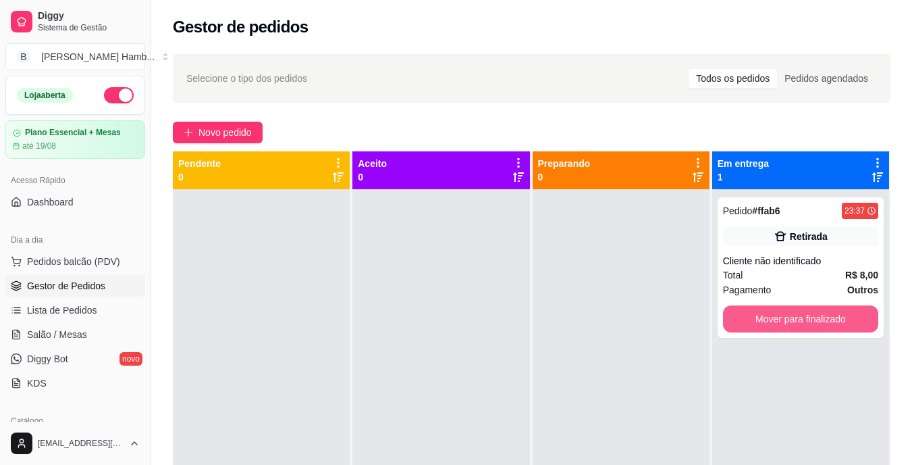
click at [760, 318] on button "Mover para finalizado" at bounding box center [800, 318] width 155 height 27
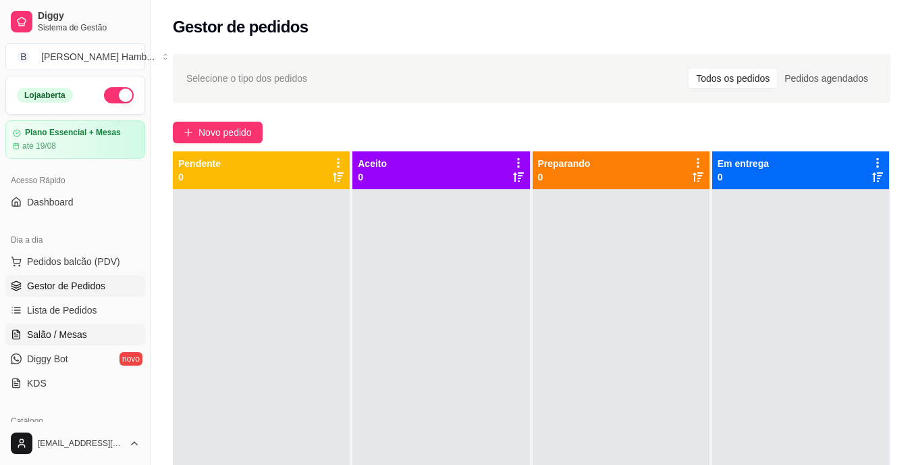
click at [84, 329] on span "Salão / Mesas" at bounding box center [57, 335] width 60 height 14
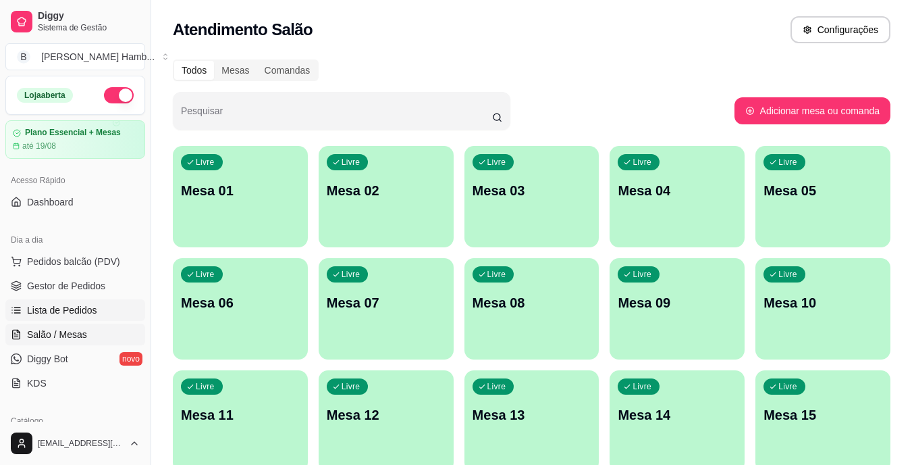
click at [82, 305] on span "Lista de Pedidos" at bounding box center [62, 310] width 70 height 14
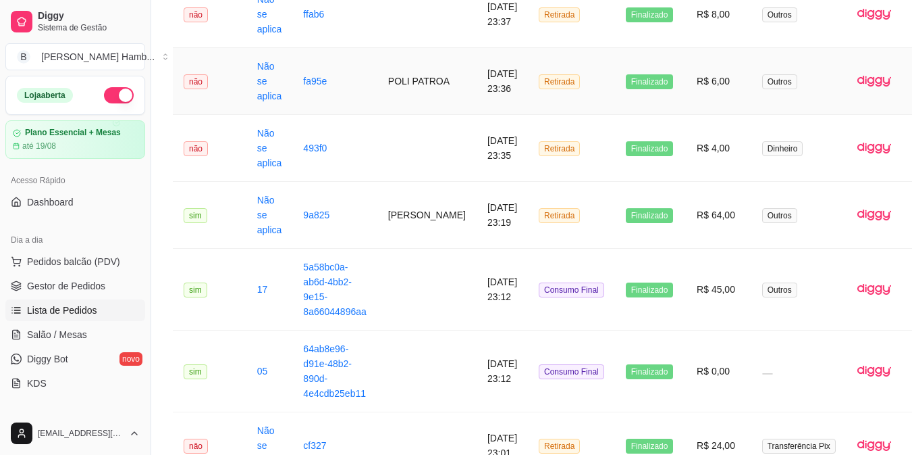
scroll to position [197, 0]
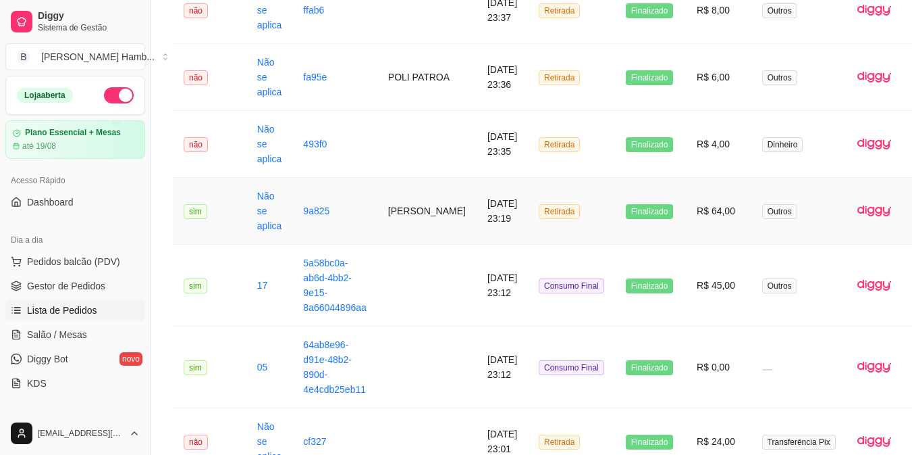
click at [397, 234] on td "CAMILLA" at bounding box center [427, 211] width 99 height 67
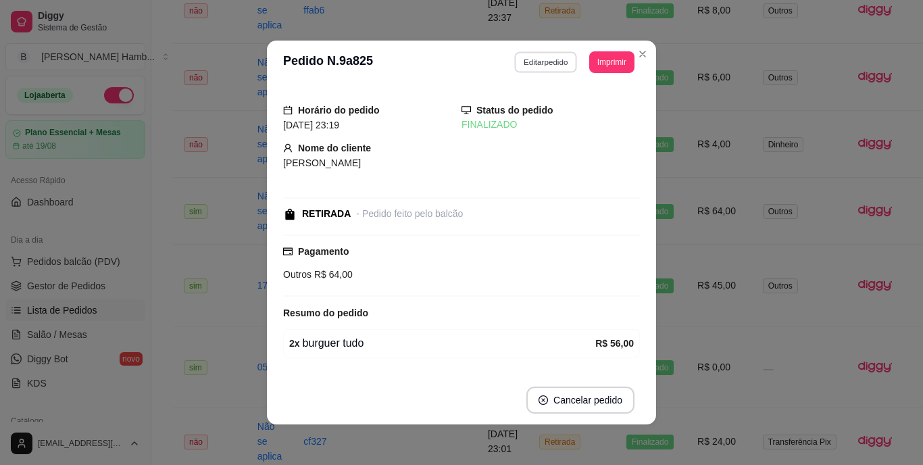
click at [521, 61] on button "Editar pedido" at bounding box center [546, 61] width 63 height 21
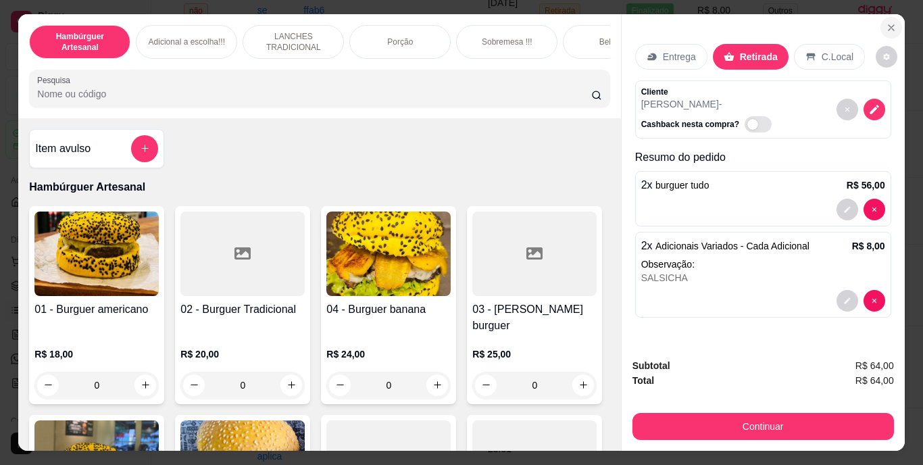
click at [885, 22] on icon "Close" at bounding box center [890, 27] width 11 height 11
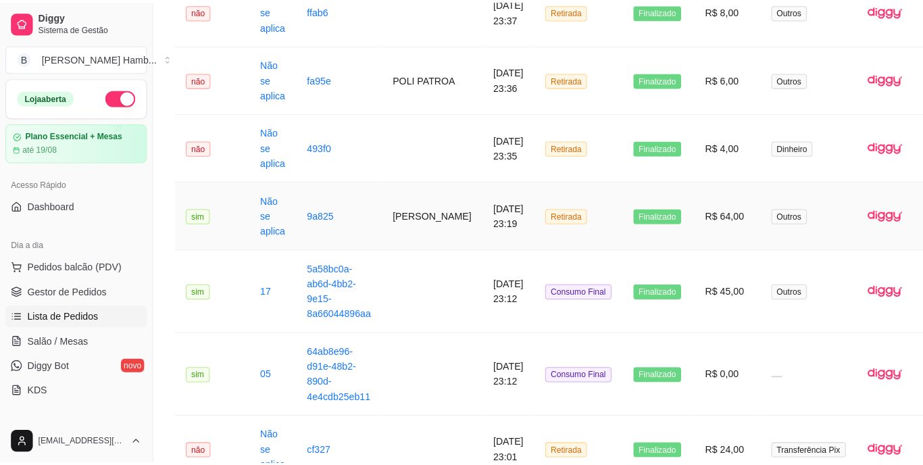
scroll to position [0, 0]
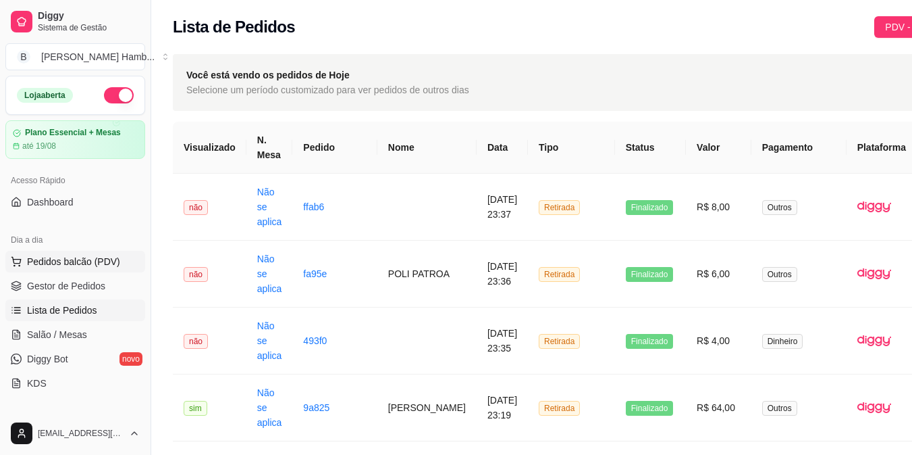
click at [83, 253] on button "Pedidos balcão (PDV)" at bounding box center [75, 262] width 140 height 22
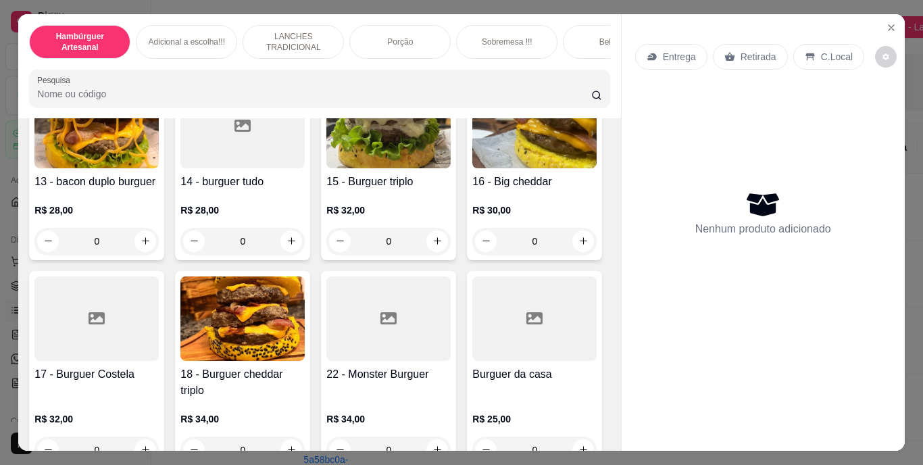
scroll to position [740, 0]
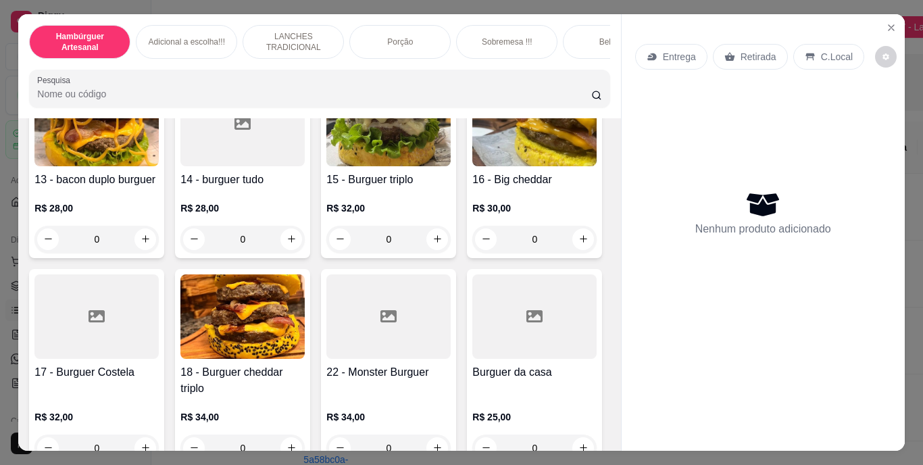
click at [573, 57] on button "increase-product-quantity" at bounding box center [583, 46] width 21 height 21
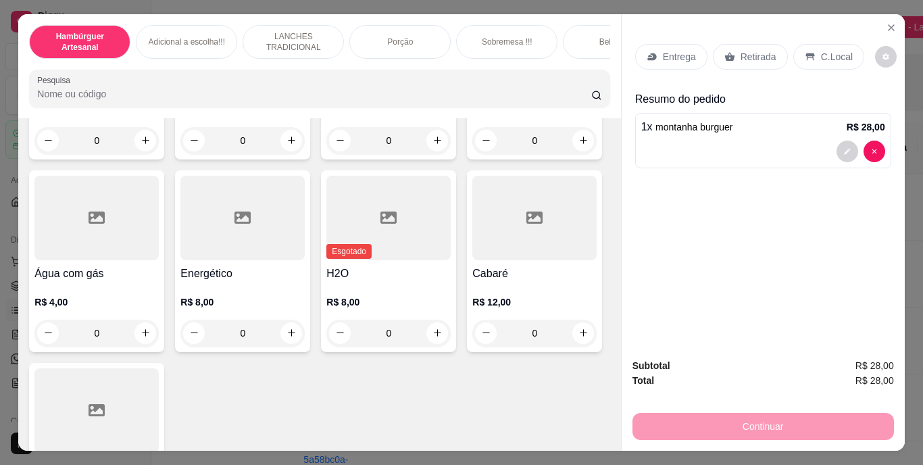
scroll to position [3909, 0]
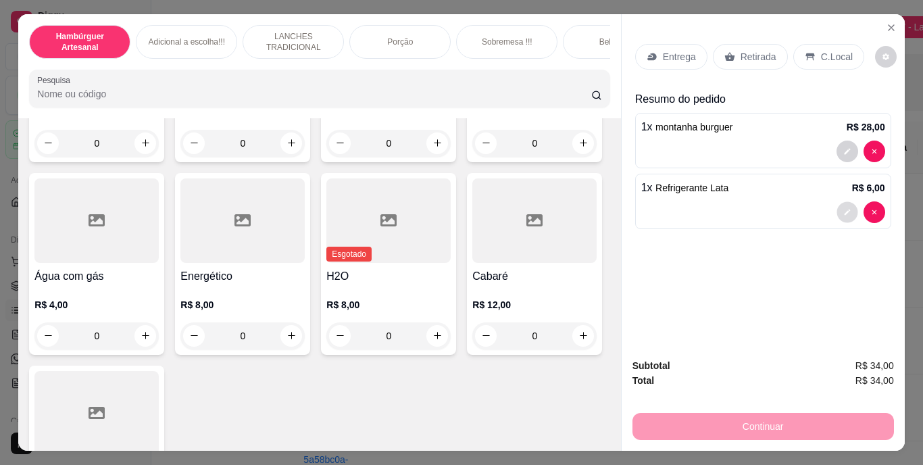
click at [836, 204] on button "decrease-product-quantity" at bounding box center [846, 211] width 21 height 21
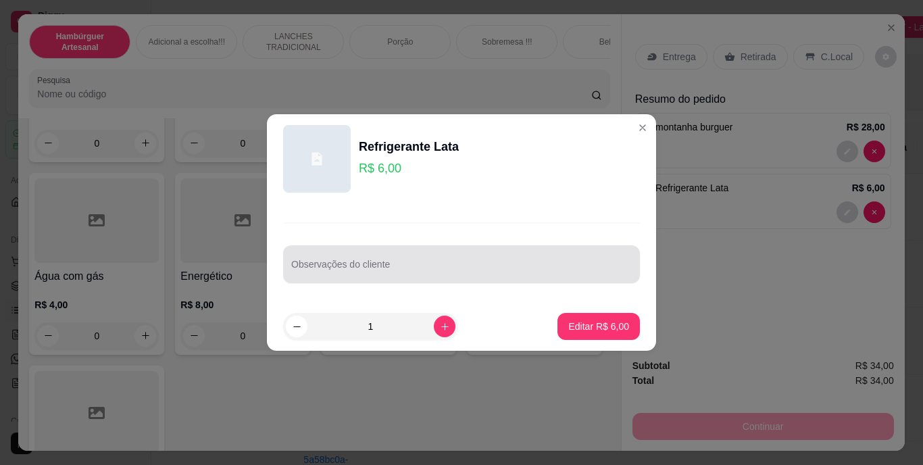
click at [494, 254] on div at bounding box center [461, 264] width 340 height 27
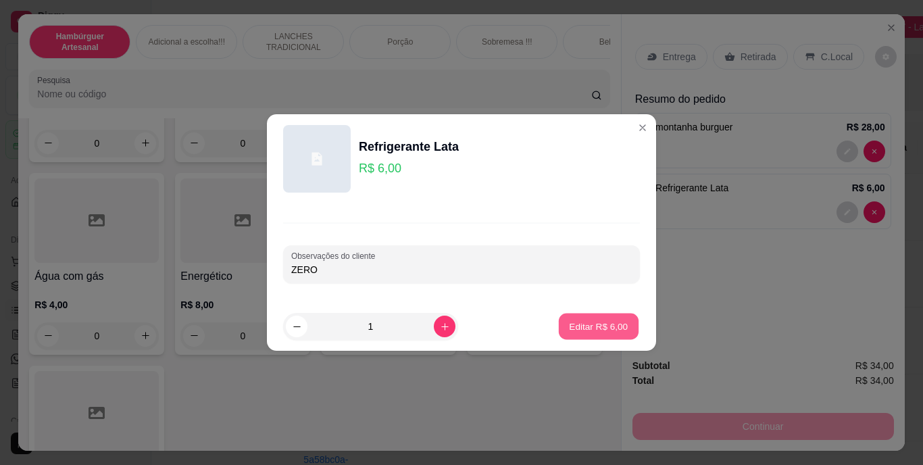
click at [584, 336] on button "Editar R$ 6,00" at bounding box center [599, 326] width 80 height 26
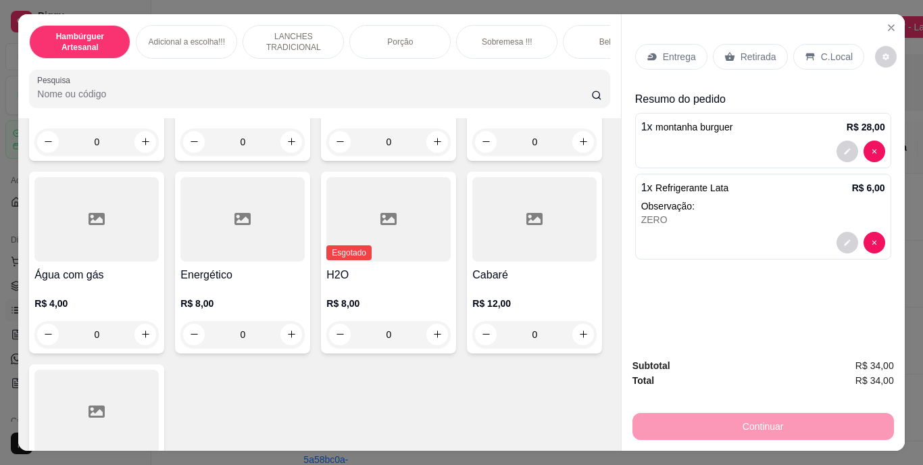
click at [674, 54] on p "Entrega" at bounding box center [679, 57] width 33 height 14
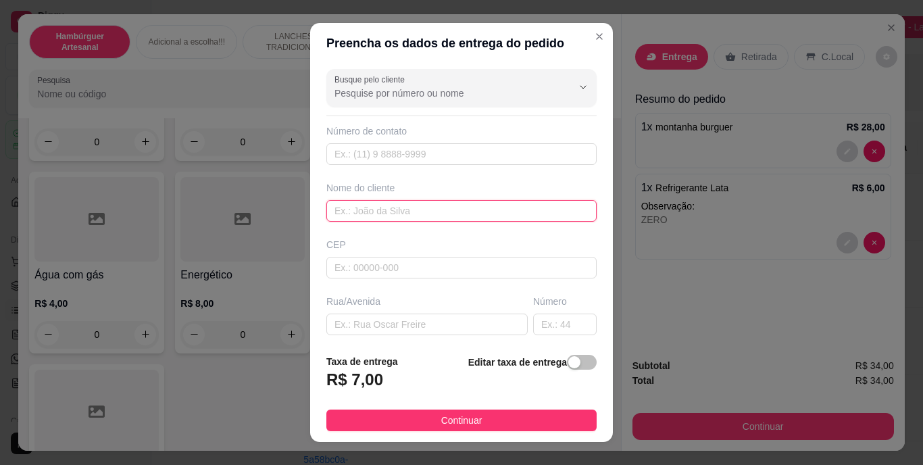
click at [482, 215] on input "text" at bounding box center [461, 211] width 270 height 22
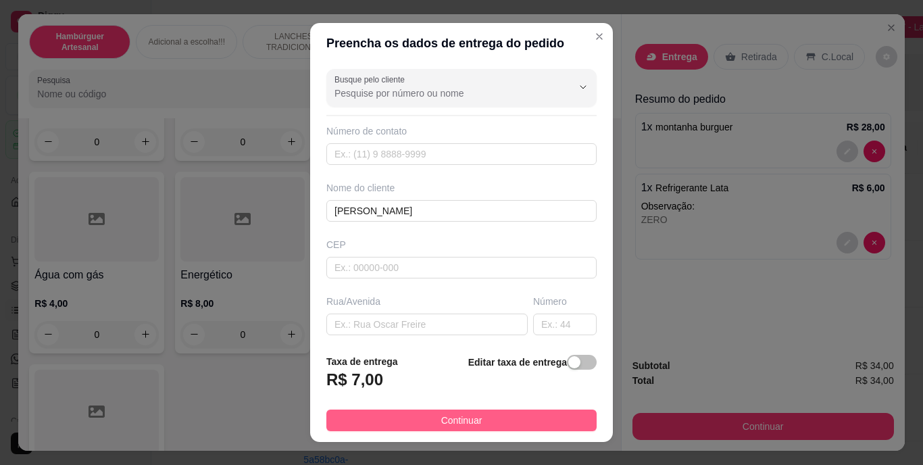
click at [453, 413] on span "Continuar" at bounding box center [461, 420] width 41 height 15
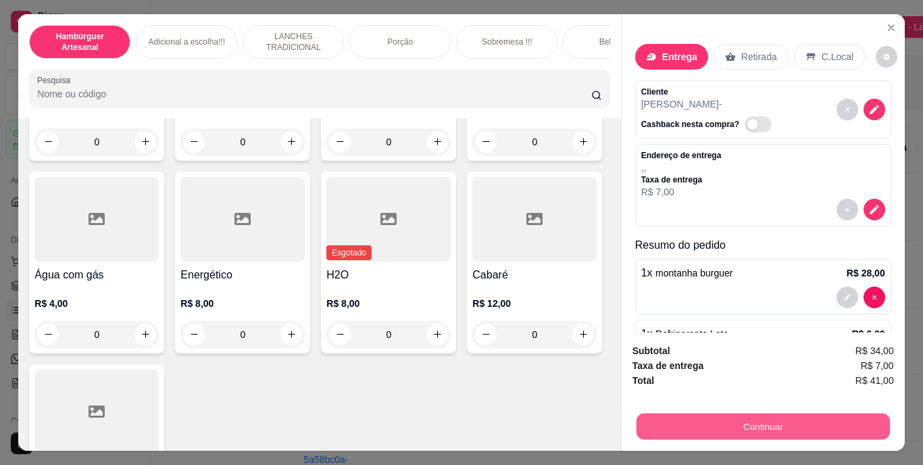
click at [717, 413] on button "Continuar" at bounding box center [762, 426] width 253 height 26
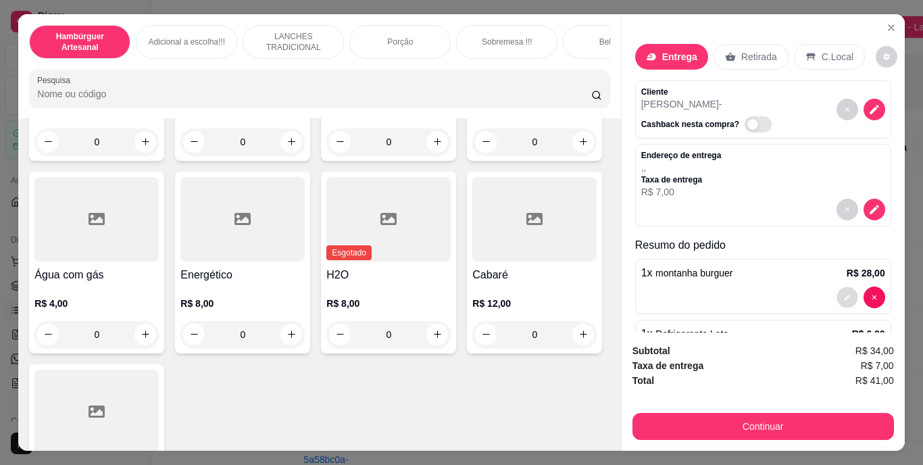
click at [836, 286] on button "decrease-product-quantity" at bounding box center [846, 296] width 21 height 21
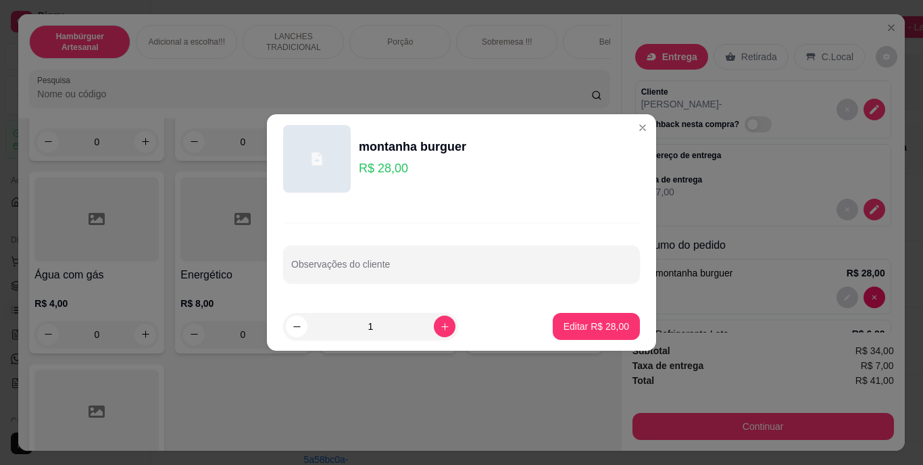
click at [459, 244] on div "Observações do cliente" at bounding box center [461, 252] width 389 height 99
click at [459, 263] on input "Observações do cliente" at bounding box center [461, 270] width 340 height 14
click at [561, 317] on button "Editar R$ 28,00" at bounding box center [596, 326] width 84 height 26
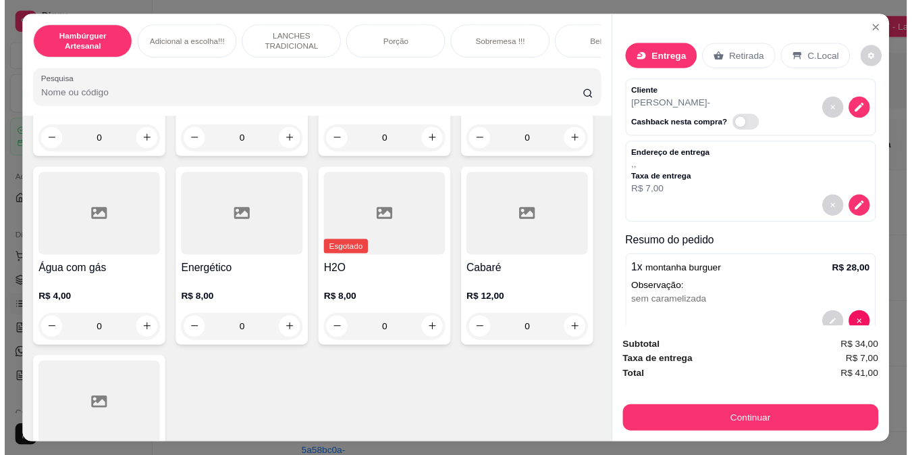
scroll to position [3908, 0]
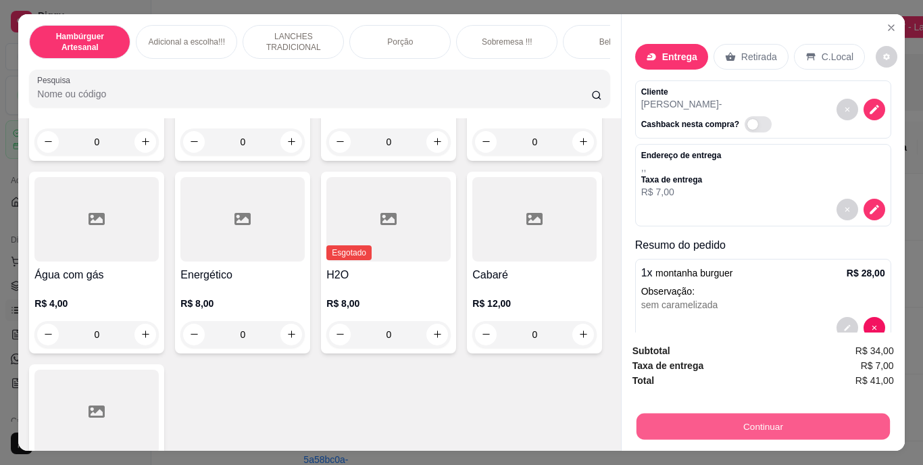
click at [744, 421] on button "Continuar" at bounding box center [762, 426] width 253 height 26
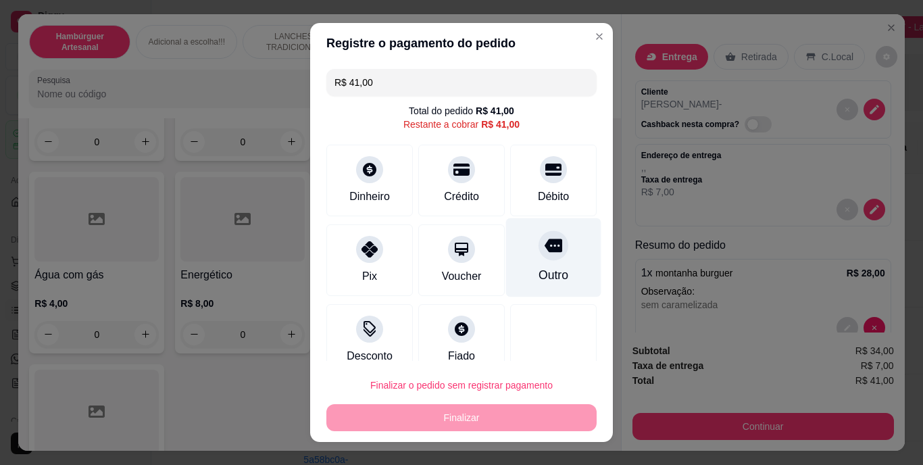
click at [538, 256] on div at bounding box center [553, 246] width 30 height 30
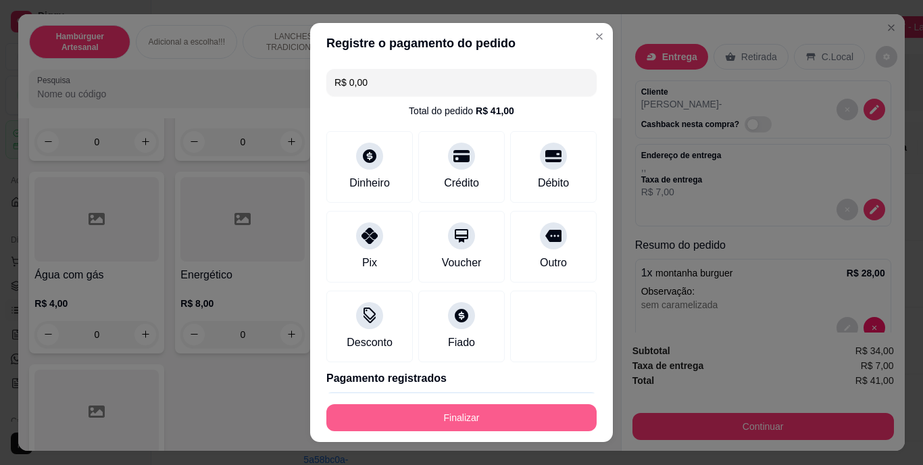
click at [457, 409] on button "Finalizar" at bounding box center [461, 417] width 270 height 27
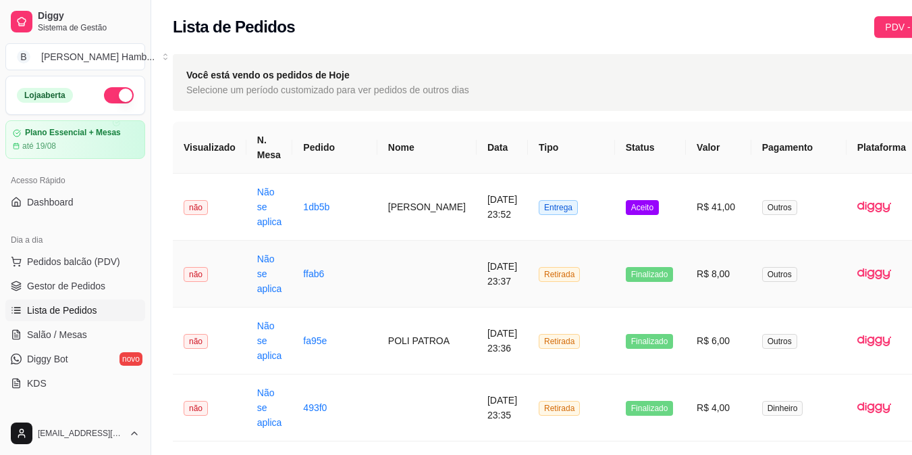
scroll to position [0, 60]
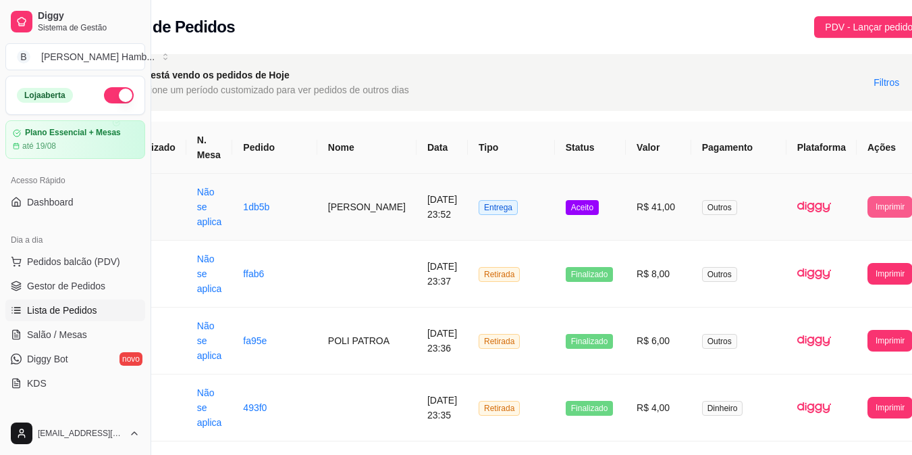
click at [868, 203] on button "Imprimir" at bounding box center [890, 207] width 45 height 22
click at [825, 265] on button "IMPRESSORA" at bounding box center [841, 267] width 71 height 21
click at [118, 269] on button "Pedidos balcão (PDV)" at bounding box center [75, 262] width 140 height 22
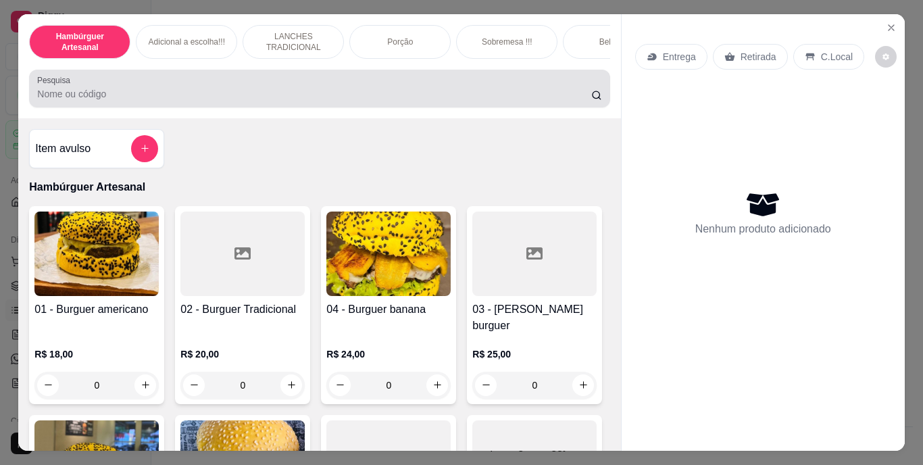
click at [333, 102] on div at bounding box center [319, 88] width 564 height 27
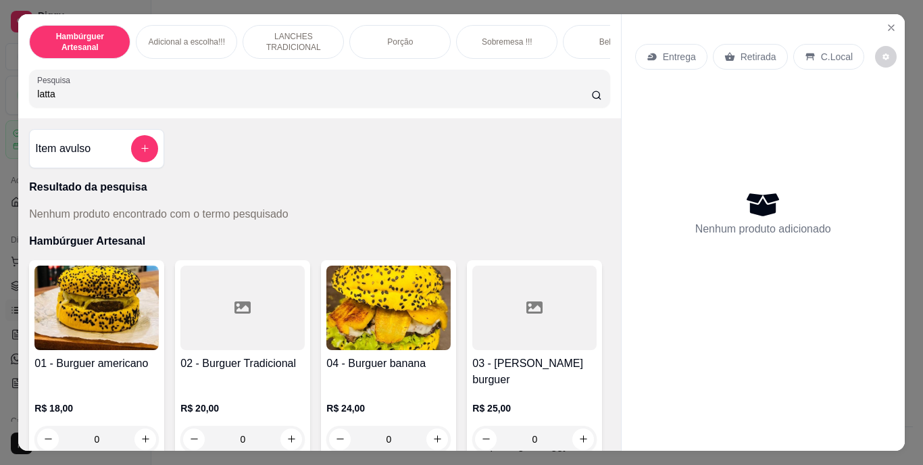
click at [209, 101] on input "latta" at bounding box center [314, 94] width 554 height 14
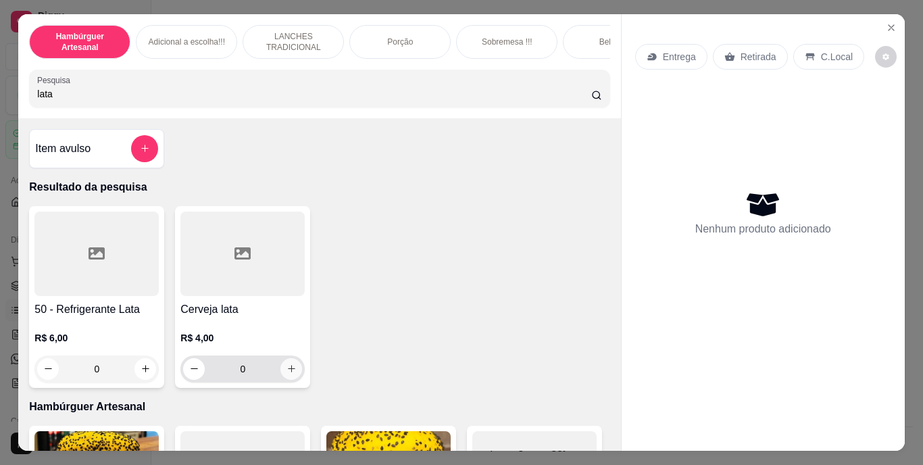
click at [286, 371] on icon "increase-product-quantity" at bounding box center [291, 368] width 10 height 10
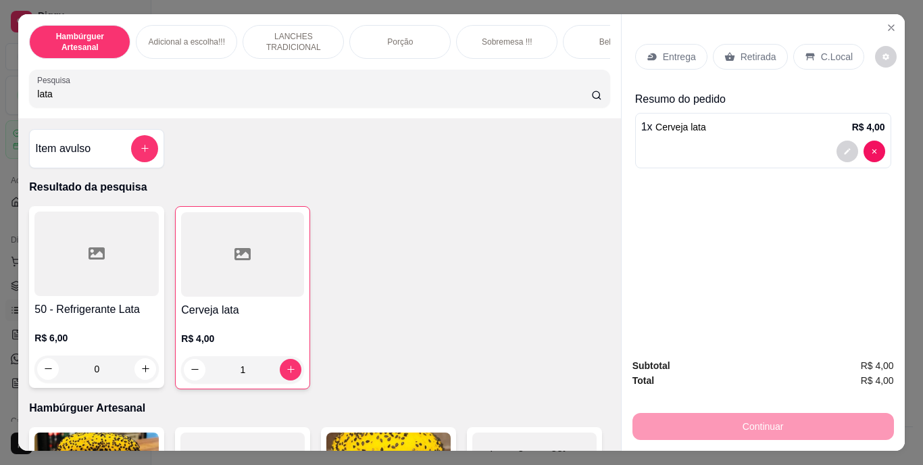
click at [752, 53] on p "Retirada" at bounding box center [758, 57] width 36 height 14
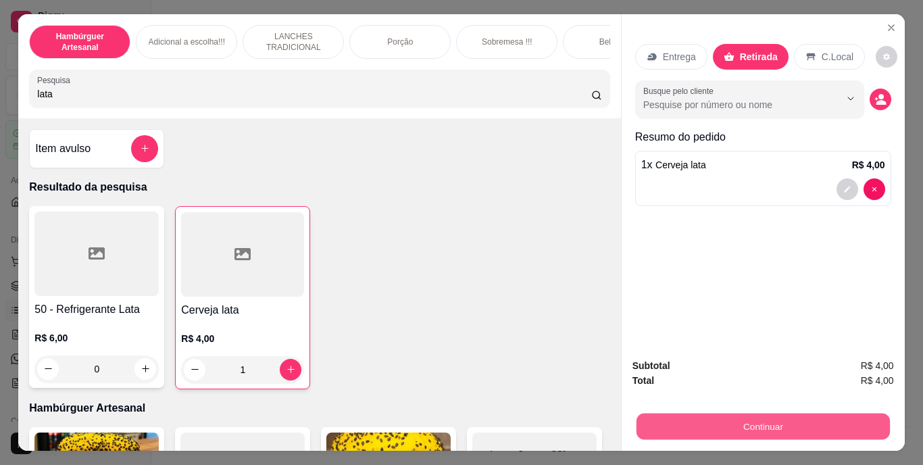
click at [733, 421] on button "Continuar" at bounding box center [762, 426] width 253 height 26
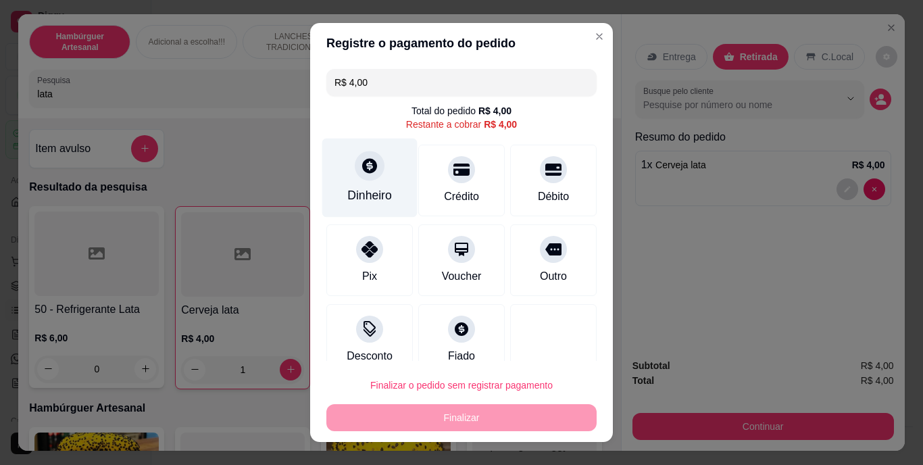
click at [365, 188] on div "Dinheiro" at bounding box center [369, 196] width 45 height 18
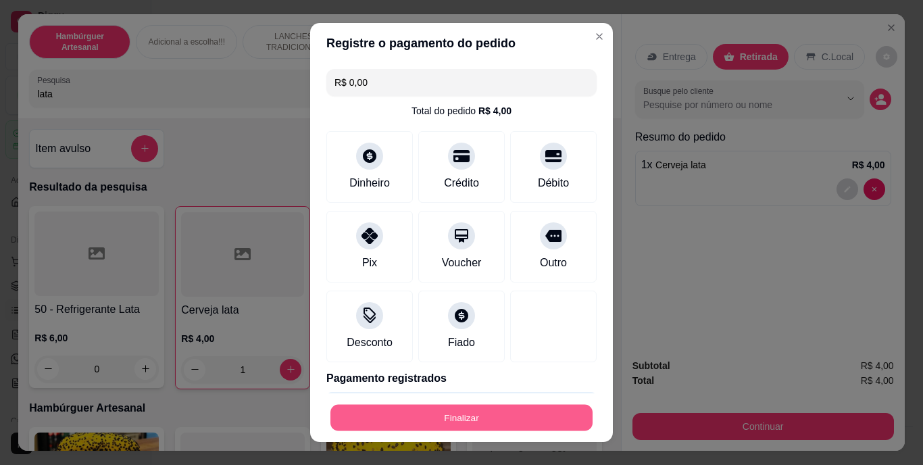
click at [463, 416] on button "Finalizar" at bounding box center [461, 417] width 262 height 26
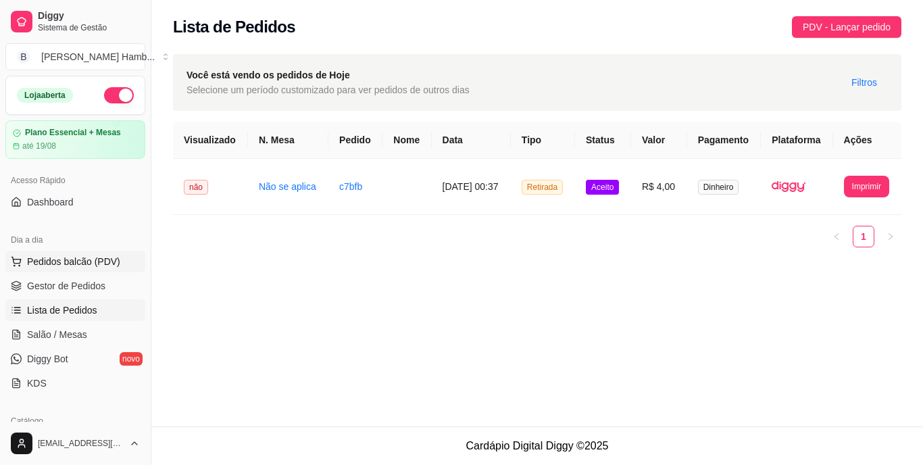
click at [108, 262] on span "Pedidos balcão (PDV)" at bounding box center [73, 262] width 93 height 14
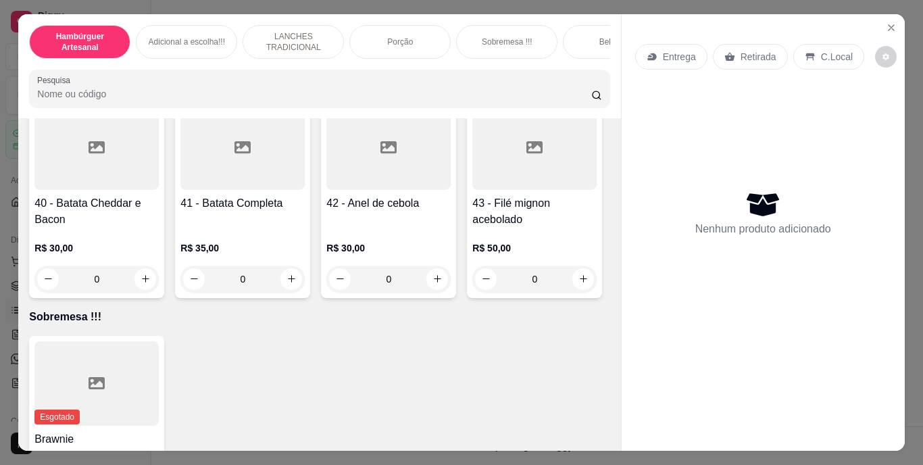
scroll to position [2910, 0]
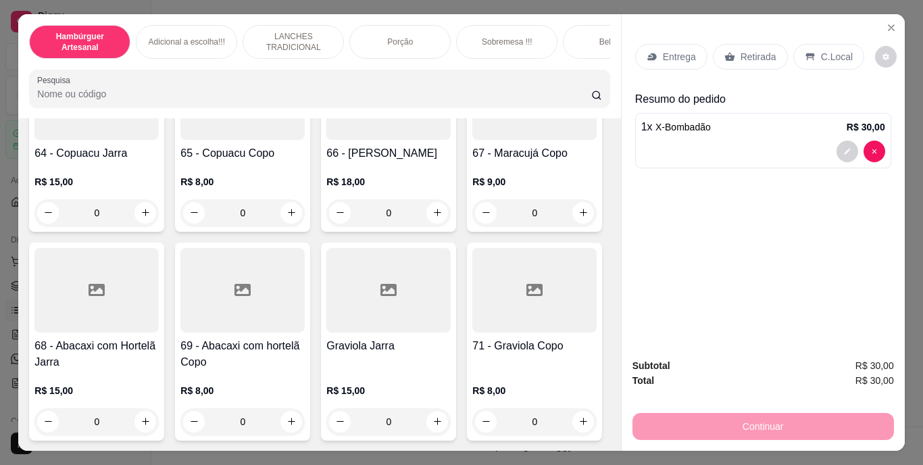
scroll to position [5085, 0]
click at [746, 53] on p "Retirada" at bounding box center [758, 57] width 36 height 14
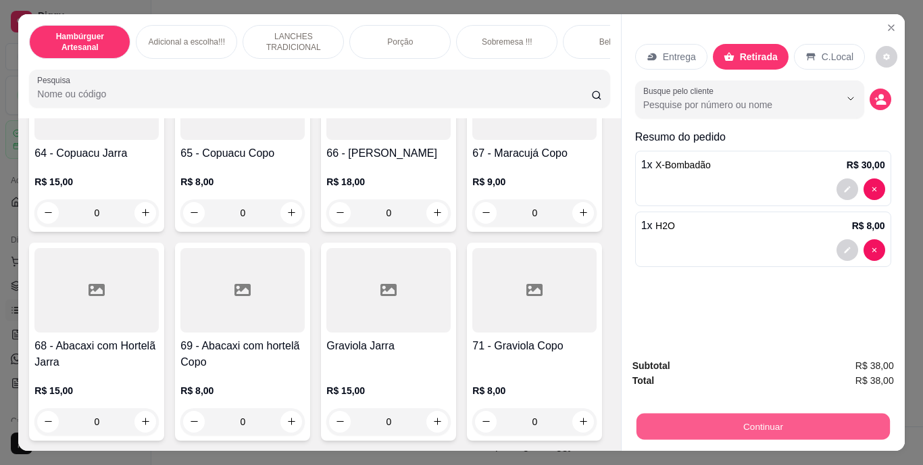
click at [749, 423] on button "Continuar" at bounding box center [762, 426] width 253 height 26
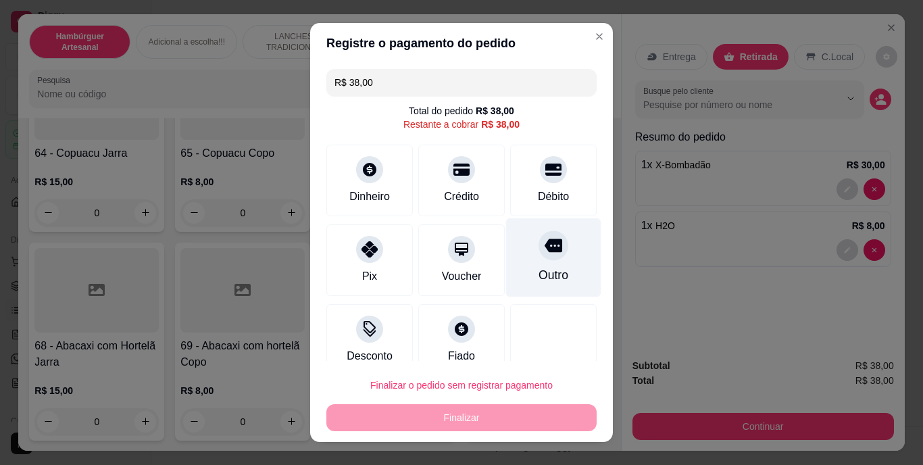
click at [538, 255] on div at bounding box center [553, 246] width 30 height 30
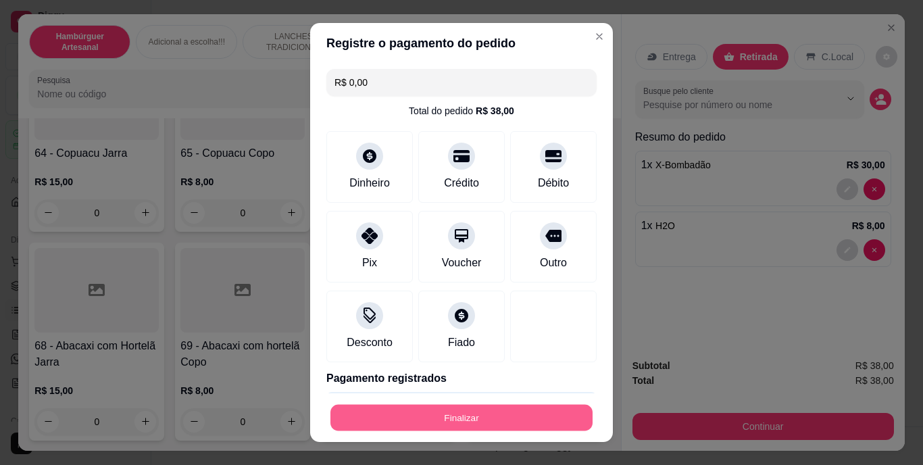
click at [470, 416] on button "Finalizar" at bounding box center [461, 417] width 262 height 26
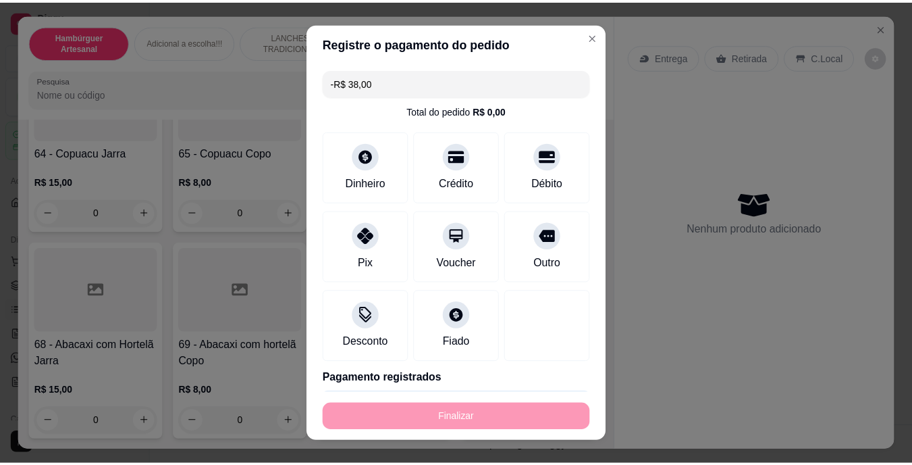
scroll to position [5084, 0]
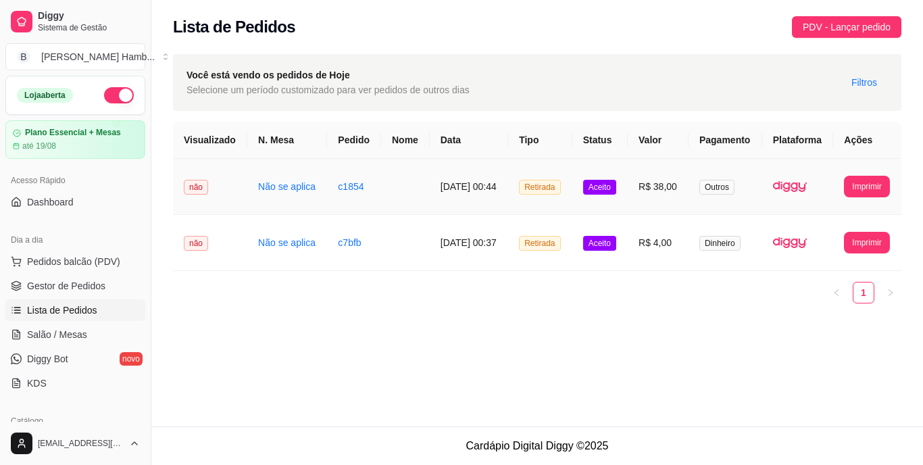
click at [846, 174] on td "**********" at bounding box center [867, 187] width 68 height 56
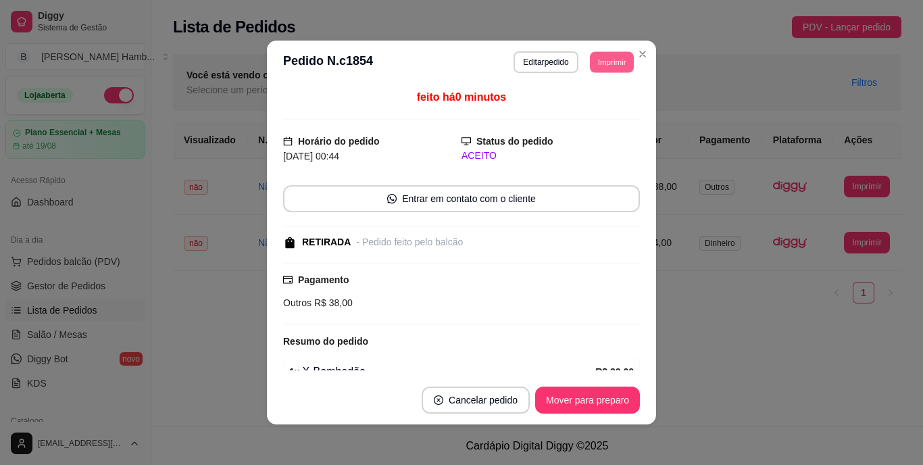
click at [601, 52] on button "Imprimir" at bounding box center [612, 61] width 44 height 21
click at [587, 101] on button "IMPRESSORA" at bounding box center [581, 109] width 95 height 21
click at [563, 397] on button "Mover para preparo" at bounding box center [586, 400] width 101 height 26
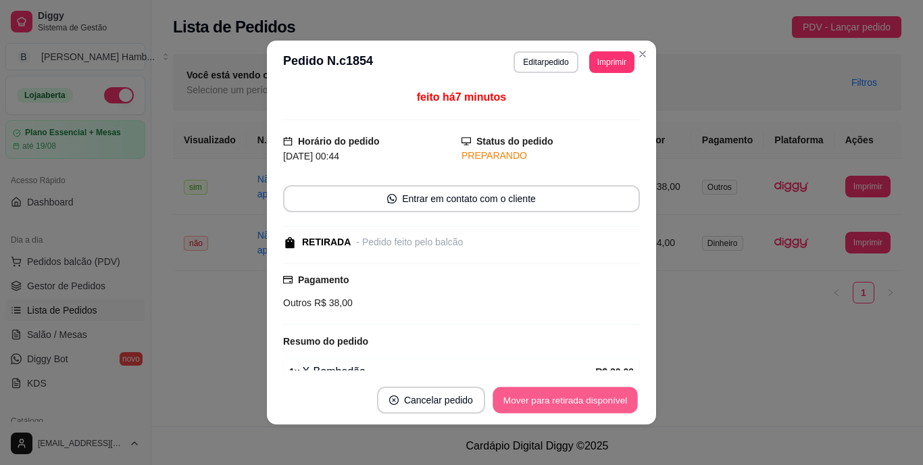
click at [563, 397] on button "Mover para retirada disponível" at bounding box center [564, 400] width 145 height 26
click at [563, 397] on button "Mover para finalizado" at bounding box center [584, 400] width 109 height 26
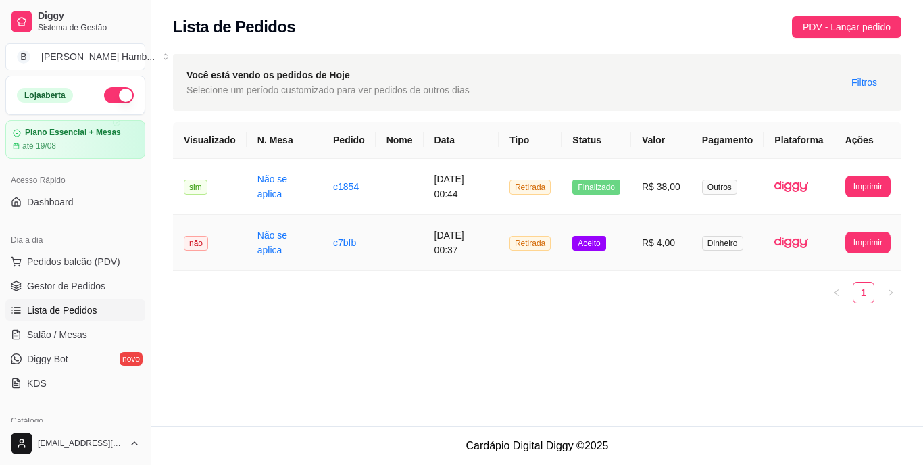
click at [617, 236] on td "Aceito" at bounding box center [596, 243] width 70 height 56
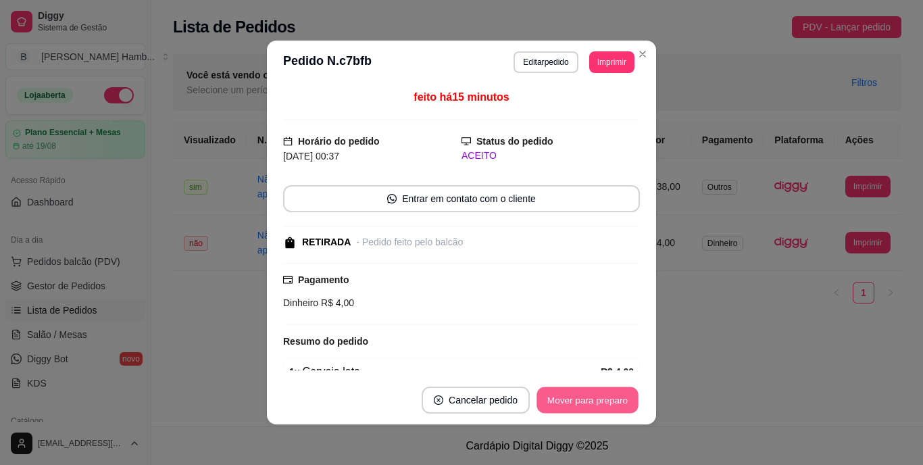
click at [577, 403] on button "Mover para preparo" at bounding box center [586, 400] width 101 height 26
click at [577, 403] on button "Mover para retirada disponível" at bounding box center [564, 400] width 145 height 26
click at [577, 403] on button "Mover para finalizado" at bounding box center [583, 399] width 112 height 27
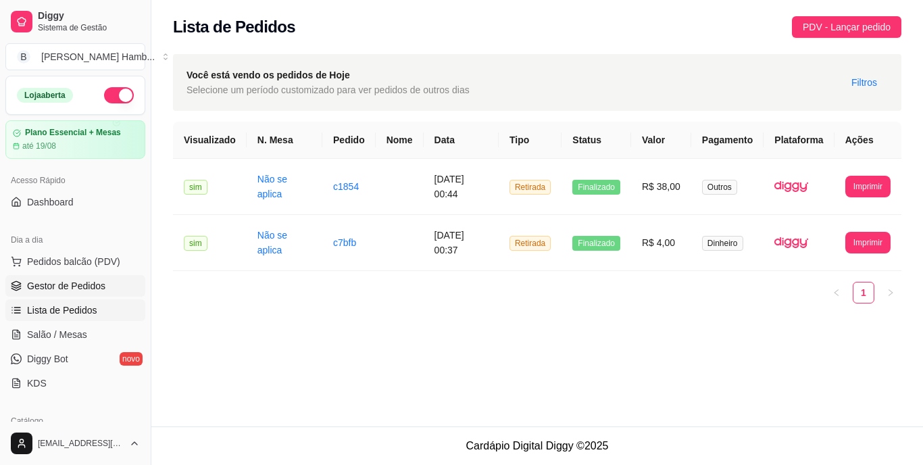
click at [109, 276] on link "Gestor de Pedidos" at bounding box center [75, 286] width 140 height 22
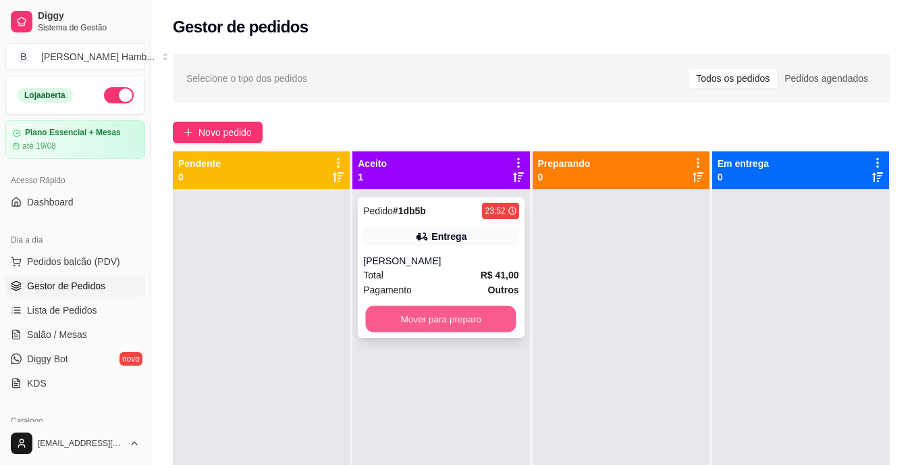
click at [423, 321] on button "Mover para preparo" at bounding box center [441, 319] width 151 height 26
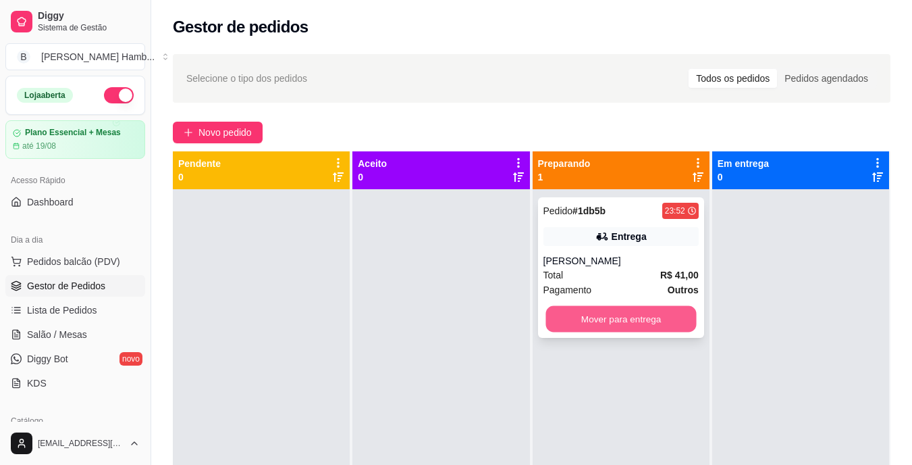
click at [604, 312] on button "Mover para entrega" at bounding box center [621, 319] width 151 height 26
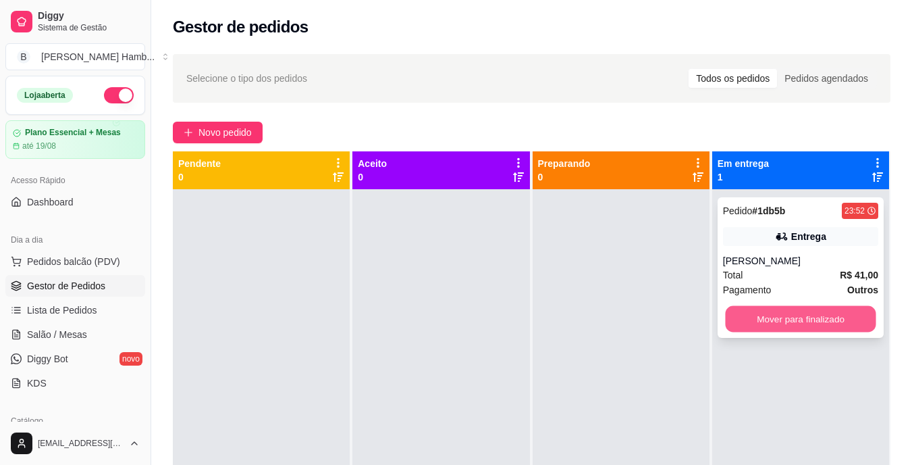
click at [754, 307] on button "Mover para finalizado" at bounding box center [800, 319] width 151 height 26
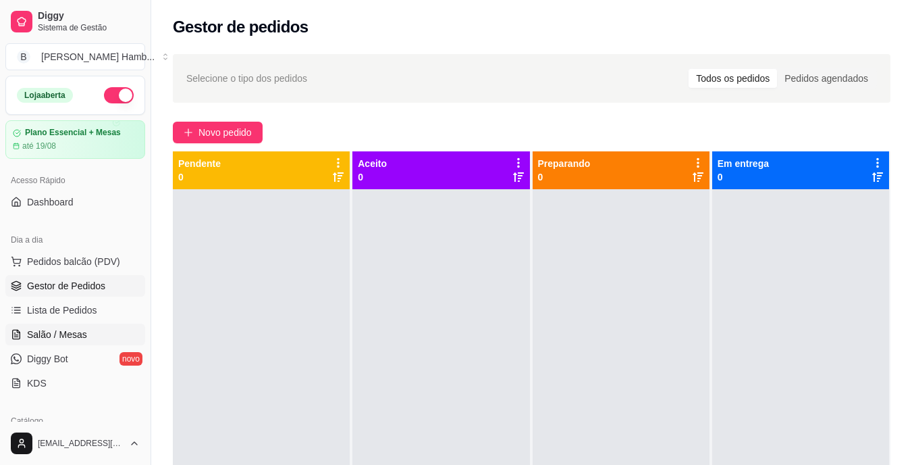
click at [98, 336] on link "Salão / Mesas" at bounding box center [75, 335] width 140 height 22
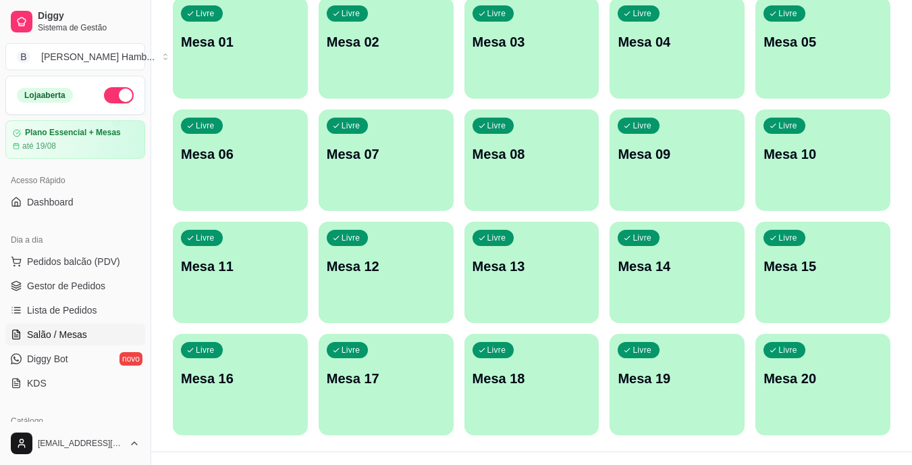
scroll to position [150, 0]
